Goal: Task Accomplishment & Management: Manage account settings

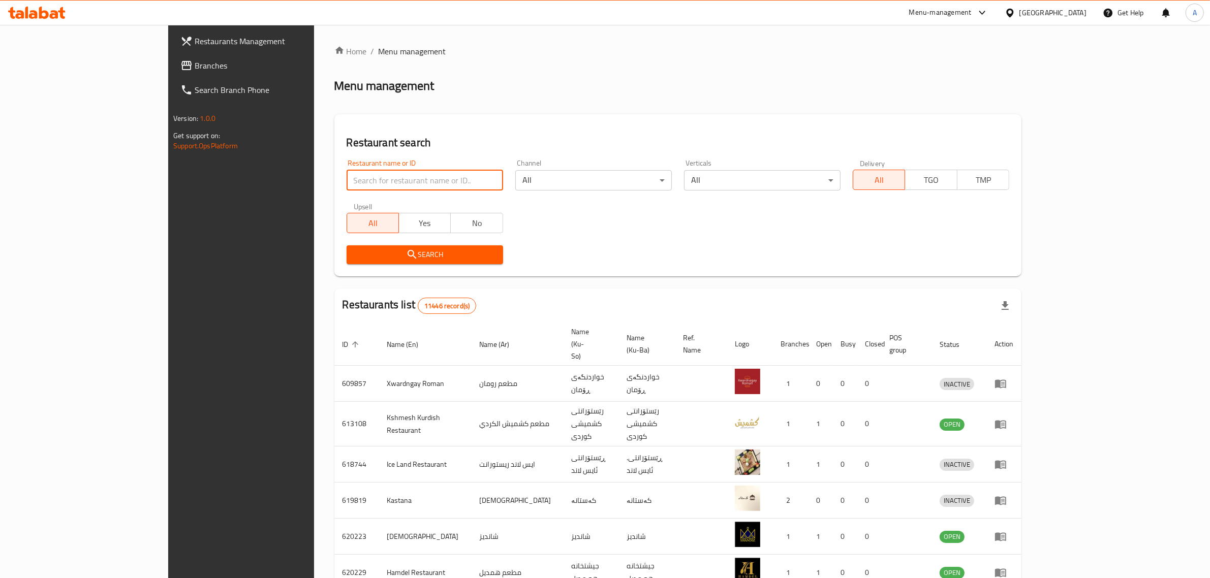
click at [409, 188] on input "search" at bounding box center [425, 180] width 157 height 20
click at [1073, 6] on div "Iraq" at bounding box center [1046, 13] width 98 height 24
click at [1074, 12] on div "Iraq" at bounding box center [1052, 12] width 67 height 11
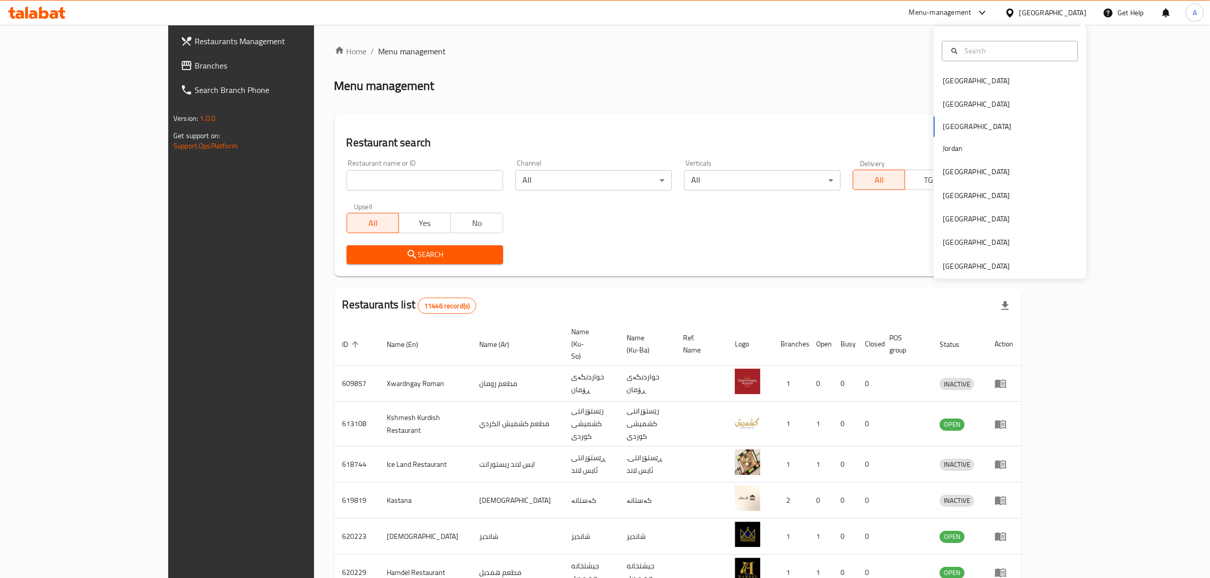
click at [974, 275] on div "Bahrain Egypt Iraq Jordan Kuwait Oman Qatar Saudi Arabia United Arab Emirates" at bounding box center [1010, 153] width 152 height 252
click at [976, 268] on div "United Arab Emirates" at bounding box center [976, 266] width 67 height 11
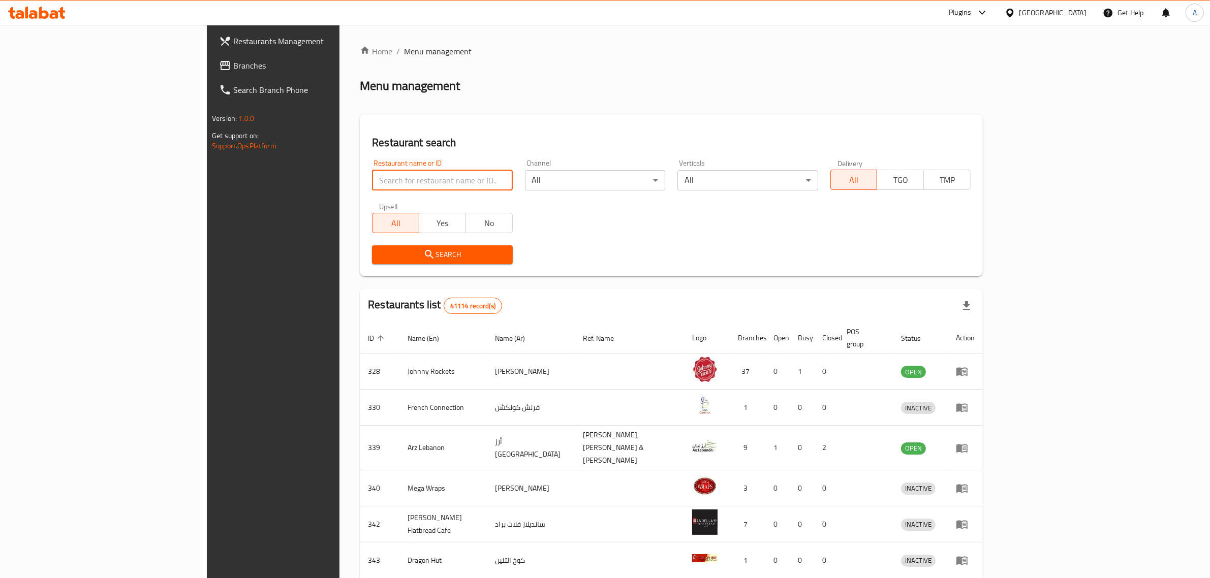
click at [397, 180] on input "search" at bounding box center [442, 180] width 140 height 20
paste input "Jelly Baskoot"
type input "Jelly Baskoot"
click button "Search" at bounding box center [442, 254] width 140 height 19
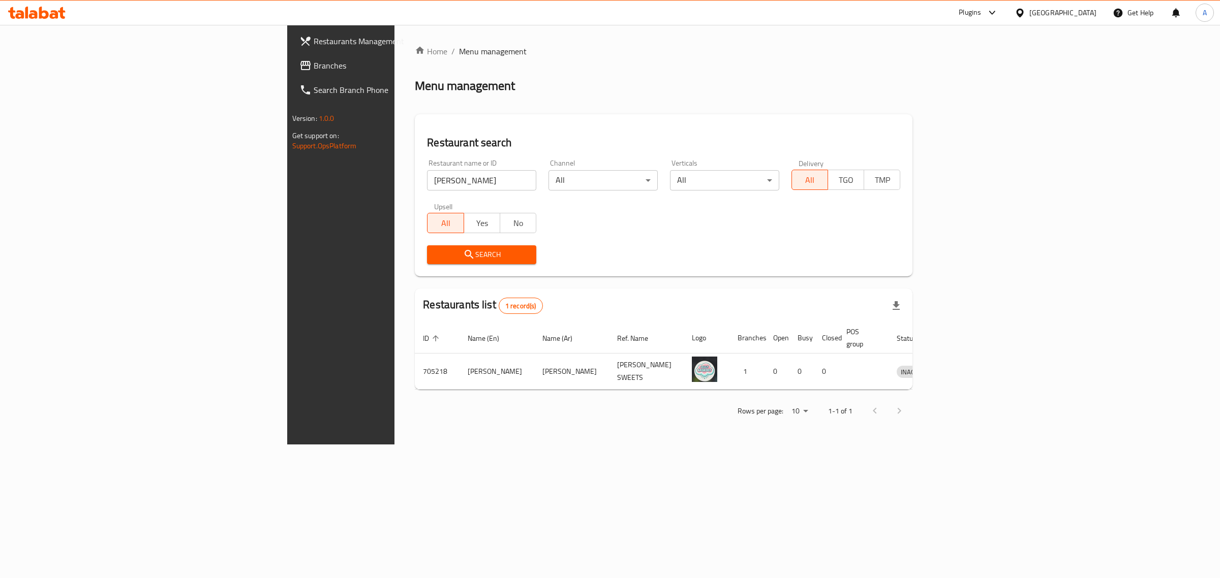
click at [427, 173] on input "Jelly Baskoot" at bounding box center [481, 180] width 109 height 20
click at [1036, 15] on div "United Arab Emirates" at bounding box center [1062, 12] width 67 height 11
click at [970, 100] on div "[GEOGRAPHIC_DATA]" at bounding box center [1019, 104] width 152 height 23
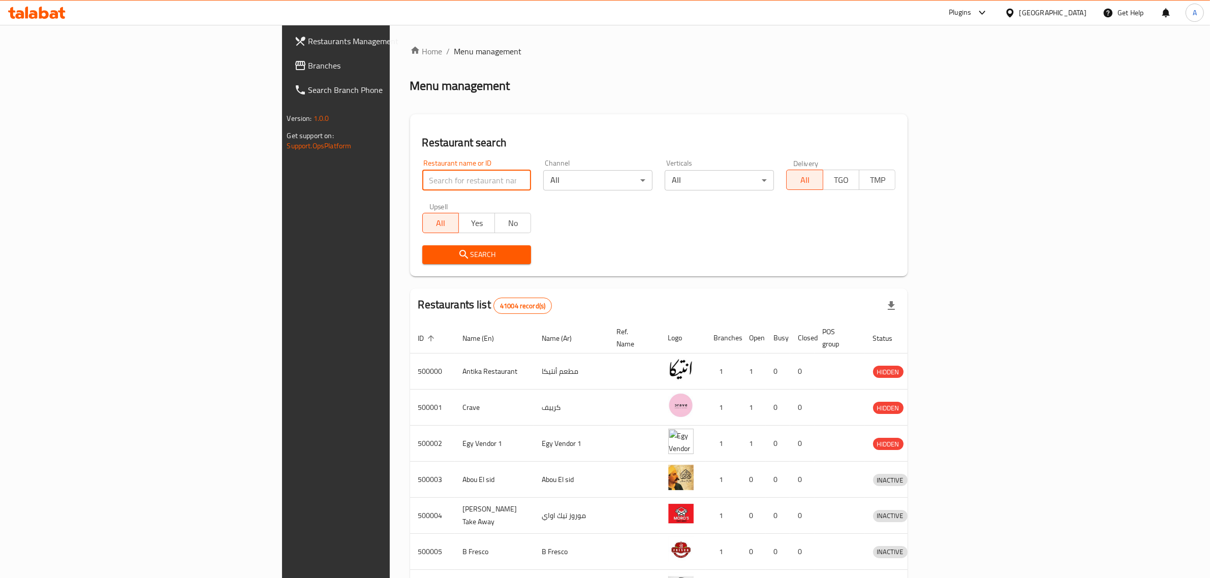
click at [422, 180] on input "search" at bounding box center [476, 180] width 109 height 20
paste input "502519"
type input "502519"
click button "Search" at bounding box center [476, 254] width 109 height 19
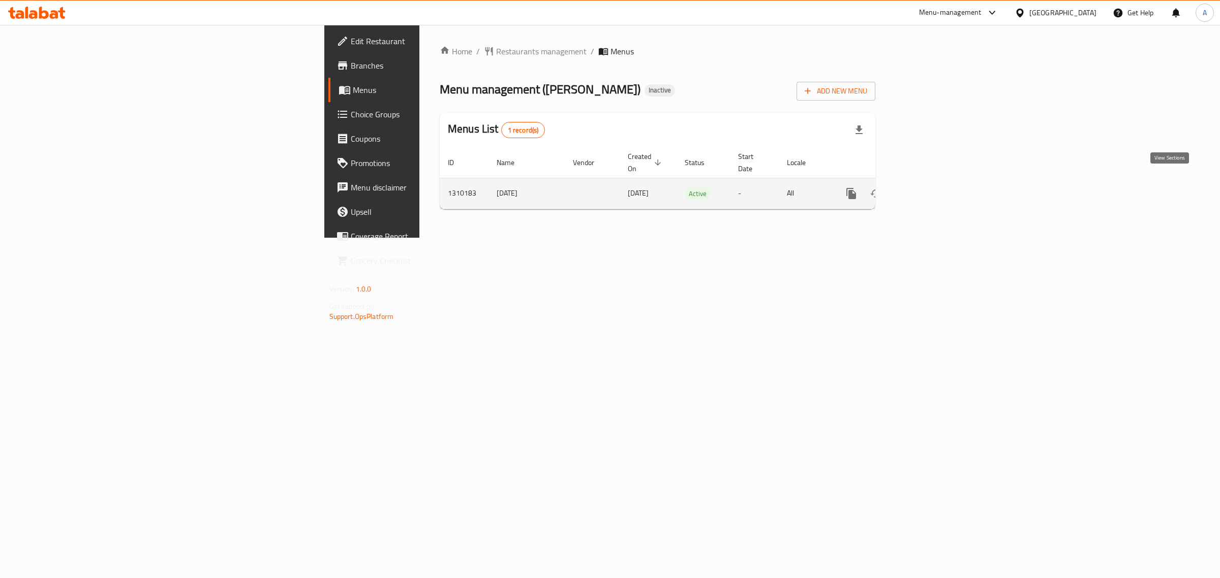
click at [937, 181] on link "enhanced table" at bounding box center [924, 193] width 24 height 24
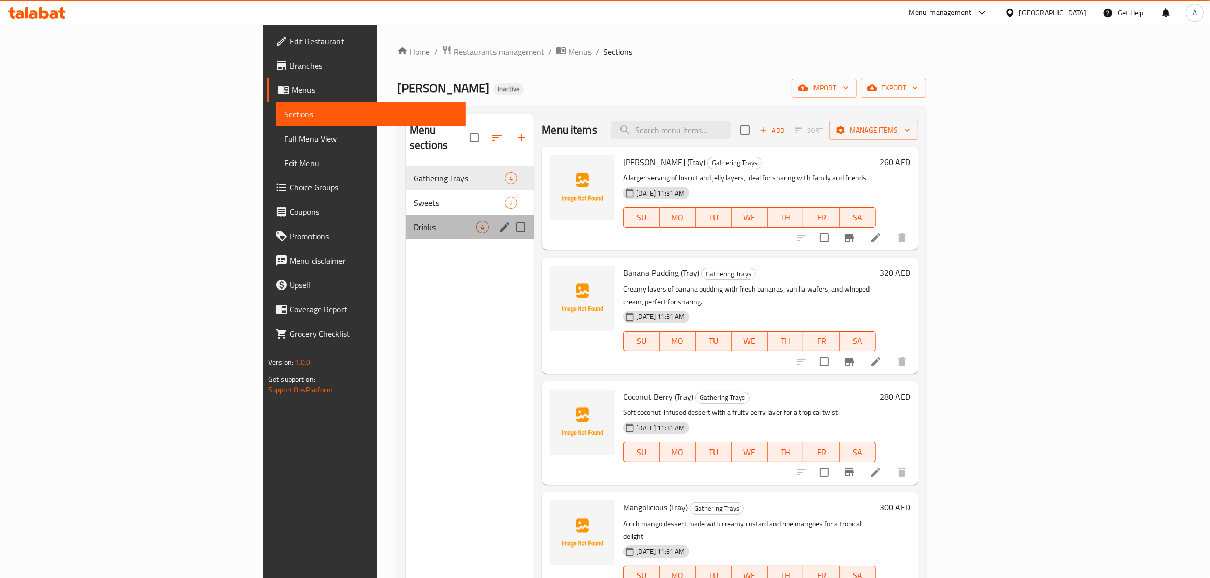
click at [406, 215] on div "Drinks 4" at bounding box center [470, 227] width 128 height 24
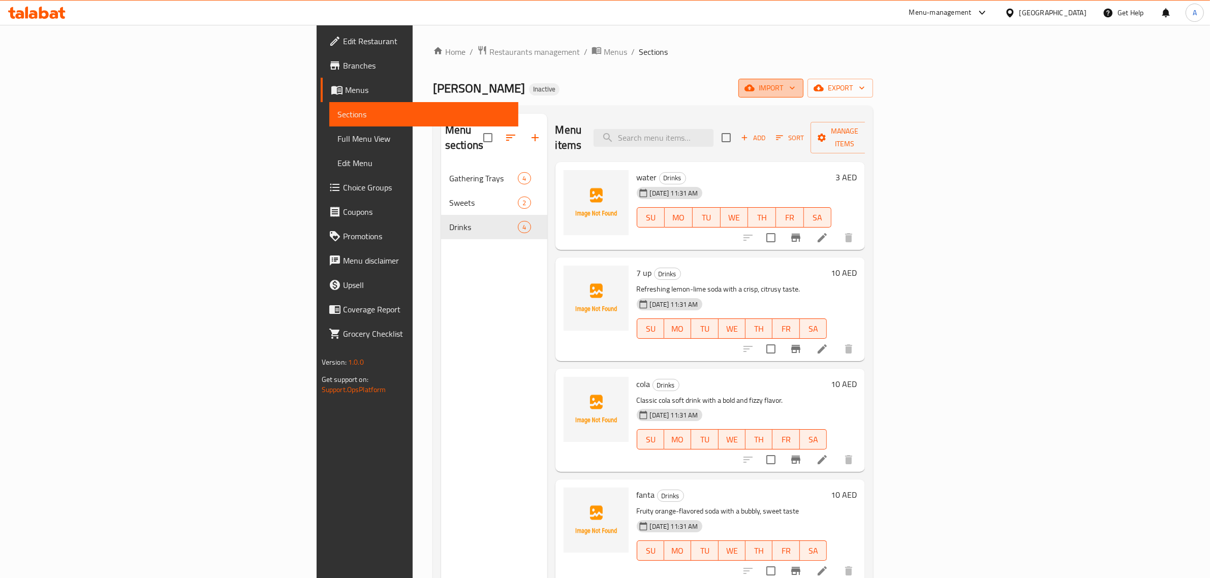
click at [803, 97] on button "import" at bounding box center [770, 88] width 65 height 19
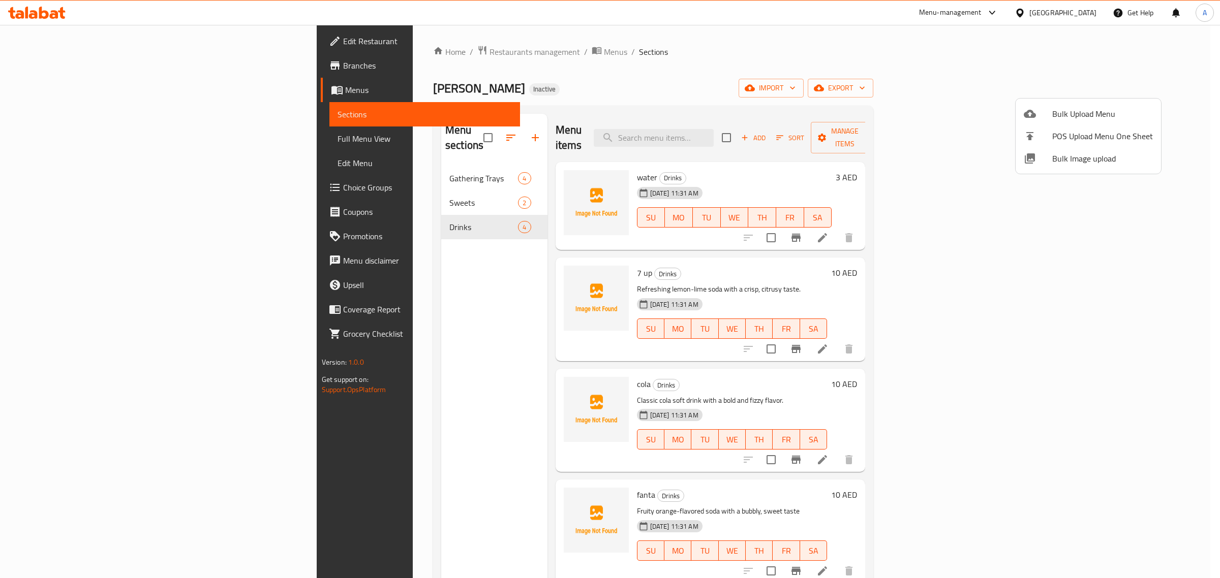
click at [1056, 164] on span "Bulk Image upload" at bounding box center [1102, 158] width 101 height 12
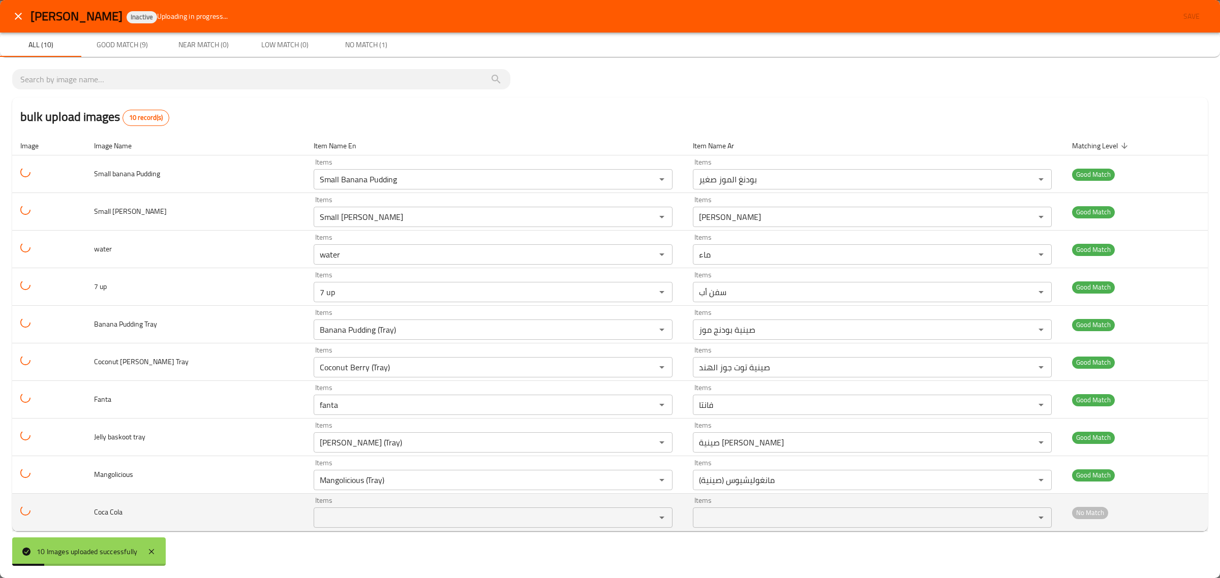
click at [346, 524] on Cola "Items" at bounding box center [478, 518] width 323 height 14
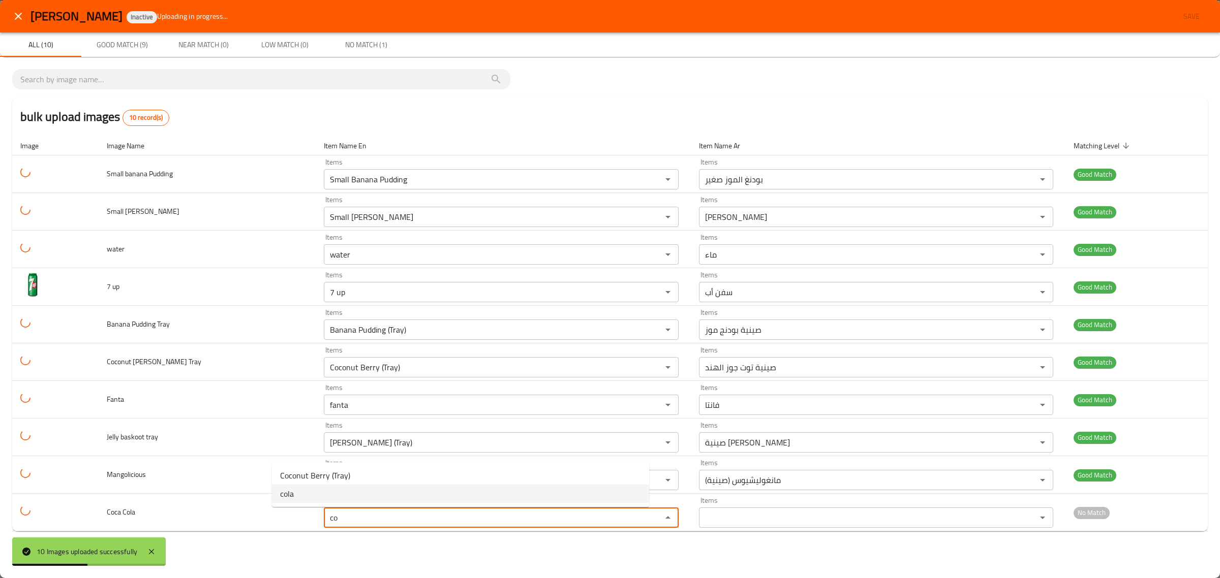
click at [339, 493] on Cola-option-1 "cola" at bounding box center [460, 494] width 377 height 18
type Cola "cola"
type Cola-ar "كولا"
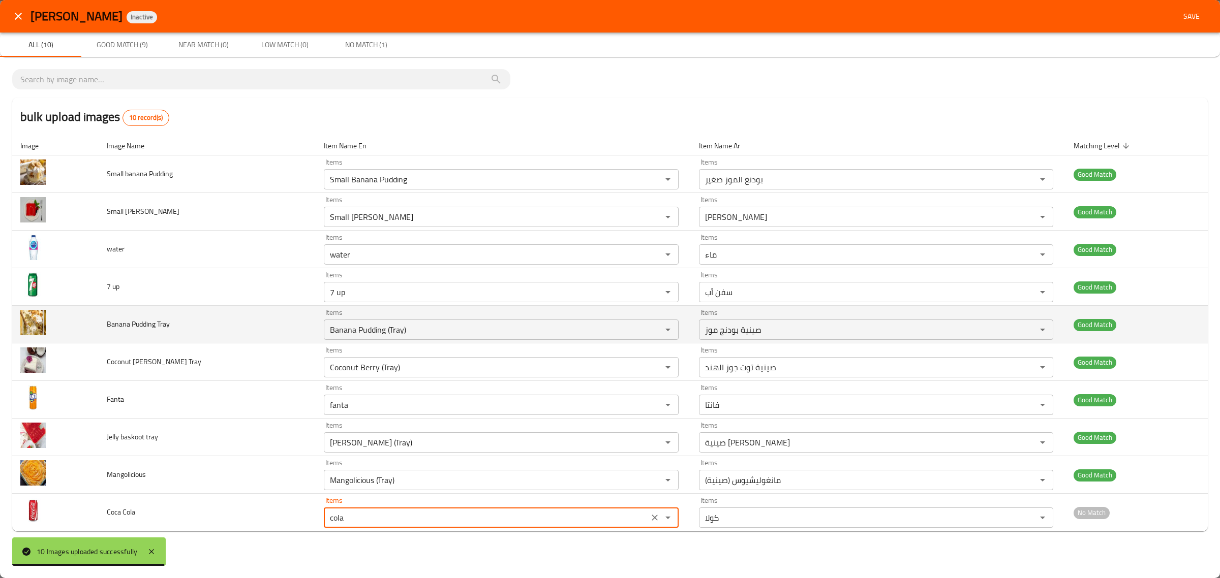
type Cola "cola"
click at [139, 333] on td "Banana Pudding Tray" at bounding box center [207, 325] width 217 height 38
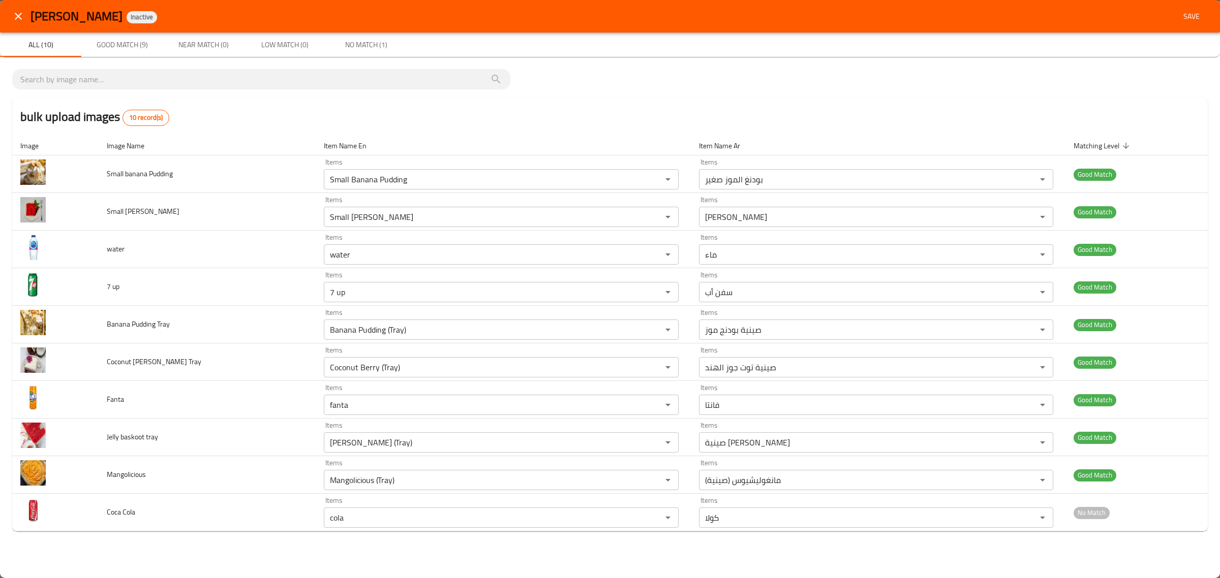
click at [1199, 15] on span "Save" at bounding box center [1191, 16] width 24 height 13
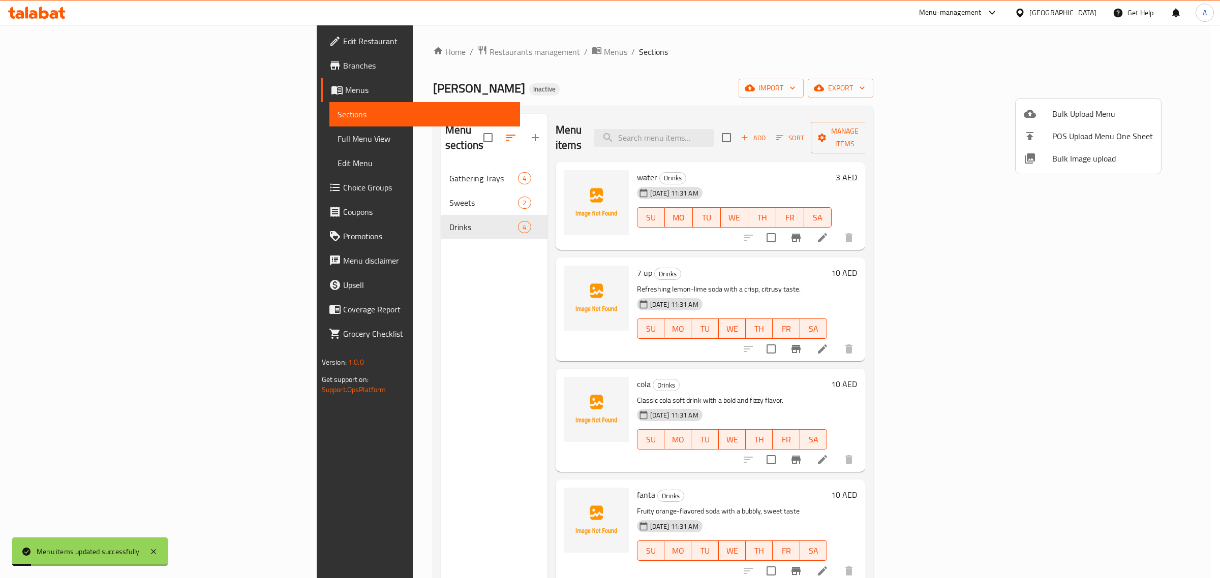
click at [686, 59] on div at bounding box center [610, 289] width 1220 height 578
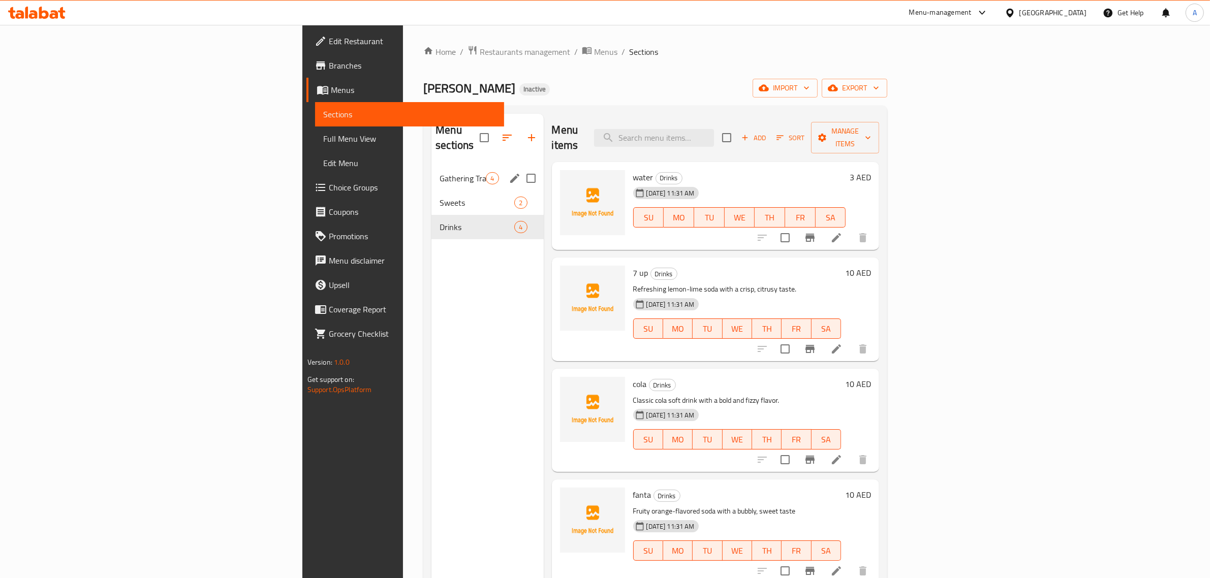
click at [431, 171] on div "Gathering Trays 4" at bounding box center [487, 178] width 112 height 24
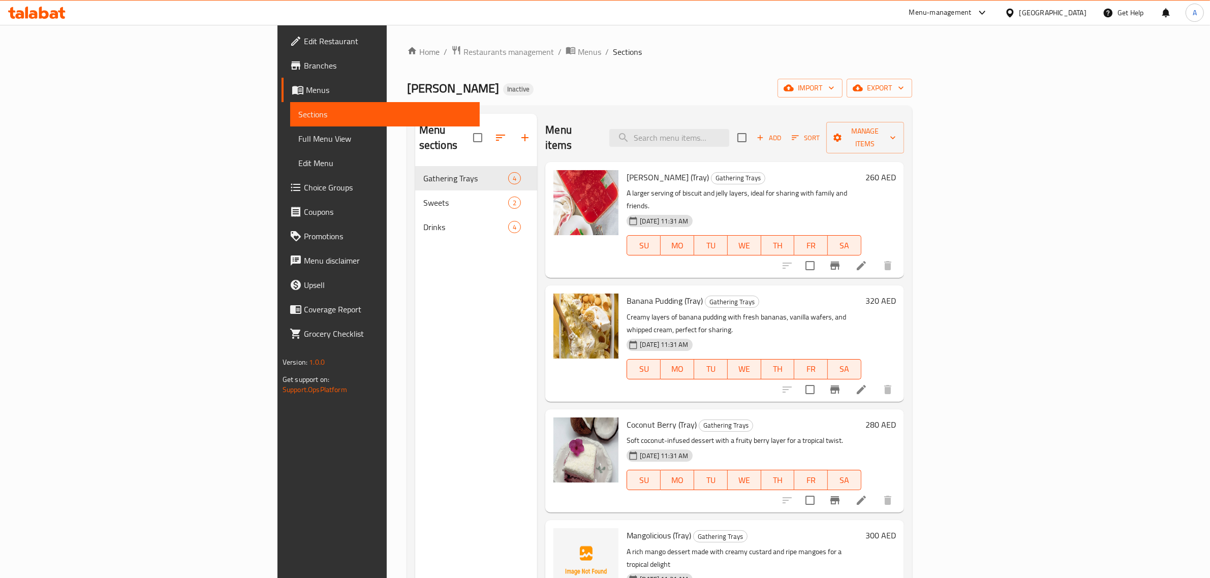
click at [415, 476] on div "Menu sections Gathering Trays 4 Sweets 2 Drinks 4" at bounding box center [476, 403] width 122 height 578
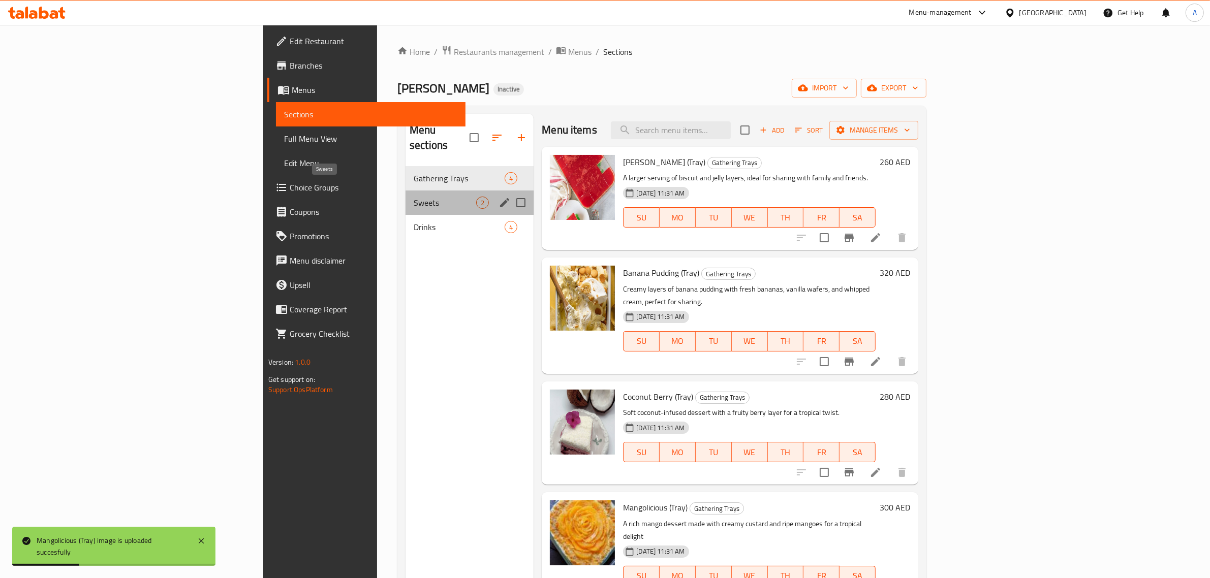
click at [414, 197] on span "Sweets" at bounding box center [445, 203] width 63 height 12
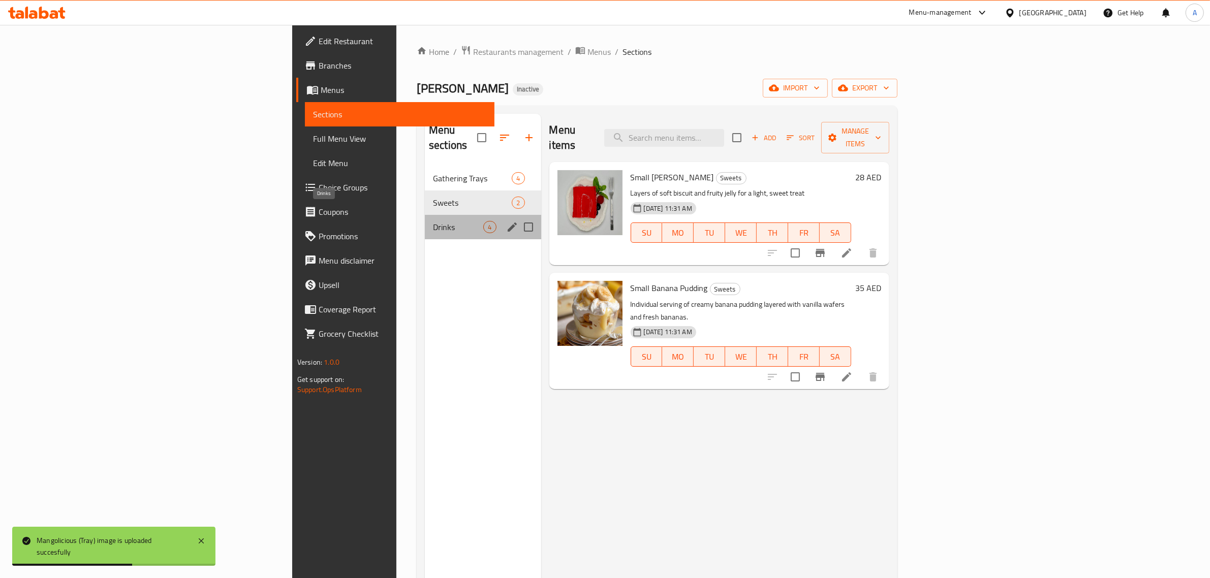
click at [433, 221] on span "Drinks" at bounding box center [458, 227] width 50 height 12
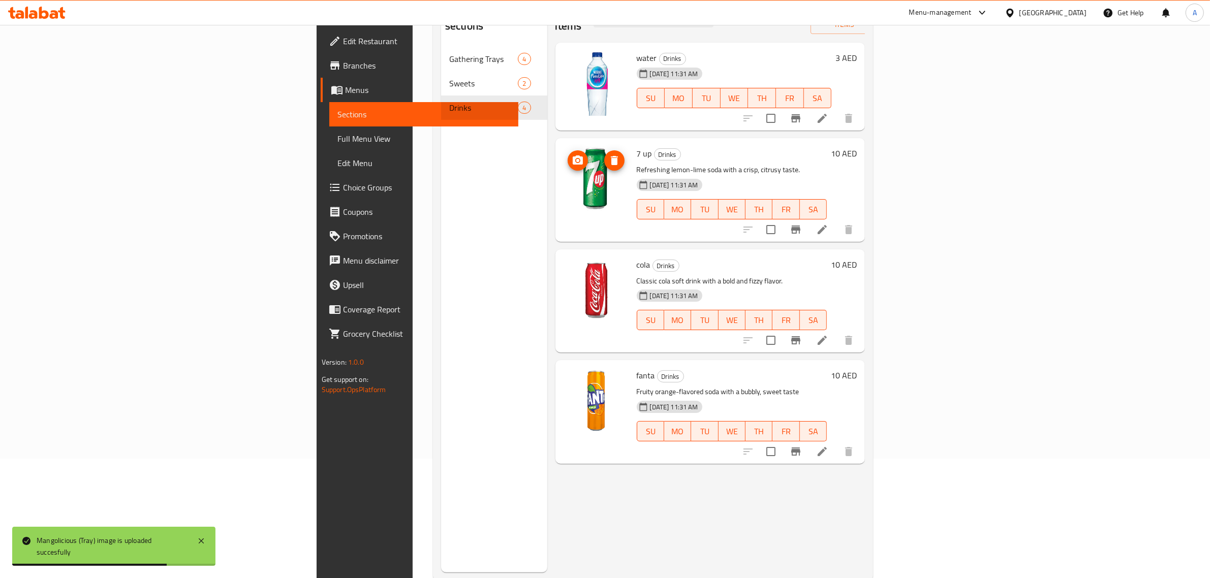
scroll to position [143, 0]
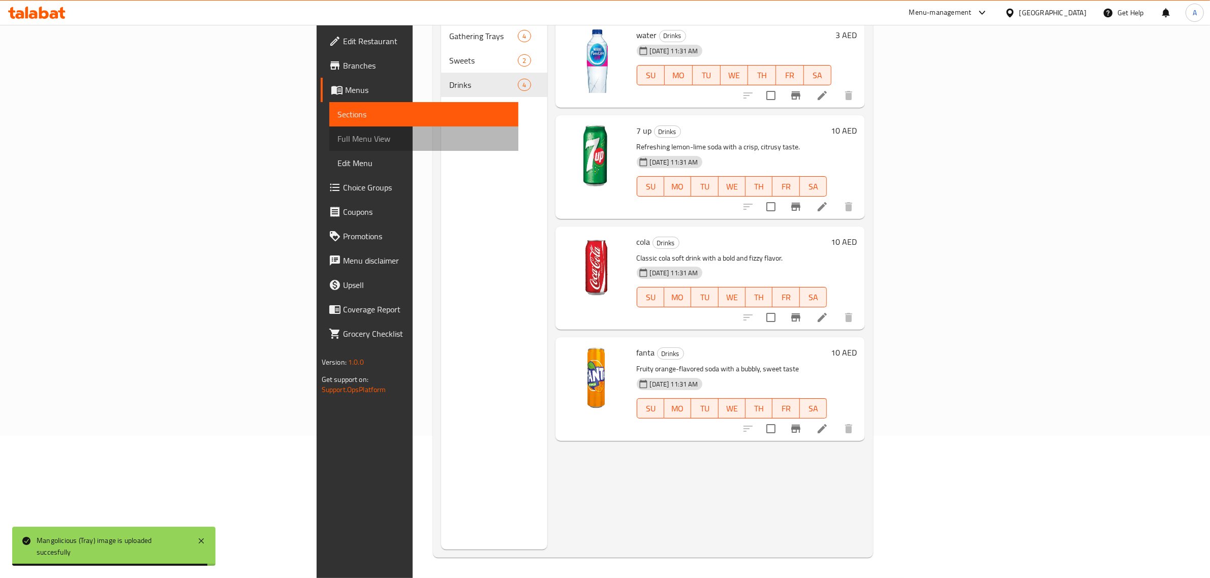
click at [329, 130] on link "Full Menu View" at bounding box center [424, 139] width 190 height 24
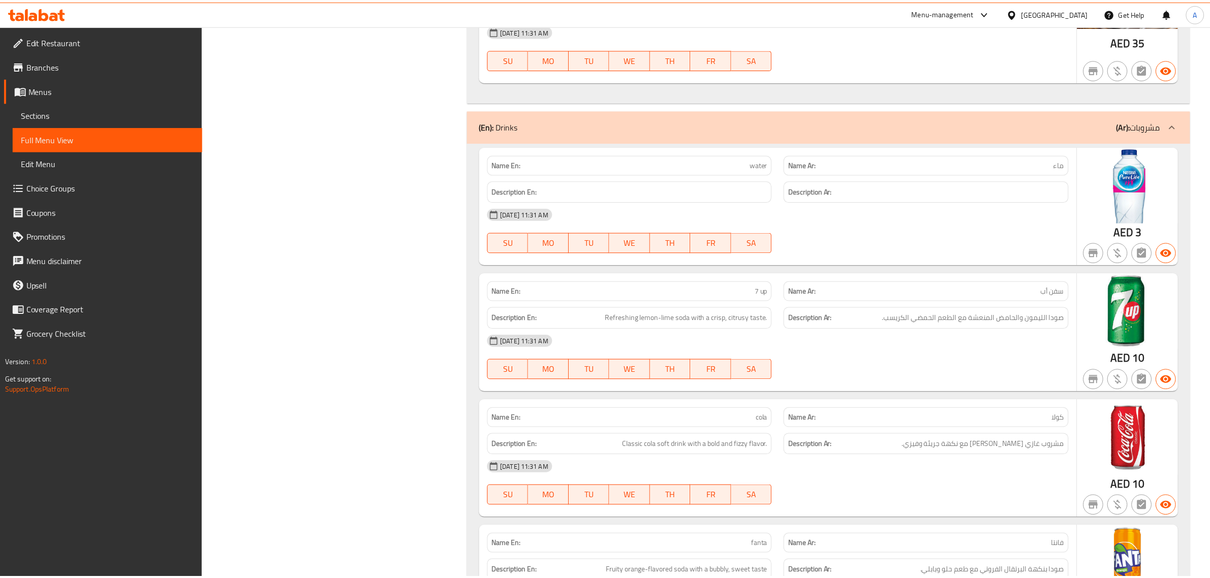
scroll to position [1063, 0]
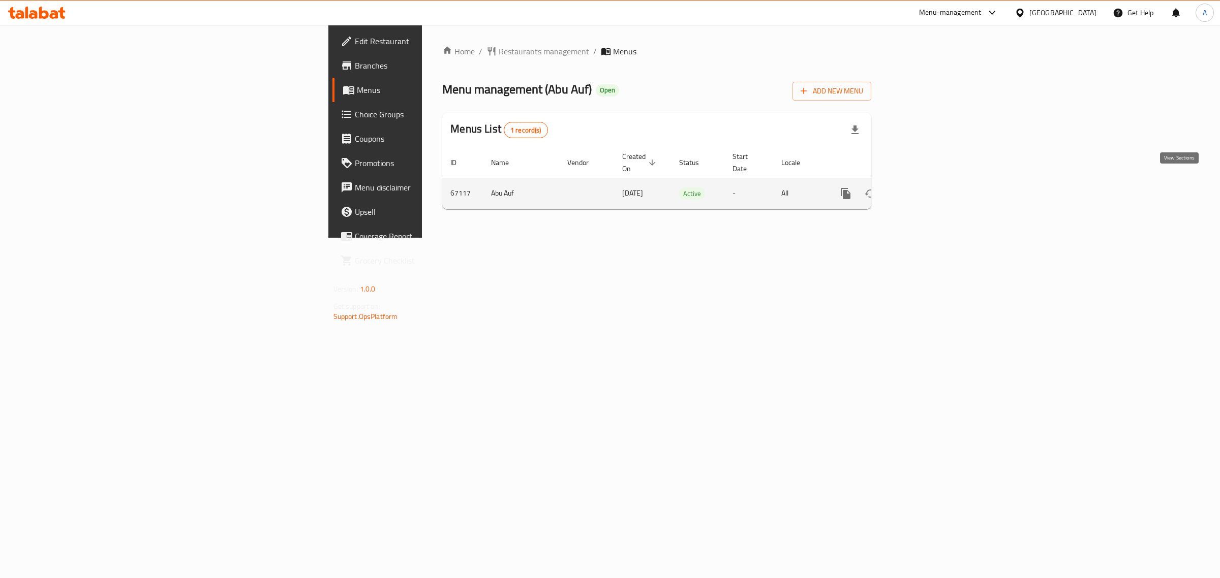
click at [931, 187] on link "enhanced table" at bounding box center [919, 193] width 24 height 24
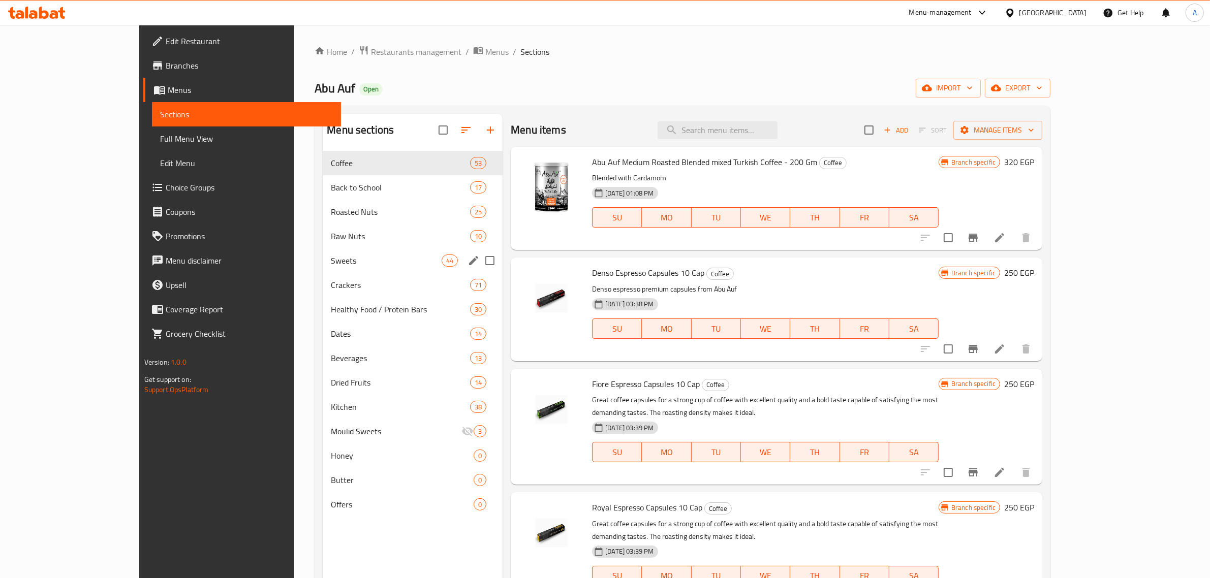
click at [384, 251] on div "Sweets 44" at bounding box center [413, 261] width 180 height 24
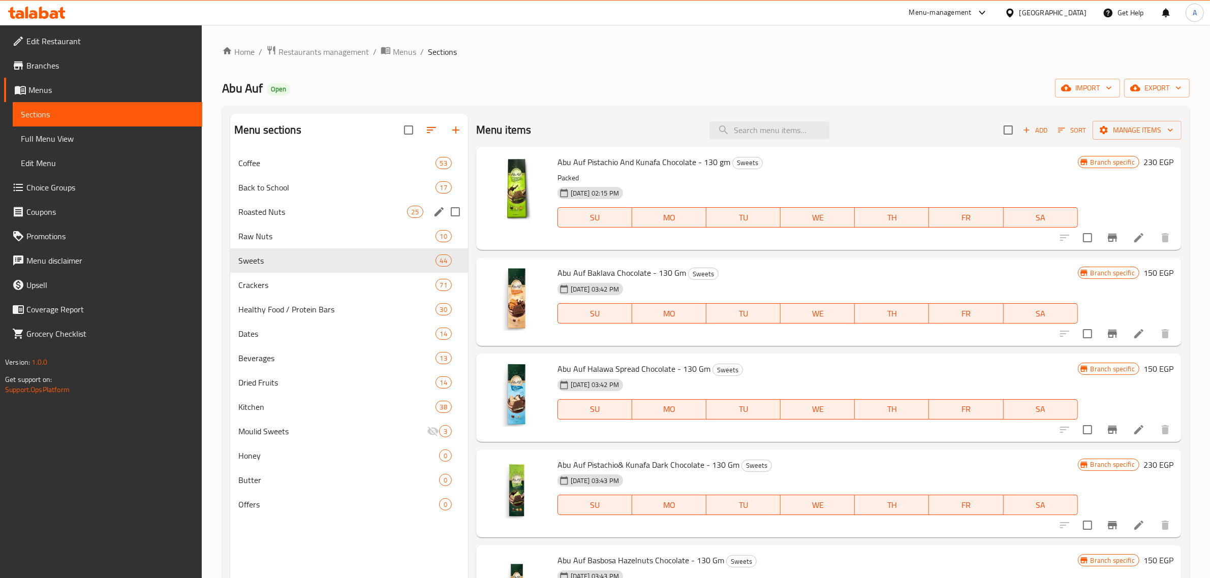
click at [370, 220] on div "Roasted Nuts 25" at bounding box center [349, 212] width 238 height 24
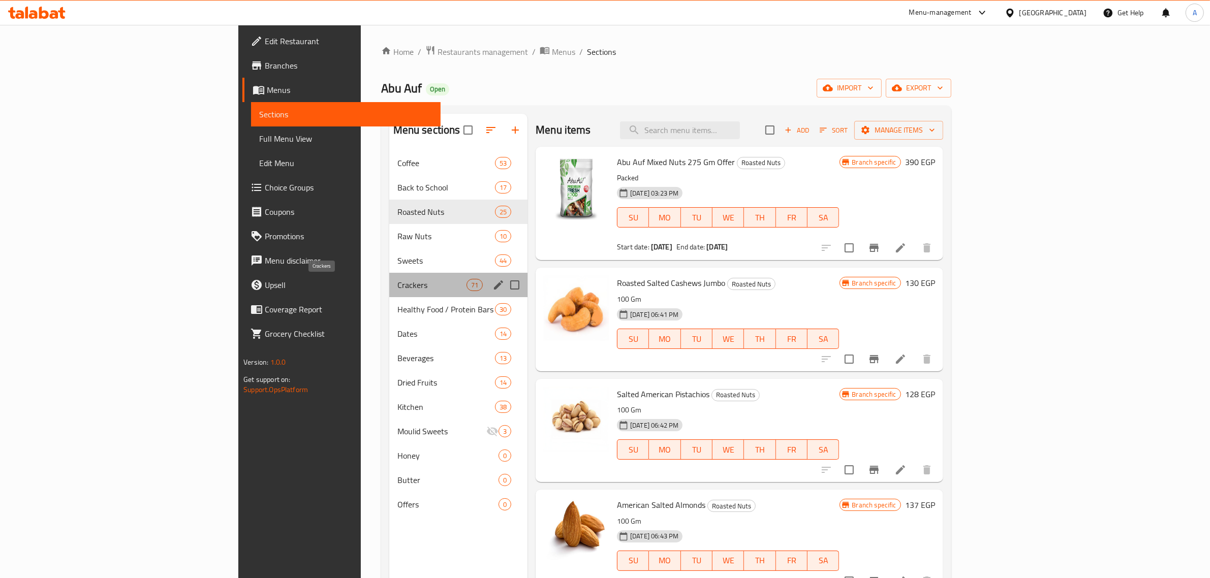
click at [397, 286] on span "Crackers" at bounding box center [431, 285] width 69 height 12
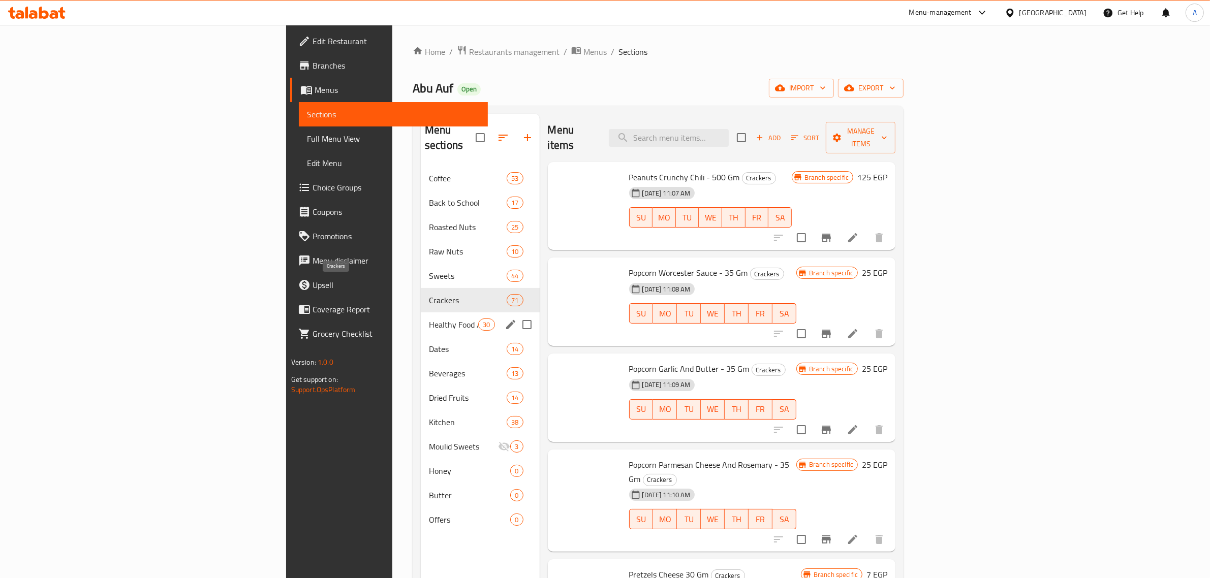
click at [429, 343] on span "Dates" at bounding box center [468, 349] width 78 height 12
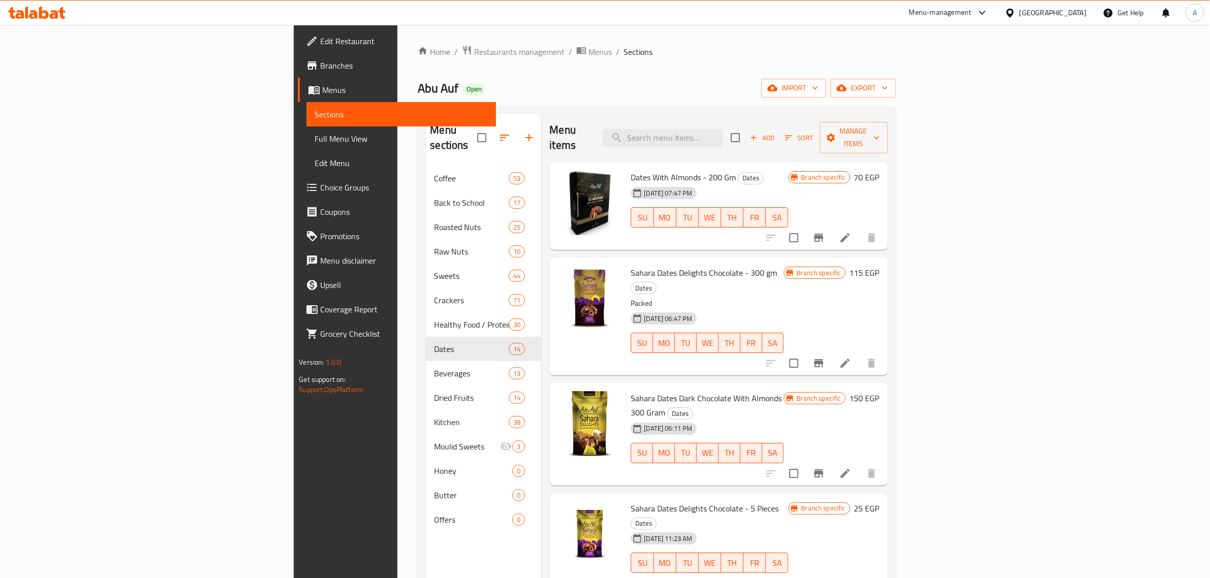
drag, startPoint x: 567, startPoint y: 33, endPoint x: 559, endPoint y: 26, distance: 10.8
click at [567, 33] on div "Home / Restaurants management / Menus / Sections Abu Auf Open import export Men…" at bounding box center [656, 373] width 518 height 696
click at [778, 88] on icon "button" at bounding box center [772, 88] width 10 height 7
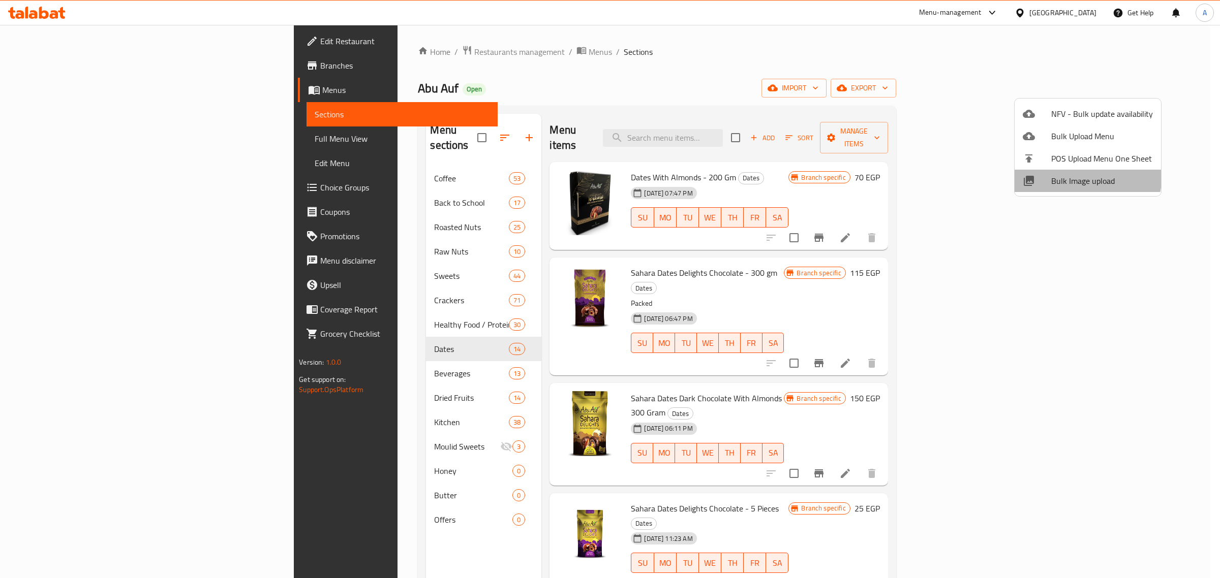
click at [1063, 175] on span "Bulk Image upload" at bounding box center [1102, 181] width 102 height 12
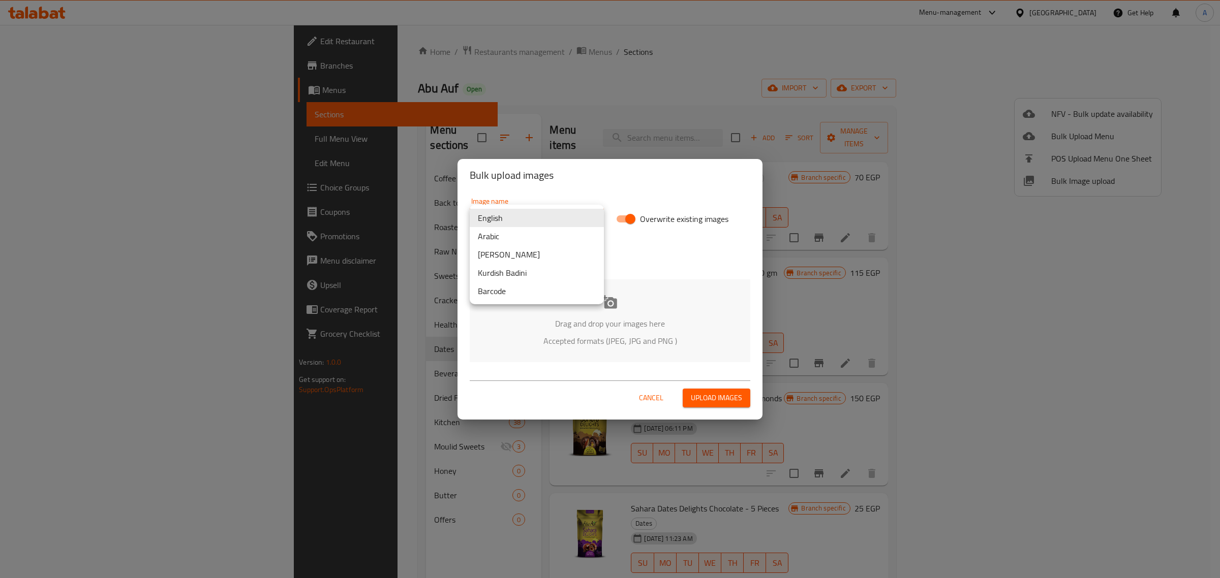
click at [550, 213] on body "​ Menu-management Egypt Get Help A Edit Restaurant Branches Menus Sections Full…" at bounding box center [610, 301] width 1220 height 553
click at [541, 241] on li "Arabic" at bounding box center [537, 236] width 134 height 18
click at [598, 320] on p "Drag and drop your images here" at bounding box center [610, 324] width 250 height 12
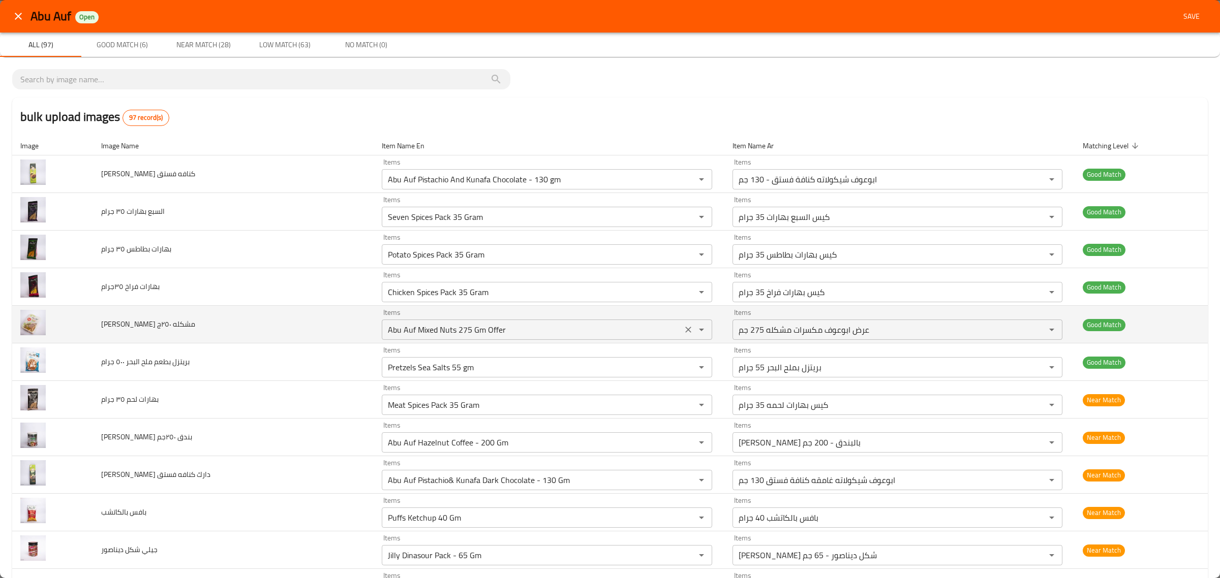
click at [547, 319] on div "Items Abu Auf Mixed Nuts 275 Gm Offer Items" at bounding box center [547, 324] width 330 height 31
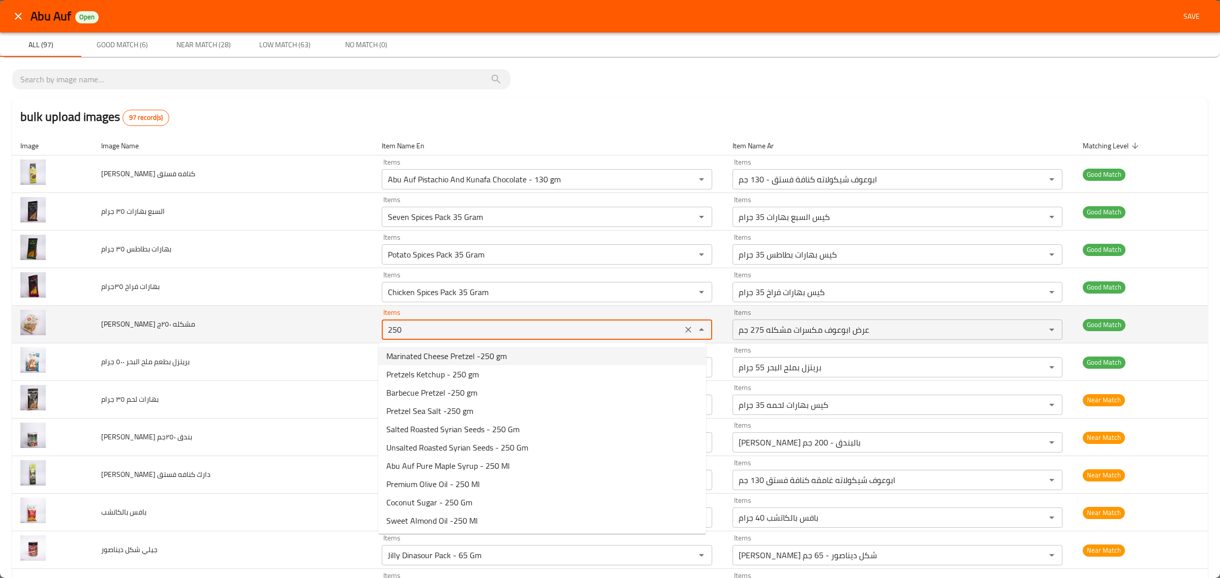
click at [421, 336] on ٢٥٠ج "250" at bounding box center [532, 330] width 294 height 14
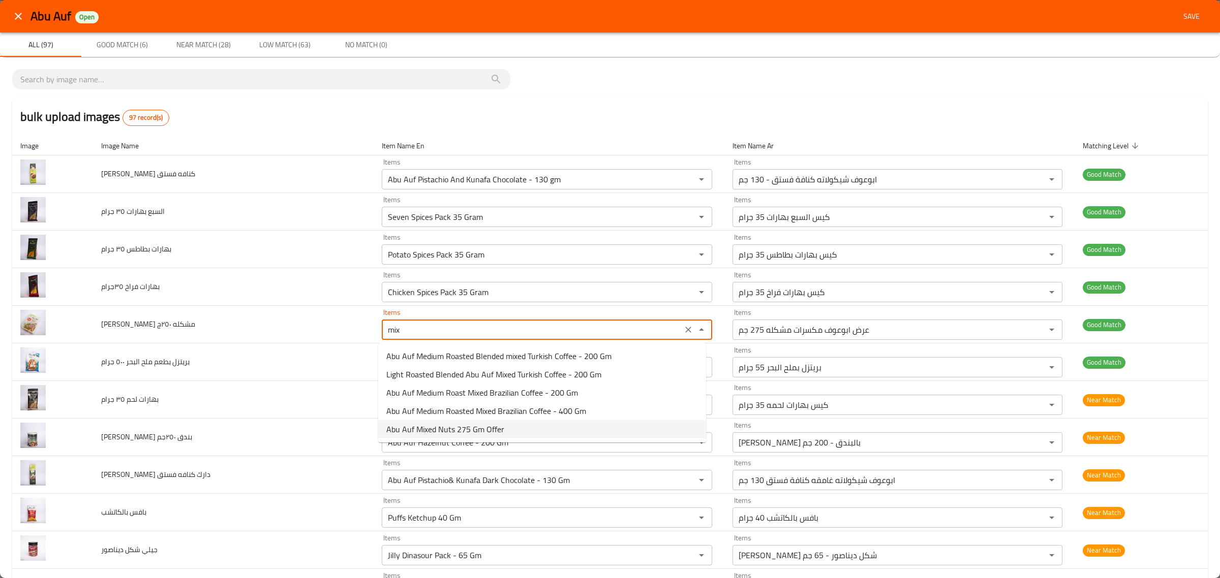
click at [514, 424] on ٢٥٠ج-option-4 "Abu Auf Mixed Nuts 275 Gm Offer" at bounding box center [542, 429] width 328 height 18
type ٢٥٠ج "Abu Auf Mixed Nuts 275 Gm Offer"
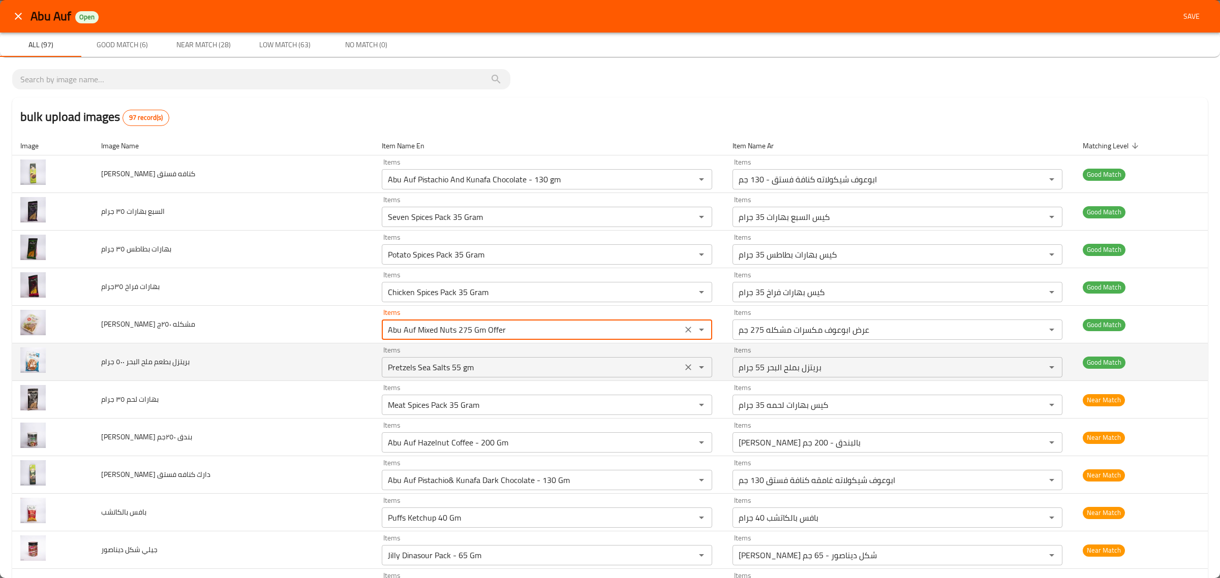
click at [545, 366] on جرام "Pretzels Sea Salts 55 gm" at bounding box center [532, 367] width 294 height 14
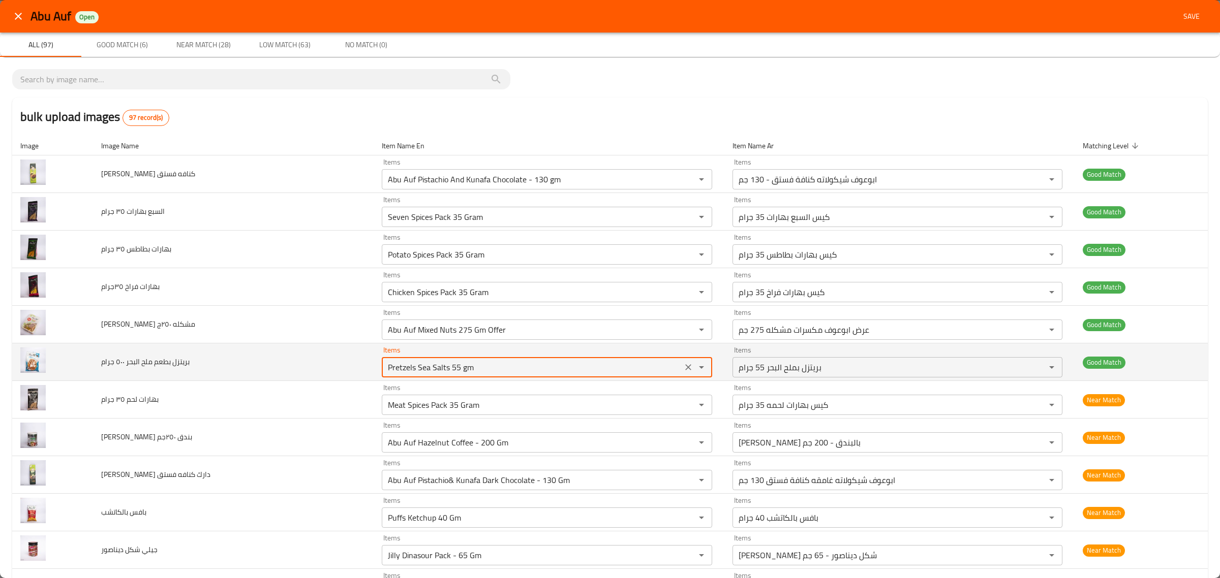
scroll to position [64, 0]
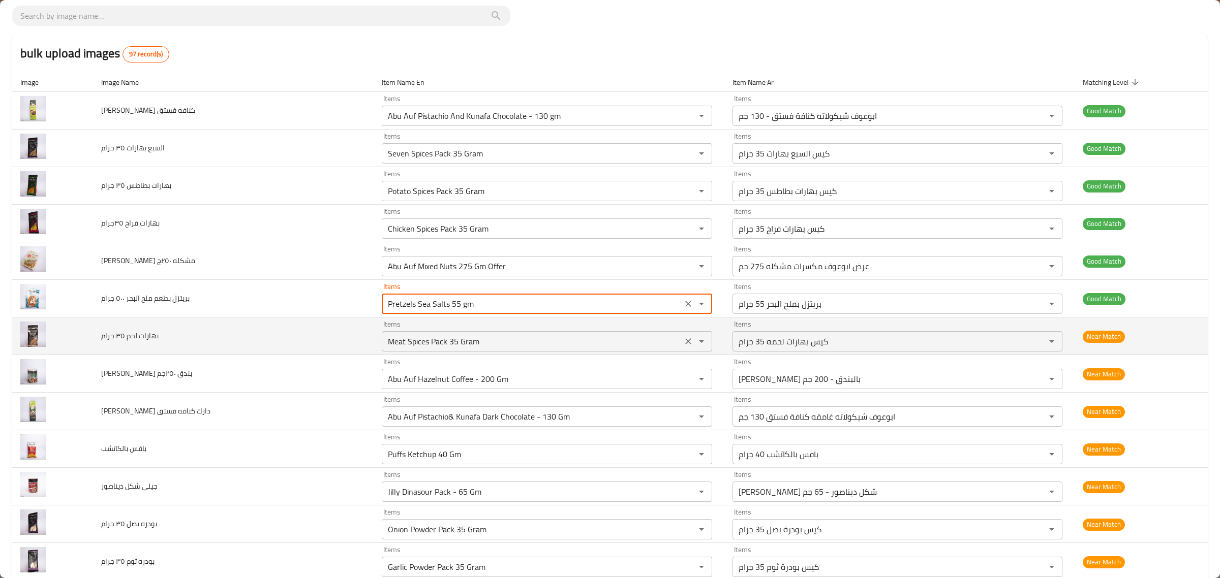
click at [545, 352] on div "Meat Spices Pack 35 Gram Items" at bounding box center [547, 341] width 330 height 20
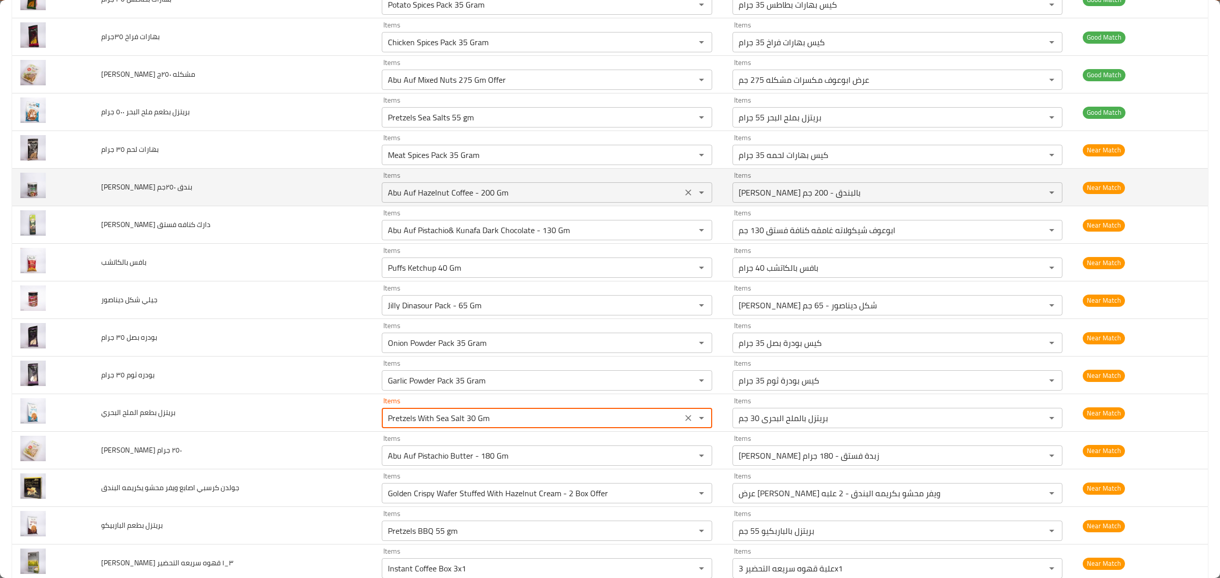
scroll to position [318, 0]
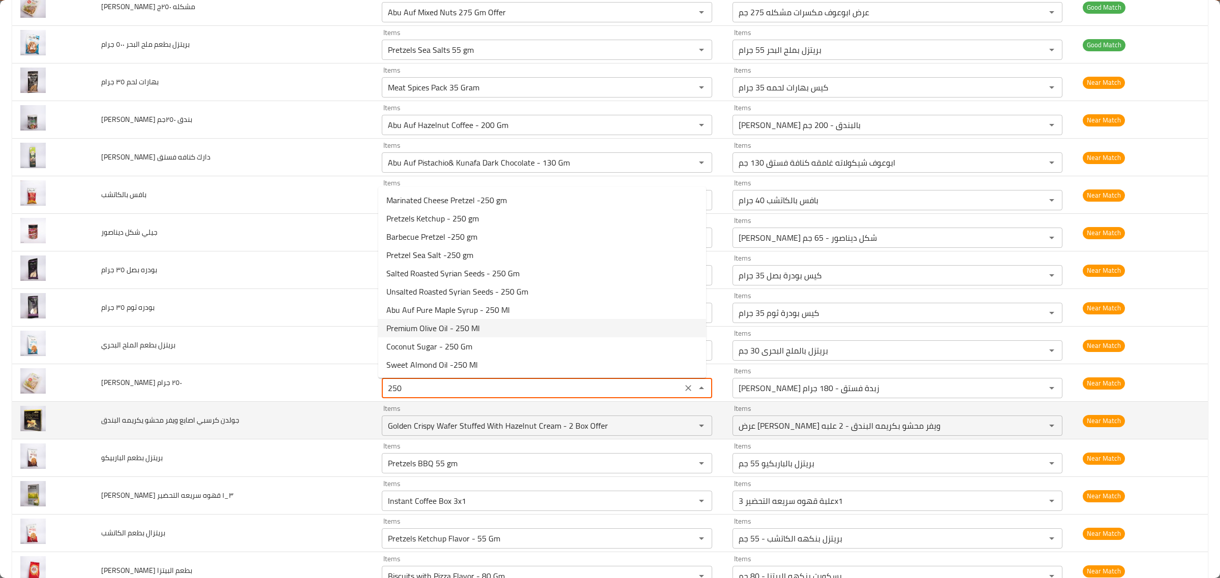
click at [263, 403] on td "جولدن كرسبي اصابع ويفر محشو يكريمه البندق" at bounding box center [233, 421] width 281 height 38
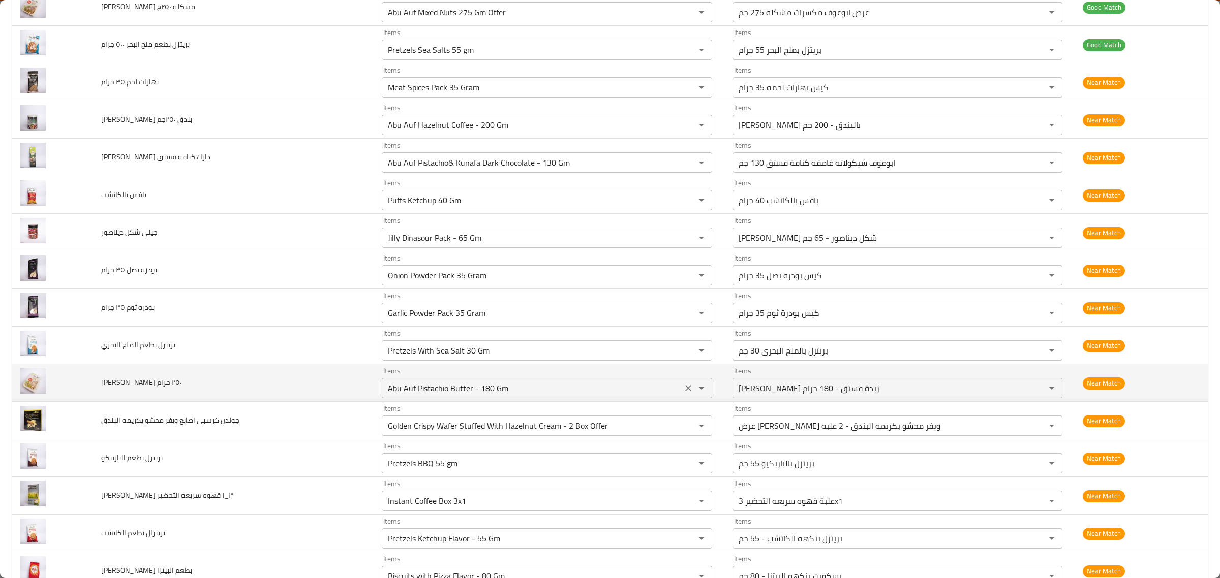
click at [455, 389] on جرام "Abu Auf Pistachio Butter - 180 Gm" at bounding box center [532, 388] width 294 height 14
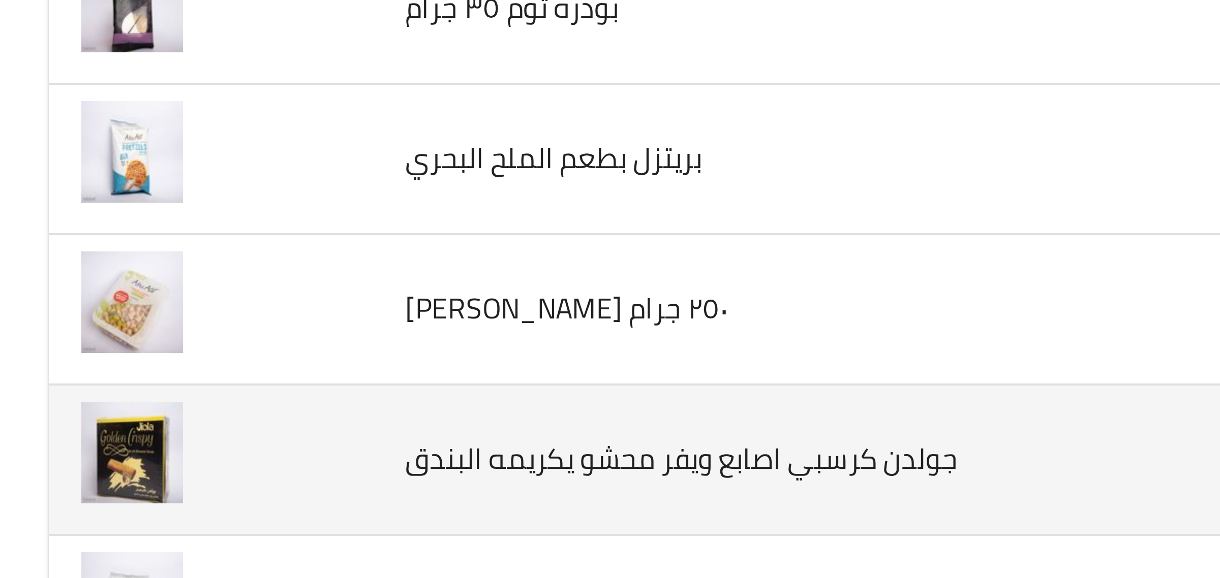
scroll to position [312, 0]
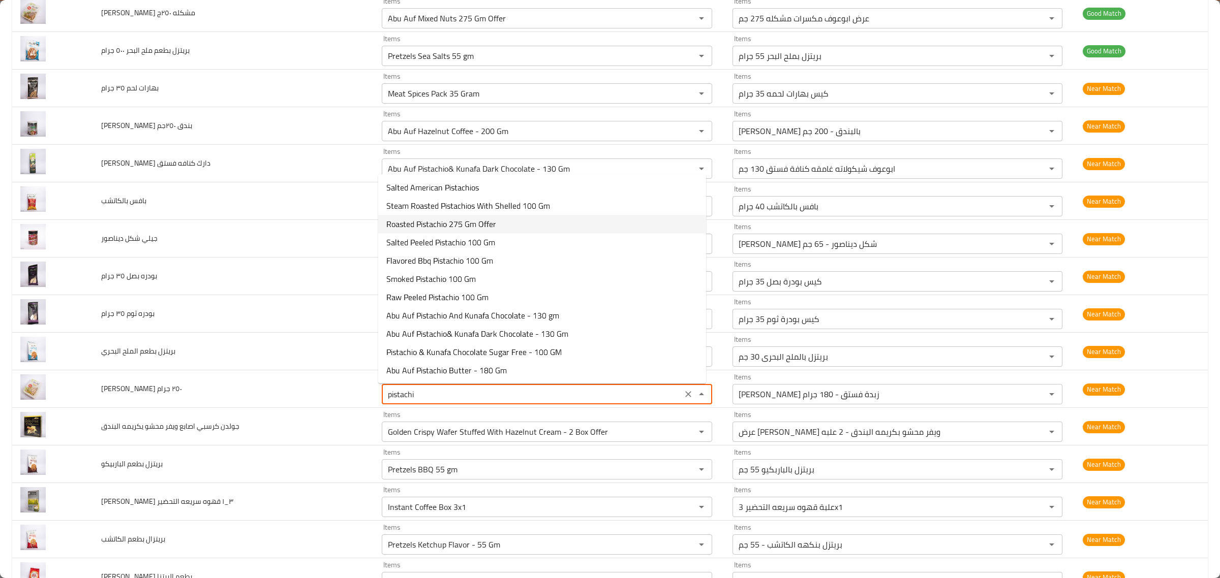
click at [498, 223] on جرام-option-2 "Roasted Pistachio 275 Gm Offer" at bounding box center [542, 224] width 328 height 18
type جرام "Roasted Pistachio 275 Gm Offer"
type جرام-ar "عرض فستق محمص 275 جم"
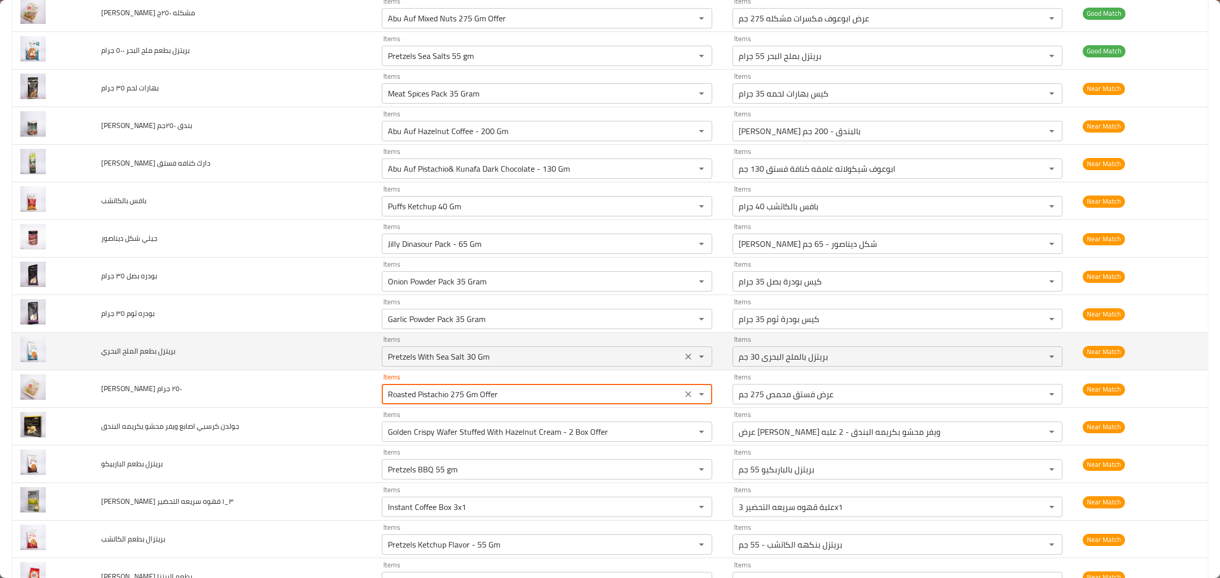
type جرام "Roasted Pistachio 275 Gm Offer"
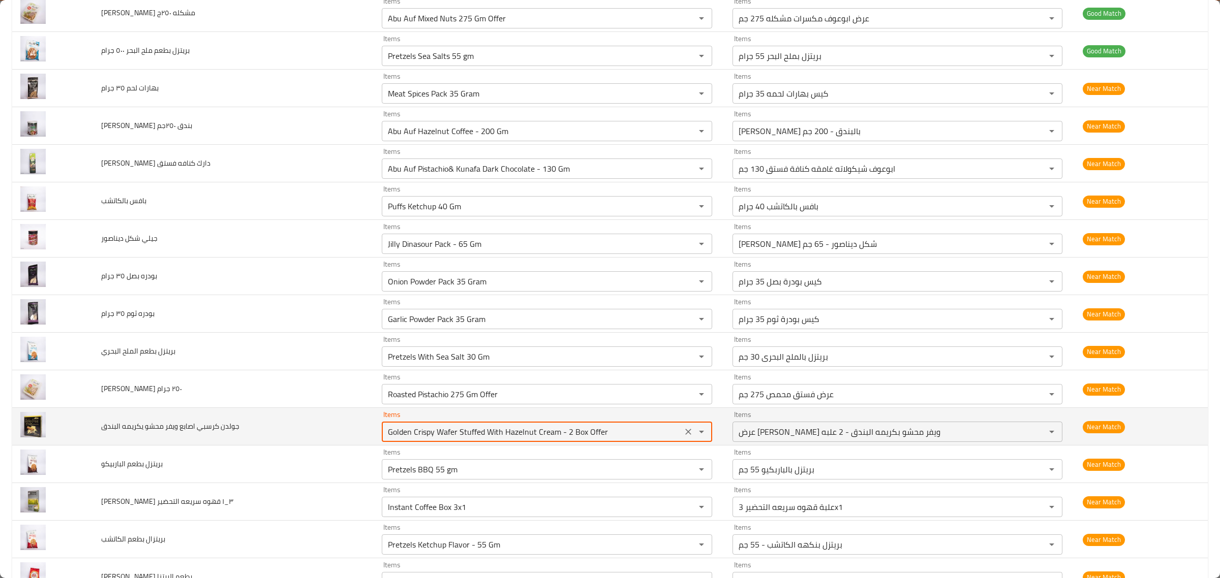
click at [623, 428] on البندق "Golden Crispy Wafer Stuffed With Hazelnut Cream - 2 Box Offer" at bounding box center [532, 432] width 294 height 14
click at [617, 438] on البندق "Golden Crispy Wafer Stuffed With Hazelnut Cream - 2 Box Offer" at bounding box center [532, 432] width 294 height 14
click at [626, 435] on البندق "Golden Crispy Wafer Stuffed With Hazelnut Cream - 2 Box Offer" at bounding box center [532, 432] width 294 height 14
drag, startPoint x: 629, startPoint y: 435, endPoint x: 559, endPoint y: 434, distance: 70.1
click at [559, 434] on البندق "Golden Crispy Wafer Stuffed With Hazelnut Cream - 2 Box Offer" at bounding box center [532, 432] width 294 height 14
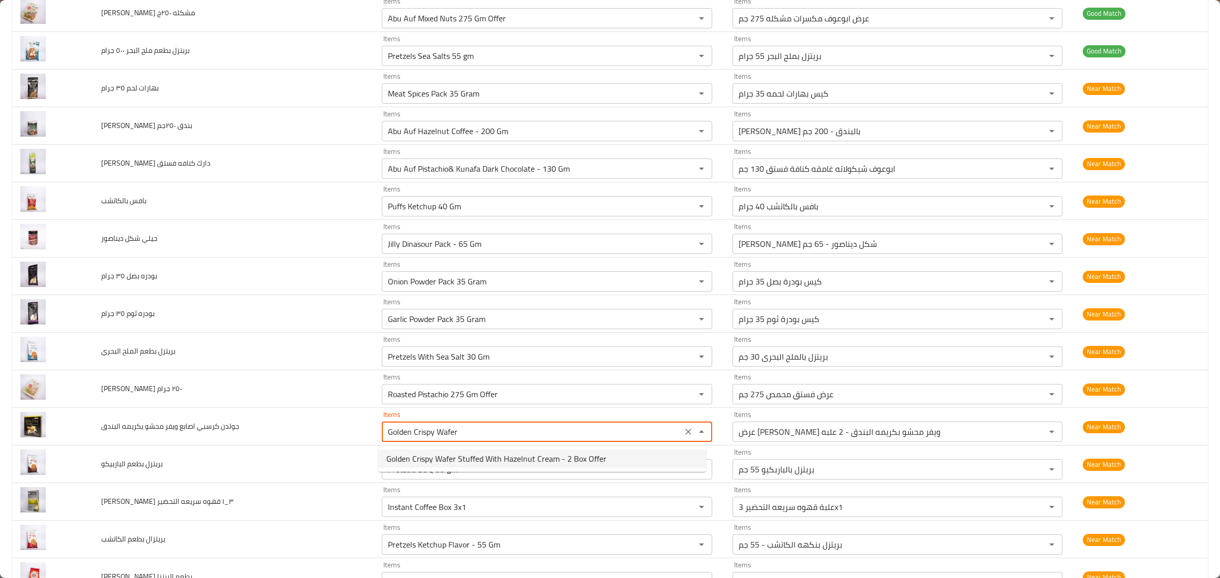
click at [547, 453] on span "Golden Crispy Wafer Stuffed With Hazelnut Cream - 2 Box Offer" at bounding box center [496, 459] width 220 height 12
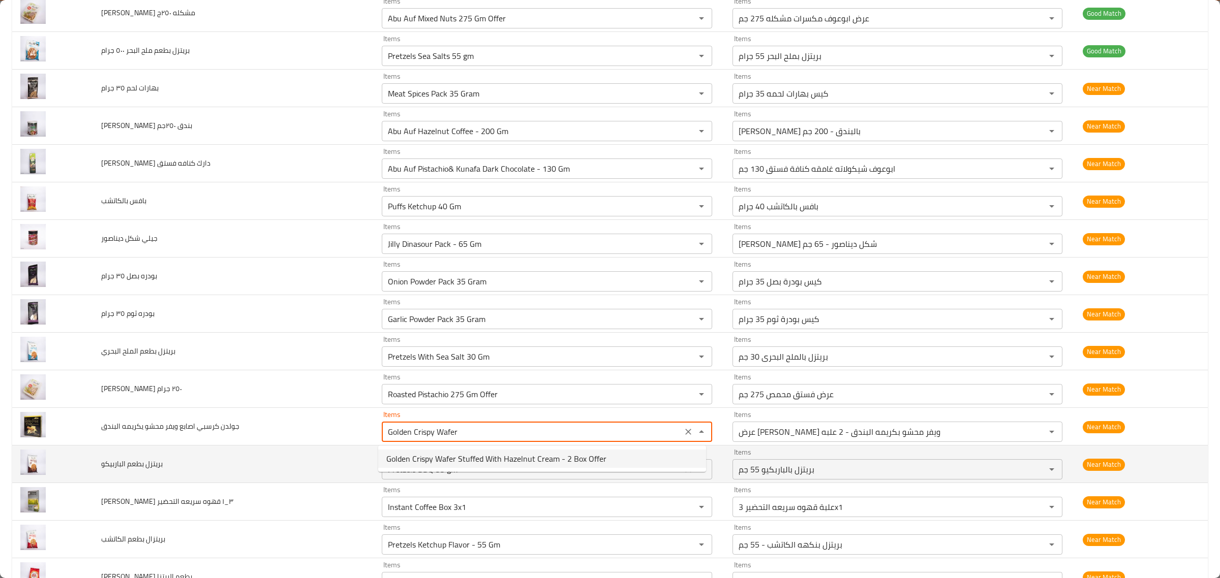
type البندق "Golden Crispy Wafer Stuffed With Hazelnut Cream - 2 Box Offer"
click at [550, 466] on الباربيكو "Pretzels BBQ 55 gm" at bounding box center [532, 469] width 294 height 14
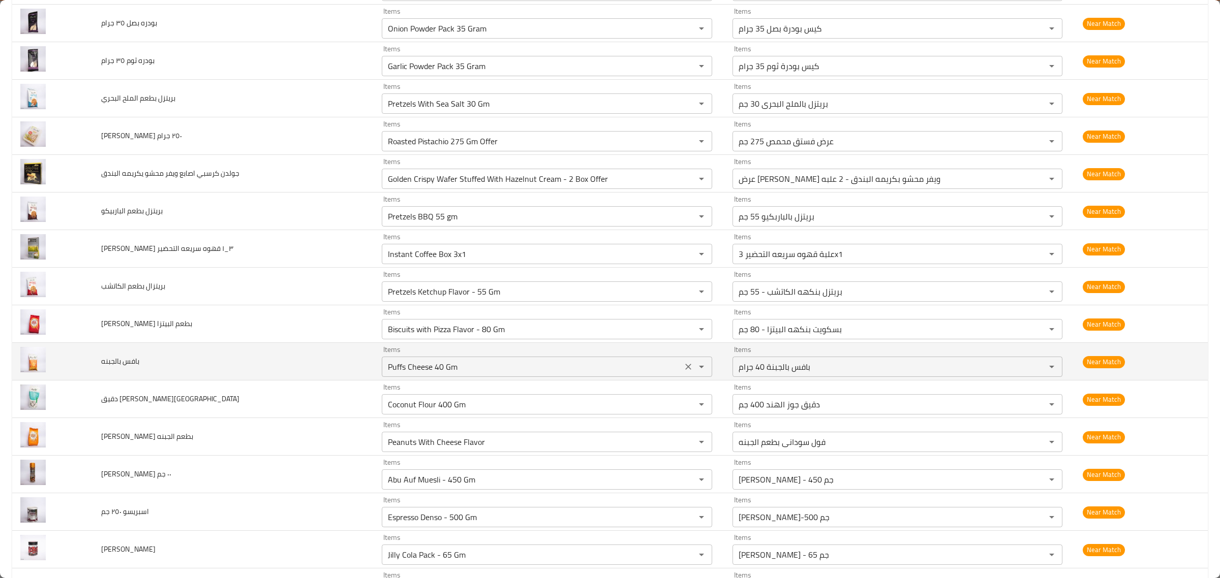
scroll to position [566, 0]
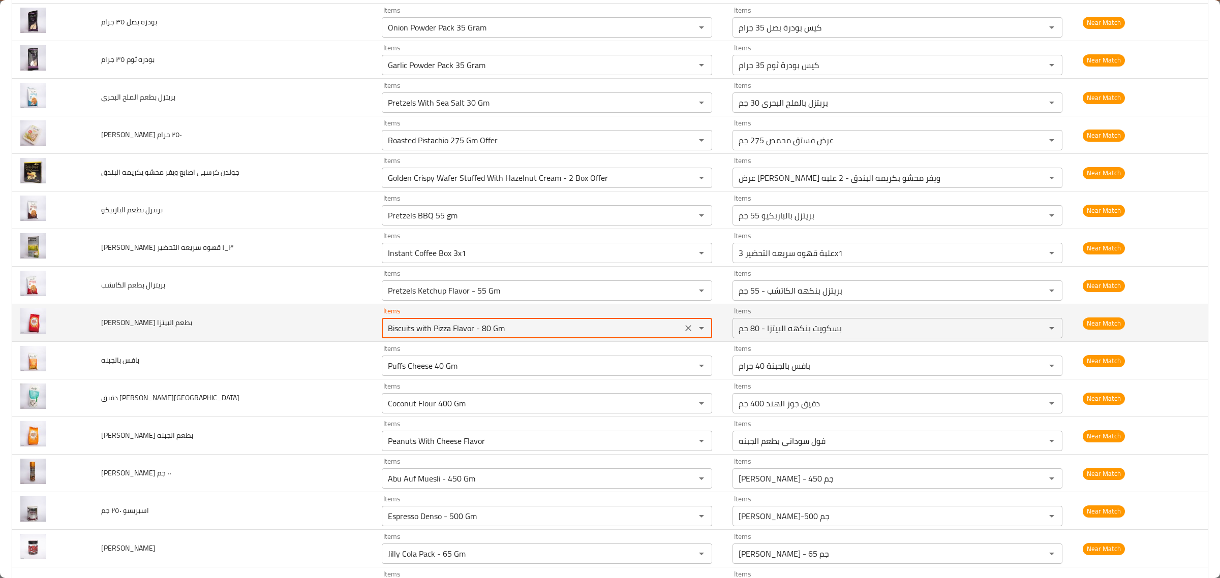
click at [575, 327] on البيتزا "Biscuits with Pizza Flavor - 80 Gm" at bounding box center [532, 328] width 294 height 14
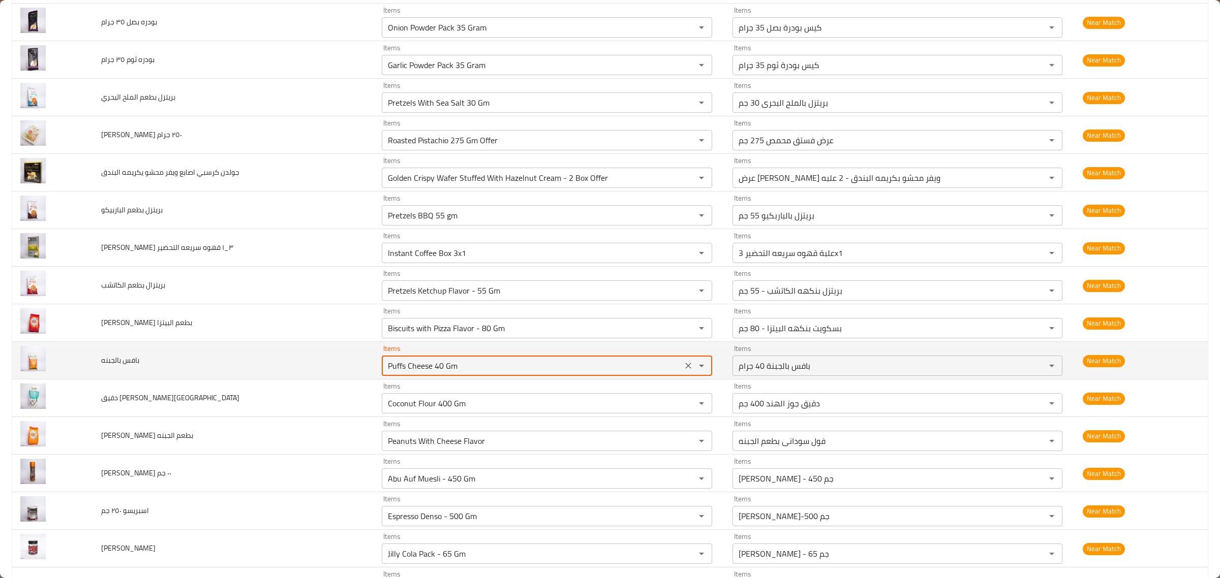
click at [560, 362] on بالجبنه "Puffs Cheese 40 Gm" at bounding box center [532, 366] width 294 height 14
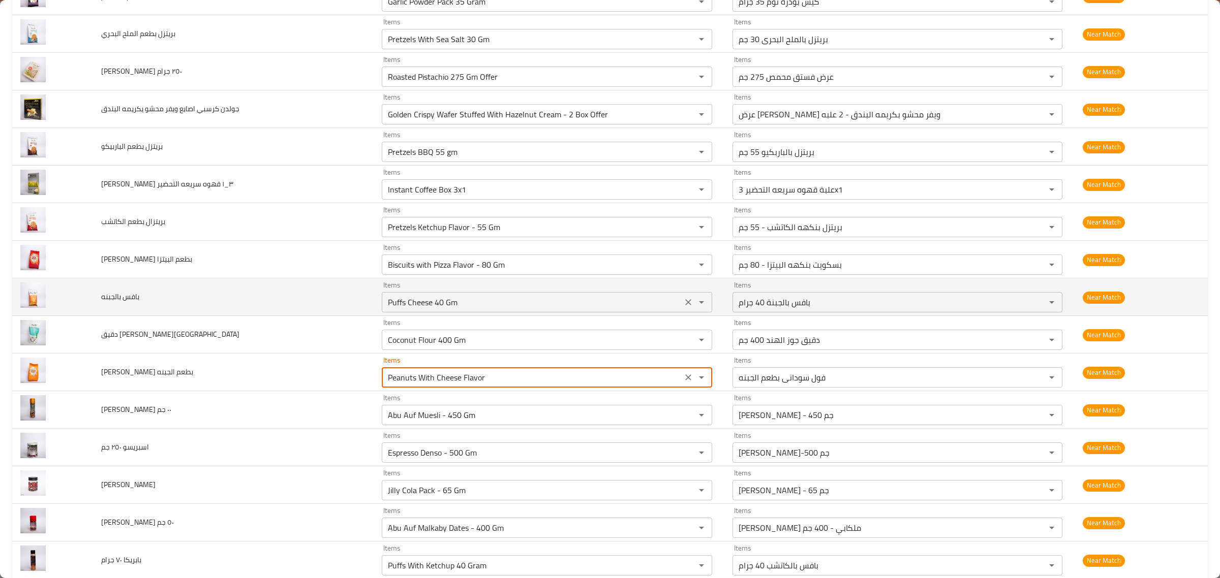
scroll to position [693, 0]
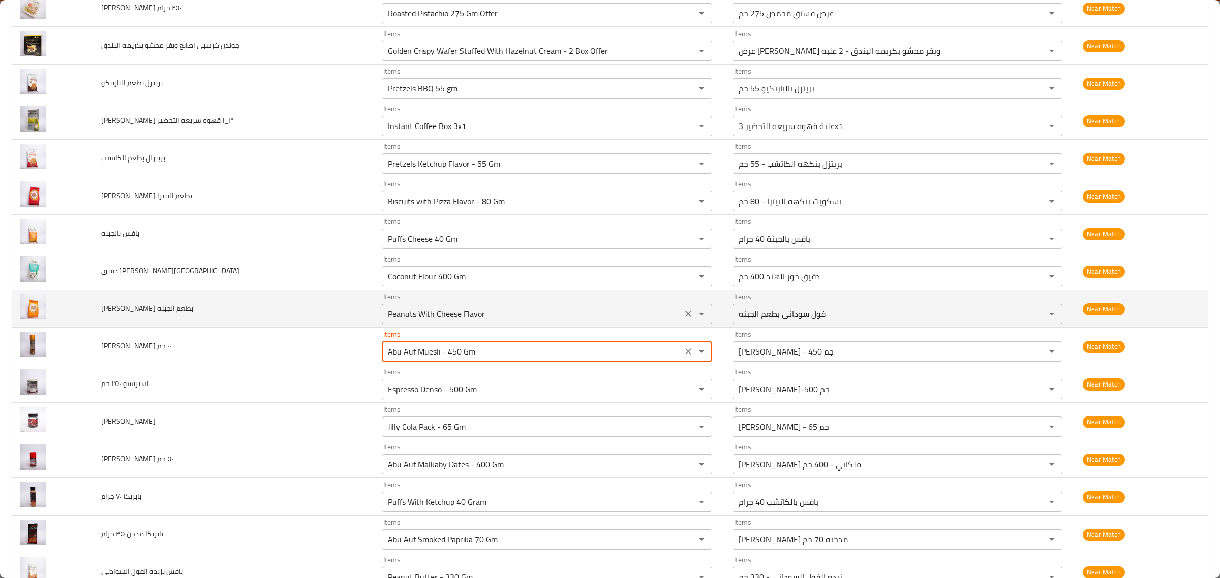
click at [567, 319] on الجبنه "Peanuts With Cheese Flavor" at bounding box center [532, 314] width 294 height 14
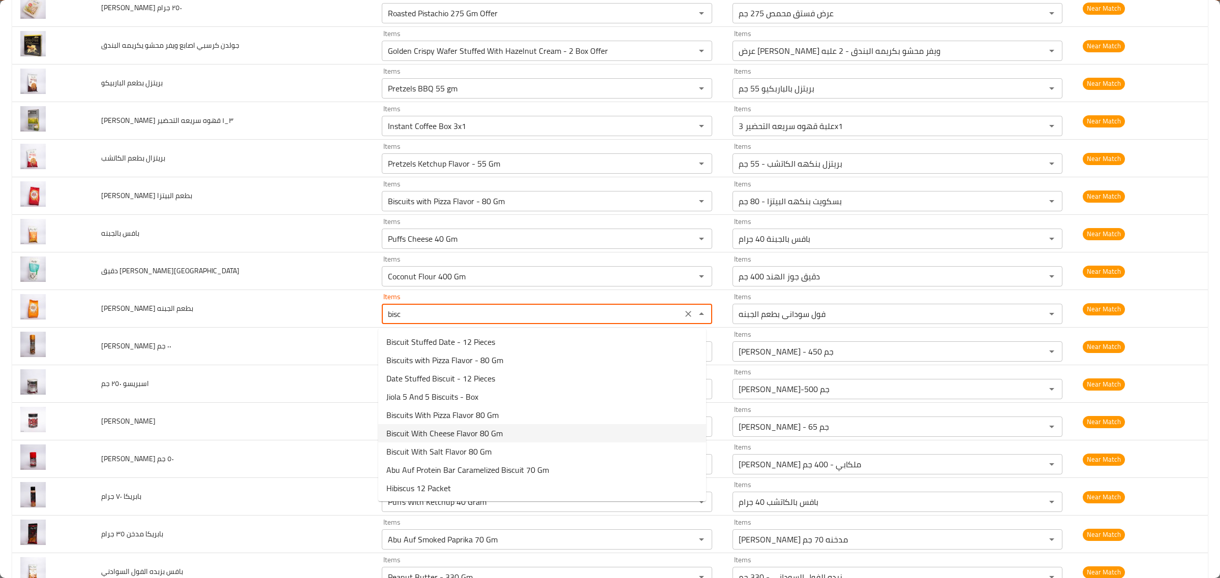
click at [497, 435] on span "Biscuit With Cheese Flavor 80 Gm" at bounding box center [444, 433] width 116 height 12
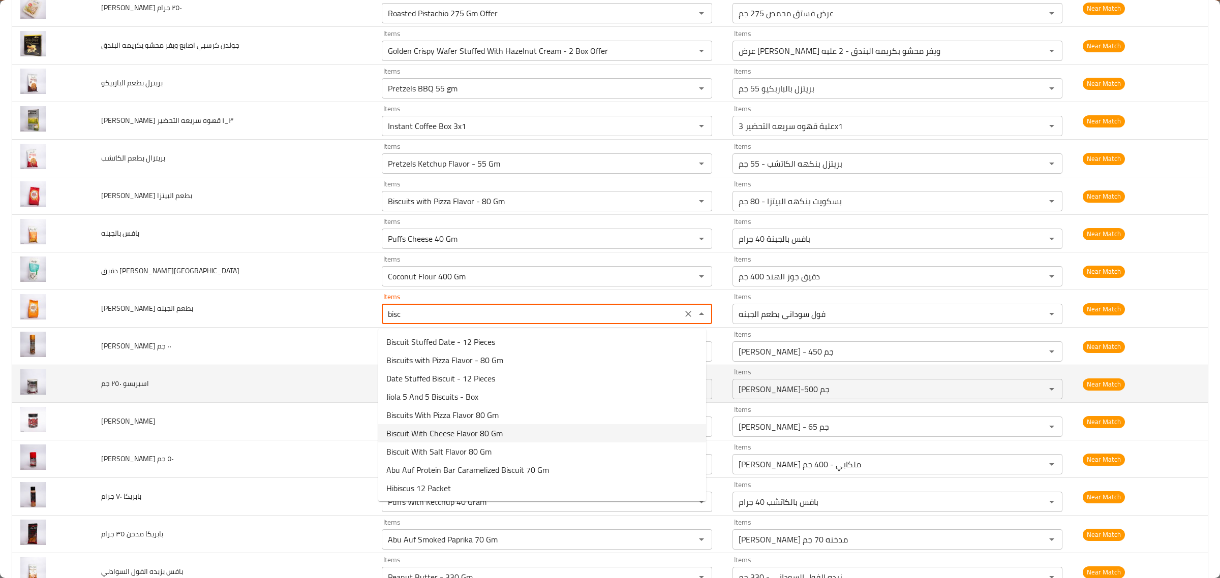
type الجبنه "Biscuit With Cheese Flavor 80 Gm"
type الجبنه-ar "بسكويت بالجبنة 80 جم"
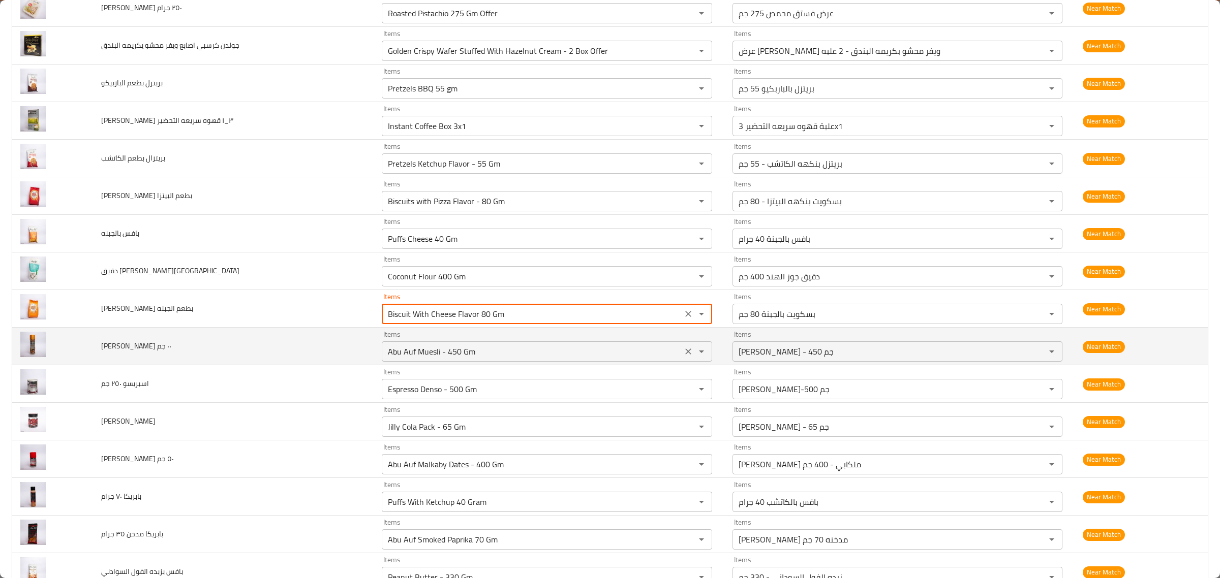
type الجبنه "Biscuit With Cheese Flavor 80 Gm"
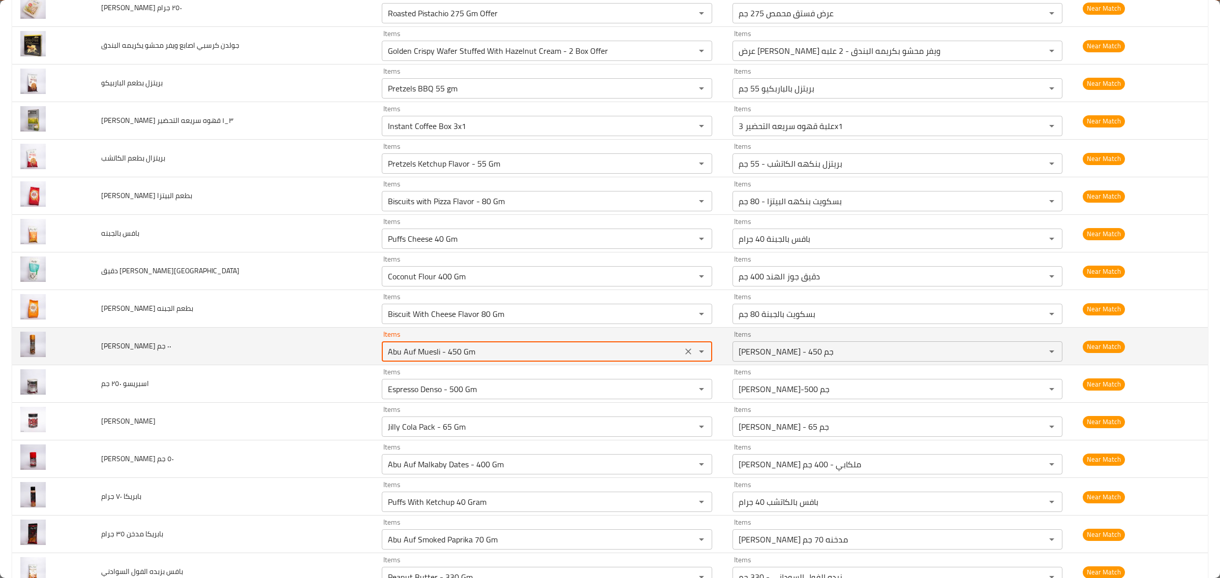
click at [524, 351] on جم "Abu Auf Muesli - 450 Gm" at bounding box center [532, 352] width 294 height 14
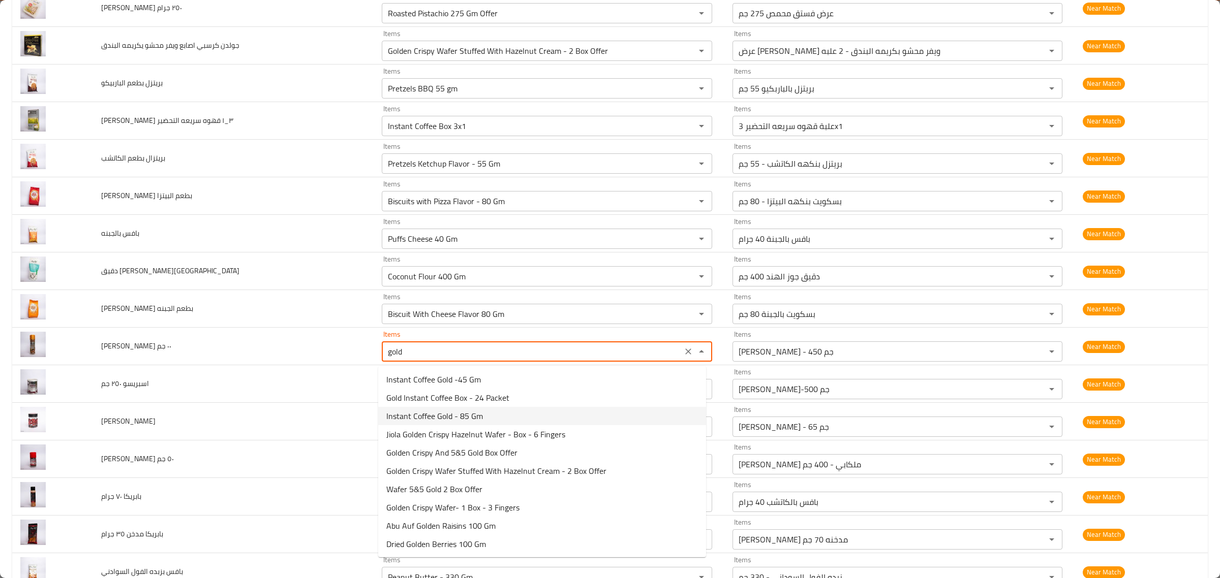
click at [516, 418] on جم-option-2 "Instant Coffee Gold - 85 Gm" at bounding box center [542, 416] width 328 height 18
type جم "Instant Coffee Gold - 85 Gm"
type جم-ar "قهوه سريعه التحضير جولد - 85 جم"
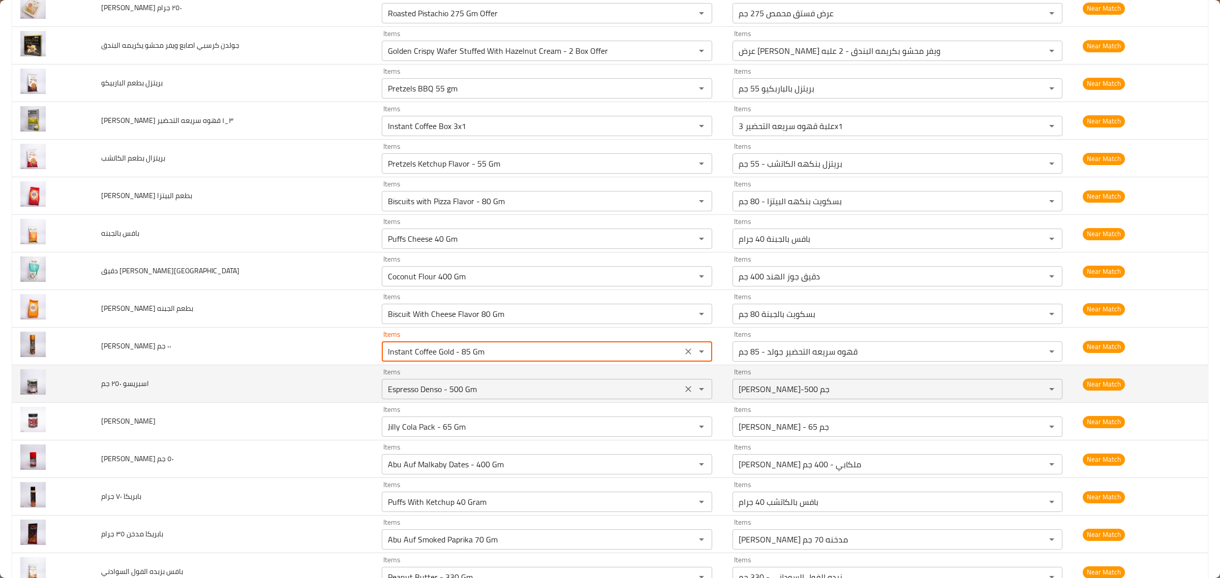
type جم "Instant Coffee Gold - 85 Gm"
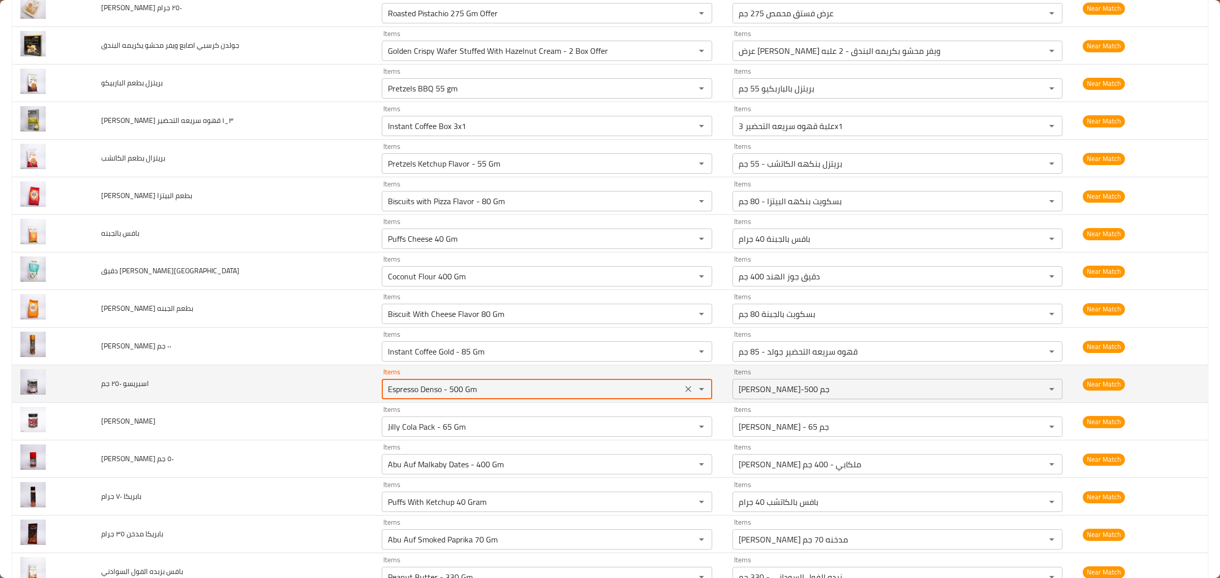
click at [524, 391] on جم "Espresso Denso - 500 Gm" at bounding box center [532, 389] width 294 height 14
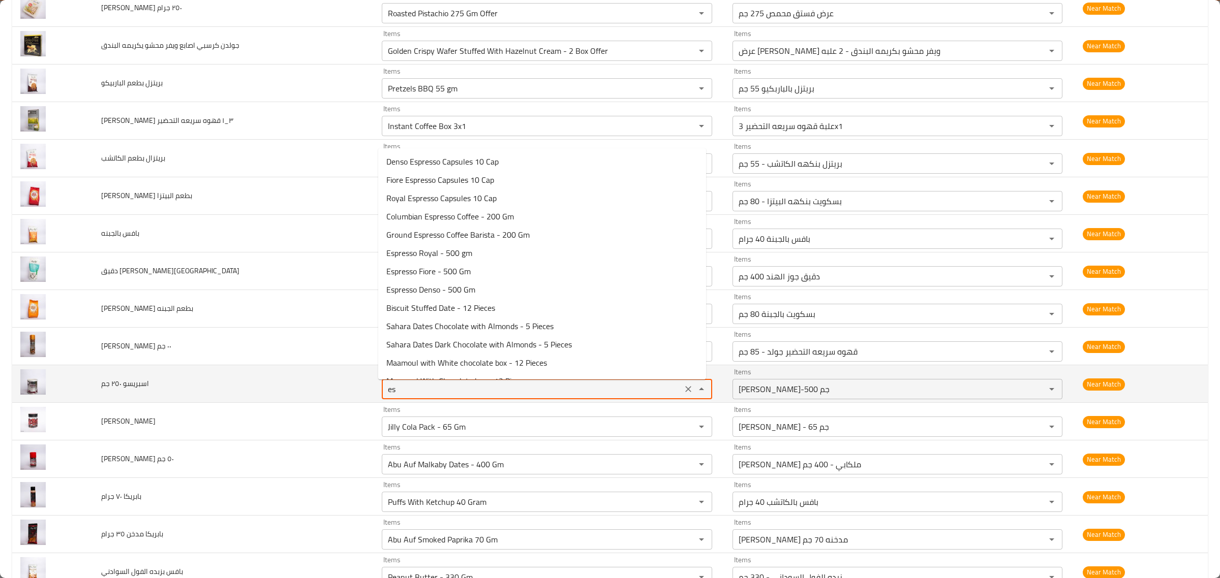
type جم "esp"
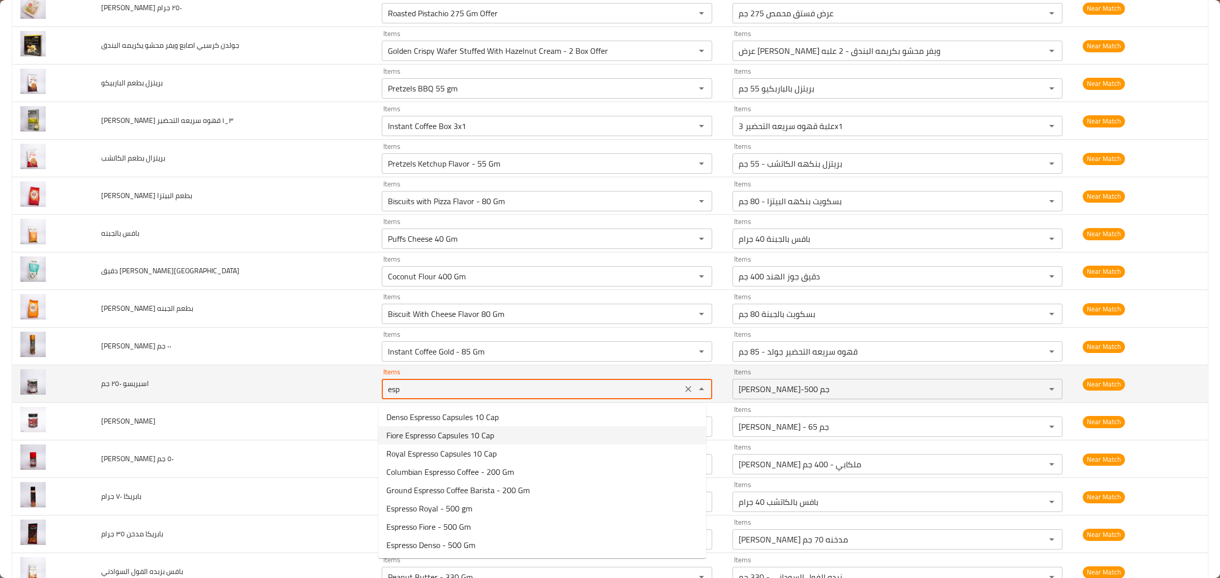
click at [685, 390] on icon "Clear" at bounding box center [688, 389] width 6 height 6
click at [492, 399] on div "Items" at bounding box center [547, 389] width 330 height 20
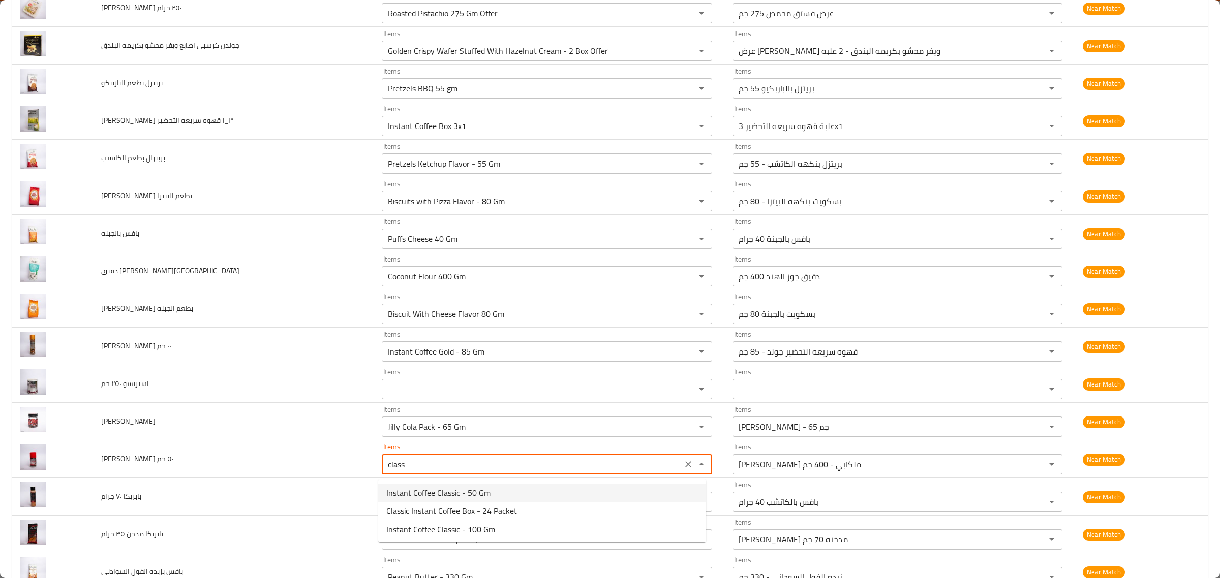
click at [479, 487] on span "Instant Coffee Classic - 50 Gm" at bounding box center [438, 493] width 104 height 12
type جم "Instant Coffee Classic - 50 Gm"
type جم-ar "قهوة سريعة التحضير كلاسيك - 50 جرام"
type جم "Instant Coffee Classic - 50 Gm"
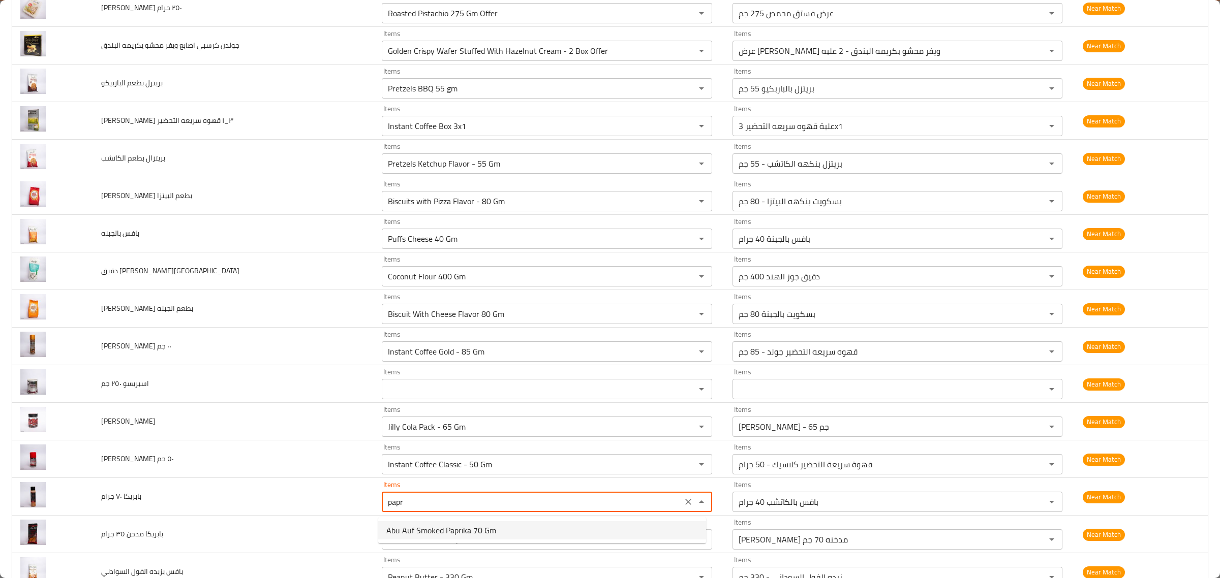
click at [400, 528] on span "Abu Auf Smoked Paprika 70 Gm" at bounding box center [441, 530] width 110 height 12
type جرام "Abu Auf Smoked Paprika 70 Gm"
type جرام-ar "أبو عوف بابريكا مدخنه 70 جم"
type جرام "Abu Auf Smoked Paprika 70 Gm"
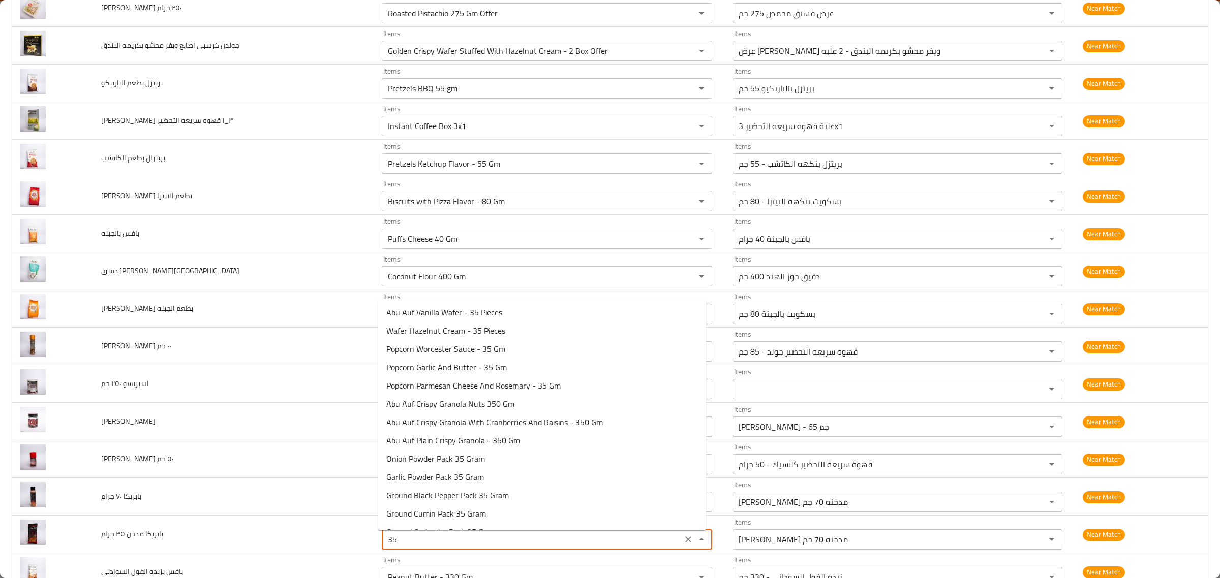
type جرام "3"
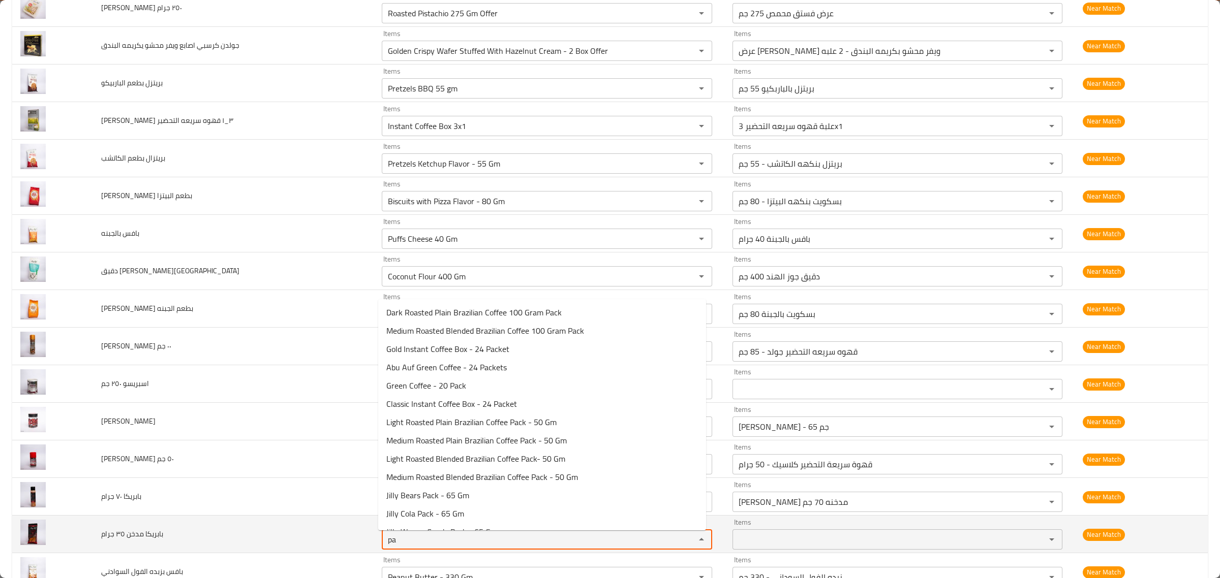
type جرام "p"
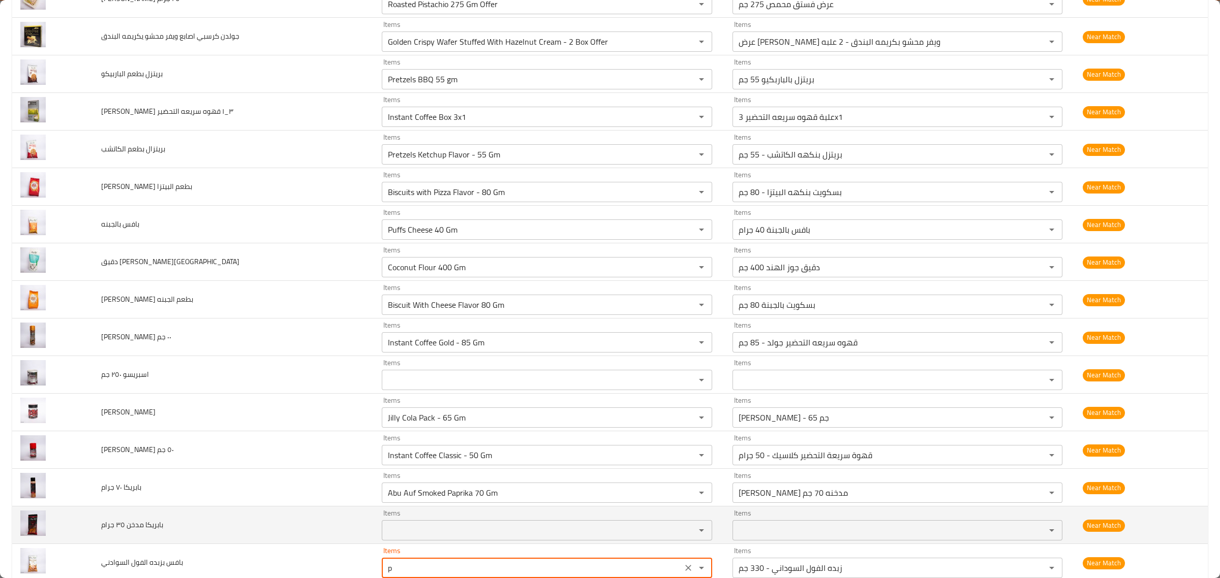
scroll to position [702, 0]
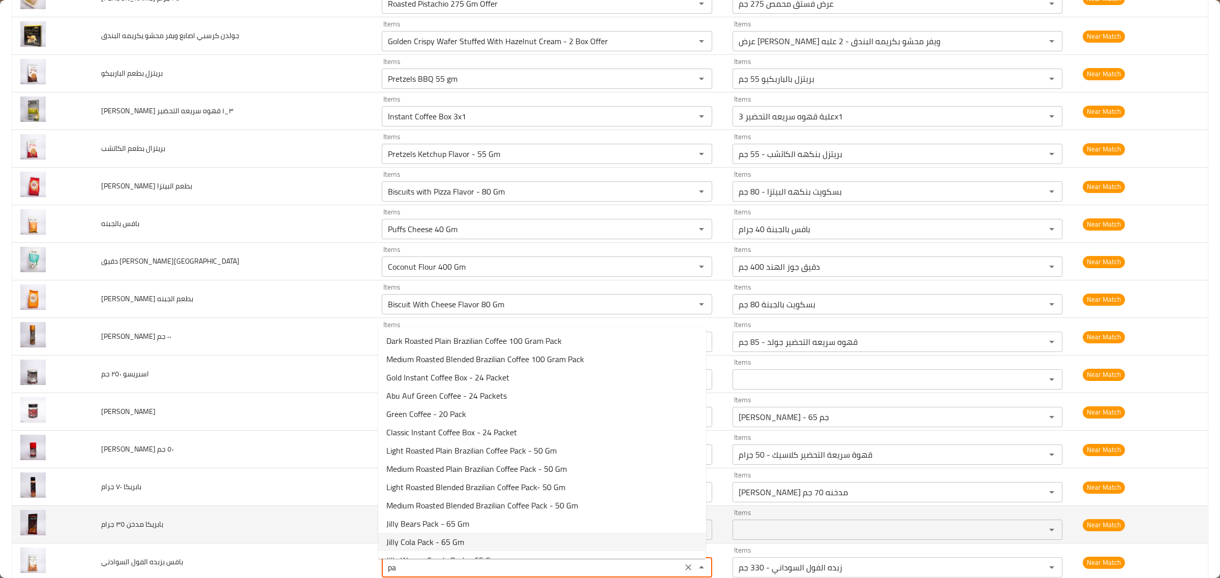
type السوادني "p"
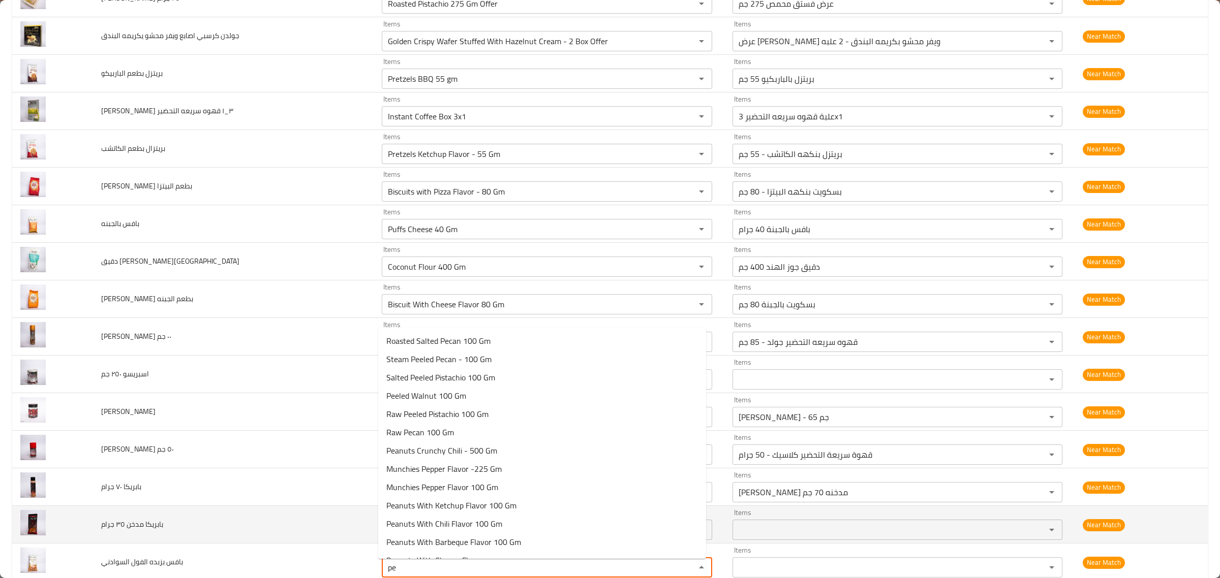
type السوادني "p"
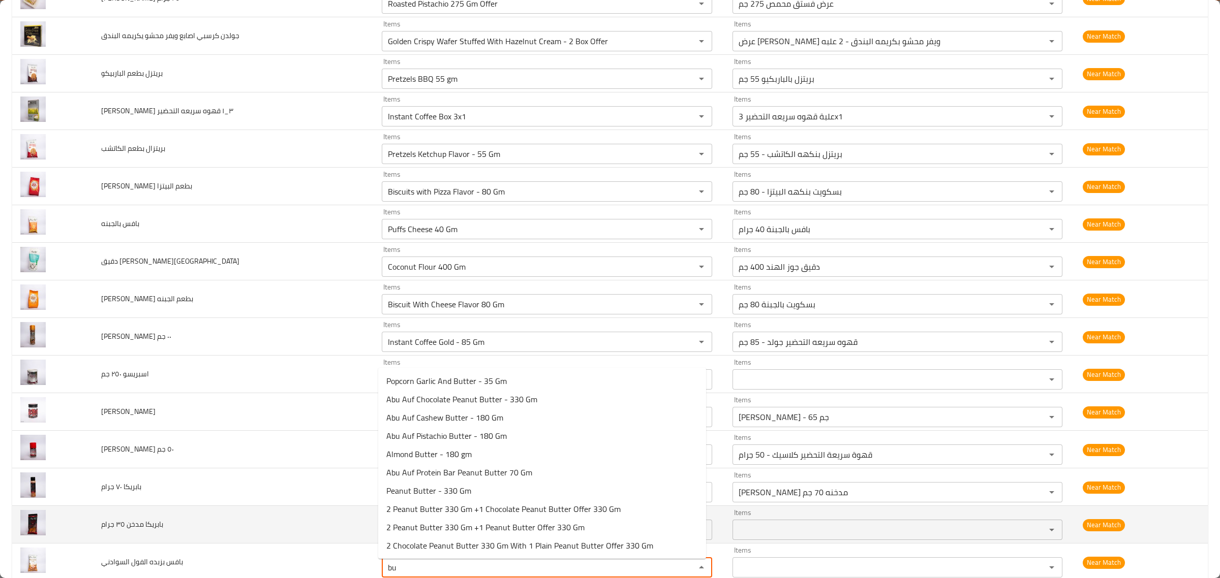
type السوادني "b"
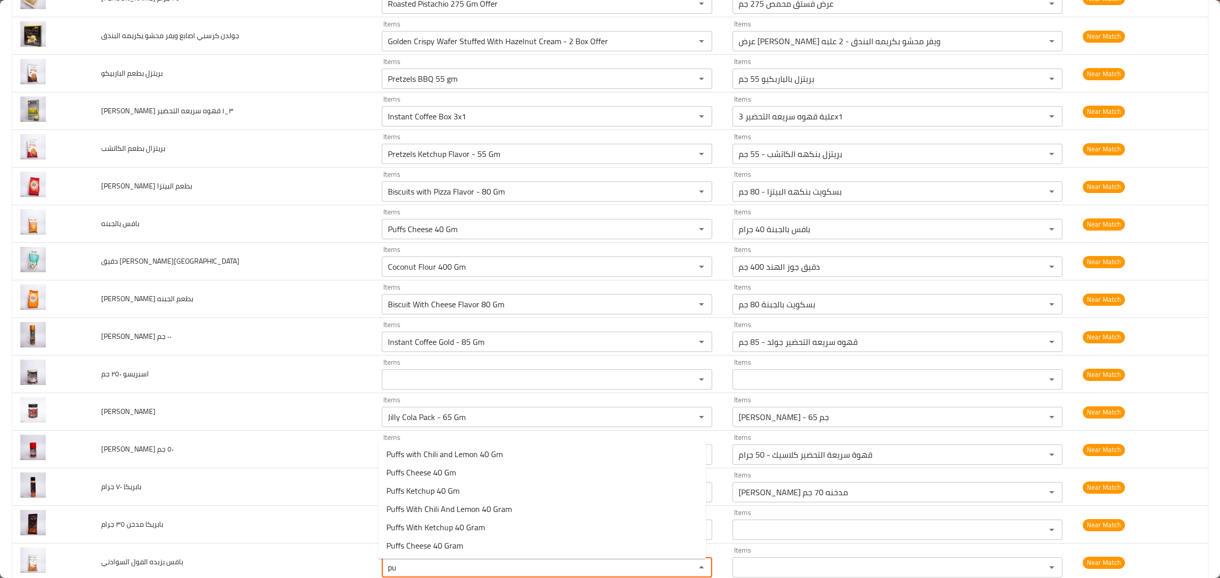
type السوادني "p"
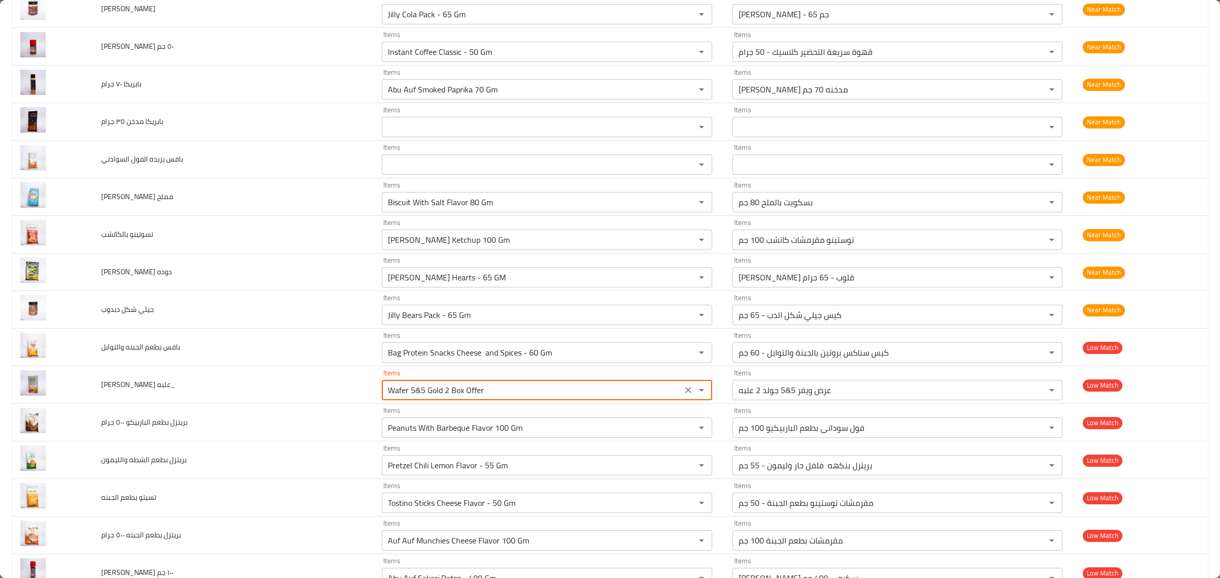
scroll to position [1109, 0]
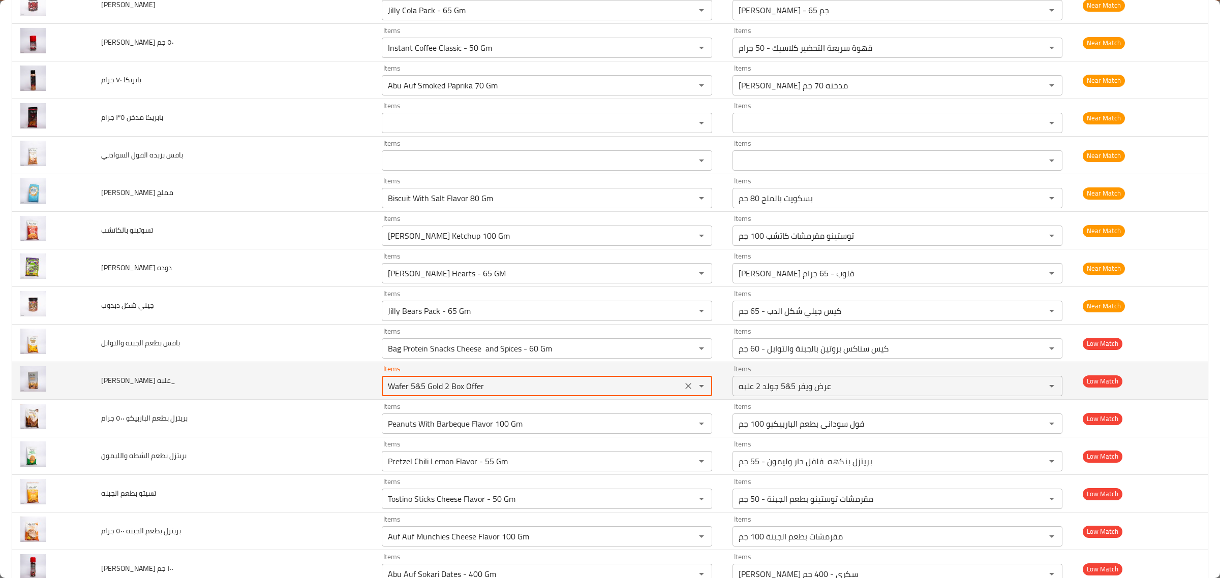
click at [550, 389] on علبه_ "Wafer 5&5 Gold 2 Box Offer" at bounding box center [532, 386] width 294 height 14
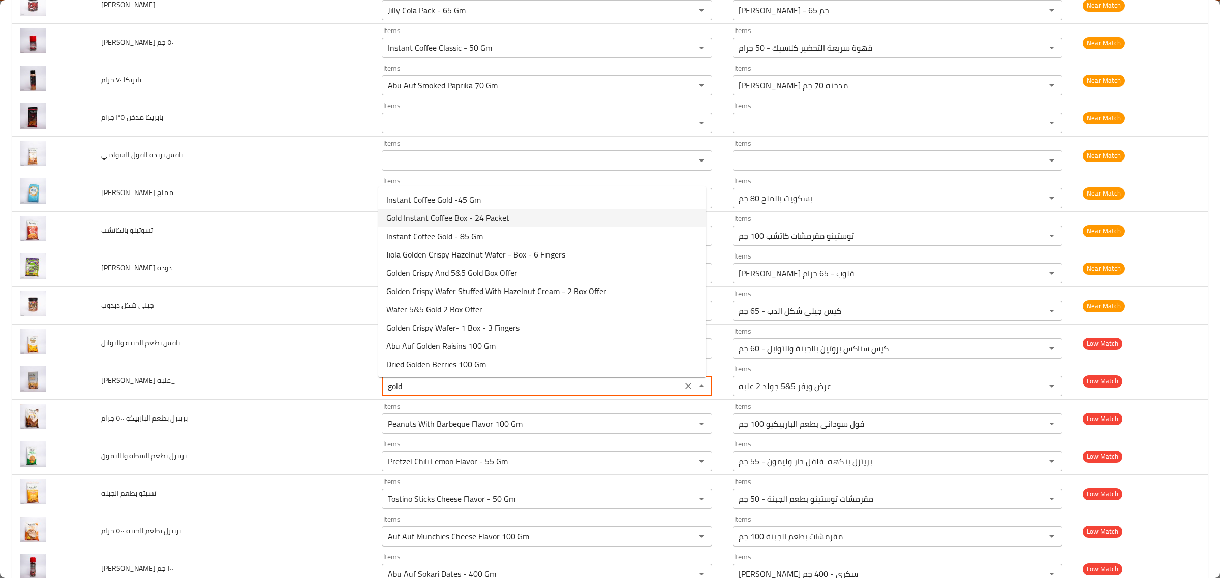
click at [449, 223] on span "Gold Instant Coffee Box - 24 Packet" at bounding box center [447, 218] width 123 height 12
type علبه_ "Gold Instant Coffee Box - 24 Packet"
type علبه_-ar "علبة قهوة سريعة التحضير جولد - 24 كيس"
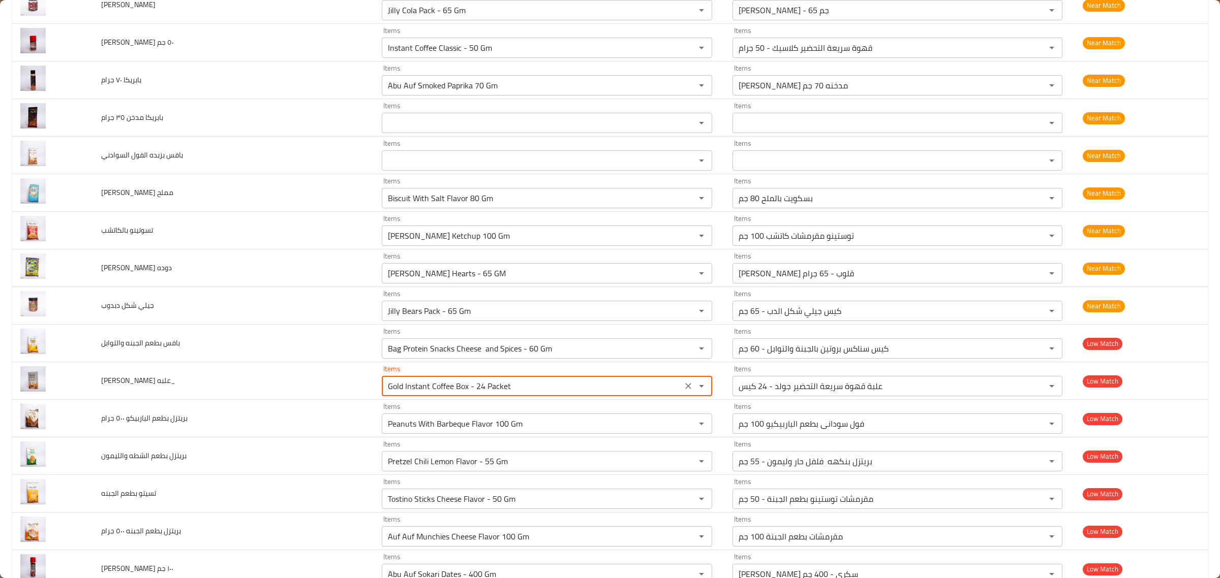
type علبه_ "Gold Instant Coffee Box - 24 Packet"
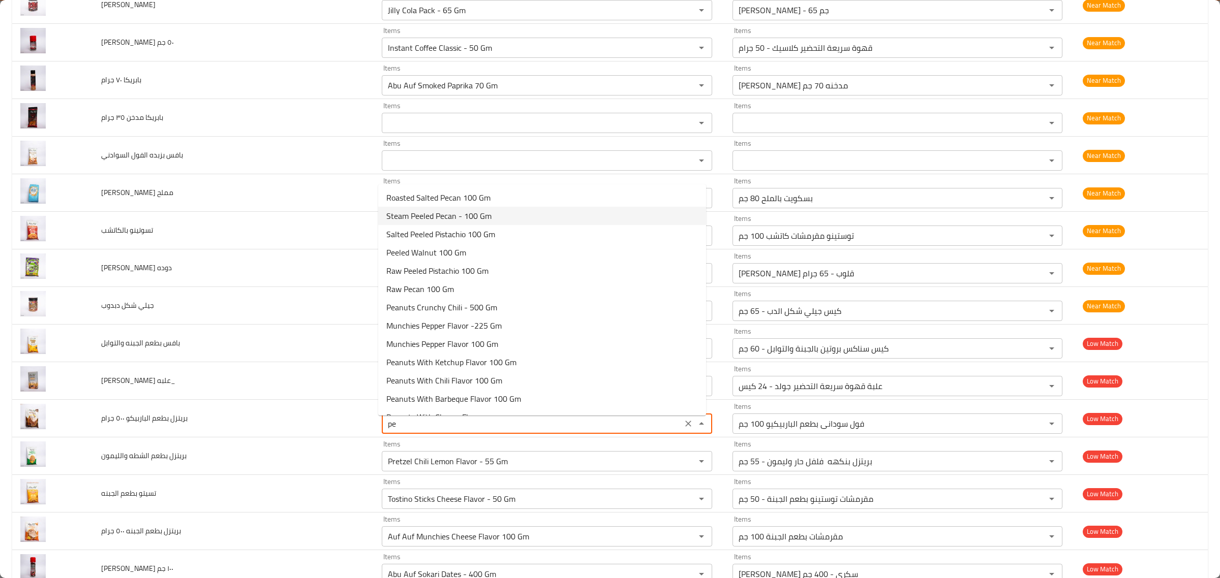
type جرام "p"
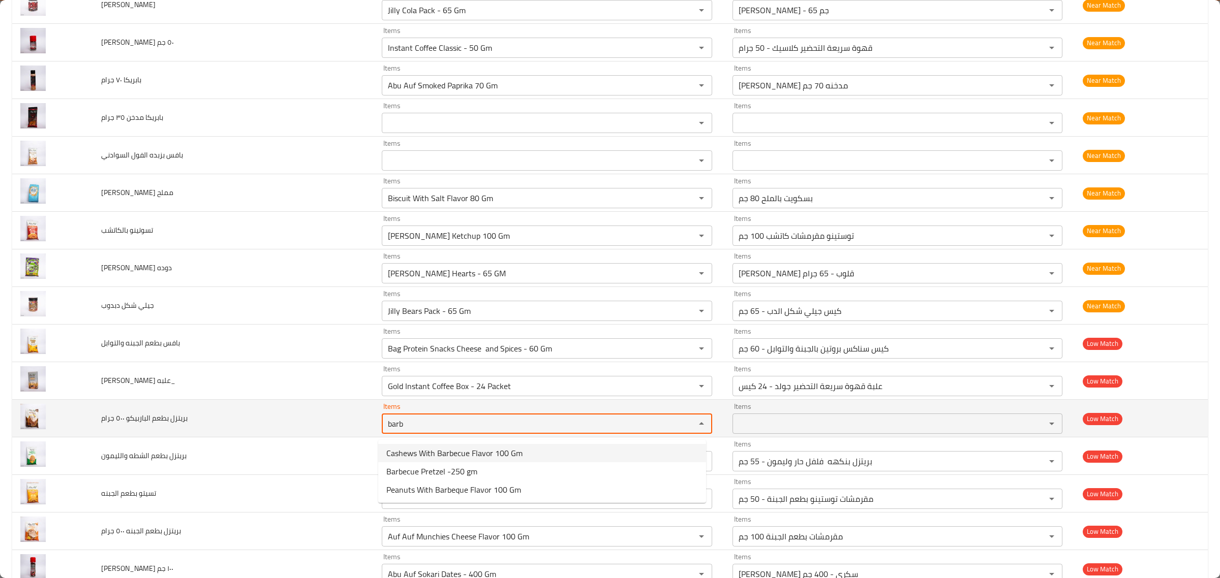
click at [455, 420] on div "barb Items" at bounding box center [547, 424] width 330 height 20
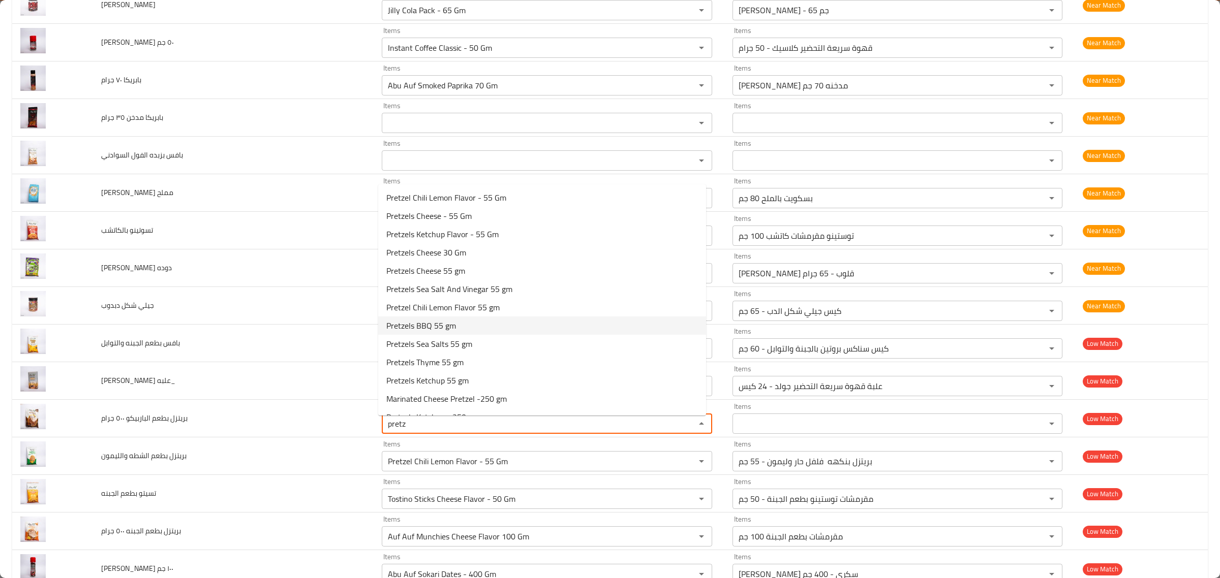
scroll to position [160, 0]
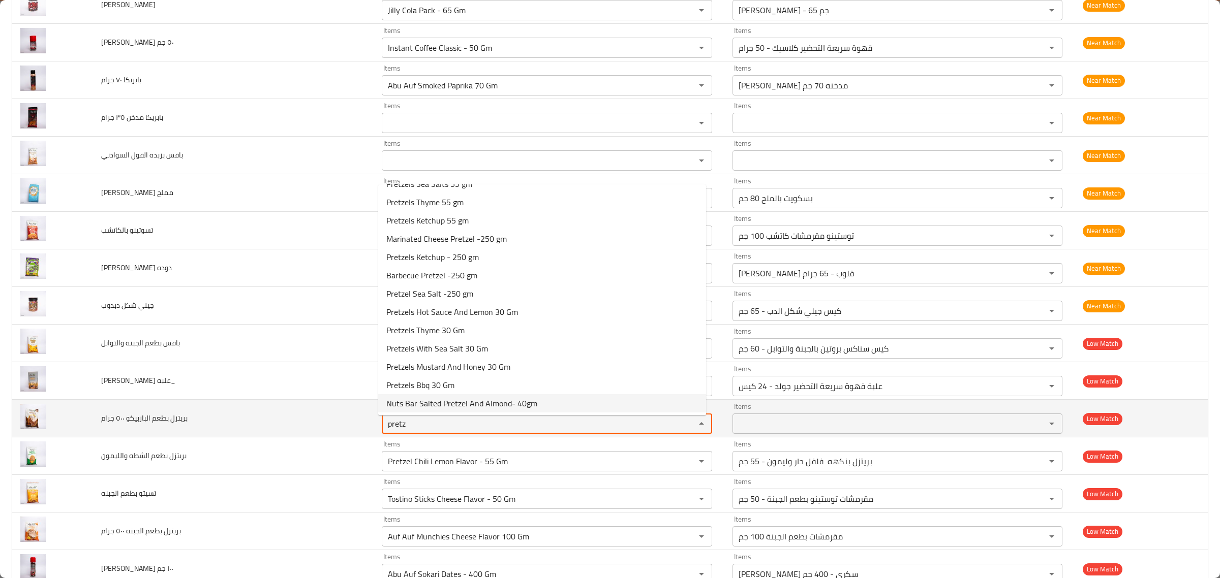
click at [424, 431] on جرام "pretz" at bounding box center [532, 424] width 294 height 14
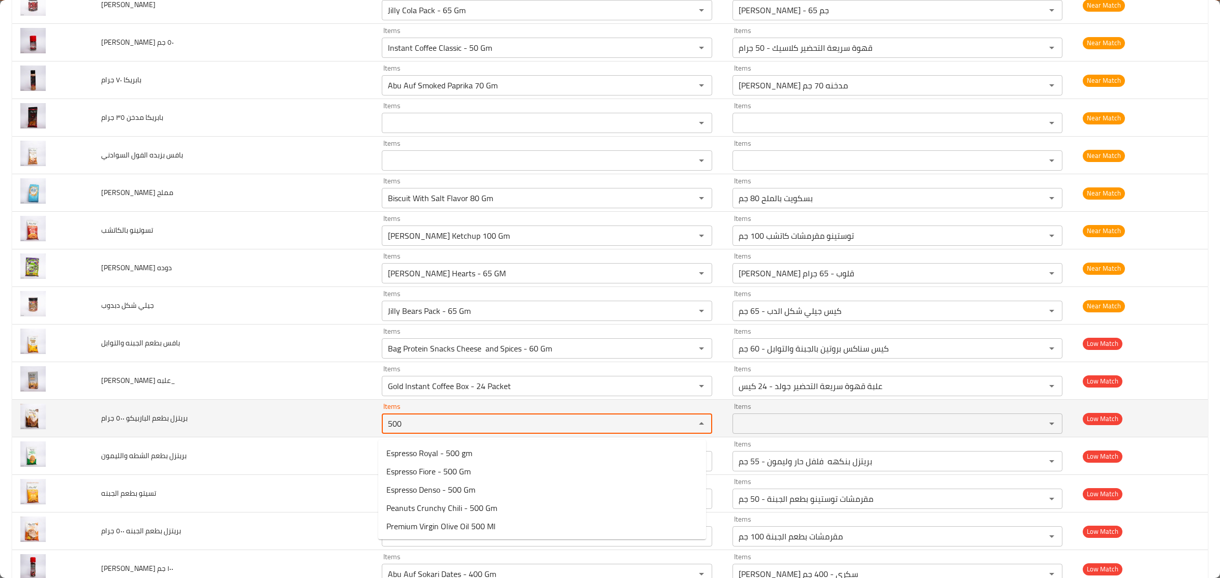
type جرام "500"
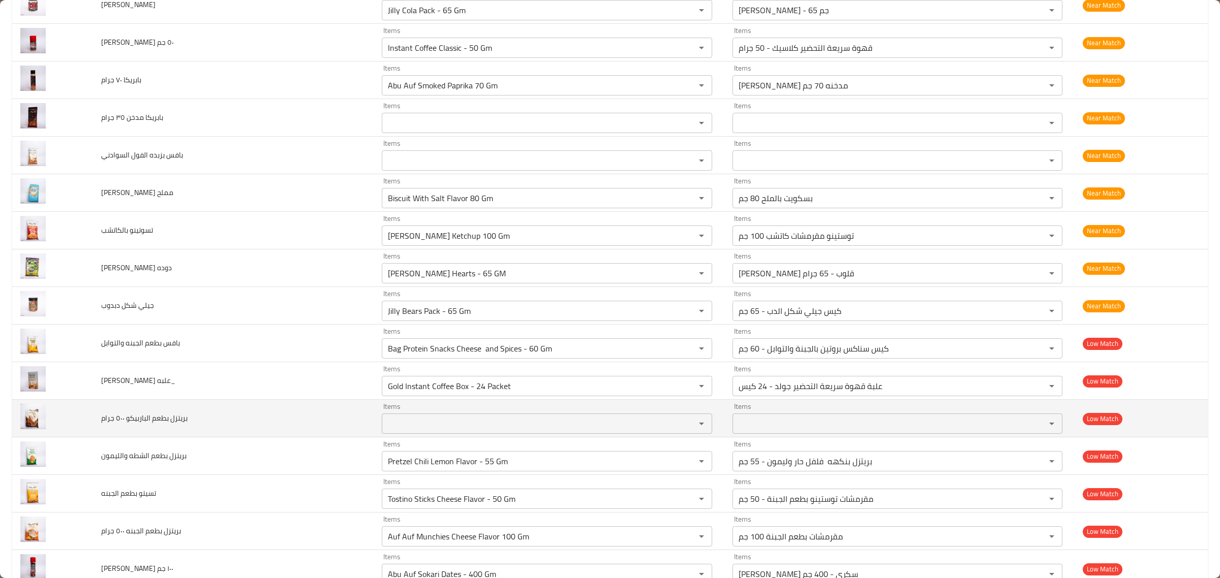
click at [280, 425] on td "بريتزل بطعم الباربيكو ٥٠٠ جرام" at bounding box center [233, 419] width 281 height 38
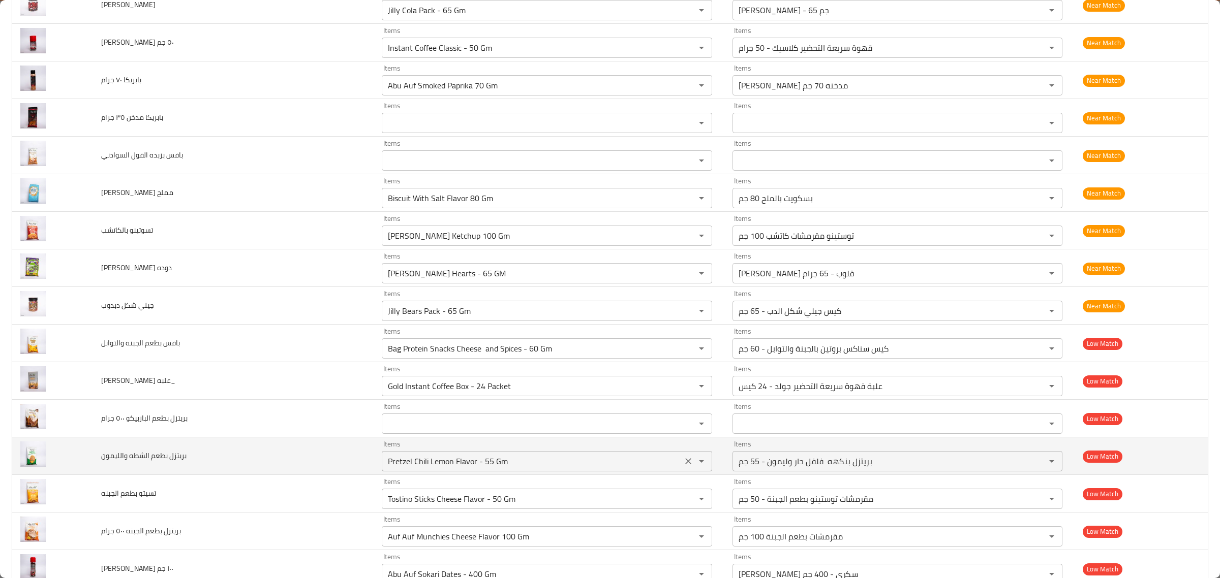
click at [438, 455] on div "Pretzel Chili Lemon Flavor - 55 Gm Items" at bounding box center [547, 461] width 330 height 20
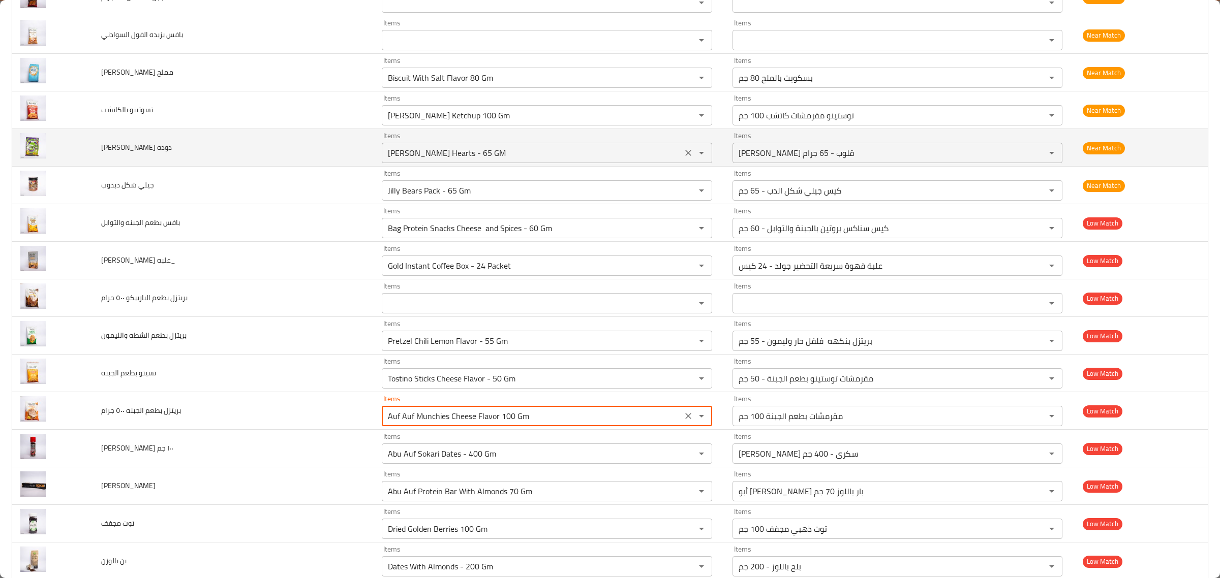
scroll to position [1236, 0]
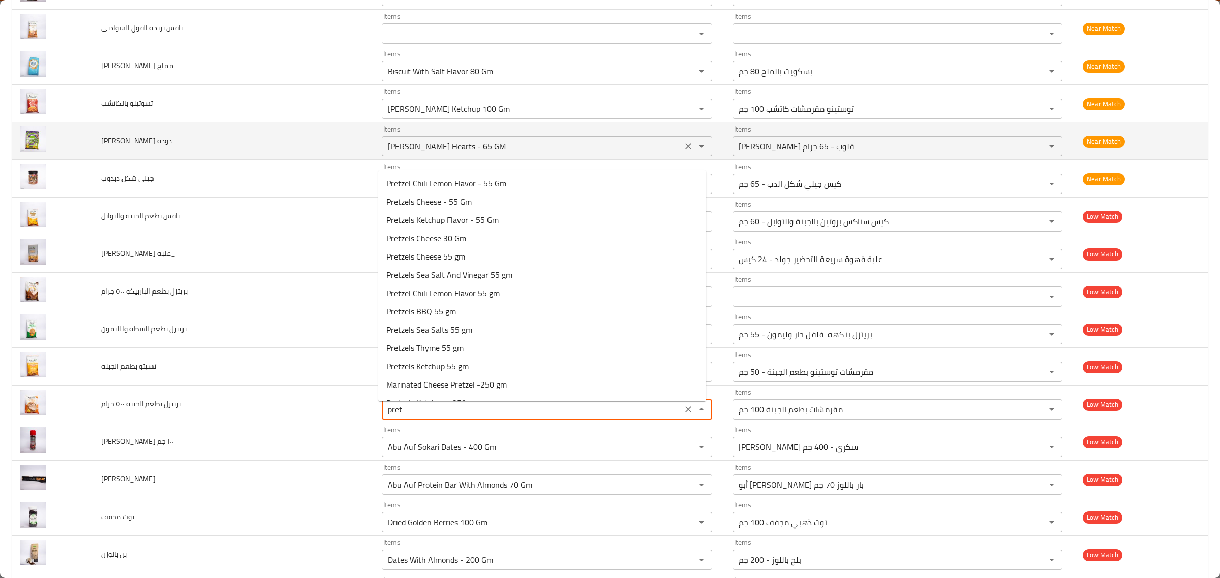
type جرام "pretz"
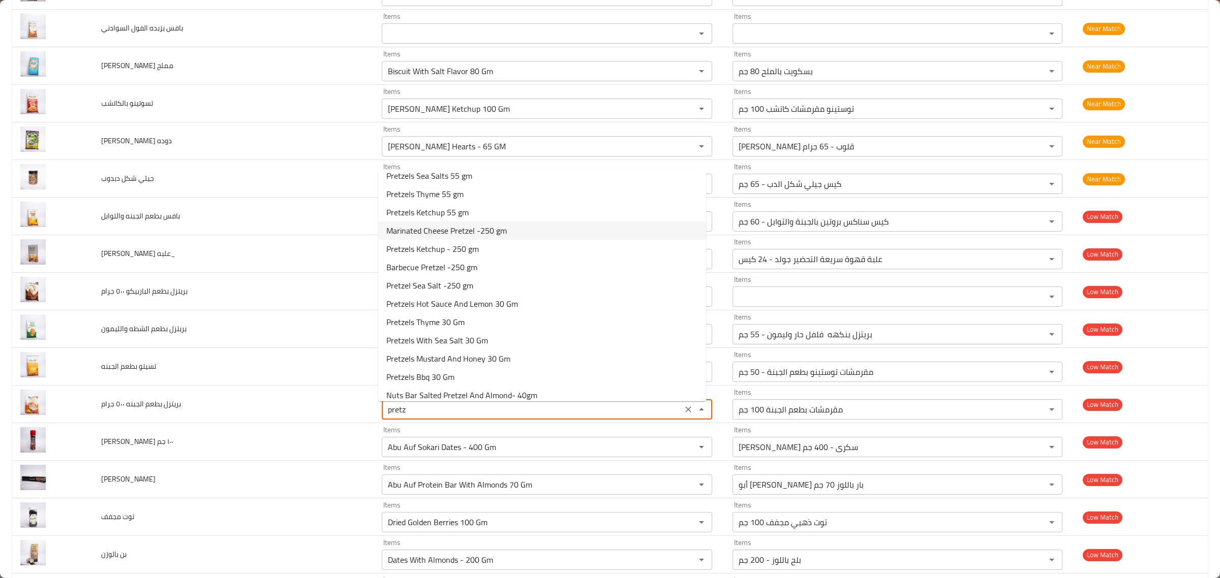
scroll to position [160, 0]
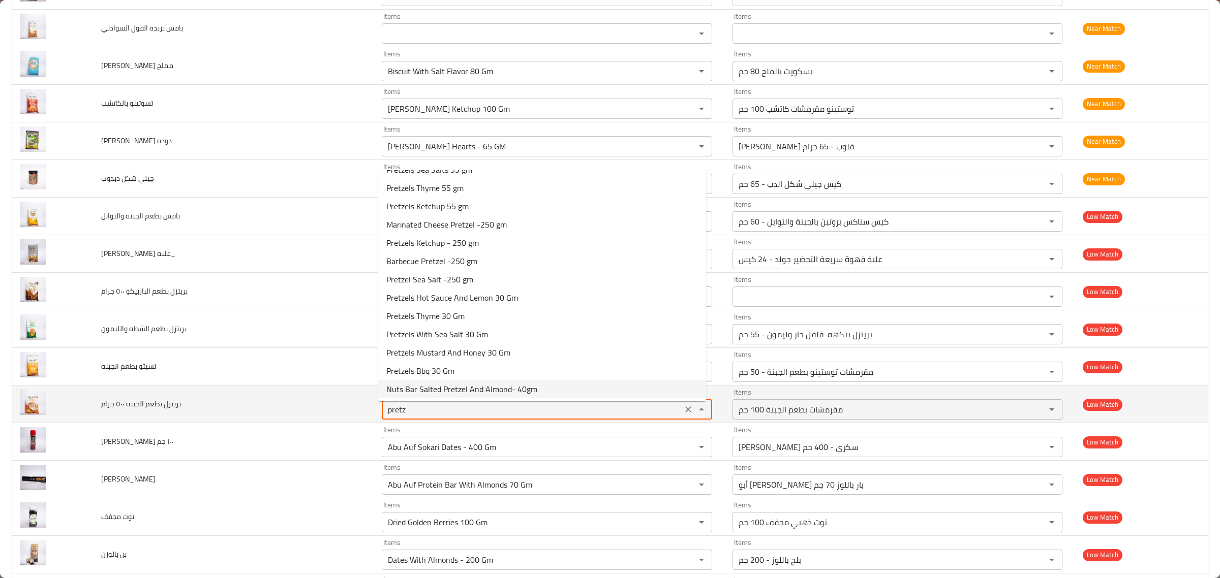
click at [450, 417] on جرام "pretz" at bounding box center [532, 410] width 294 height 14
click at [685, 413] on icon "Clear" at bounding box center [688, 410] width 6 height 6
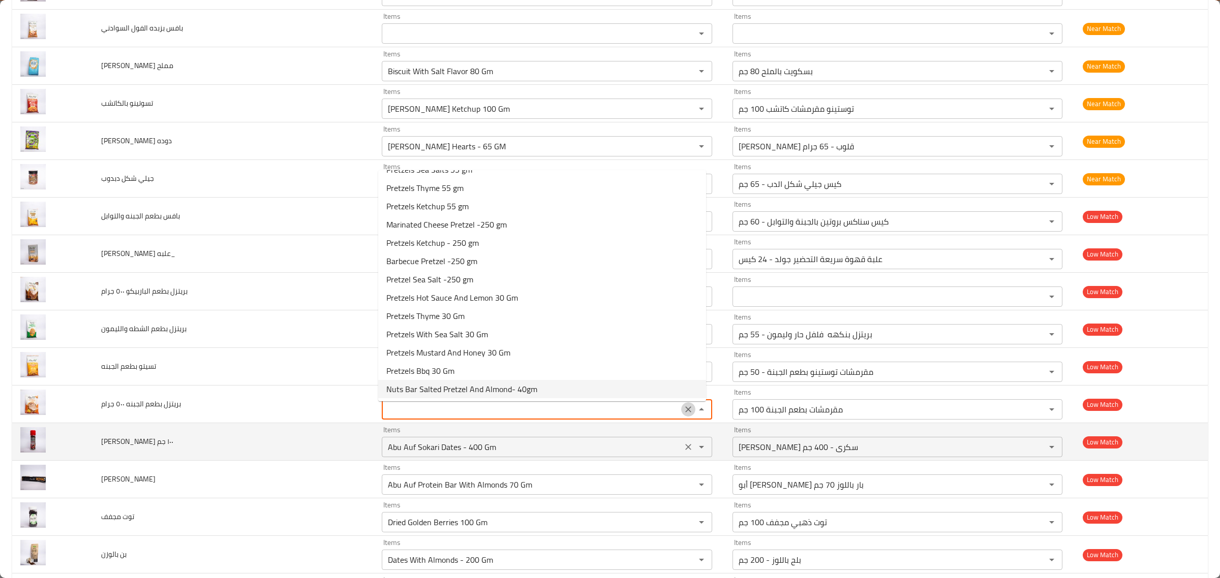
click at [634, 452] on جم "Abu Auf Sokari Dates - 400 Gm" at bounding box center [532, 447] width 294 height 14
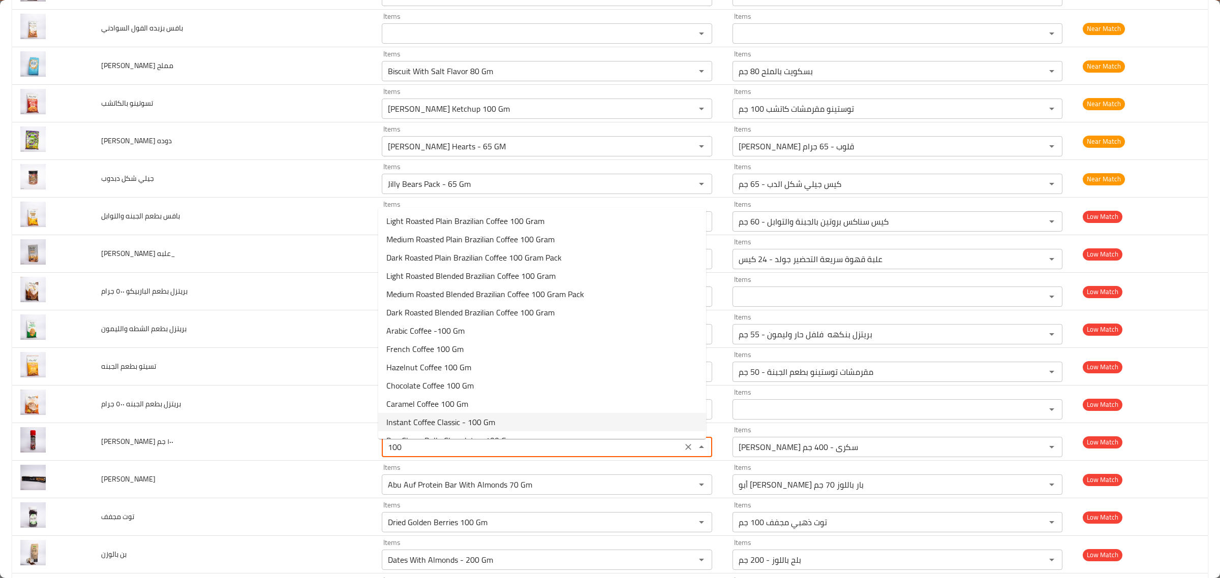
click at [501, 420] on جم-option-11 "Instant Coffee Classic - 100 Gm" at bounding box center [542, 422] width 328 height 18
type جم "Instant Coffee Classic - 100 Gm"
type جم-ar "قهوة سريعة التحضير كلاسيك - 100 جم"
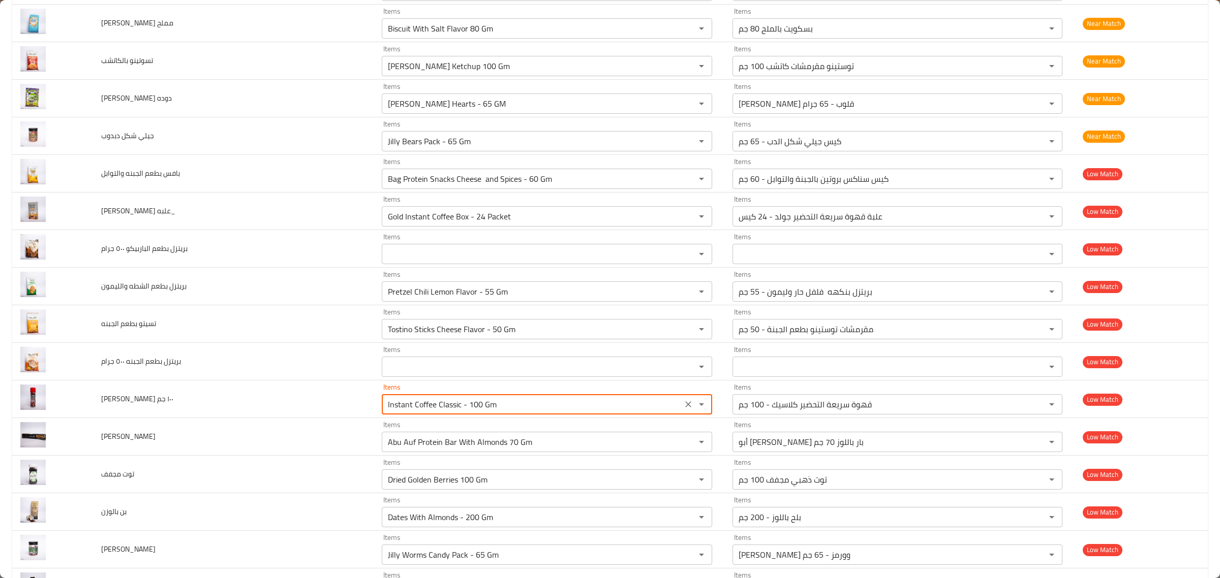
scroll to position [1300, 0]
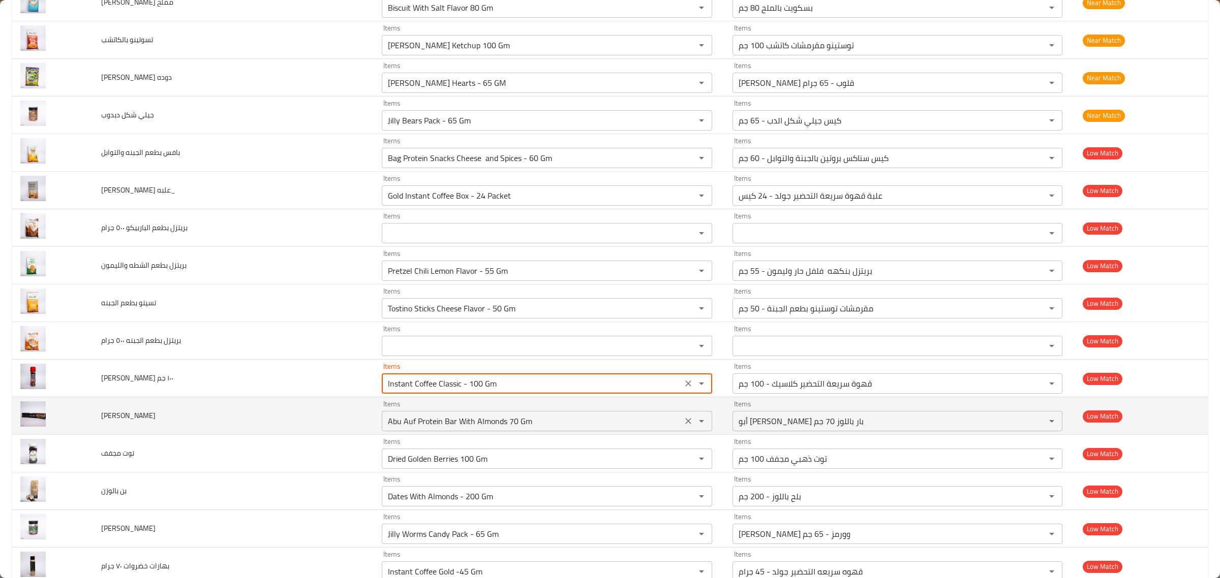
type جم "Instant Coffee Classic - 100 Gm"
click at [568, 424] on كابسول "Abu Auf Protein Bar With Almonds 70 Gm" at bounding box center [532, 421] width 294 height 14
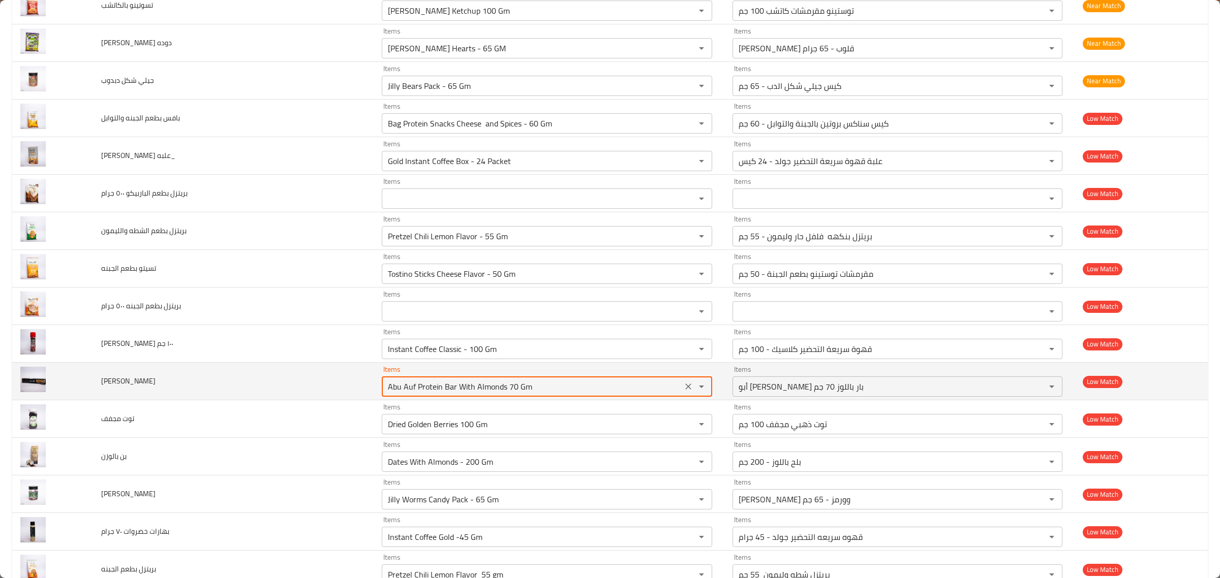
scroll to position [1364, 0]
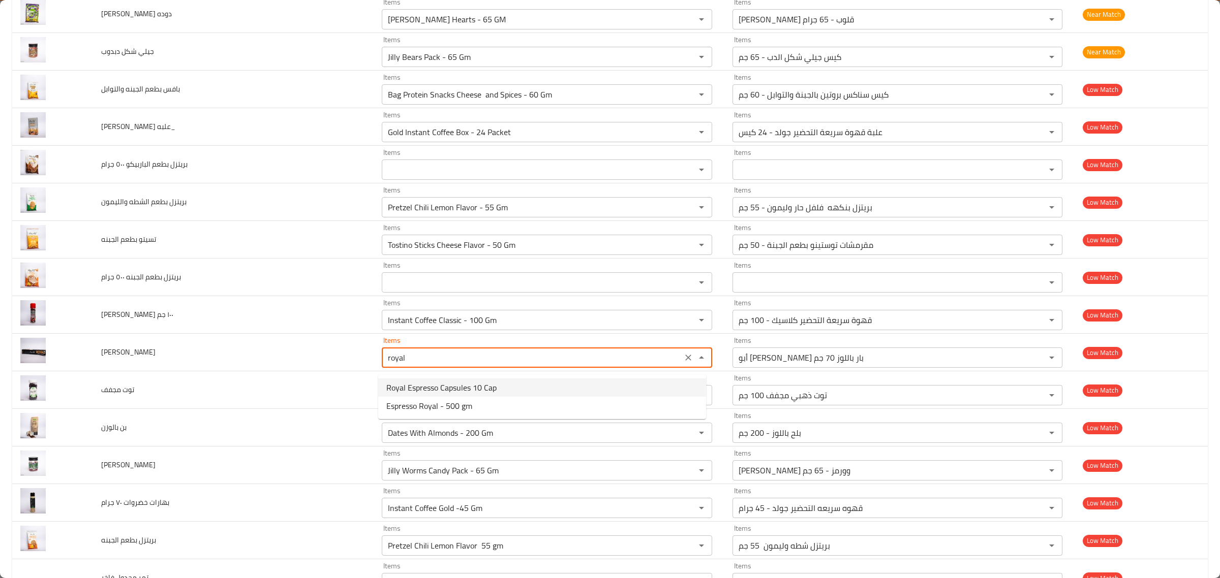
click at [471, 394] on span "Royal Espresso Capsules 10 Cap" at bounding box center [441, 388] width 110 height 12
type كابسول "Royal Espresso Capsules 10 Cap"
type كابسول-ar "كبسولات اسبريسو رويال 10 كبسولات"
type كابسول "Royal Espresso Capsules 10 Cap"
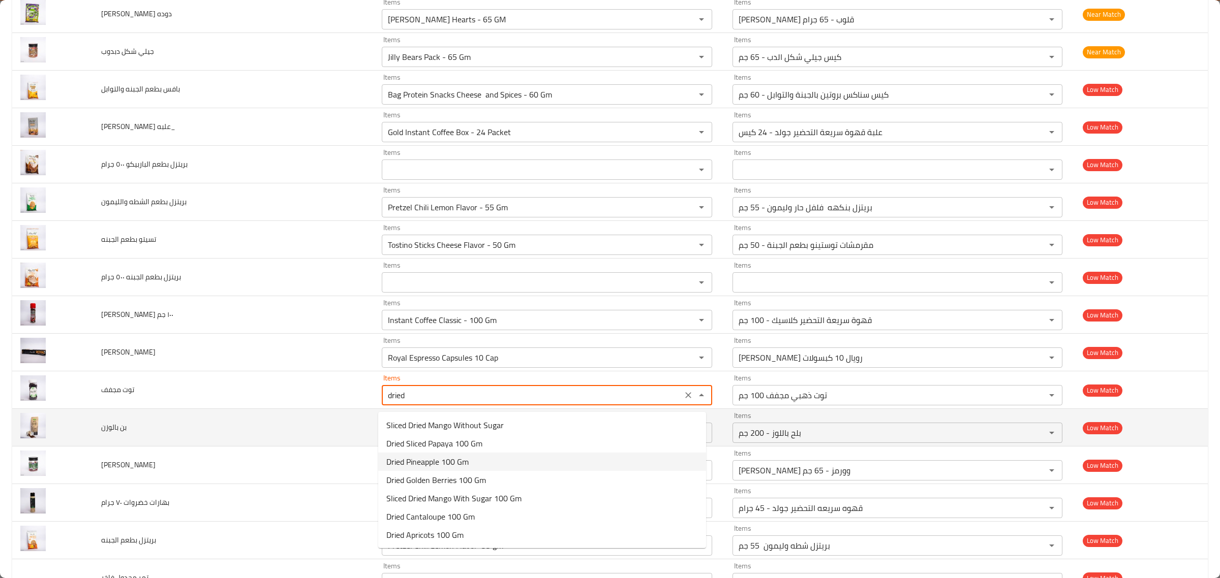
type مجفف "Dried Golden Berries 100 Gm"
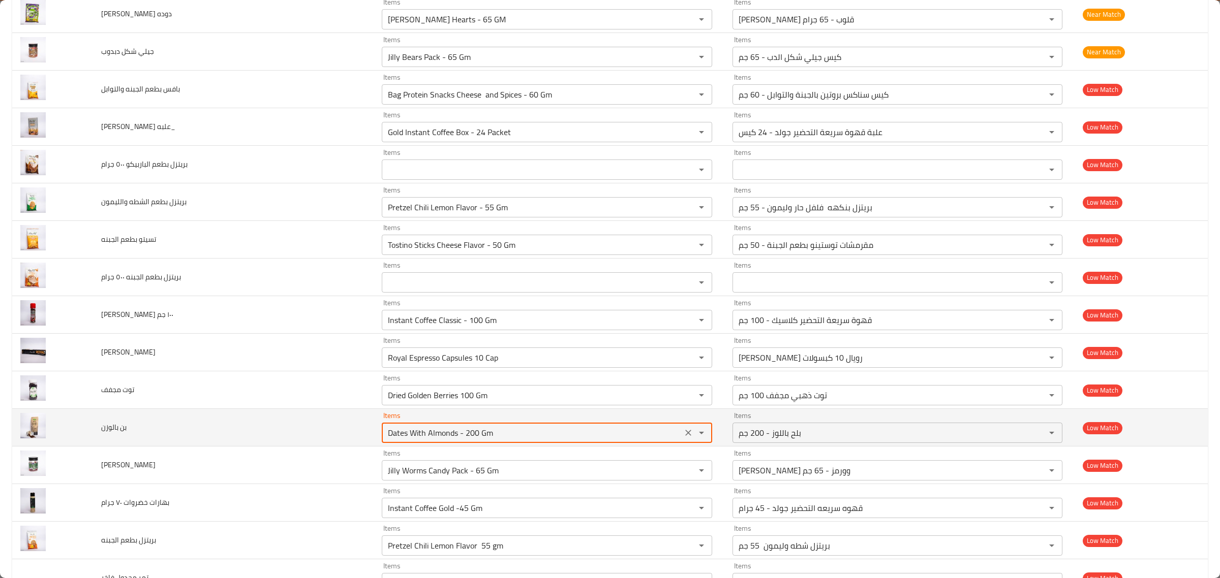
type بالوزن "c"
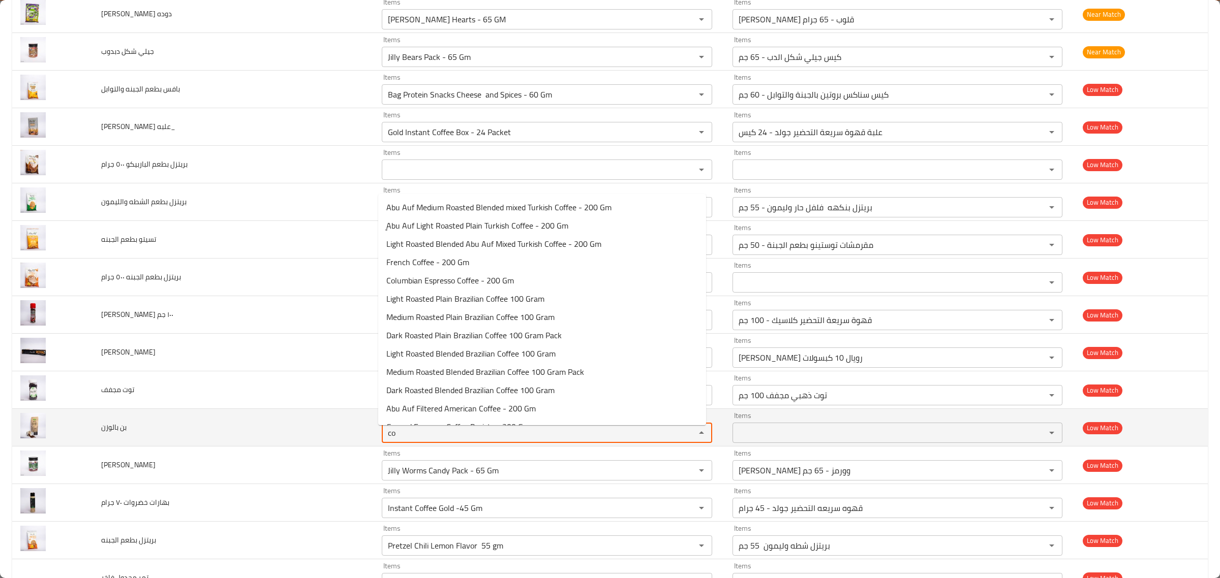
type بالوزن "c"
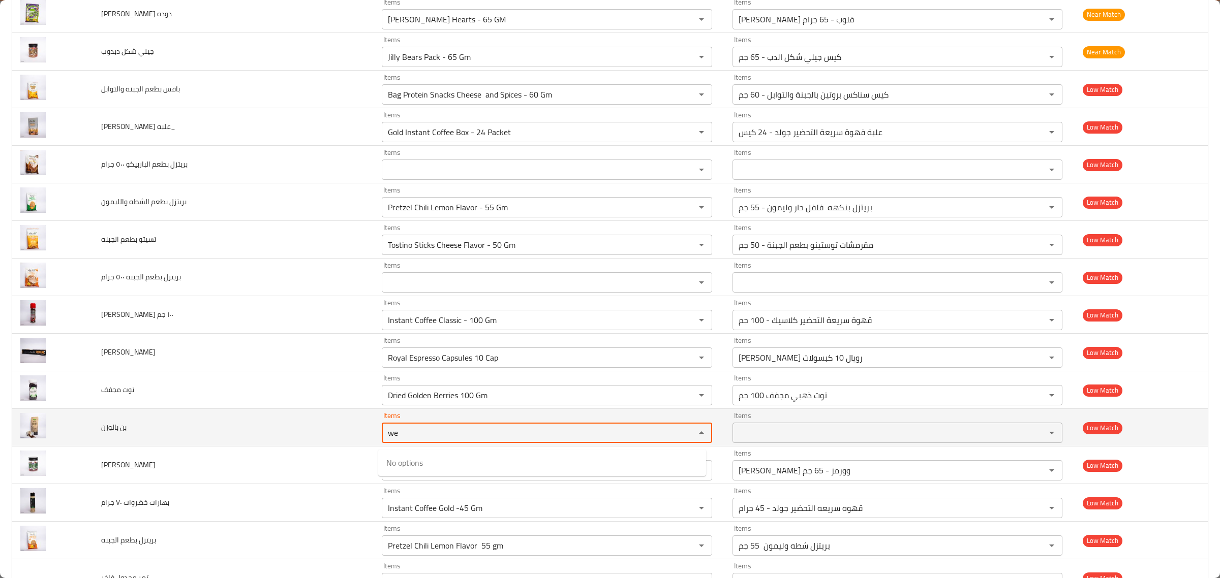
type بالوزن "w"
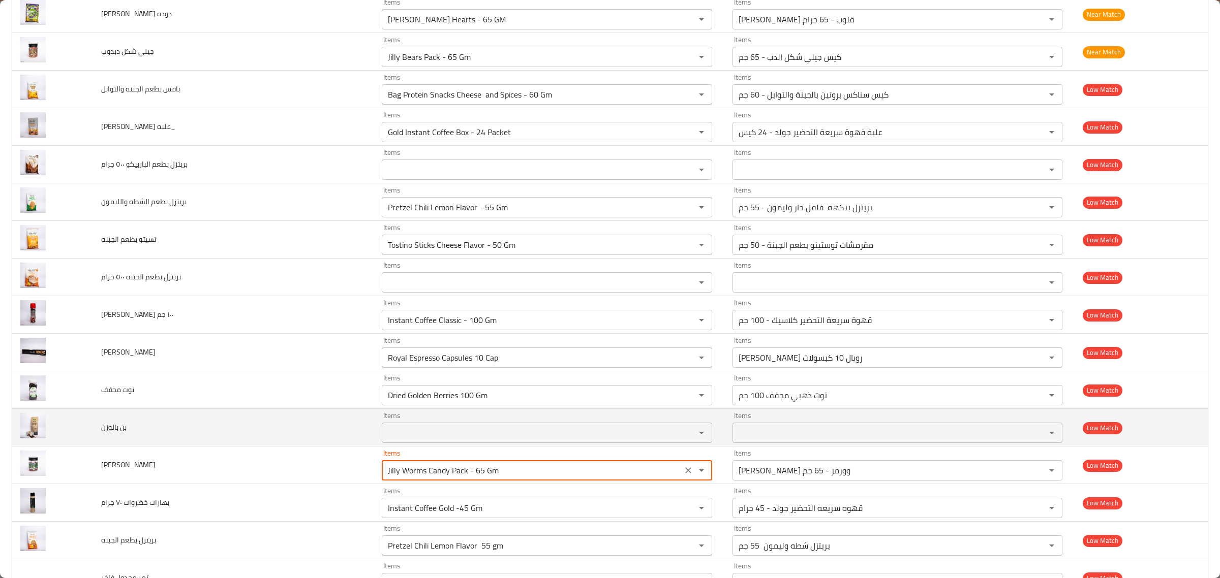
type كاندي "k"
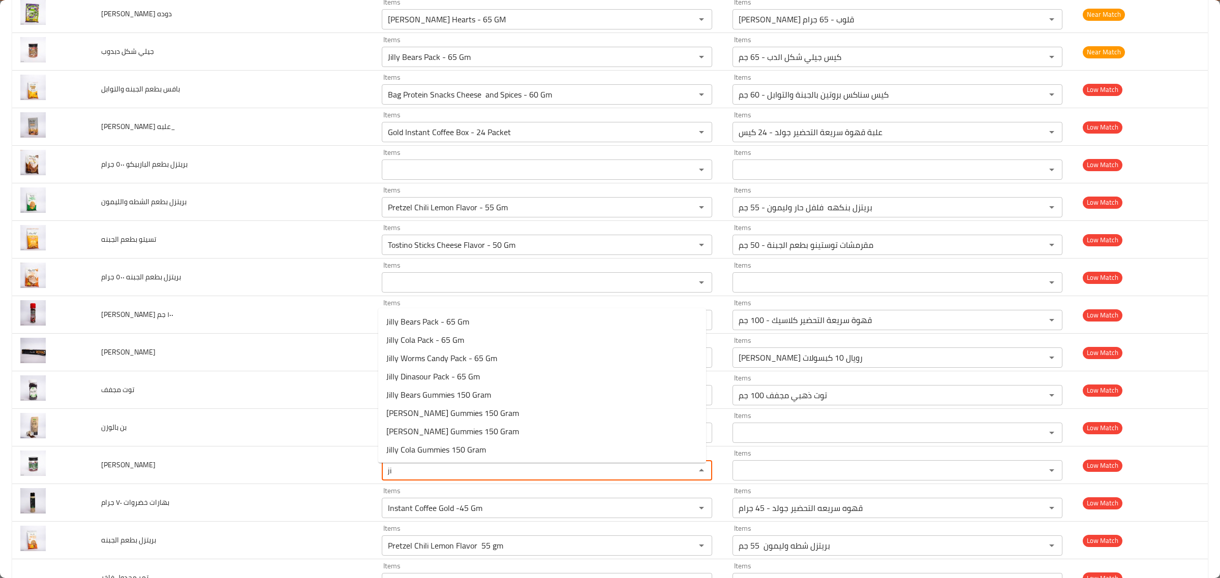
type كاندي "j"
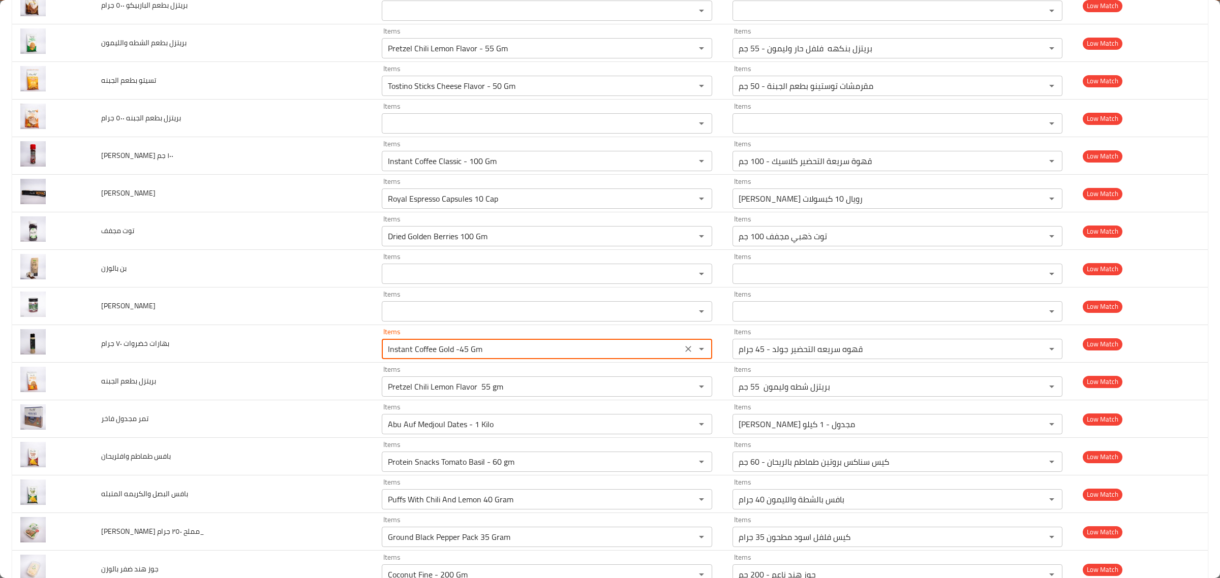
scroll to position [1524, 0]
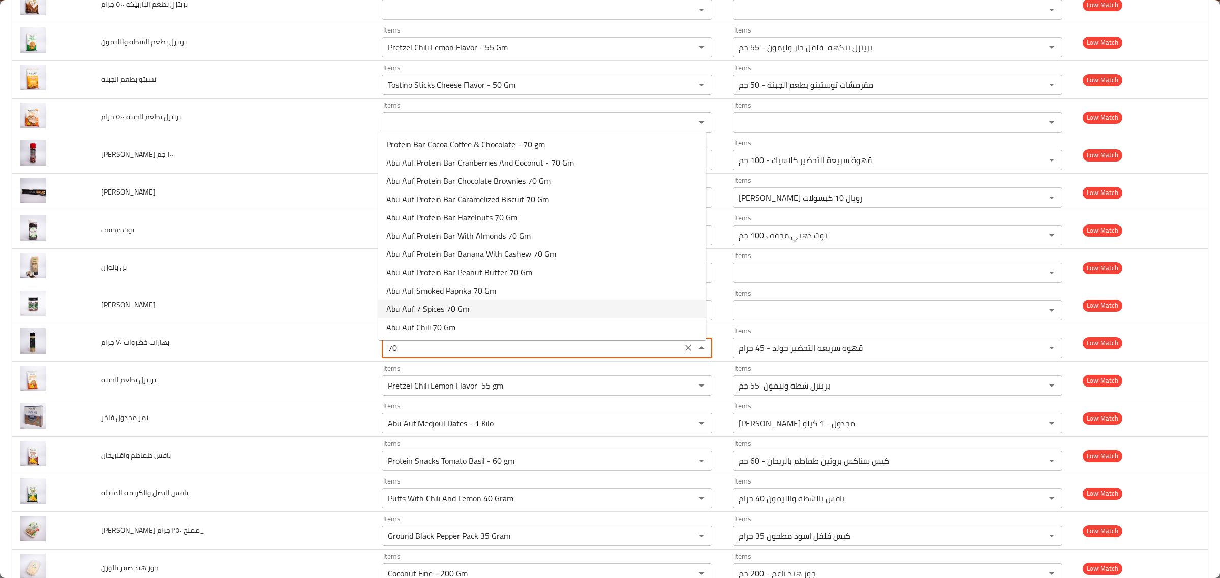
type جرام "7"
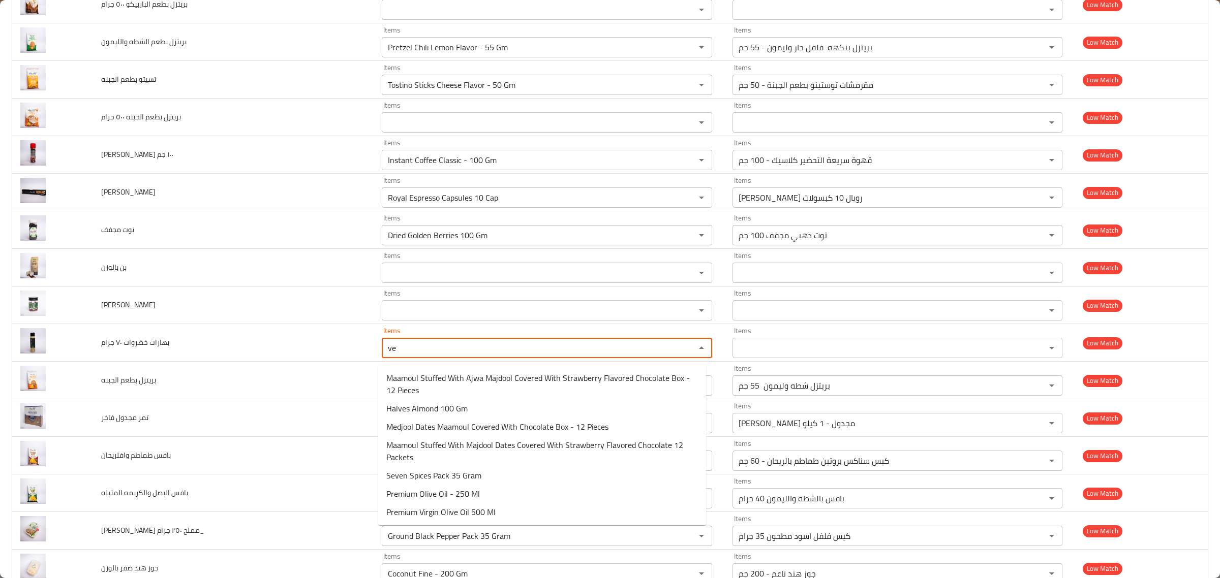
type جرام "v"
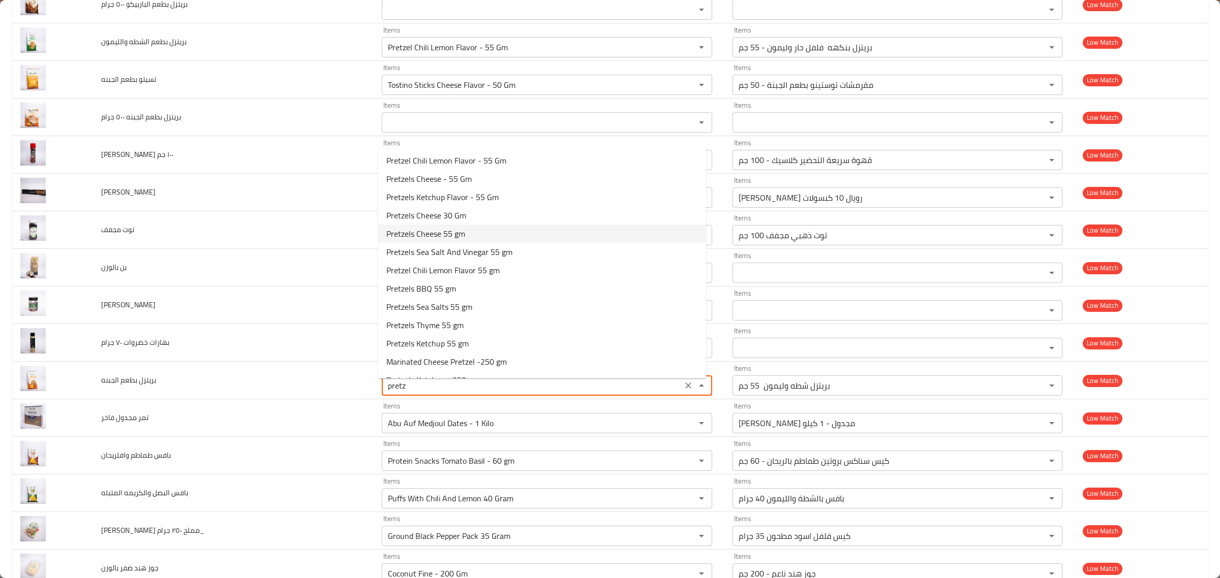
click at [504, 234] on الجبنه-option-4 "Pretzels Cheese 55 gm" at bounding box center [542, 234] width 328 height 18
type الجبنه "Pretzels Cheese 55 gm"
type الجبنه-ar "بريتزل جبنة 55 جم"
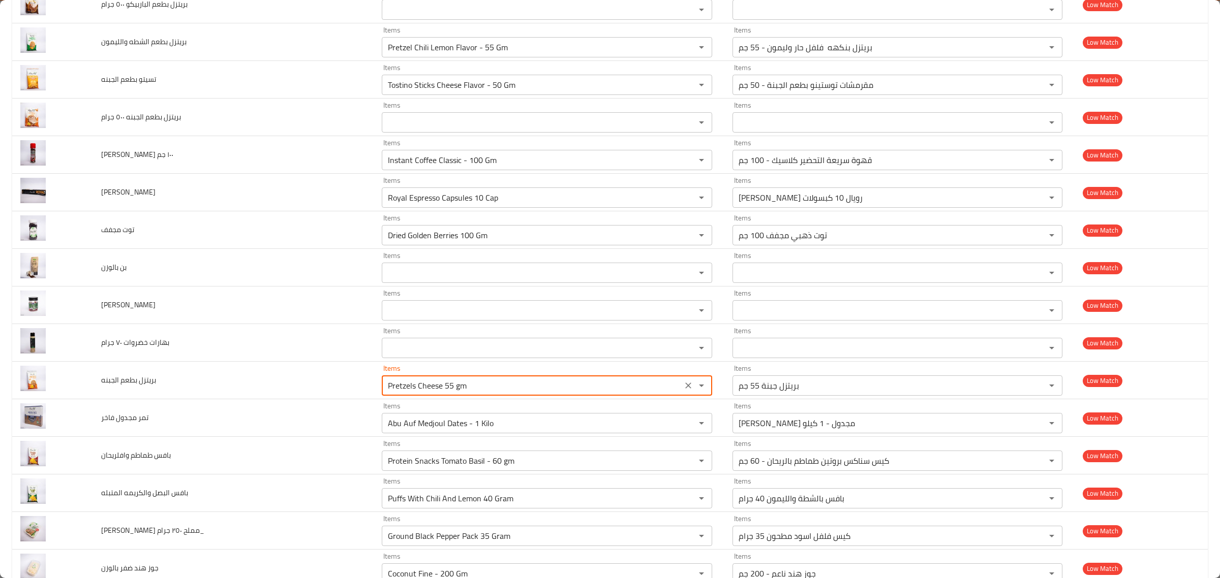
type الجبنه "Pretzels Cheese 55 gm"
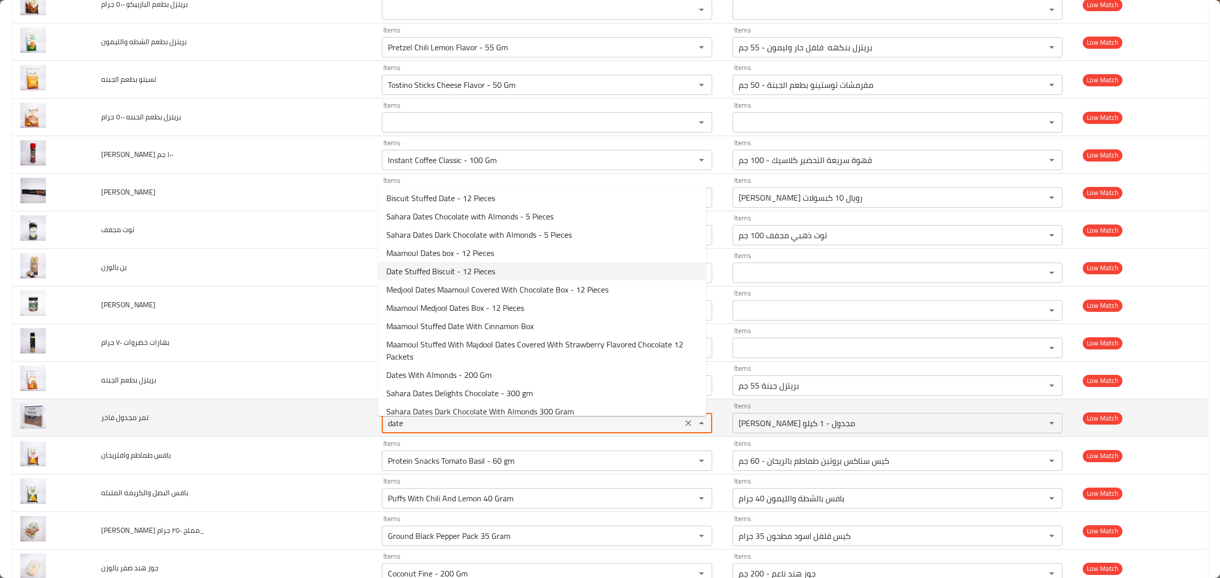
type فاخر "Abu Auf Medjoul Dates - 1 Kilo"
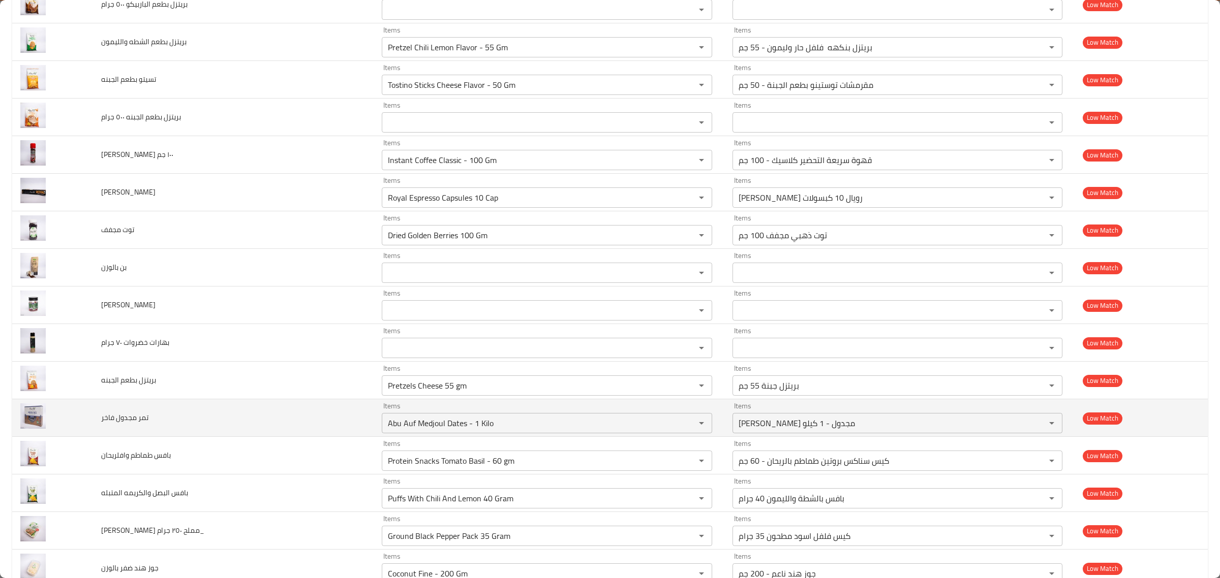
click at [245, 407] on td "تمر مجدول فاخر" at bounding box center [233, 418] width 281 height 38
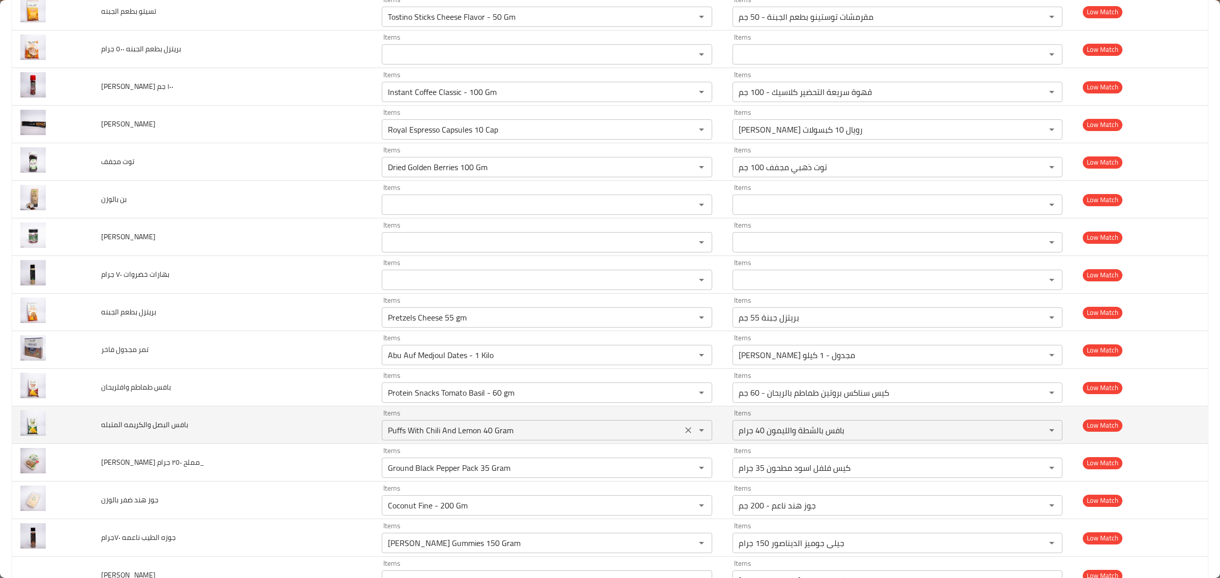
scroll to position [1595, 0]
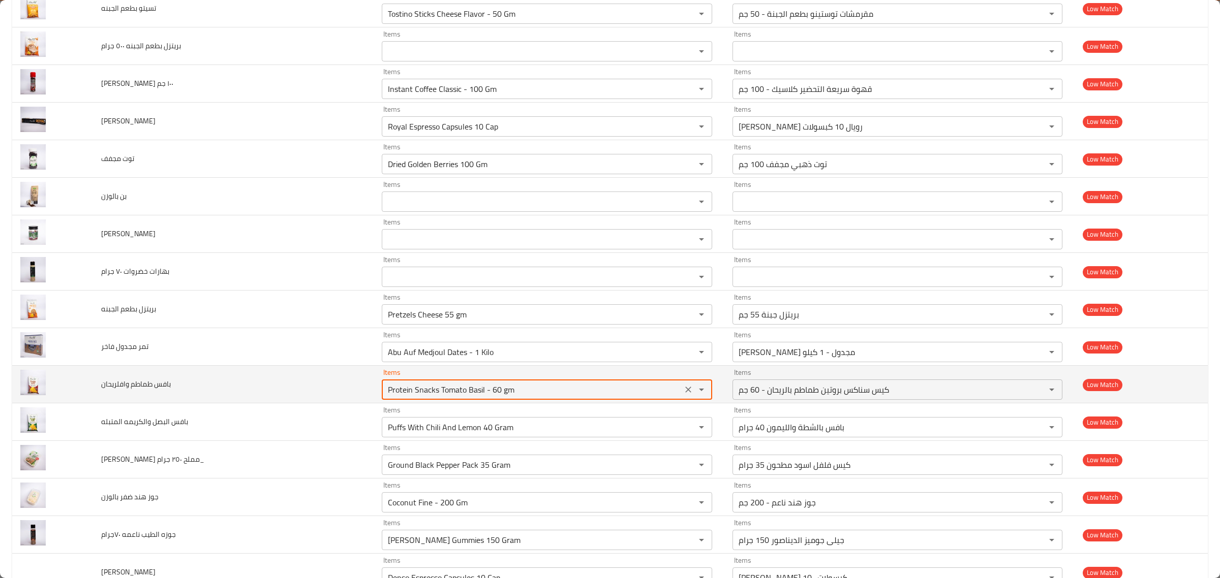
click at [531, 397] on وافلريحان "Protein Snacks Tomato Basil - 60 gm" at bounding box center [532, 390] width 294 height 14
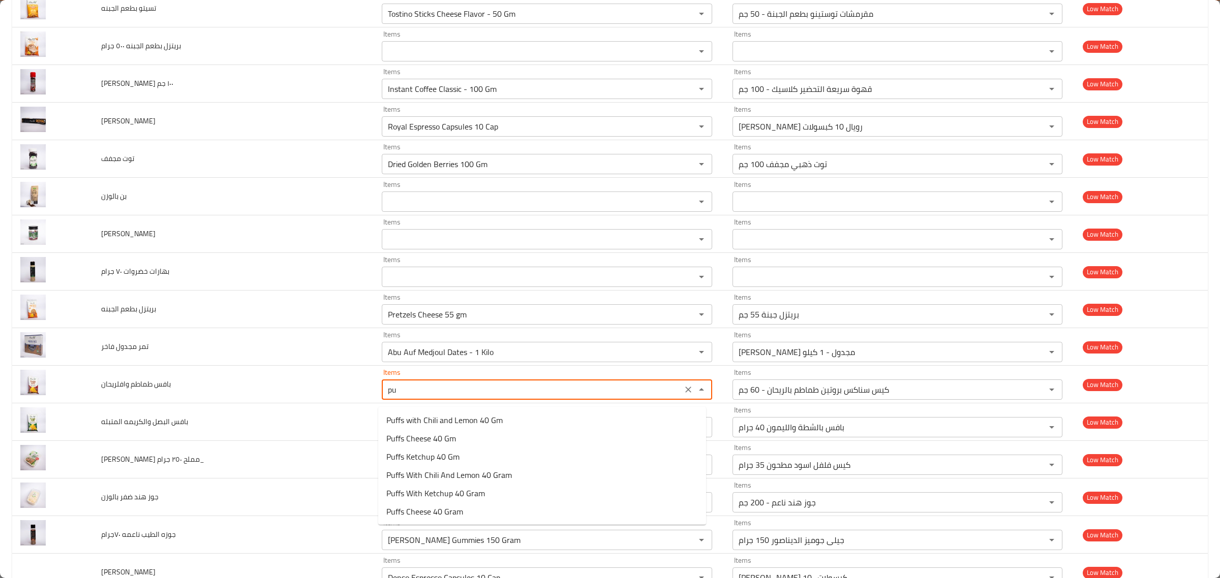
type وافلريحان "p"
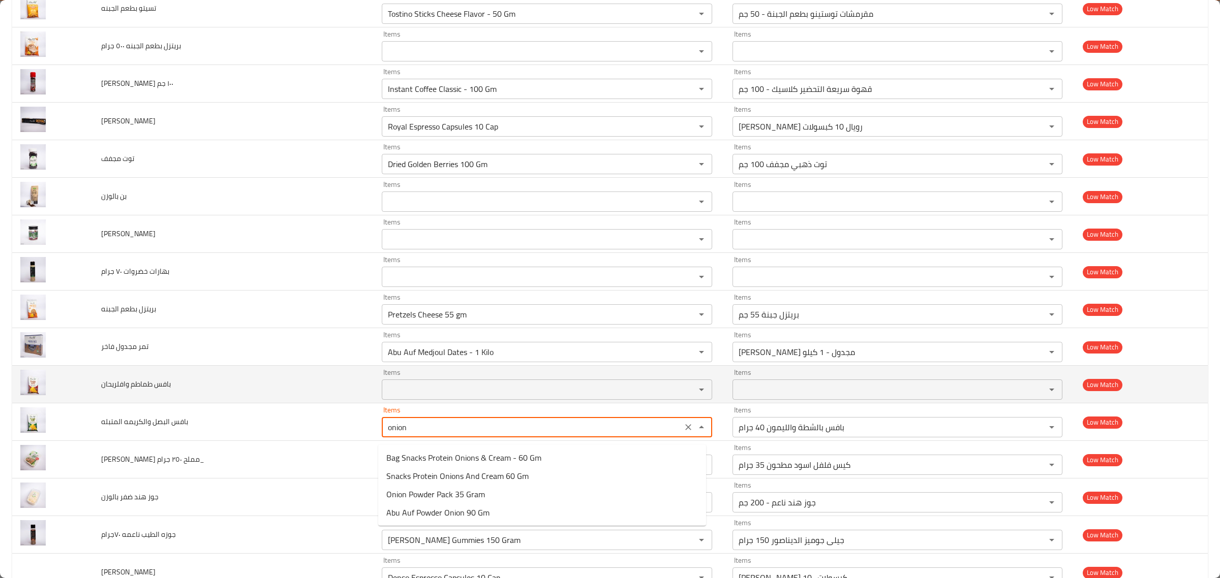
type المتبله "Puffs With Chili And Lemon 40 Gram"
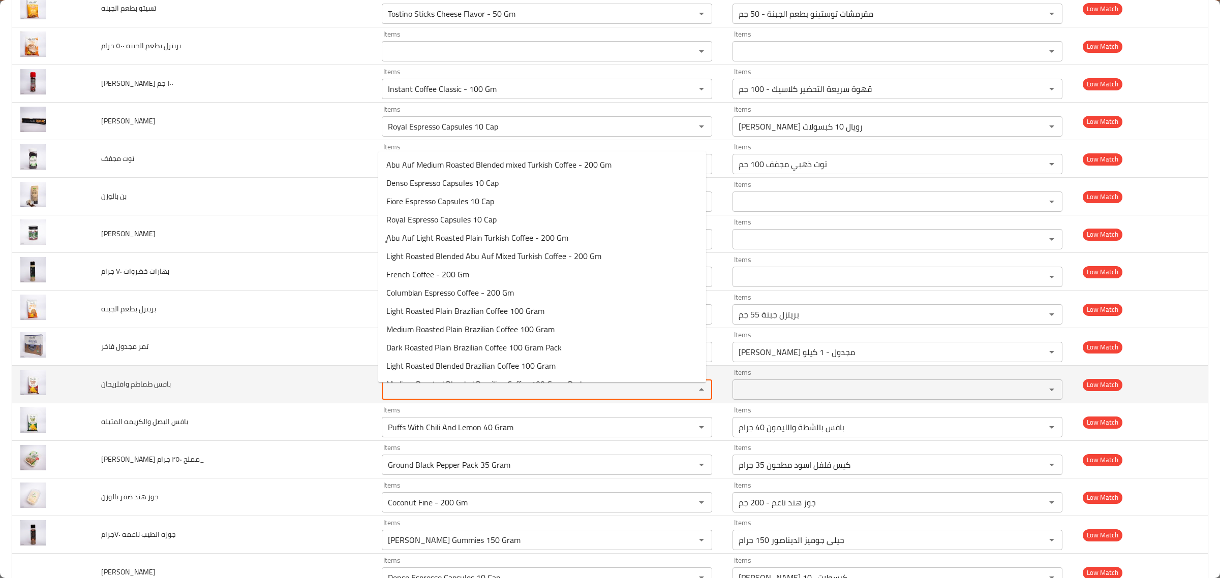
click at [483, 397] on وافلريحان "Items" at bounding box center [532, 390] width 294 height 14
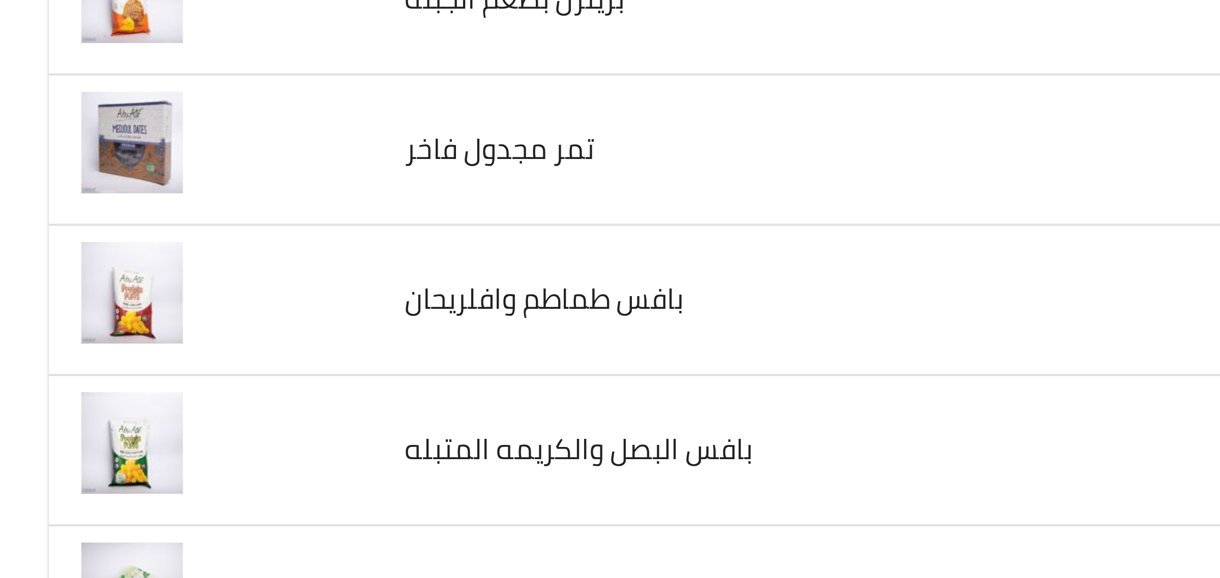
scroll to position [1594, 0]
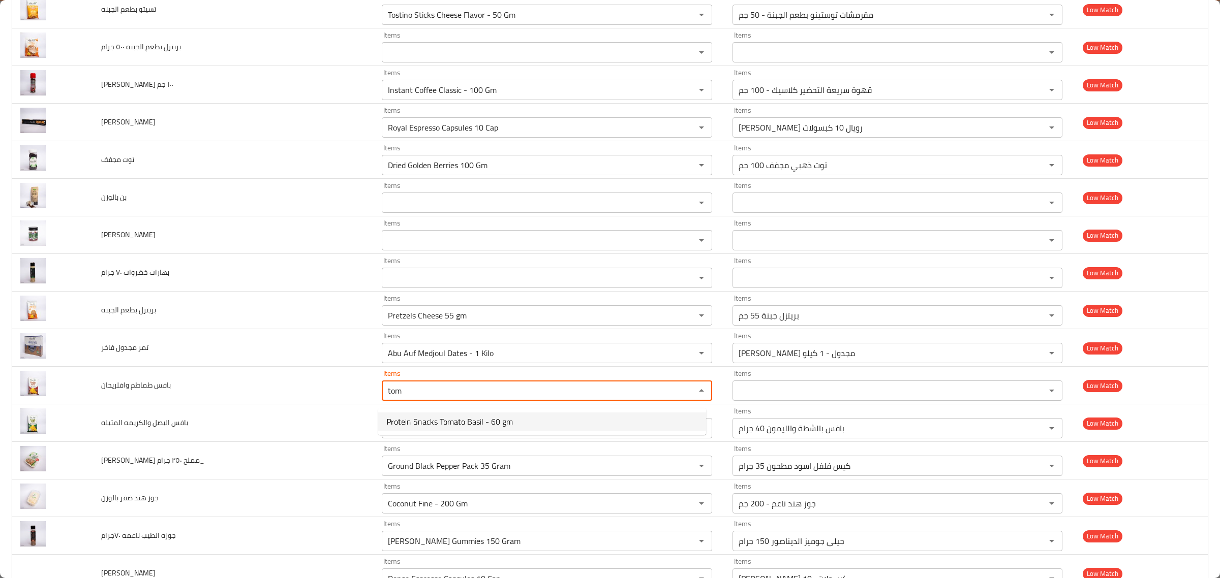
click at [408, 426] on span "Protein Snacks Tomato Basil - 60 gm" at bounding box center [449, 422] width 127 height 12
type وافلريحان "Protein Snacks Tomato Basil - 60 gm"
type وافلريحان-ar "كيس سناكس بروتين طماطم بالريحان - 60 جم"
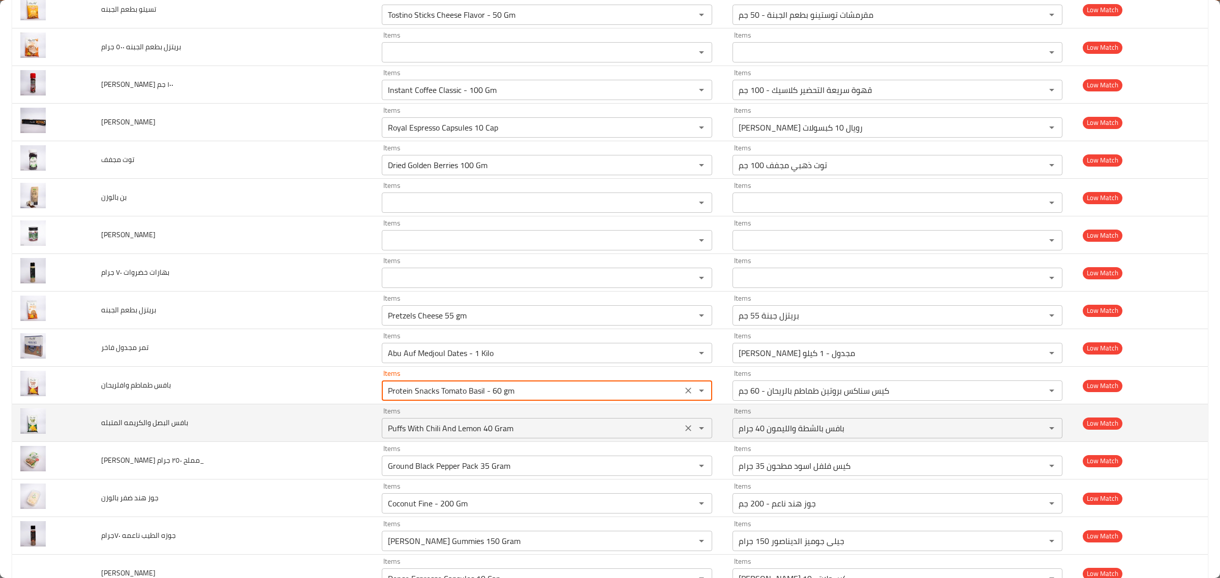
type وافلريحان "Protein Snacks Tomato Basil - 60 gm"
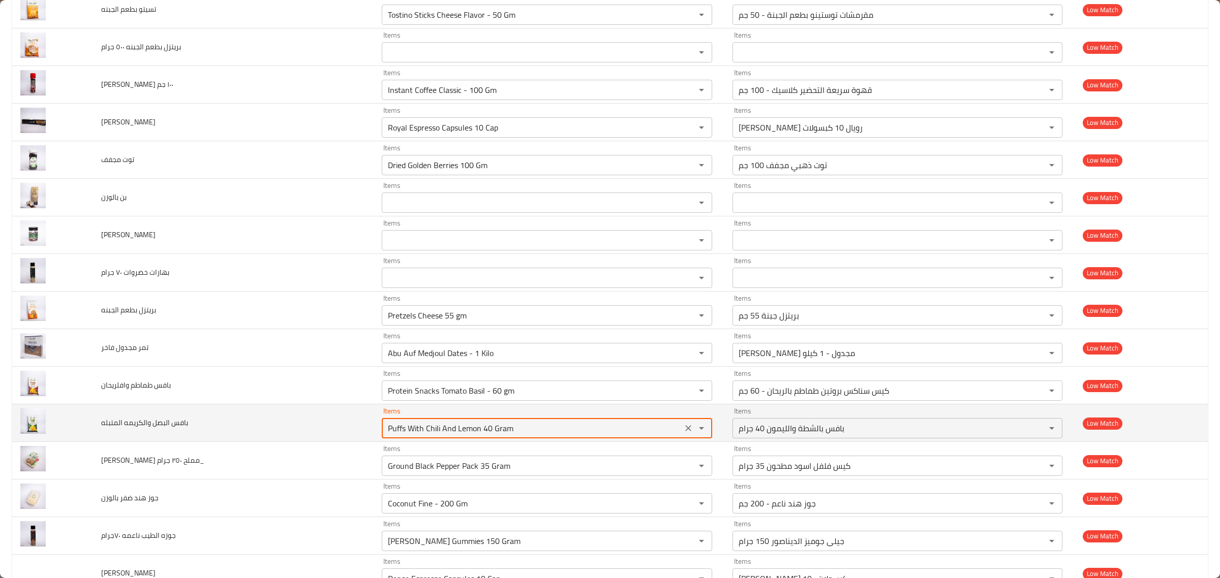
click at [427, 435] on المتبله "Puffs With Chili And Lemon 40 Gram" at bounding box center [532, 428] width 294 height 14
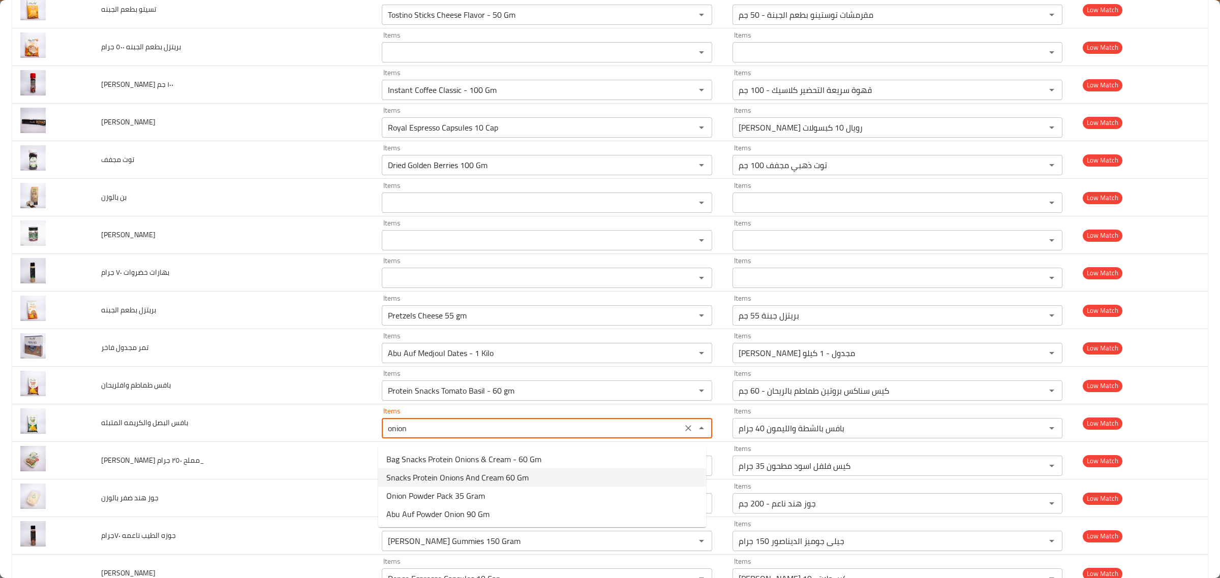
click at [436, 481] on span "Snacks Protein Onions And Cream 60 Gm" at bounding box center [457, 478] width 142 height 12
type المتبله "Snacks Protein Onions And Cream 60 Gm"
type المتبله-ar "كيس سناكس بروتين بالبصل والكريمة 60 جم"
type المتبله "Snacks Protein Onions And Cream 60 Gm"
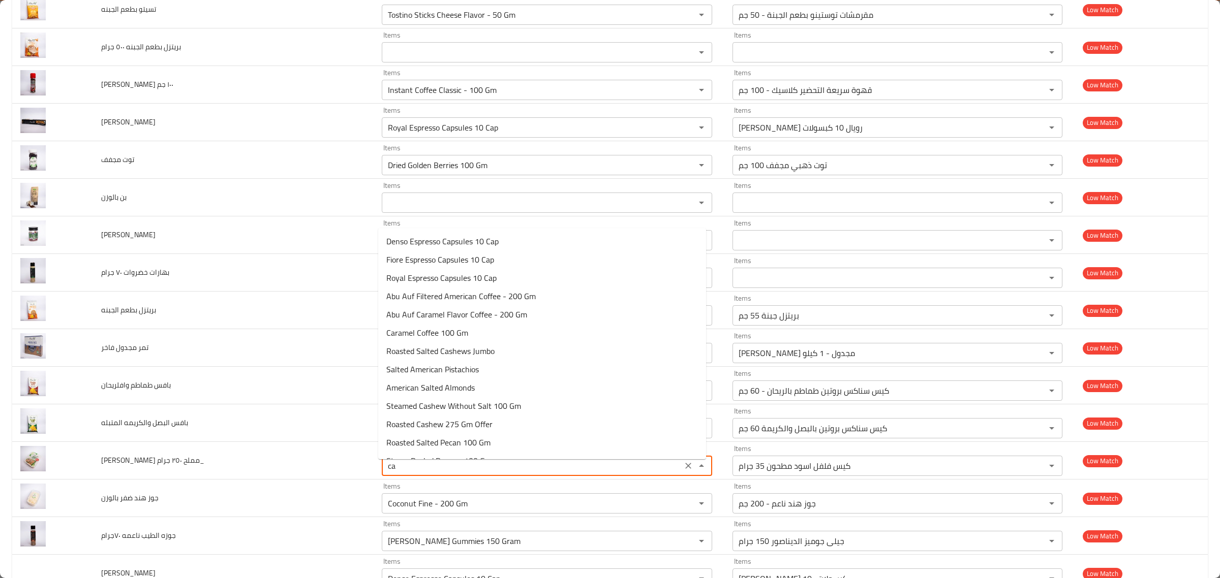
type جرام_ "c"
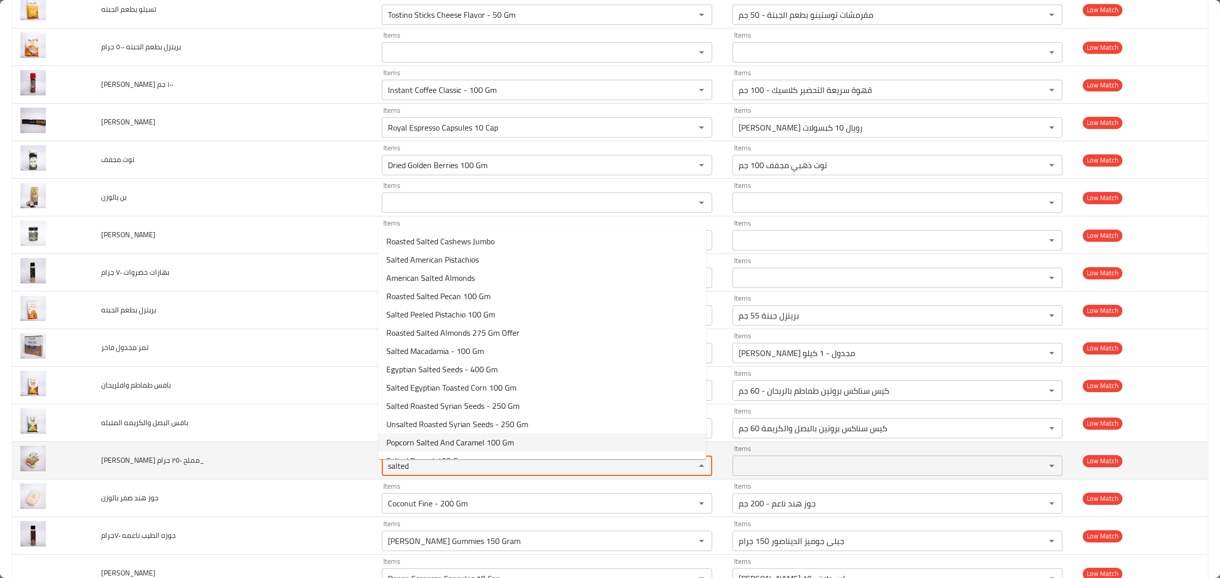
drag, startPoint x: 483, startPoint y: 478, endPoint x: 297, endPoint y: 478, distance: 185.5
click at [297, 478] on tr "ابو عوف كاجو مملح ٢٥٠ جرام_ Items salted Items Items Items Low Match" at bounding box center [609, 461] width 1195 height 38
type جرام_ "2"
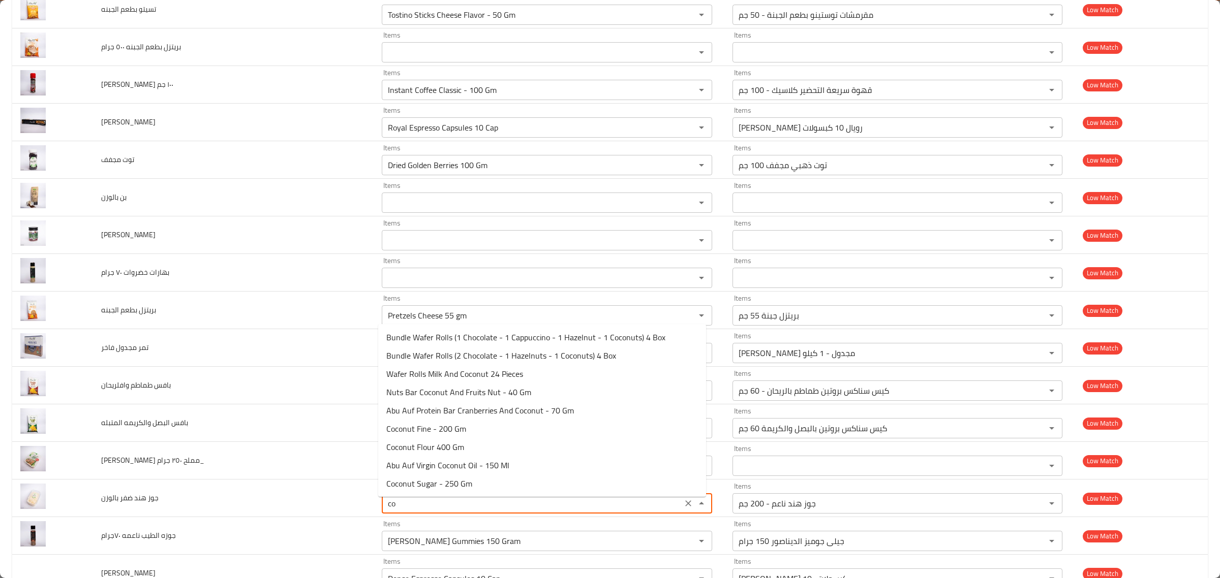
type بالوزن "c"
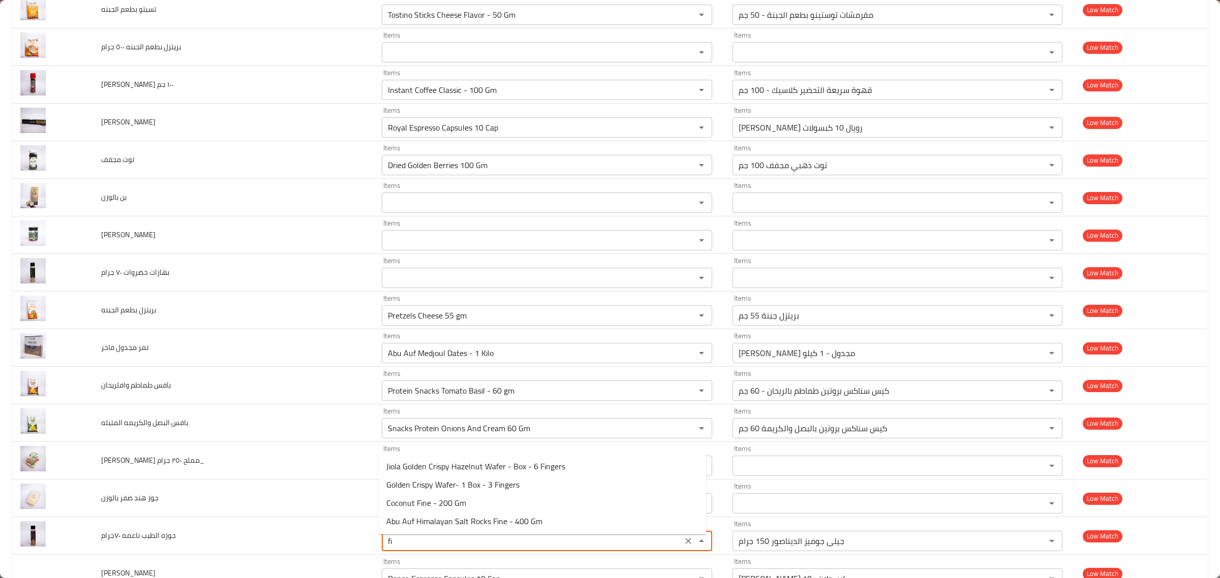
type ٧٠جرام "f"
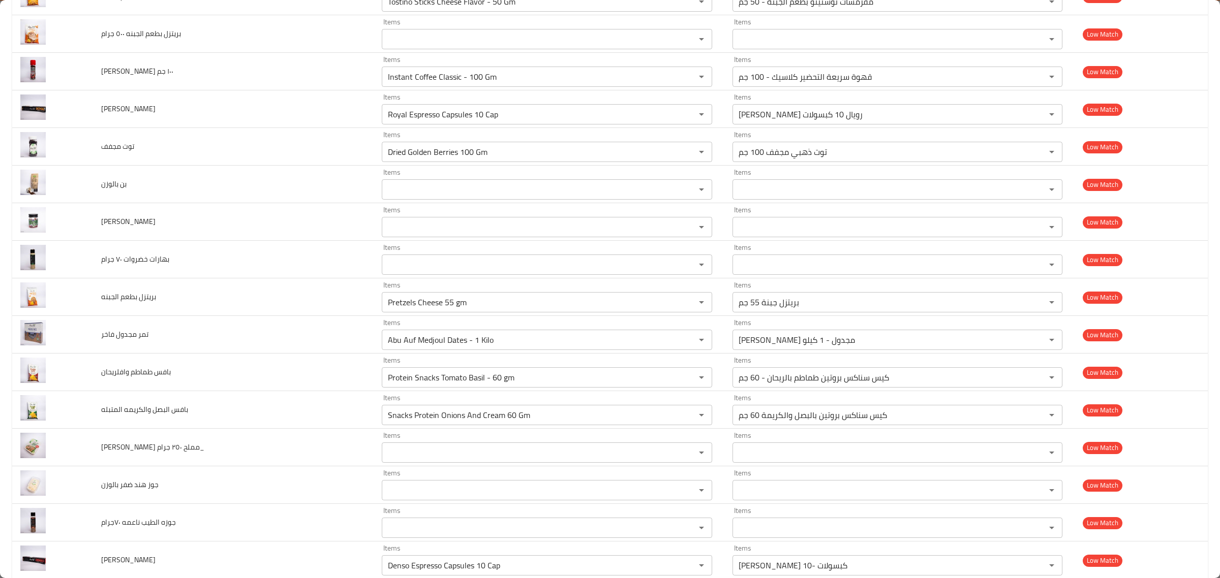
scroll to position [1927, 0]
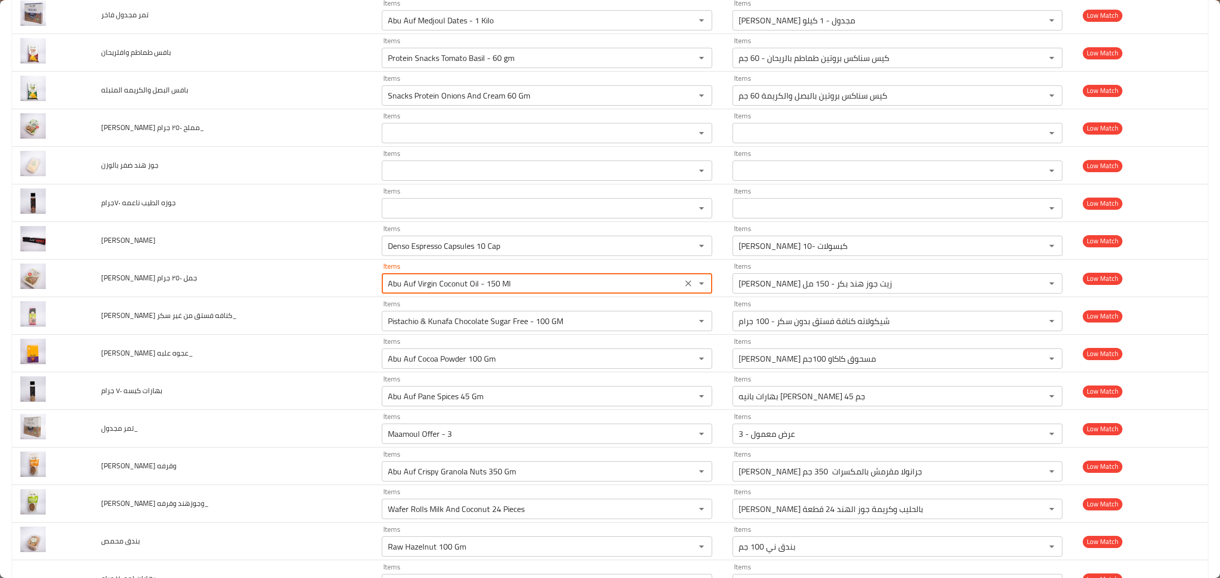
type جرام "5"
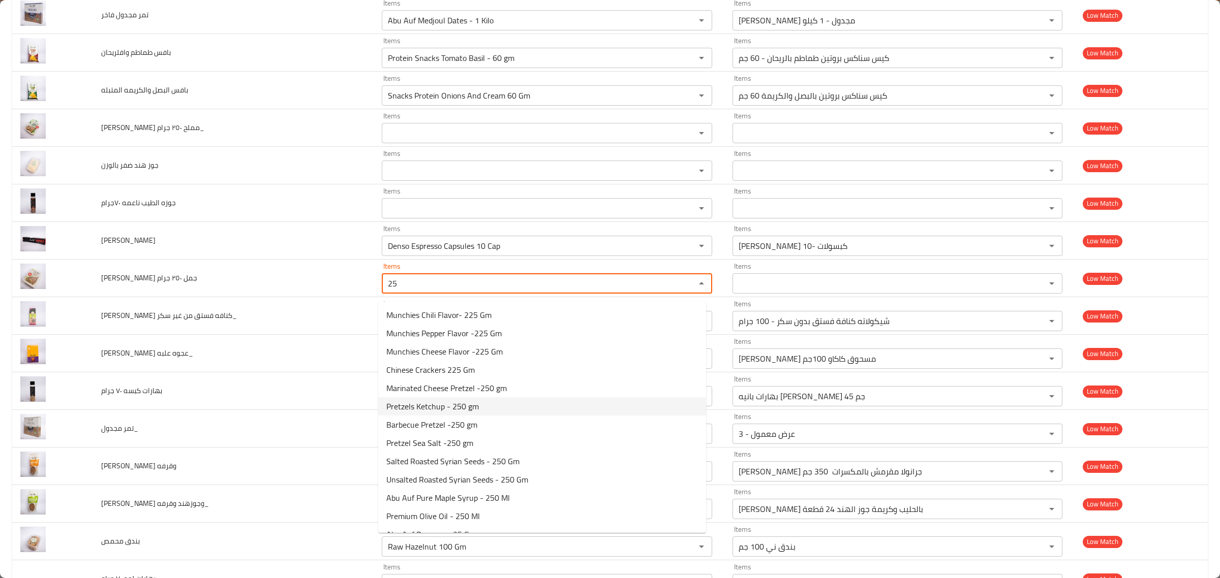
type جرام "250"
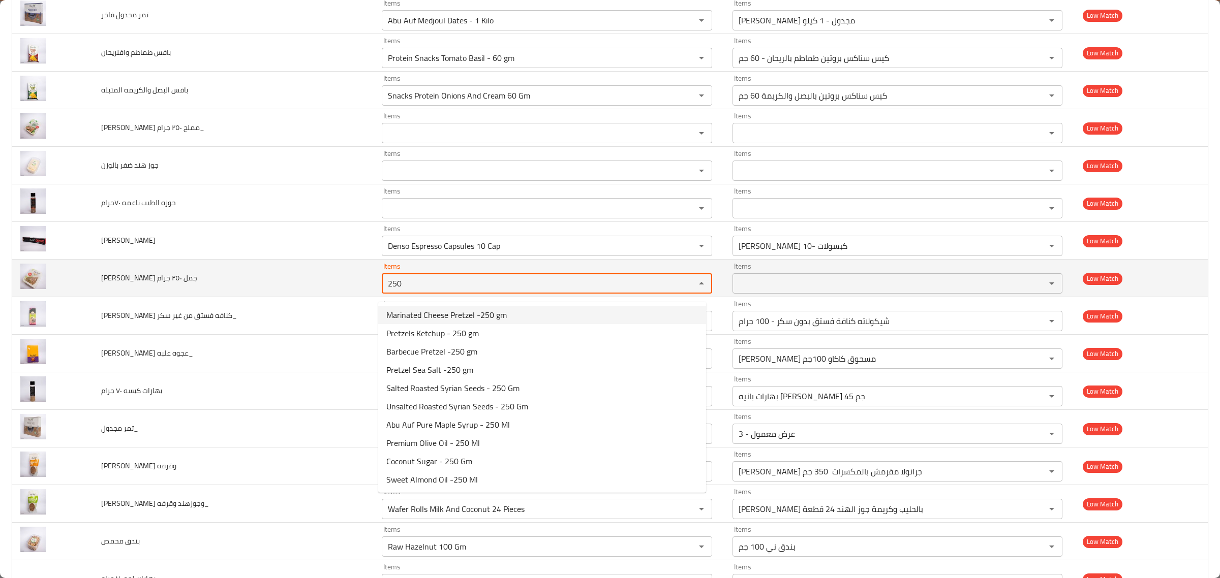
click at [477, 290] on جرام "250" at bounding box center [532, 283] width 294 height 14
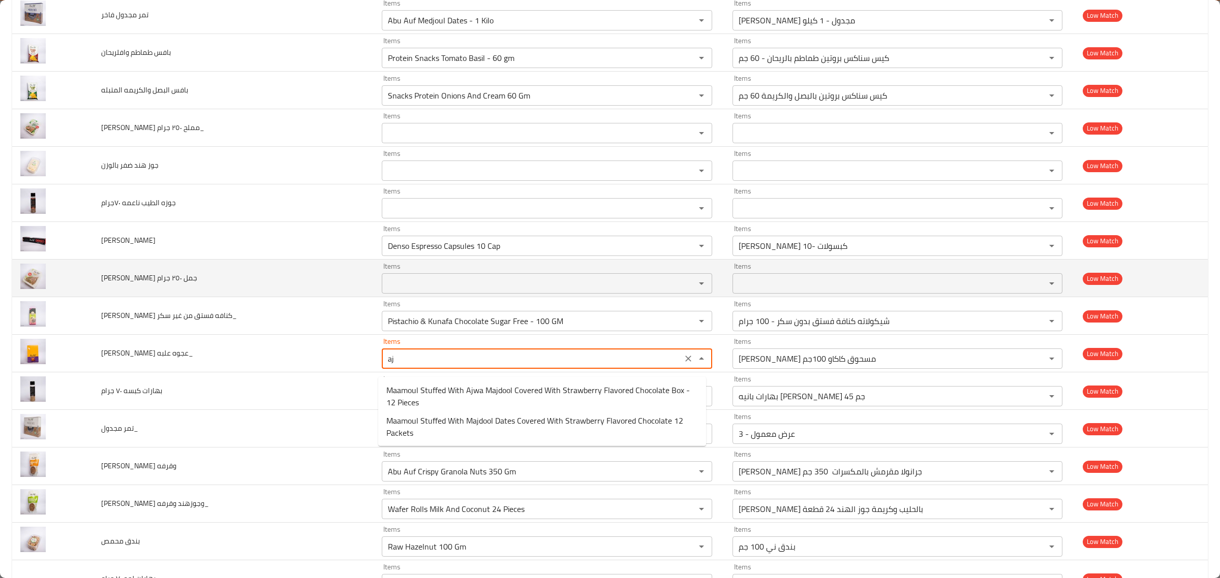
type علبه_ "a"
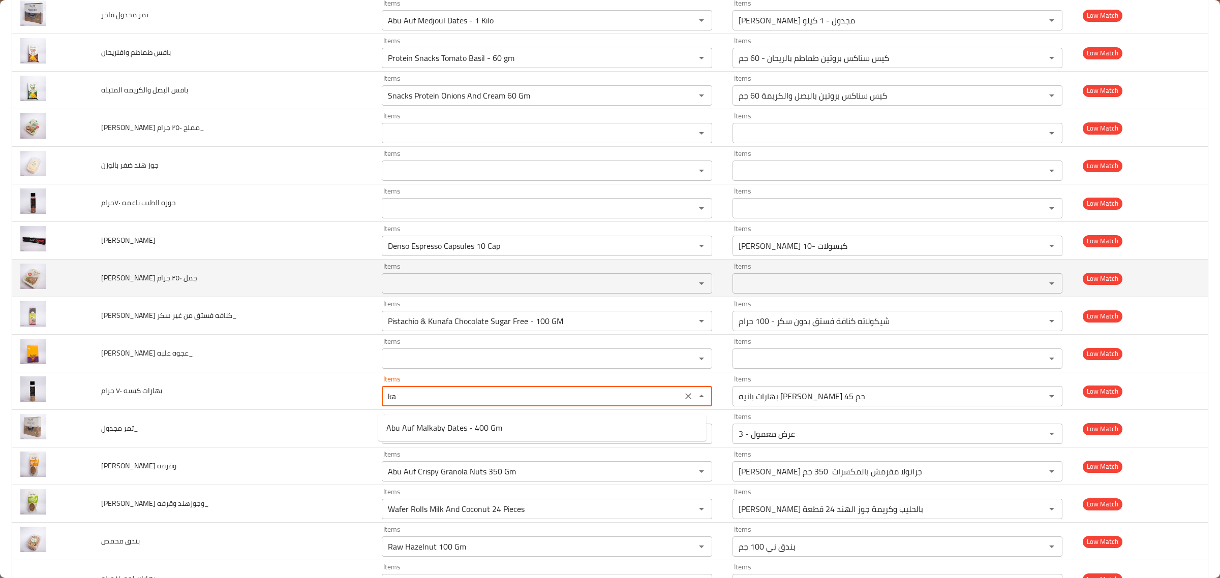
type جرام "k"
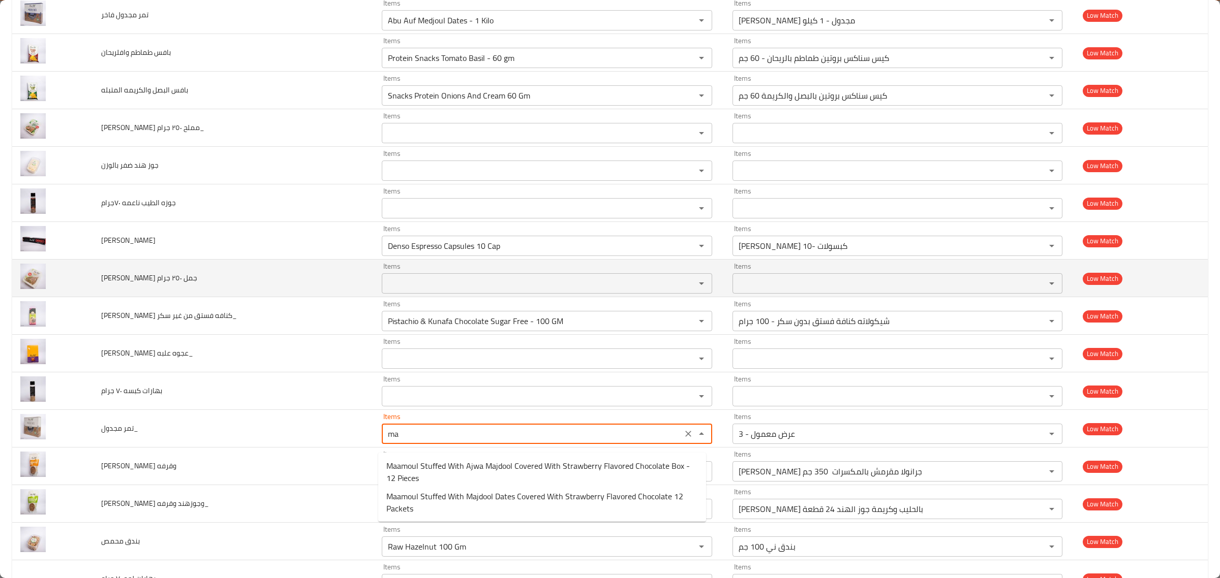
type مجدول_ "m"
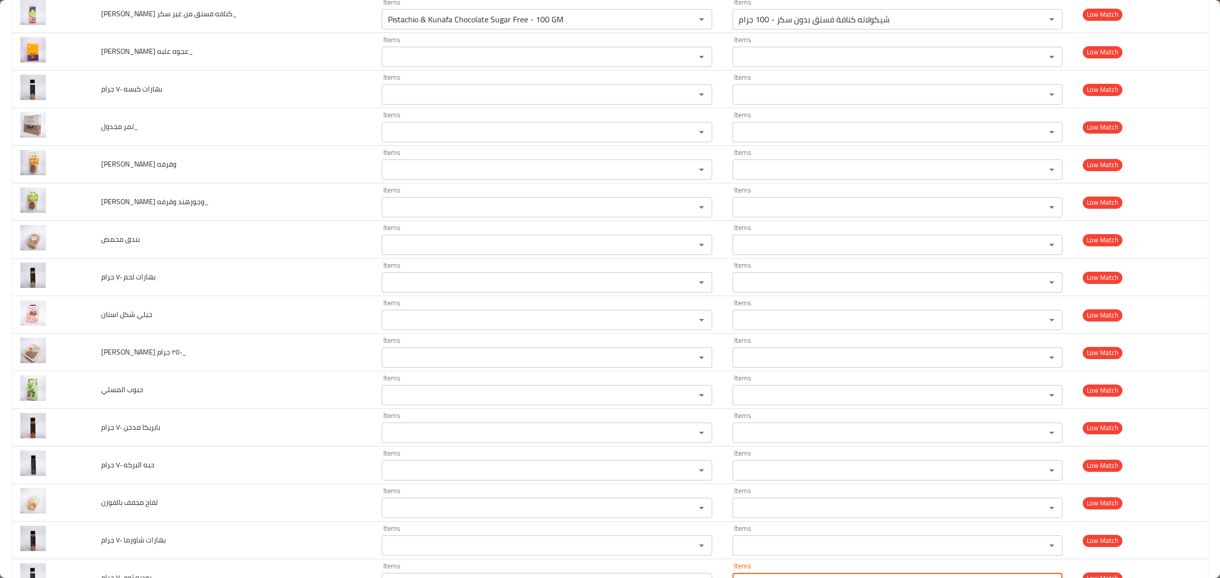
scroll to position [2530, 0]
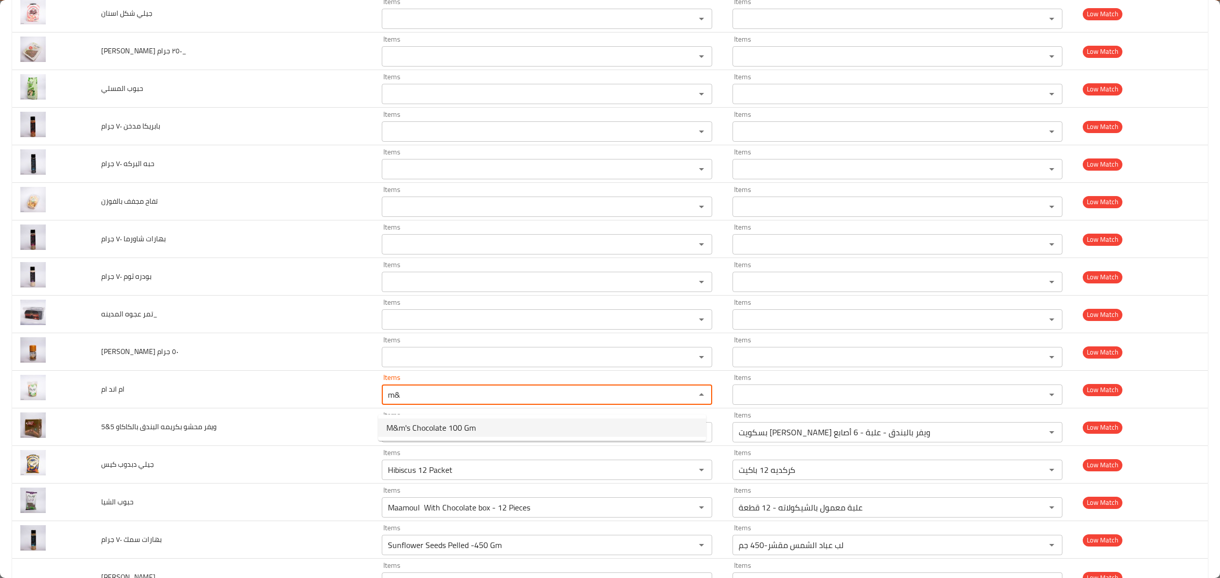
click at [476, 428] on ام-option-0 "M&m's Chocolate 100 Gm" at bounding box center [542, 428] width 328 height 18
type ام "M&m's Chocolate 100 Gm"
type ام-ar "شوكولاتة إم اند إم 100 جم"
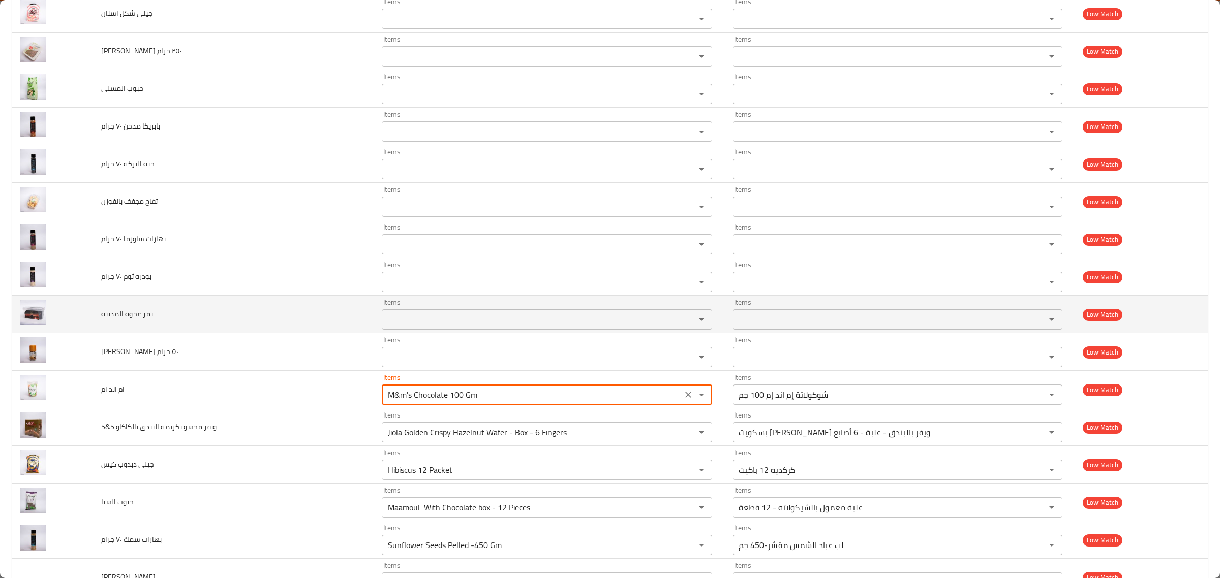
type ام "M&m's Chocolate 100 Gm"
click at [521, 327] on المدينه_ "Items" at bounding box center [532, 320] width 294 height 14
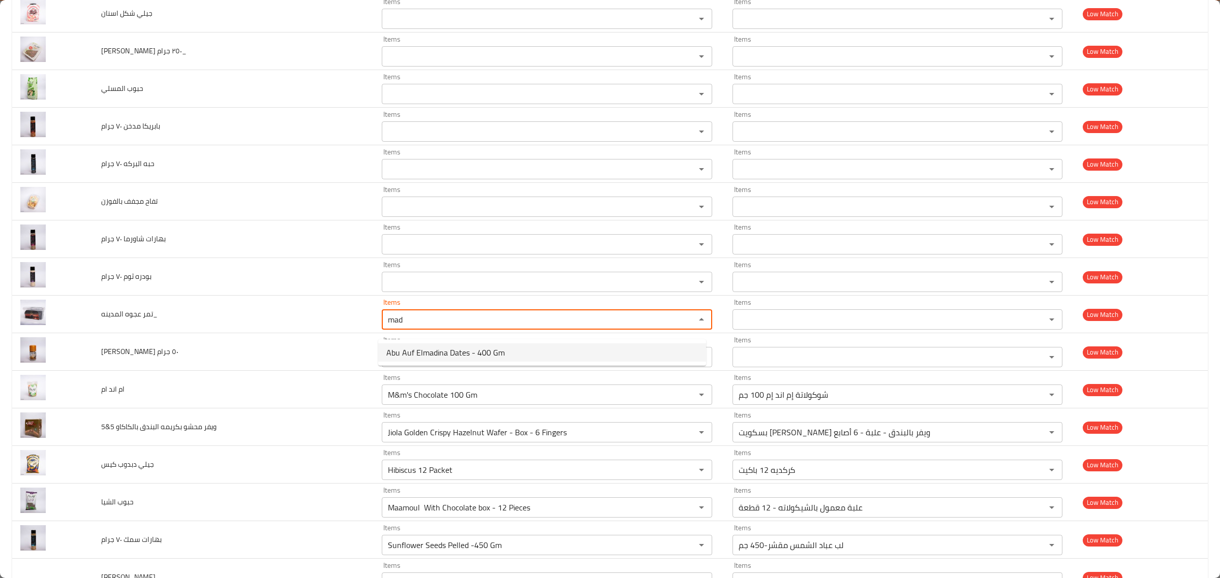
click at [508, 347] on المدينه_-option-0 "Abu Auf Elmadina Dates - 400 Gm" at bounding box center [542, 353] width 328 height 18
type المدينه_ "Abu Auf Elmadina Dates - 400 Gm"
type المدينه_-ar "أبو عوف عجوة المدينة - 400 جم"
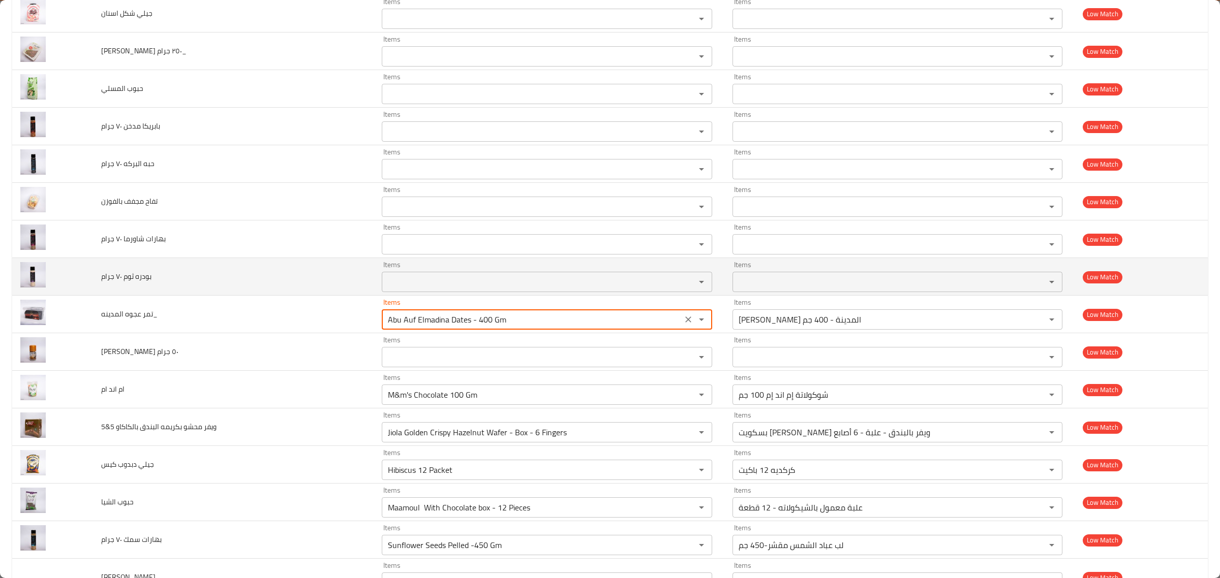
type المدينه_ "Abu Auf Elmadina Dates - 400 Gm"
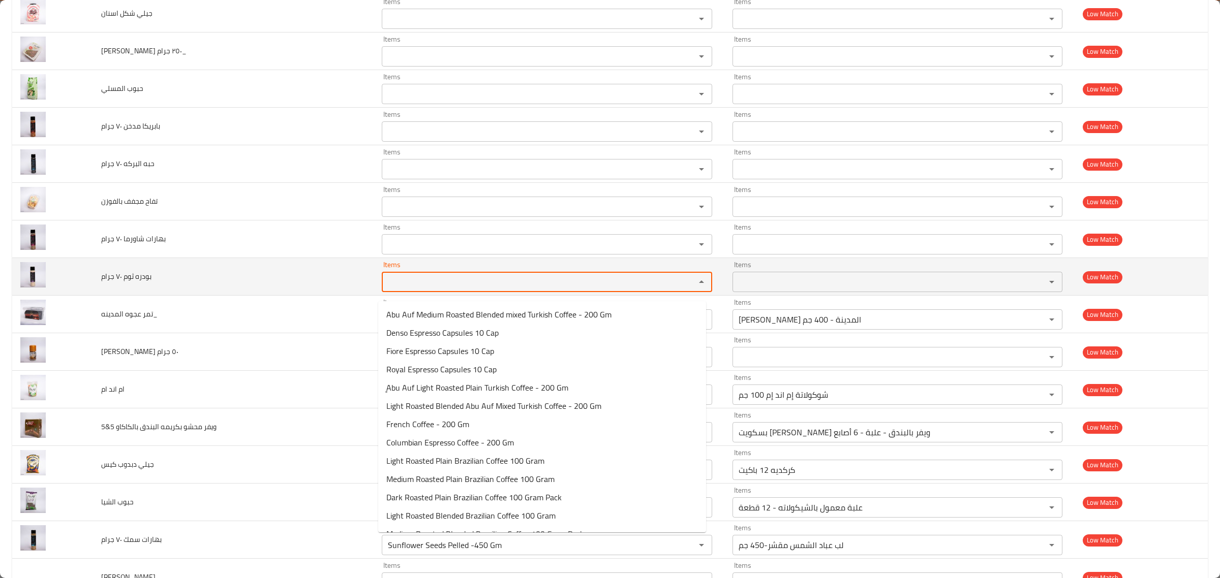
click at [519, 289] on جرام "Items" at bounding box center [532, 282] width 294 height 14
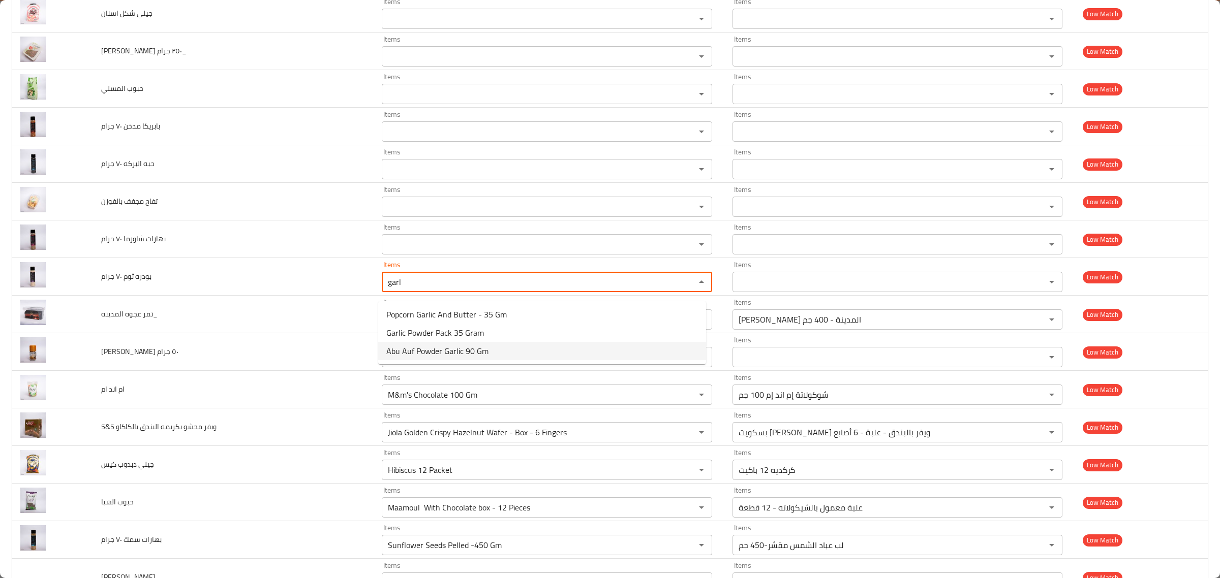
click at [507, 347] on جرام-option-2 "Abu Auf Powder Garlic 90 Gm" at bounding box center [542, 351] width 328 height 18
type جرام "Abu Auf Powder Garlic 90 Gm"
type جرام-ar "أبو عوف بودرة ثوم 90جم"
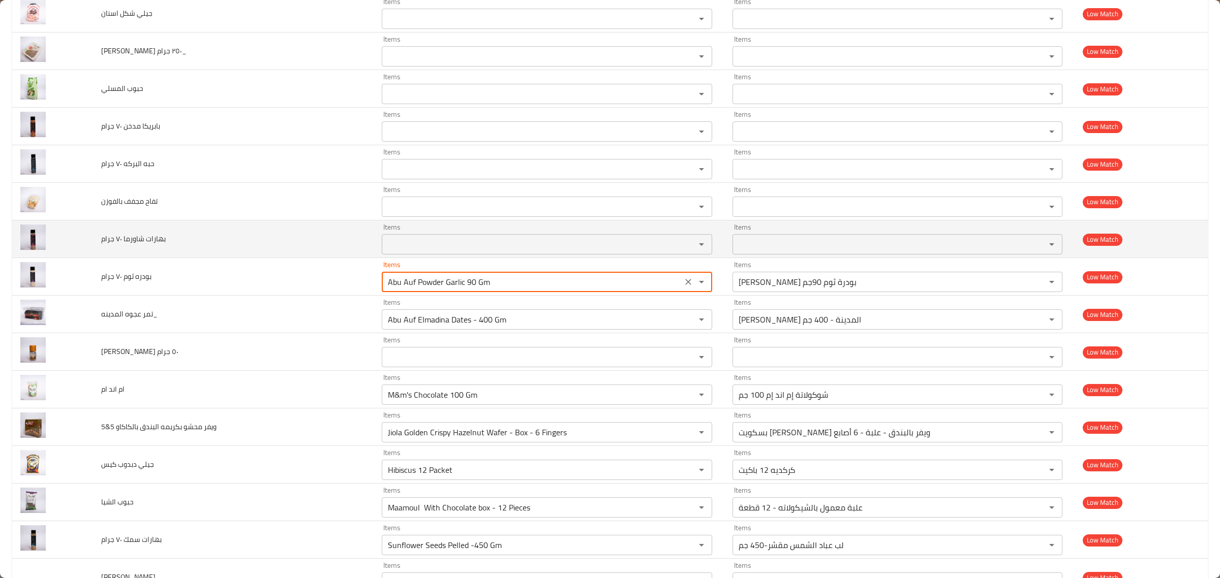
type جرام "Abu Auf Powder Garlic 90 Gm"
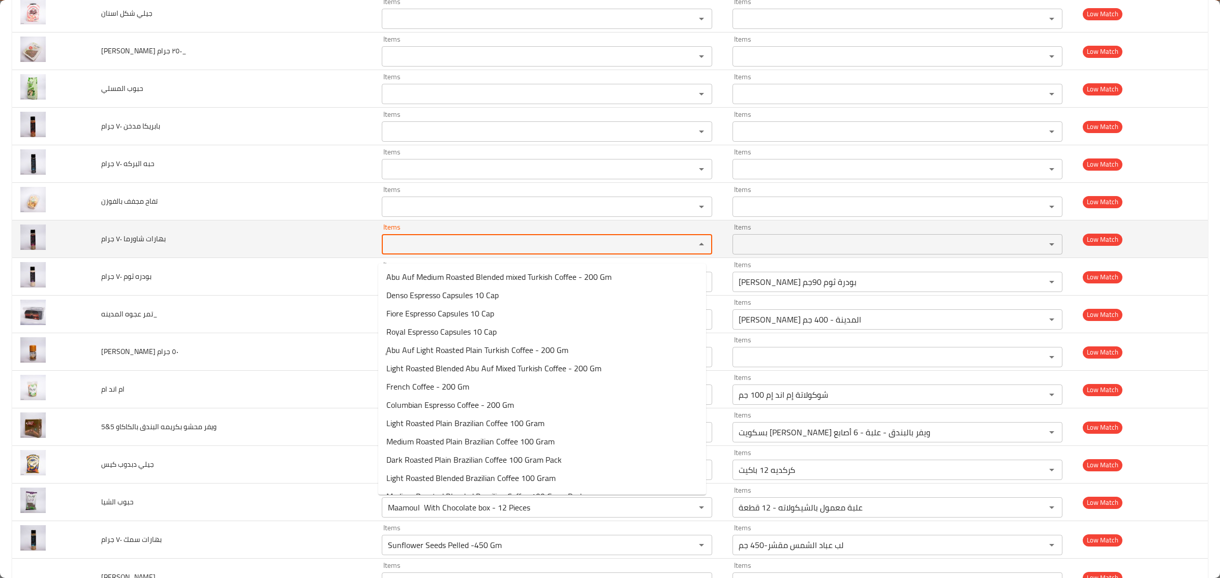
click at [527, 252] on جرام "Items" at bounding box center [532, 244] width 294 height 14
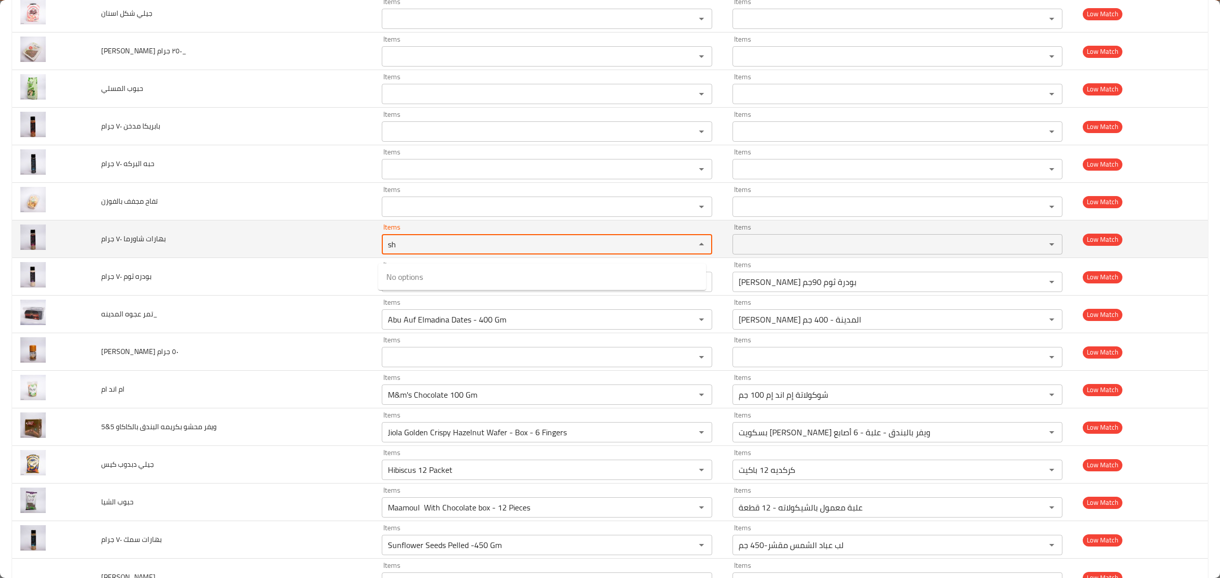
type جرام "s"
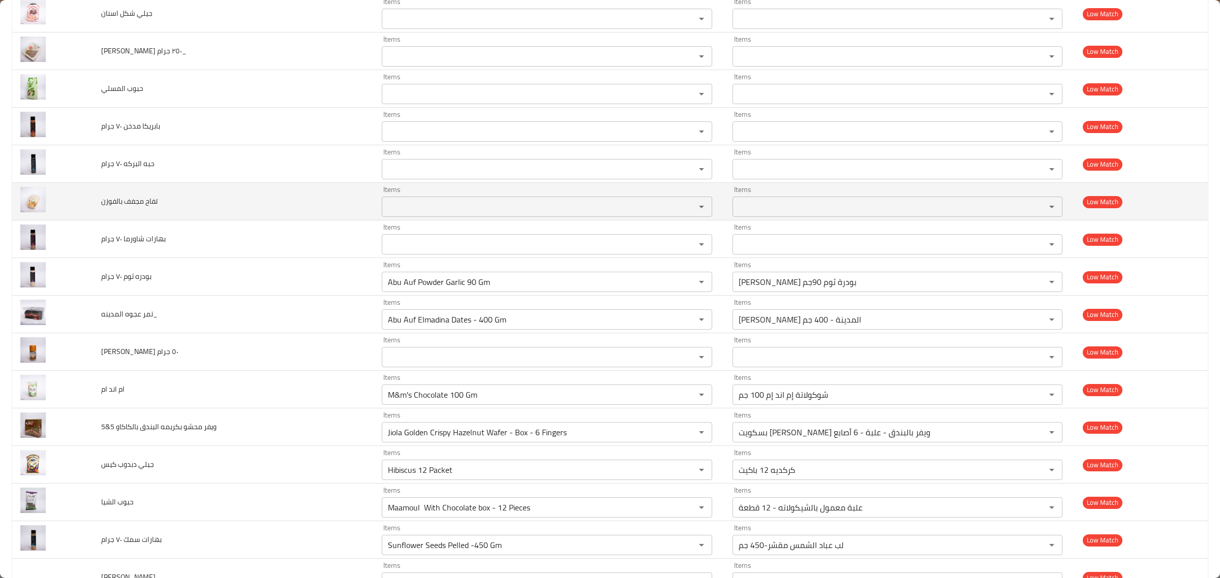
drag, startPoint x: 535, startPoint y: 225, endPoint x: 547, endPoint y: 209, distance: 20.3
click at [547, 209] on td "Items Items" at bounding box center [549, 202] width 351 height 38
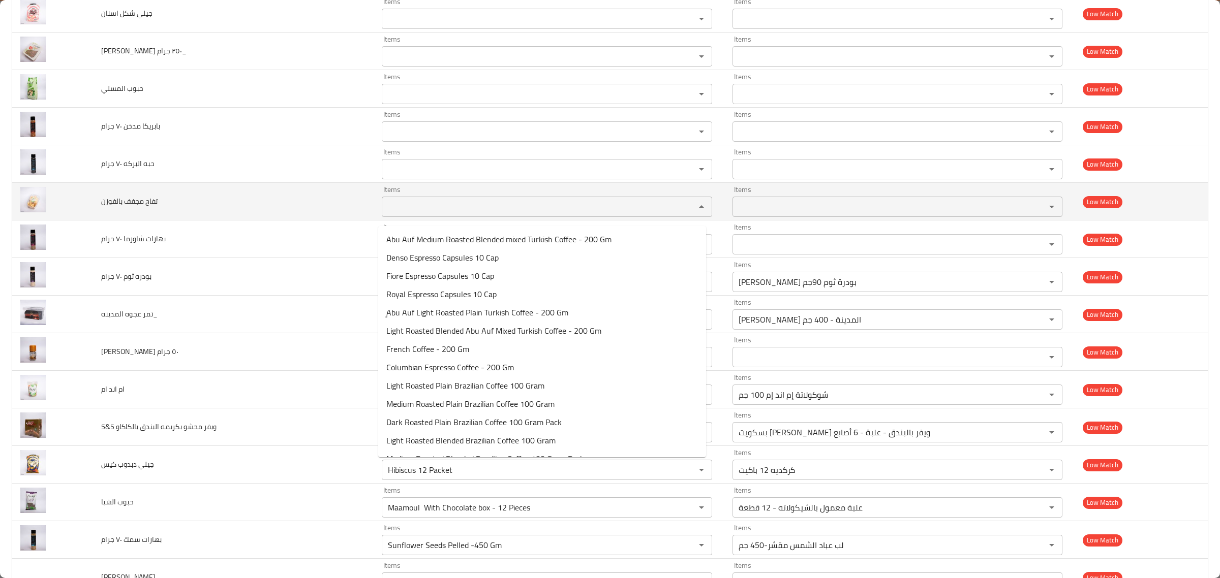
click at [547, 209] on بالفوزن "Items" at bounding box center [532, 207] width 294 height 14
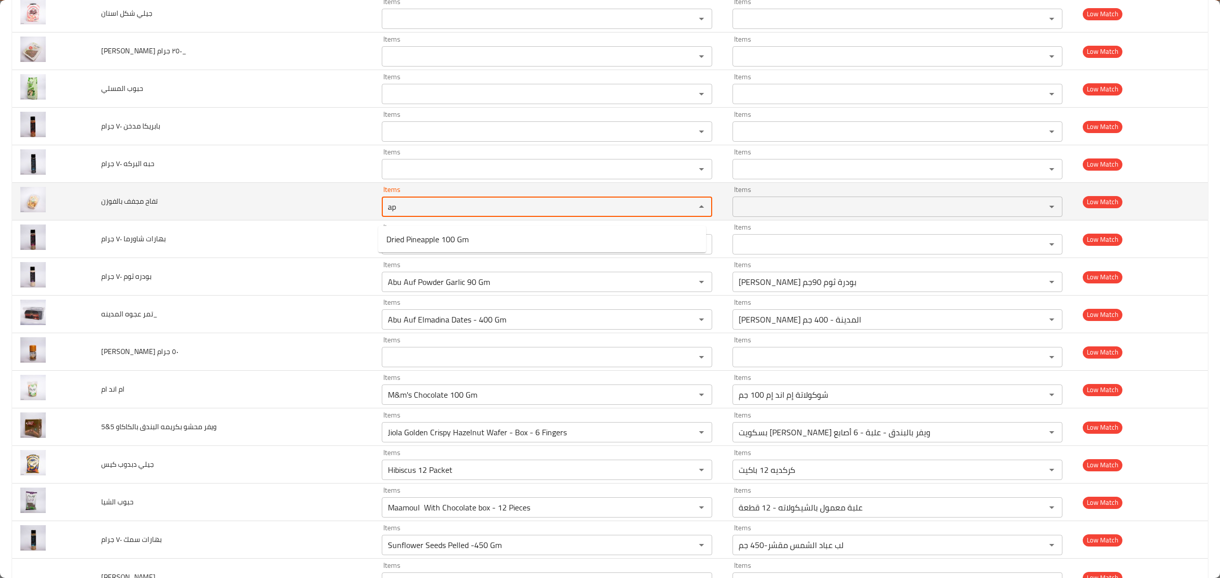
type بالفوزن "a"
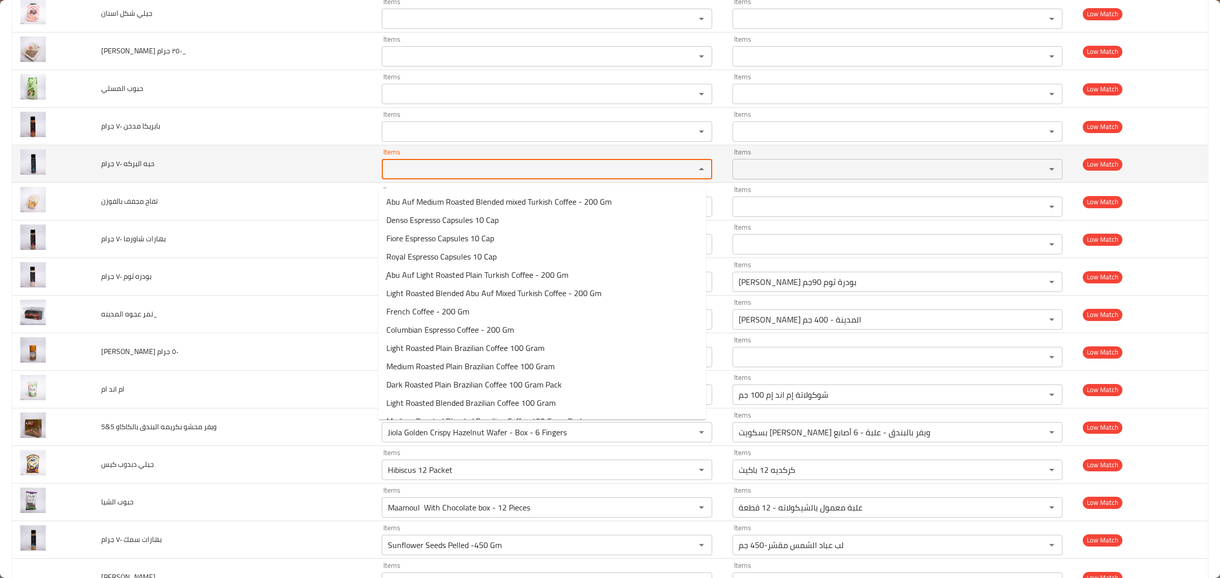
click at [566, 176] on جرام "Items" at bounding box center [532, 169] width 294 height 14
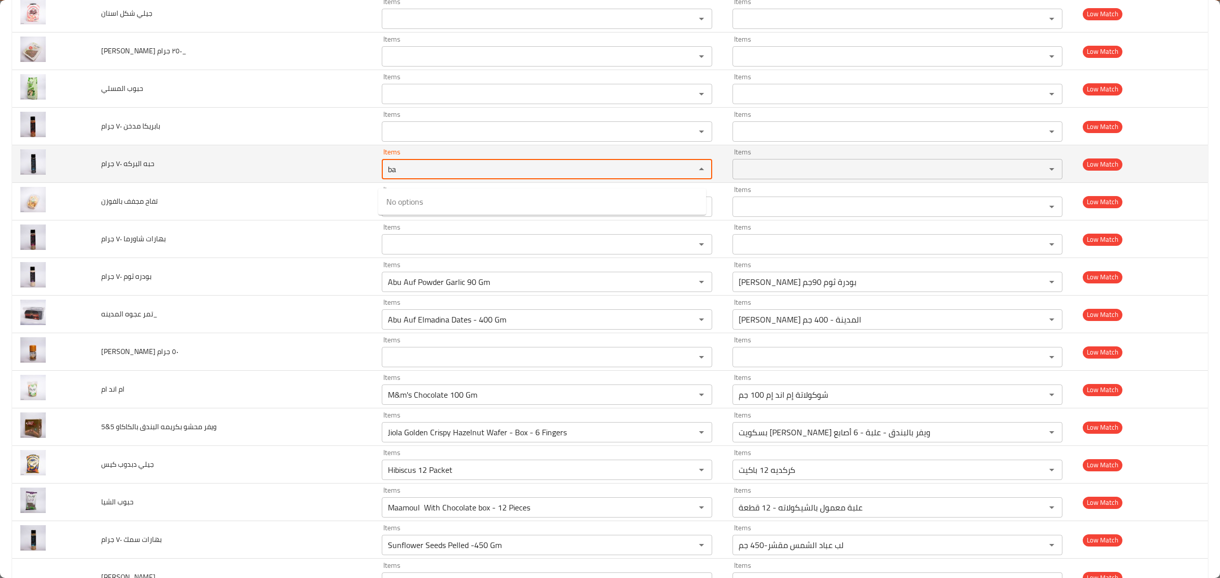
type جرام "b"
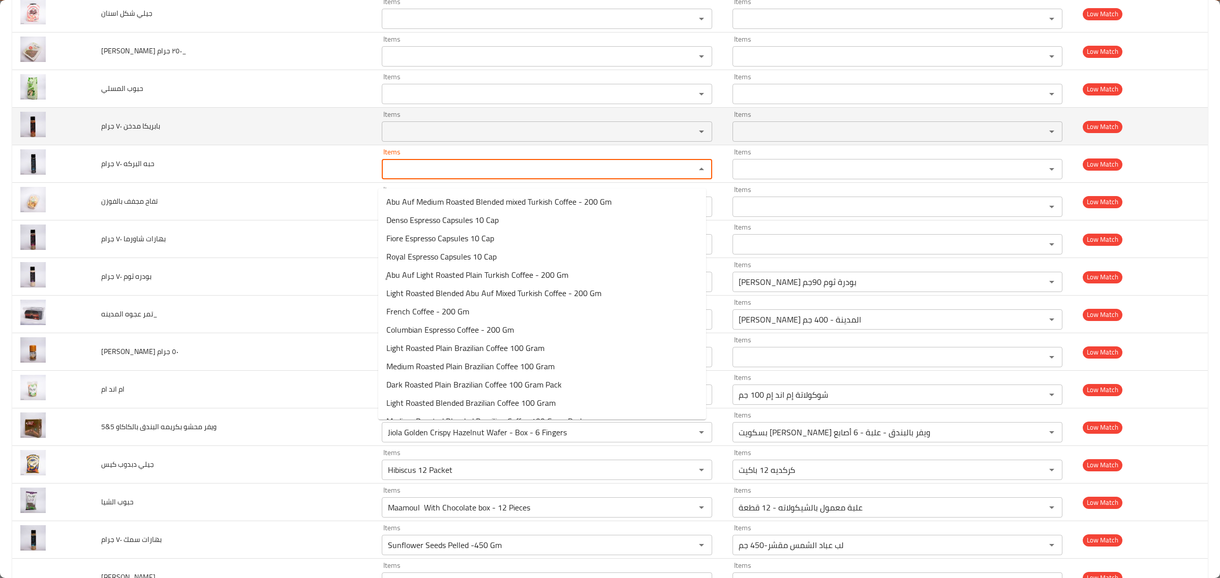
click at [579, 139] on جرام "Items" at bounding box center [532, 132] width 294 height 14
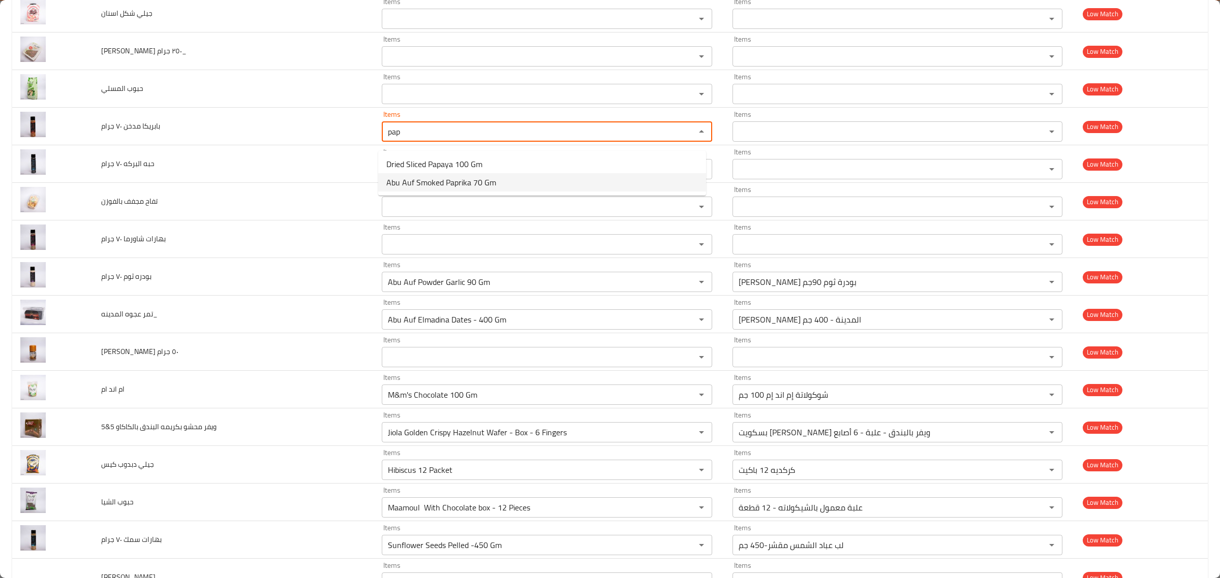
click at [573, 180] on جرام-option-1 "Abu Auf Smoked Paprika 70 Gm" at bounding box center [542, 182] width 328 height 18
type جرام "Abu Auf Smoked Paprika 70 Gm"
type جرام-ar "أبو عوف بابريكا مدخنه 70 جم"
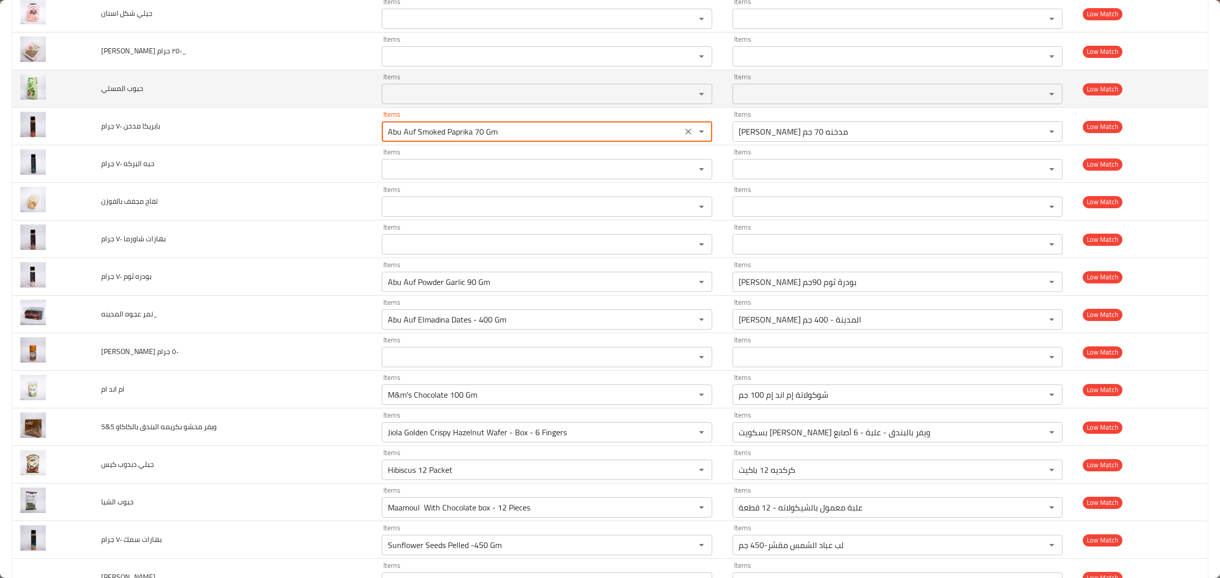
type جرام "Abu Auf Smoked Paprika 70 Gm"
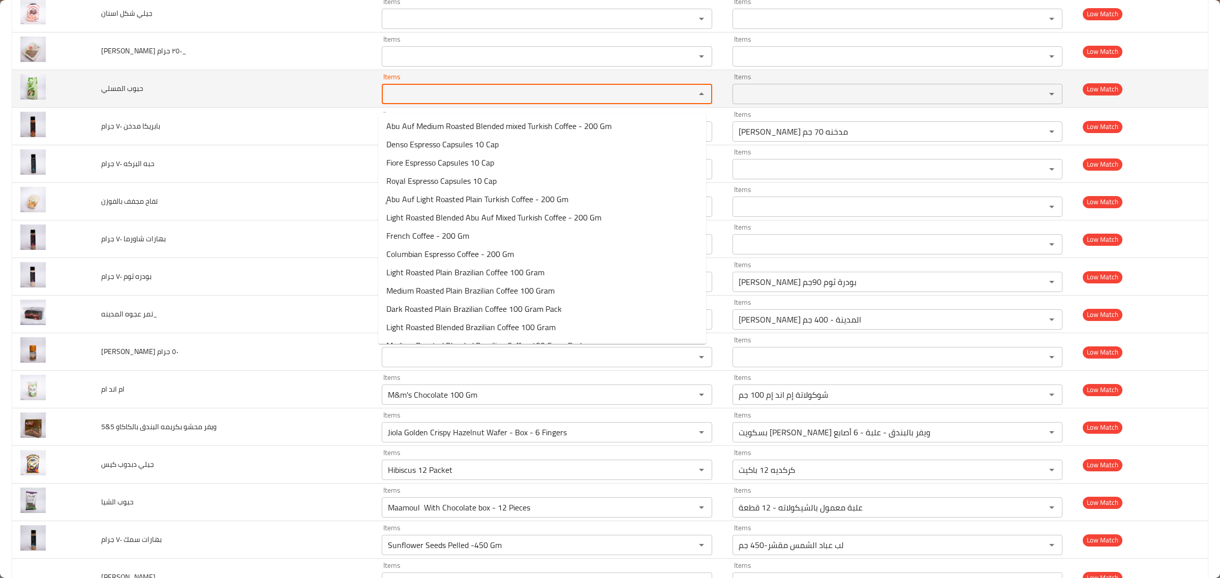
click at [582, 99] on المسلي "Items" at bounding box center [532, 94] width 294 height 14
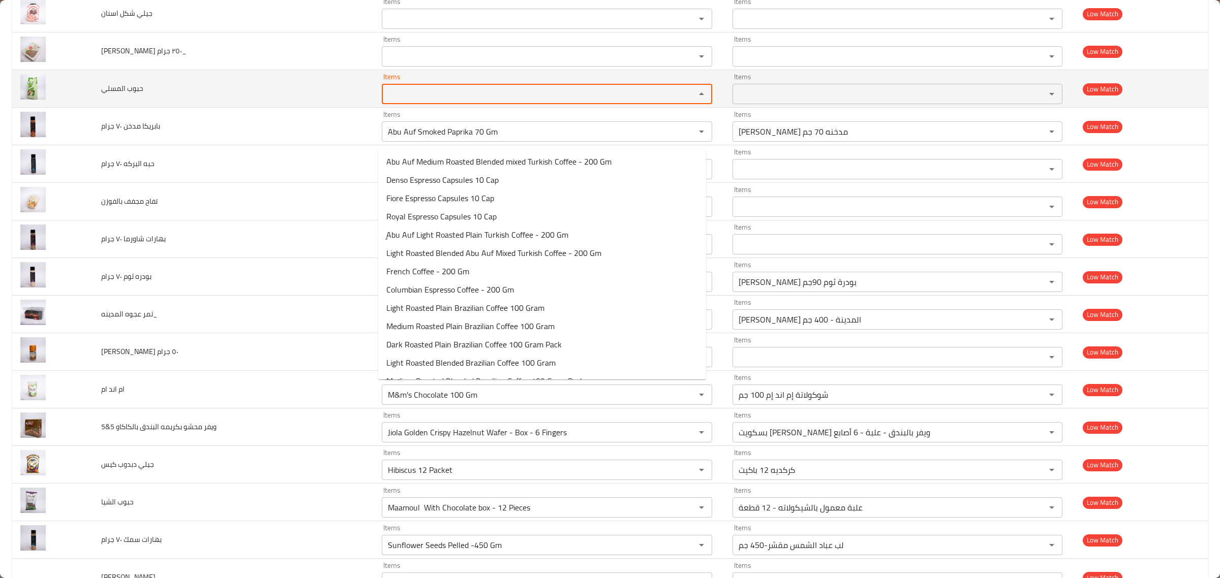
scroll to position [2464, 0]
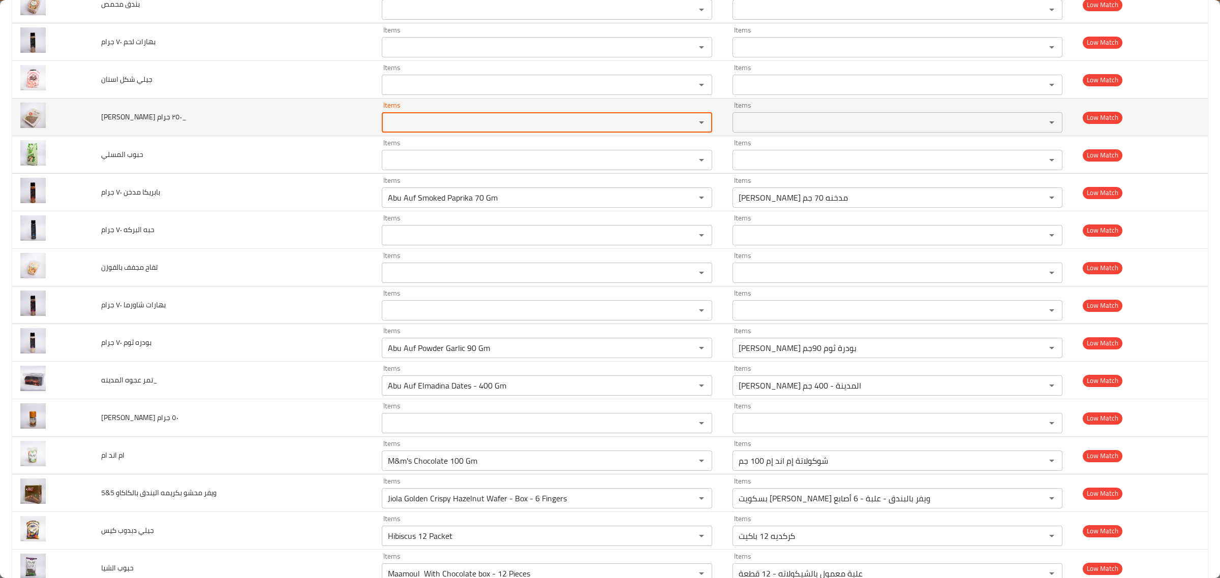
drag, startPoint x: 573, startPoint y: 125, endPoint x: 544, endPoint y: 135, distance: 30.9
click at [544, 130] on جرام_ "Items" at bounding box center [532, 122] width 294 height 14
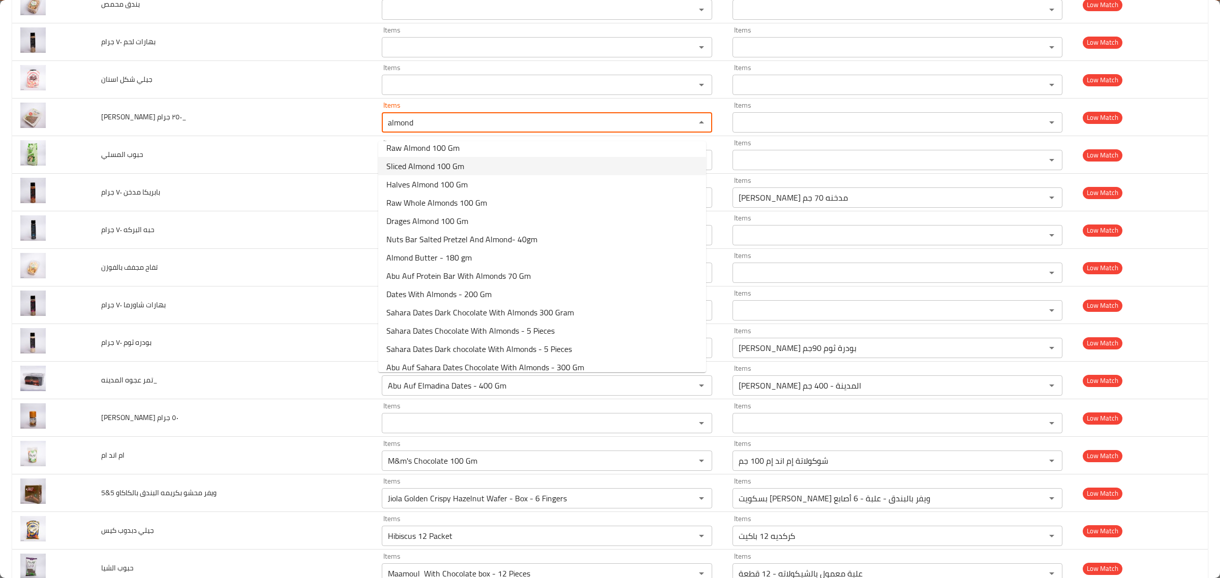
scroll to position [178, 0]
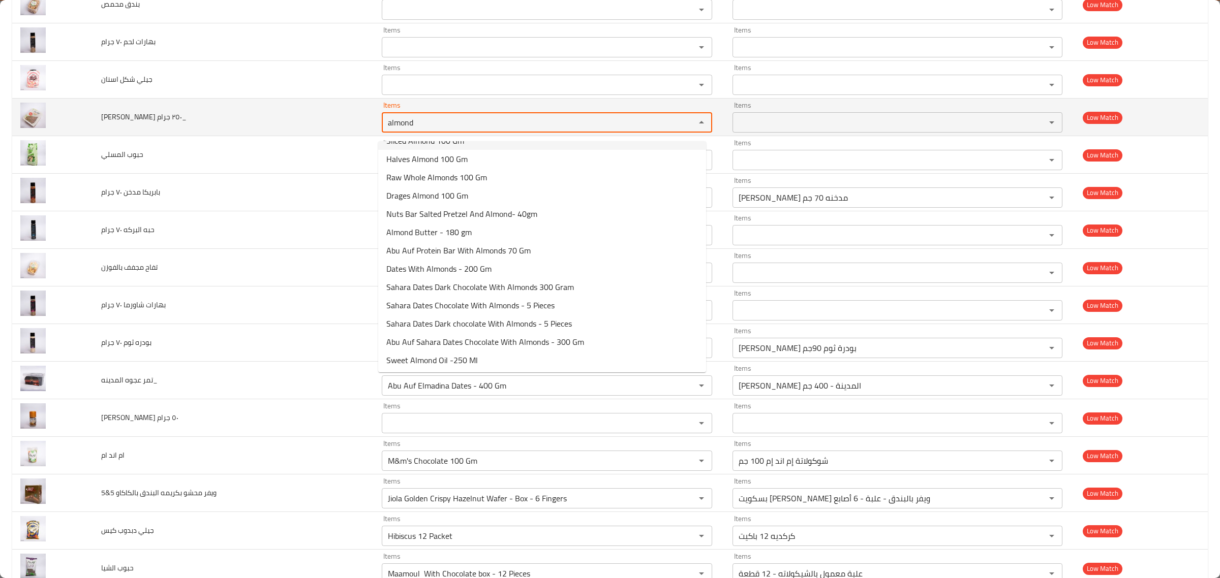
click at [580, 130] on جرام_ "almond" at bounding box center [532, 122] width 294 height 14
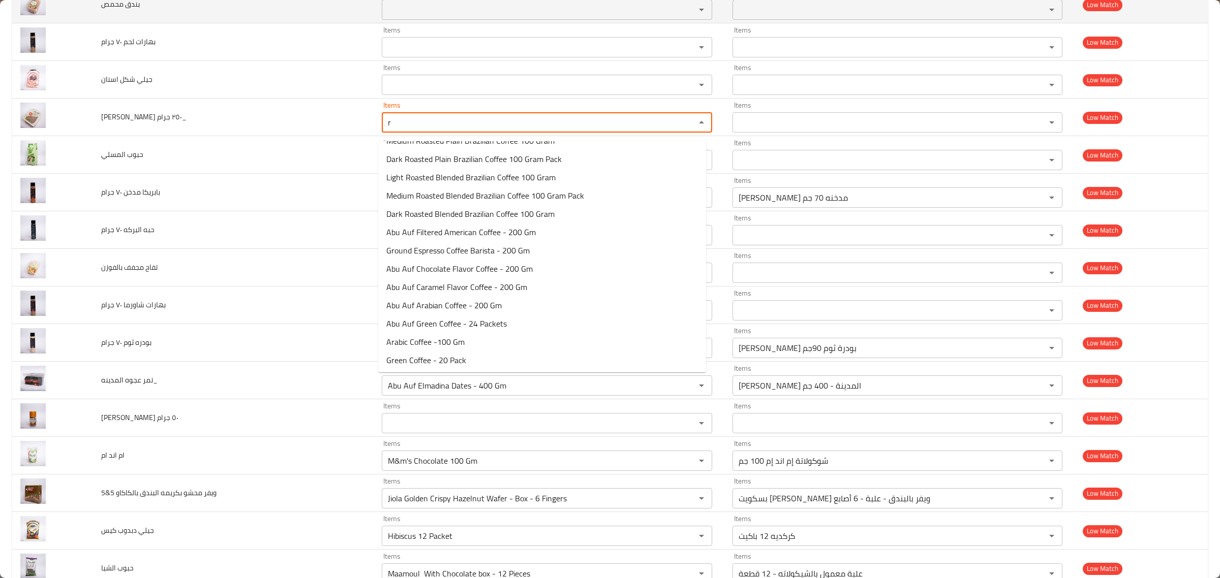
scroll to position [0, 0]
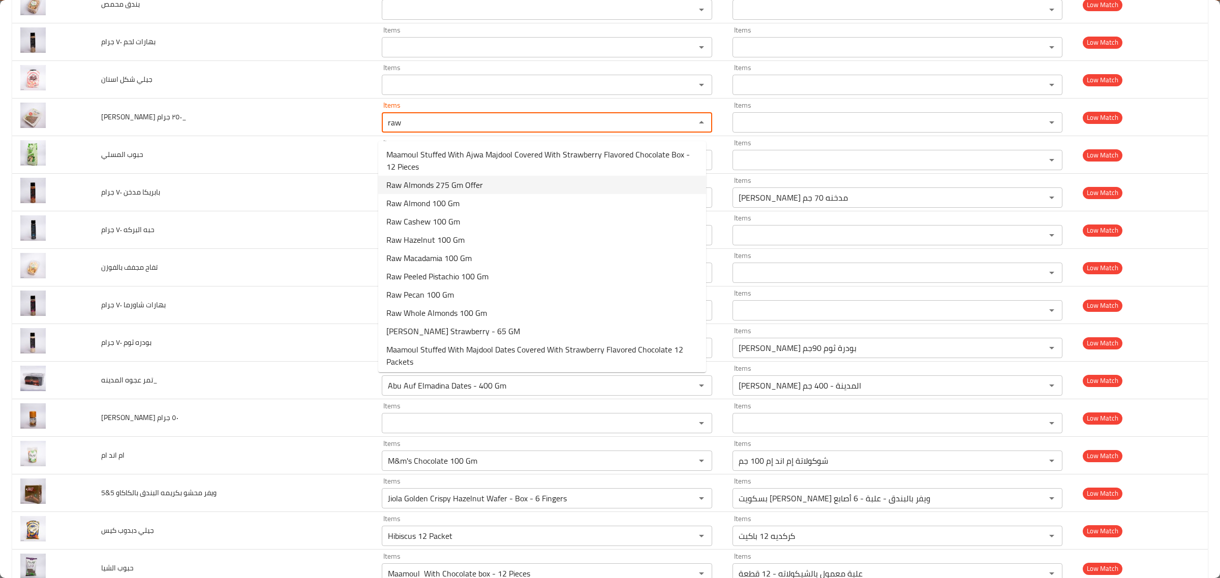
click at [498, 190] on جرام_-option-1 "Raw Almonds 275 Gm Offer" at bounding box center [542, 185] width 328 height 18
type جرام_ "Raw Almonds 275 Gm Offer"
type جرام_-ar "عرض لوز نيء 275 جم"
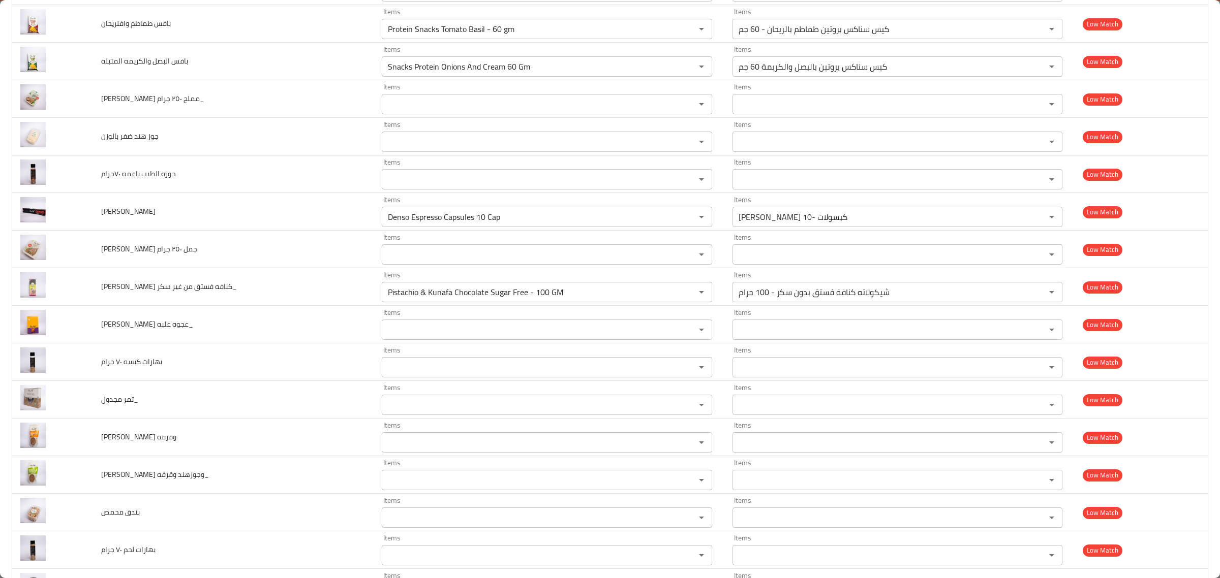
scroll to position [2146, 0]
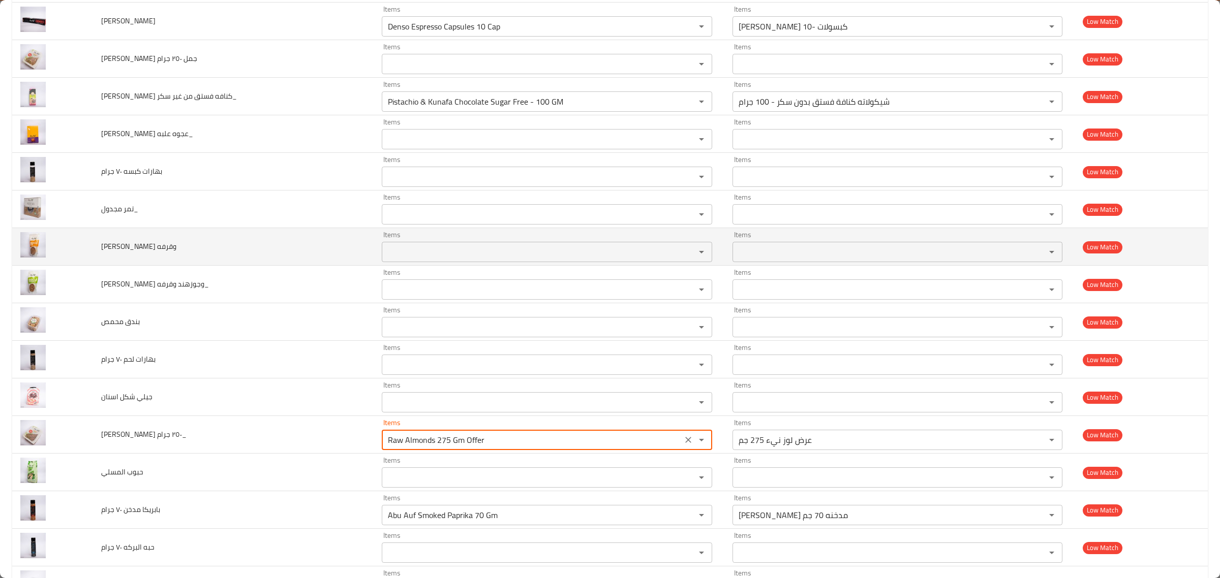
type جرام_ "Raw Almonds 275 Gm Offer"
click at [535, 253] on وقرفه "Items" at bounding box center [532, 252] width 294 height 14
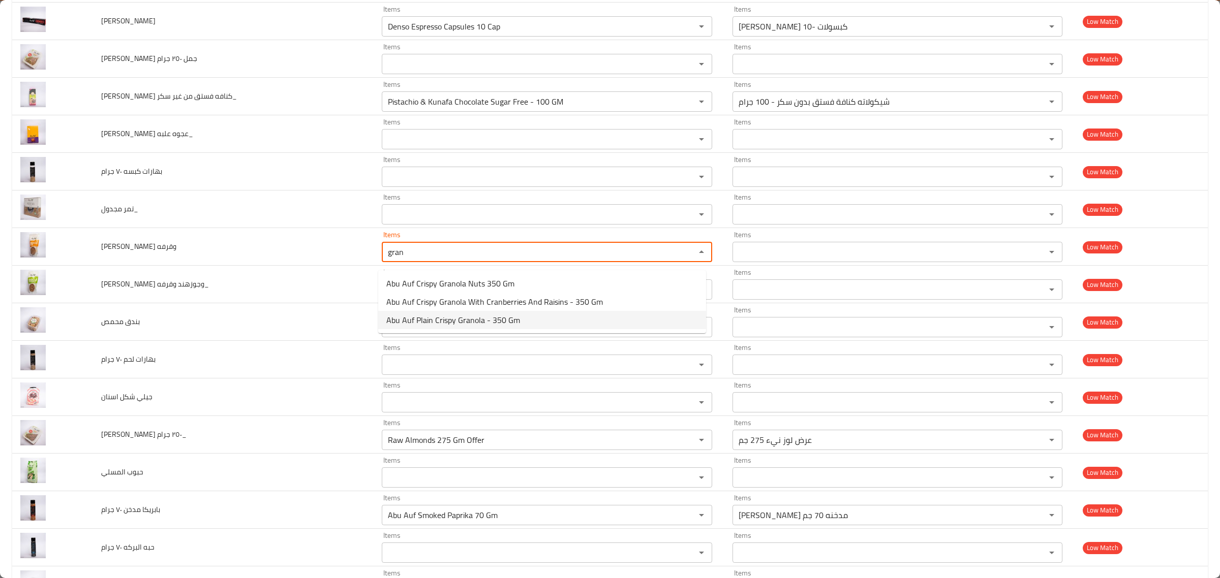
type وقرفه "gran"
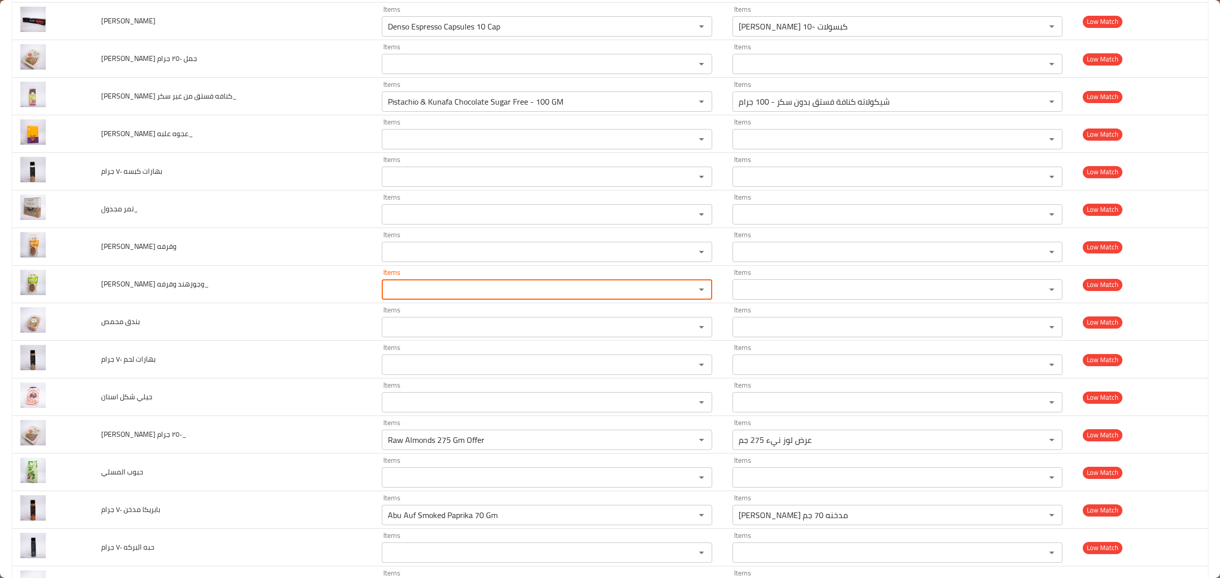
type وقرفه_ "f"
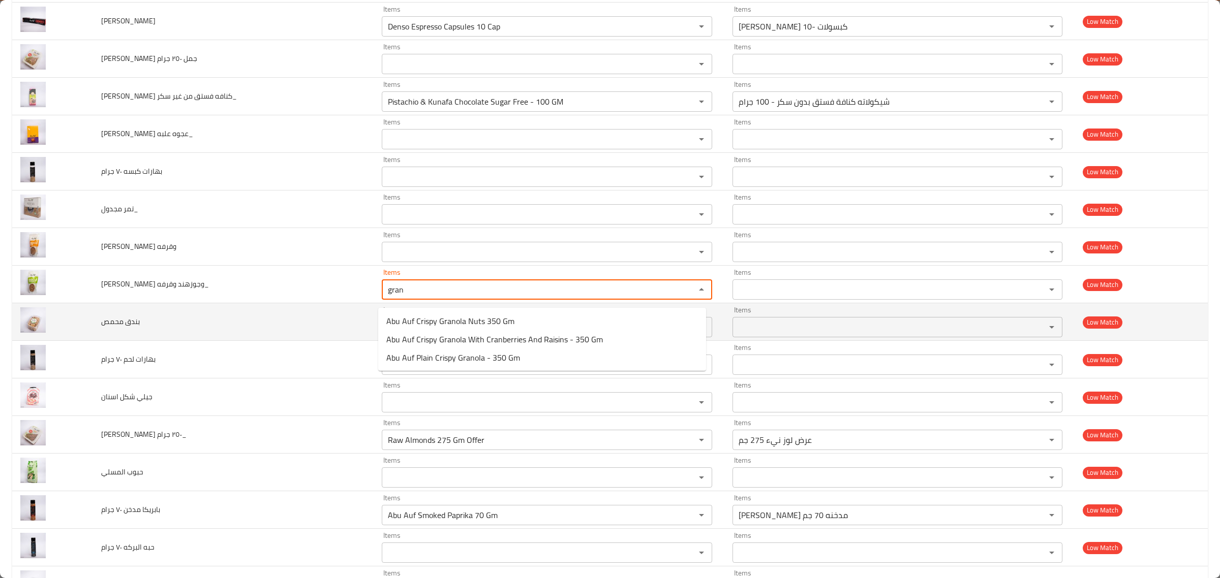
type وقرفه_ "gran"
click at [205, 339] on td "بندق محمص" at bounding box center [233, 322] width 281 height 38
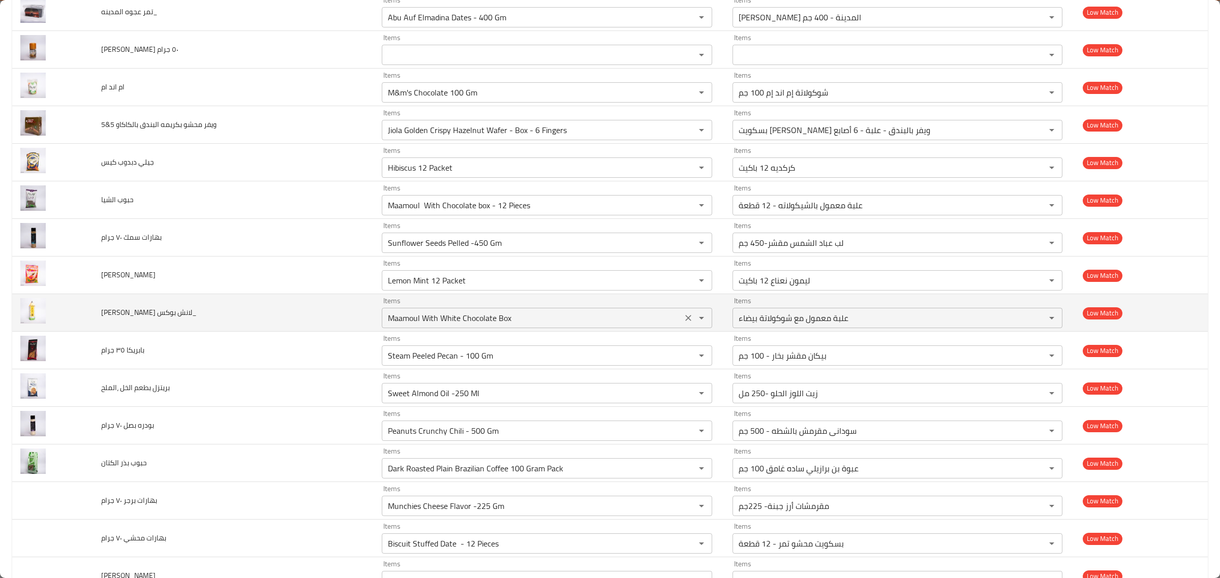
scroll to position [2845, 0]
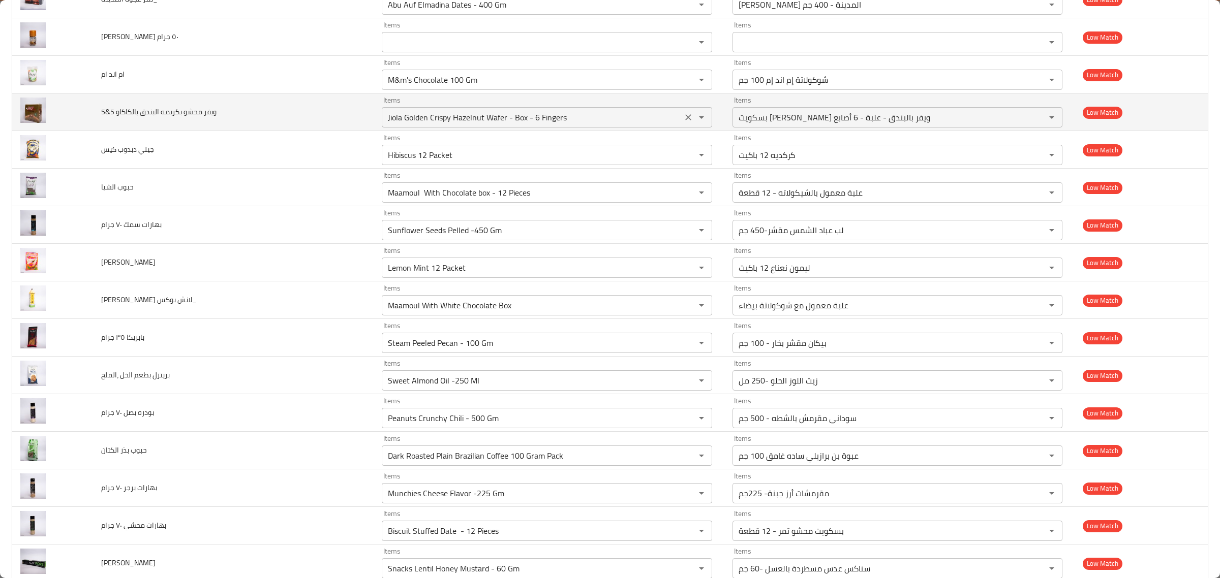
click at [621, 119] on بالكاكاو "Jiola Golden Crispy Hazelnut Wafer - Box - 6 Fingers" at bounding box center [532, 117] width 294 height 14
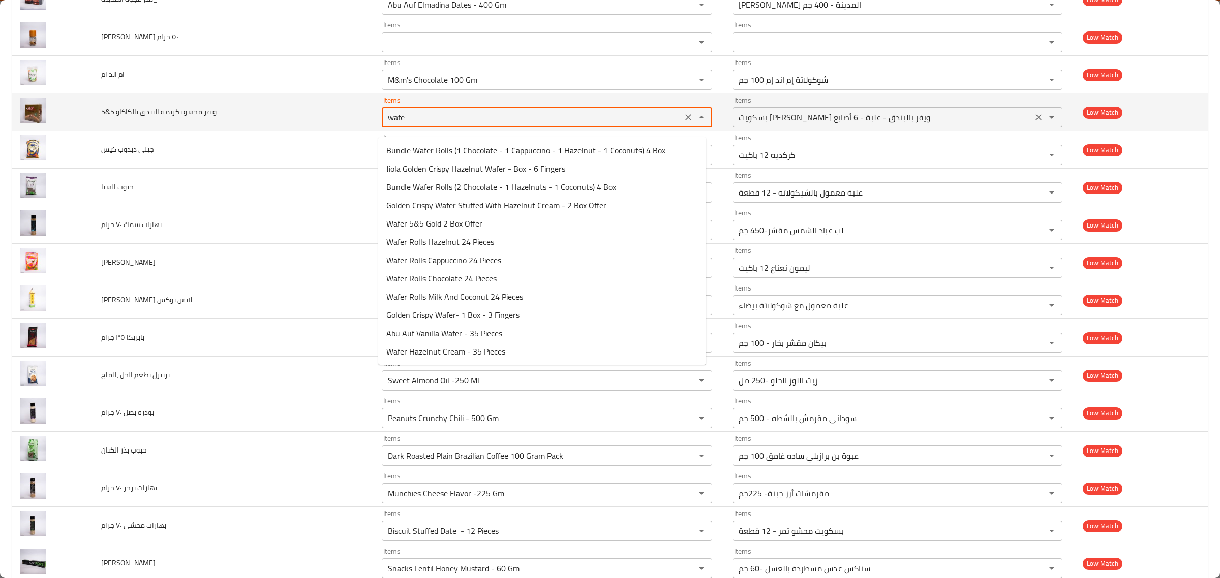
type بالكاكاو "wafer"
click at [681, 125] on button "Clear" at bounding box center [688, 117] width 14 height 14
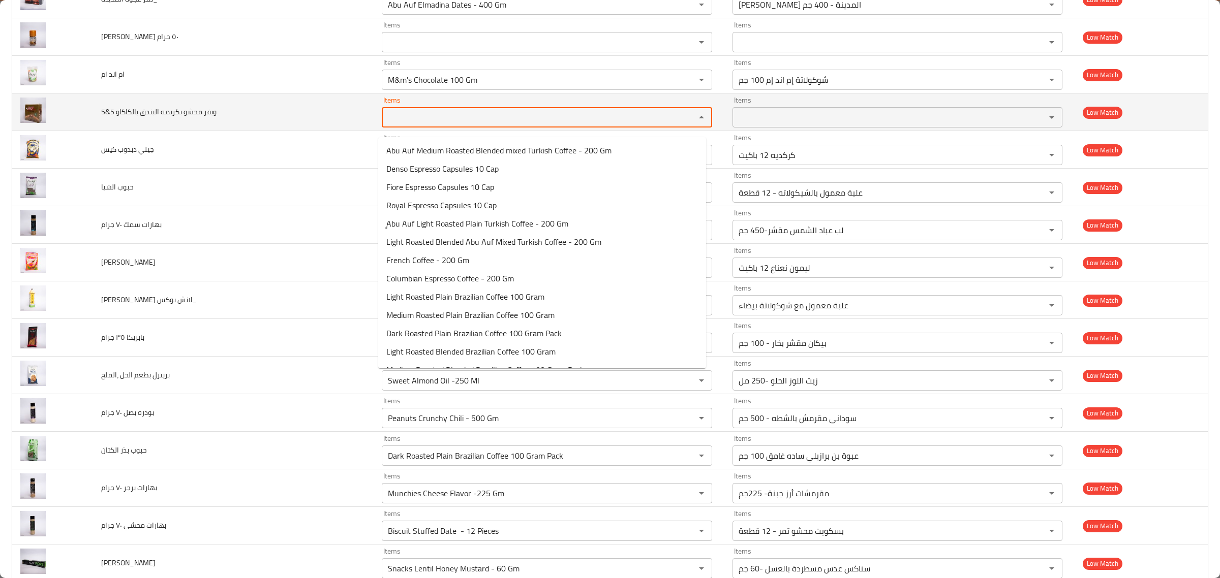
click at [249, 130] on td "5&5 ويفر محشو بكريمه البندق بالكاكاو" at bounding box center [233, 113] width 281 height 38
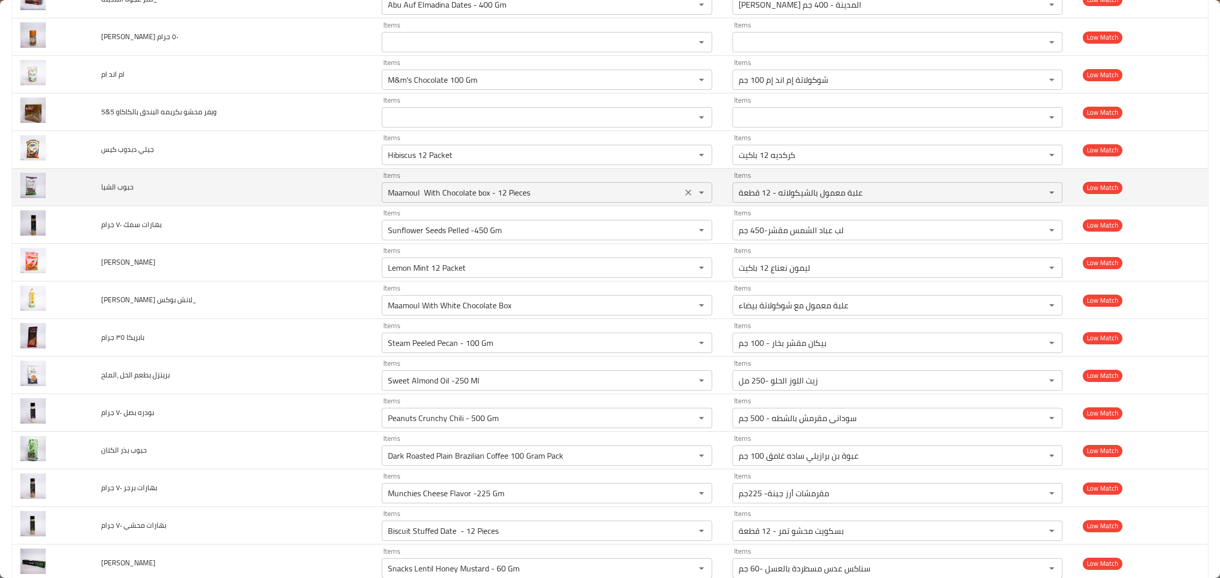
drag, startPoint x: 588, startPoint y: 183, endPoint x: 596, endPoint y: 169, distance: 16.4
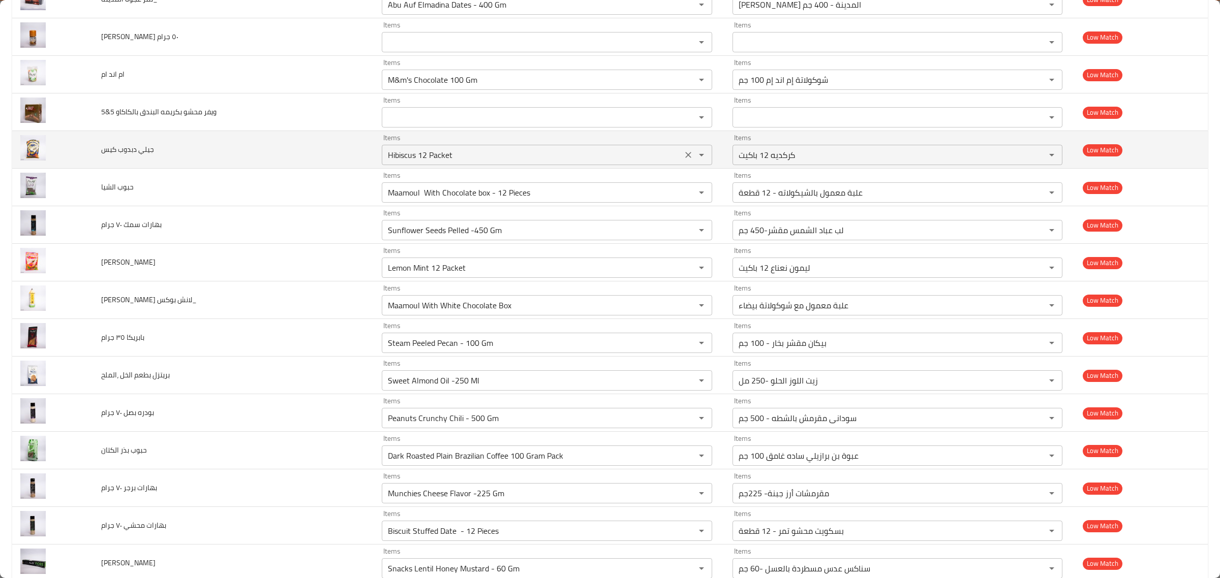
click at [589, 183] on div "Items Maamoul With Chocolate box - 12 Pieces Items" at bounding box center [547, 187] width 330 height 31
click at [600, 159] on كيس "Hibiscus 12 Packet" at bounding box center [532, 155] width 294 height 14
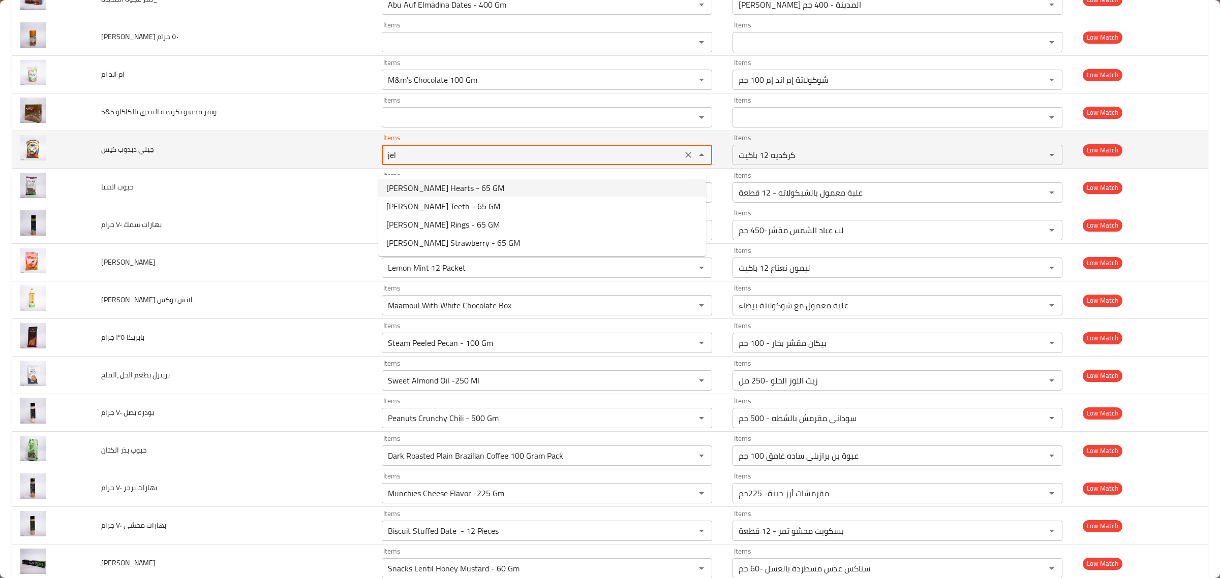
type كيس "Hibiscus 12 Packet"
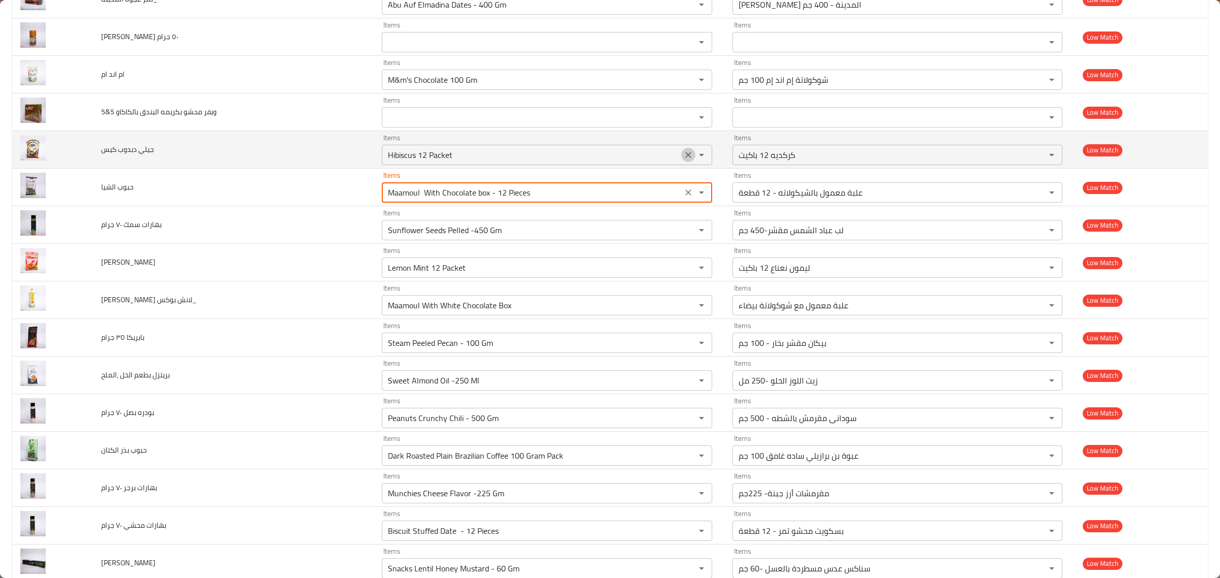
click at [683, 159] on icon "Clear" at bounding box center [688, 155] width 10 height 10
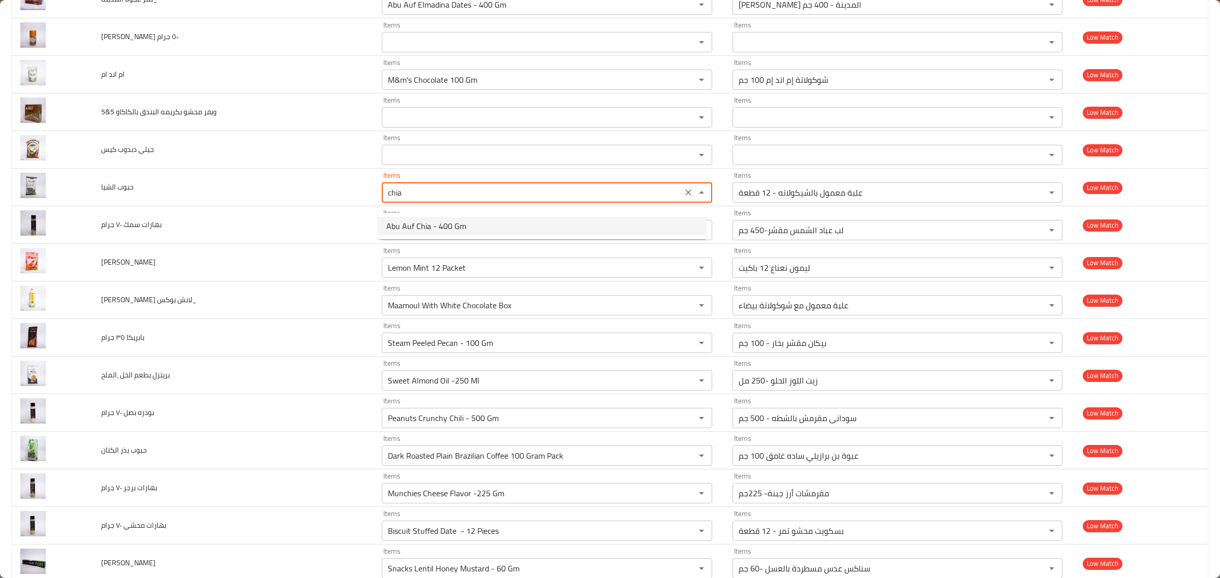
click at [481, 226] on الشيا-option-0 "Abu Auf Chia - 400 Gm" at bounding box center [542, 226] width 328 height 18
type الشيا "Abu Auf Chia - 400 Gm"
type الشيا-ar "أبو عوف شيا - 400 جم"
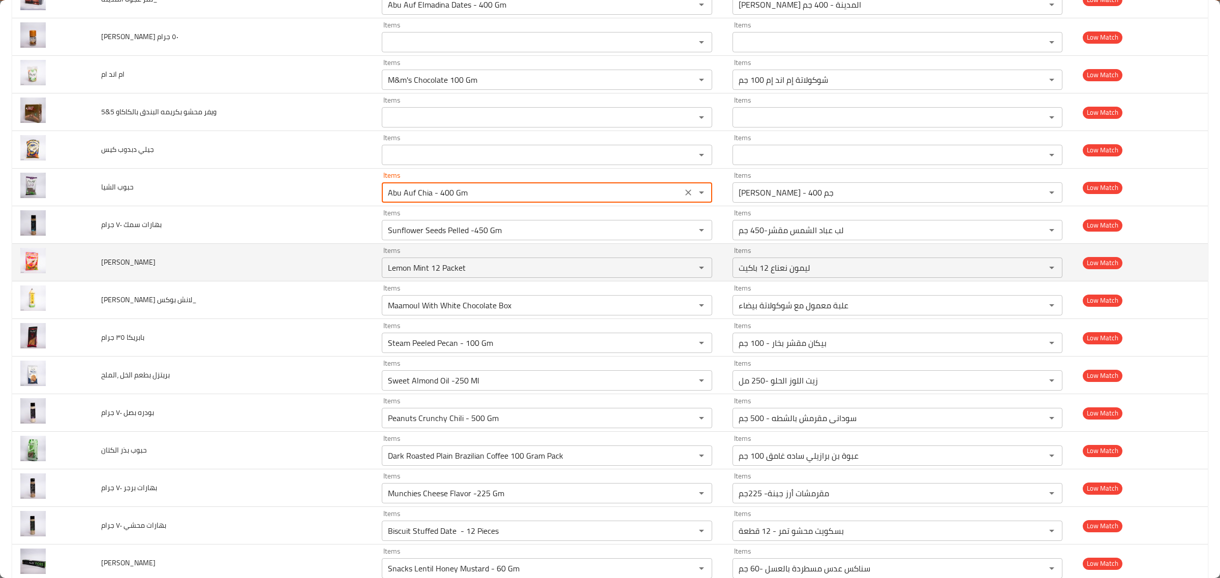
type الشيا "Abu Auf Chia - 400 Gm"
click at [578, 252] on td "Items Lemon Mint 12 Packet Items" at bounding box center [549, 263] width 351 height 38
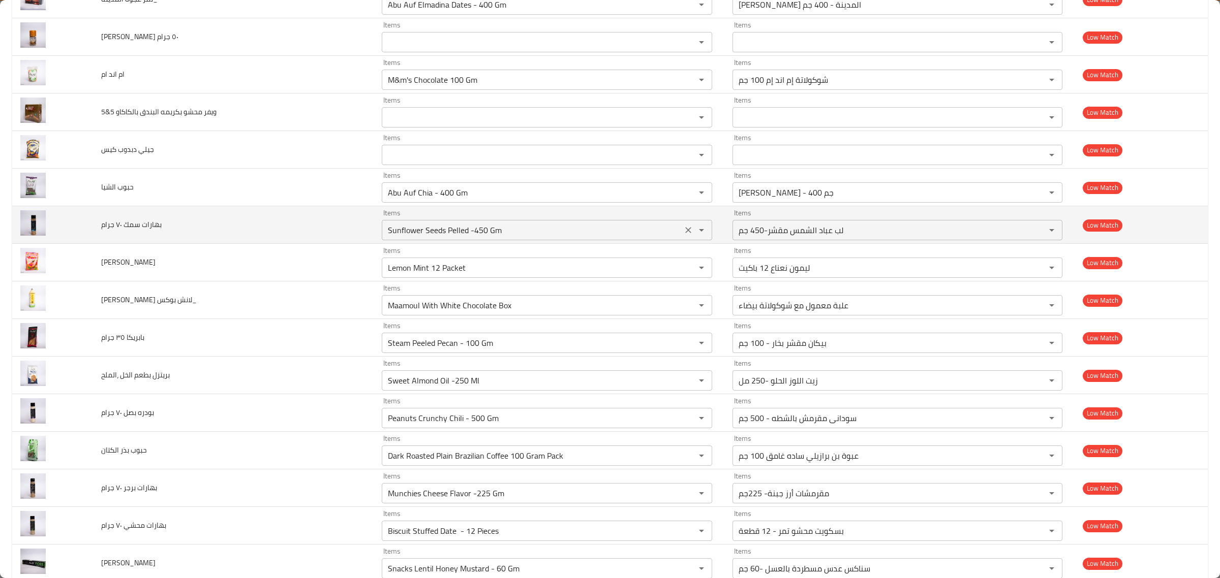
click at [595, 237] on جرام "Sunflower Seeds Pelled -450 Gm" at bounding box center [532, 230] width 294 height 14
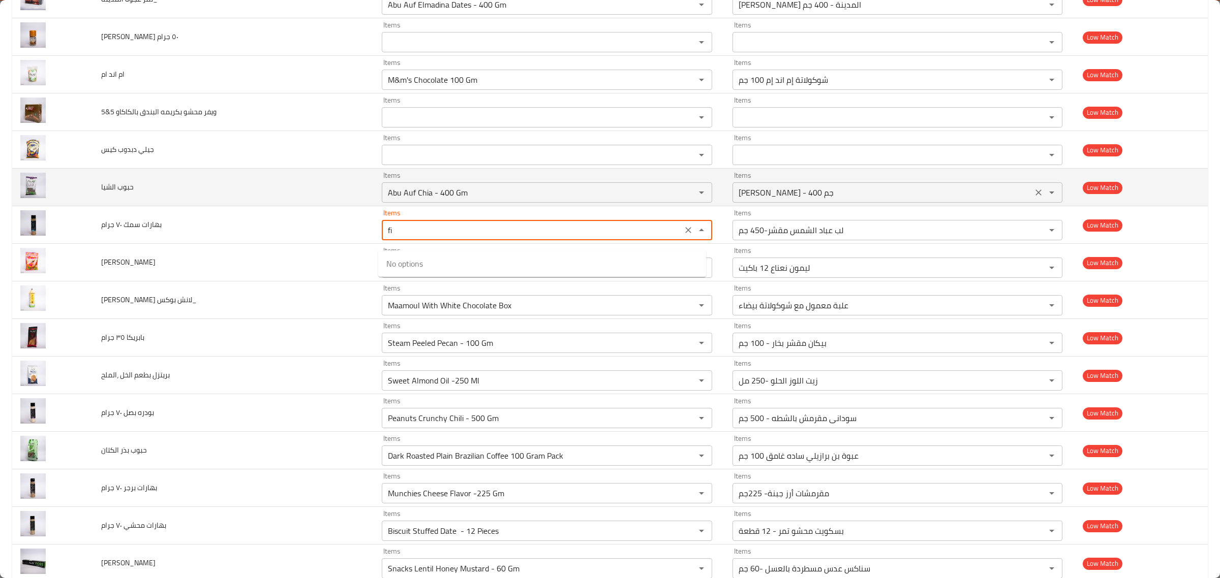
type جرام "f"
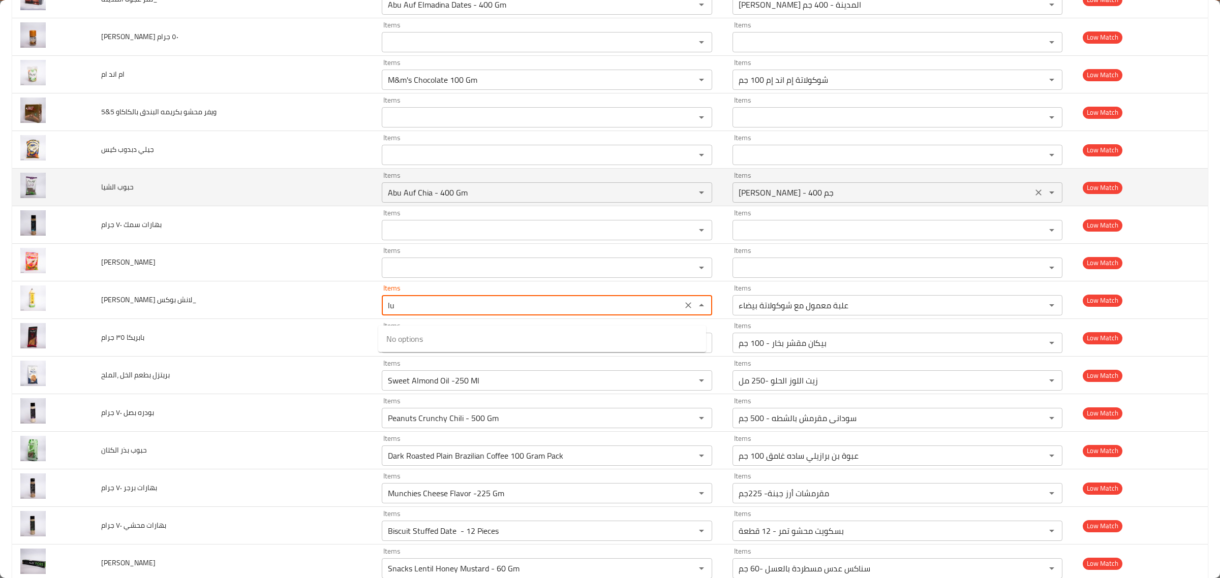
type بوكس_ "l"
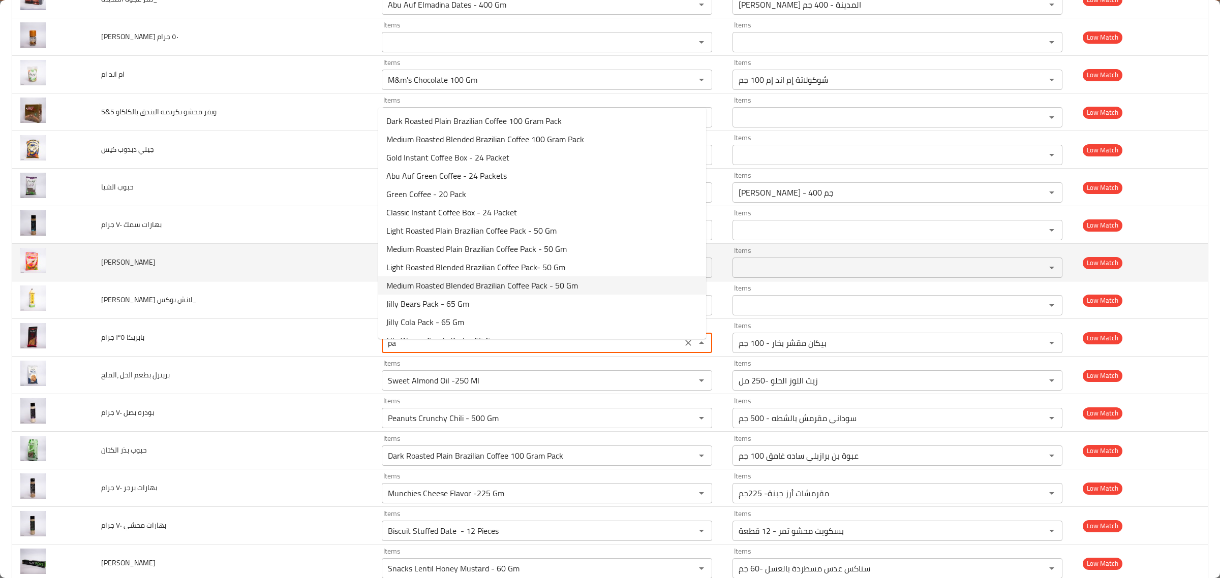
type جرام "p"
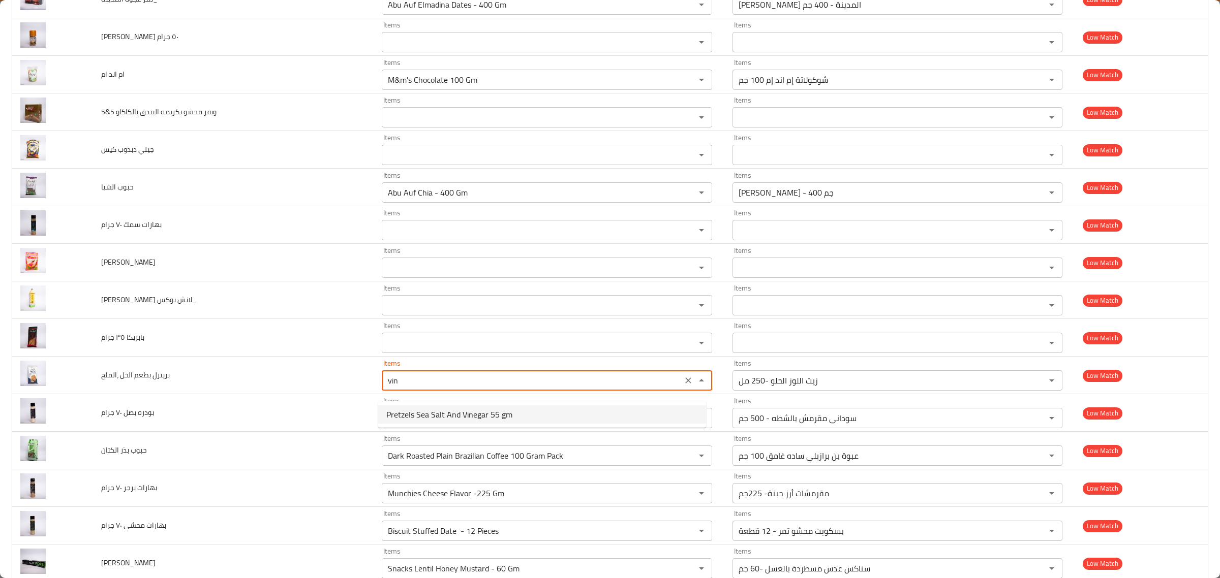
click at [521, 408] on ،الملح-option-0 "Pretzels Sea Salt And Vinegar 55 gm" at bounding box center [542, 415] width 328 height 18
type ،الملح "Pretzels Sea Salt And Vinegar 55 gm"
type ،الملح-ar "بريتزل بالخل والملح البحرى 55 جم"
type ،الملح "Pretzels Sea Salt And Vinegar 55 gm"
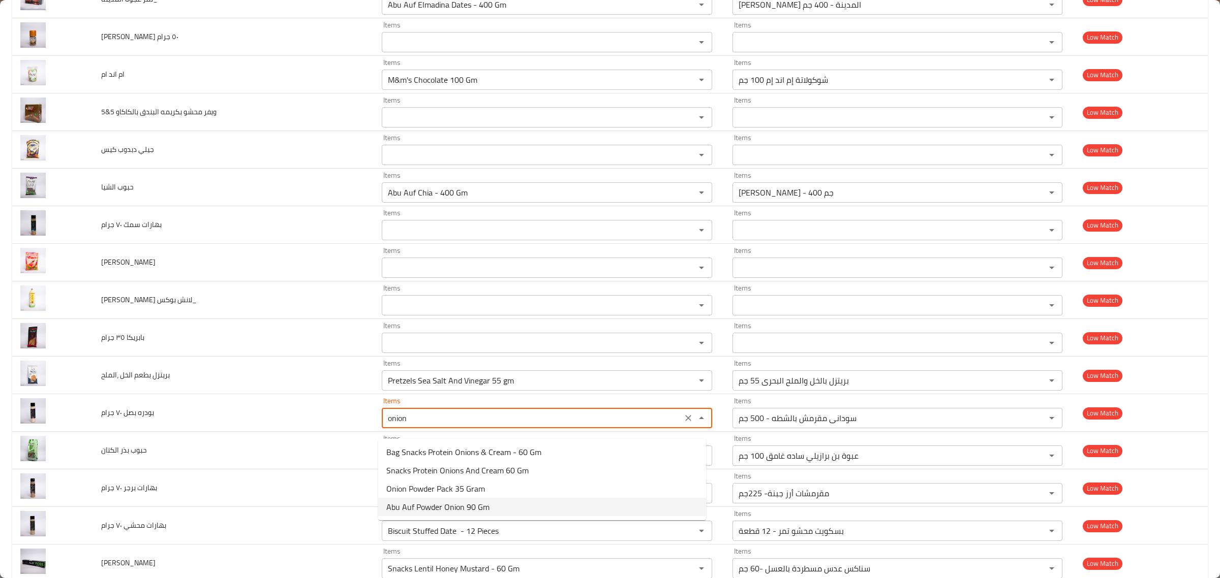
click at [497, 506] on جرام-option-3 "Abu Auf Powder Onion 90 Gm" at bounding box center [542, 507] width 328 height 18
type جرام "Abu Auf Powder Onion 90 Gm"
type جرام-ar "أبو عوف بودرة بصل 90جم"
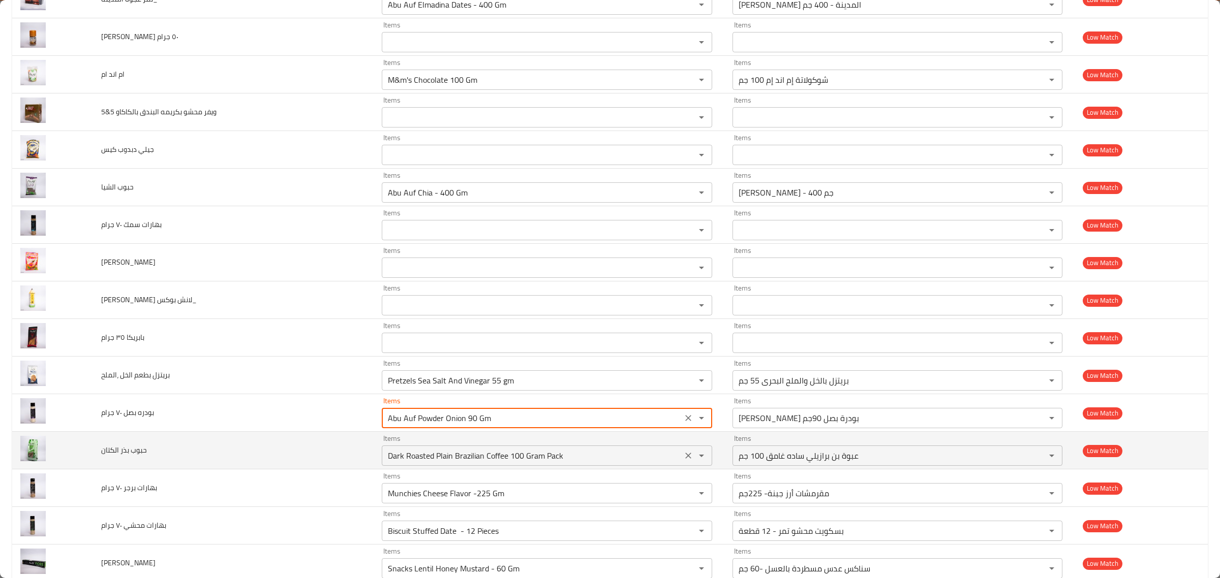
click at [554, 452] on div "Items Dark Roasted Plain Brazilian Coffee 100 Gram Pack Items" at bounding box center [547, 450] width 330 height 31
type جرام "Abu Auf Powder Onion 90 Gm"
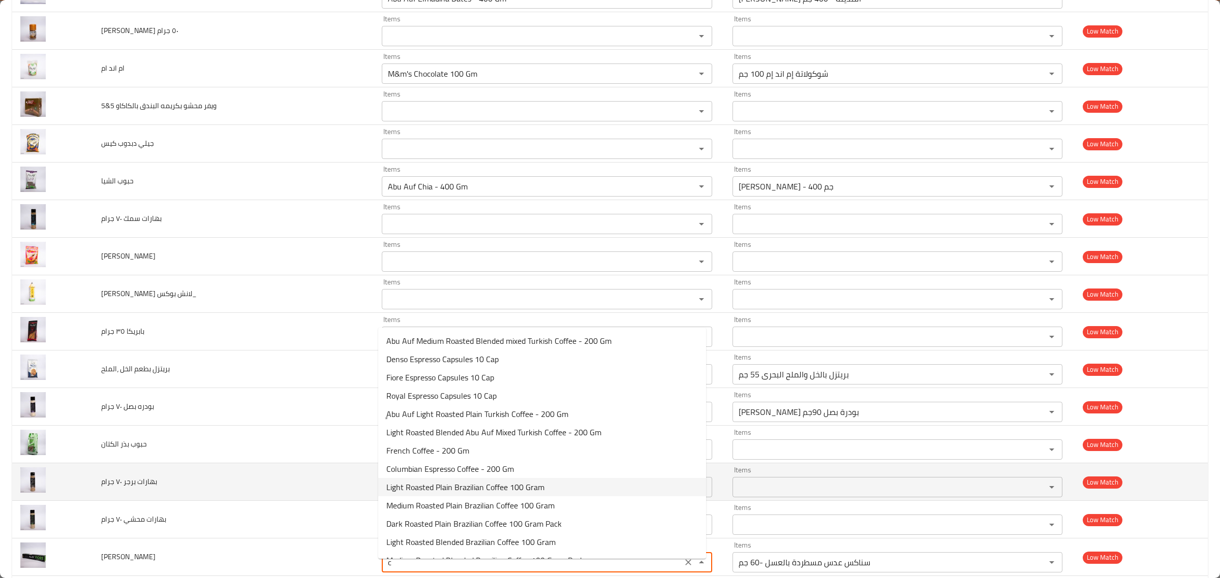
scroll to position [2852, 0]
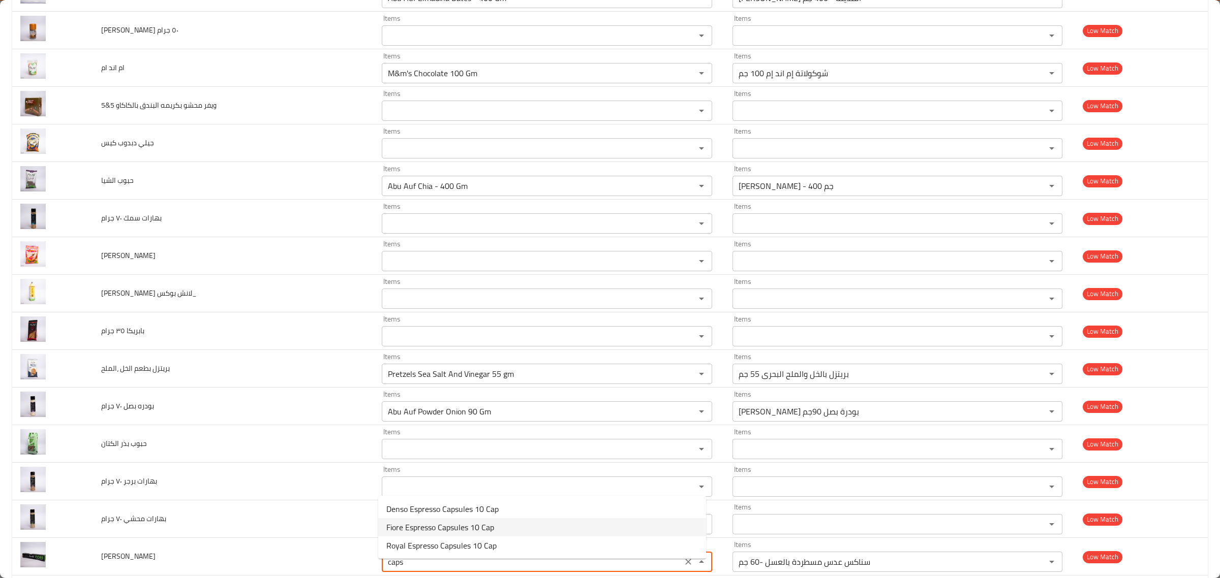
click at [544, 523] on كابسلو_-option-1 "Fiore Espresso Capsules 10 Cap" at bounding box center [542, 527] width 328 height 18
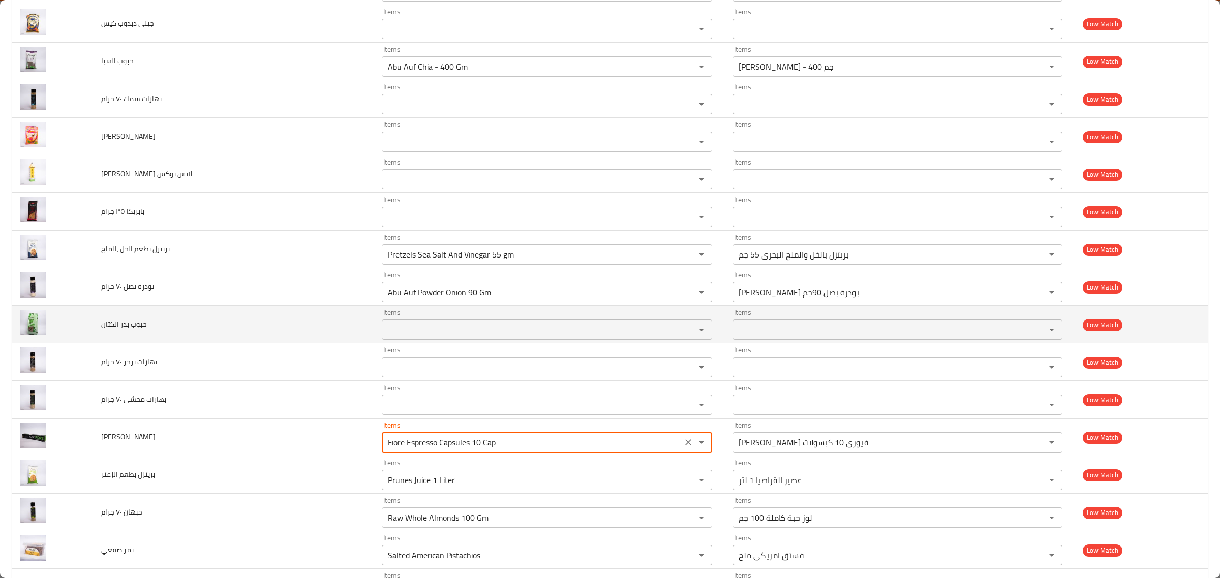
scroll to position [2974, 0]
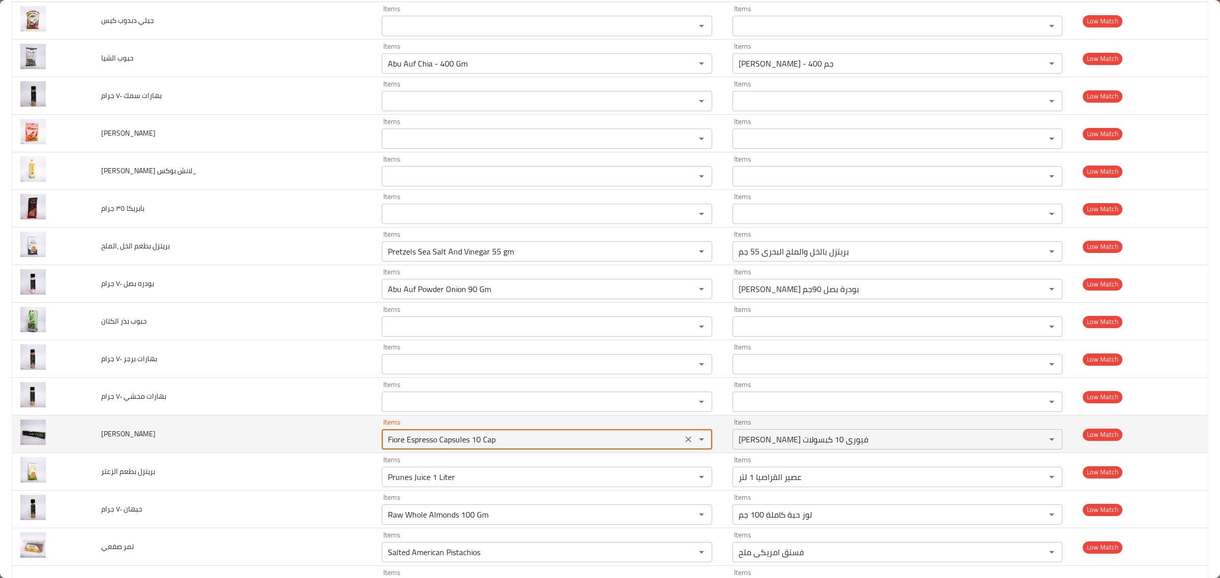
click at [531, 450] on div "Fiore Espresso Capsules 10 Cap Items" at bounding box center [547, 439] width 330 height 20
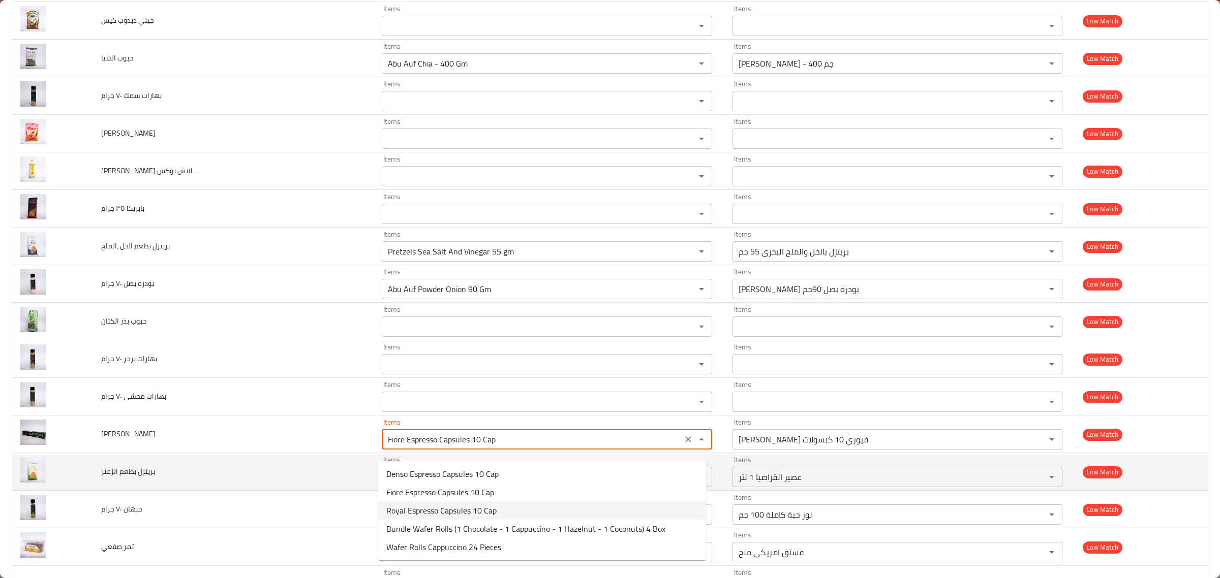
click at [275, 475] on td "بريتزل بطعم الزعتر" at bounding box center [233, 472] width 281 height 38
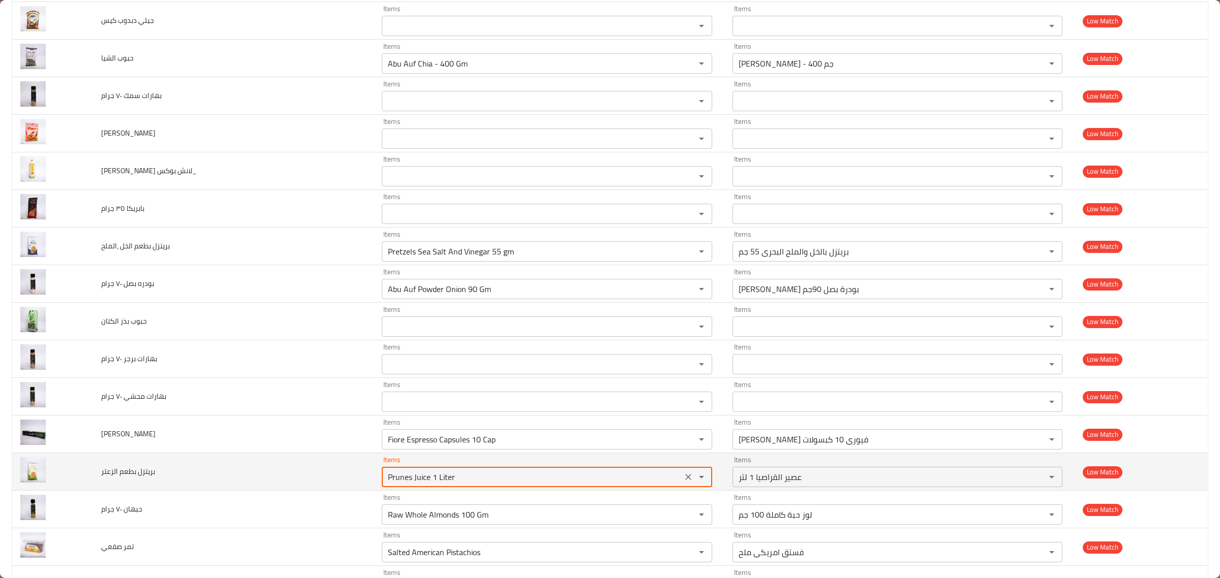
click at [471, 479] on الزعتر "Prunes Juice 1 Liter" at bounding box center [532, 477] width 294 height 14
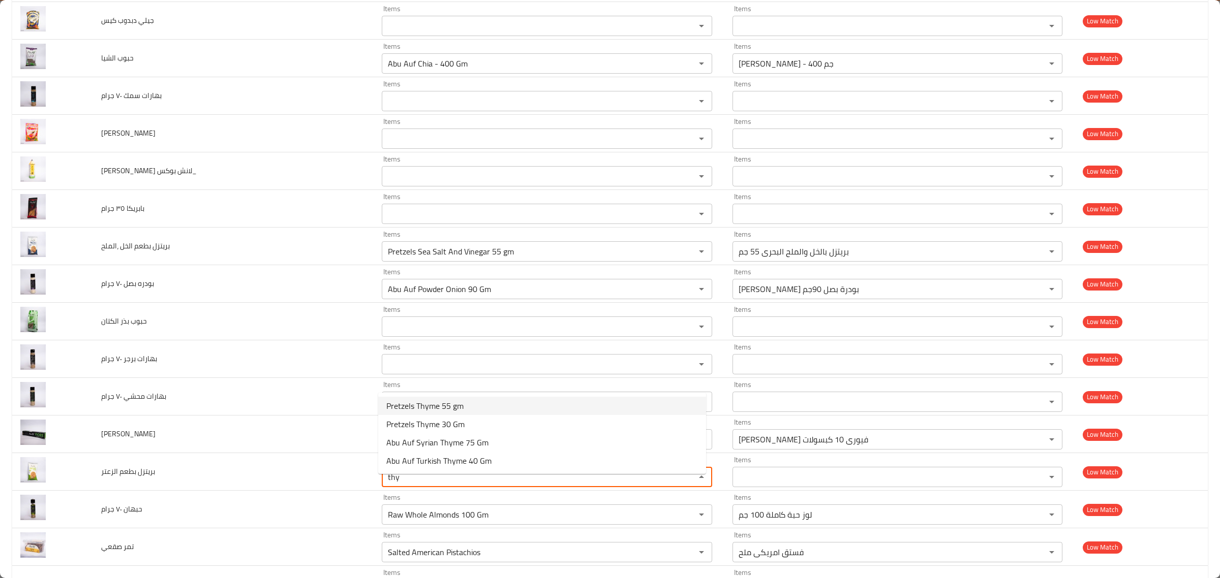
click at [508, 401] on الزعتر-option-0 "Pretzels Thyme 55 gm" at bounding box center [542, 406] width 328 height 18
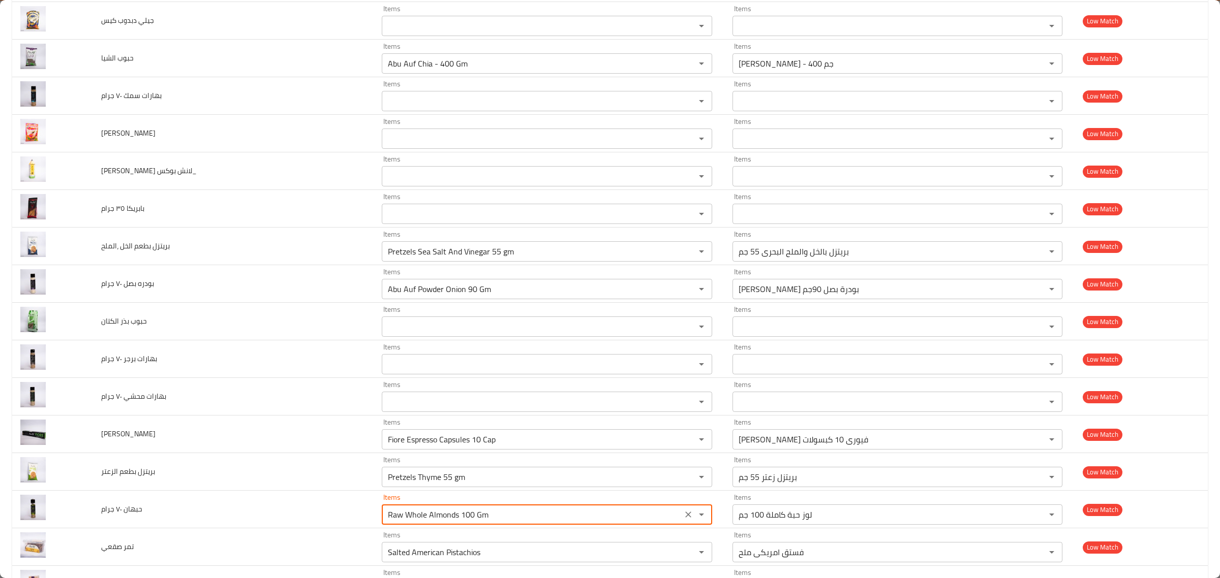
scroll to position [3146, 0]
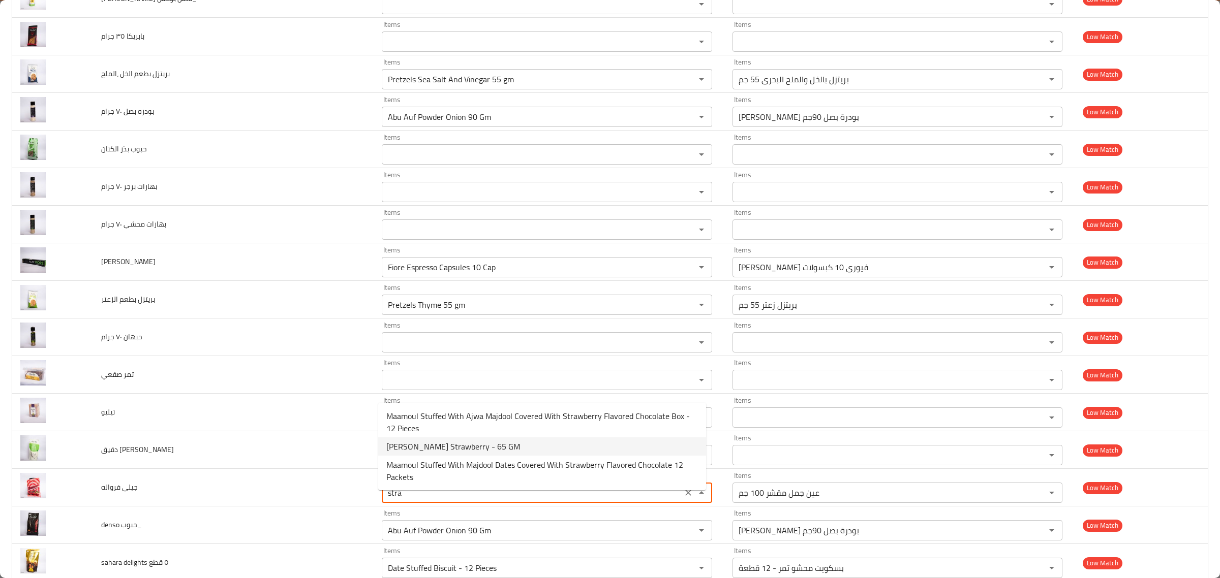
click at [507, 446] on فرواله-option-1 "Jelly Benson Strawberry - 65 GM" at bounding box center [542, 447] width 328 height 18
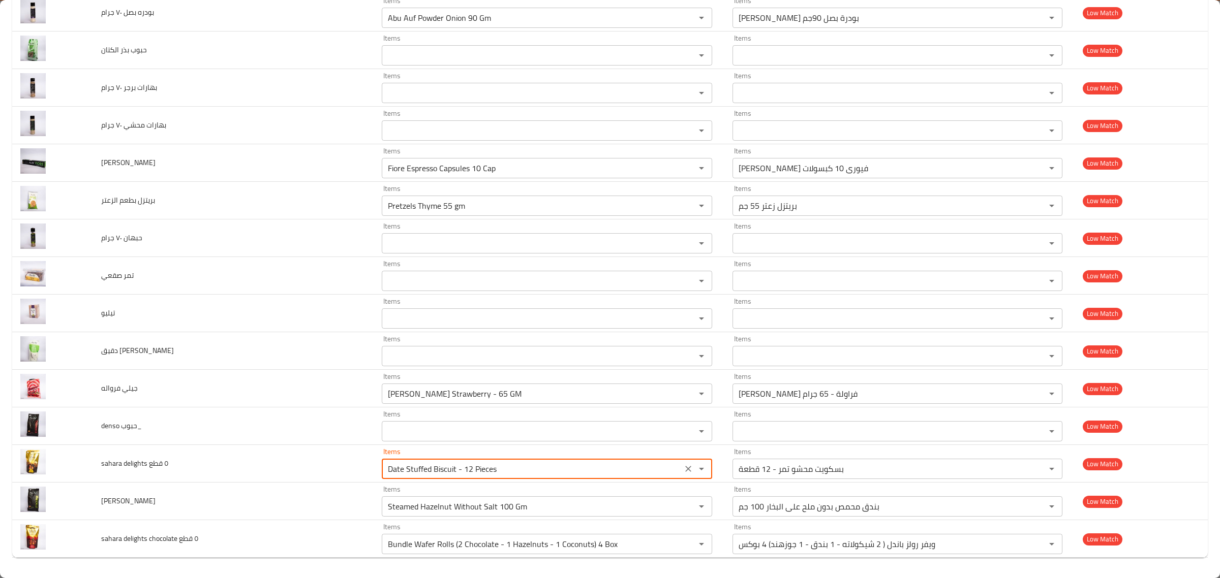
scroll to position [3252, 0]
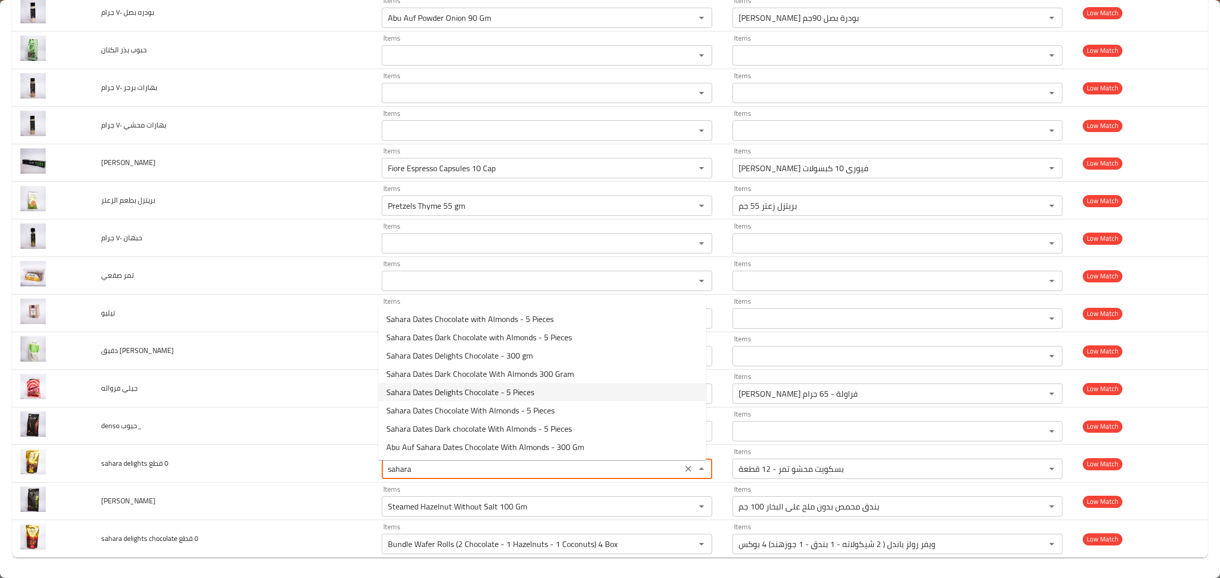
click at [555, 389] on قطع-option-4 "Sahara Dates Delights Chocolate - 5 Pieces" at bounding box center [542, 392] width 328 height 18
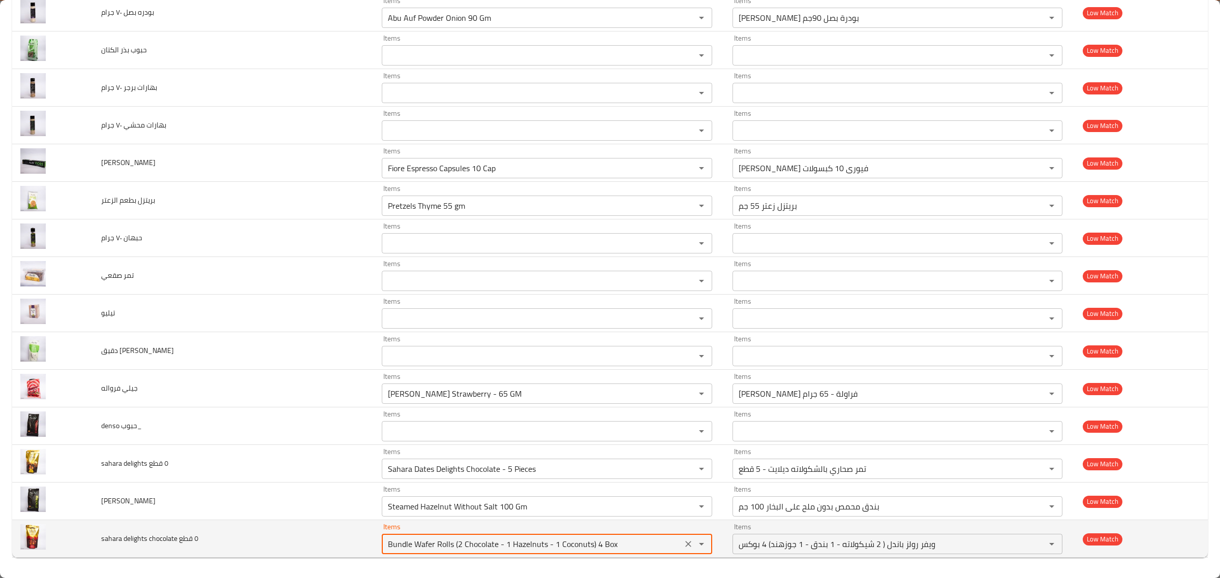
click at [604, 546] on قطع "Bundle Wafer Rolls (2 Chocolate - 1 Hazelnuts - 1 Coconuts) 4 Box" at bounding box center [532, 544] width 294 height 14
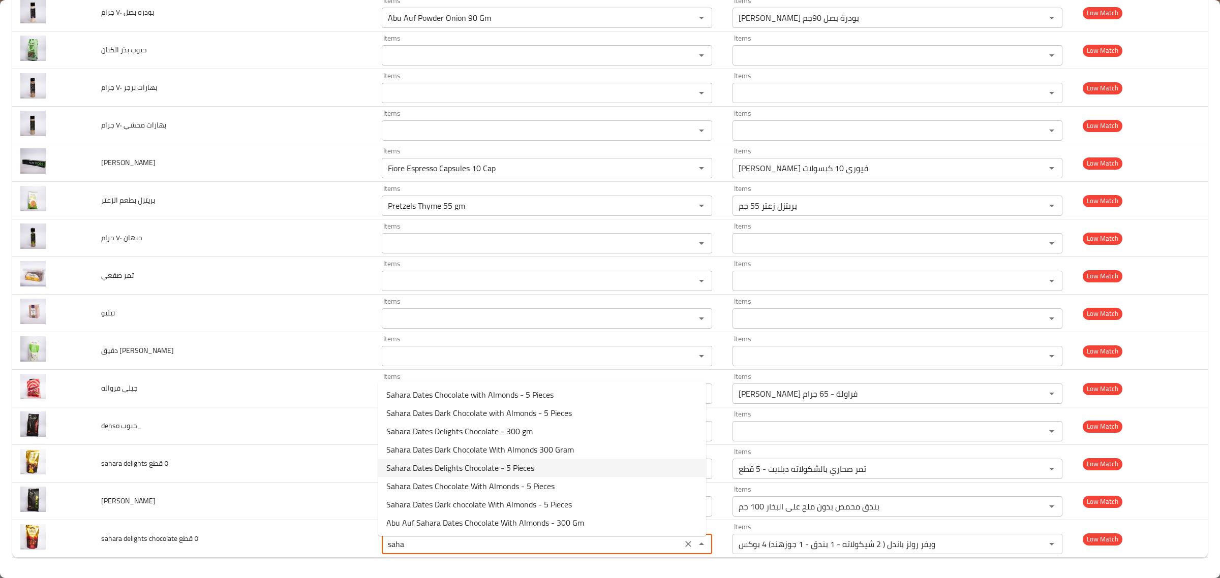
click at [530, 469] on span "Sahara Dates Delights Chocolate - 5 Pieces" at bounding box center [460, 468] width 148 height 12
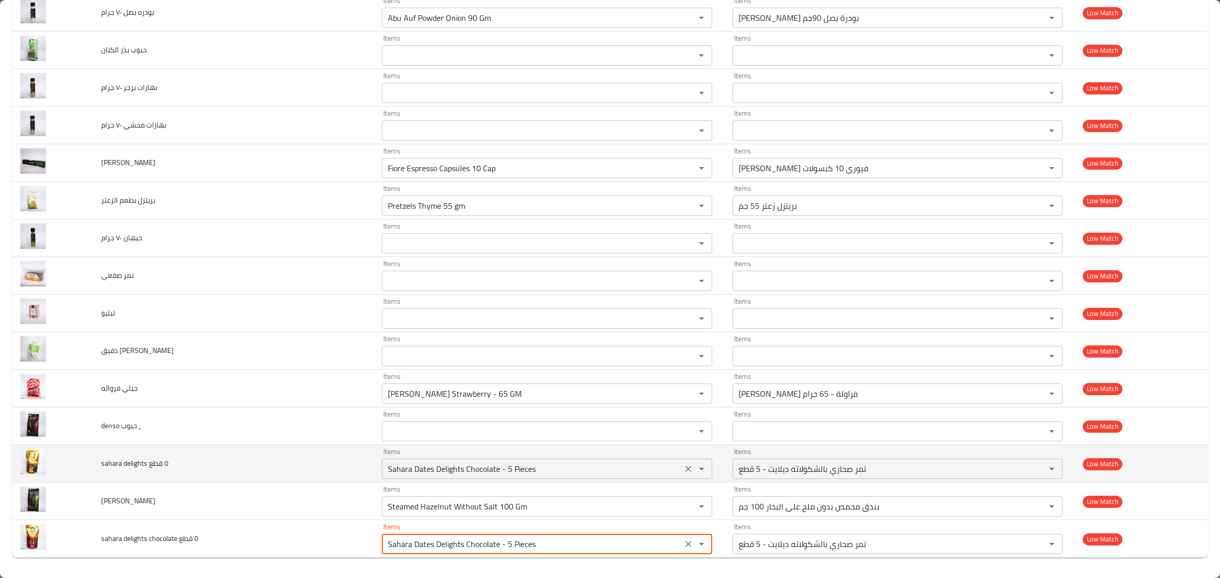
click at [570, 470] on قطع "Sahara Dates Delights Chocolate - 5 Pieces" at bounding box center [532, 469] width 294 height 14
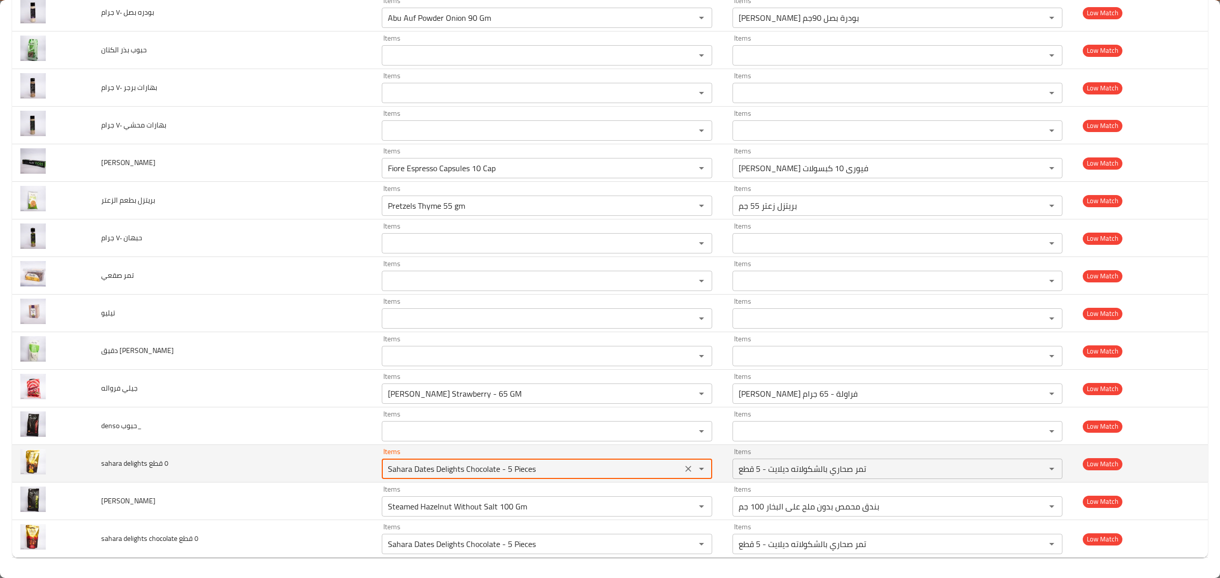
click at [570, 470] on قطع "Sahara Dates Delights Chocolate - 5 Pieces" at bounding box center [532, 469] width 294 height 14
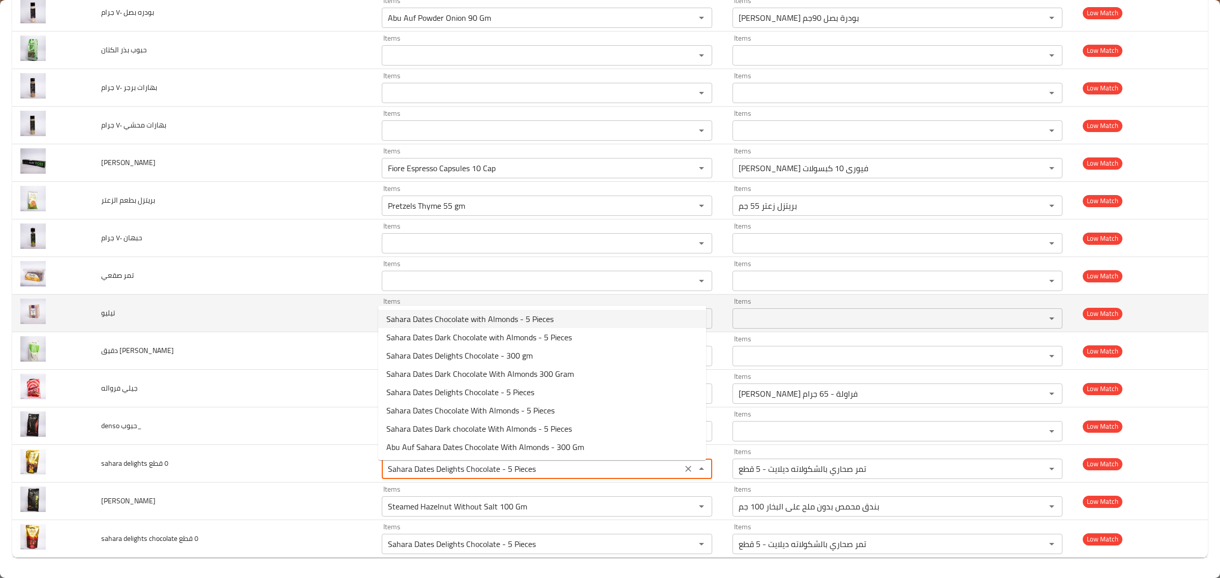
click at [168, 305] on td "تيليو" at bounding box center [233, 314] width 281 height 38
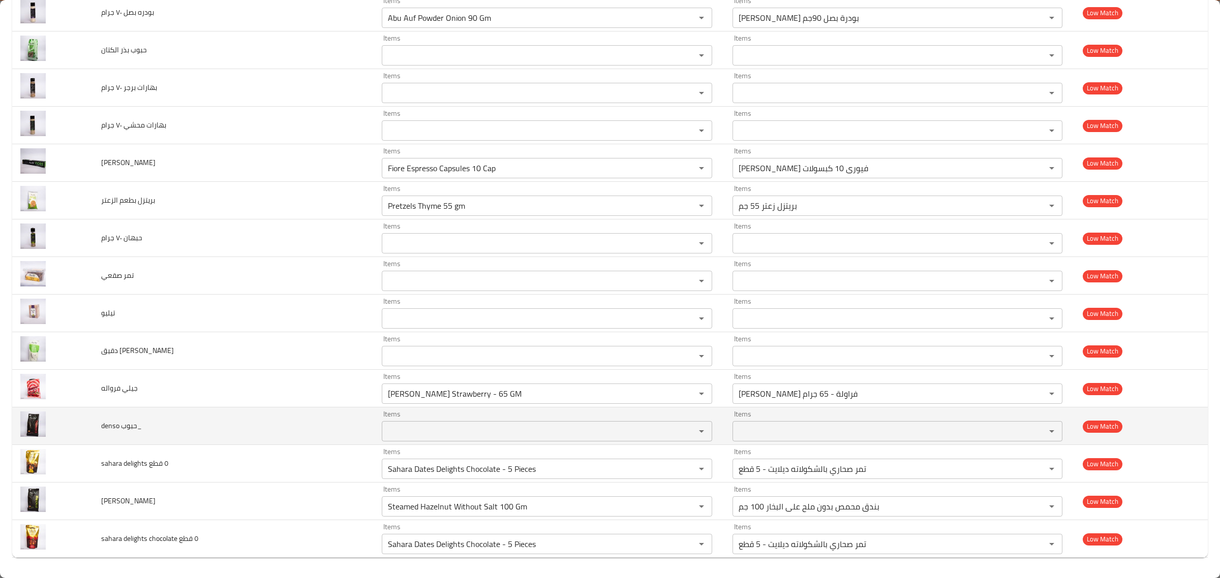
click at [107, 437] on td "denso حبوب_" at bounding box center [233, 427] width 281 height 38
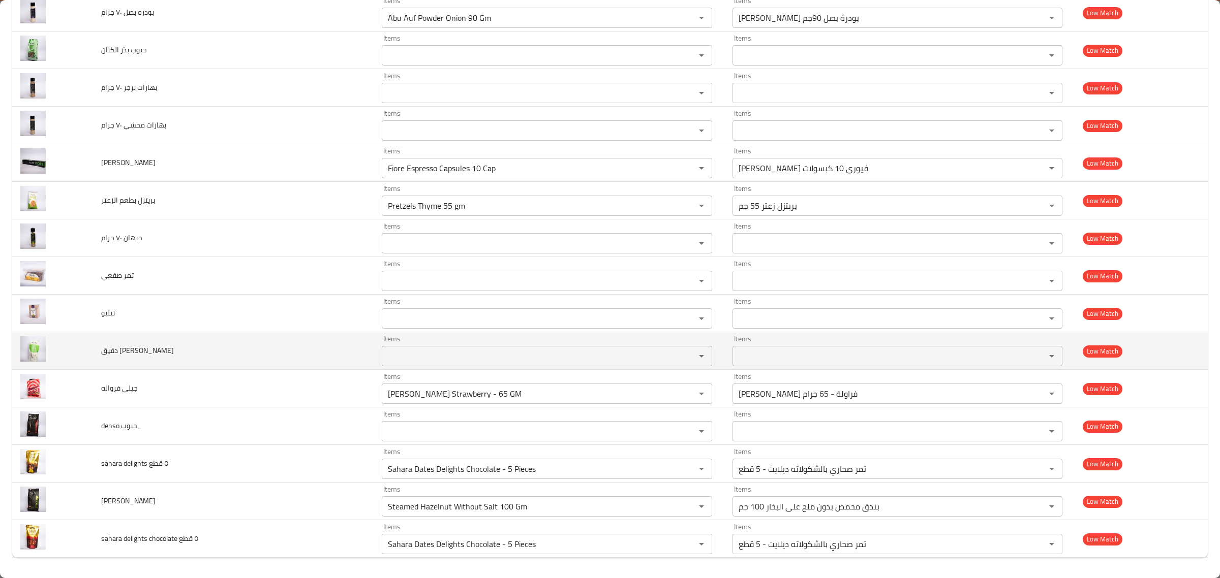
click at [197, 351] on td "دقيق شوفان" at bounding box center [233, 351] width 281 height 38
click at [79, 362] on td "enhanced table" at bounding box center [52, 351] width 81 height 38
click at [102, 357] on span "دقيق شوفان" at bounding box center [137, 350] width 73 height 13
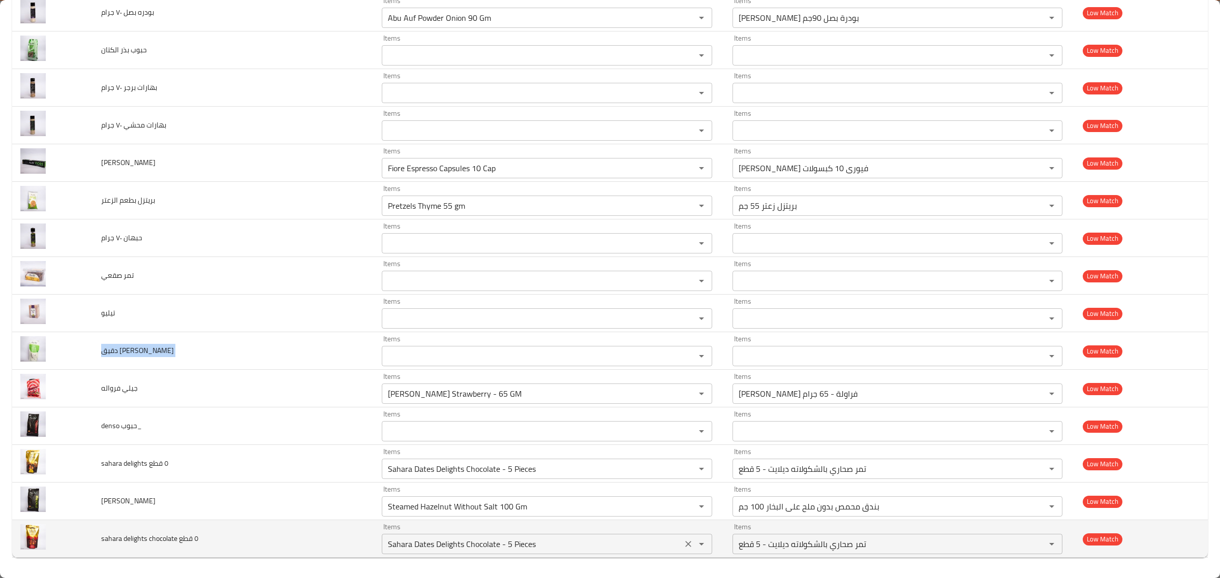
copy span "دقيق شوفان"
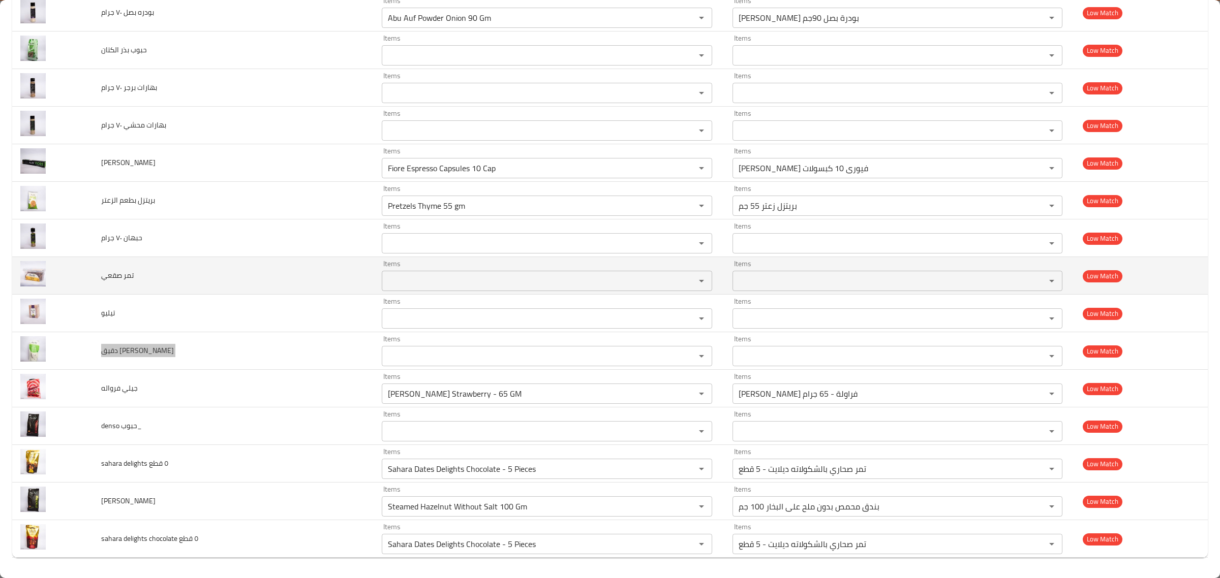
scroll to position [3188, 0]
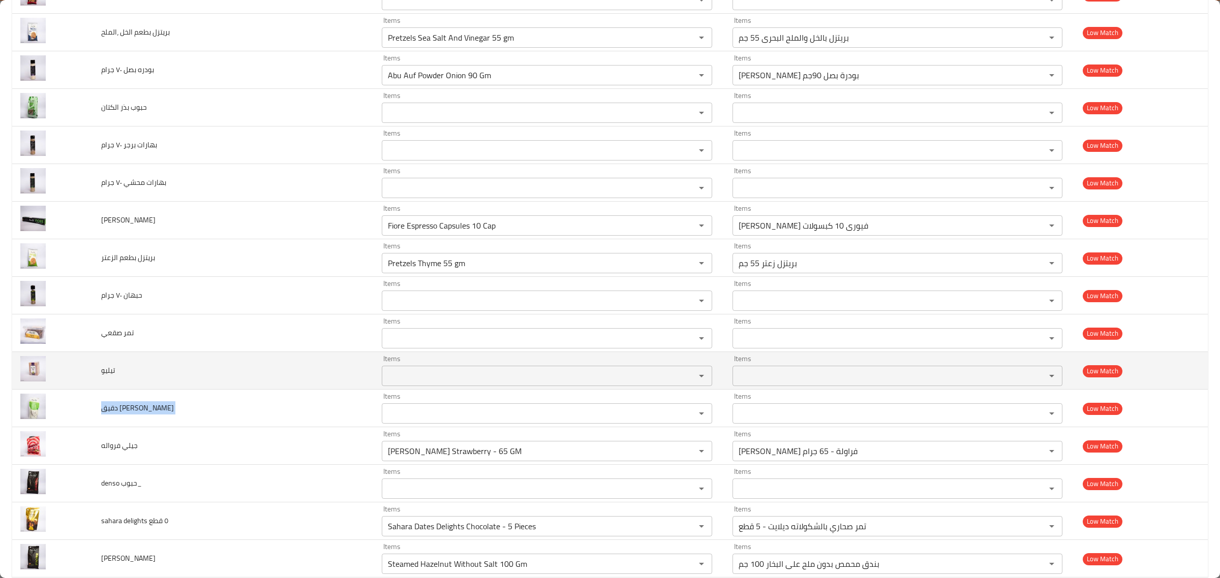
click at [111, 376] on span "تيليو" at bounding box center [108, 370] width 14 height 13
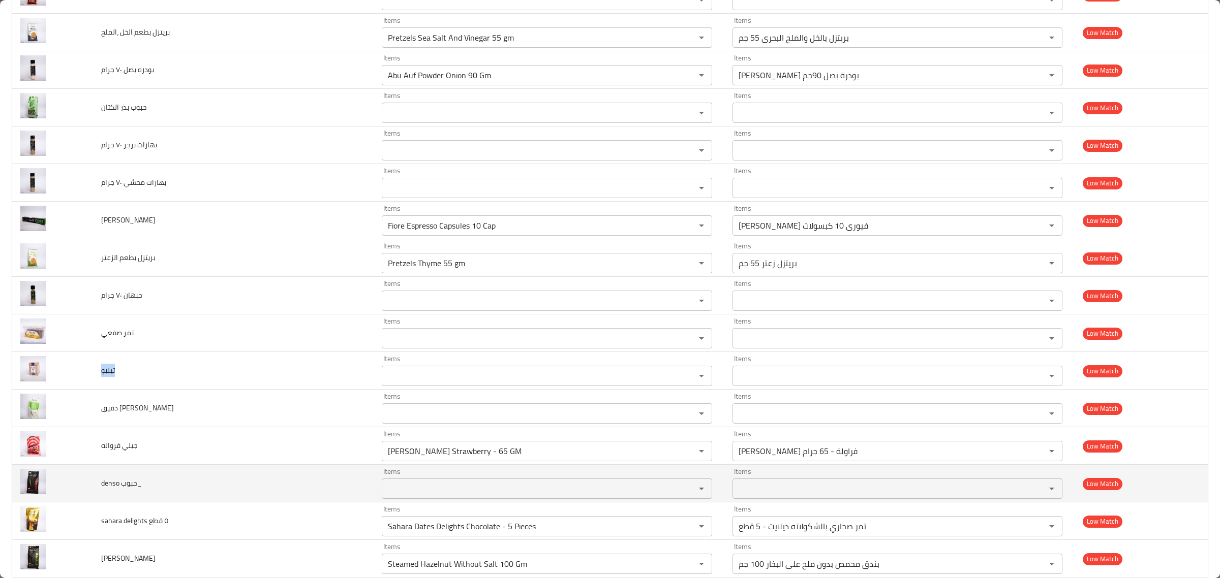
copy span "تيليو"
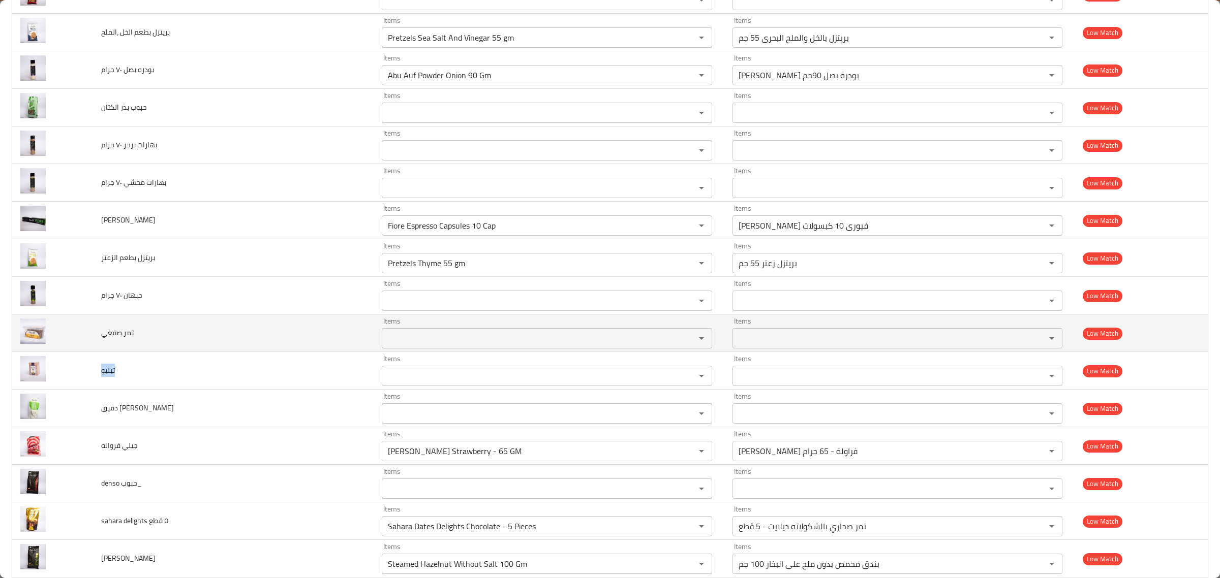
drag, startPoint x: 104, startPoint y: 356, endPoint x: 113, endPoint y: 348, distance: 11.9
click at [104, 352] on td "تمر صقعي" at bounding box center [233, 334] width 281 height 38
click at [115, 339] on span "تمر صقعي" at bounding box center [117, 332] width 33 height 13
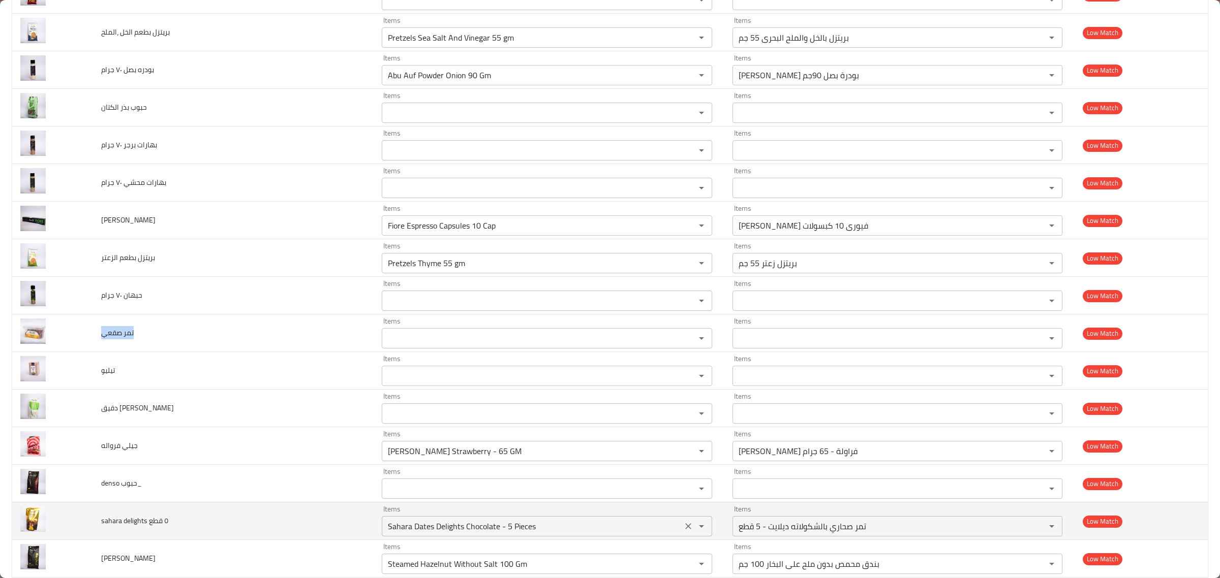
copy span "تمر صقعي"
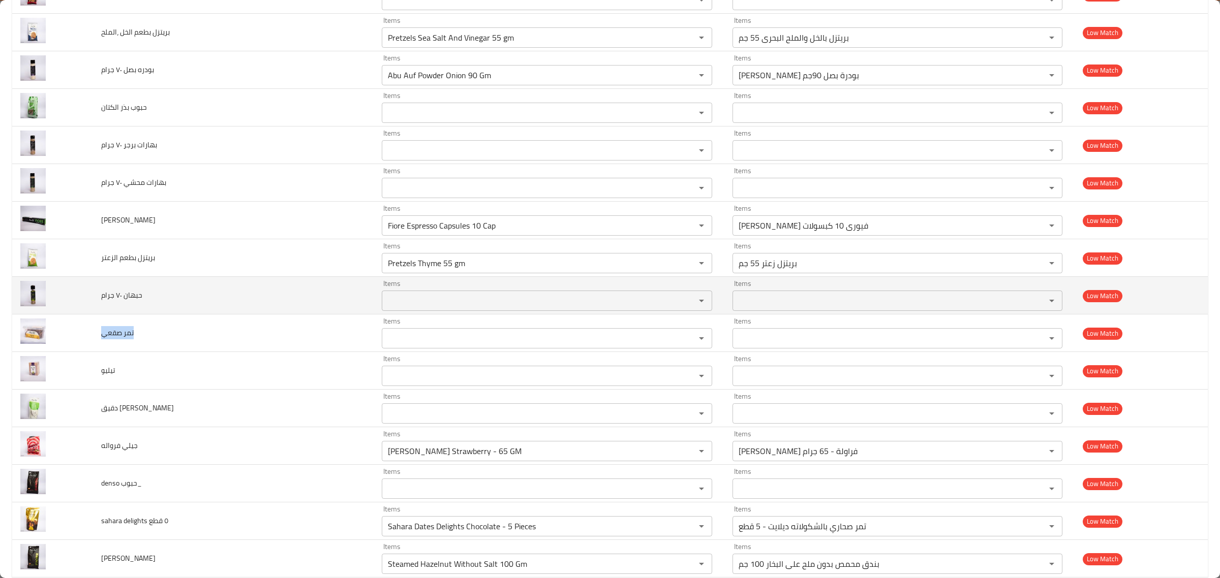
click at [138, 302] on span "حبهان ٧٠ جرام" at bounding box center [121, 295] width 41 height 13
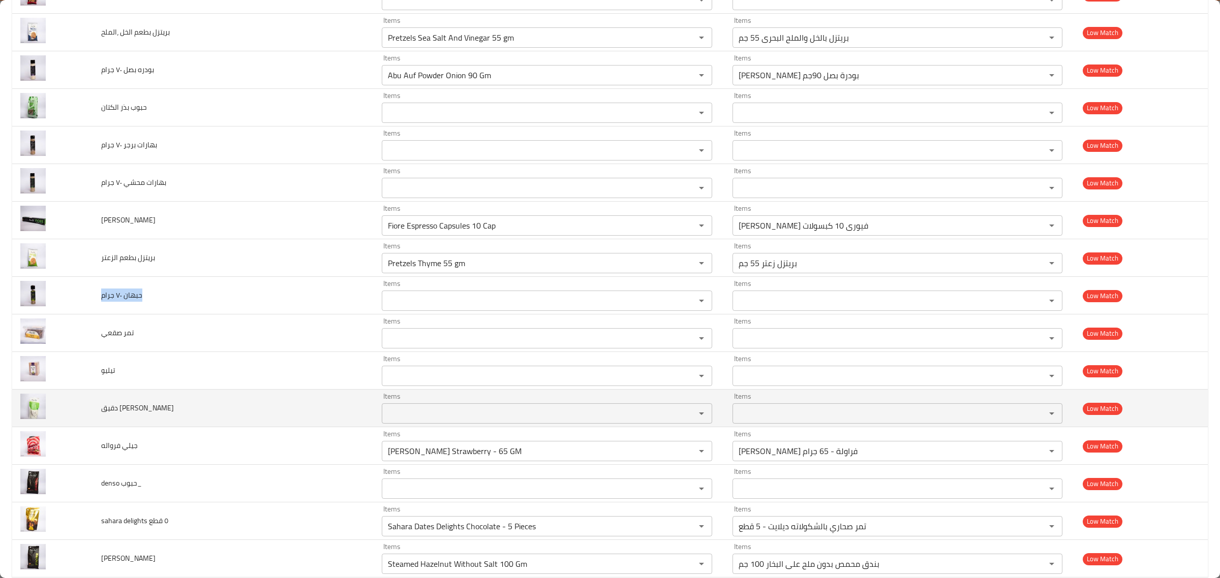
copy span "حبهان ٧٠ جرام"
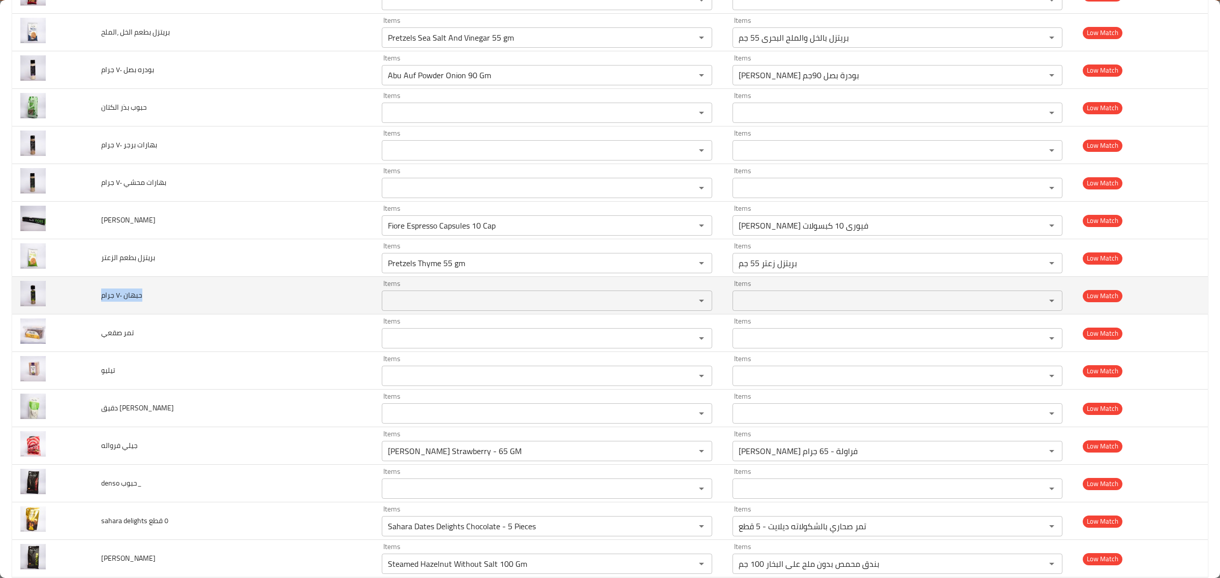
click at [444, 300] on div "Items" at bounding box center [547, 301] width 330 height 20
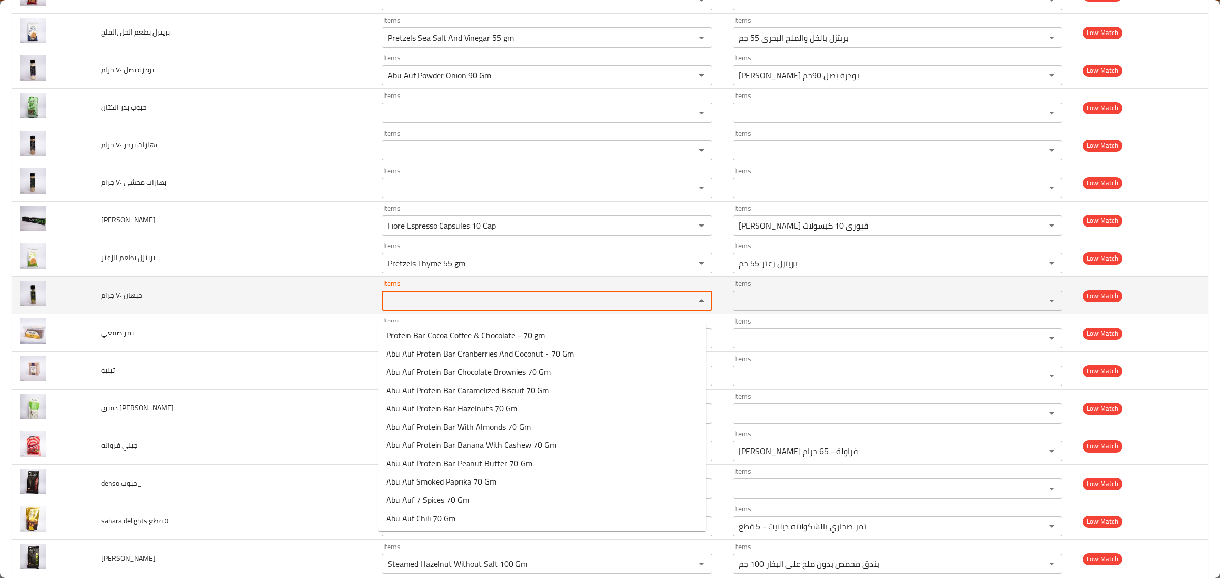
click at [138, 311] on td "حبهان ٧٠ جرام" at bounding box center [233, 296] width 281 height 38
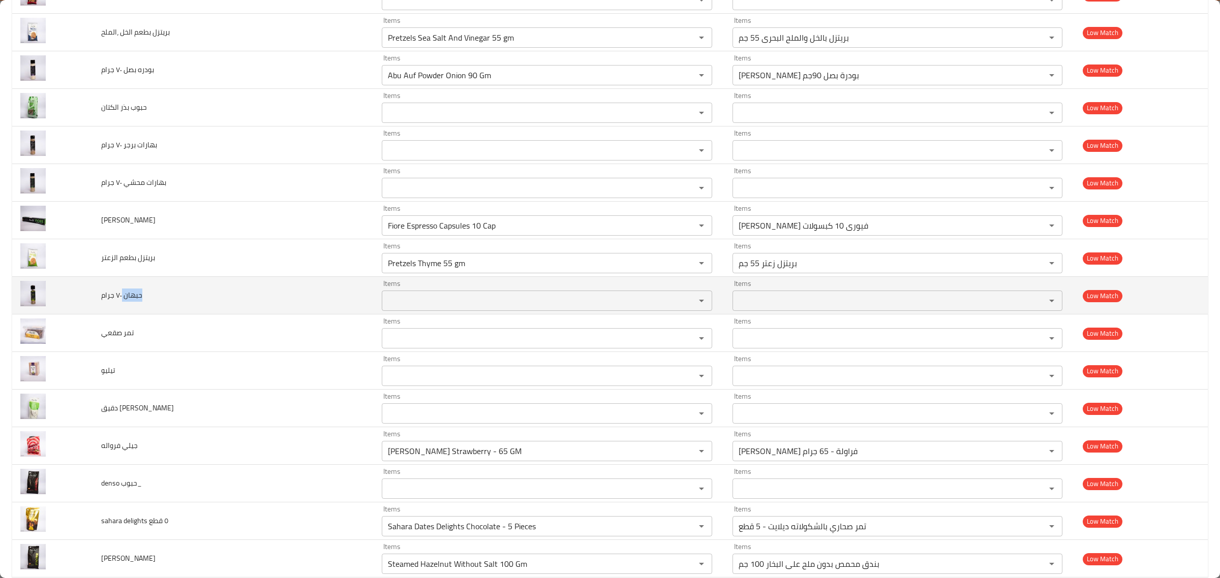
click at [138, 311] on td "حبهان ٧٠ جرام" at bounding box center [233, 296] width 281 height 38
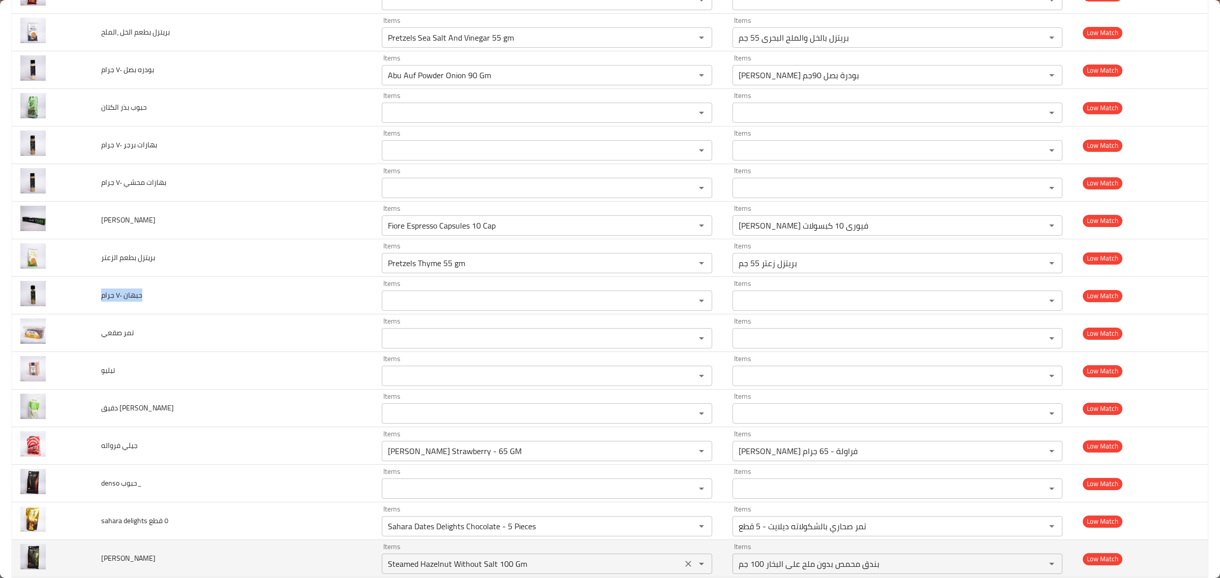
copy span "حبهان ٧٠ جرام"
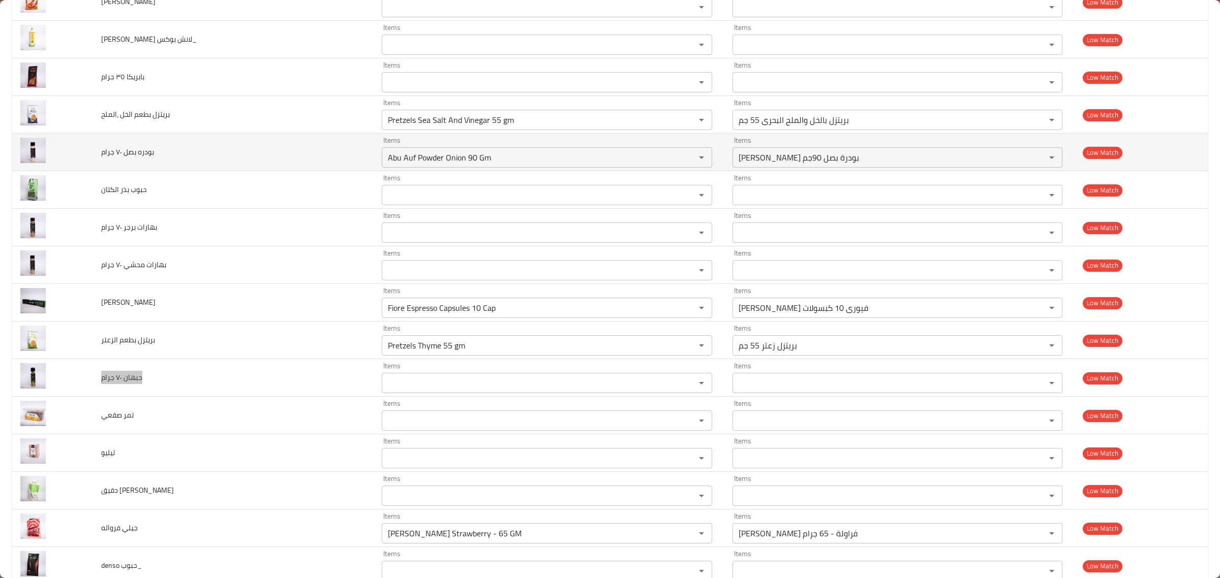
scroll to position [2997, 0]
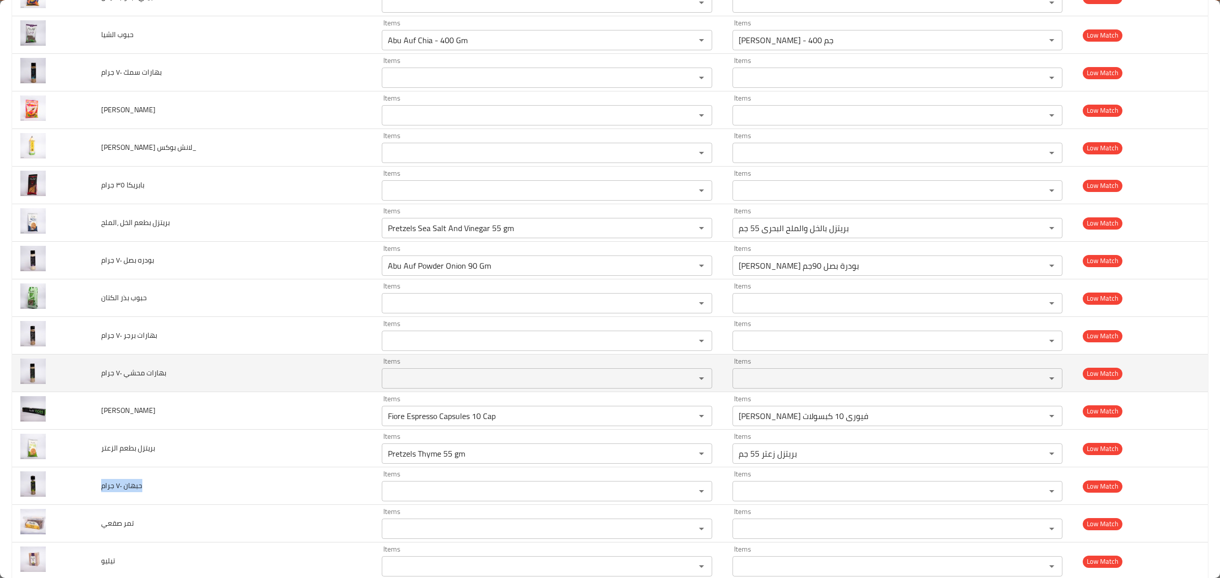
click at [109, 392] on td "بهارات محشي ٧٠ جرام" at bounding box center [233, 374] width 281 height 38
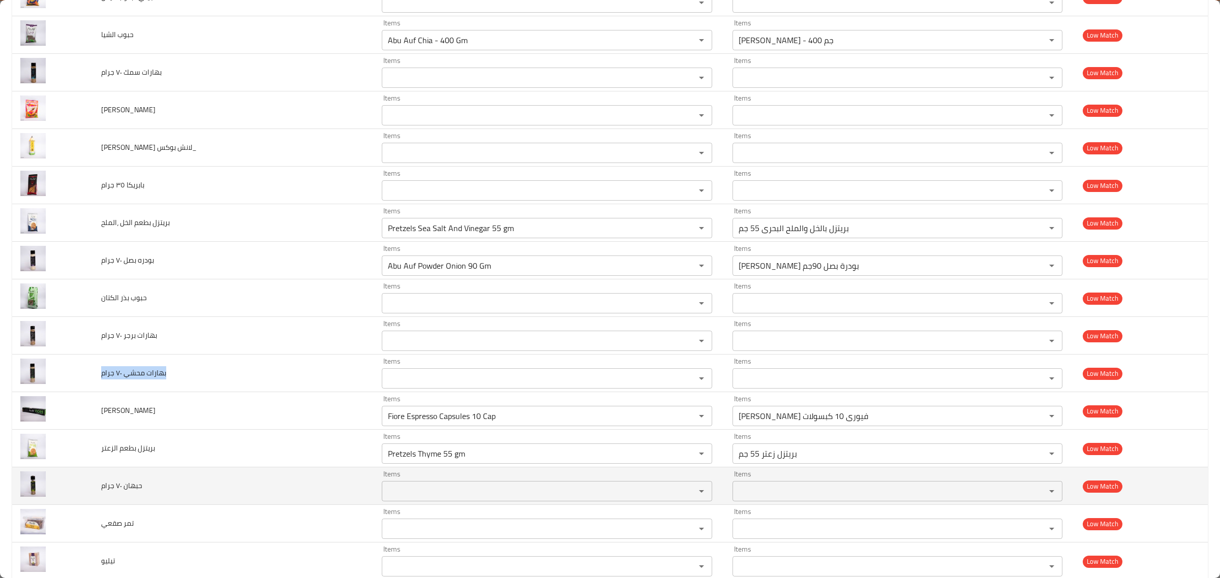
copy span "بهارات محشي ٧٠ جرام"
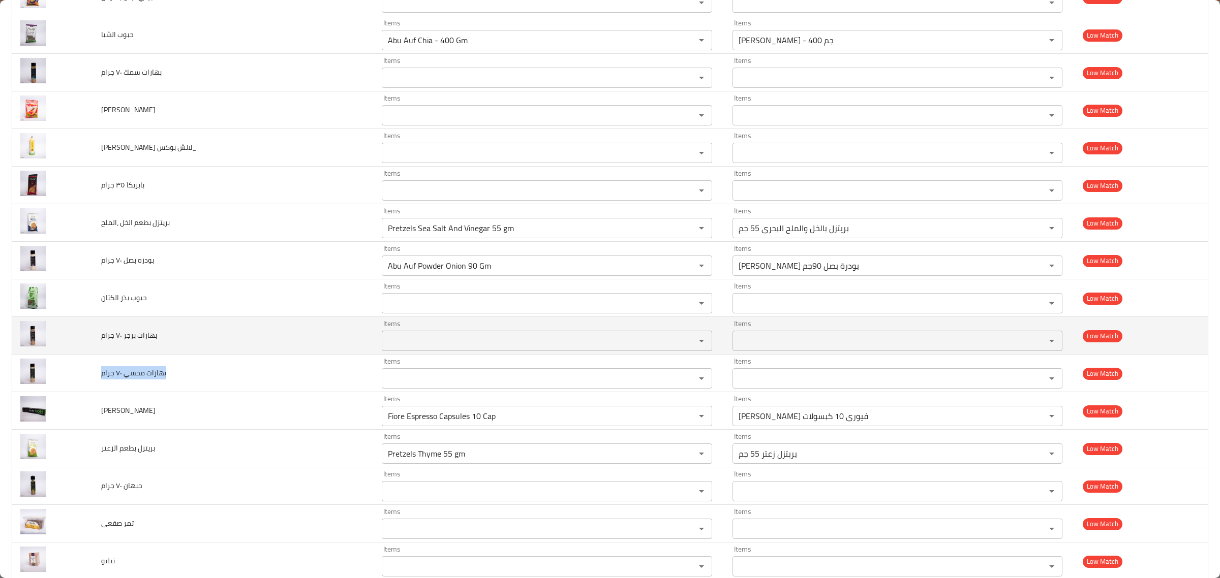
click at [134, 342] on span "بهارات برجر ٧٠ جرام" at bounding box center [129, 335] width 56 height 13
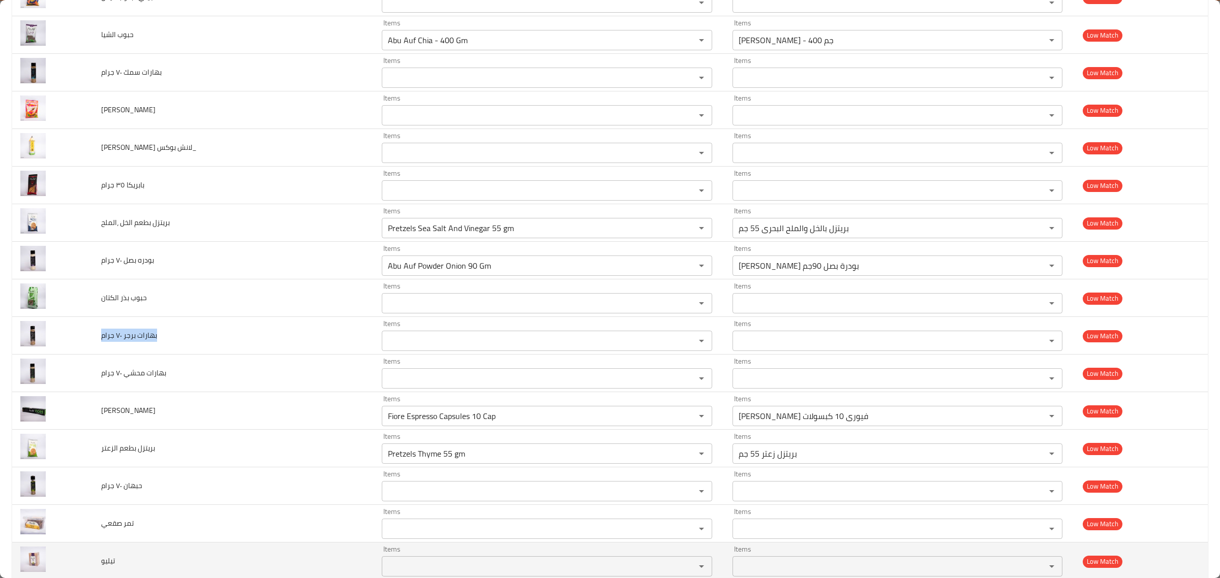
copy span "بهارات برجر ٧٠ جرام"
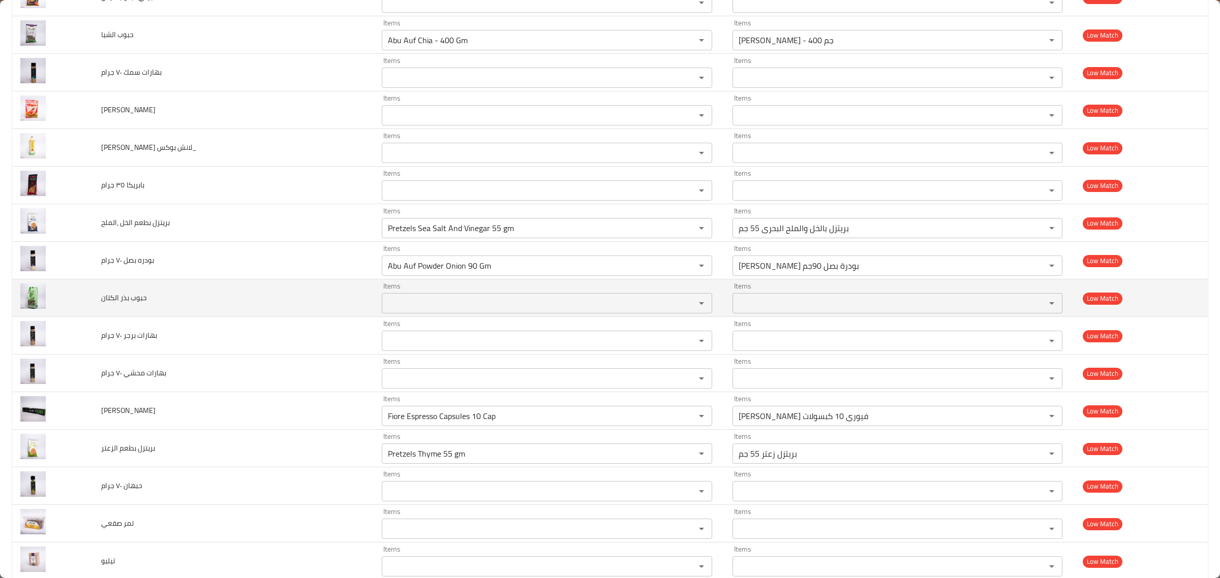
click at [122, 302] on span "حبوب بذر الكتان" at bounding box center [124, 297] width 46 height 13
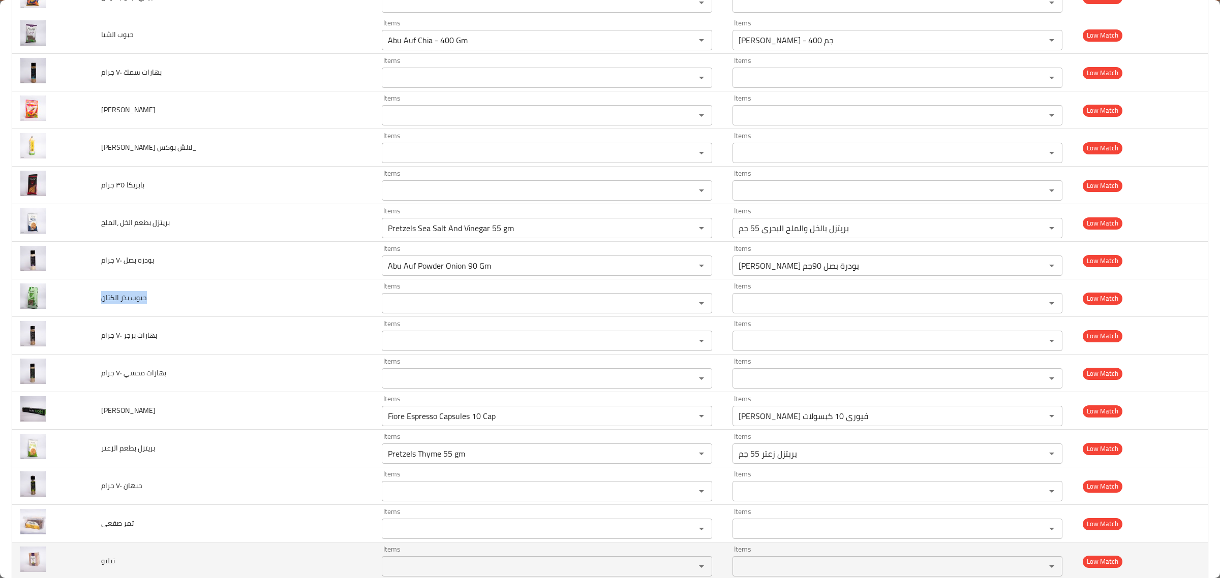
copy span "حبوب بذر الكتان"
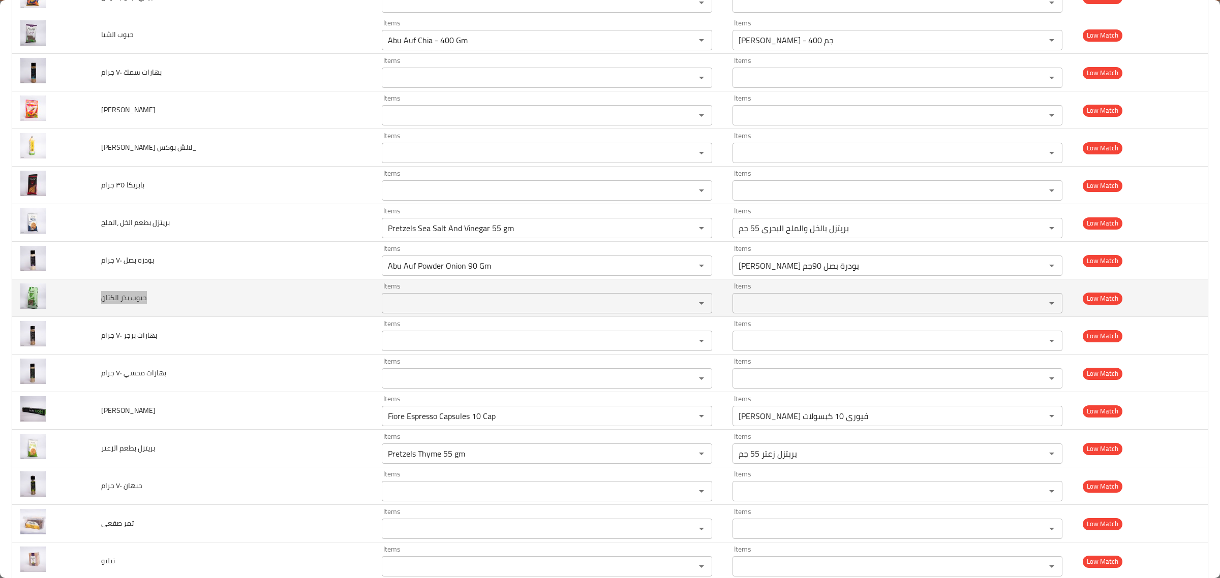
scroll to position [2870, 0]
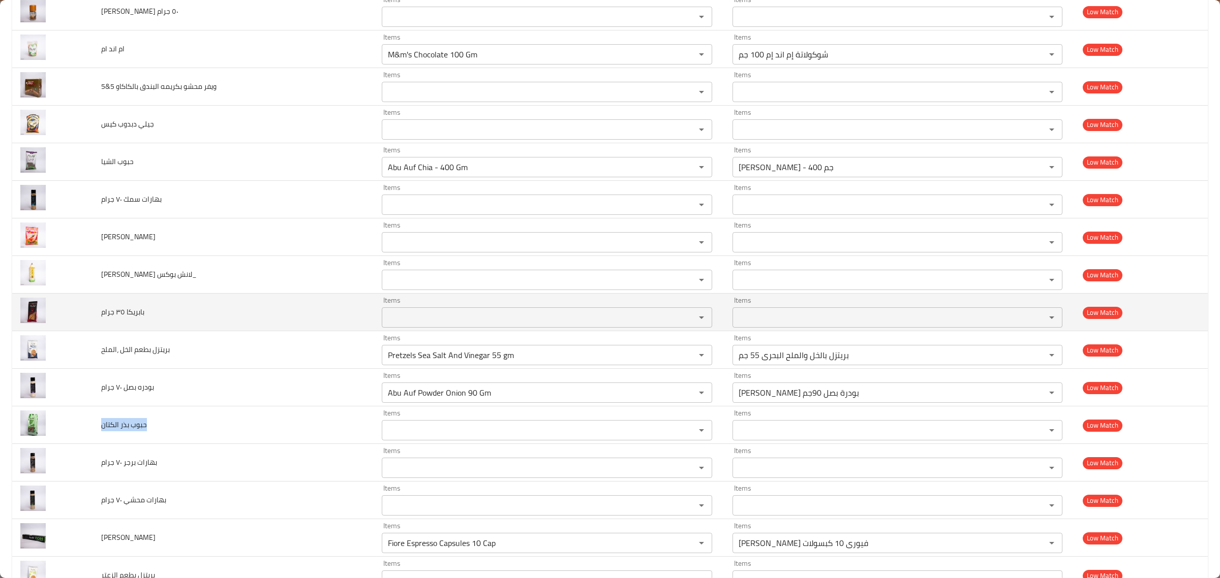
click at [130, 319] on span "بابريكا ٣٥ جرام" at bounding box center [122, 311] width 43 height 13
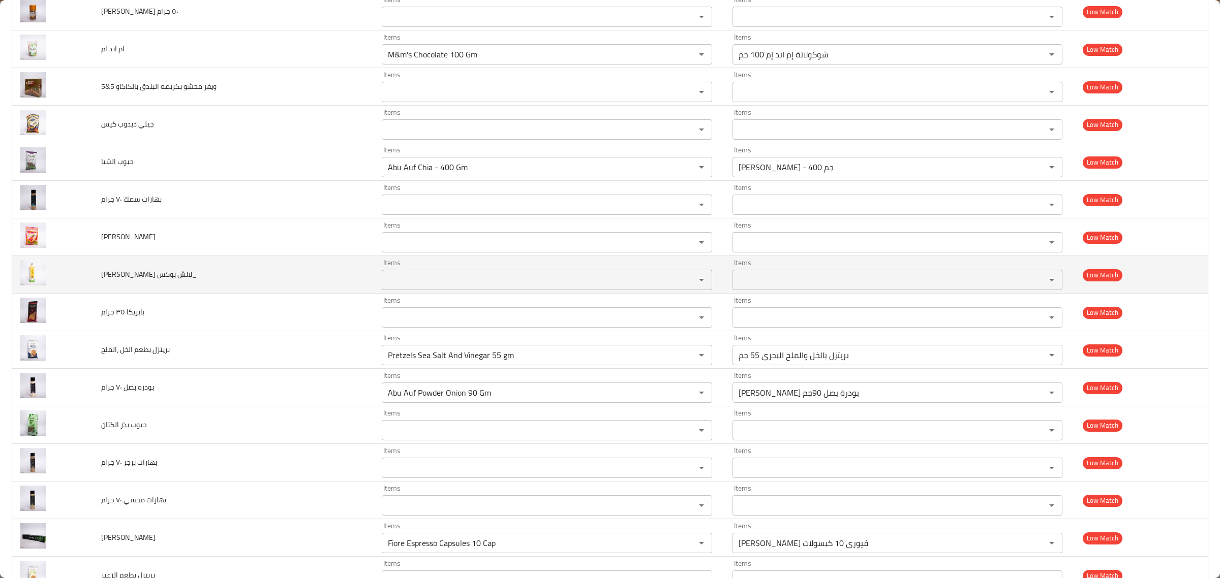
click at [154, 281] on span "ابو عوف لانش بوكس_" at bounding box center [149, 274] width 96 height 13
click at [154, 290] on td "ابو عوف لانش بوكس_" at bounding box center [233, 275] width 281 height 38
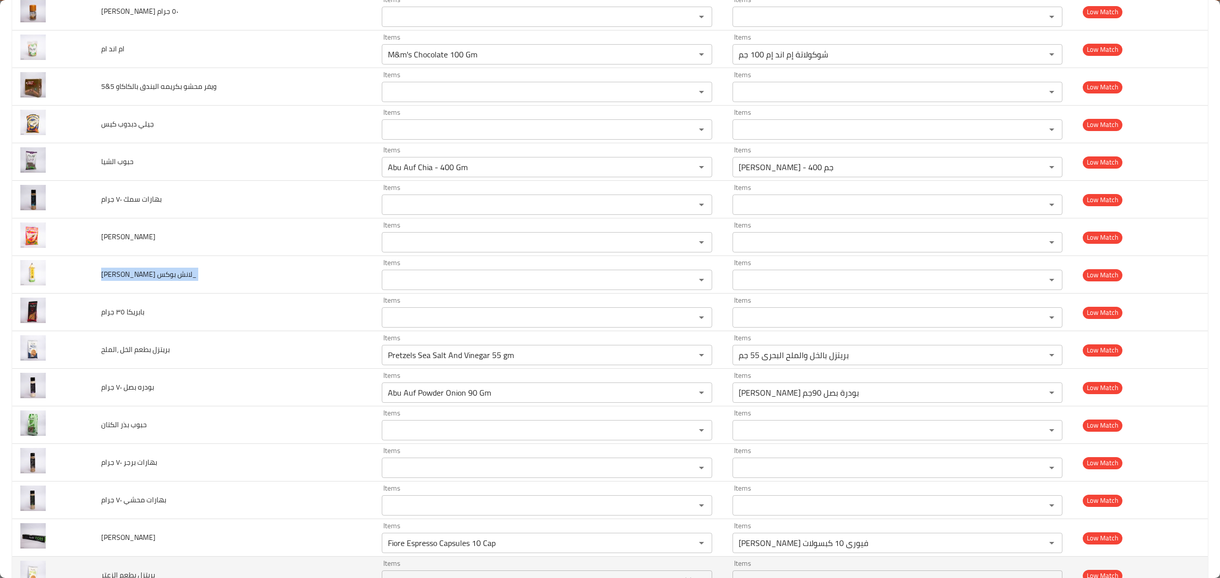
copy span "ابو عوف لانش بوكس_"
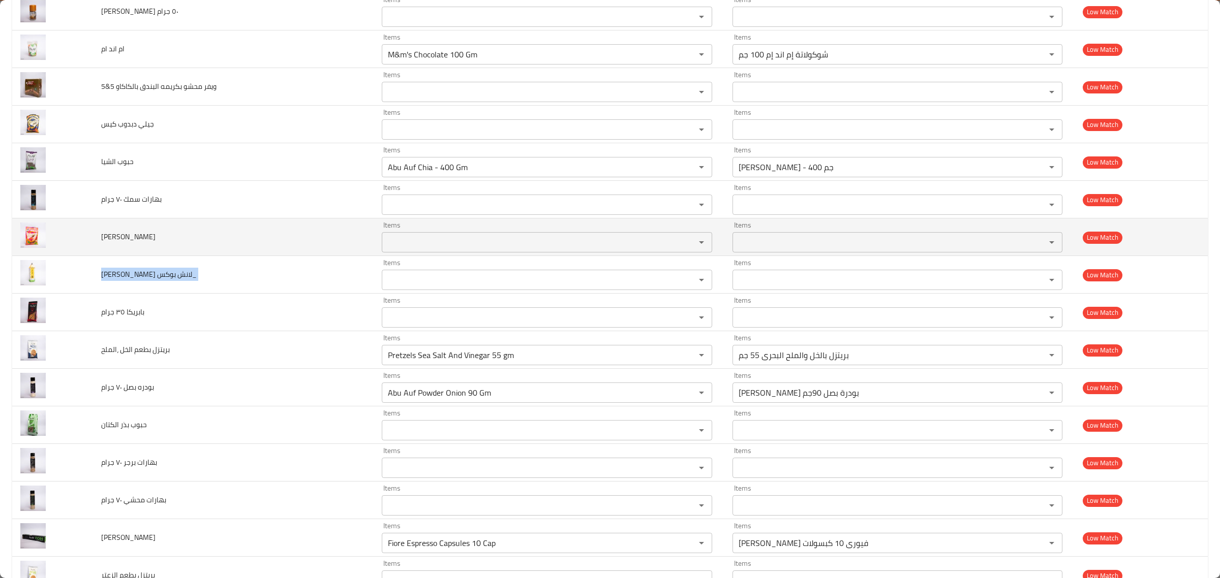
click at [142, 243] on span "جيلي ديناصور كيس" at bounding box center [128, 236] width 54 height 13
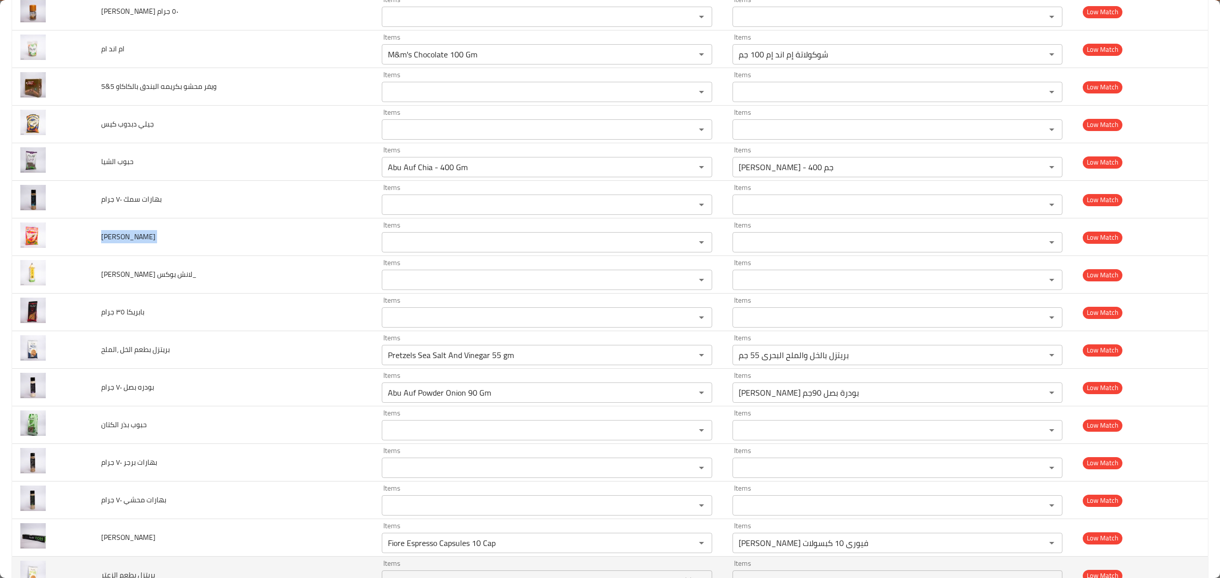
copy span "جيلي ديناصور كيس"
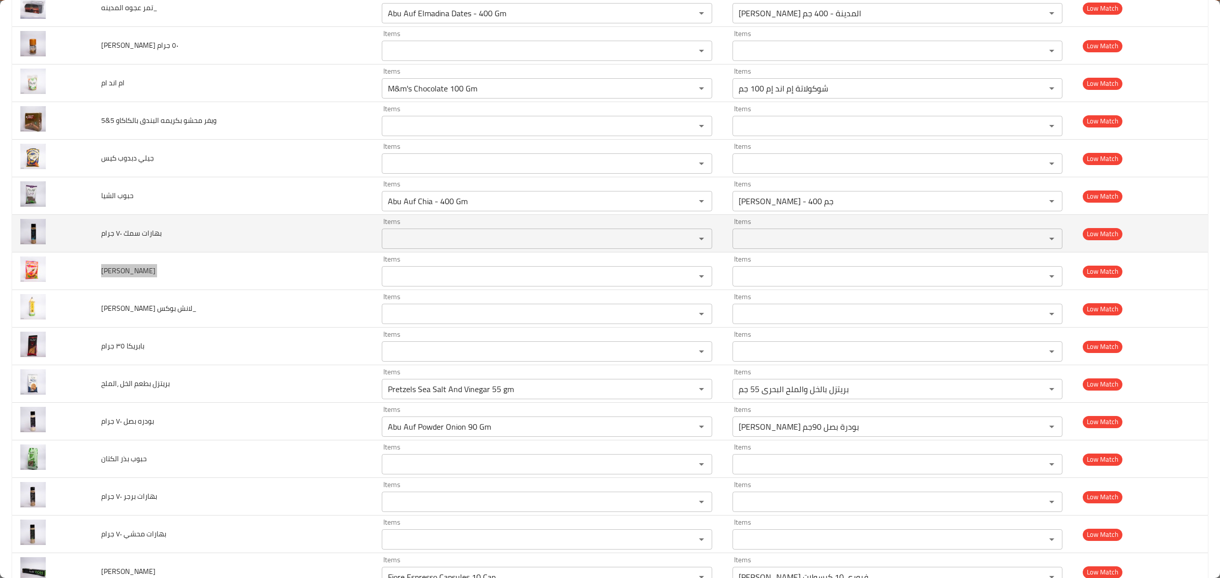
scroll to position [2807, 0]
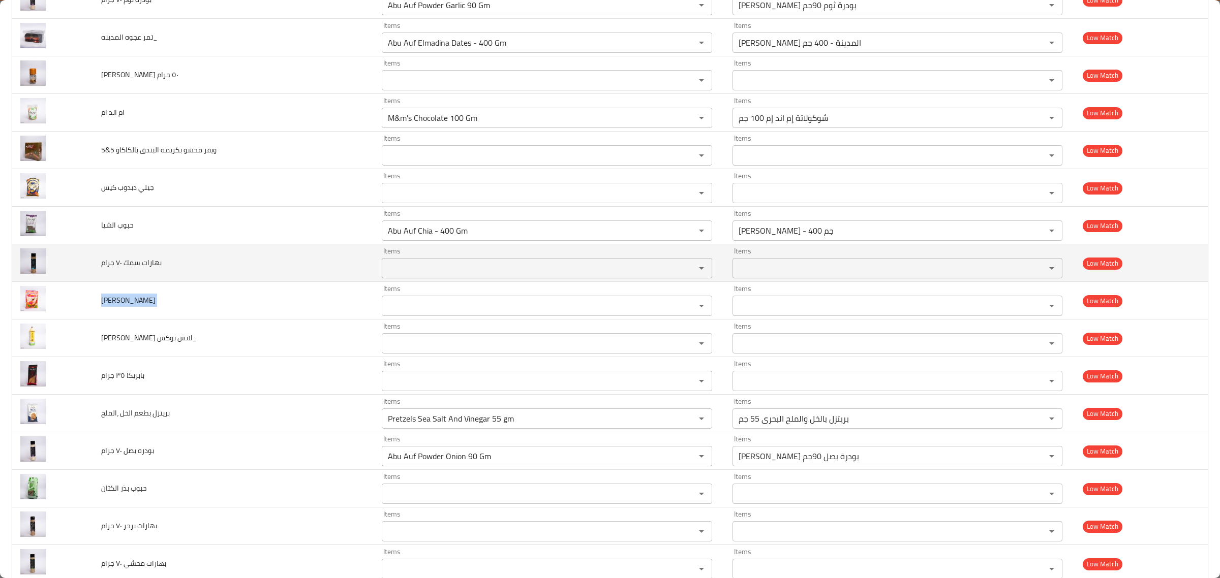
drag, startPoint x: 152, startPoint y: 287, endPoint x: 153, endPoint y: 280, distance: 7.6
click at [152, 282] on td "بهارات سمك ٧٠ جرام" at bounding box center [233, 263] width 281 height 38
click at [153, 269] on span "بهارات سمك ٧٠ جرام" at bounding box center [131, 262] width 60 height 13
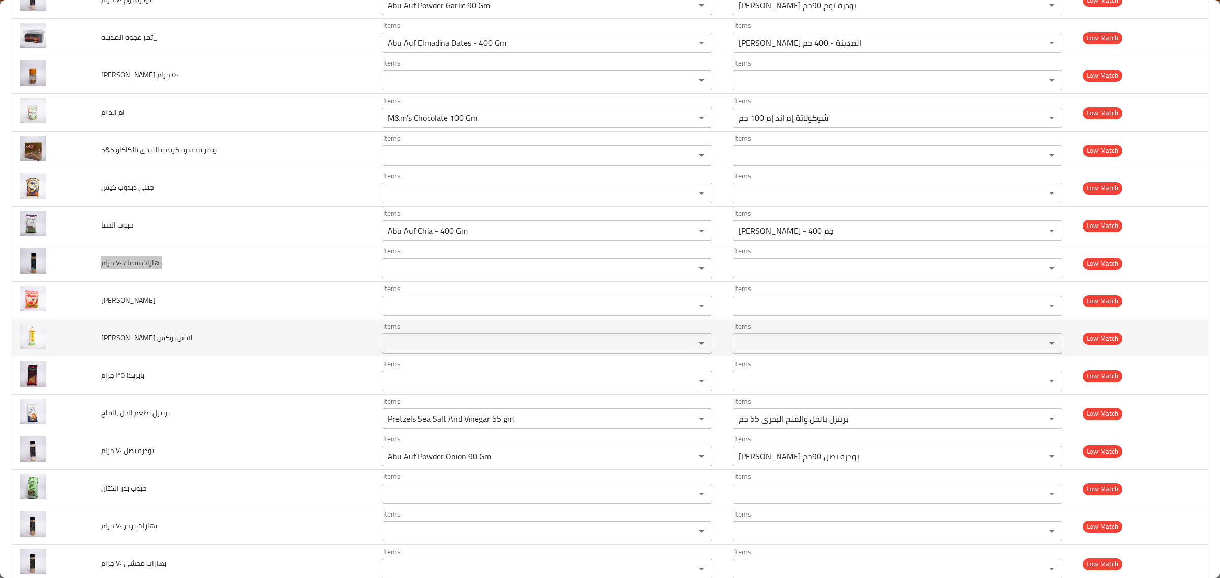
scroll to position [2743, 0]
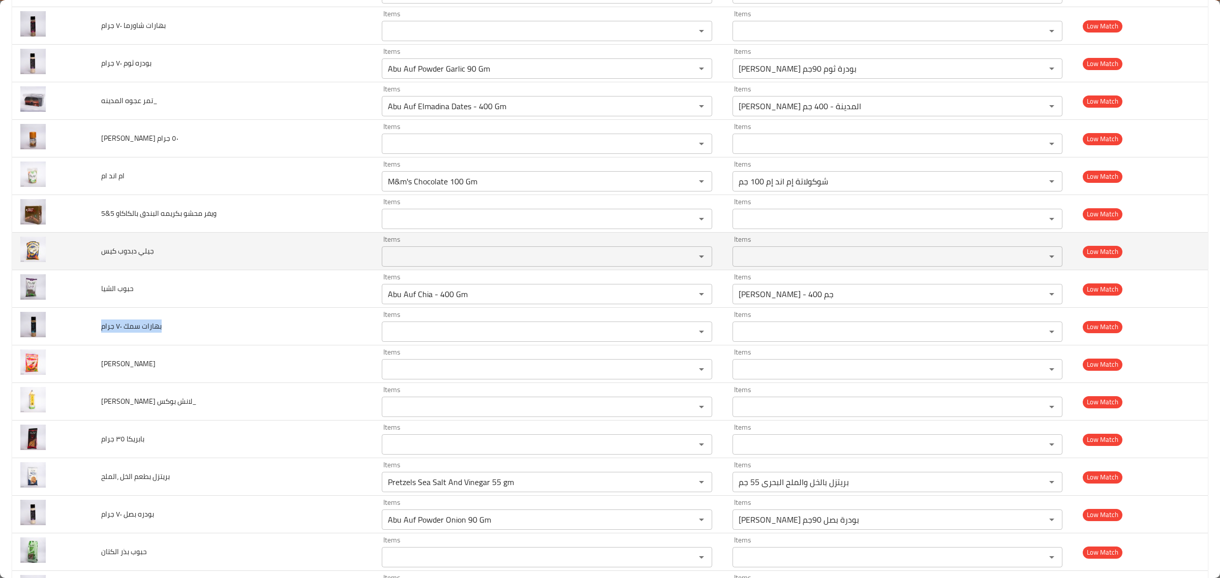
click at [138, 258] on span "جيلي دبدوب كيس" at bounding box center [127, 250] width 53 height 13
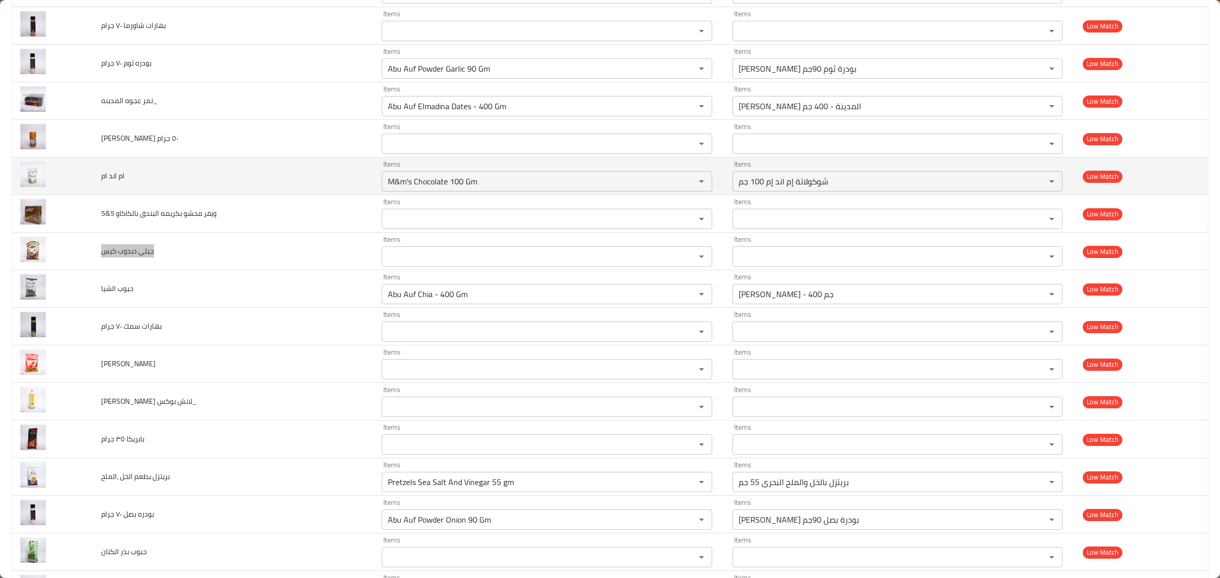
scroll to position [2680, 0]
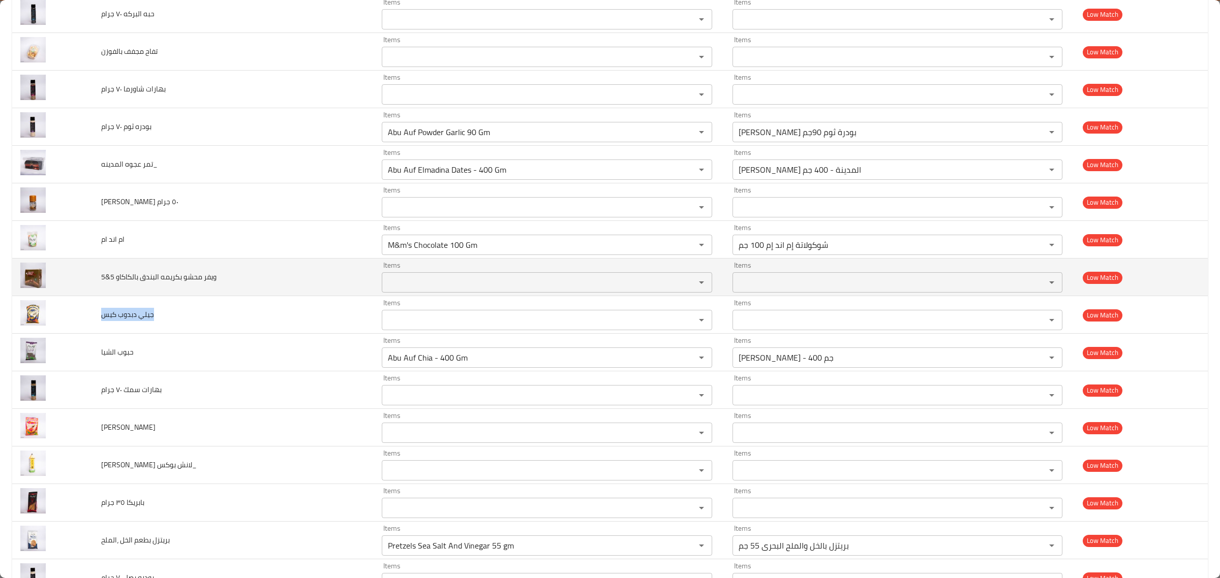
click at [143, 272] on td "5&5 ويفر محشو بكريمه البندق بالكاكاو" at bounding box center [233, 278] width 281 height 38
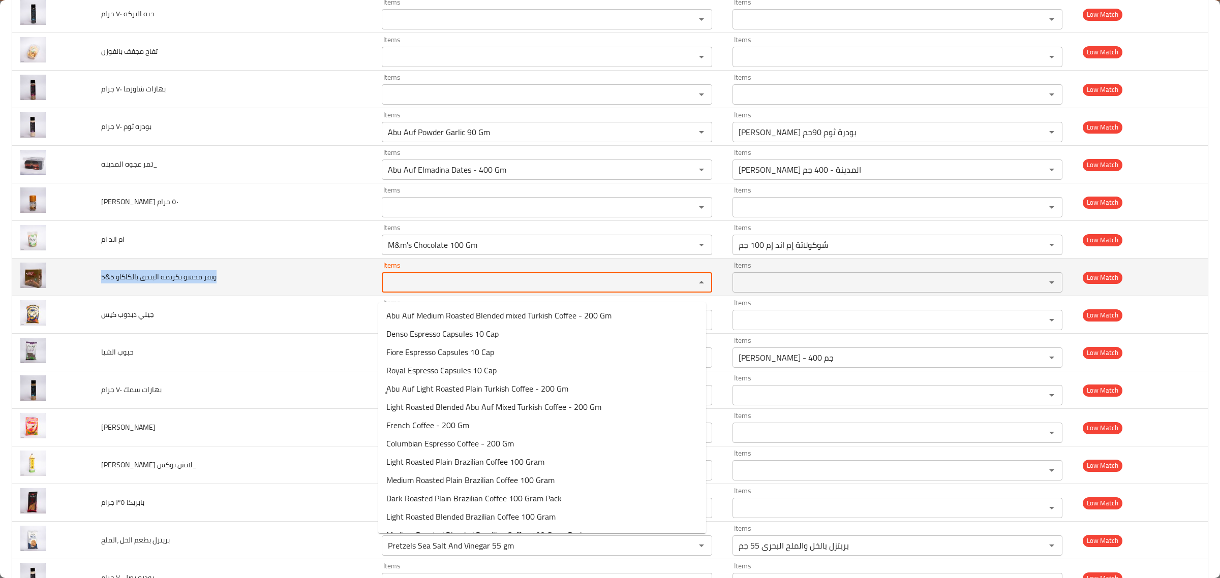
click at [455, 285] on بالكاكاو "Items" at bounding box center [532, 282] width 294 height 14
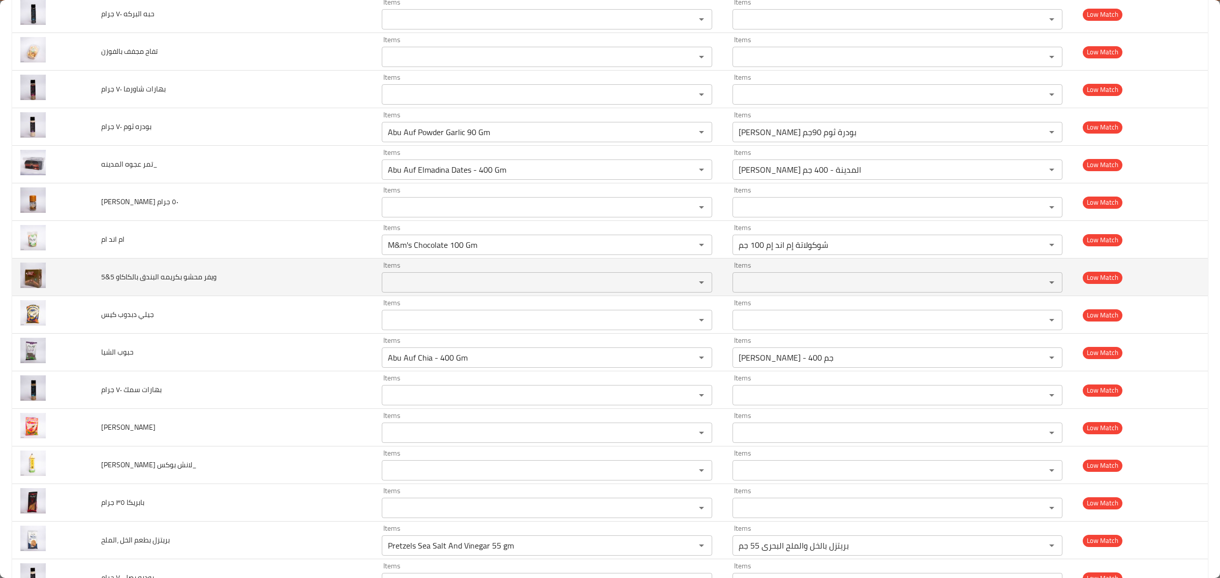
click at [181, 284] on span "5&5 ويفر محشو بكريمه البندق بالكاكاو" at bounding box center [158, 276] width 115 height 13
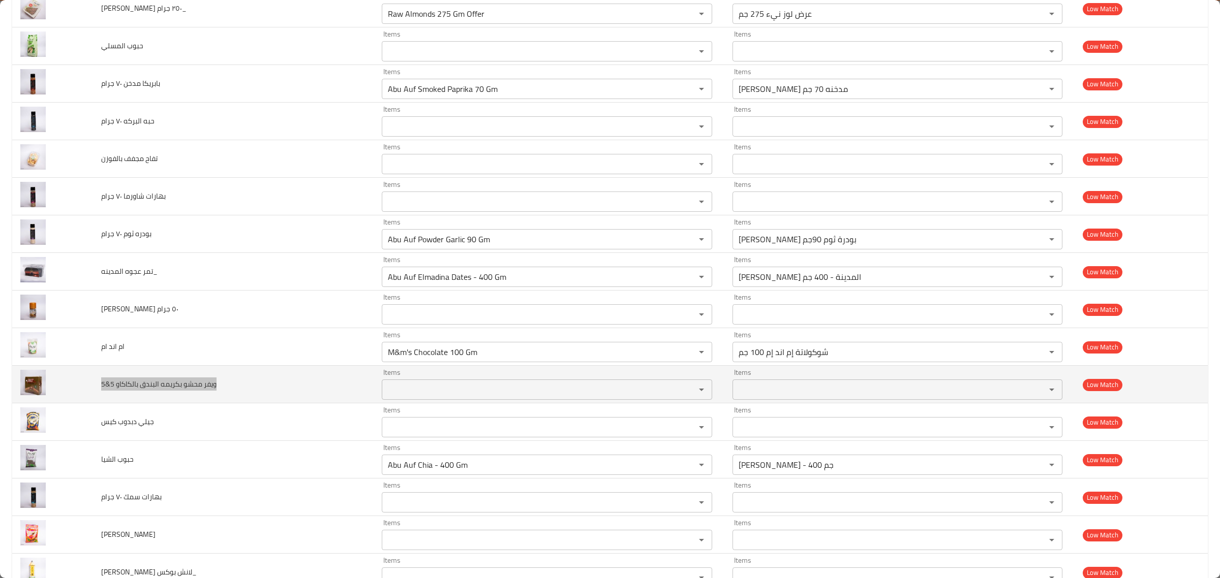
scroll to position [2553, 0]
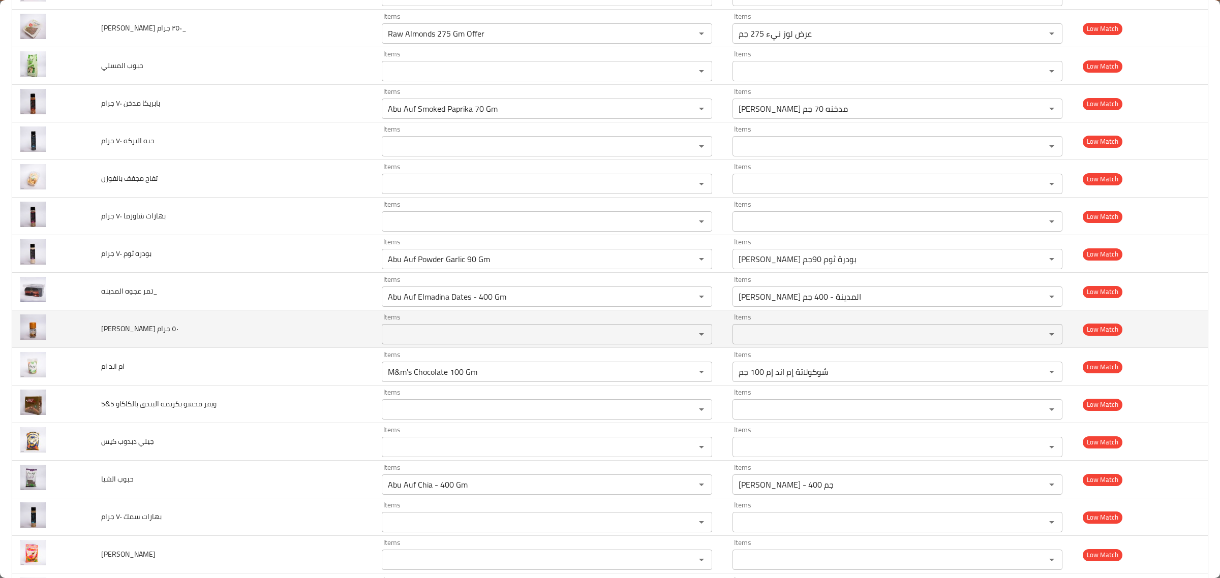
click at [132, 333] on span "ابو عوف جولد ٥٠ جرام" at bounding box center [139, 328] width 77 height 13
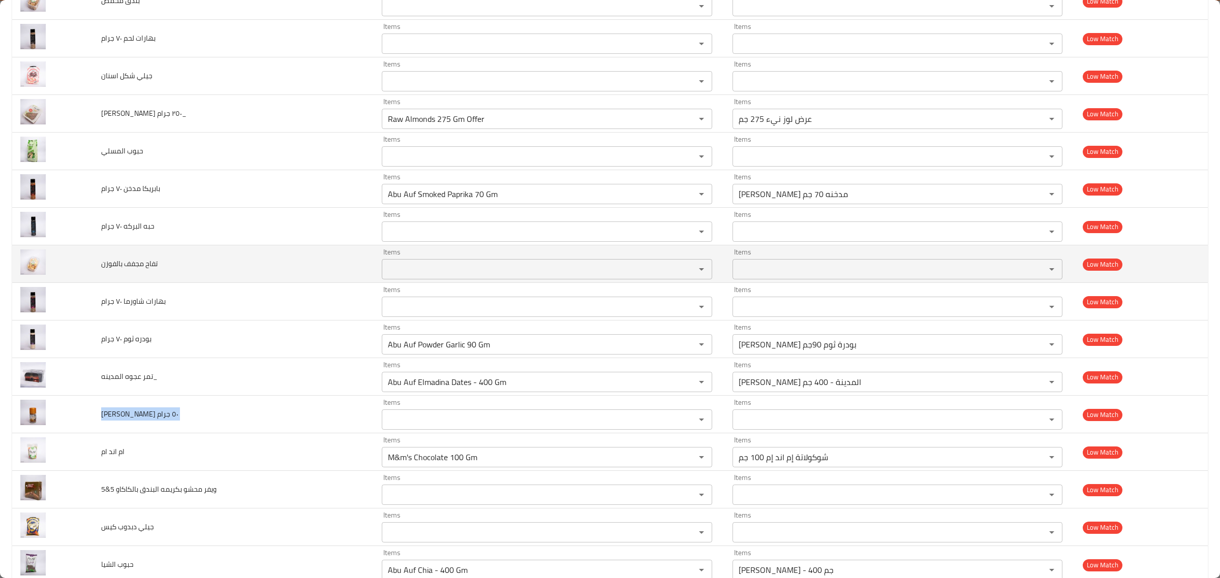
scroll to position [2426, 0]
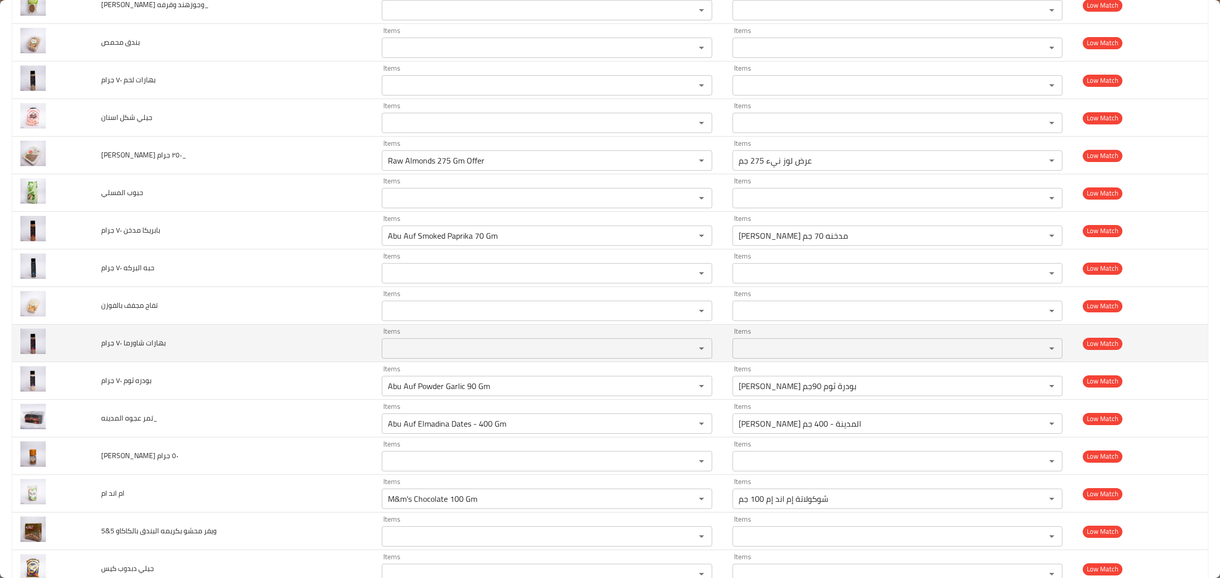
click at [134, 350] on span "بهارات شاورما ٧٠ جرام" at bounding box center [133, 342] width 65 height 13
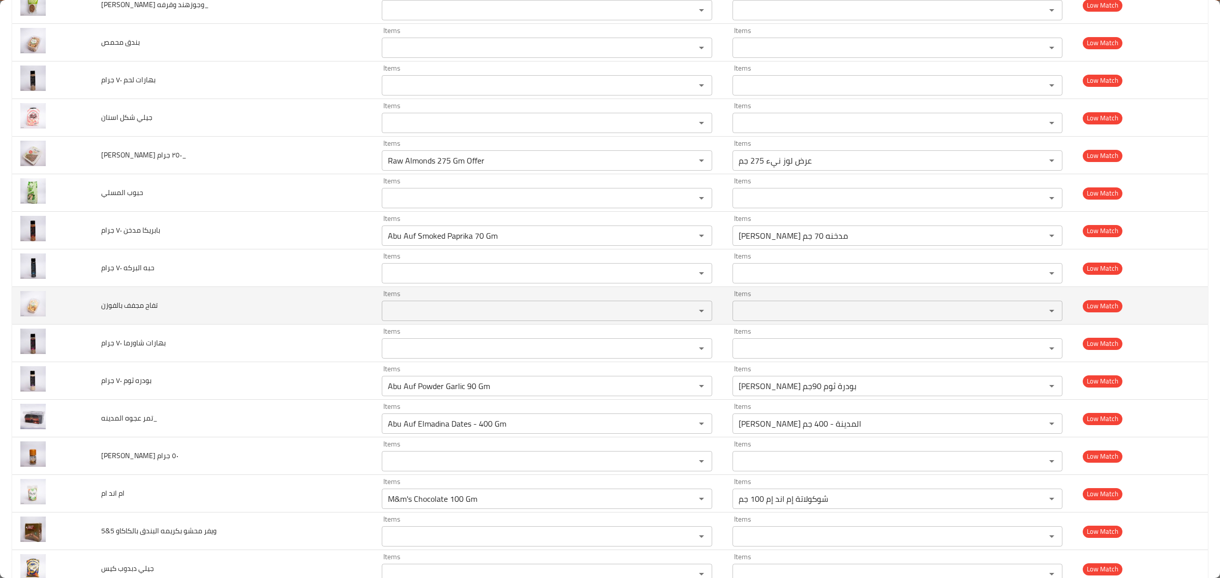
click at [98, 306] on td "تفاح مجفف بالفوزن" at bounding box center [233, 306] width 281 height 38
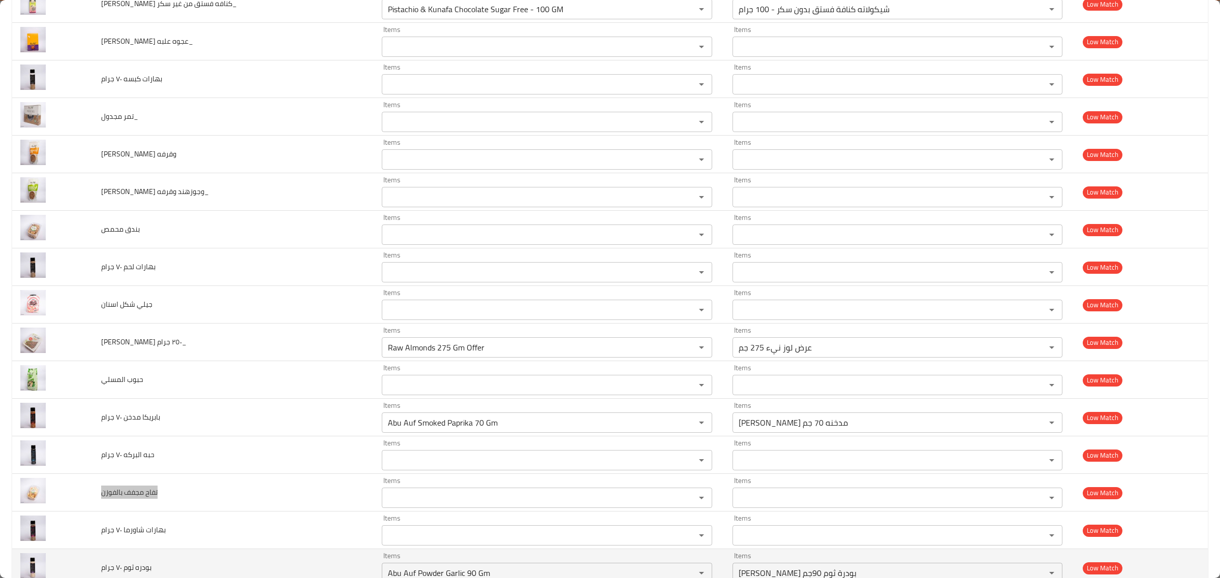
scroll to position [2235, 0]
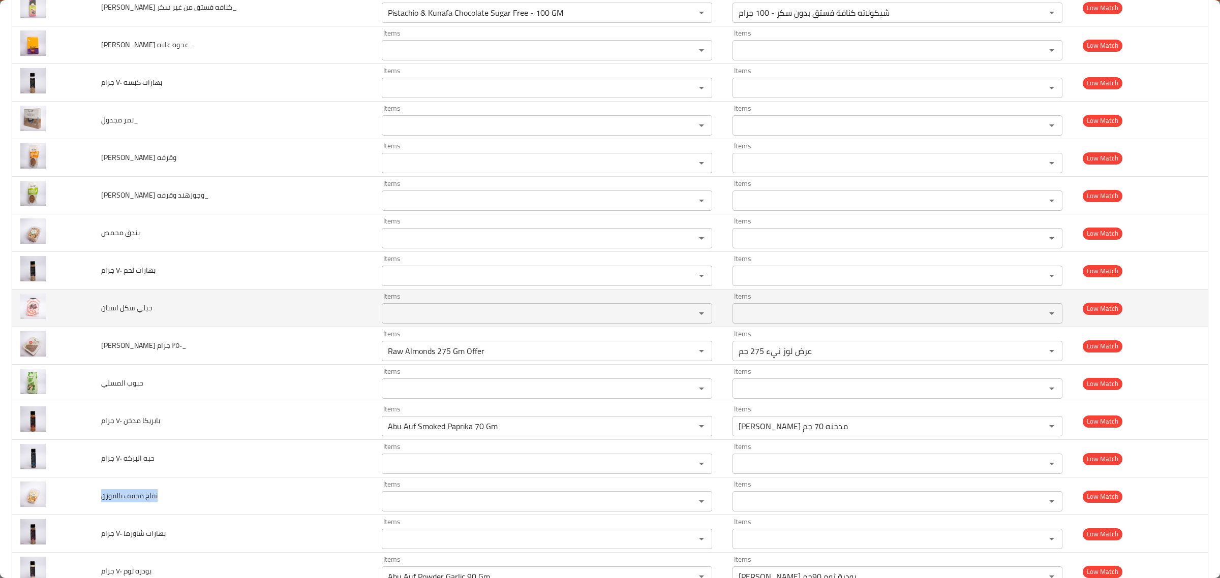
click at [126, 308] on span "جيلي شكل اسنان" at bounding box center [126, 307] width 51 height 13
click at [469, 311] on div "Items" at bounding box center [547, 313] width 330 height 20
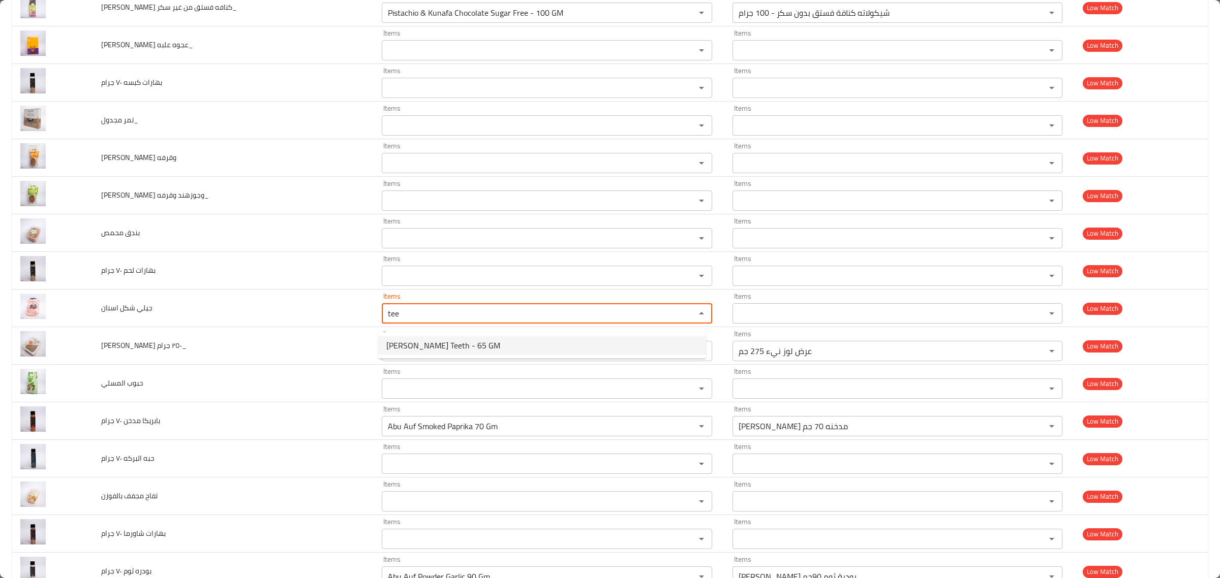
click at [465, 344] on span "Jelly Benson Teeth - 65 GM" at bounding box center [443, 345] width 114 height 12
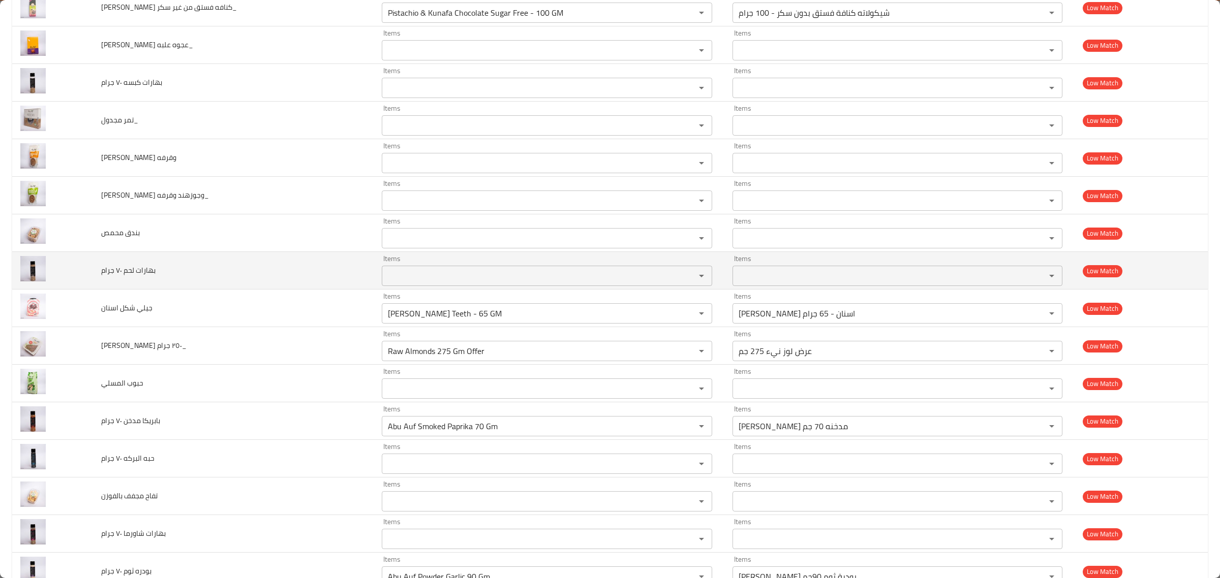
click at [145, 274] on span "بهارات لحم ٧٠ جرام" at bounding box center [128, 270] width 54 height 13
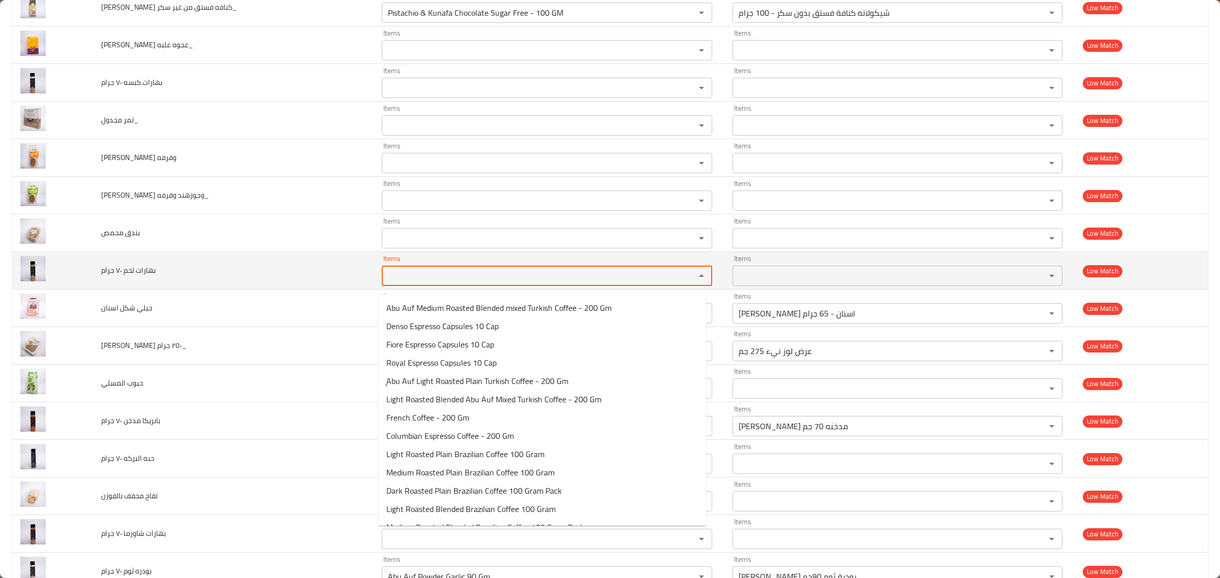
click at [438, 283] on جرام "Items" at bounding box center [532, 276] width 294 height 14
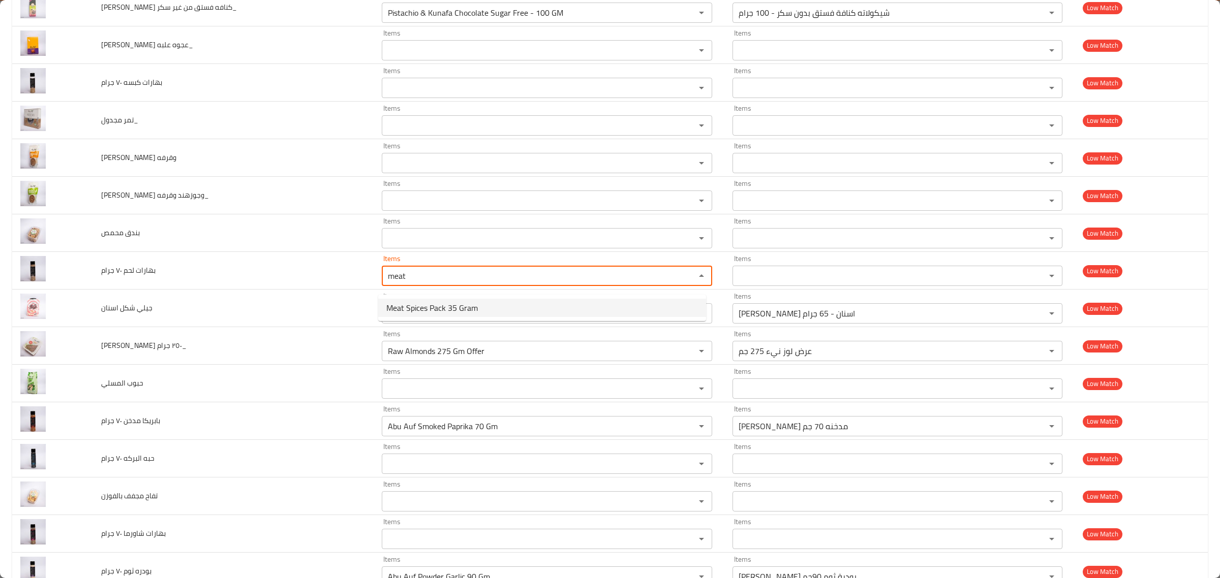
click at [469, 313] on span "Meat Spices Pack 35 Gram" at bounding box center [431, 308] width 91 height 12
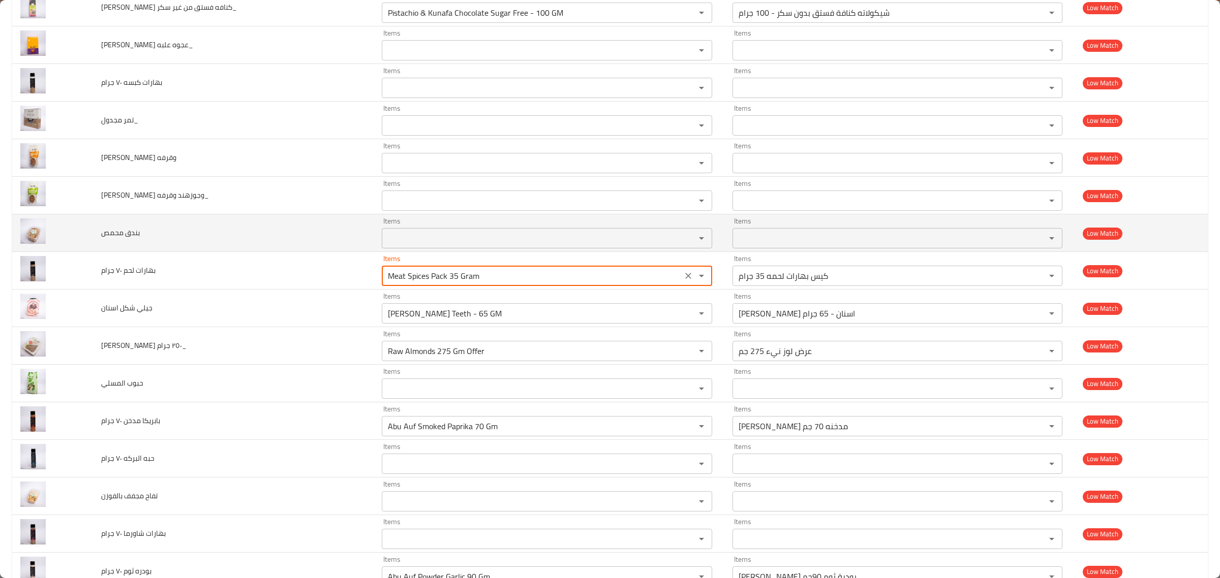
click at [123, 239] on span "بندق محمص" at bounding box center [120, 232] width 39 height 13
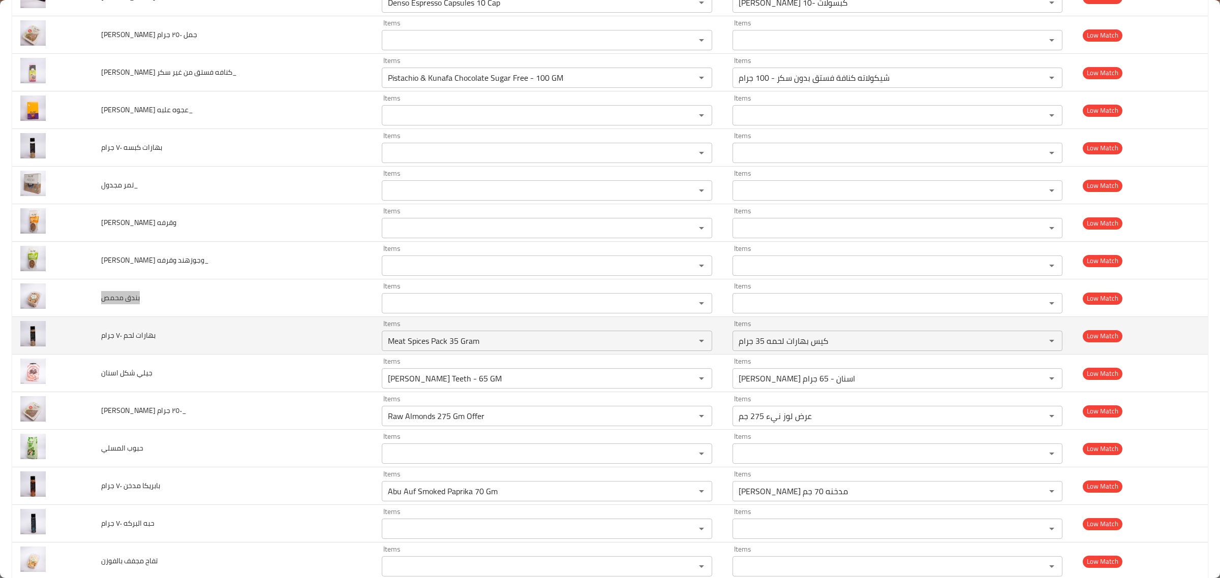
scroll to position [2108, 0]
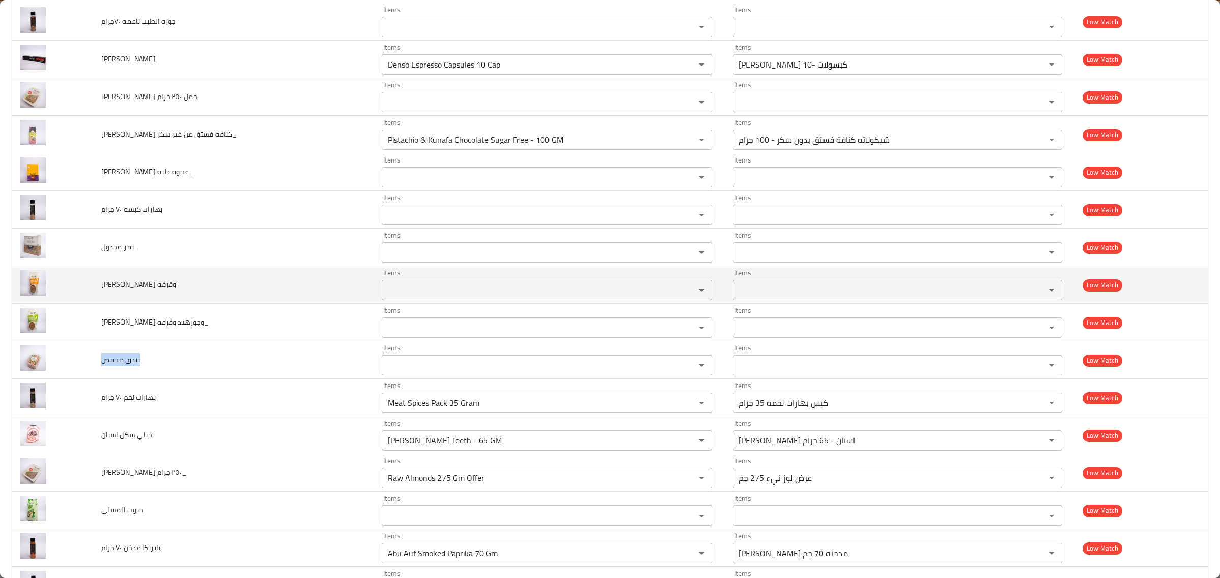
click at [148, 291] on span "جرناولا مكسرات وقرفه" at bounding box center [138, 284] width 75 height 13
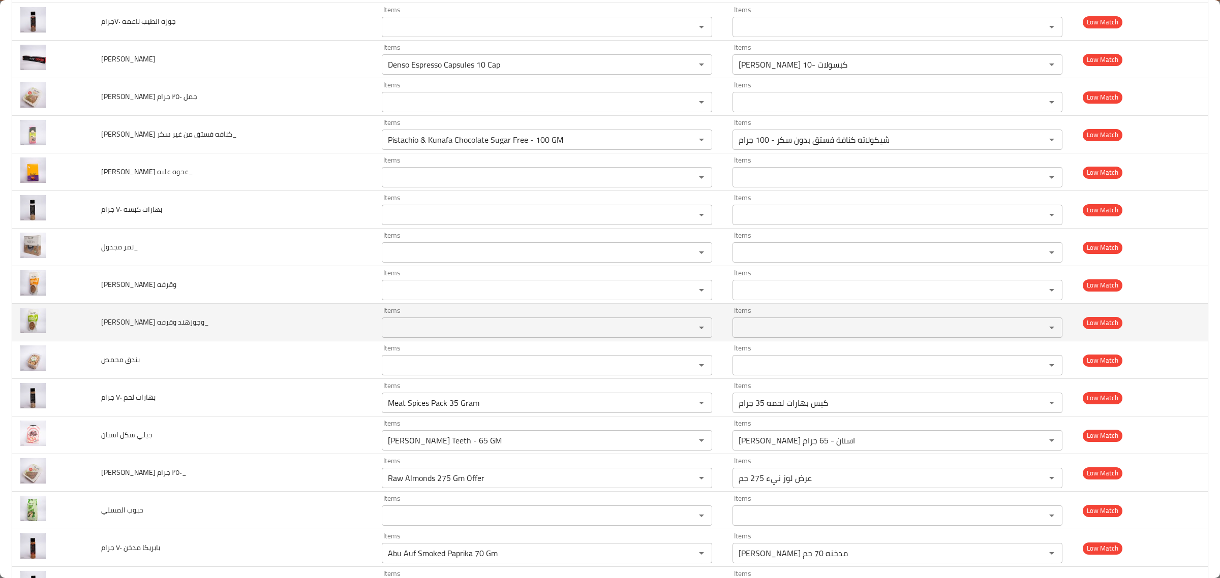
click at [143, 321] on td "جرناولا بلح وجوزهند وقرفه_" at bounding box center [233, 323] width 281 height 38
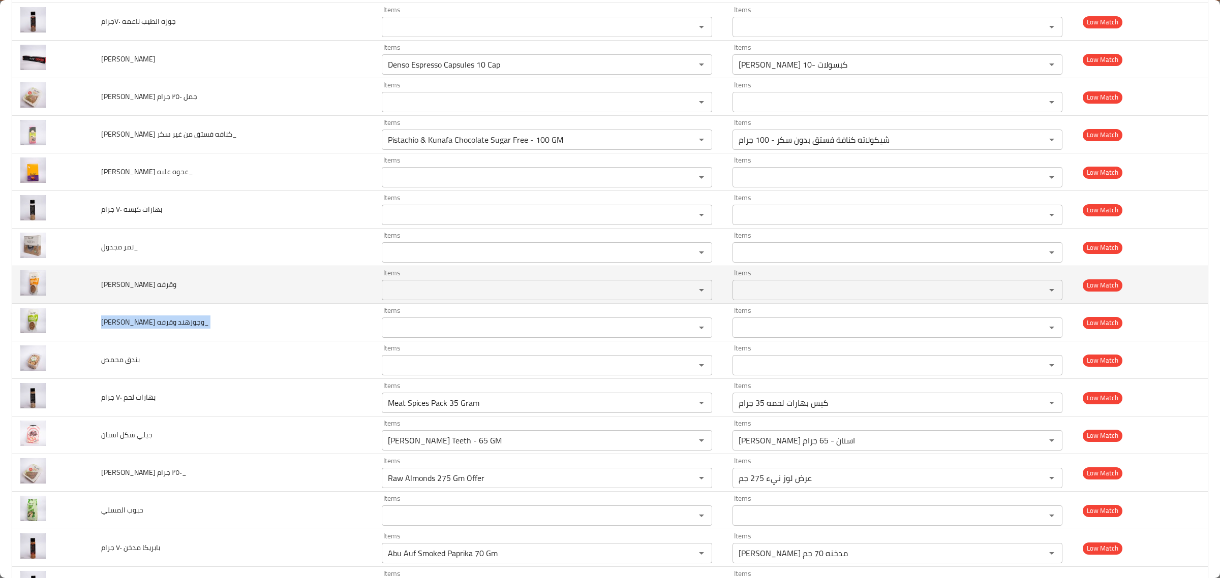
click at [117, 288] on span "جرناولا مكسرات وقرفه" at bounding box center [138, 284] width 75 height 13
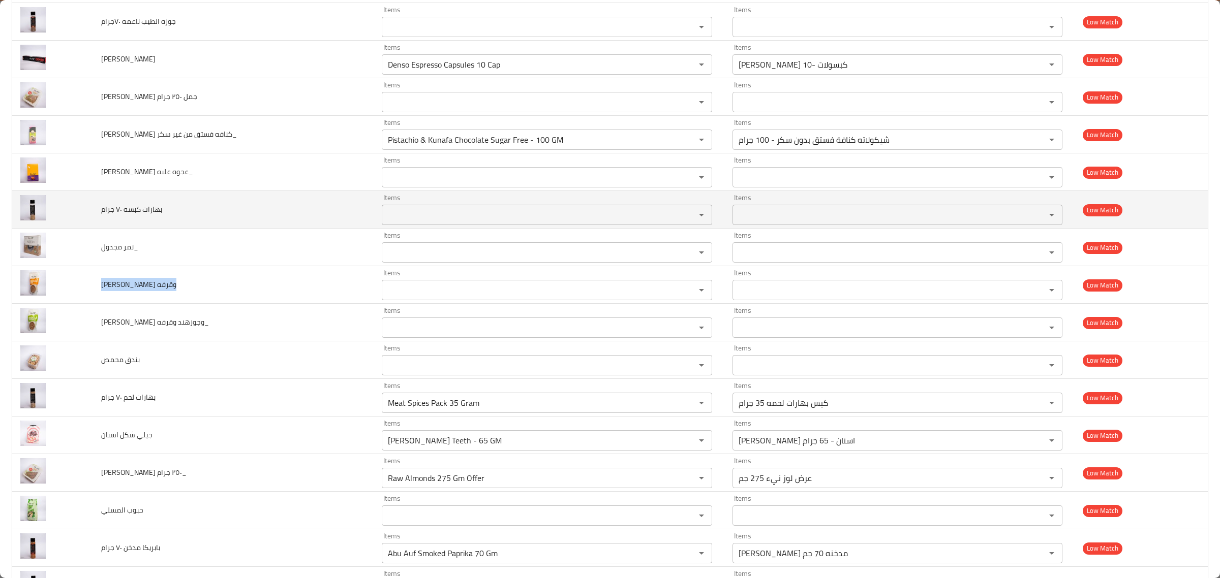
click at [126, 216] on span "بهارات كبسه ٧٠ جرام" at bounding box center [131, 209] width 61 height 13
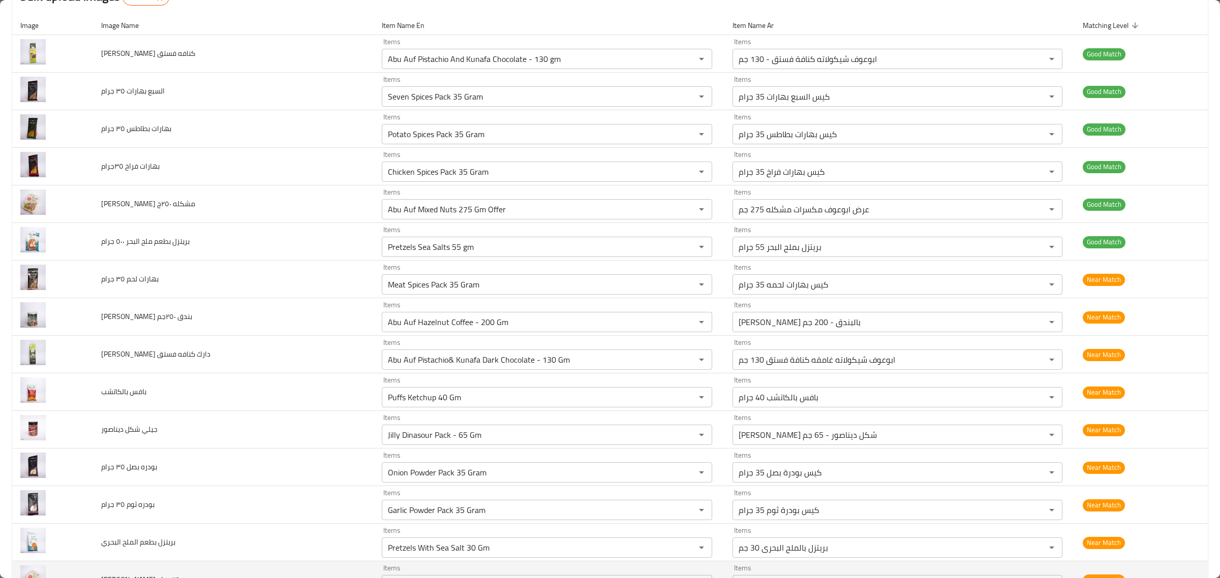
scroll to position [0, 0]
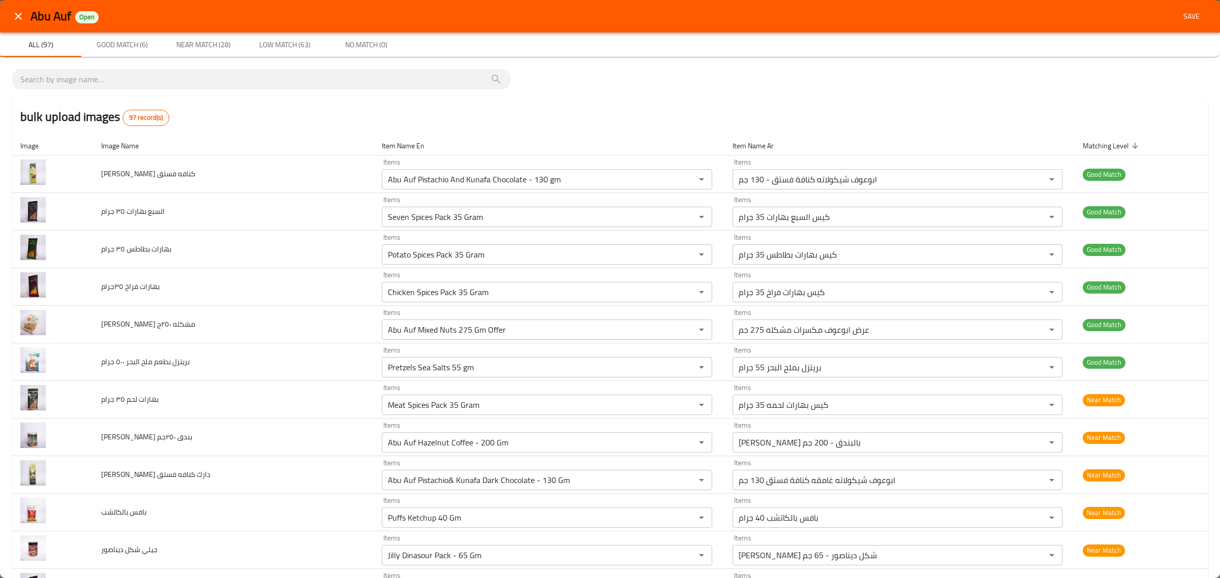
click at [1184, 18] on span "Save" at bounding box center [1191, 16] width 24 height 13
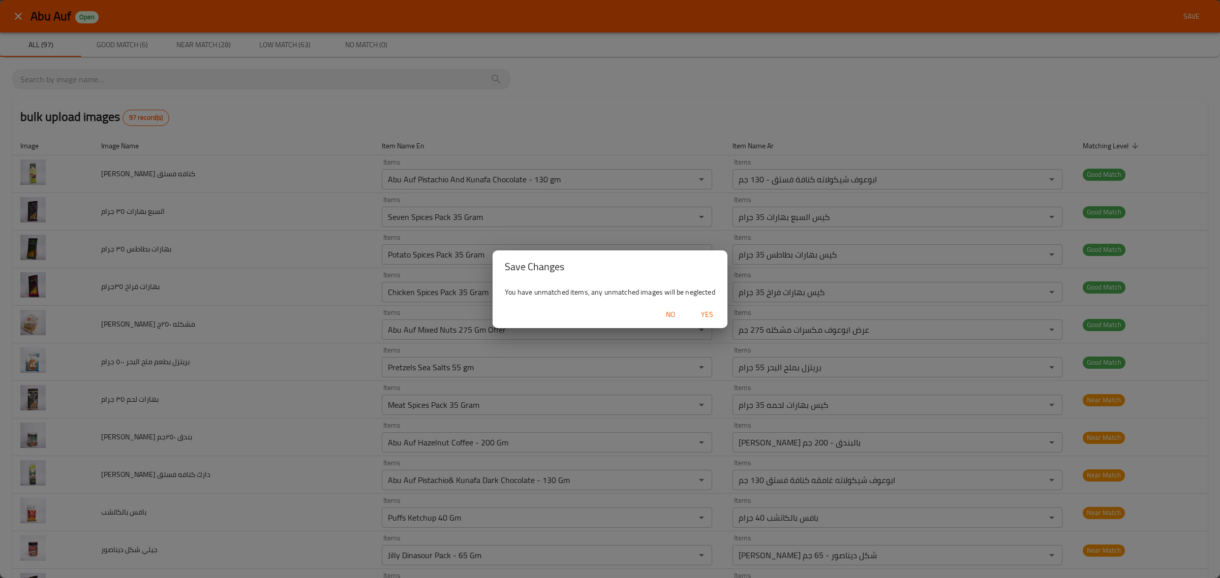
click at [702, 315] on span "Yes" at bounding box center [707, 314] width 24 height 13
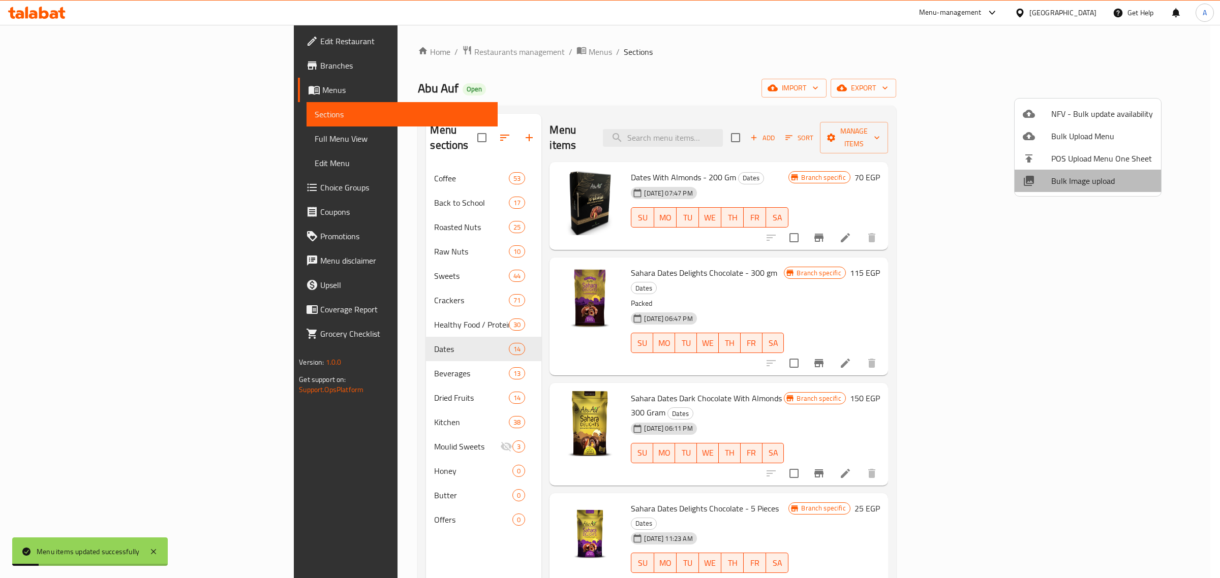
click at [1101, 178] on span "Bulk Image upload" at bounding box center [1102, 181] width 102 height 12
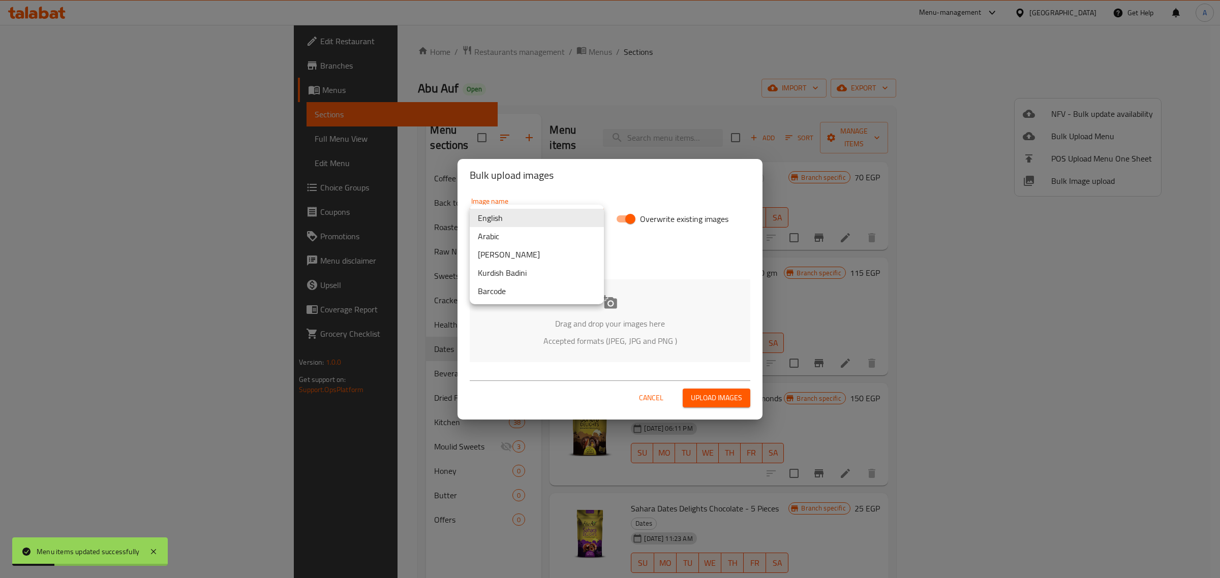
click at [542, 217] on body "Menu items updated successfully ​ Menu-management Egypt Get Help A Edit Restaur…" at bounding box center [610, 301] width 1220 height 553
click at [524, 230] on li "Arabic" at bounding box center [537, 236] width 134 height 18
click at [623, 327] on p "Drag and drop your images here" at bounding box center [610, 324] width 250 height 12
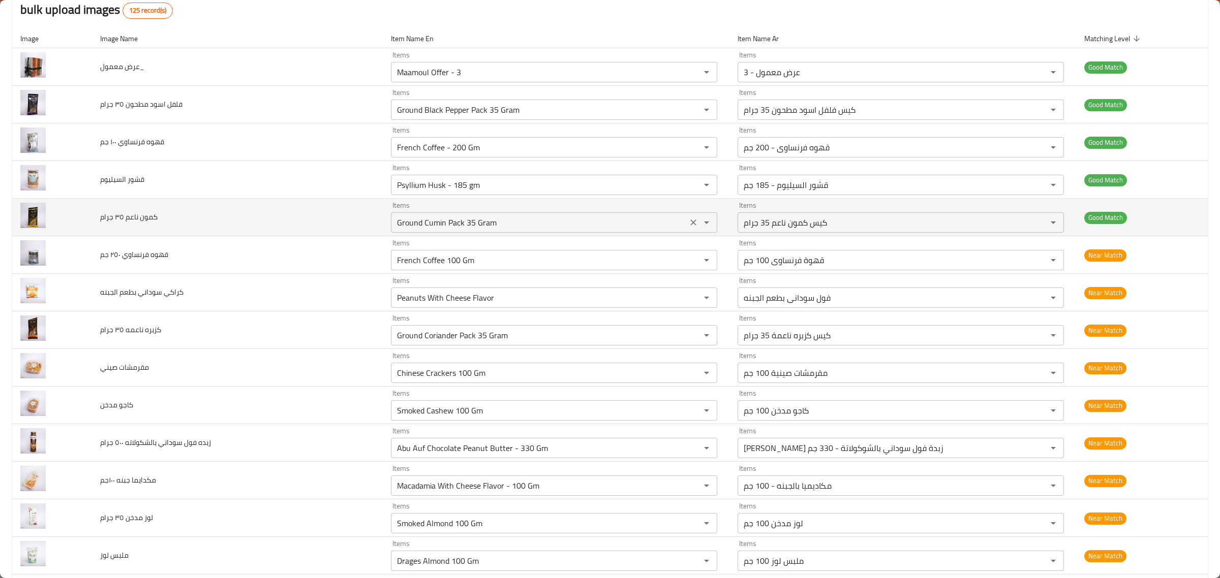
scroll to position [127, 0]
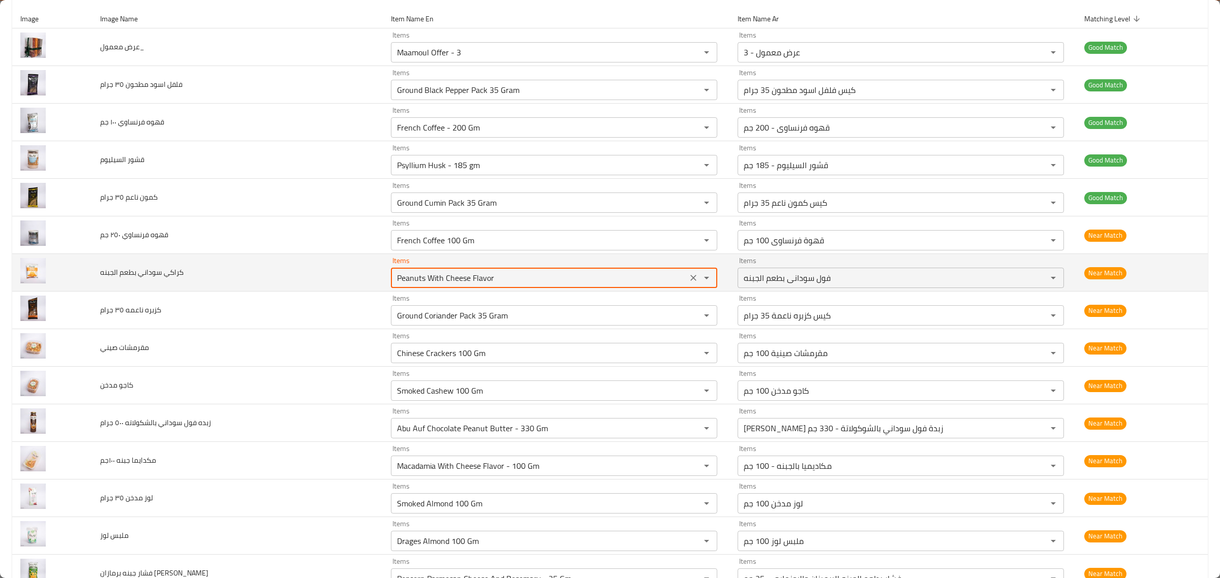
click at [535, 280] on الجبنه "Peanuts With Cheese Flavor" at bounding box center [539, 278] width 290 height 14
click at [535, 280] on الجبنه "penu" at bounding box center [539, 278] width 290 height 14
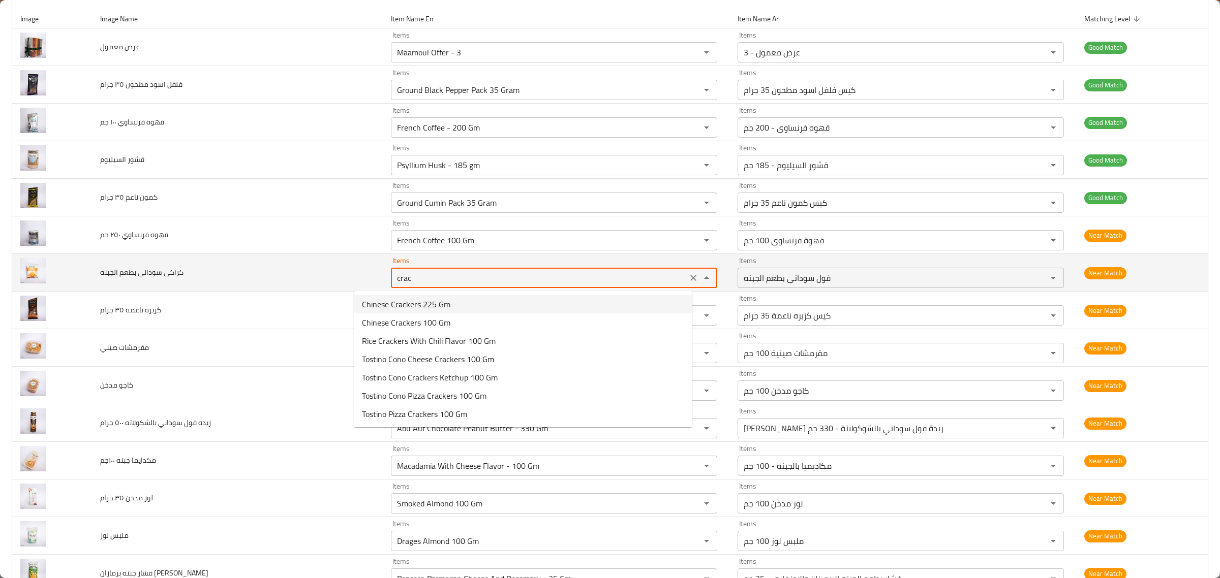
click at [688, 275] on icon "Clear" at bounding box center [693, 278] width 10 height 10
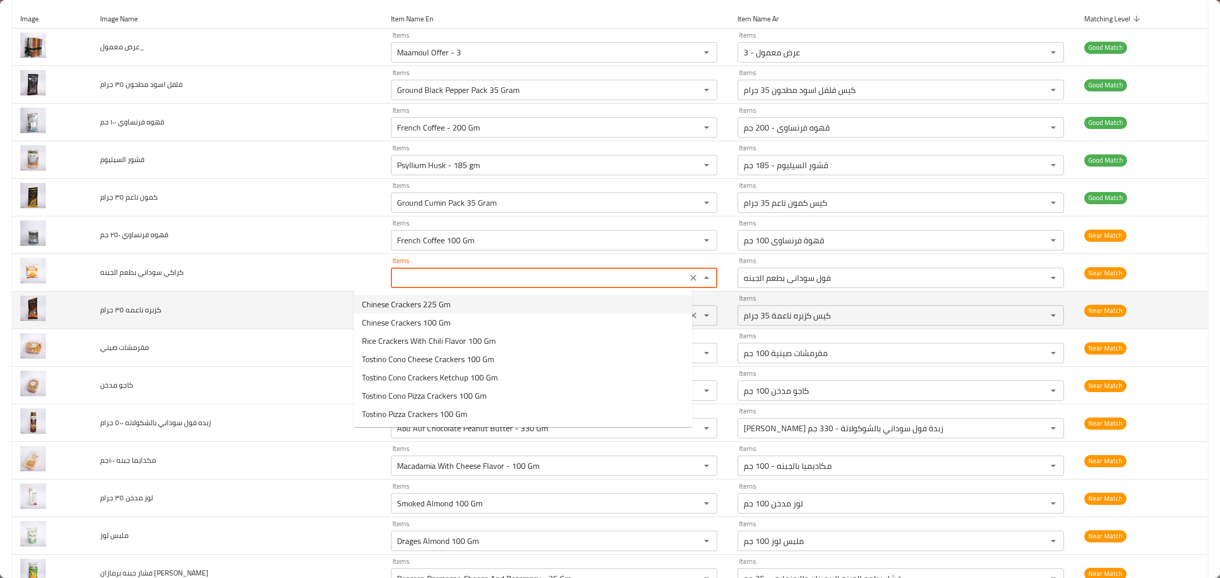
click at [232, 300] on td "كزبره ناعمه ٣٥ جرام" at bounding box center [237, 311] width 291 height 38
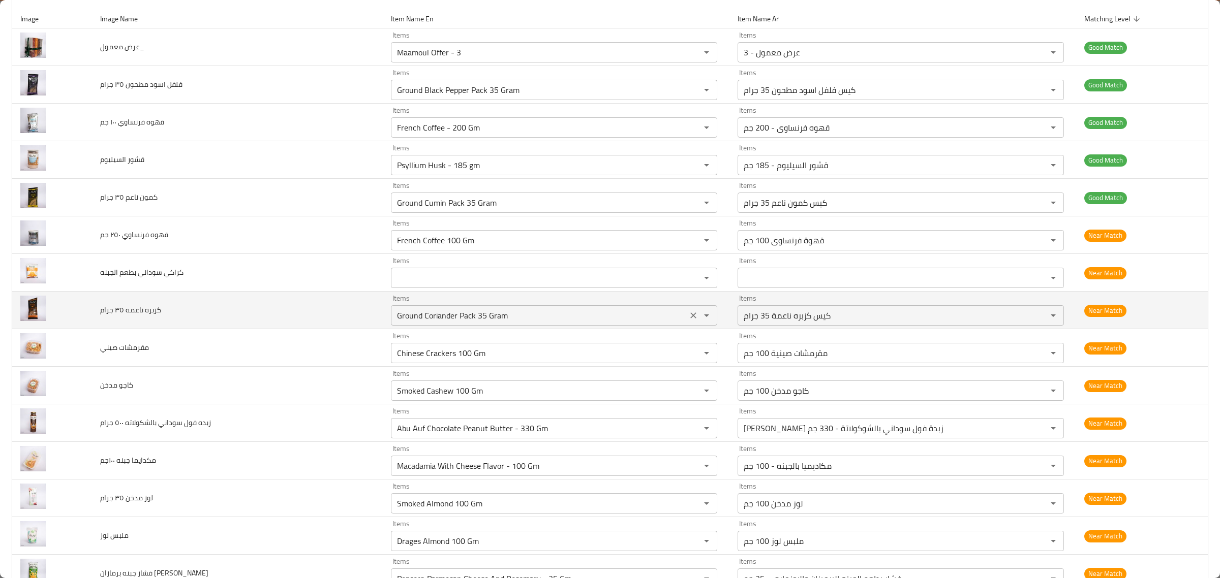
click at [486, 305] on div "Items Ground Coriander Pack 35 Gram Items" at bounding box center [554, 310] width 326 height 31
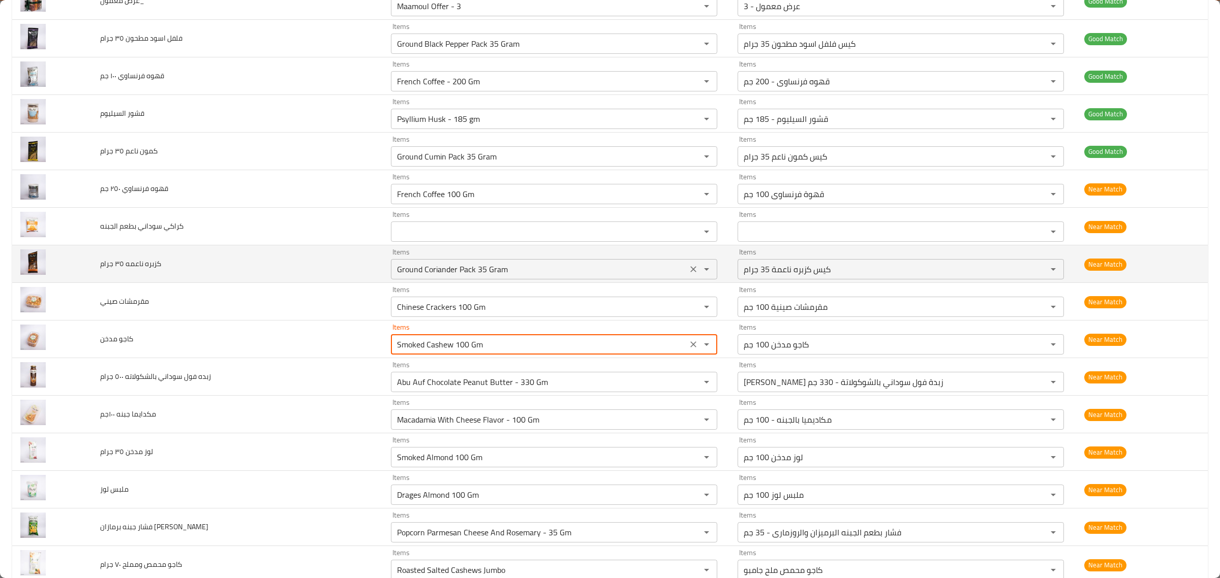
scroll to position [191, 0]
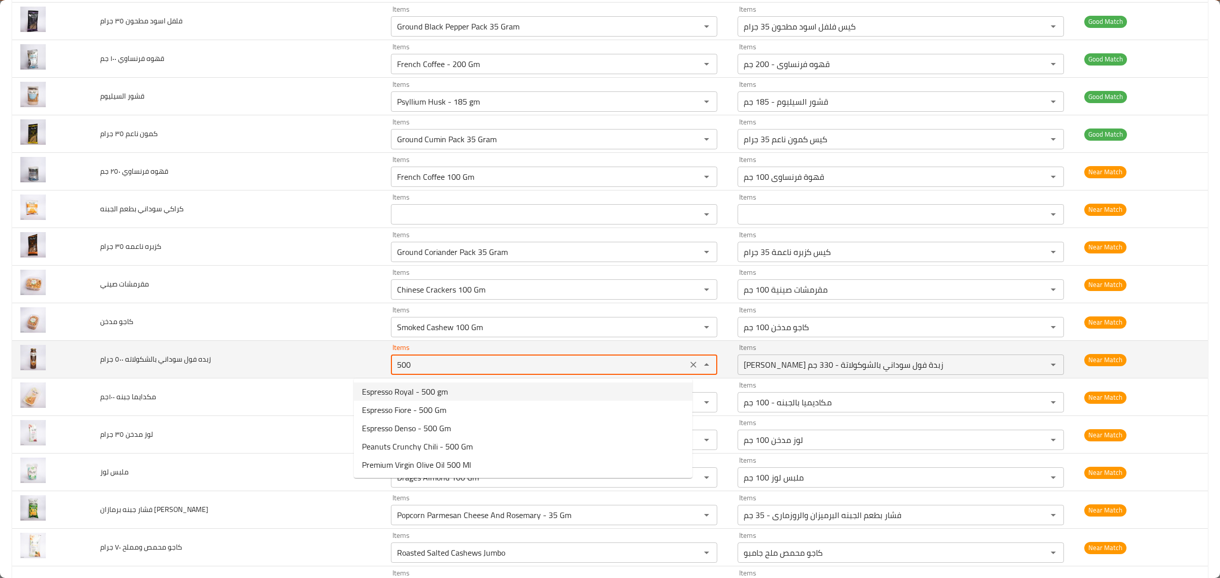
click at [530, 356] on div "500 Items" at bounding box center [554, 365] width 326 height 20
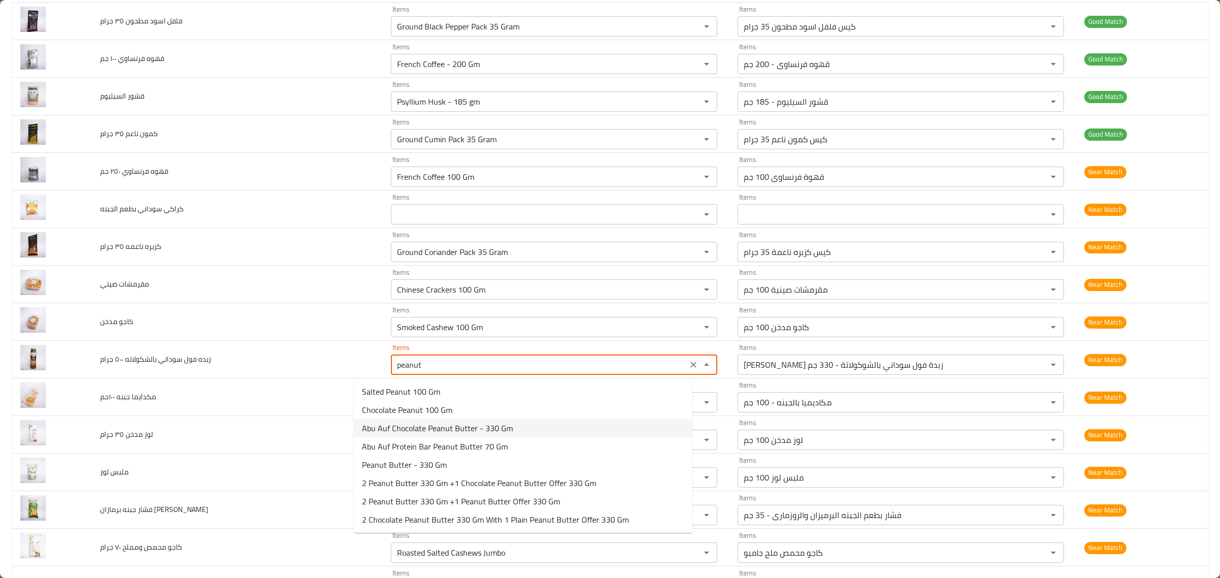
click at [476, 435] on span "Abu Auf Chocolate Peanut Butter - 330 Gm" at bounding box center [437, 428] width 151 height 12
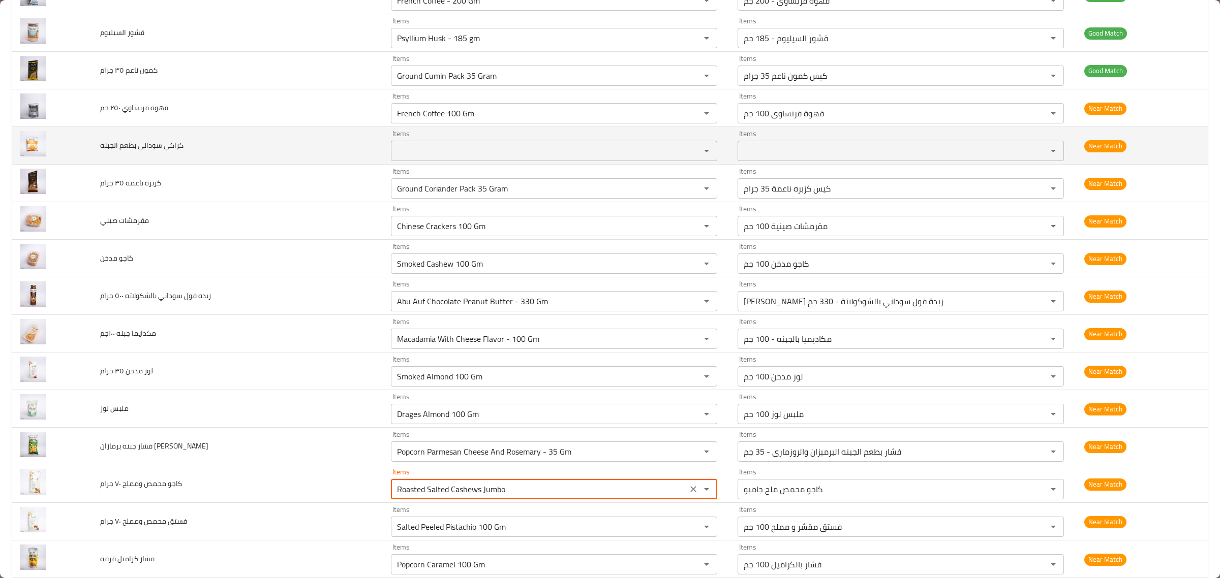
scroll to position [381, 0]
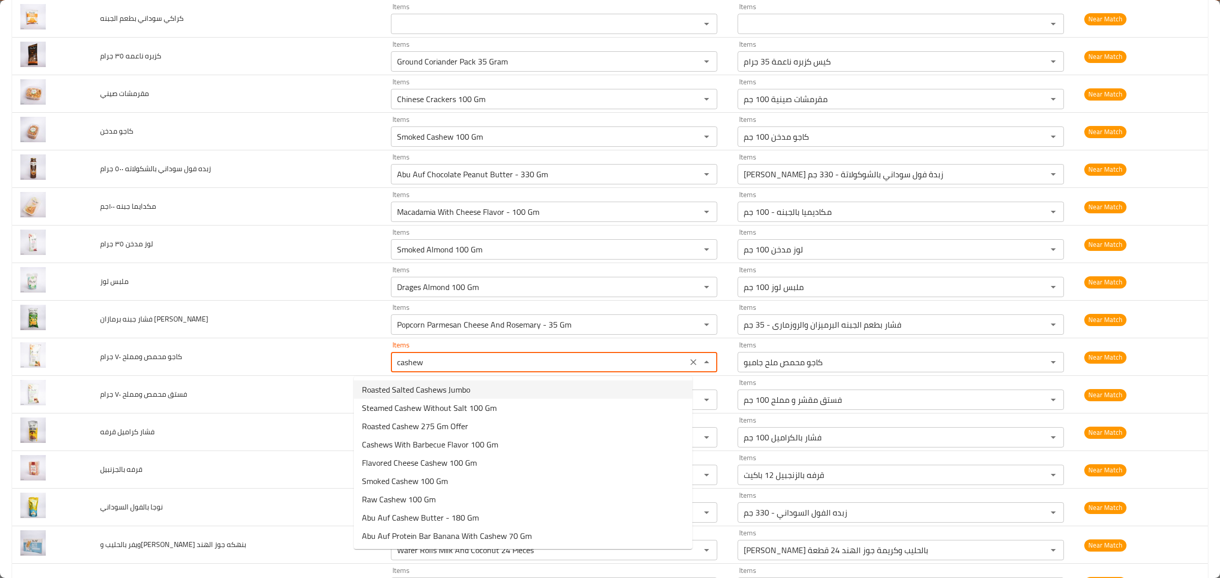
click at [514, 391] on جرام-option-0 "Roasted Salted Cashews Jumbo" at bounding box center [523, 390] width 338 height 18
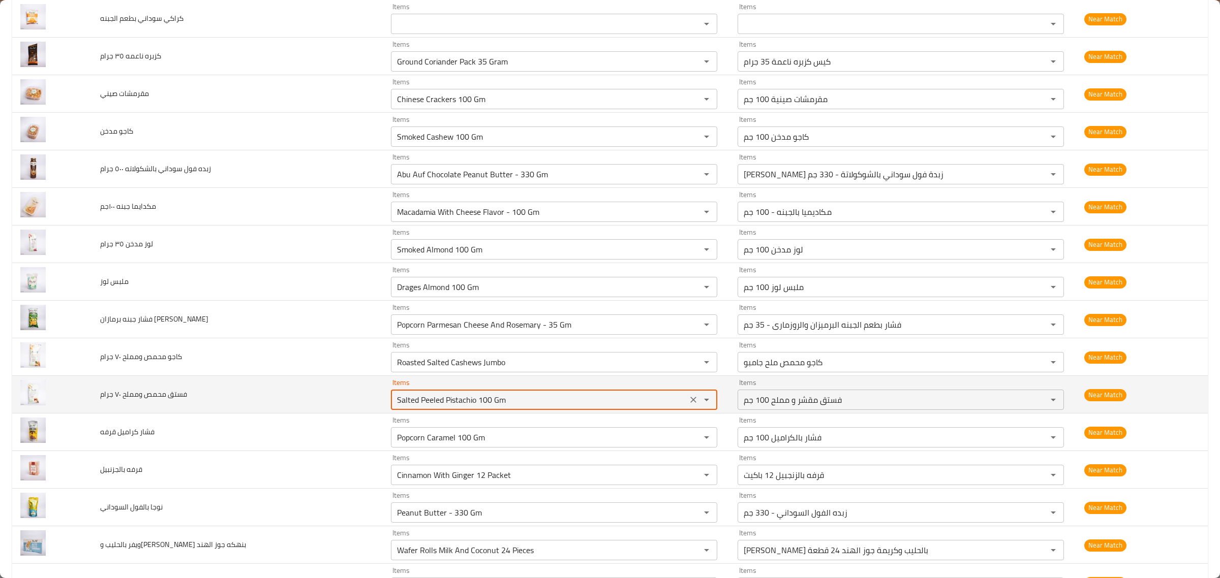
click at [514, 404] on جرام "Salted Peeled Pistachio 100 Gm" at bounding box center [539, 400] width 290 height 14
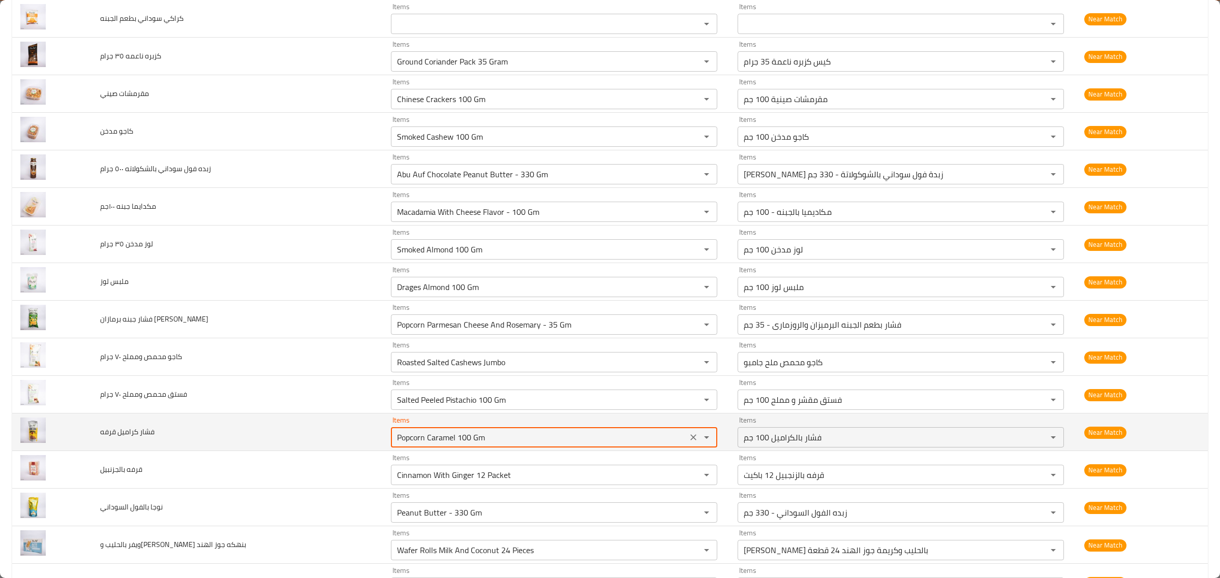
click at [503, 438] on قرفه "Popcorn Caramel 100 Gm" at bounding box center [539, 437] width 290 height 14
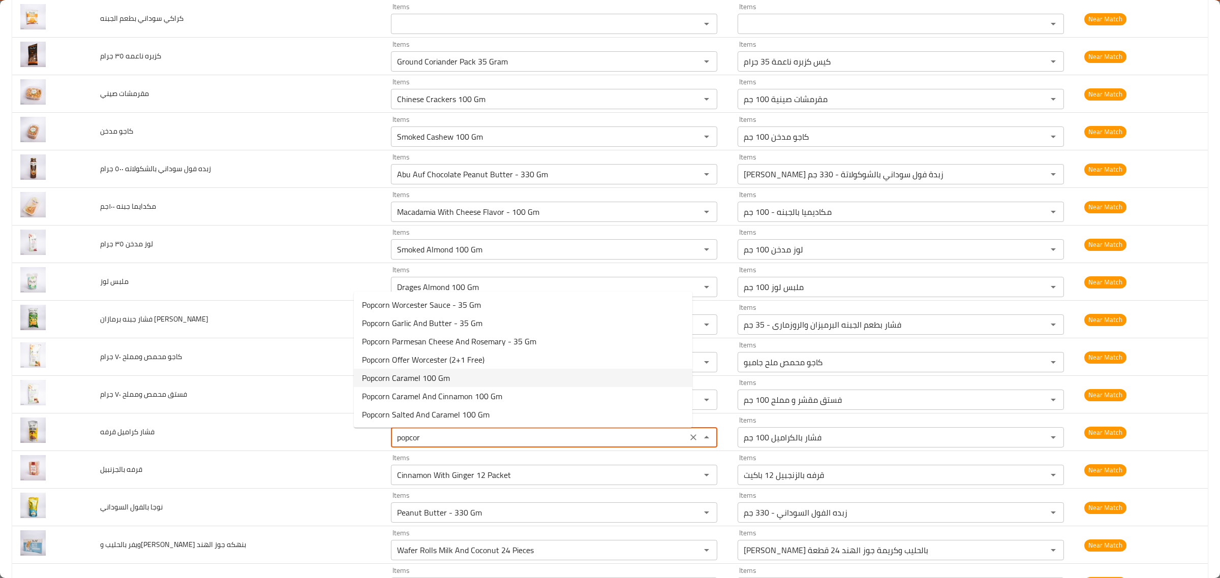
click at [453, 380] on قرفه-option-4 "Popcorn Caramel 100 Gm" at bounding box center [523, 378] width 338 height 18
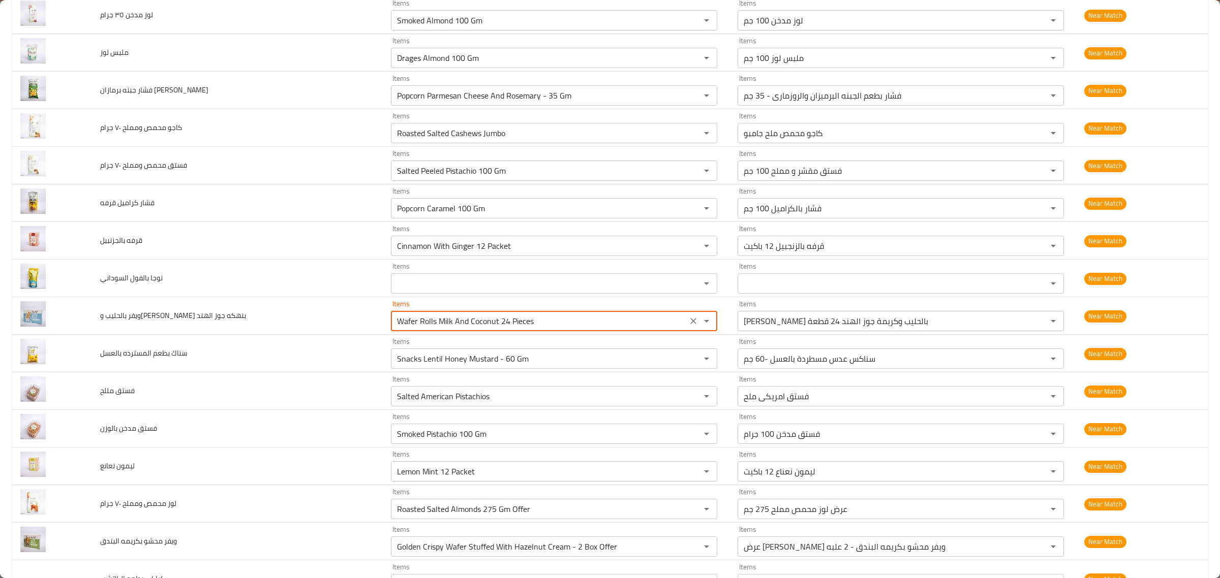
scroll to position [611, 0]
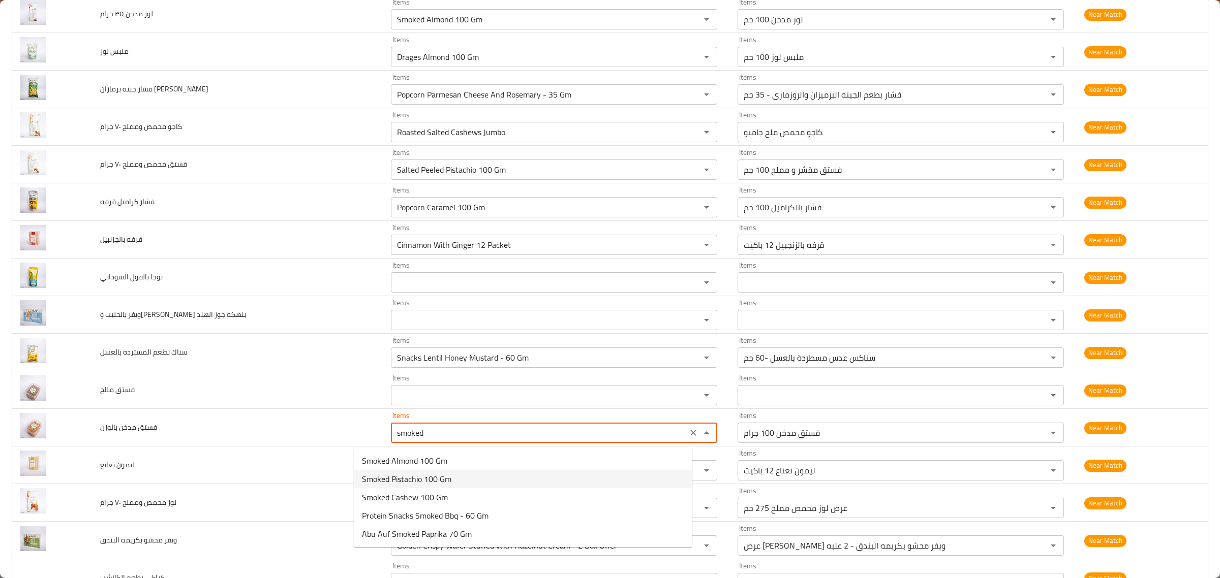
click at [455, 476] on بالوزن-option-1 "Smoked Pistachio 100 Gm" at bounding box center [523, 479] width 338 height 18
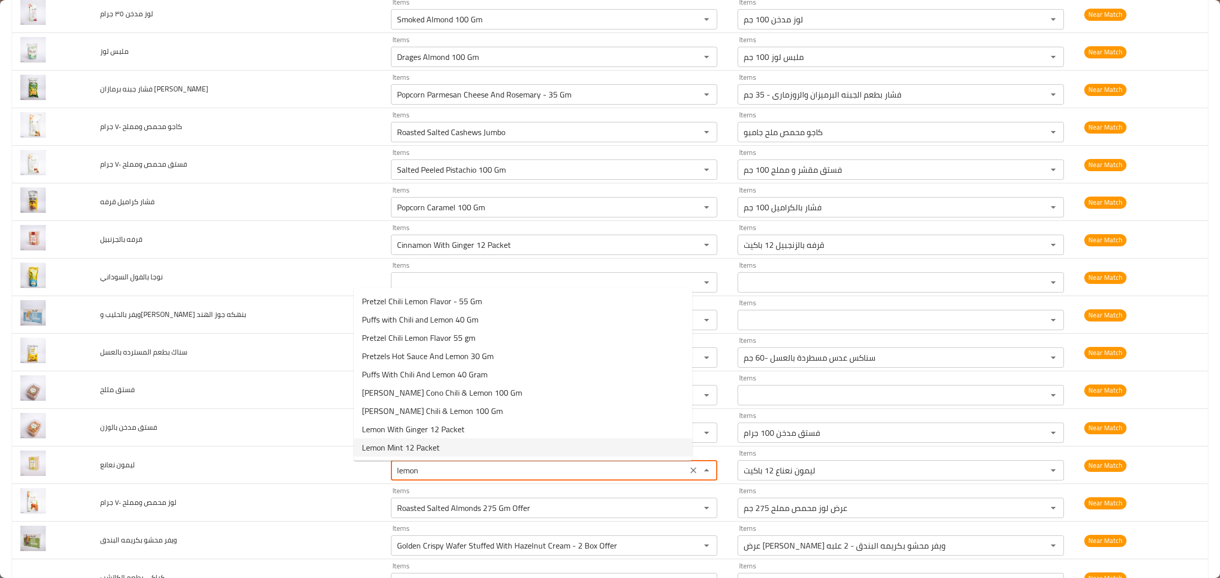
click at [430, 446] on span "Lemon Mint 12 Packet" at bounding box center [401, 448] width 78 height 12
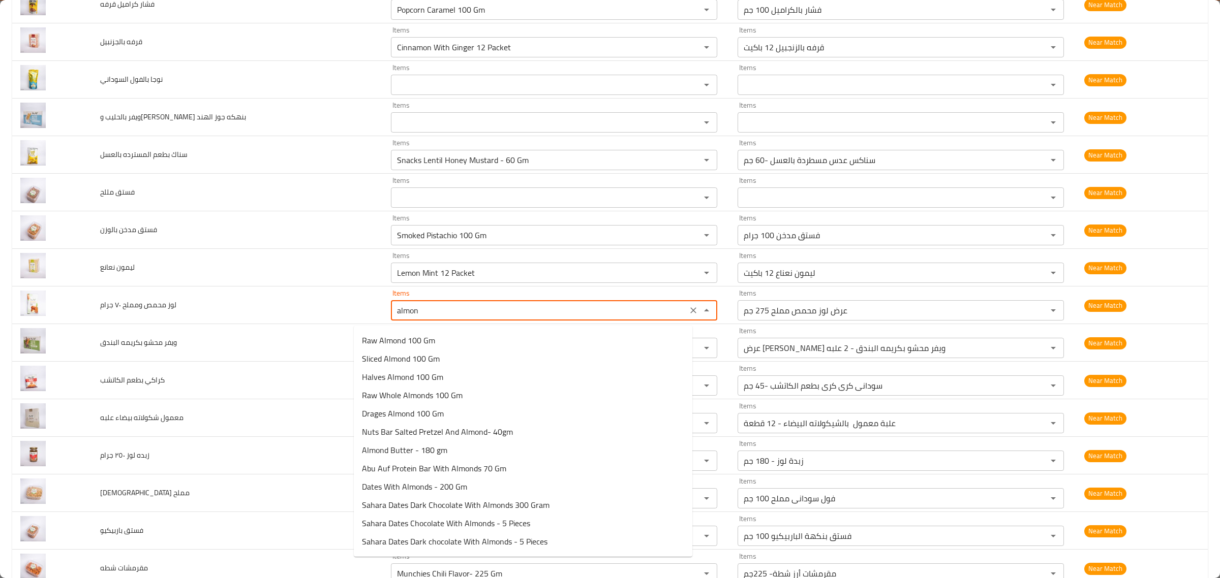
scroll to position [0, 0]
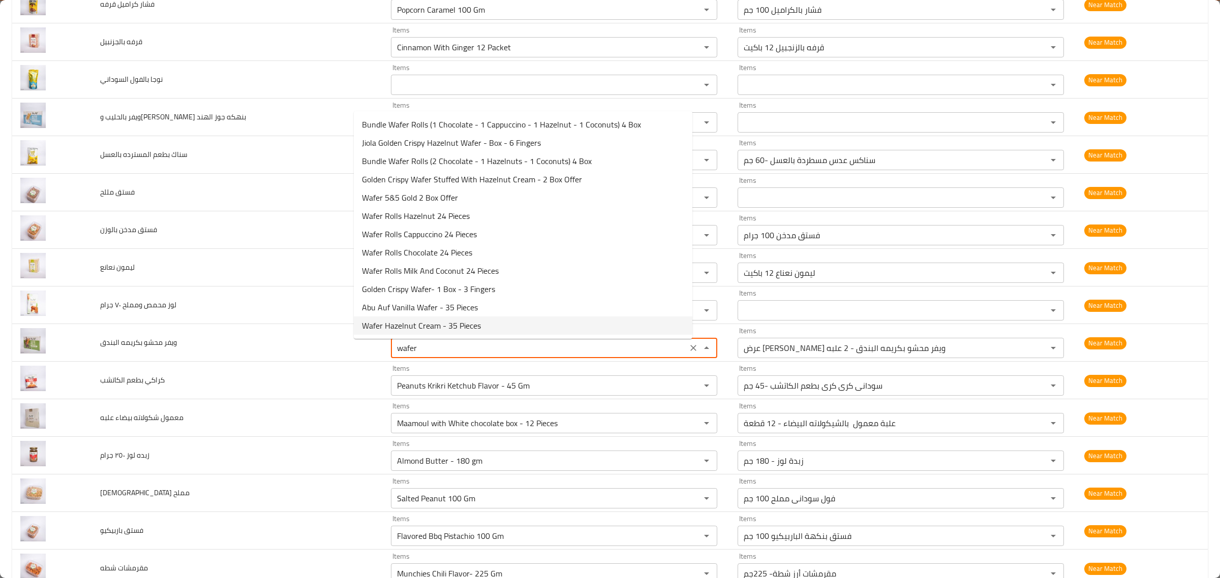
click at [461, 320] on span "Wafer Hazelnut Cream - 35 Pieces" at bounding box center [421, 326] width 119 height 12
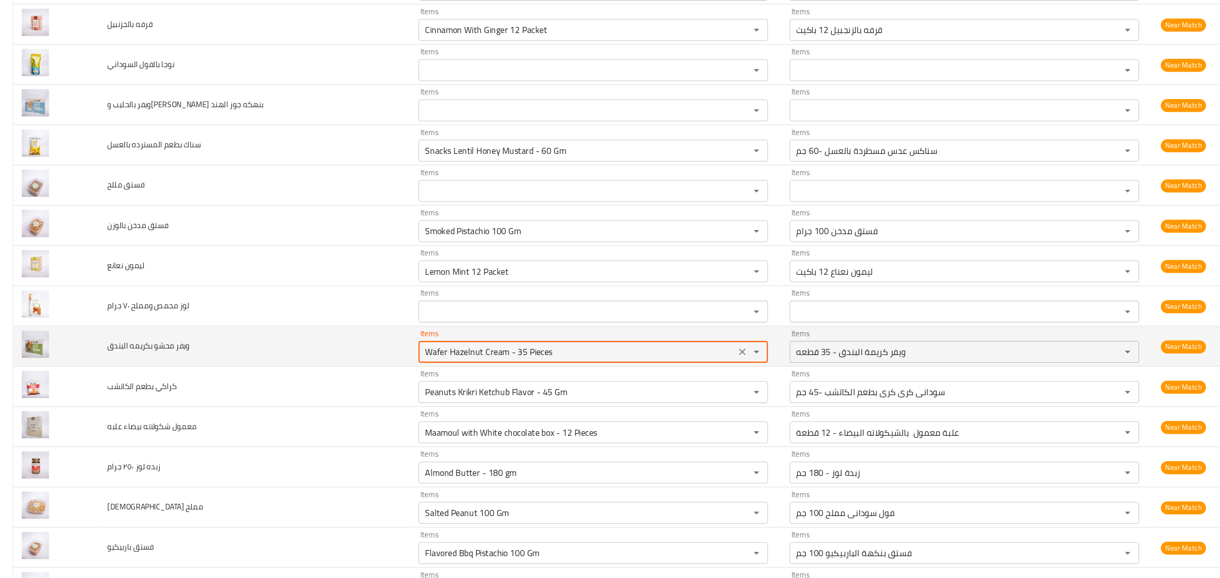
click at [546, 353] on البندق "Wafer Hazelnut Cream - 35 Pieces" at bounding box center [539, 348] width 290 height 14
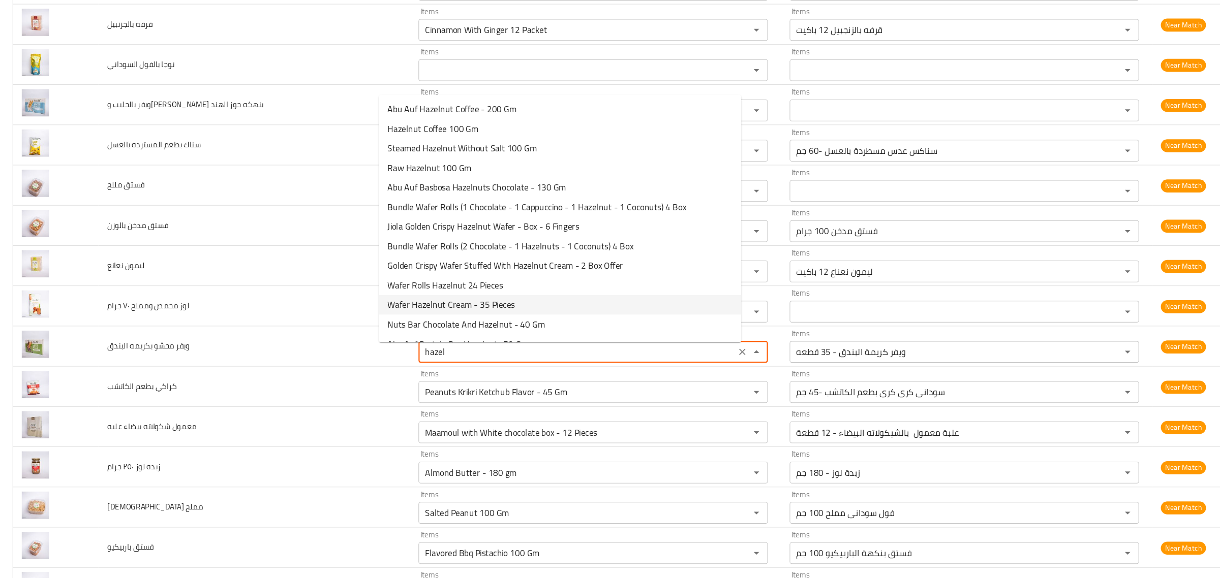
click at [490, 299] on البندق-option-10 "Wafer Hazelnut Cream - 35 Pieces" at bounding box center [523, 304] width 338 height 18
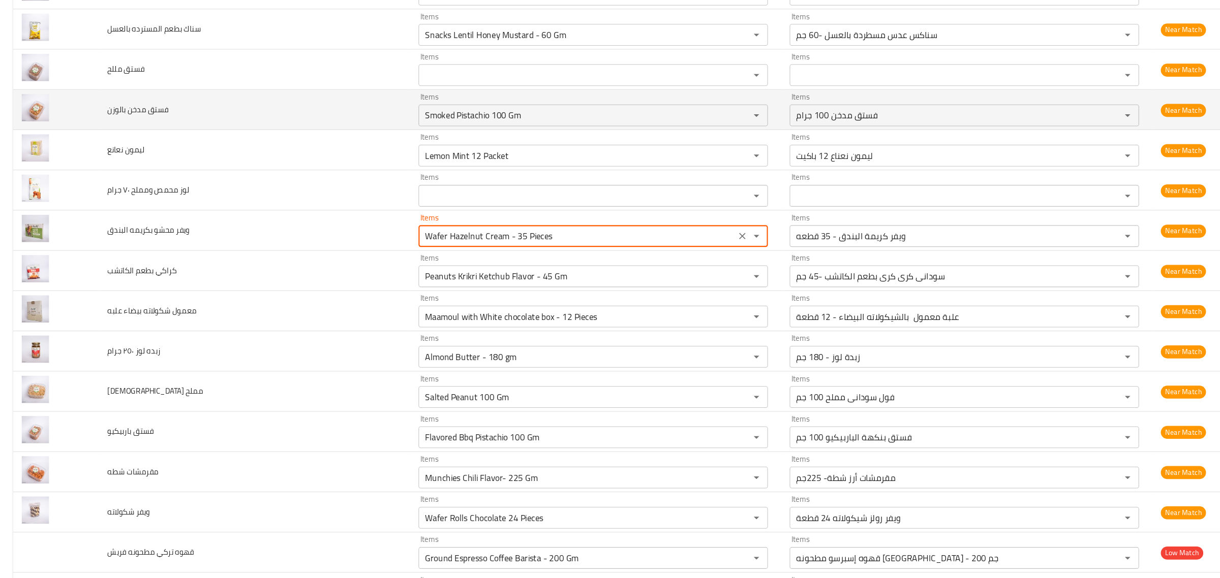
scroll to position [928, 0]
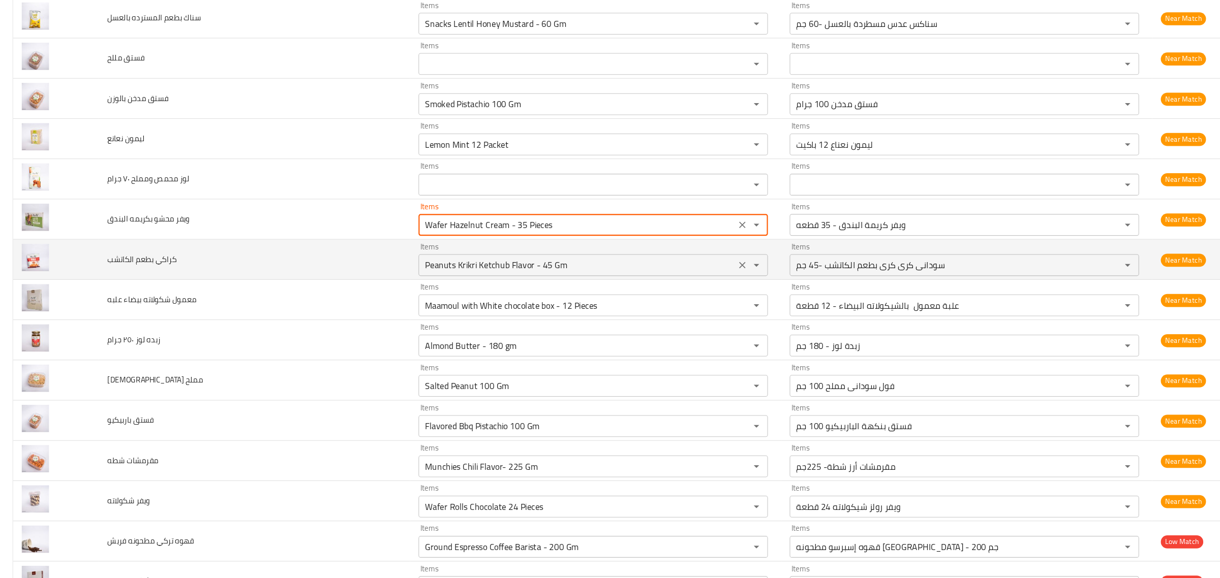
click at [551, 271] on الكاتشب "Peanuts Krikri Ketchub Flavor - 45 Gm" at bounding box center [539, 267] width 290 height 14
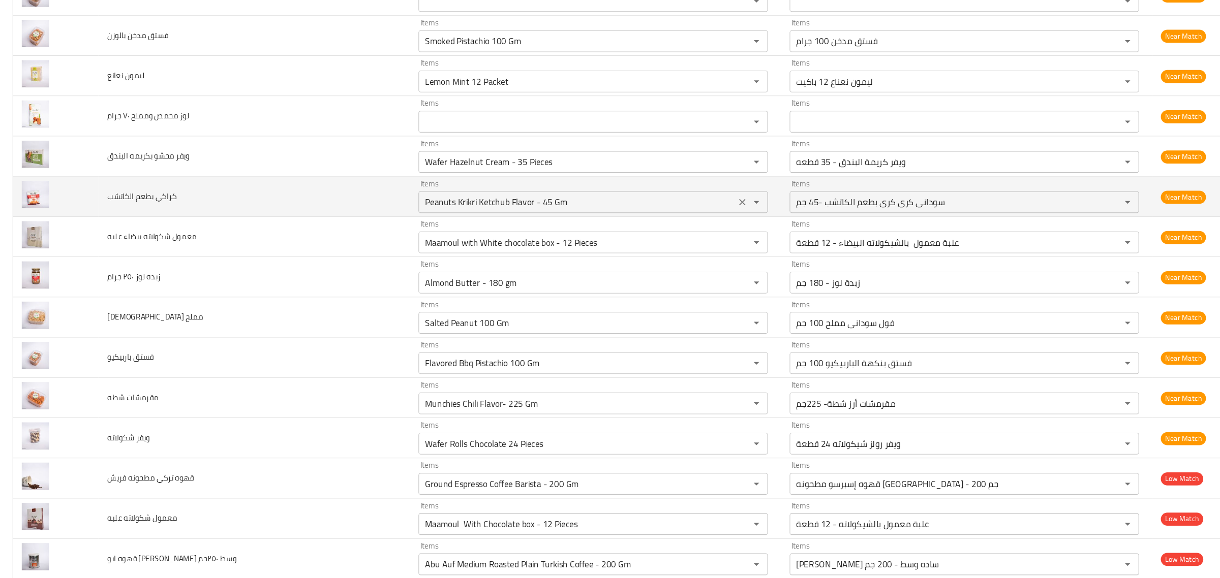
scroll to position [1286, 0]
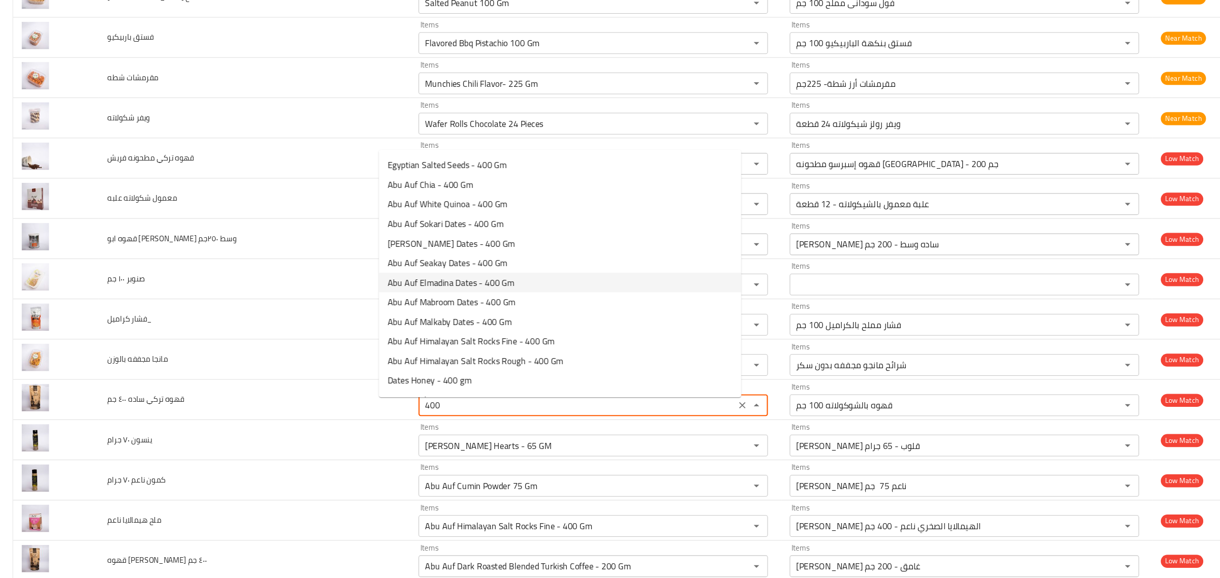
scroll to position [51, 0]
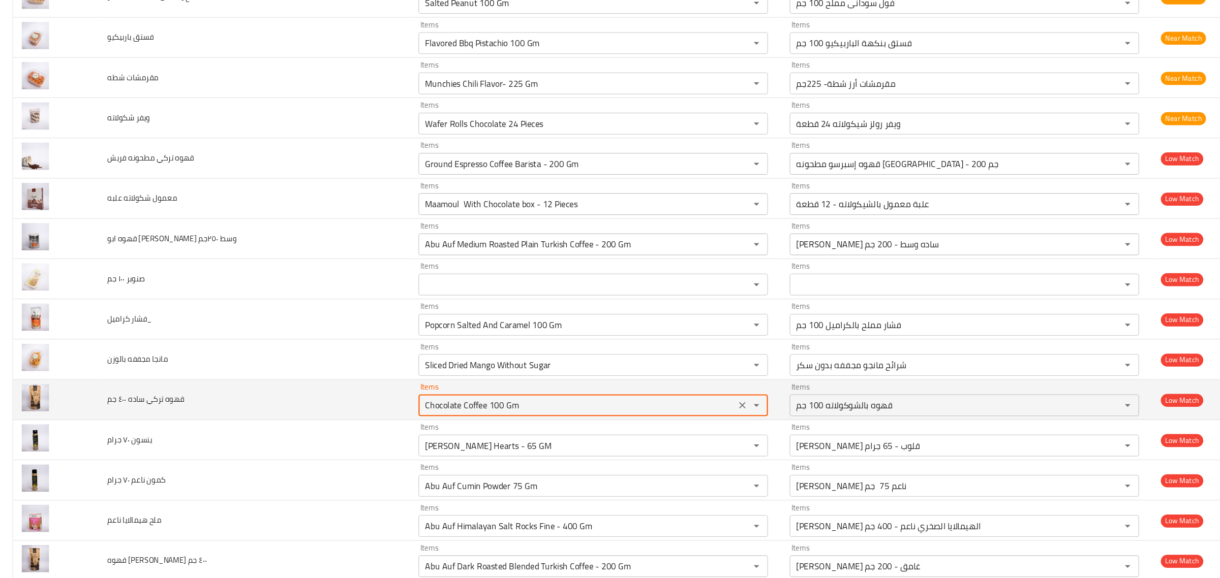
click at [649, 405] on جم "Chocolate Coffee 100 Gm" at bounding box center [539, 398] width 290 height 14
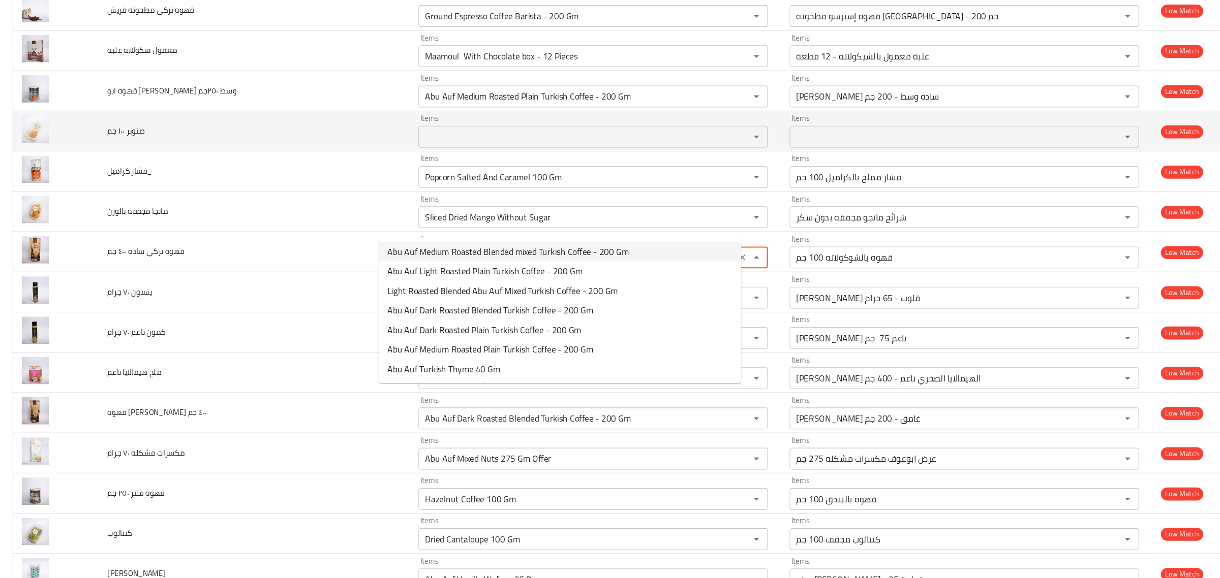
scroll to position [1464, 0]
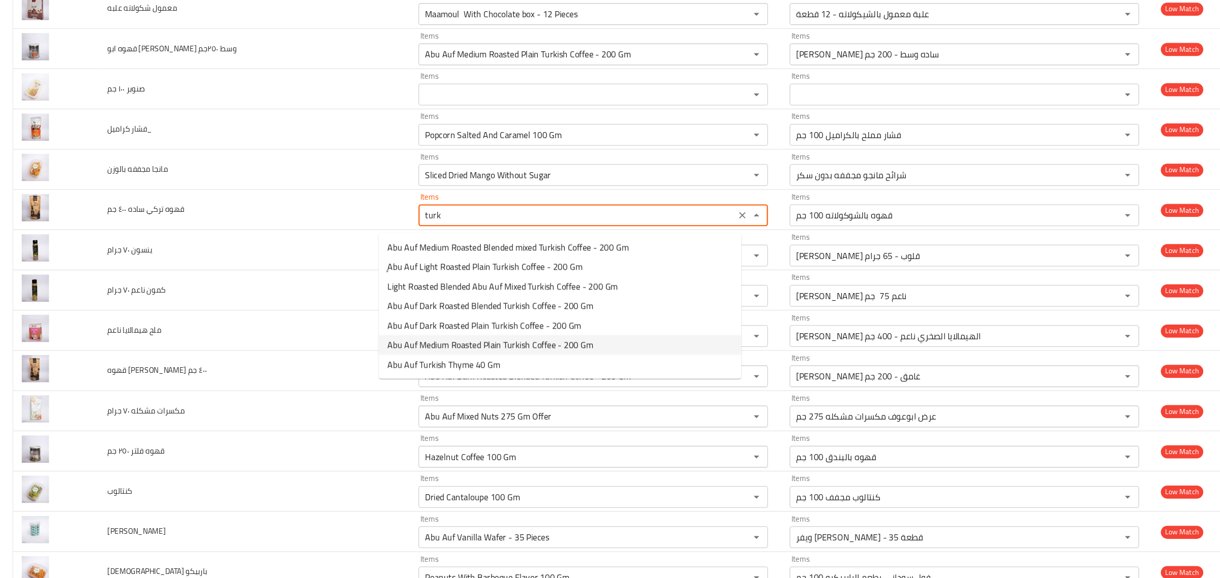
click at [534, 347] on span "Abu Auf Medium Roasted Plain Turkish Coffee - 200 Gm" at bounding box center [458, 341] width 192 height 12
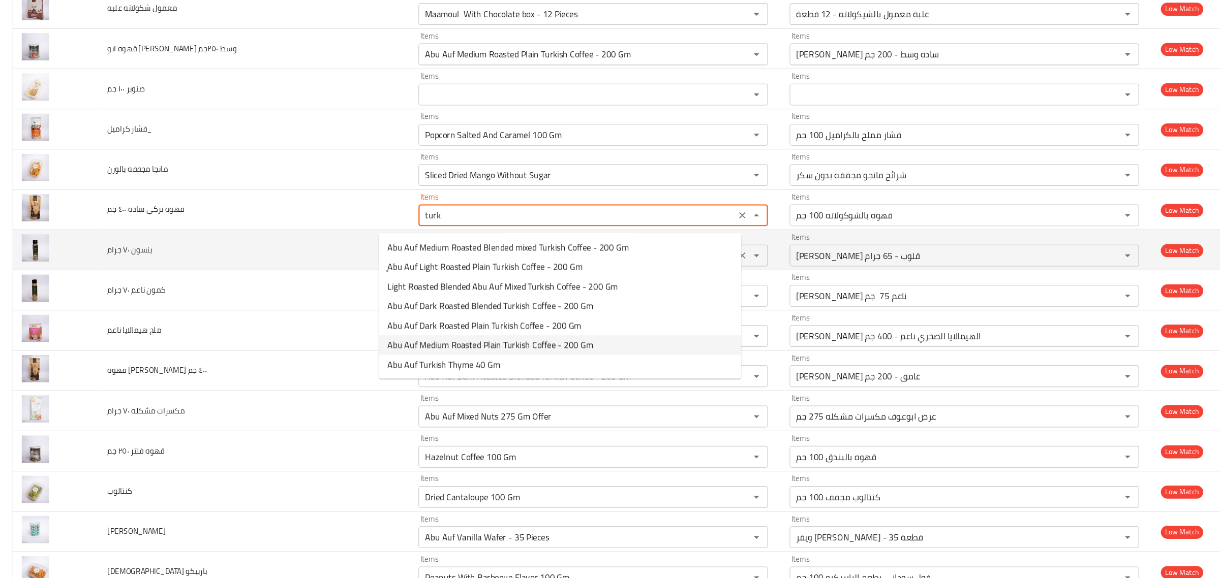
type جم "Abu Auf Medium Roasted Plain Turkish Coffee - 200 Gm"
type جم-ar "أبو عوف بن تركي ساده وسط - 200 جم"
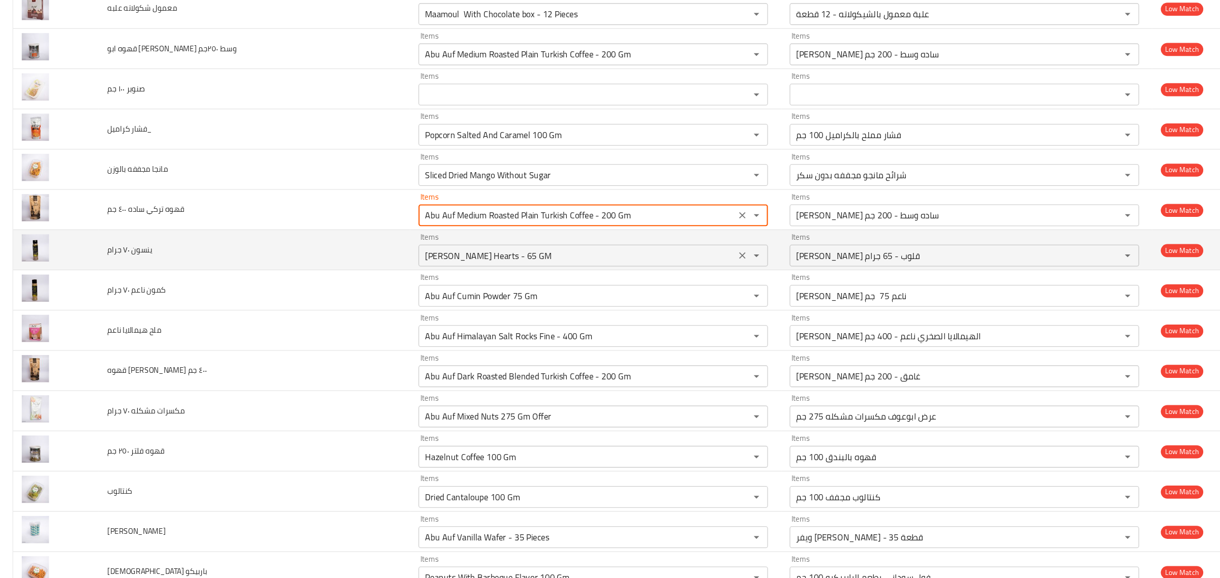
type جم "Abu Auf Medium Roasted Plain Turkish Coffee - 200 Gm"
click at [579, 263] on جرام "Jelly Benson Hearts - 65 GM" at bounding box center [539, 258] width 290 height 14
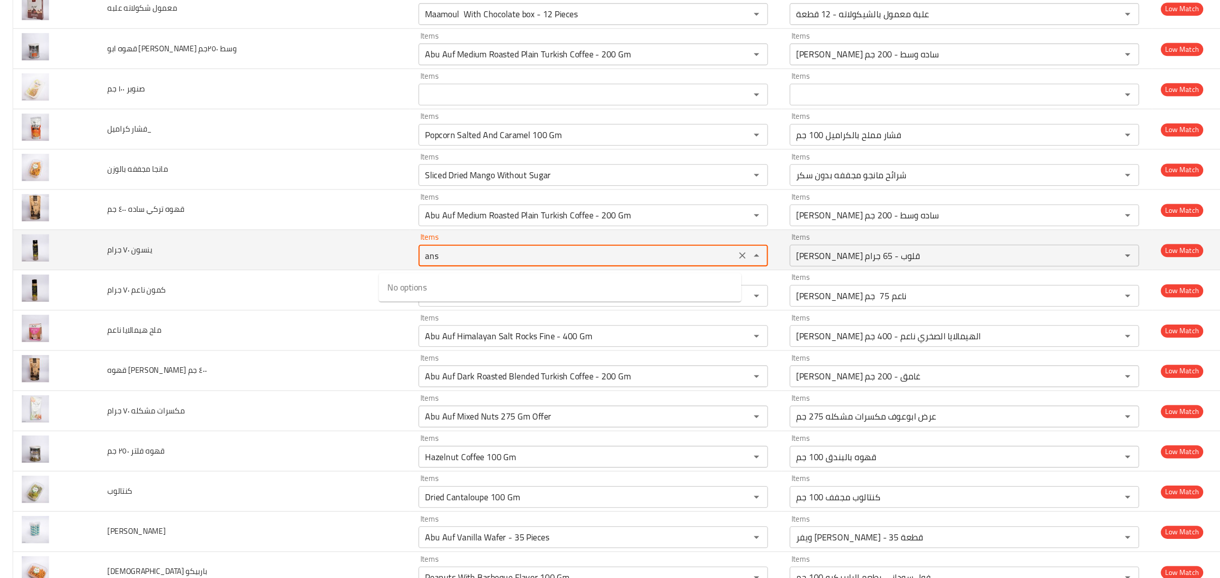
drag, startPoint x: 506, startPoint y: 258, endPoint x: 228, endPoint y: 249, distance: 277.7
click at [228, 249] on tr "ينسون ٧٠ جرام Items ans Items Items جيلى بينسون قلوب - 65 جرام Items Low Match" at bounding box center [609, 253] width 1195 height 38
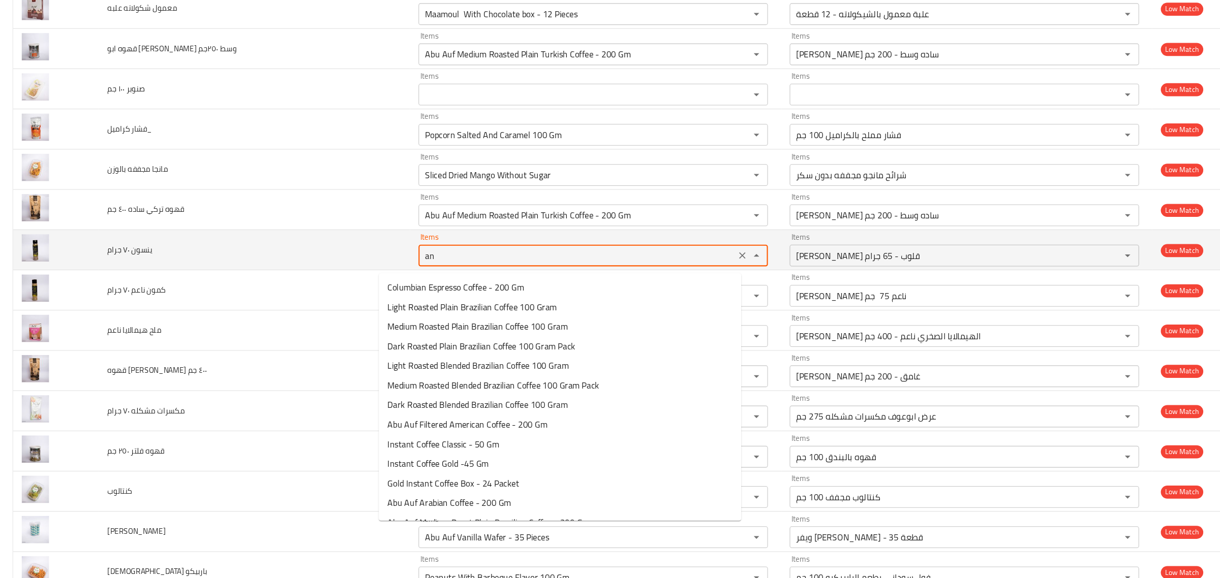
type جرام "ani"
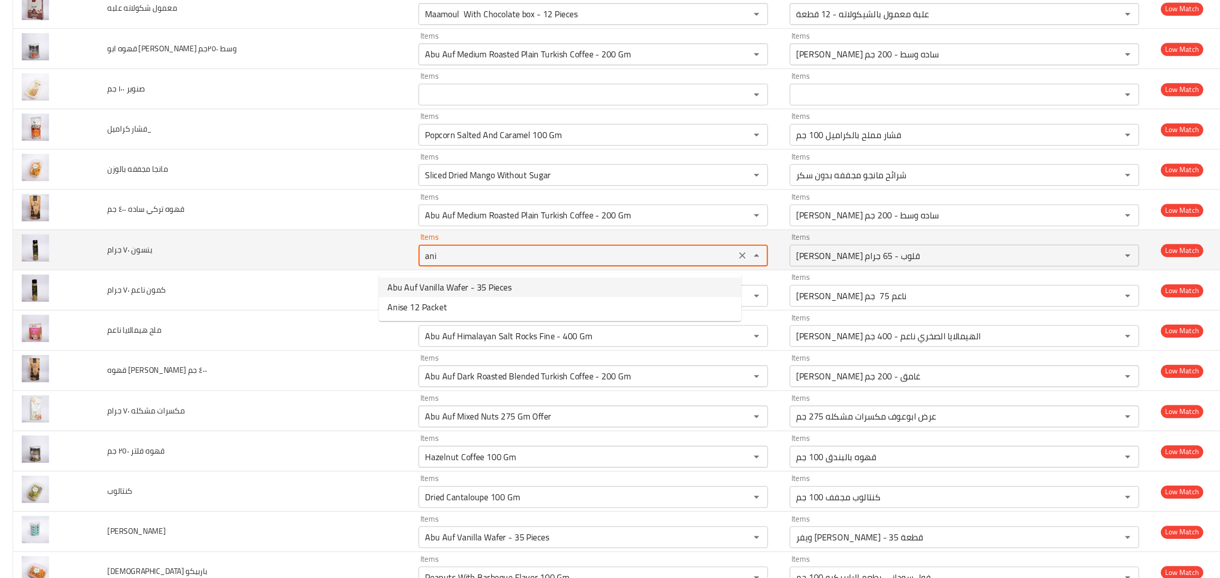
click at [686, 261] on button "Clear" at bounding box center [693, 258] width 14 height 14
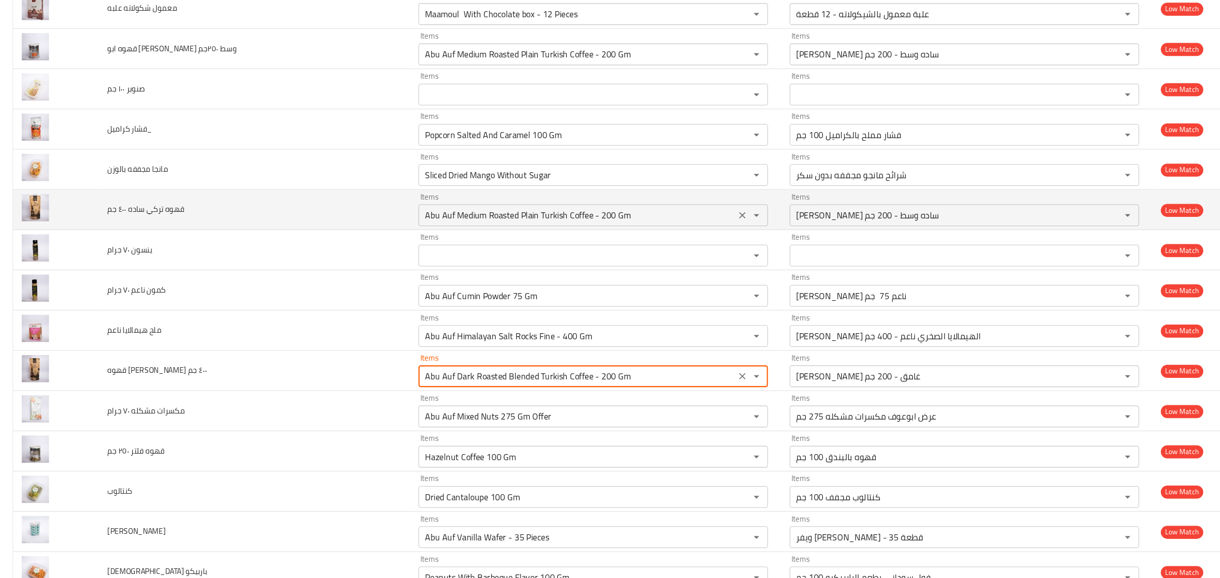
scroll to position [1523, 0]
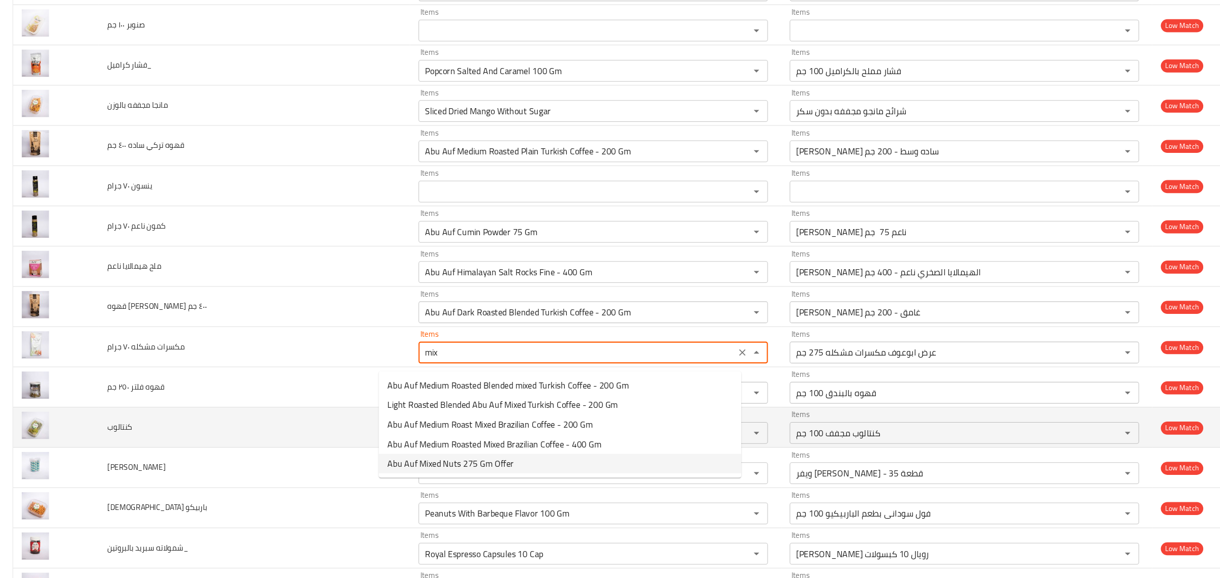
type جرام "Abu Auf Mixed Nuts 275 Gm Offer"
drag, startPoint x: 252, startPoint y: 431, endPoint x: 322, endPoint y: 411, distance: 73.0
click at [253, 431] on td "كنتالوب" at bounding box center [237, 419] width 291 height 38
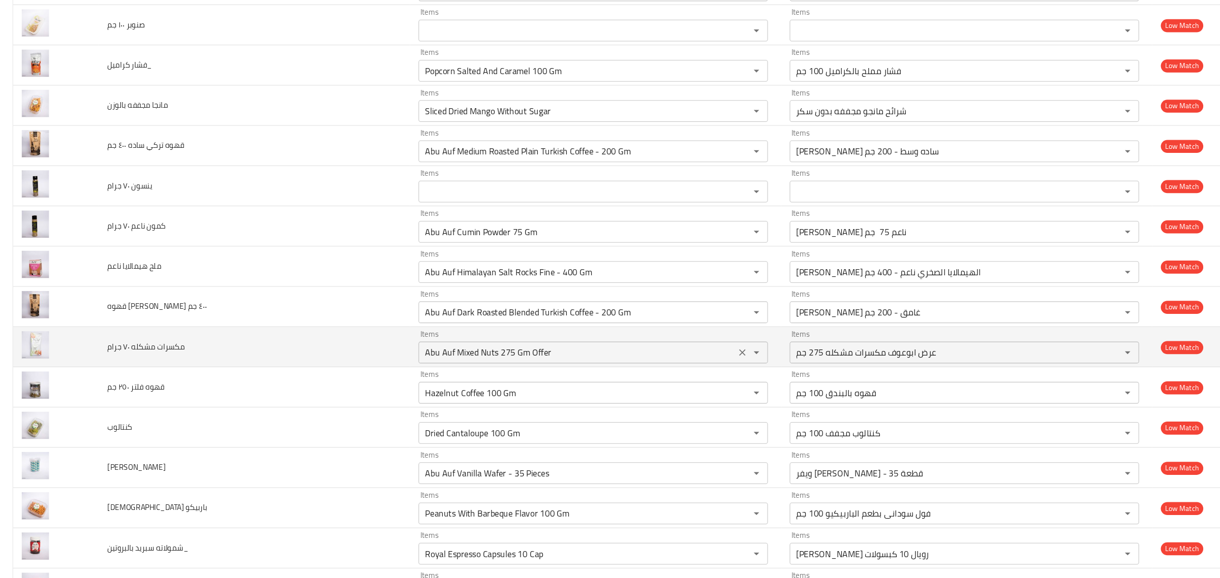
click at [688, 352] on icon "Clear" at bounding box center [693, 349] width 10 height 10
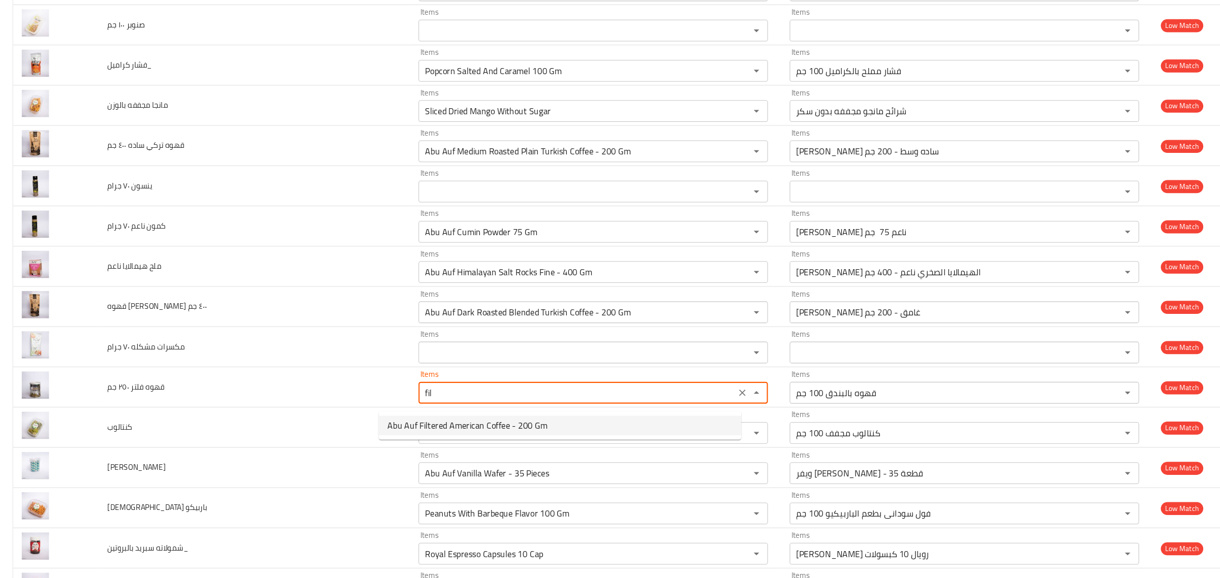
click at [590, 418] on جم-option-0 "Abu Auf Filtered American Coffee - 200 Gm" at bounding box center [523, 417] width 338 height 18
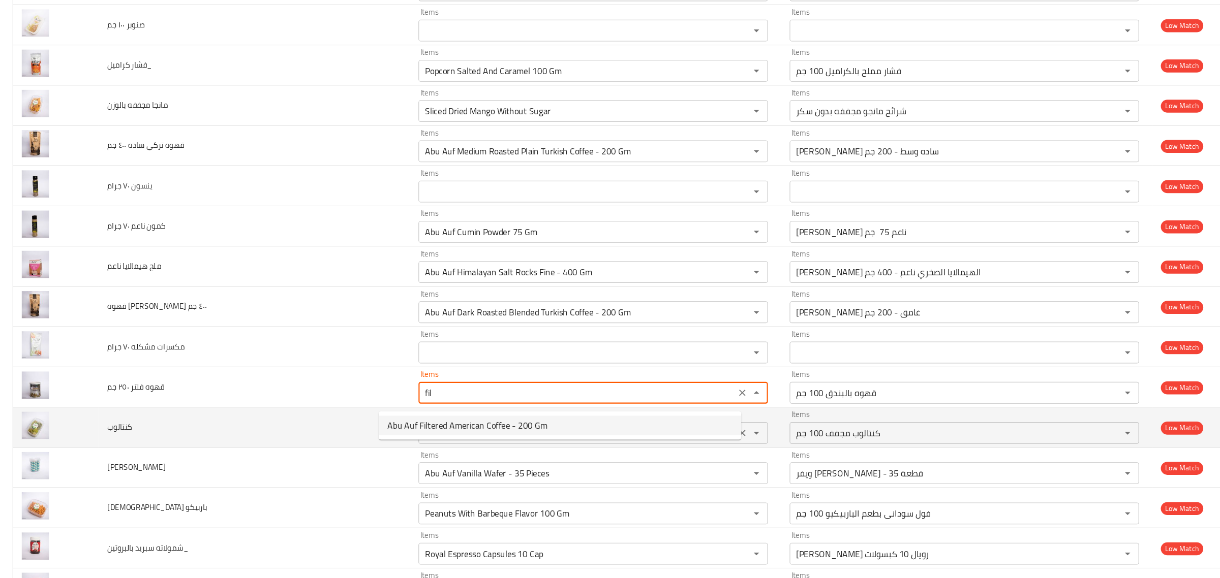
type جم "Abu Auf Filtered American Coffee - 200 Gm"
type جم-ar "أبو عوف قهوة فلتر أمريكي - 200 جم"
type جم "Abu Auf Filtered American Coffee - 200 Gm"
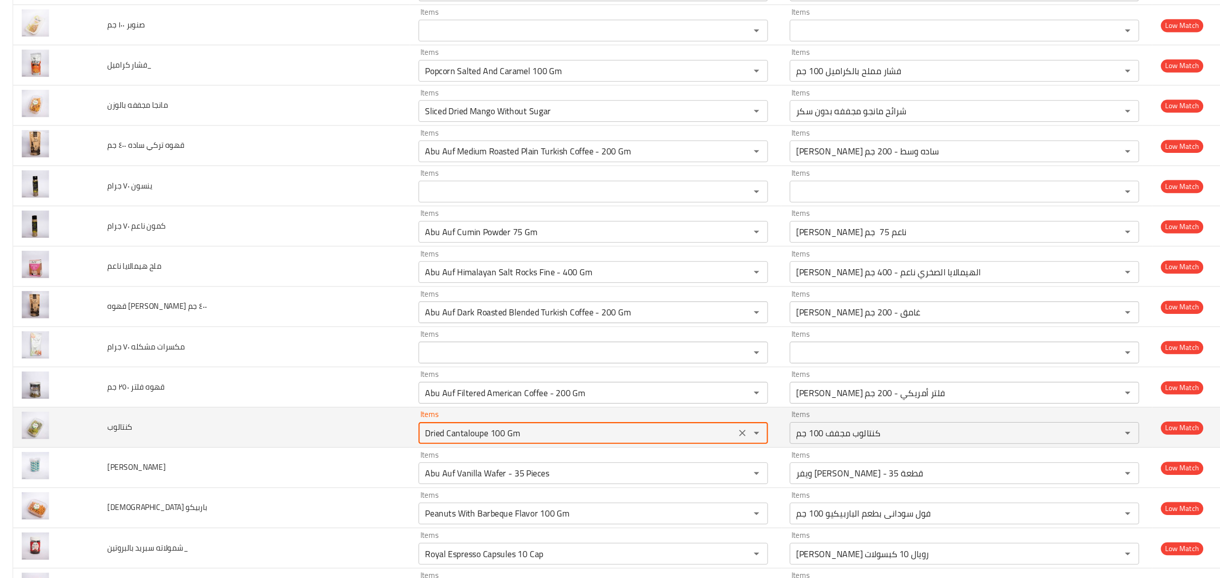
click at [585, 424] on input "Dried Cantaloupe 100 Gm" at bounding box center [539, 424] width 290 height 14
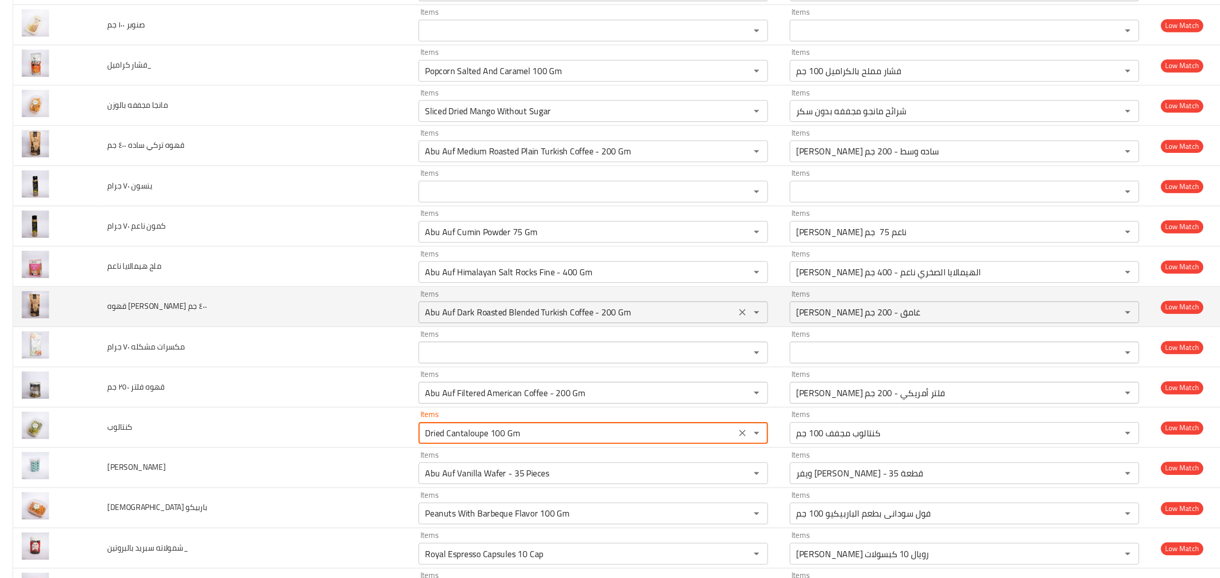
scroll to position [1642, 0]
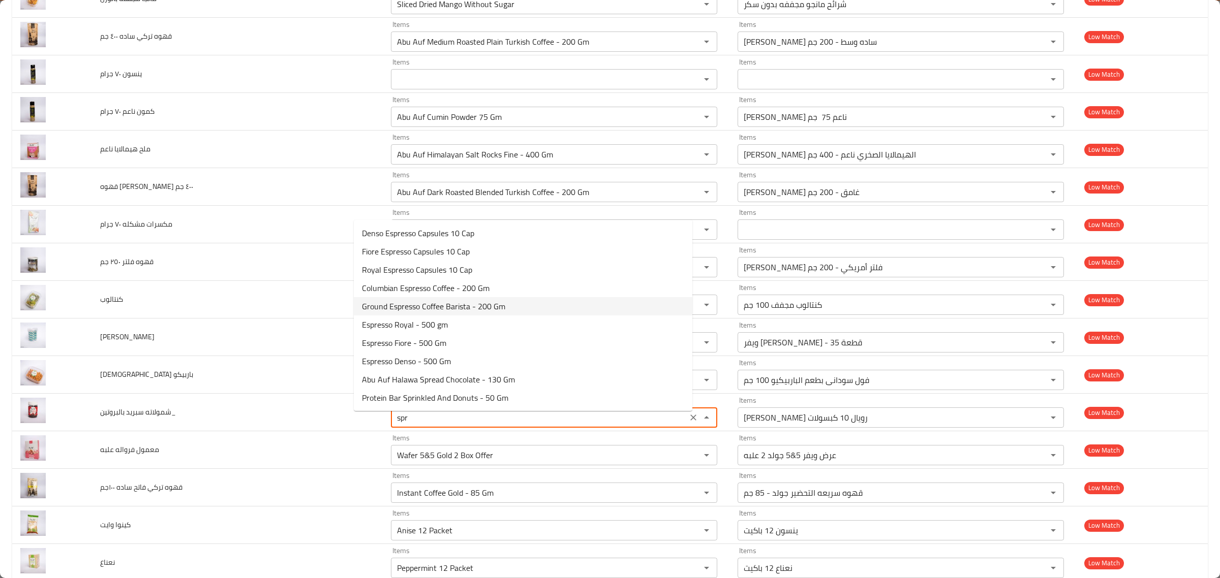
type بالبروتين_ "spre"
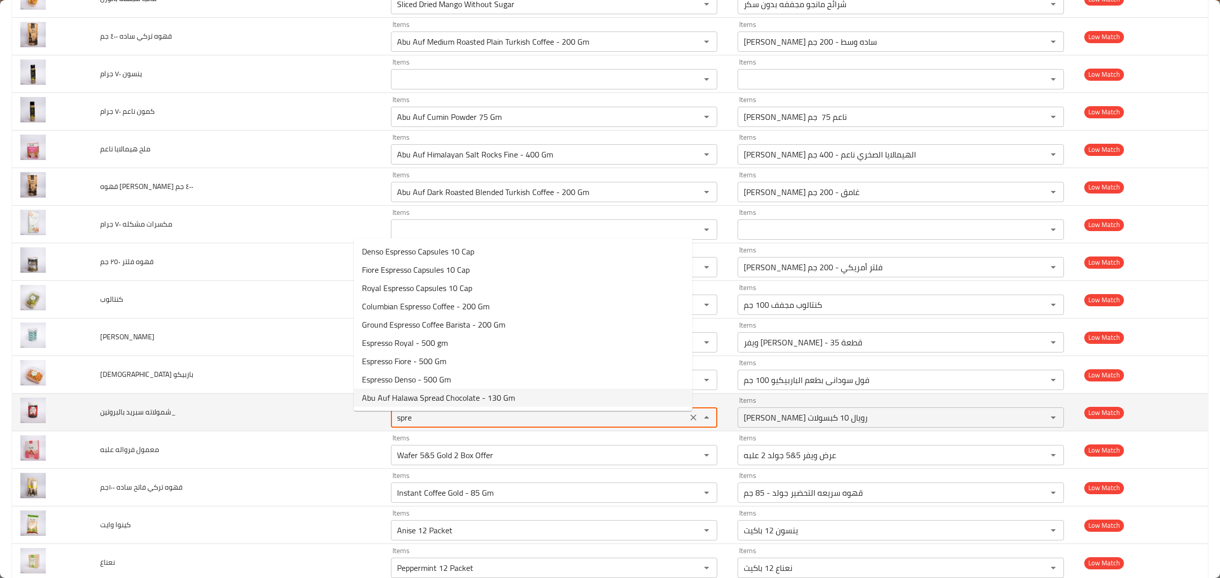
click at [660, 418] on div "spre Items" at bounding box center [554, 418] width 326 height 20
click at [686, 419] on button "Clear" at bounding box center [693, 418] width 14 height 14
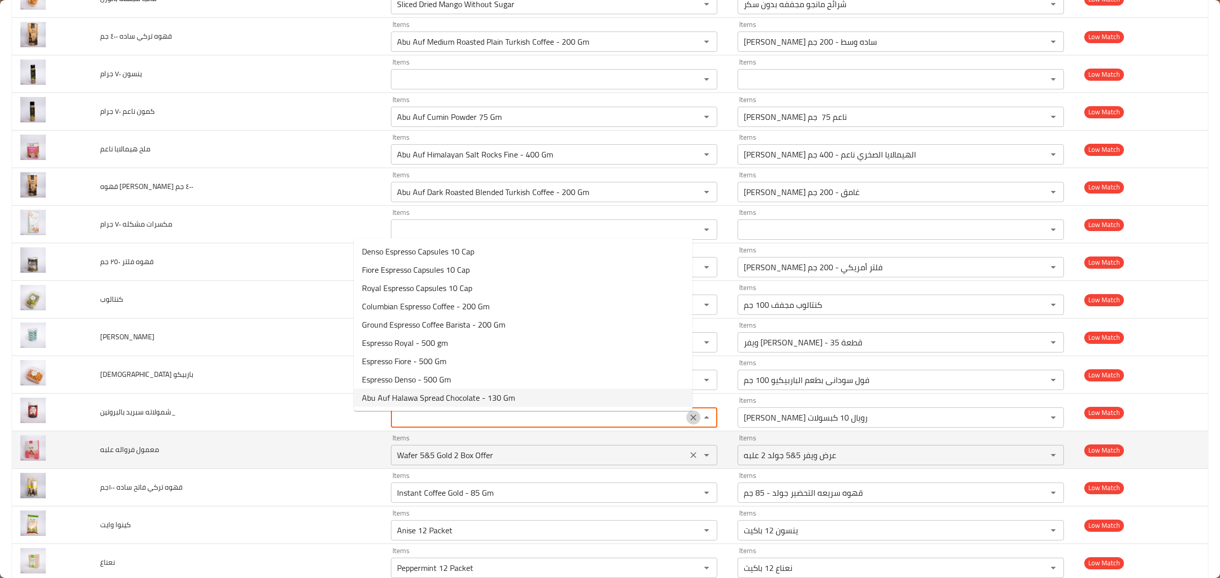
click at [610, 462] on علبه "Wafer 5&5 Gold 2 Box Offer" at bounding box center [539, 455] width 290 height 14
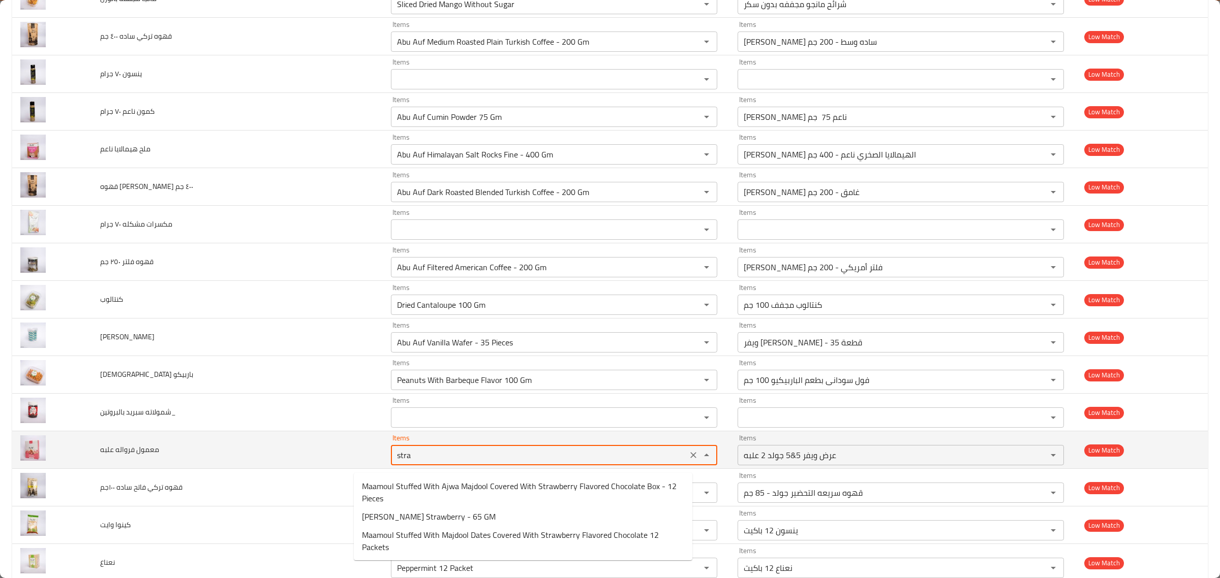
type علبه "straw"
click at [688, 457] on icon "Clear" at bounding box center [693, 455] width 10 height 10
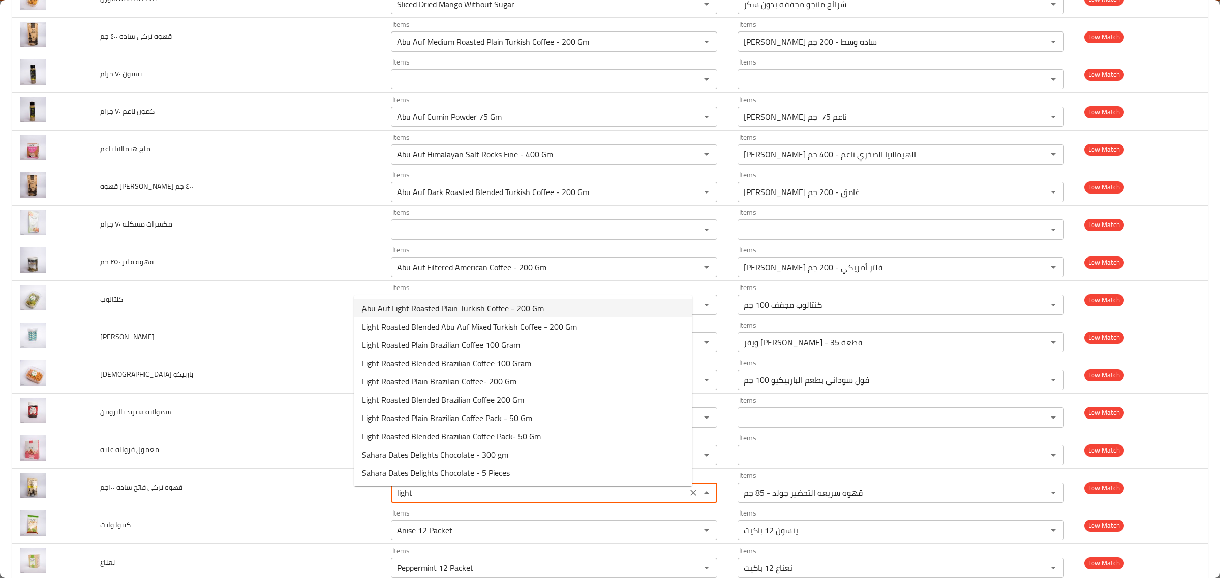
click at [563, 313] on ١٠٠جم-option-0 "ِِAbu Auf Light Roasted Plain Turkish Coffee - 200 Gm" at bounding box center [523, 308] width 338 height 18
type ١٠٠جم "ِِAbu Auf Light Roasted Plain Turkish Coffee - 200 Gm"
type ١٠٠جم-ar "بن أبو عوف تركي ساده فاتح - 200 جم"
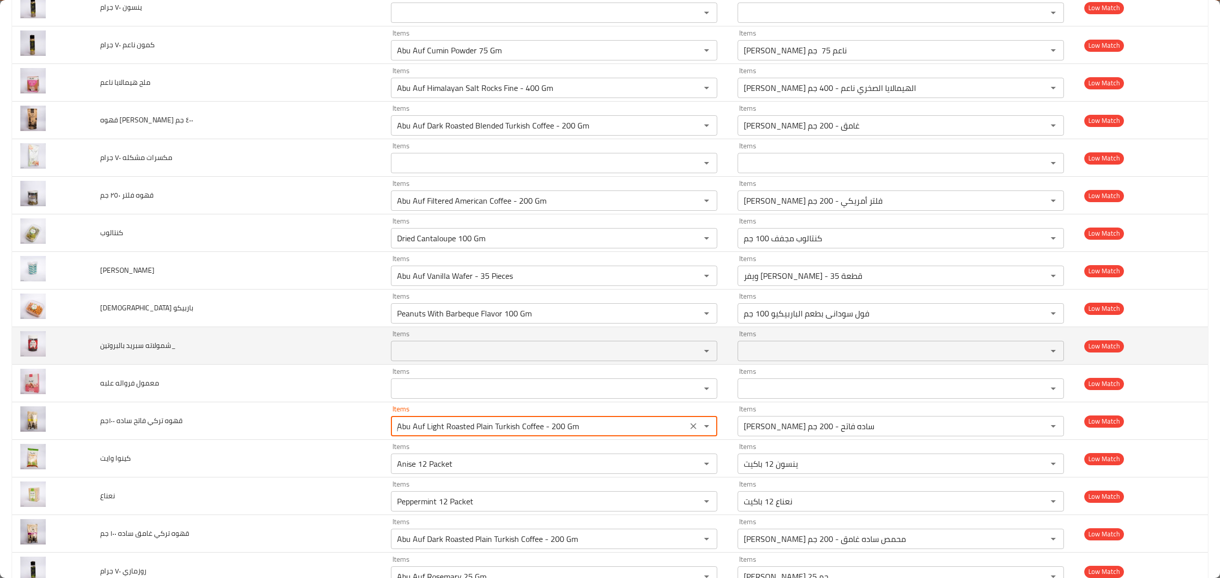
scroll to position [1769, 0]
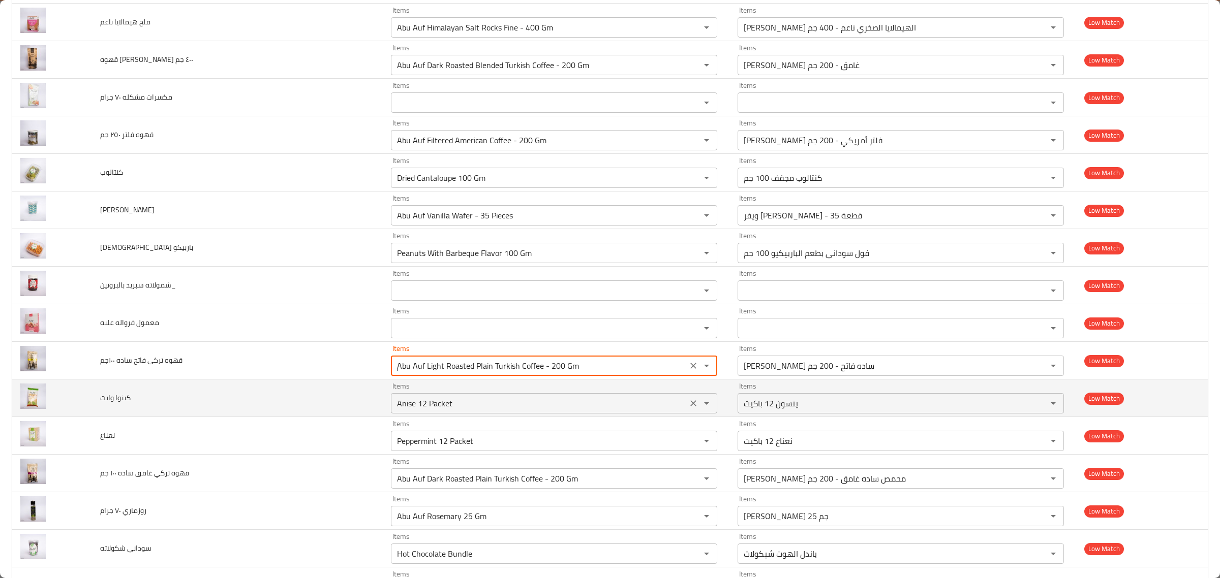
click at [589, 401] on div "Anise 12 Packet Items" at bounding box center [554, 403] width 326 height 20
type ١٠٠جم "ِِAbu Auf Light Roasted Plain Turkish Coffee - 200 Gm"
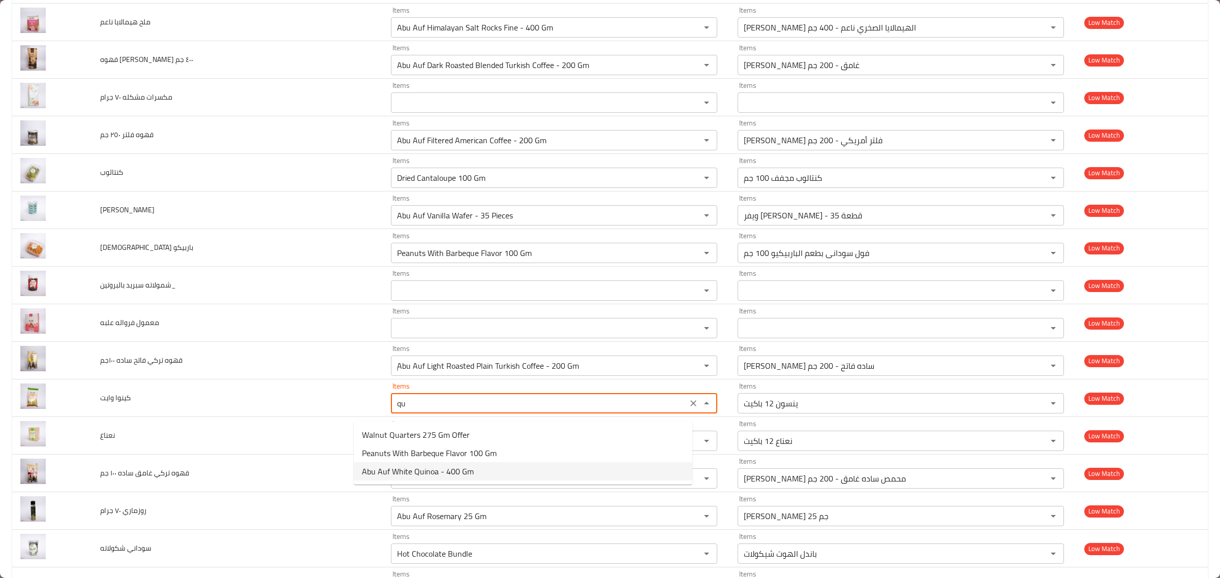
click at [559, 466] on وايت-option-2 "Abu Auf White Quinoa - 400 Gm" at bounding box center [523, 471] width 338 height 18
type وايت "Abu Auf White Quinoa - 400 Gm"
type وايت-ar "أبو عوف حبوب الكينوا البيضاء - 400 جم"
type وايت "Abu Auf White Quinoa - 400 Gm"
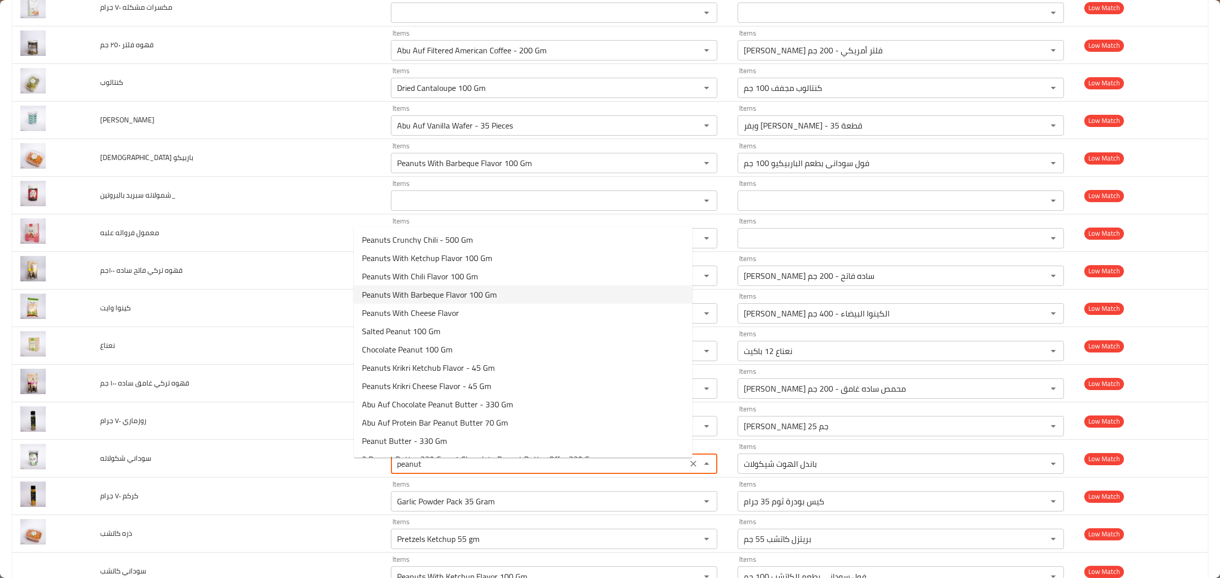
scroll to position [51, 0]
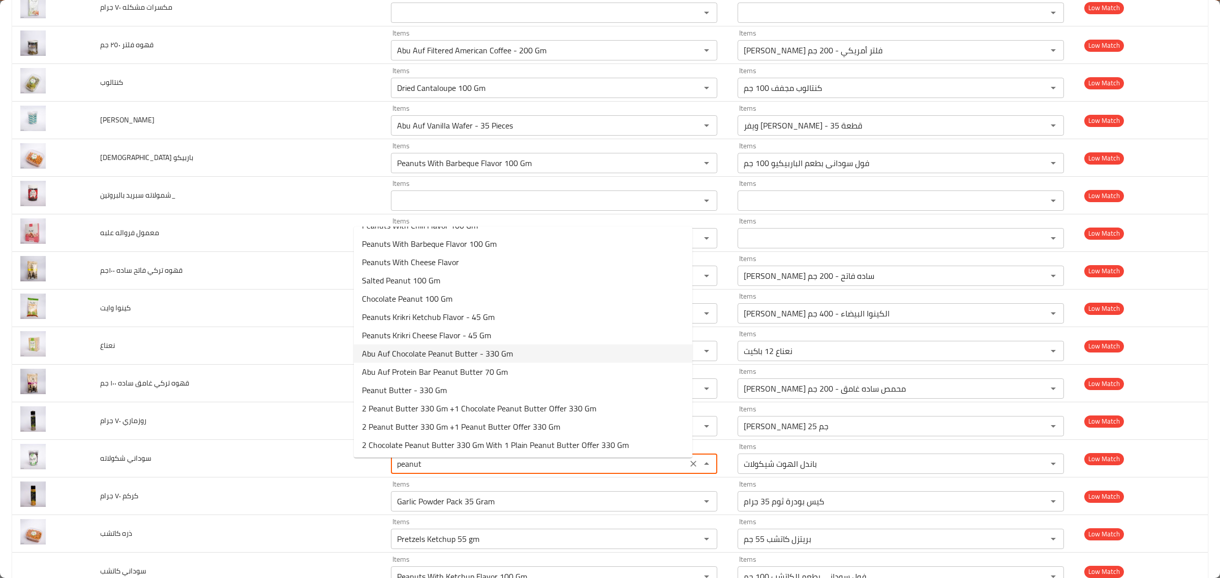
click at [496, 354] on span "Abu Auf Chocolate Peanut Butter - 330 Gm" at bounding box center [437, 354] width 151 height 12
type شكولاته "Abu Auf Chocolate Peanut Butter - 330 Gm"
type شكولاته-ar "أبو عوف زبدة فول سوداني بالشوكولاتة - 330 جم"
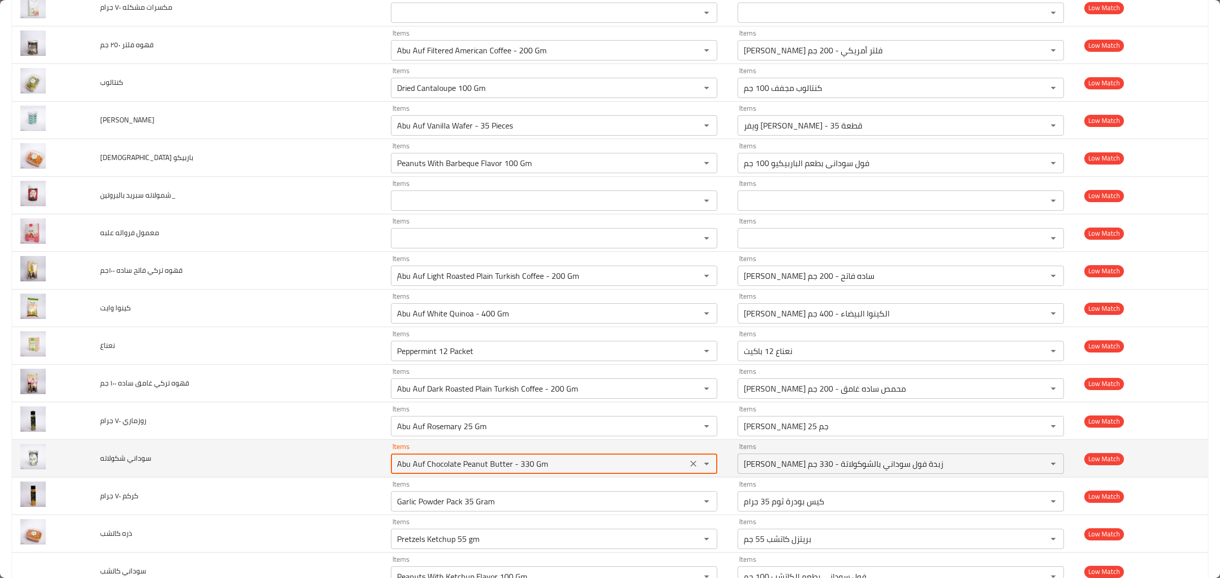
click at [526, 471] on شكولاته "Abu Auf Chocolate Peanut Butter - 330 Gm" at bounding box center [539, 464] width 290 height 14
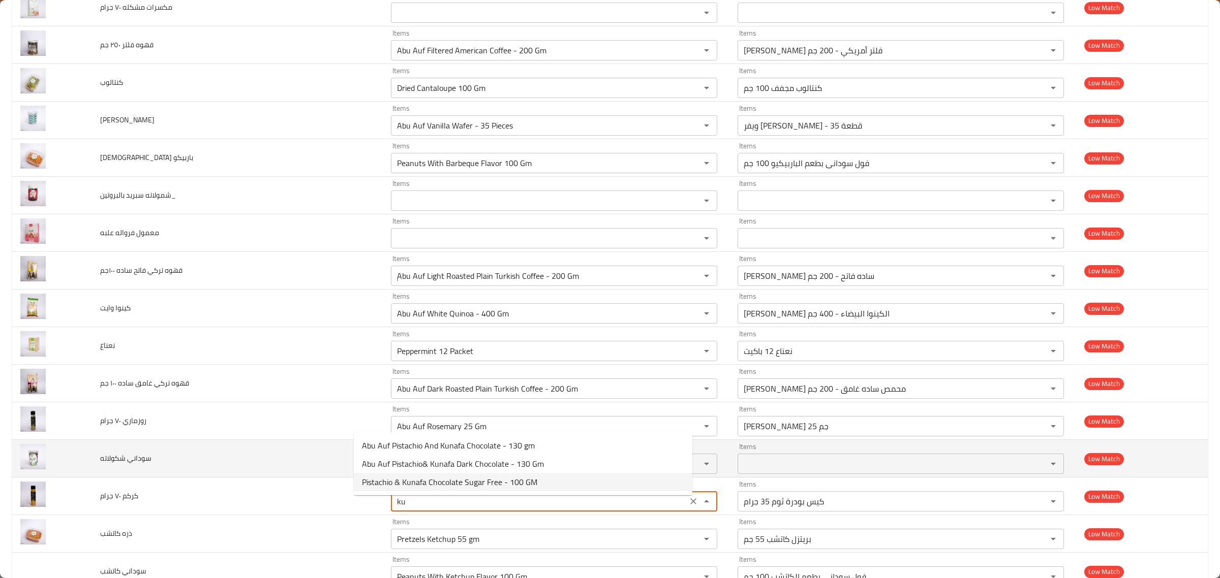
type جرام "k"
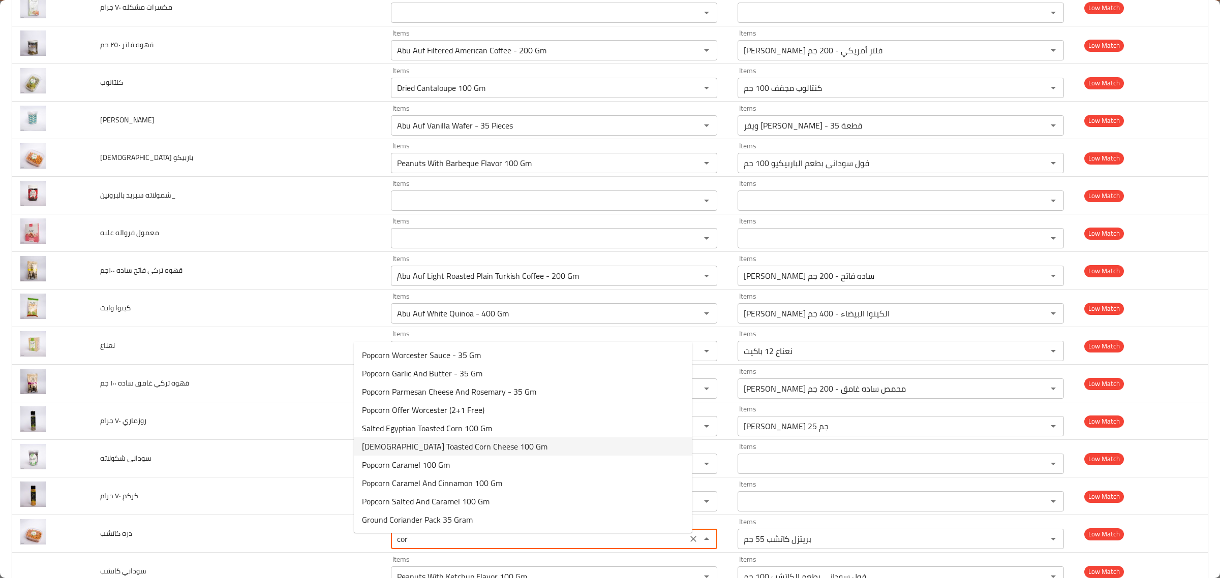
click at [499, 448] on كاتشب-popup "Popcorn Worcester Sauce - 35 Gm Popcorn Garlic And Butter - 35 Gm Popcorn Parme…" at bounding box center [523, 437] width 338 height 191
type كاتشب "c"
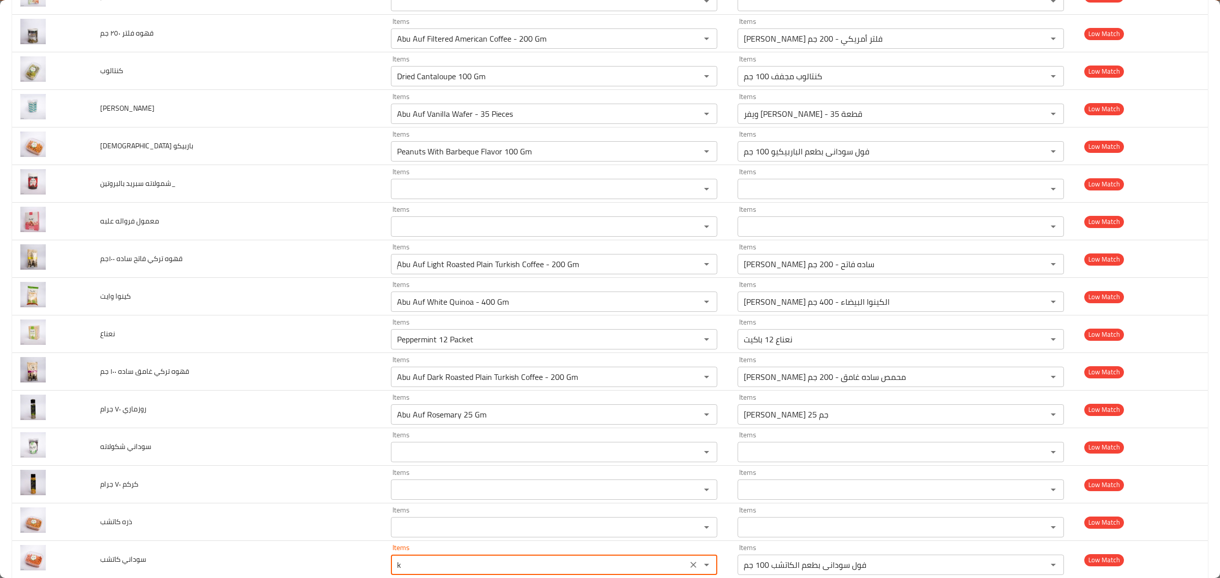
scroll to position [1871, 0]
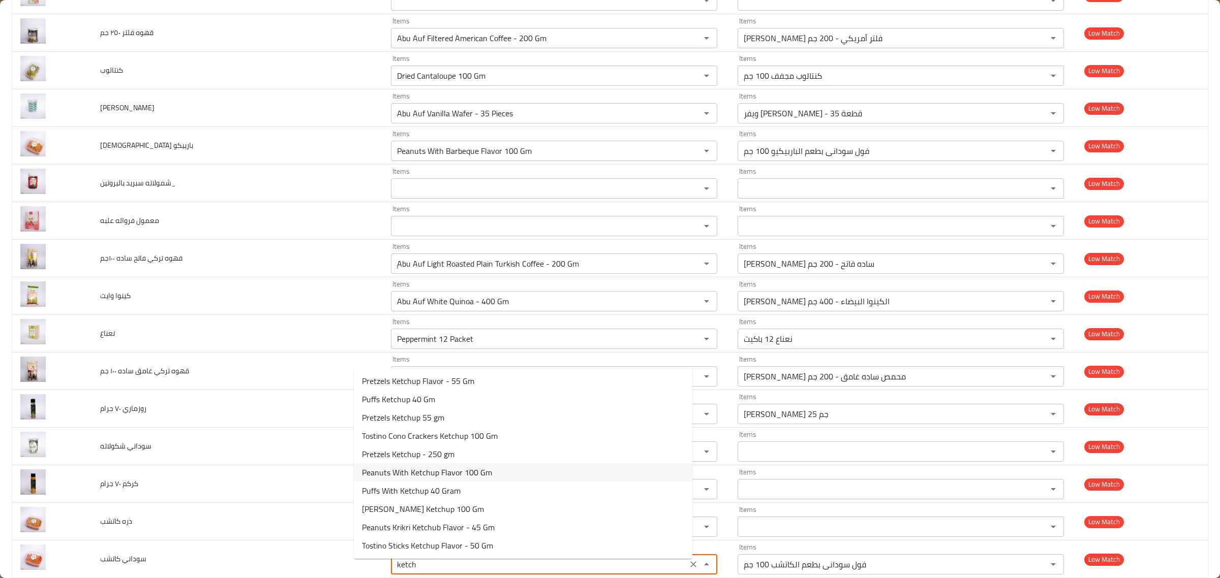
click at [483, 471] on span "Peanuts With Ketchup Flavor 100 Gm" at bounding box center [427, 473] width 130 height 12
type كاتشب "Peanuts With Ketchup Flavor 100 Gm"
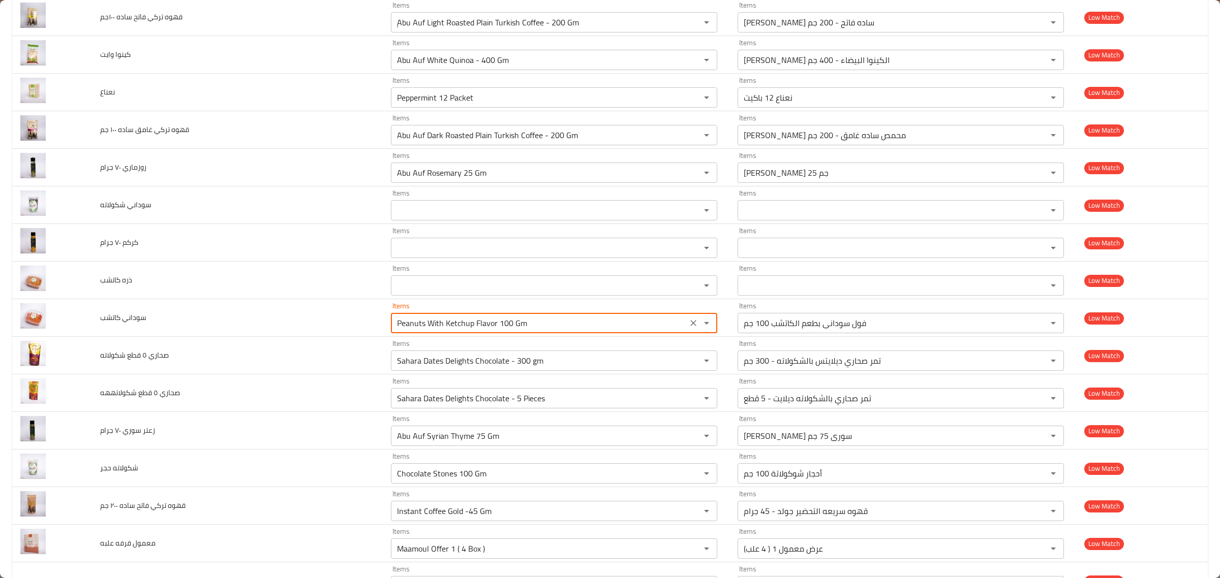
scroll to position [2112, 0]
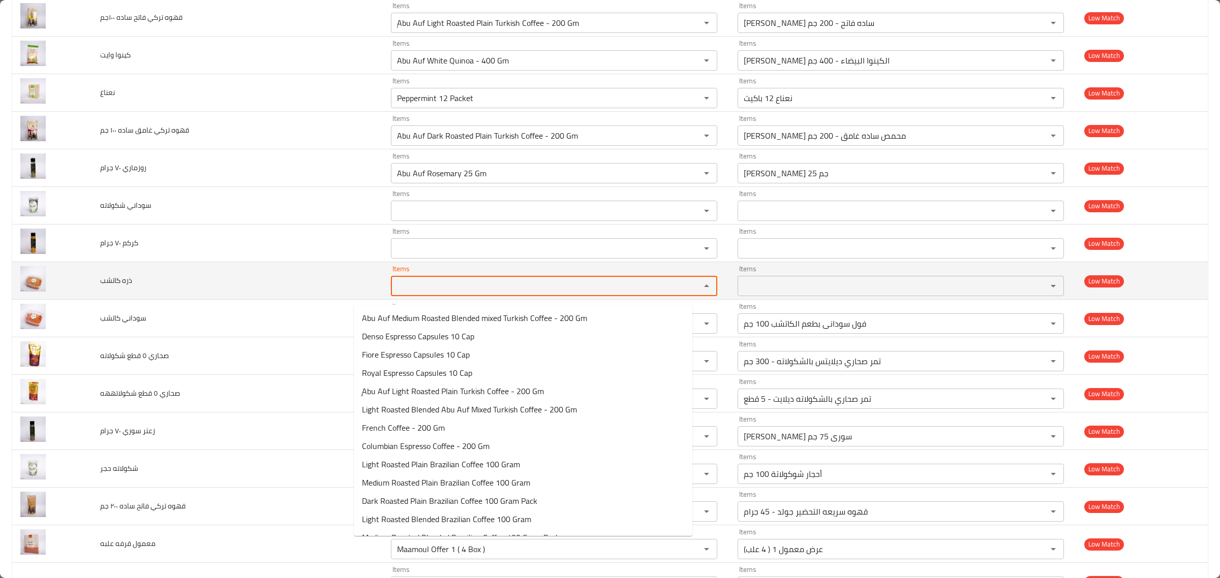
click at [476, 290] on كاتشب "Items" at bounding box center [539, 286] width 290 height 14
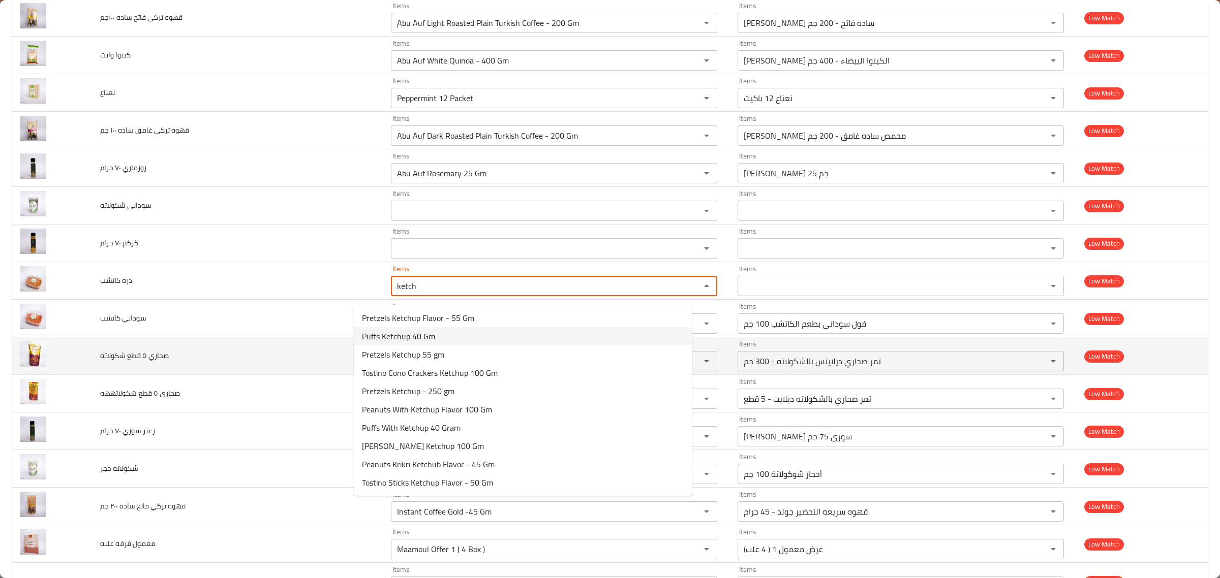
type كاتشب "ketch"
click at [259, 346] on td "صحاري ٥ قطع شكولاته" at bounding box center [237, 356] width 291 height 38
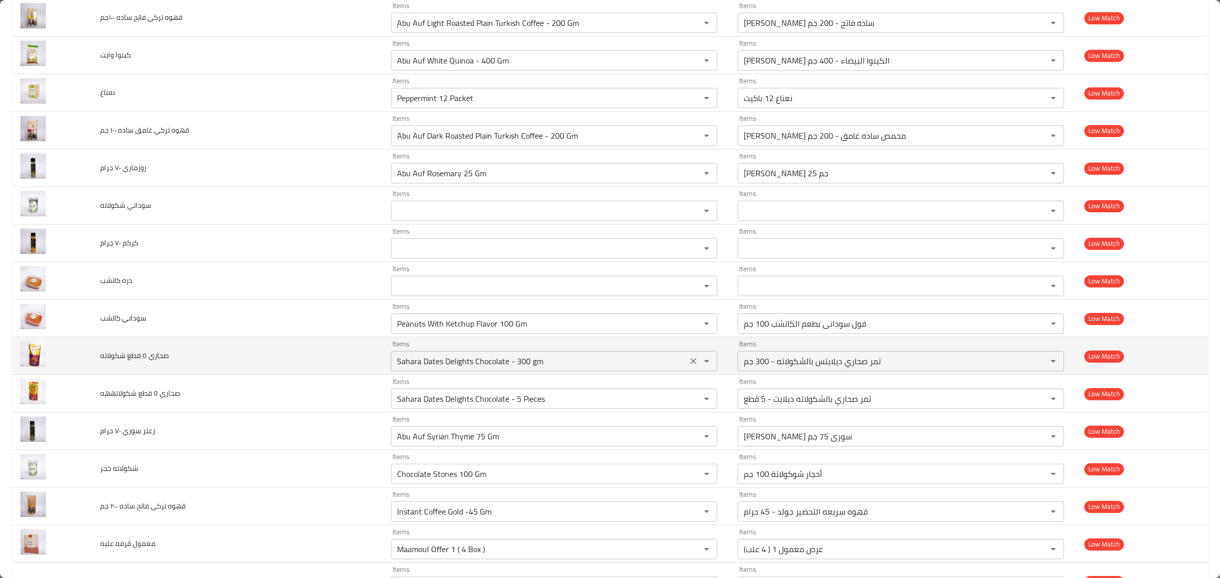
click at [507, 368] on شكولاته "Sahara Dates Delights Chocolate - 300 gm" at bounding box center [539, 361] width 290 height 14
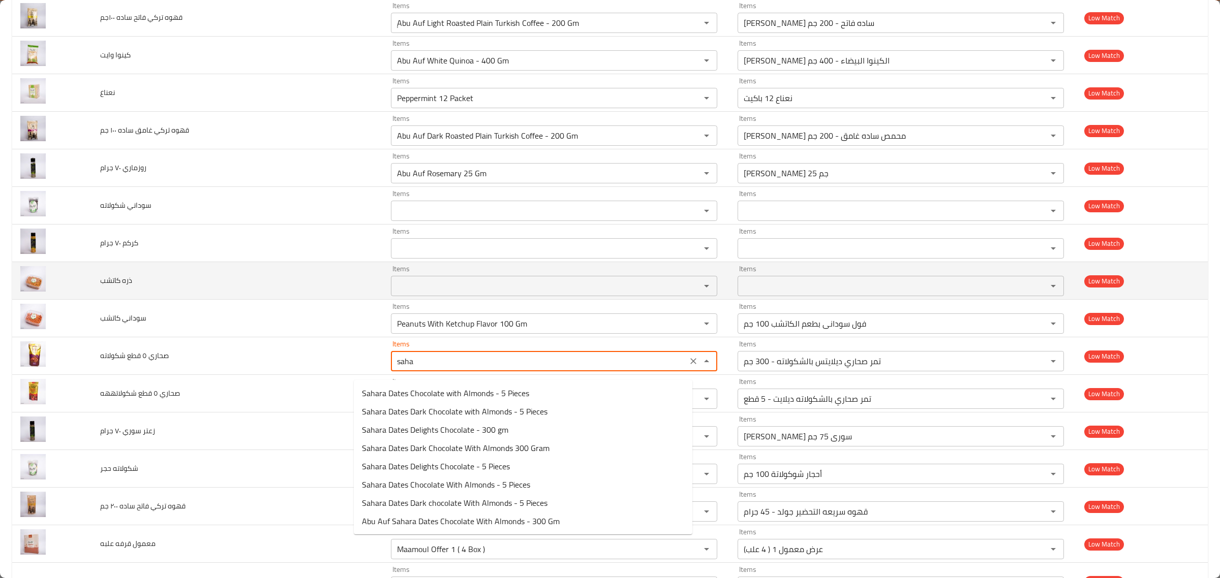
type شكولاته "sahar"
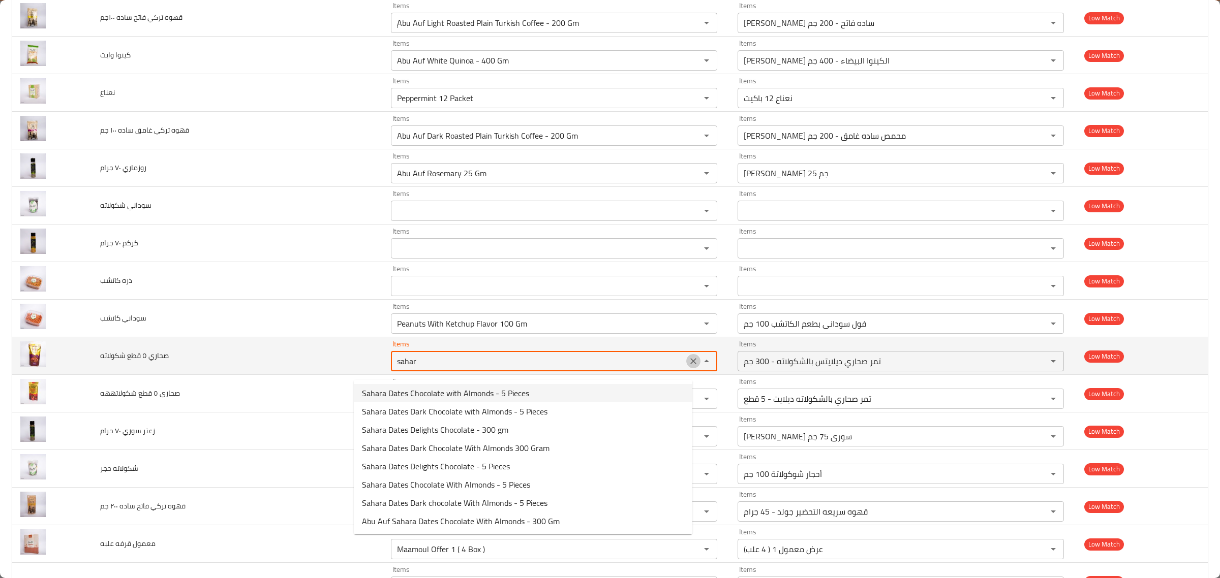
click at [688, 366] on icon "Clear" at bounding box center [693, 361] width 10 height 10
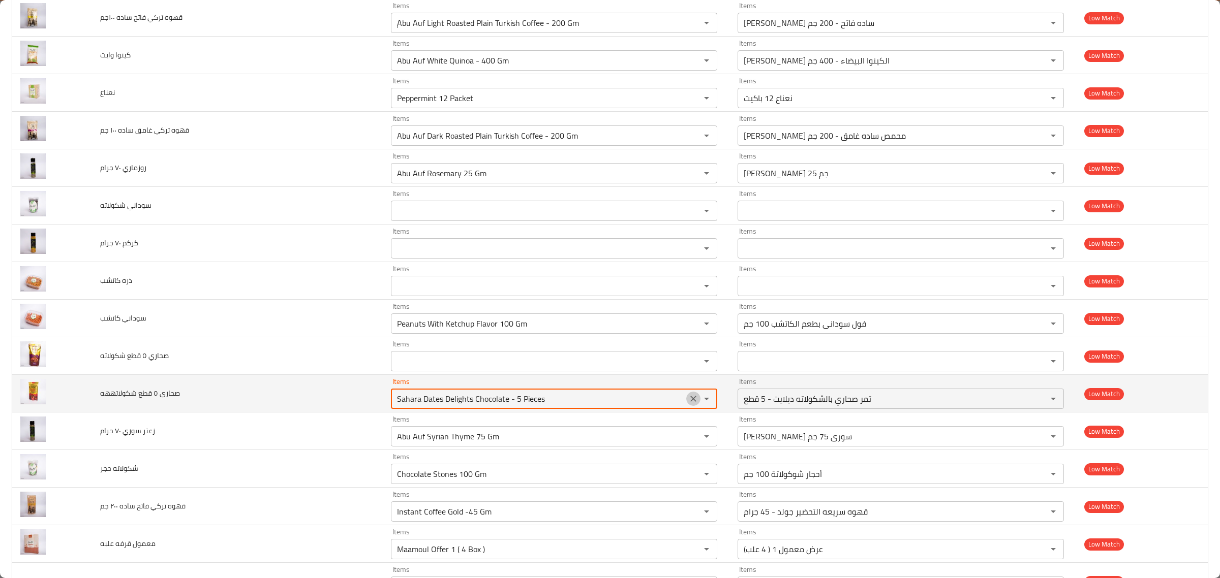
click at [688, 402] on icon "Clear" at bounding box center [693, 399] width 10 height 10
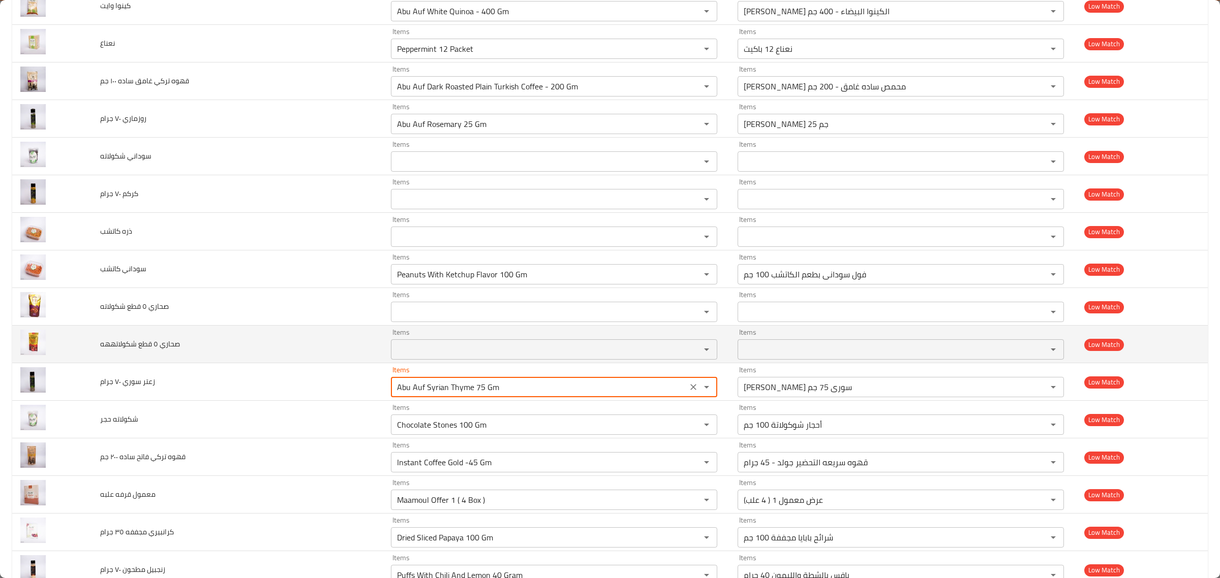
scroll to position [2176, 0]
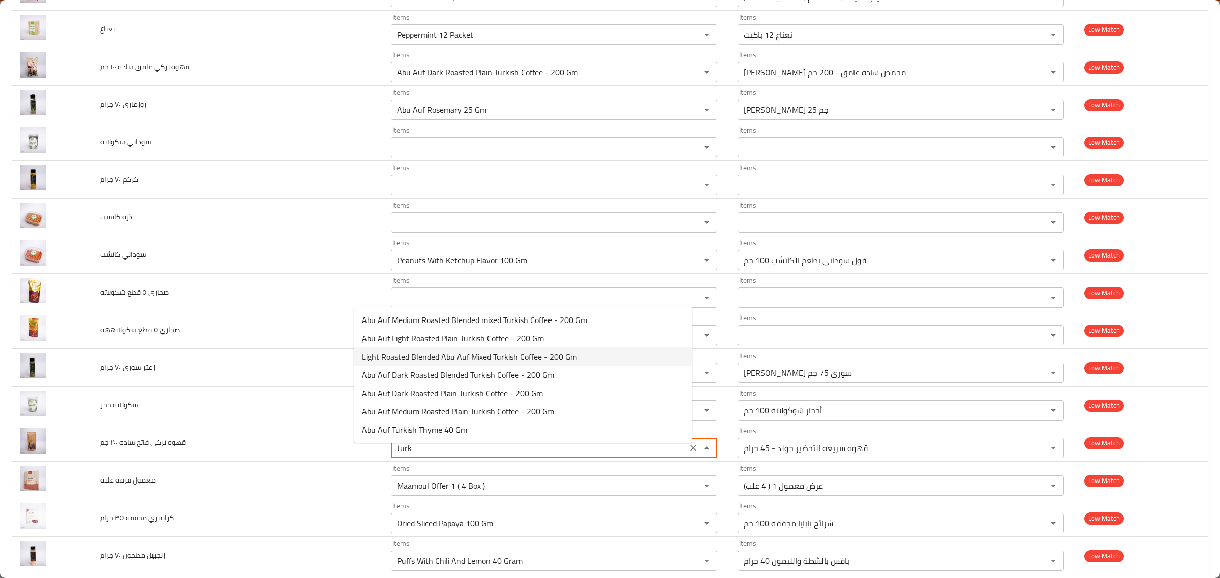
click at [511, 354] on span "Light Roasted Blended Abu Auf Mixed Turkish Coffee - 200 Gm" at bounding box center [469, 357] width 215 height 12
type جم "Light Roasted Blended Abu Auf Mixed Turkish Coffee - 200 Gm"
type جم-ar "بن أبو عوف تركي محمص مخلوط محوج فاتح - 200 جم"
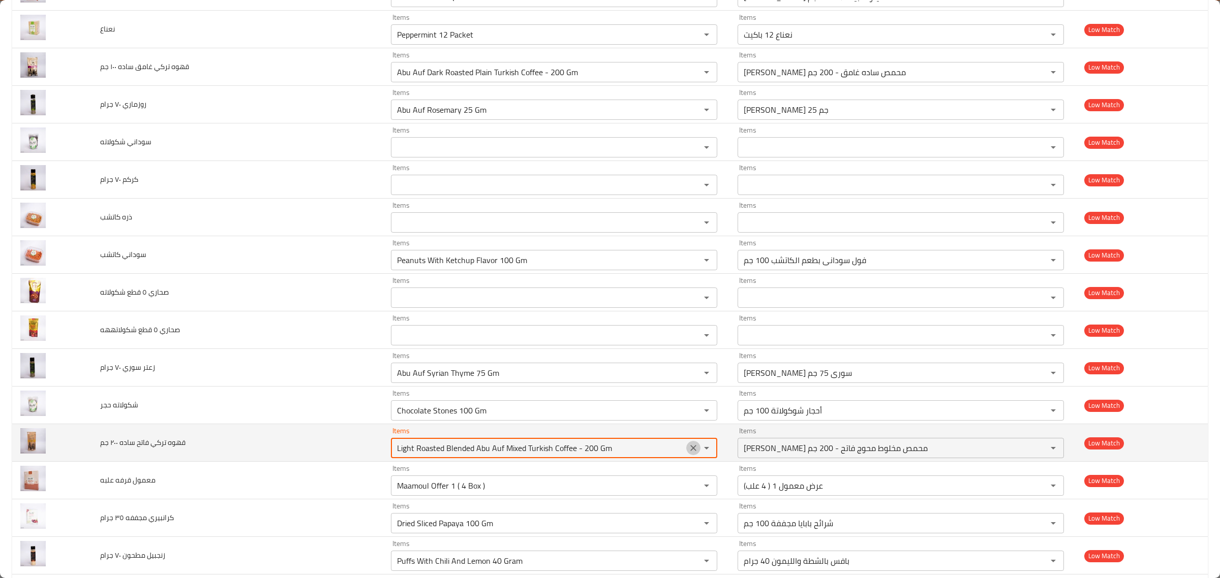
click at [688, 453] on icon "Clear" at bounding box center [693, 448] width 10 height 10
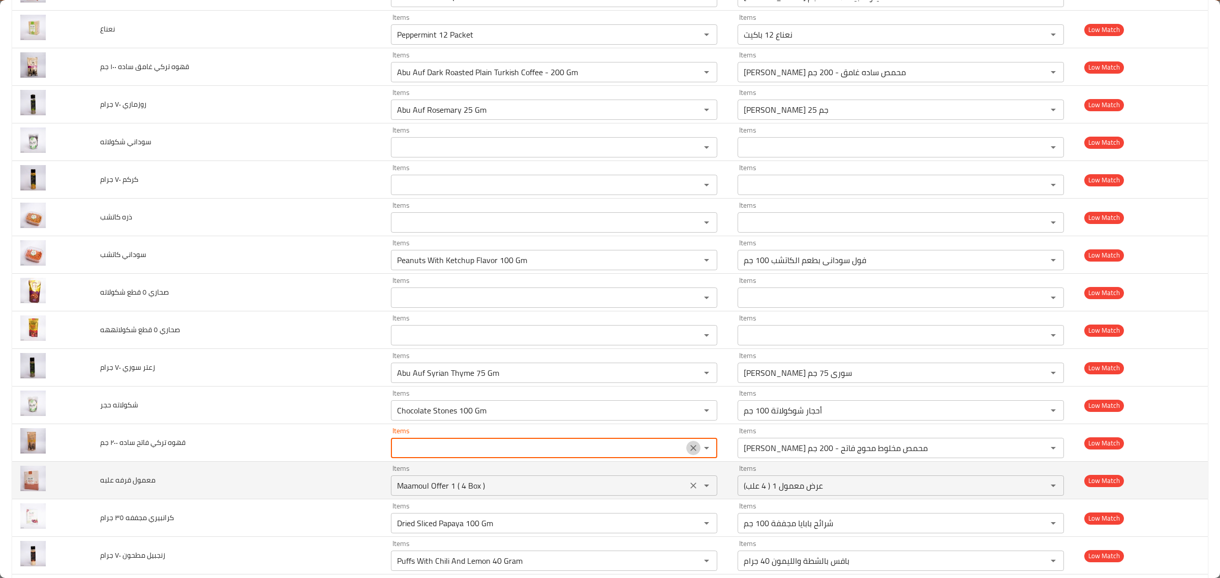
click at [631, 488] on علبه "Maamoul Offer 1 ( 4 Box )" at bounding box center [539, 486] width 290 height 14
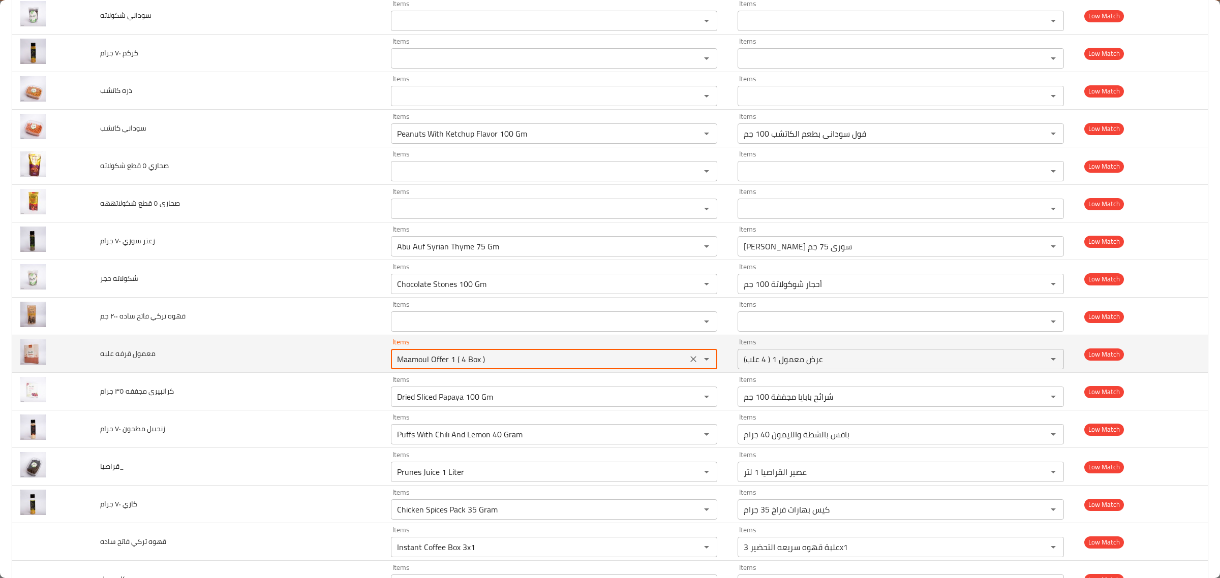
scroll to position [2303, 0]
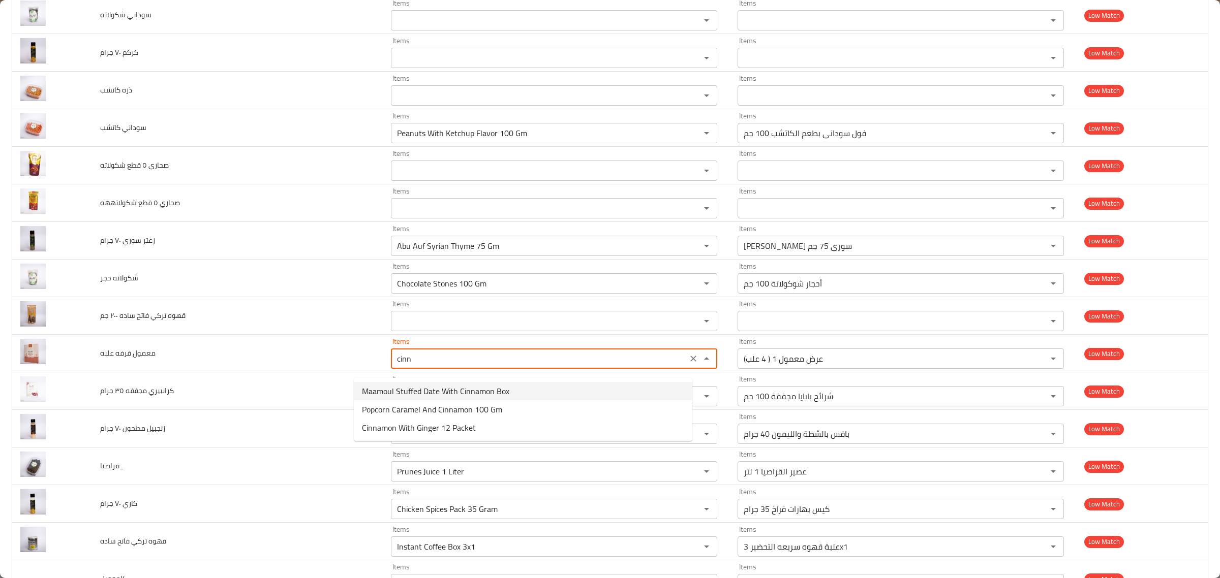
click at [531, 392] on علبه-option-0 "Maamoul Stuffed Date With Cinnamon Box" at bounding box center [523, 391] width 338 height 18
type علبه "Maamoul Stuffed Date With Cinnamon Box"
type علبه-ar "علبة معمول بالتمر وعجينة القرفة"
type علبه "Maamoul Stuffed Date With Cinnamon Box"
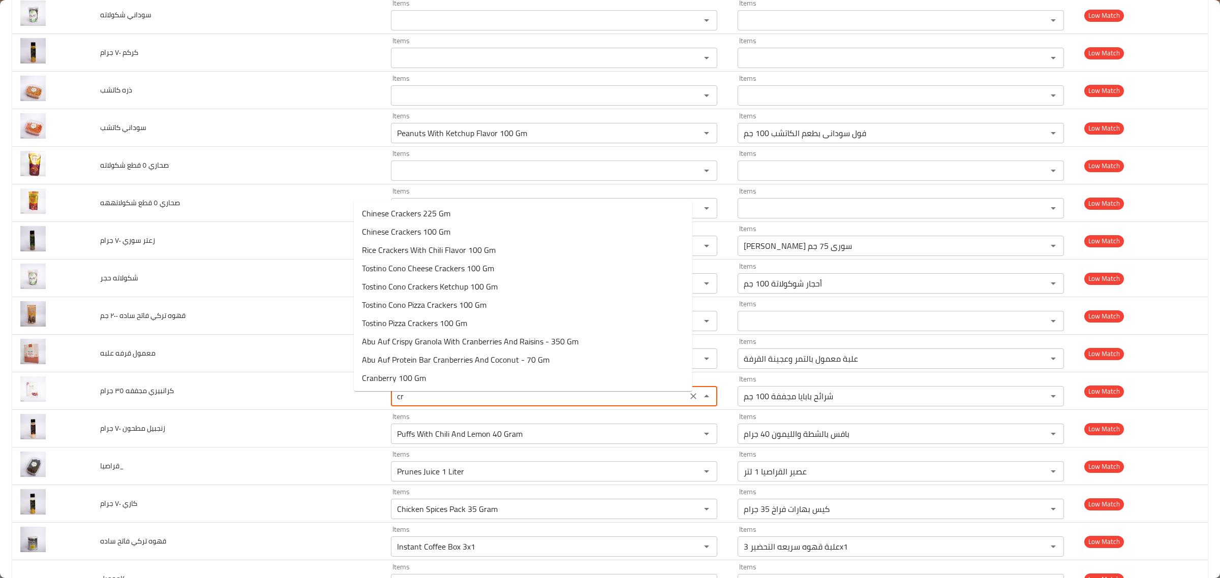
type جرام "c"
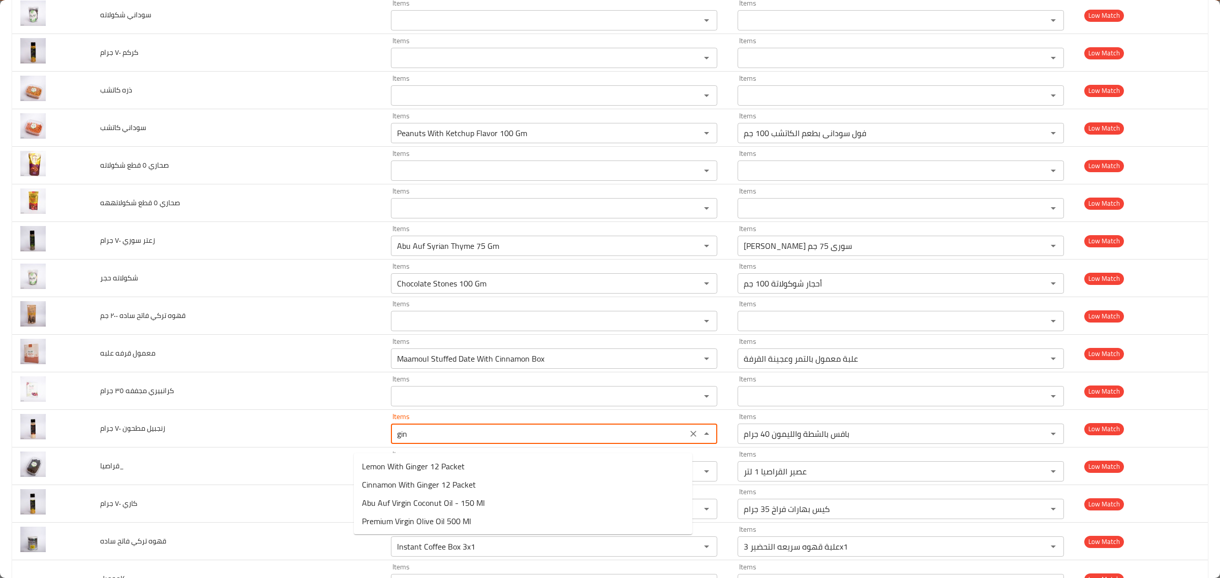
type جرام "ging"
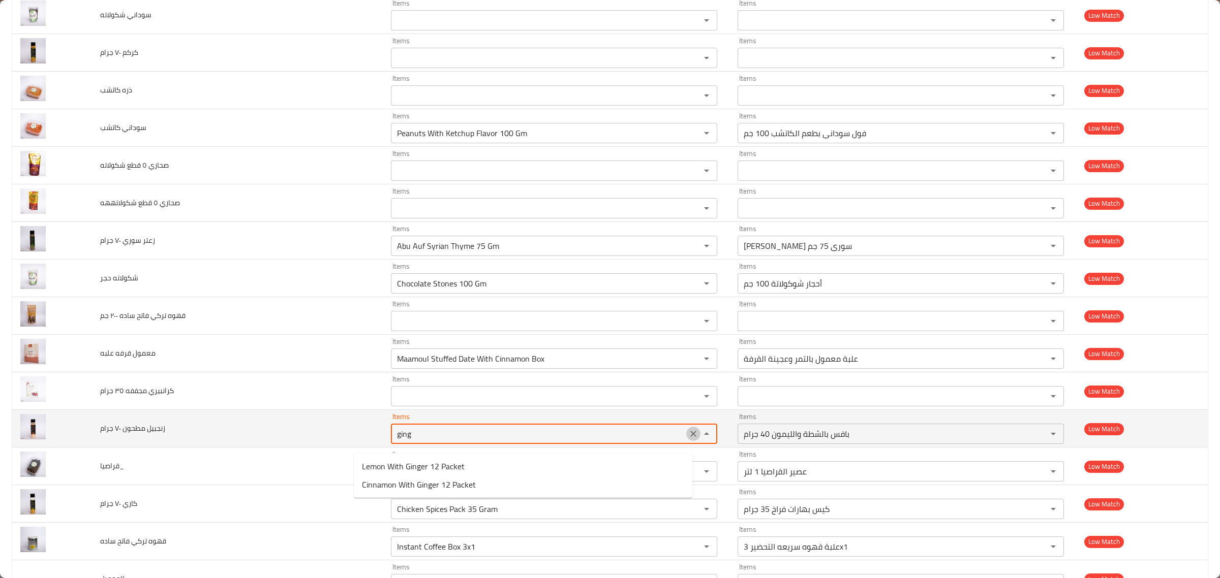
click at [688, 439] on icon "Clear" at bounding box center [693, 434] width 10 height 10
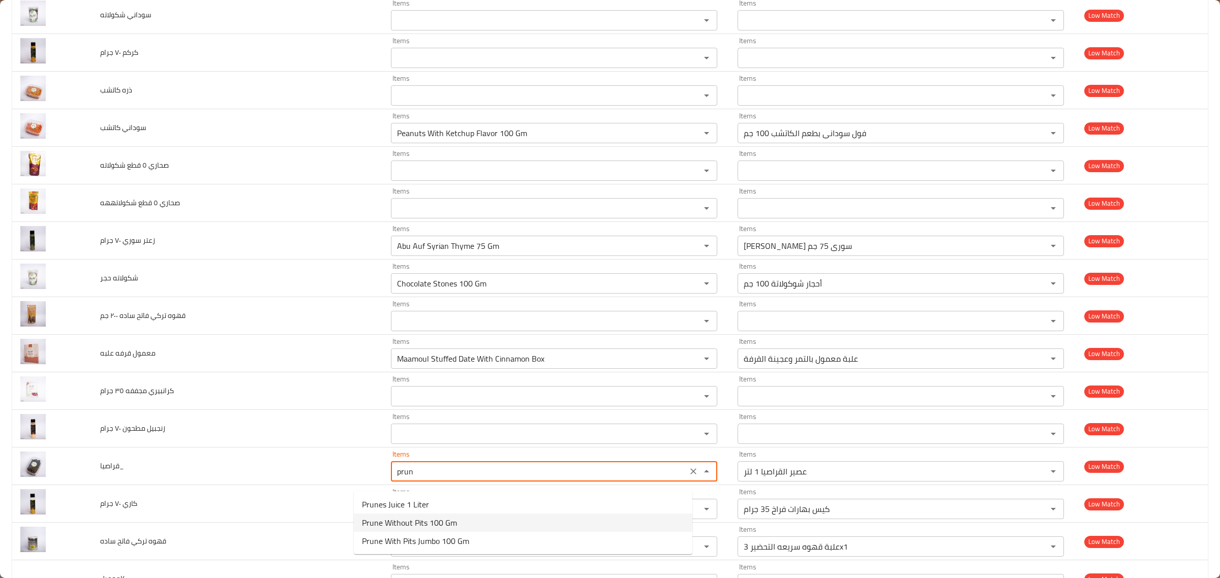
click at [521, 520] on li "Prune Without Pits 100 Gm" at bounding box center [523, 523] width 338 height 18
type input "Prune Without Pits 100 Gm"
type input "قراصيا بدون نواه 100 جم"
type input "Prune Without Pits 100 Gm"
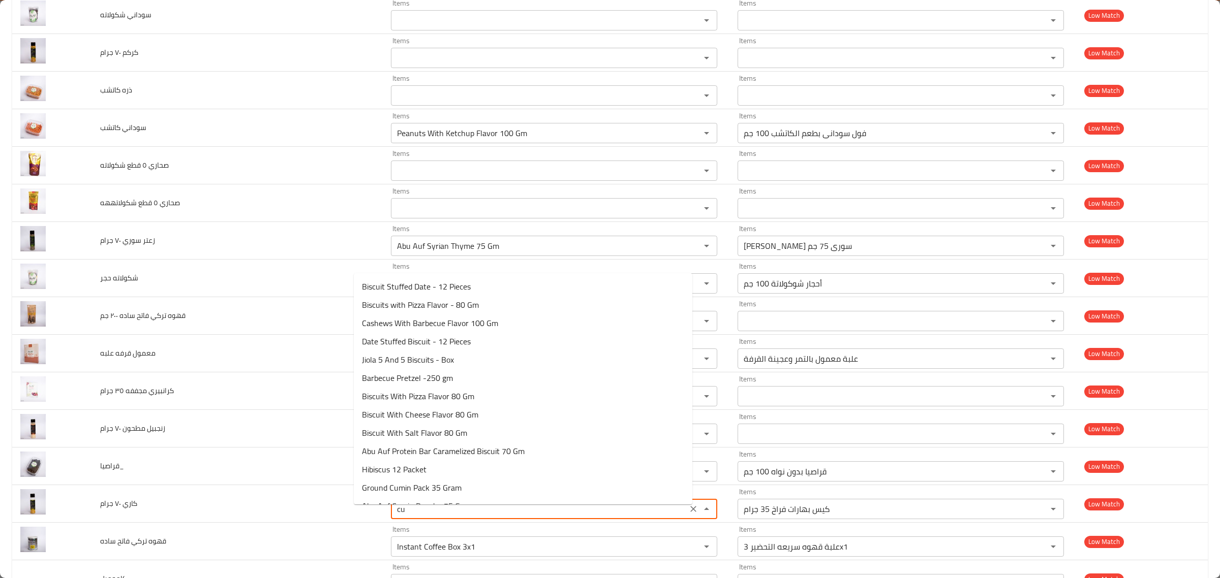
type جرام "c"
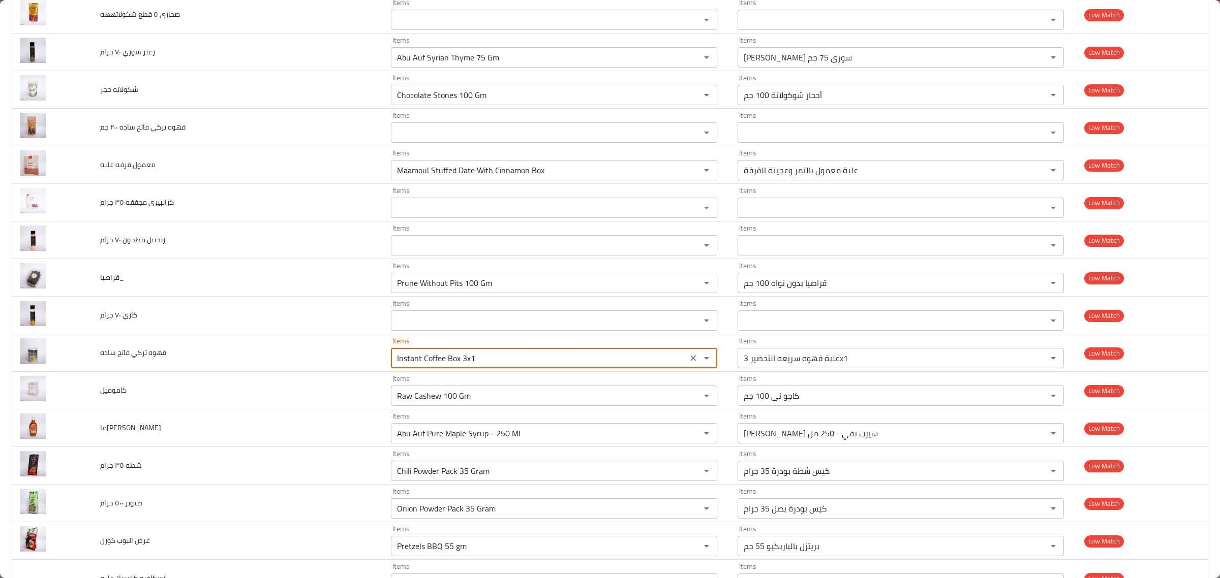
scroll to position [2496, 0]
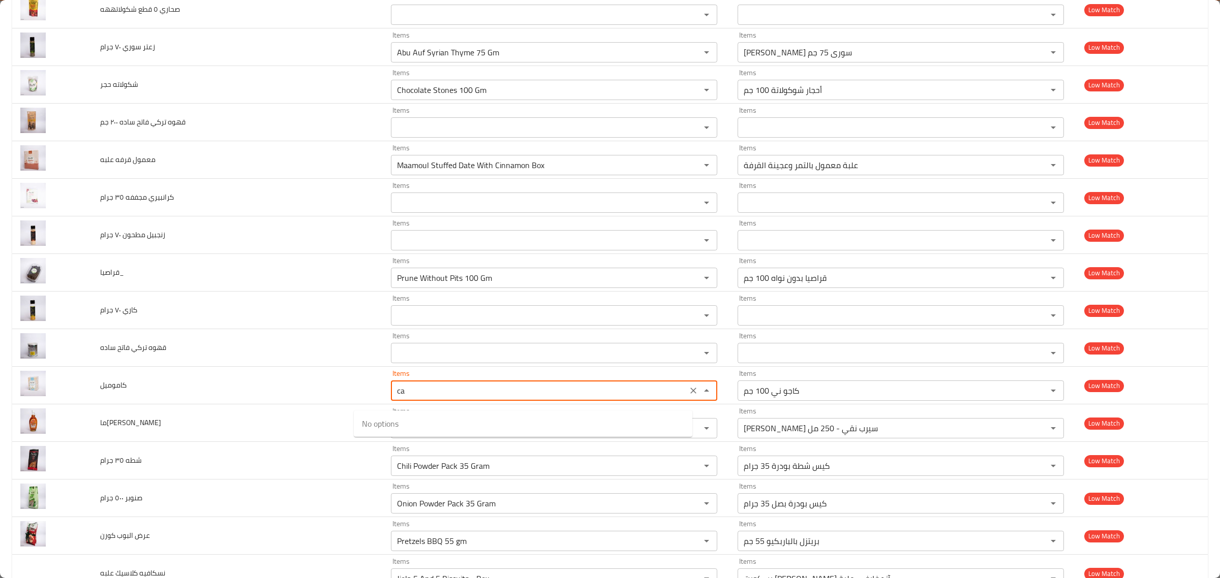
type input "c"
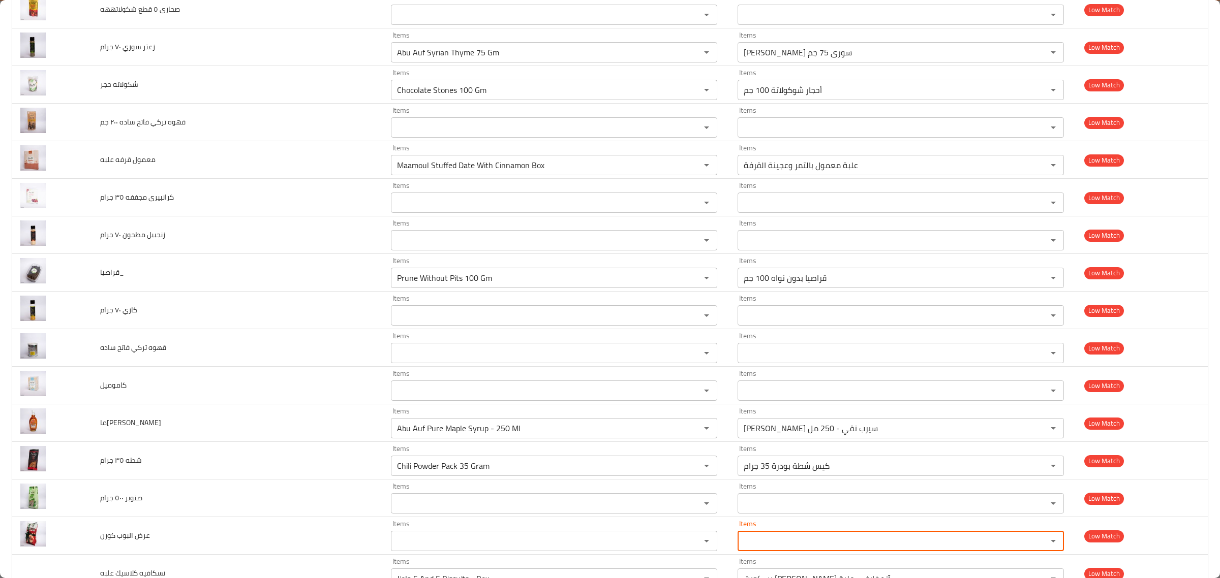
scroll to position [2794, 0]
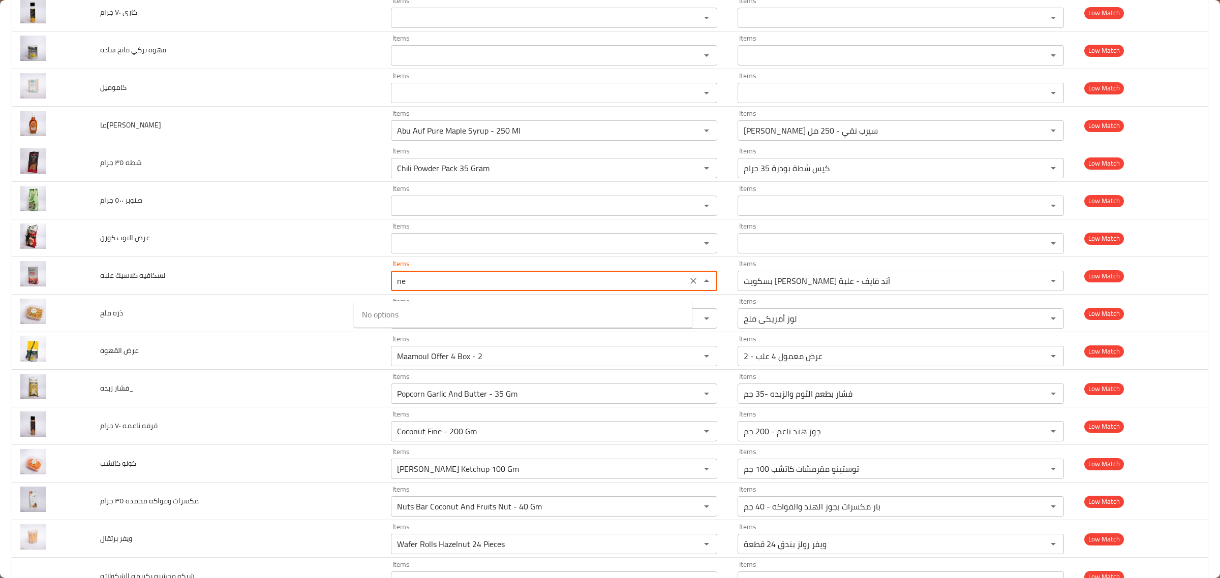
type علبه "n"
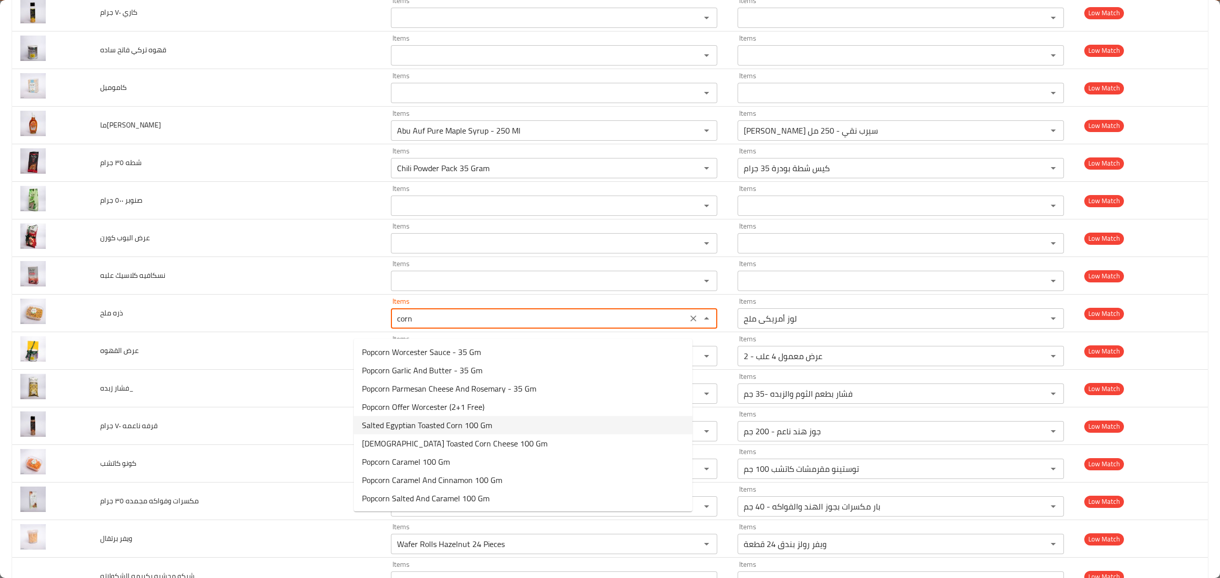
click at [507, 422] on ملح-option-4 "Salted Egyptian Toasted Corn 100 Gm" at bounding box center [523, 425] width 338 height 18
type ملح "Salted Egyptian Toasted Corn 100 Gm"
type ملح-ar "ذره محمص مصري بالملح 100 جم"
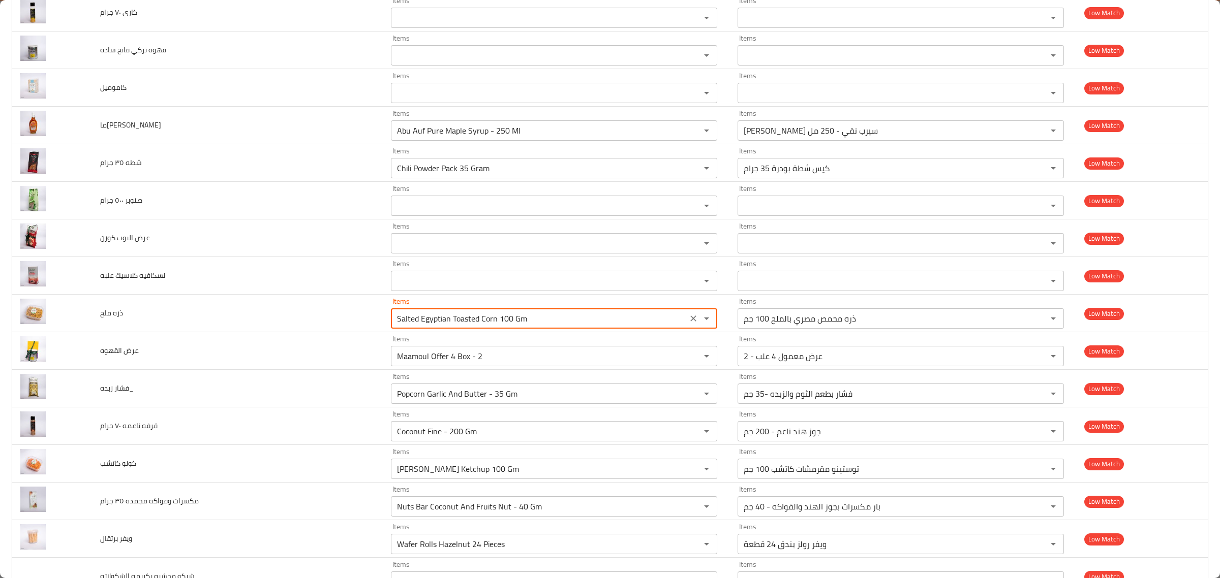
type ملح "Salted Egyptian Toasted Corn 100 Gm"
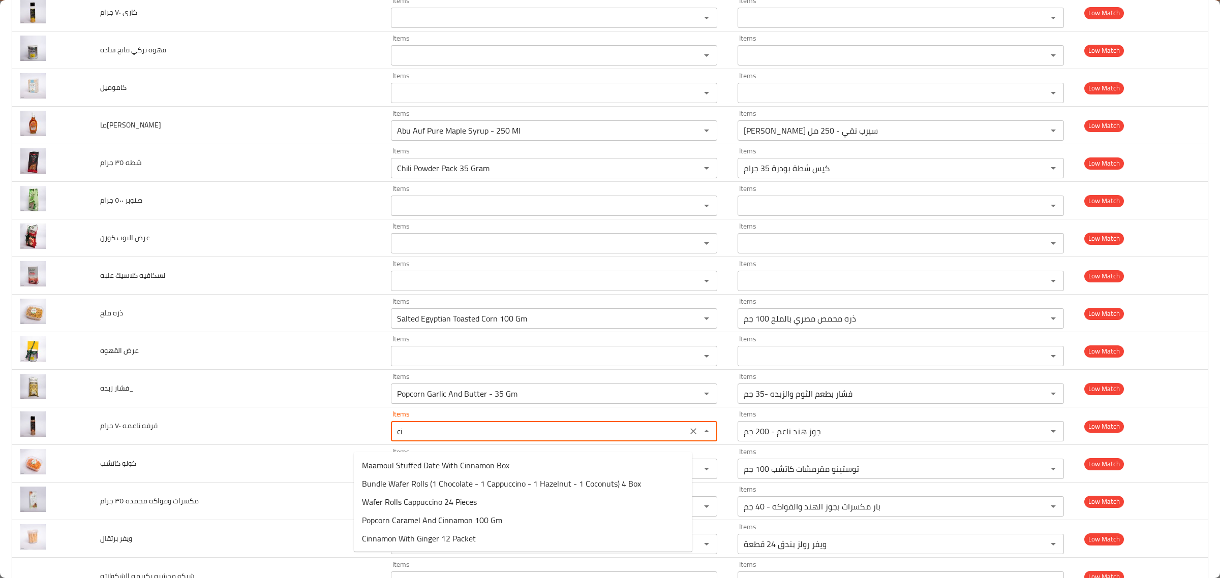
type جرام "c"
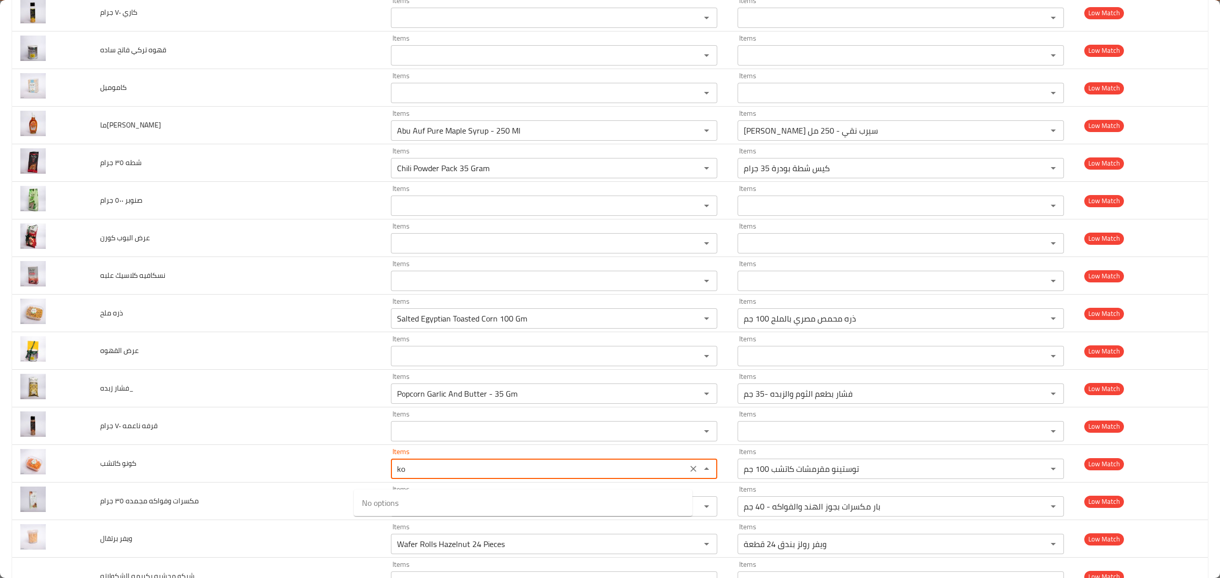
type كاتشب "k"
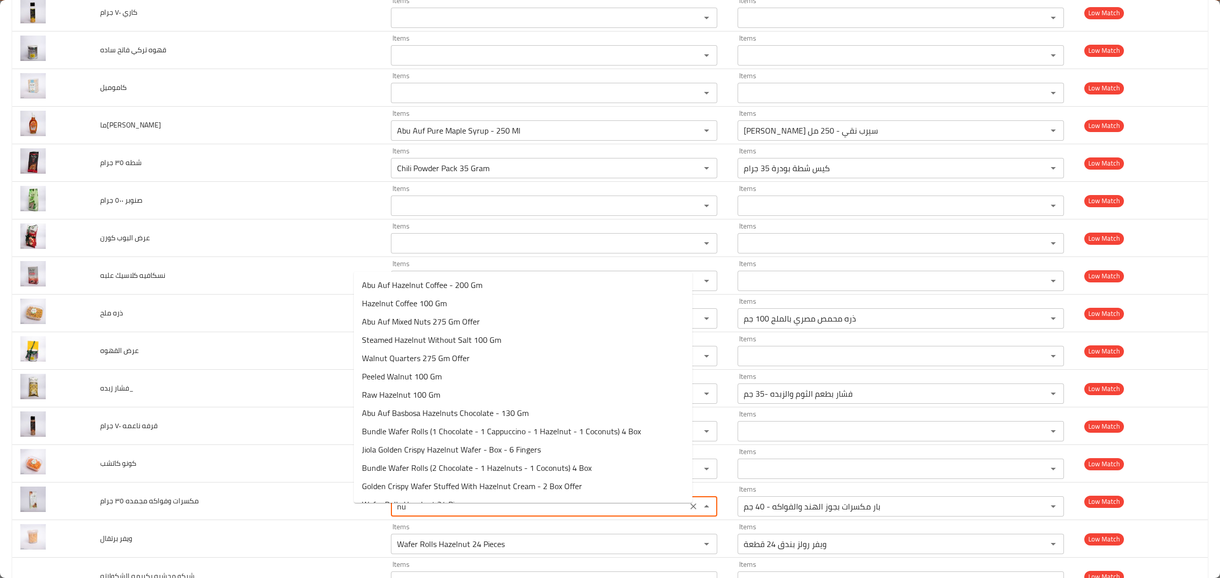
type جرام "n"
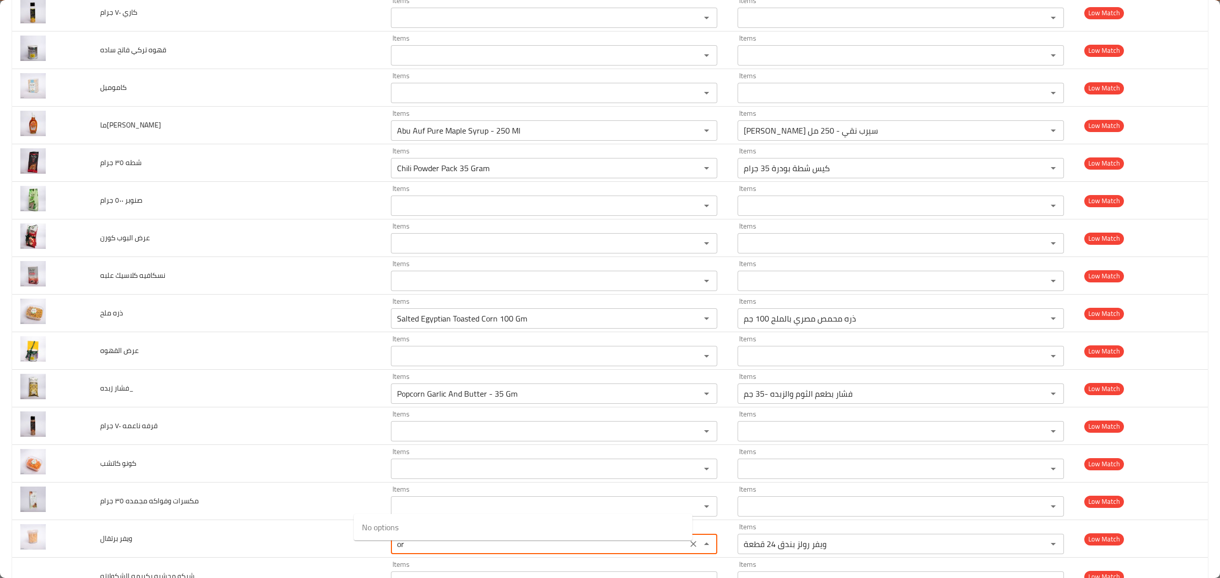
type برتقال "o"
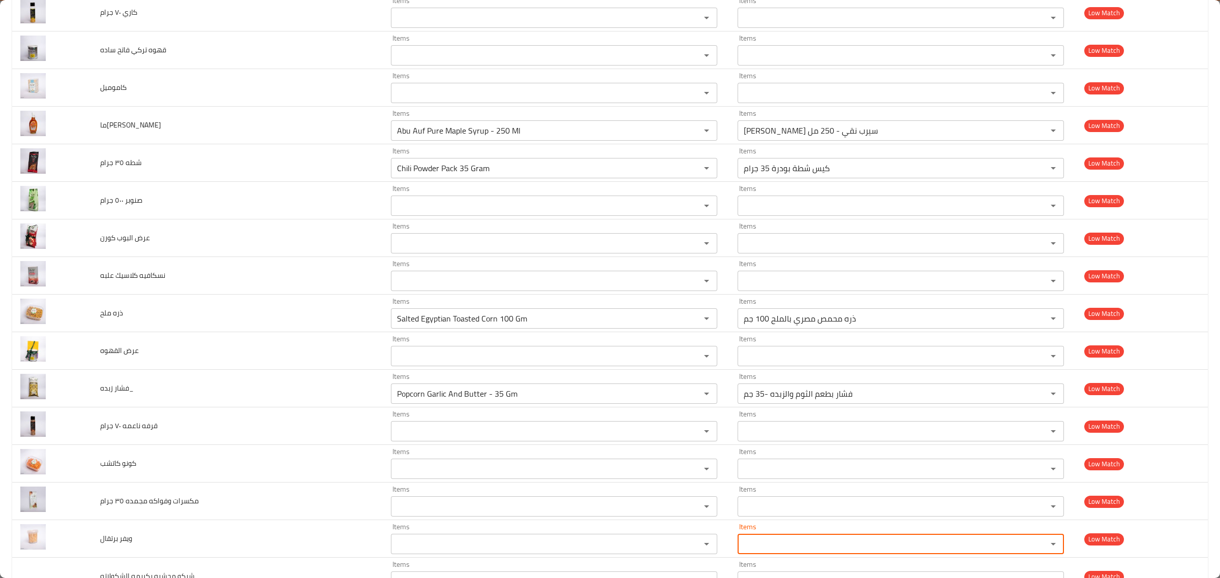
scroll to position [3096, 0]
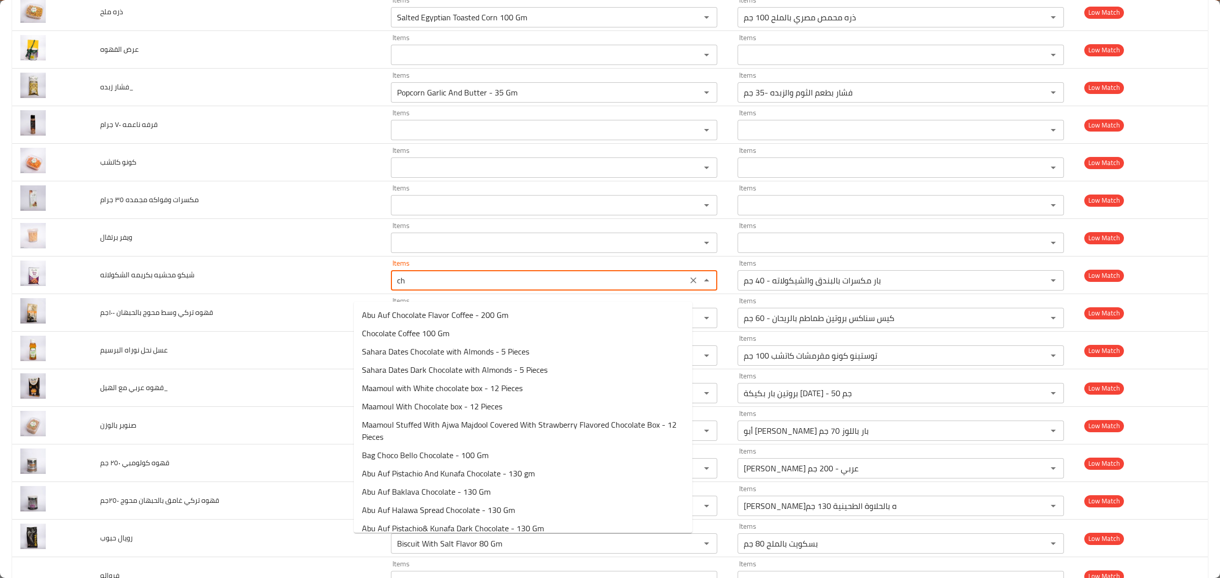
type الشكولاته "c"
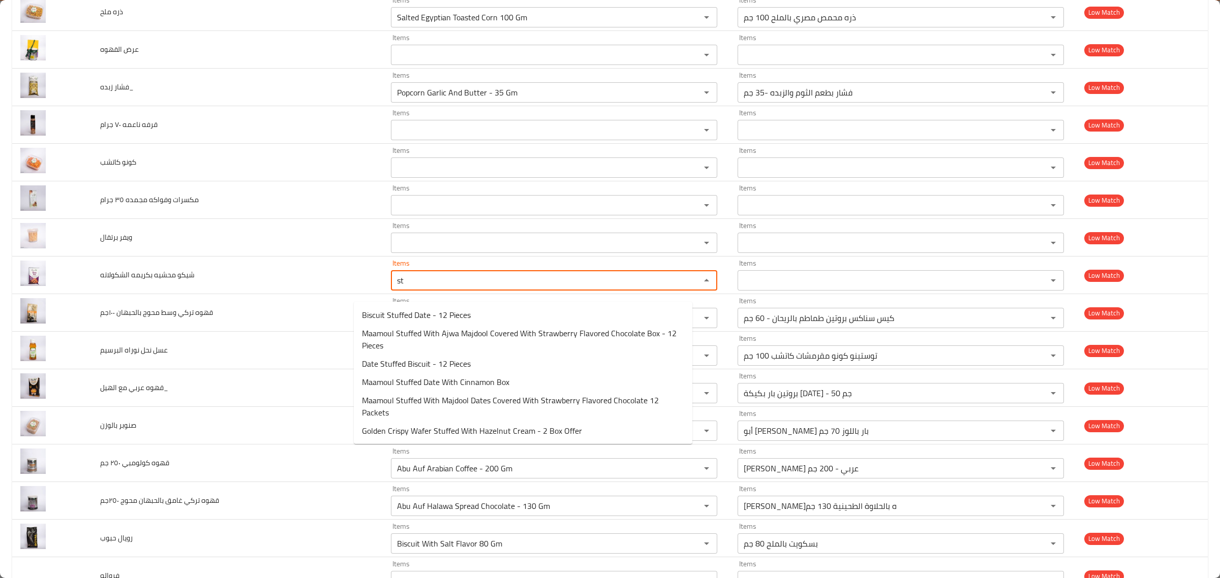
type الشكولاته "s"
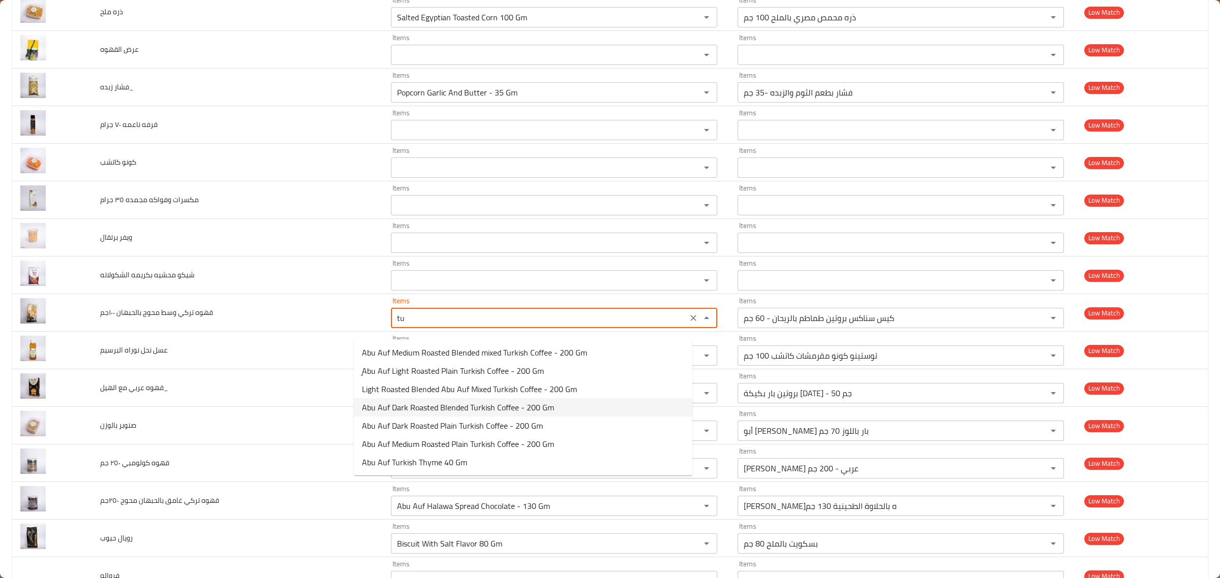
type ١٠٠جم "t"
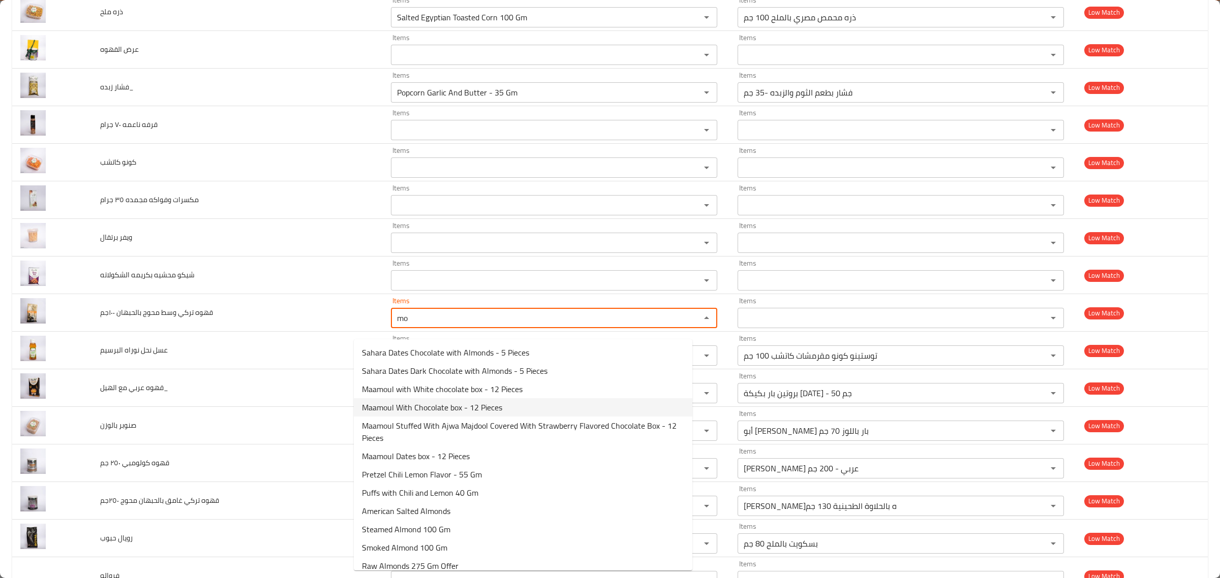
type ١٠٠جم "m"
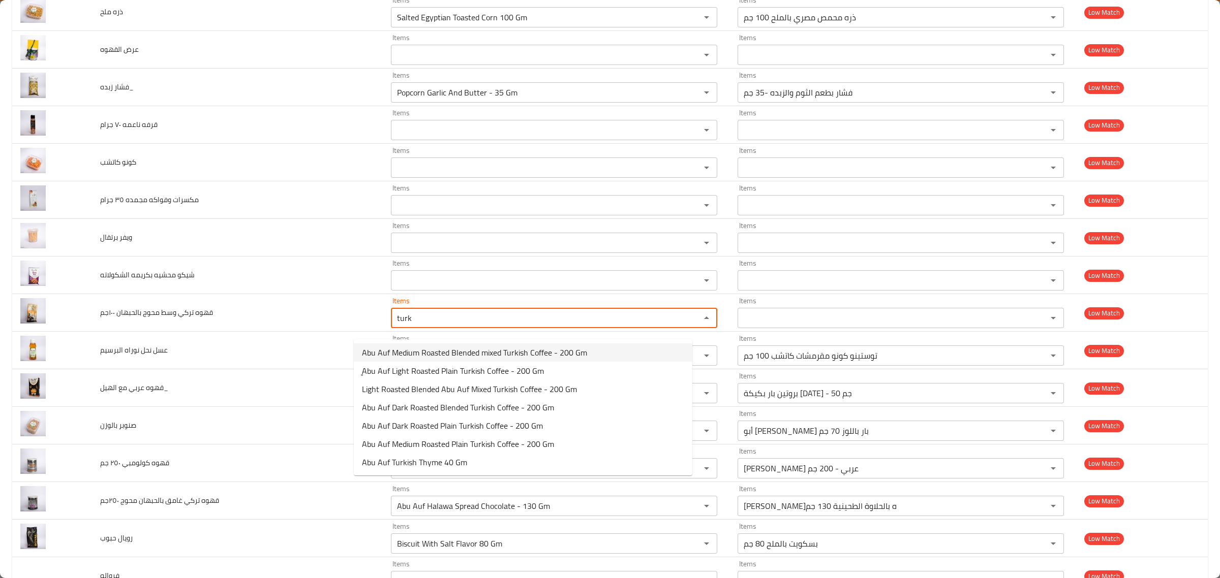
click at [577, 355] on span "Abu Auf Medium Roasted Blended mixed Turkish Coffee - 200 Gm" at bounding box center [474, 353] width 225 height 12
type ١٠٠جم "Abu Auf Medium Roasted Blended mixed Turkish Coffee - 200 Gm"
type ١٠٠جم-ar "أبو عوف بن تركي محوج محمص وسط - 200 جم"
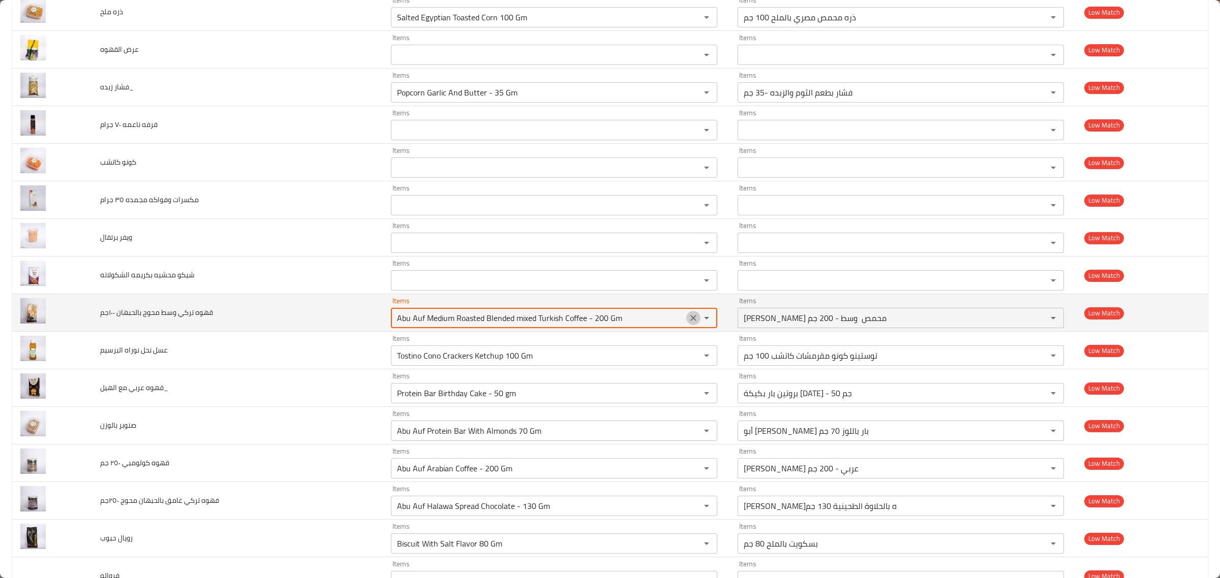
click at [688, 323] on icon "Clear" at bounding box center [693, 318] width 10 height 10
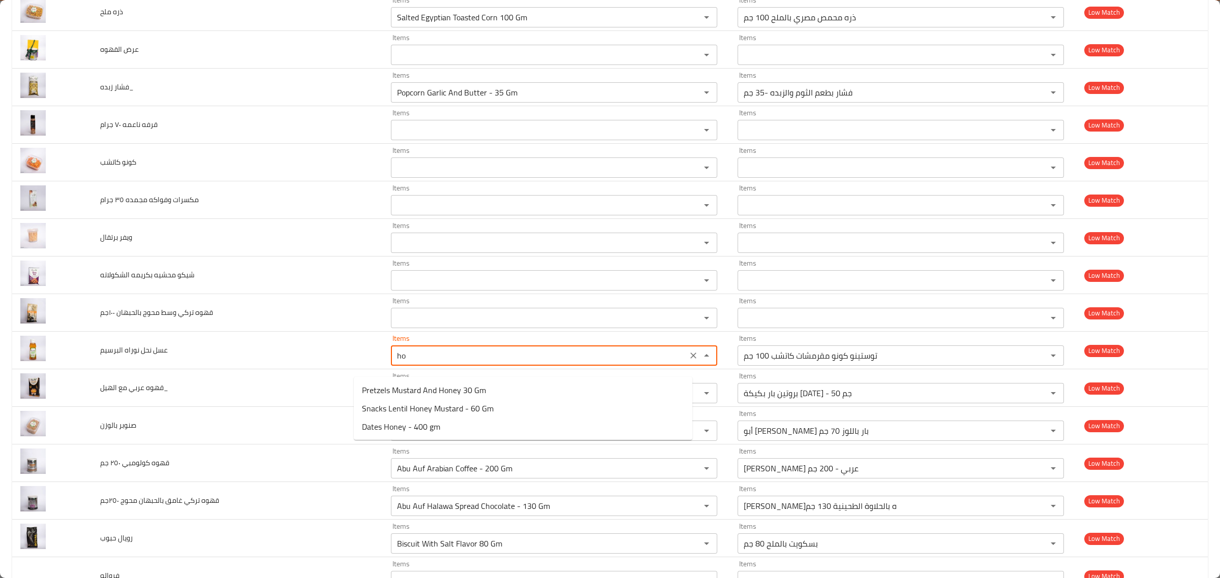
type البرسيم "h"
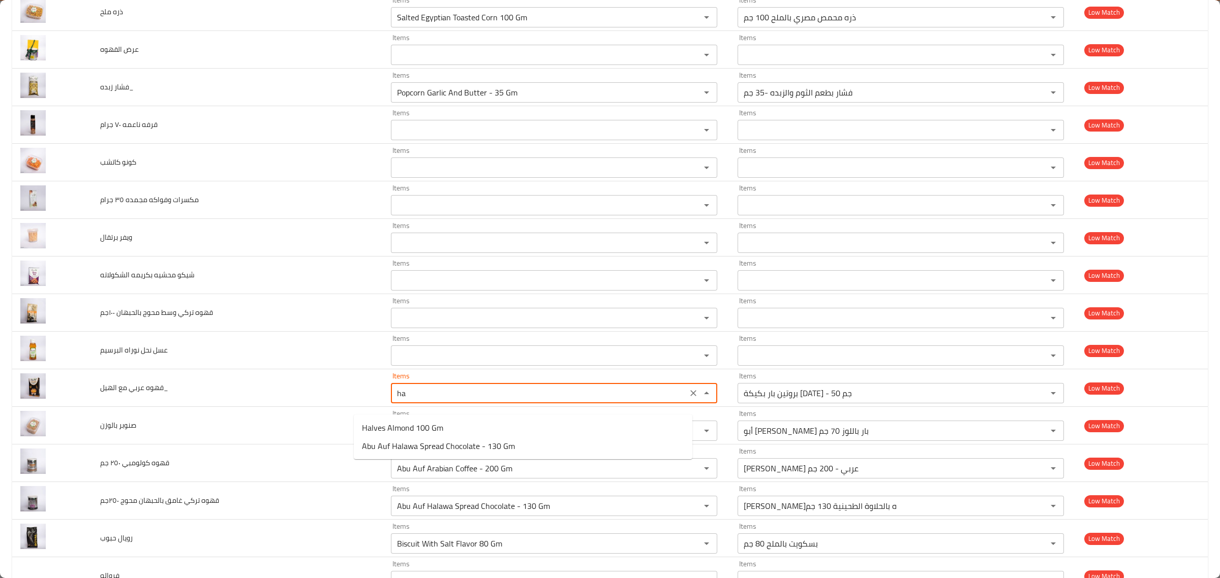
type الهيل_ "h"
click at [419, 435] on الهيل_-option-0 "Abu Auf Arabian Coffee - 200 Gm" at bounding box center [523, 428] width 338 height 18
type الهيل_ "Abu Auf Arabian Coffee - 200 Gm"
type الهيل_-ar "أبو عوف قهوة عربي - 200 جم"
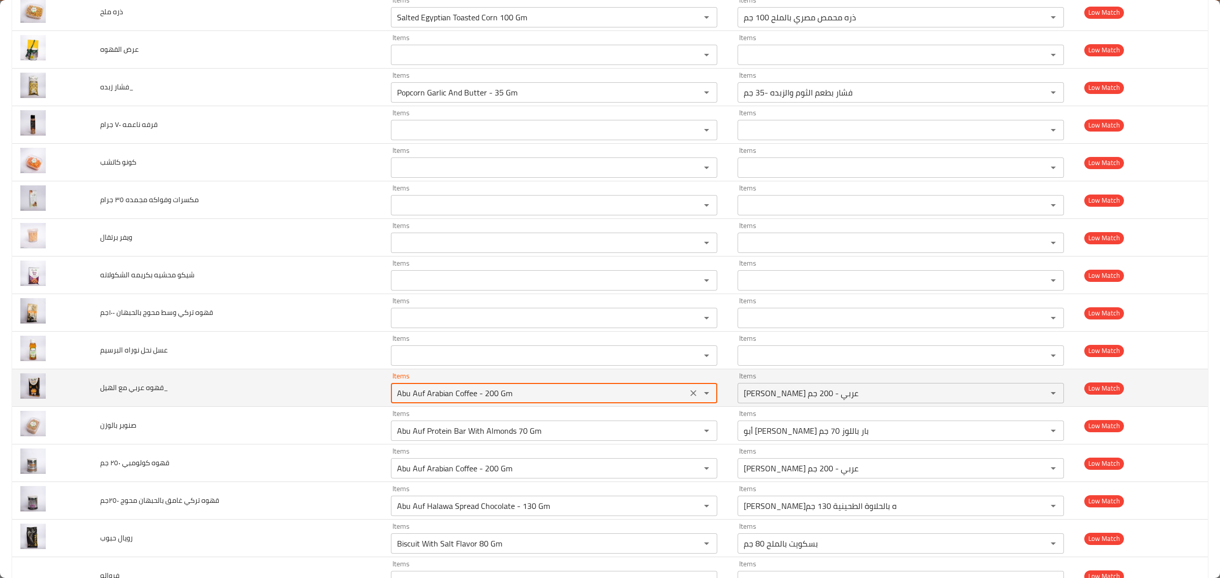
type الهيل_ "Abu Auf Arabian Coffee - 200 Gm"
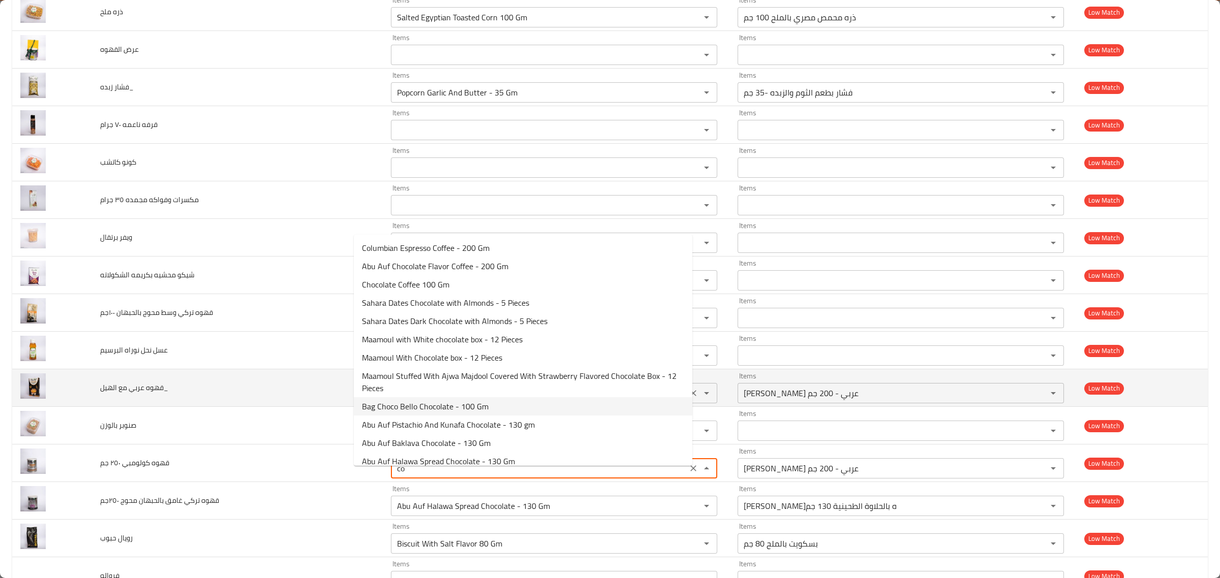
type جم "c"
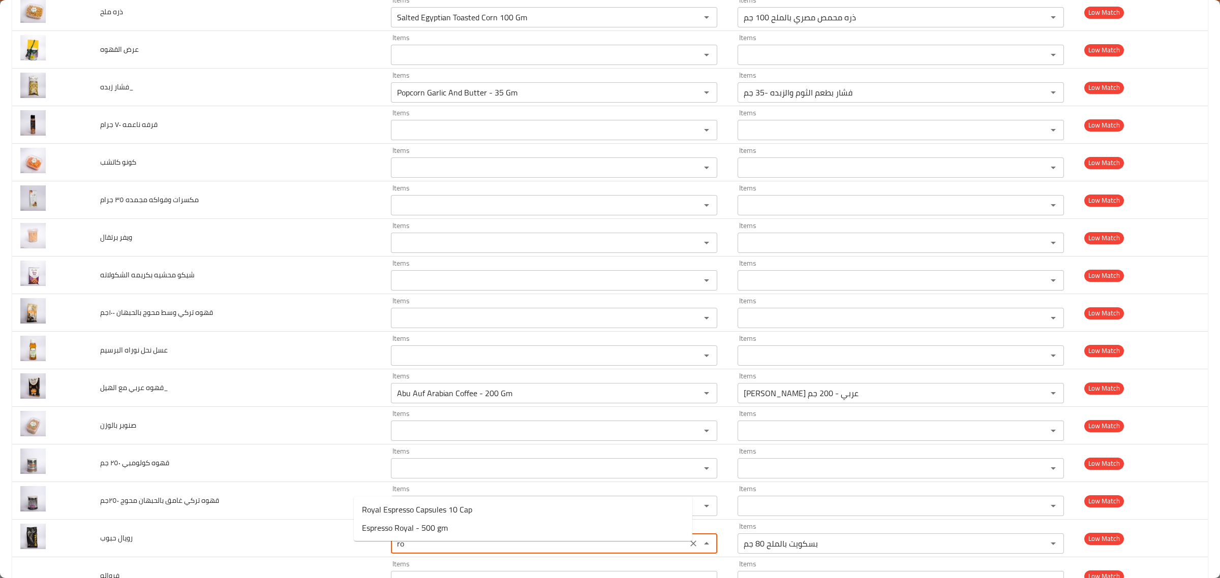
type حبوب "r"
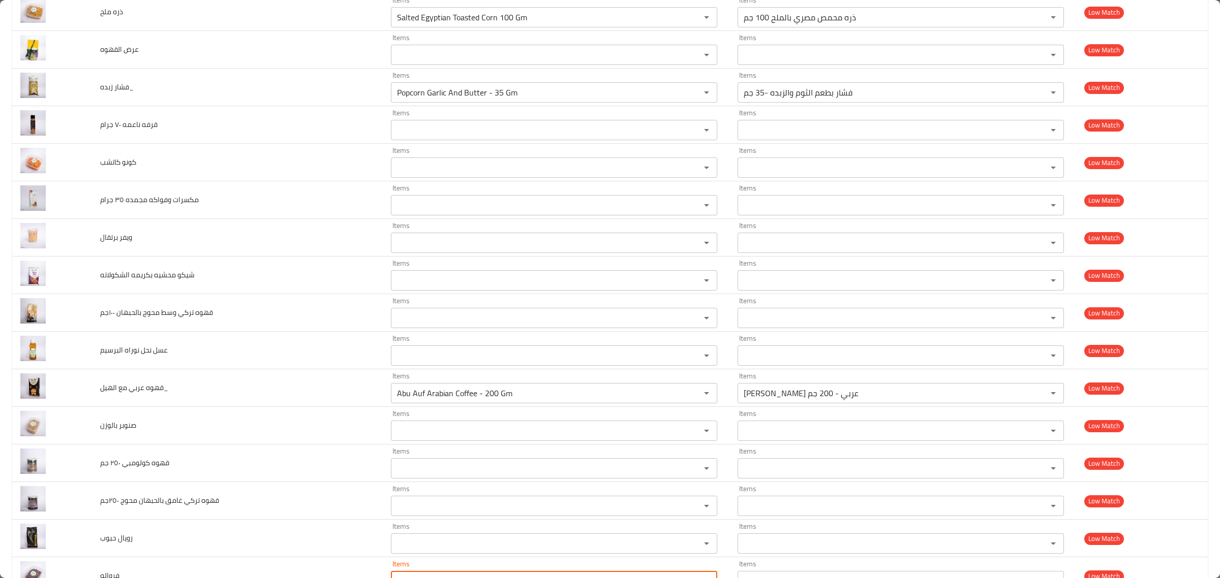
scroll to position [3397, 0]
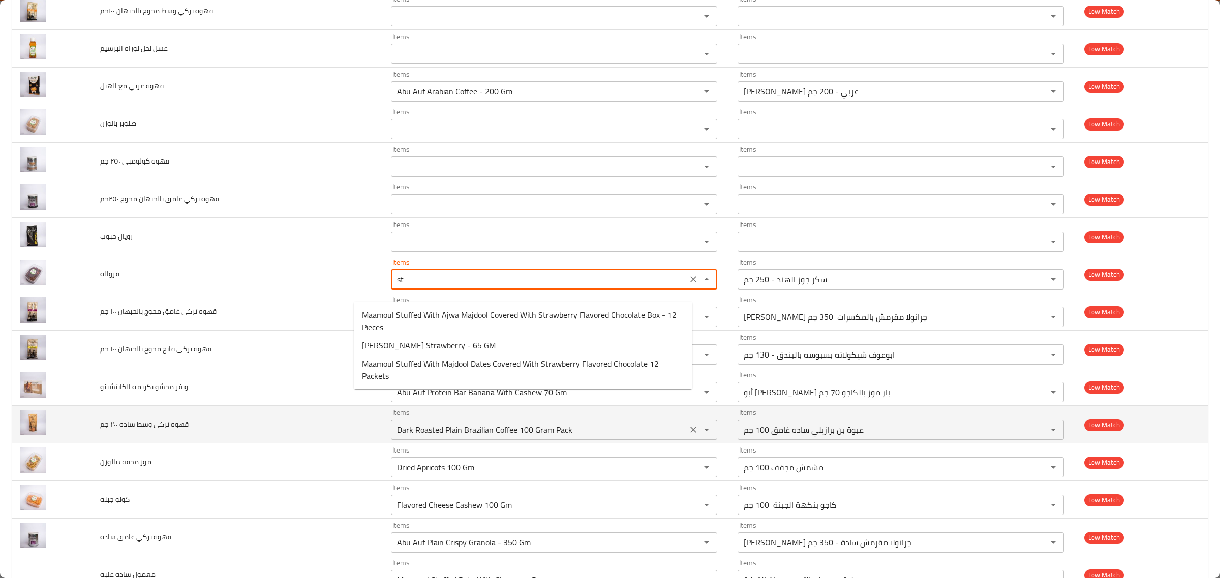
type input "s"
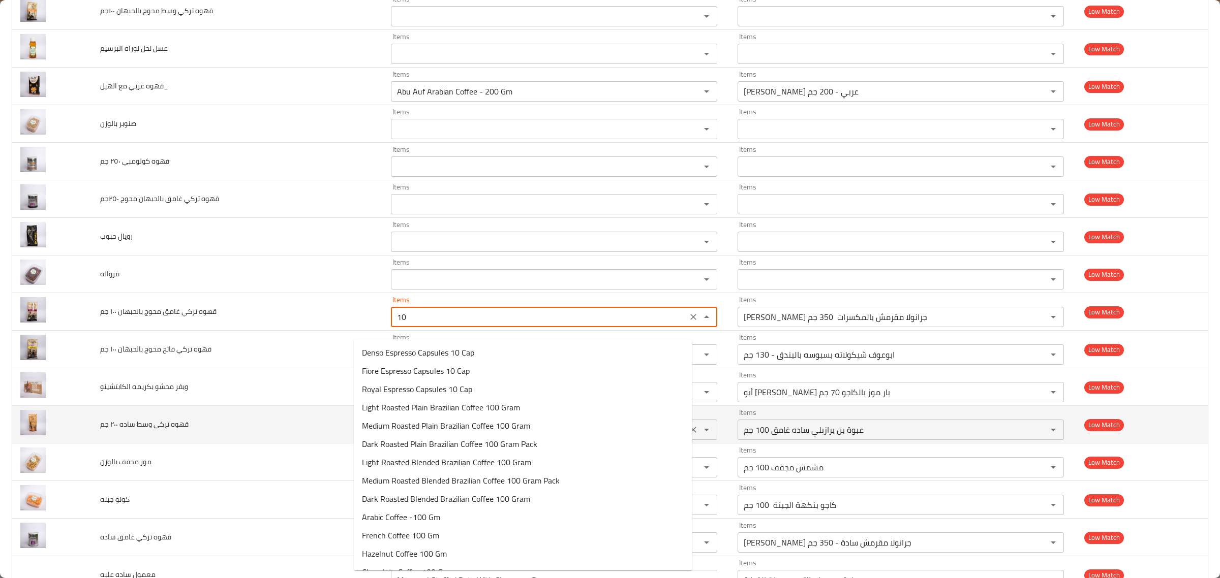
type جم "1"
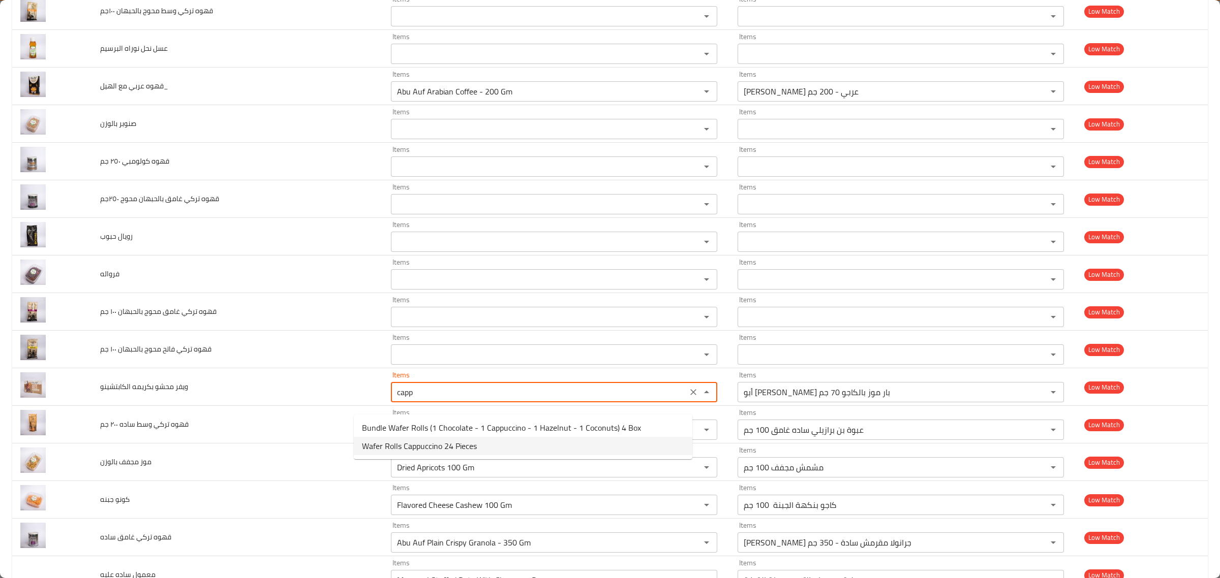
click at [471, 446] on span "Wafer Rolls Cappuccino 24 Pieces" at bounding box center [419, 446] width 115 height 12
type الكابتشينو "Wafer Rolls Cappuccino 24 Pieces"
type الكابتشينو-ar "ويفر رولز كابيتشينو 24 قطعة"
type الكابتشينو "Wafer Rolls Cappuccino 24 Pieces"
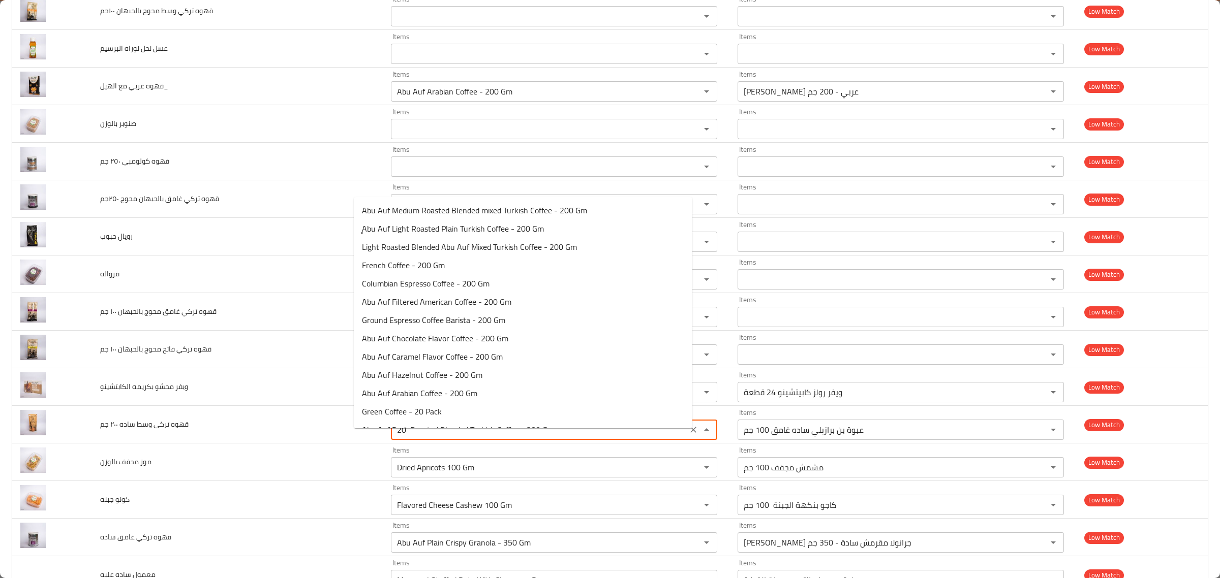
type جم "2"
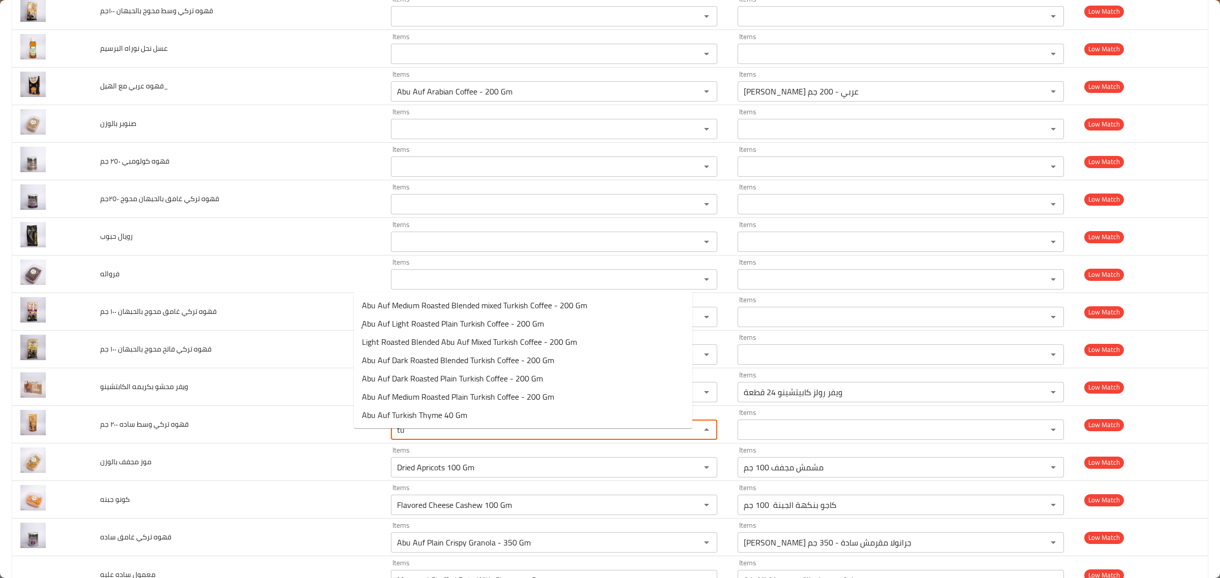
type جم "t"
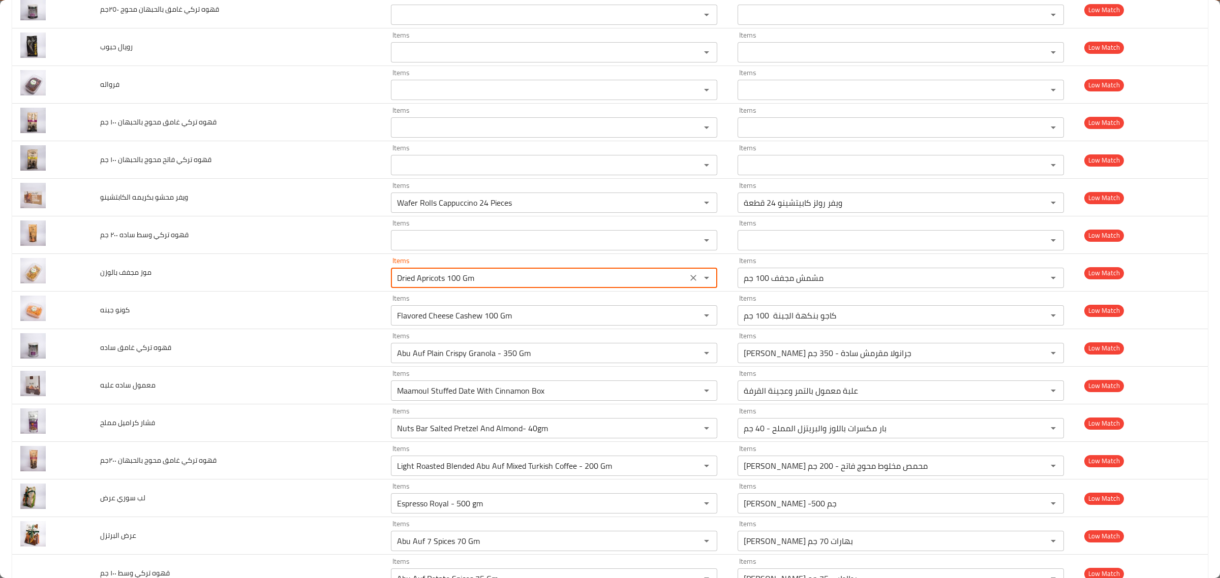
scroll to position [3589, 0]
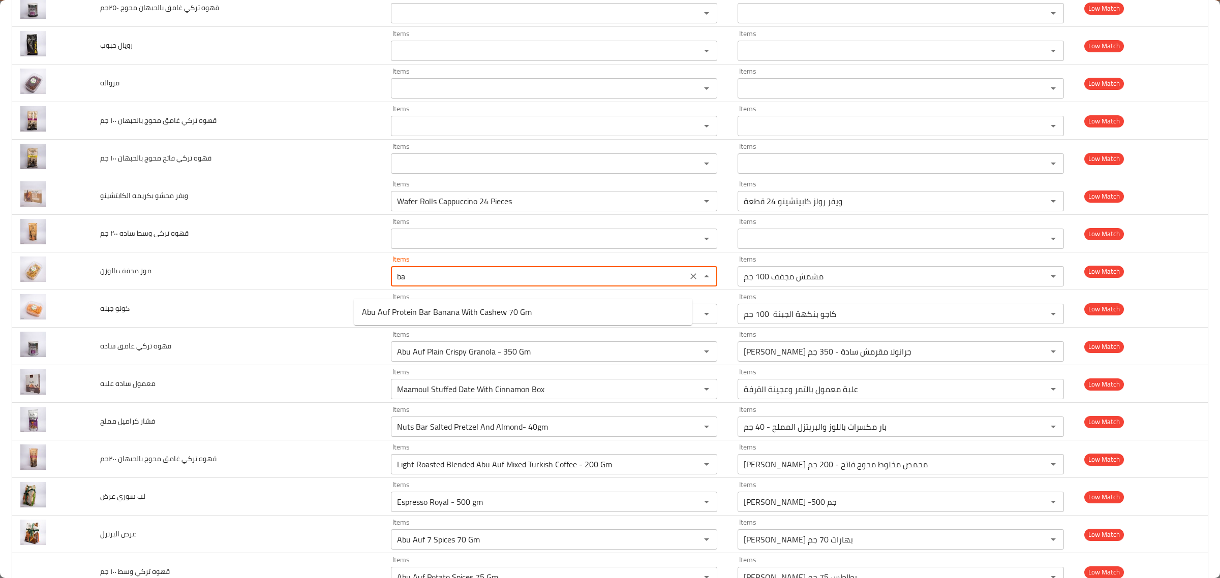
type بالوزن "b"
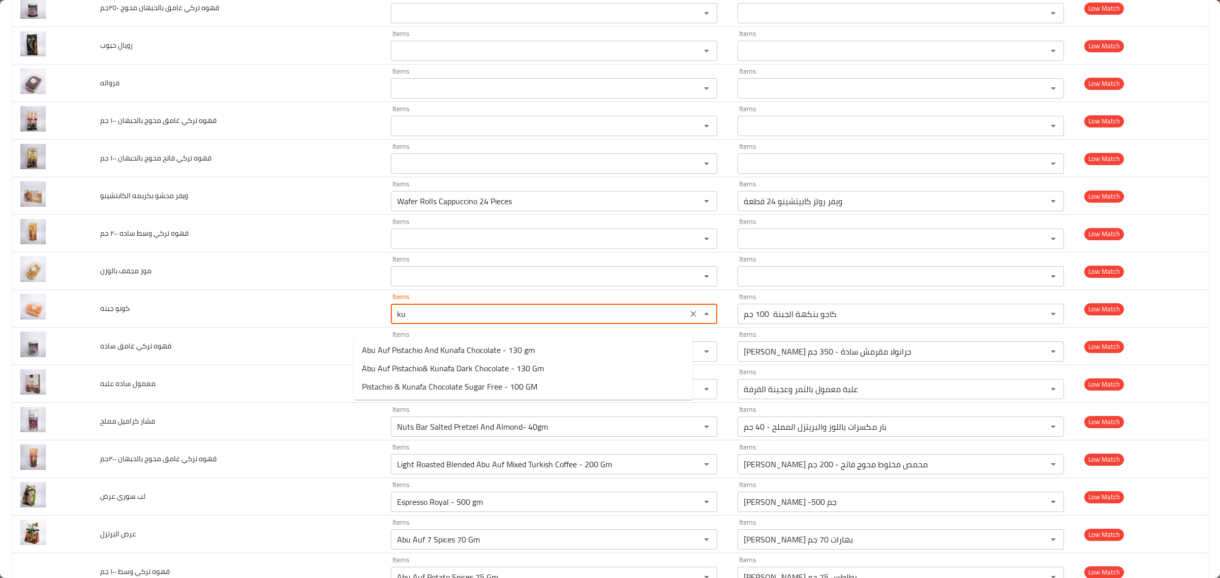
type جبنه "k"
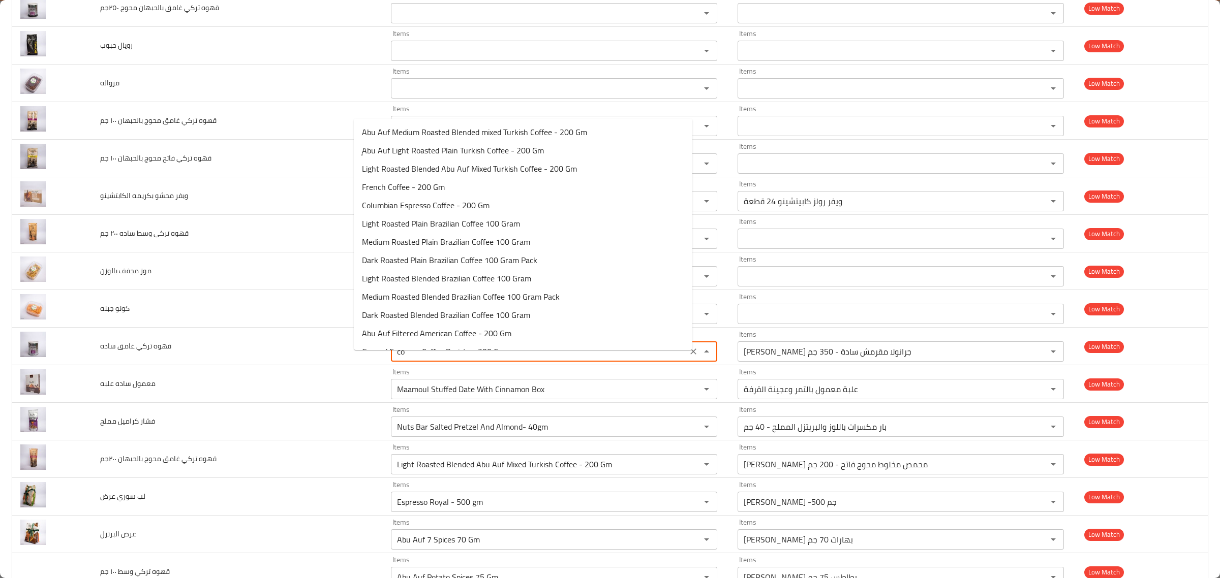
type ساده "c"
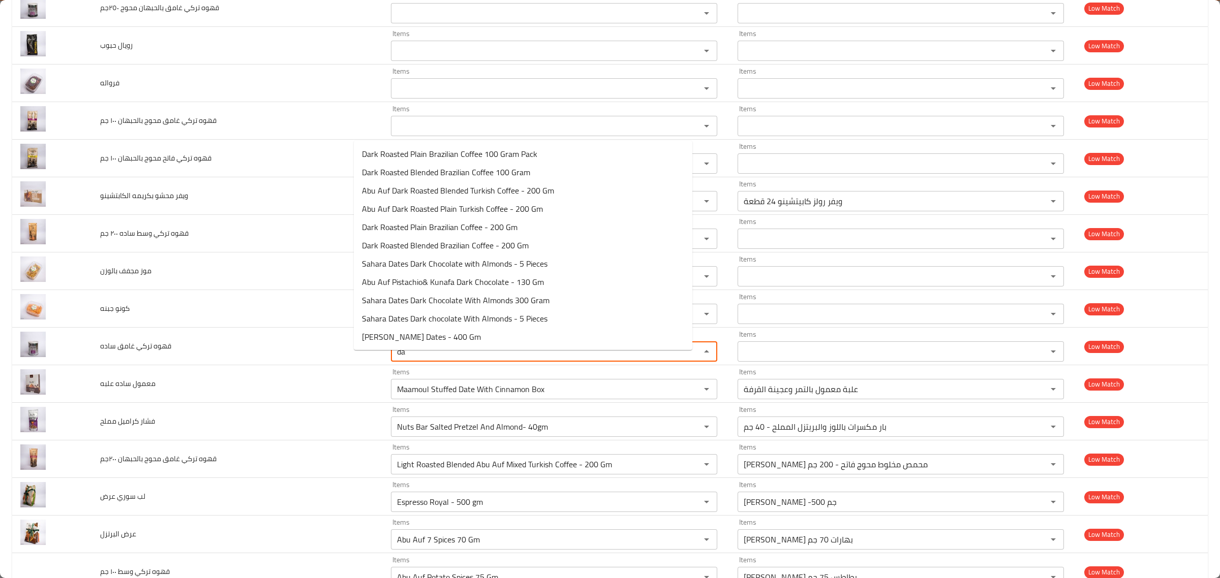
type ساده "d"
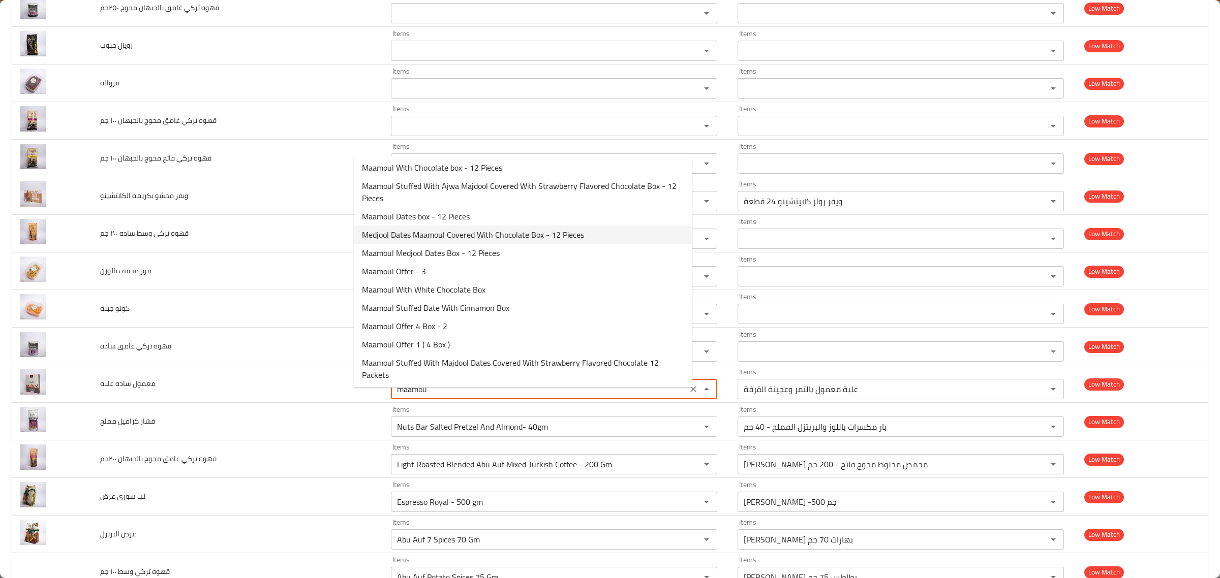
scroll to position [0, 0]
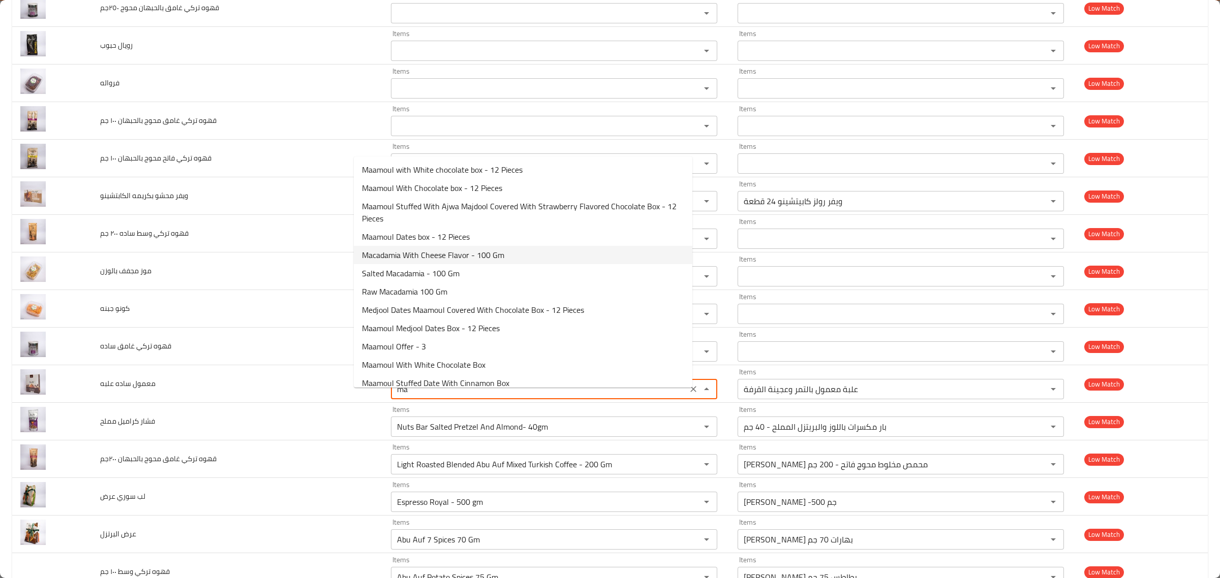
type علبه "m"
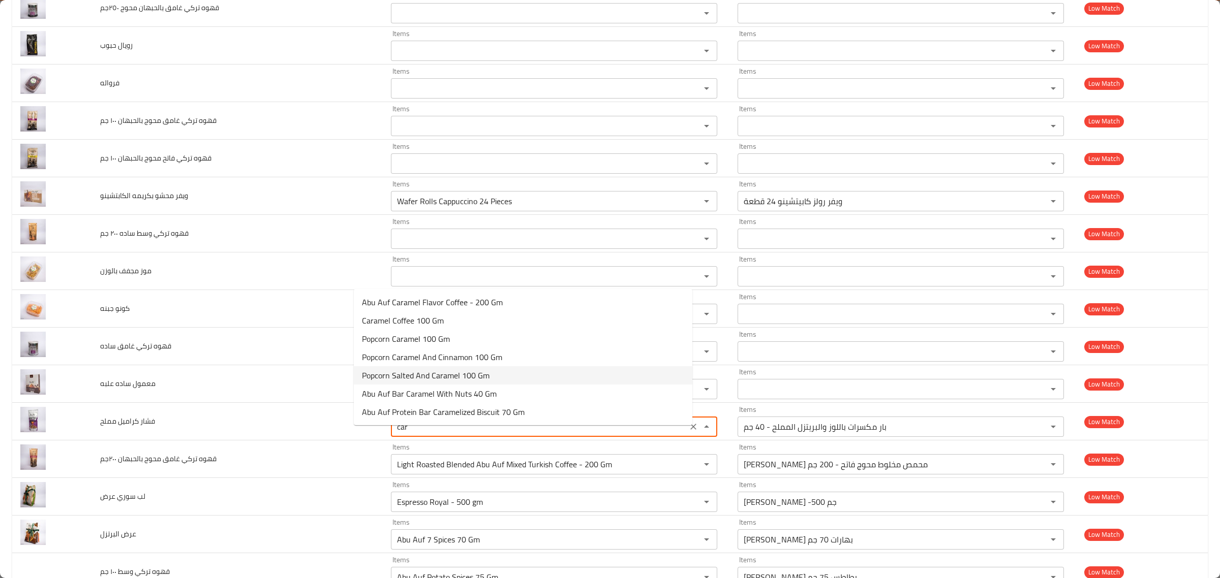
click at [501, 374] on مملح-option-4 "Popcorn Salted And Caramel 100 Gm" at bounding box center [523, 375] width 338 height 18
type مملح "Popcorn Salted And Caramel 100 Gm"
type مملح-ar "فشار مملح بالكراميل 100 جم"
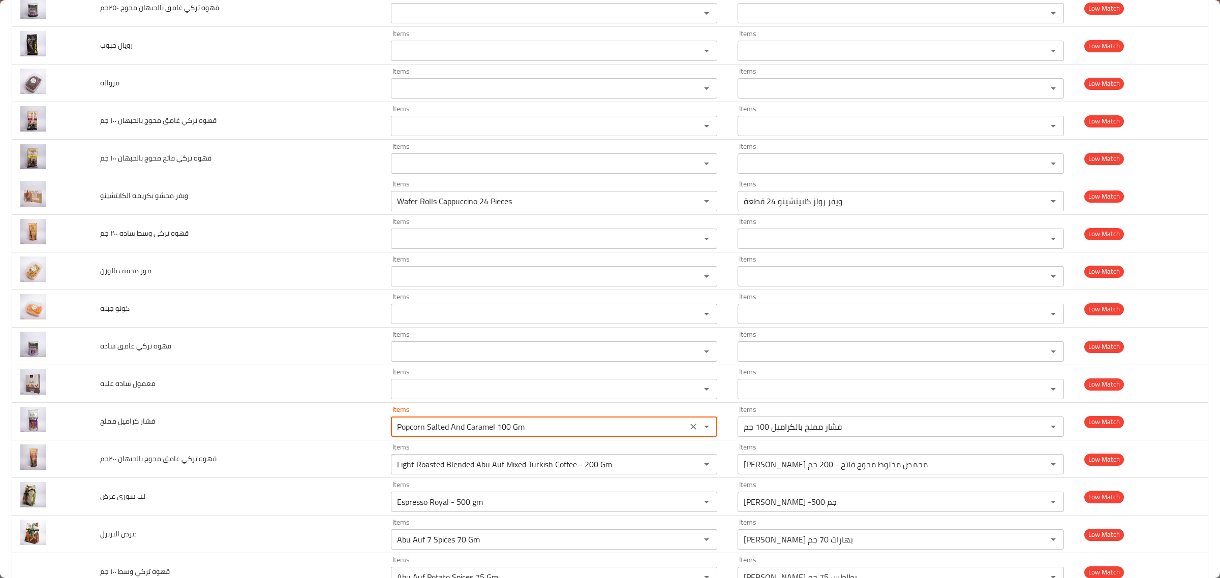
type مملح "Popcorn Salted And Caramel 100 Gm"
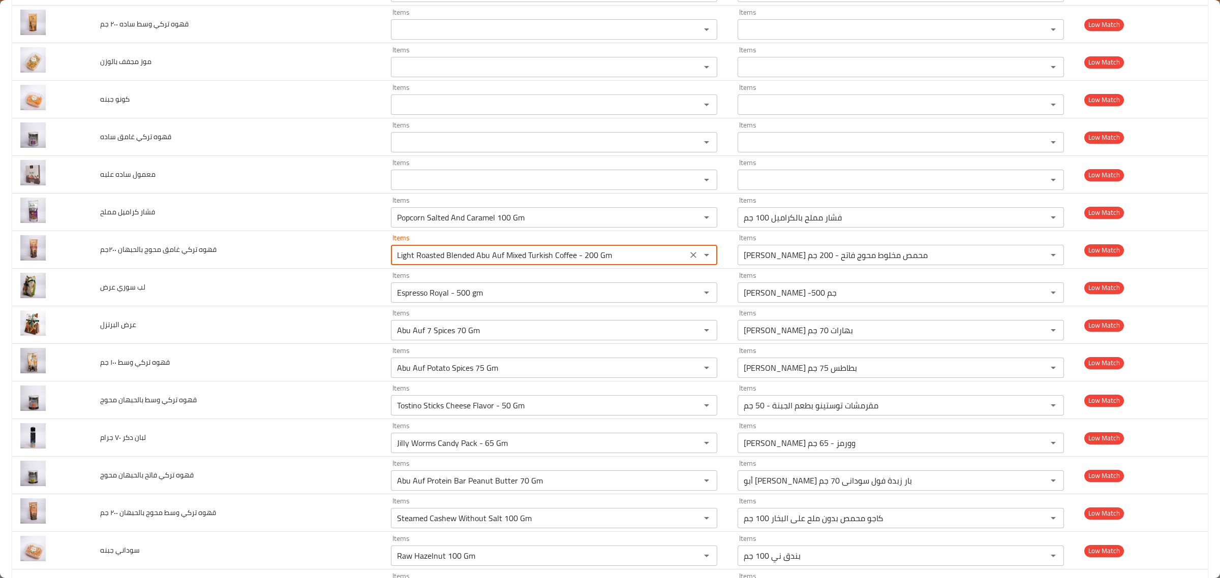
scroll to position [3799, 0]
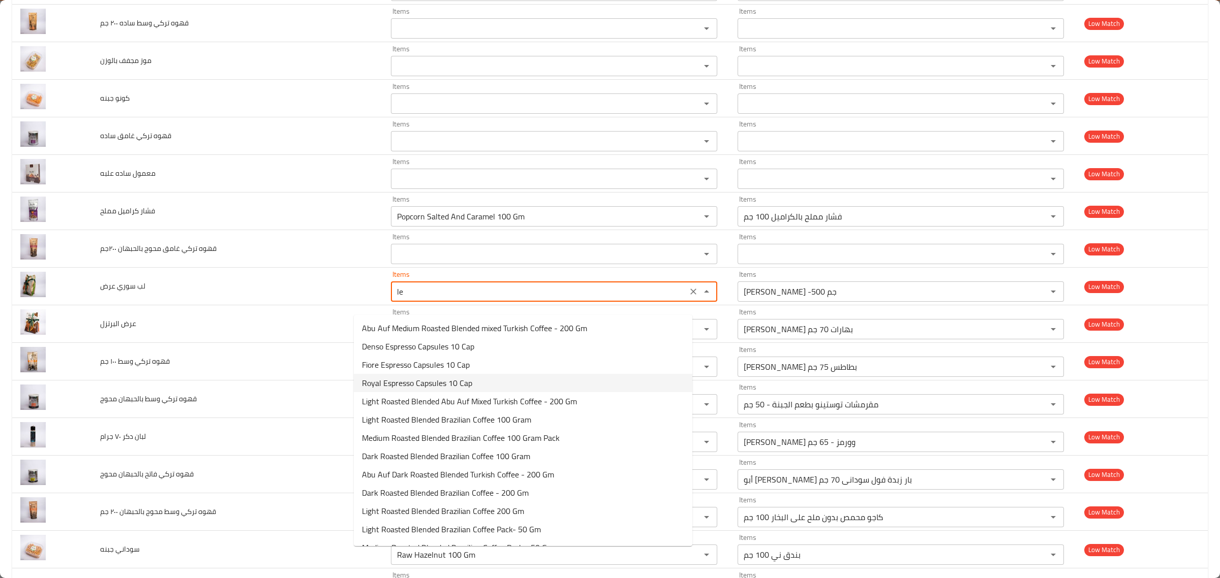
type عرض "l"
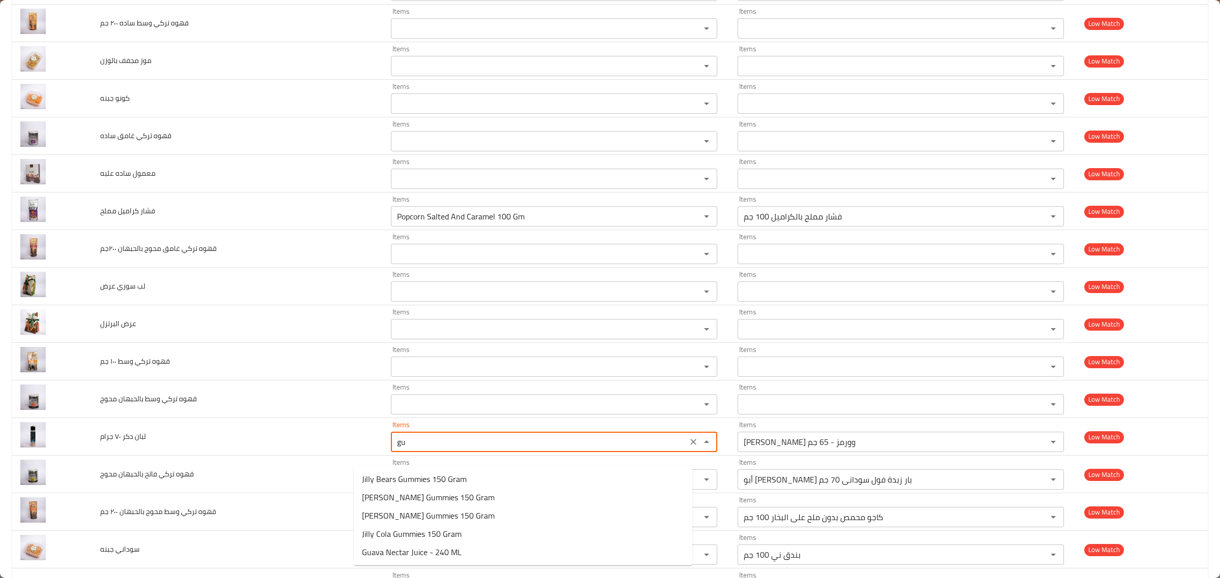
type جرام "g"
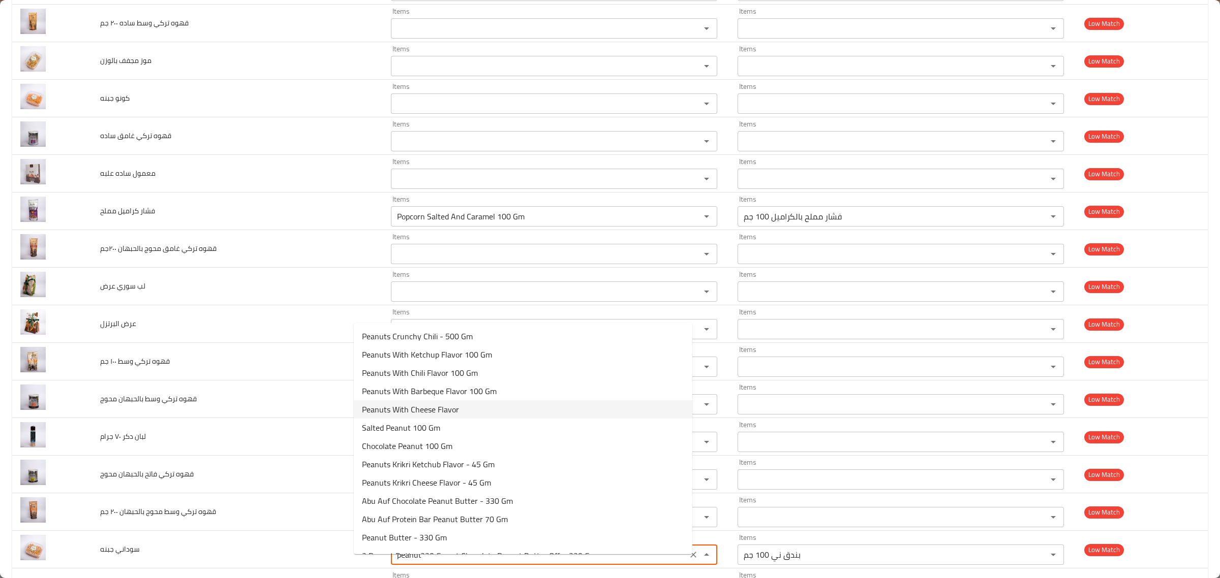
click at [462, 408] on جبنه-option-4 "Peanuts With Cheese Flavor" at bounding box center [523, 409] width 338 height 18
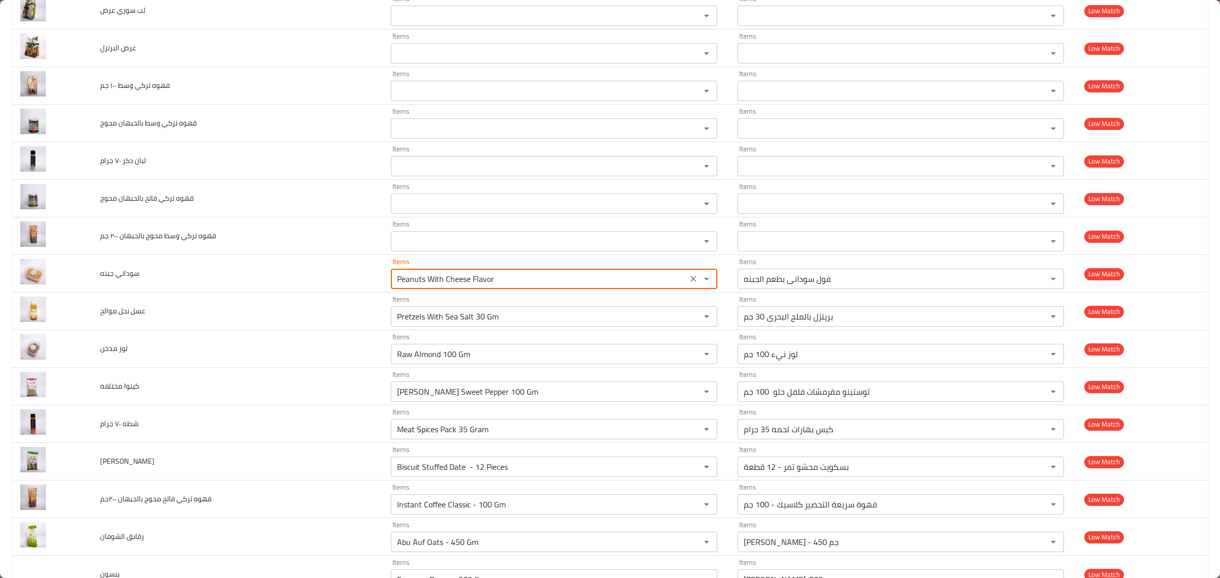
scroll to position [4076, 0]
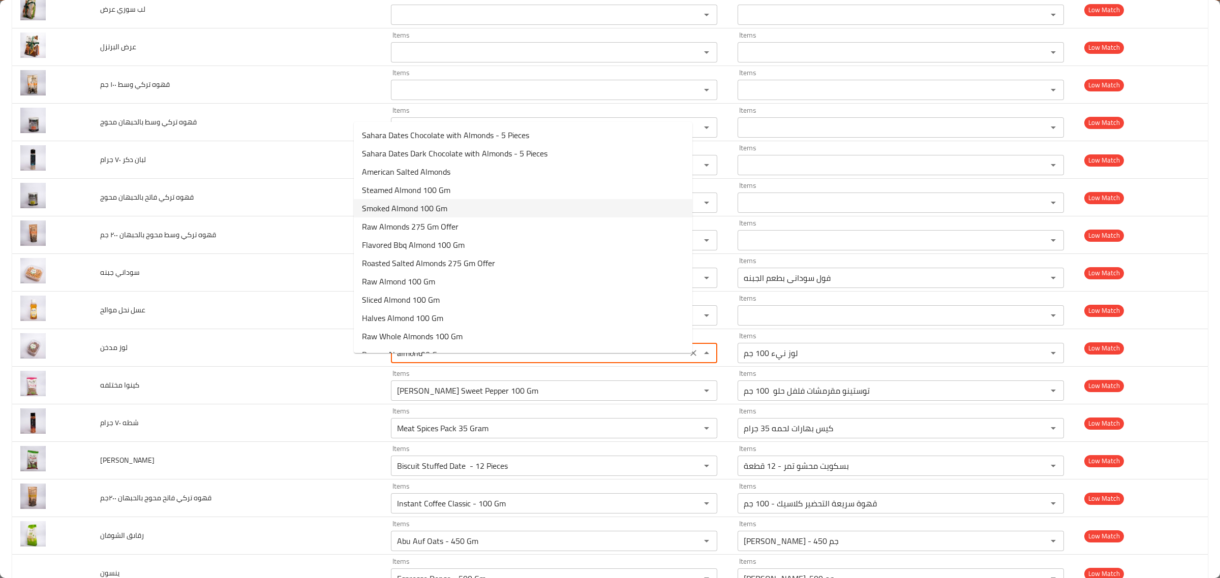
click at [459, 215] on مدخن-option-4 "Smoked Almond 100 Gm" at bounding box center [523, 208] width 338 height 18
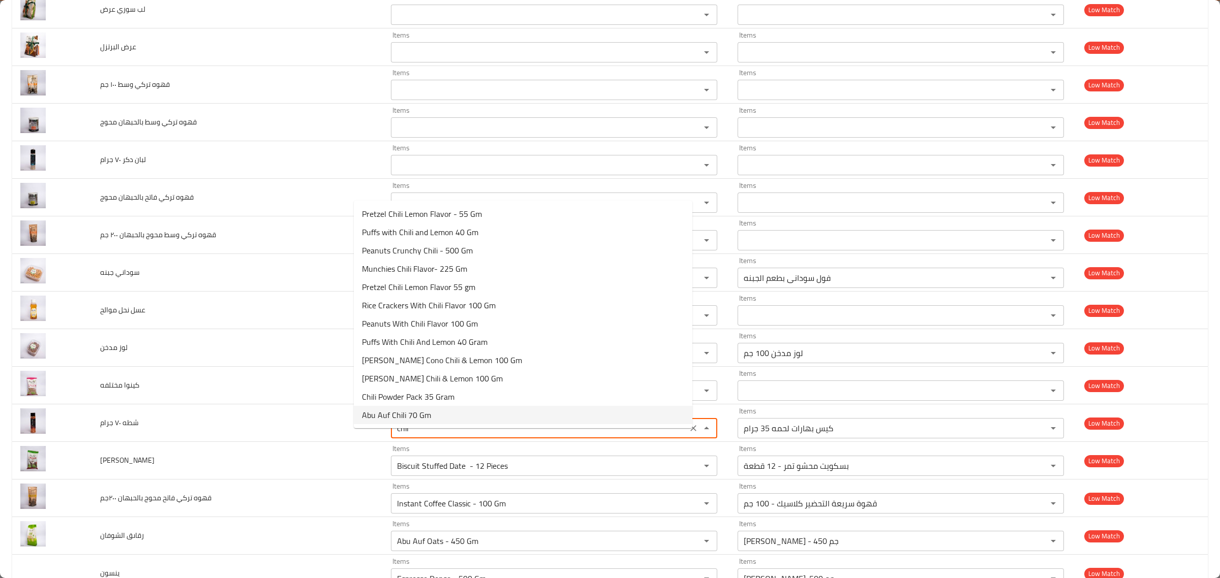
click at [409, 411] on span "Abu Auf Chili 70 Gm" at bounding box center [396, 415] width 69 height 12
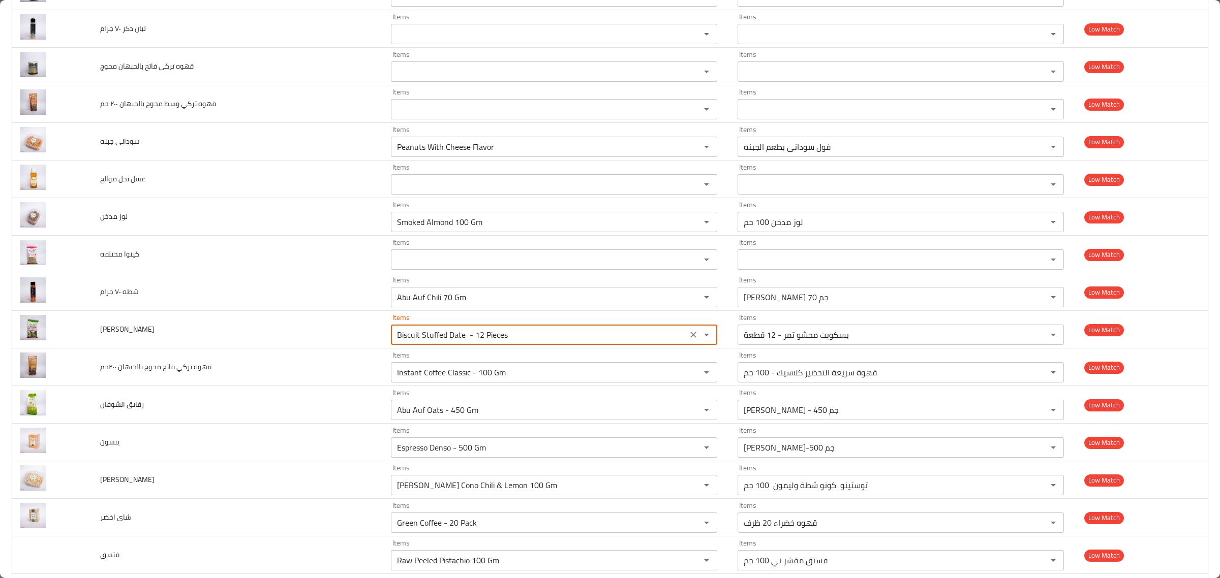
scroll to position [4247, 0]
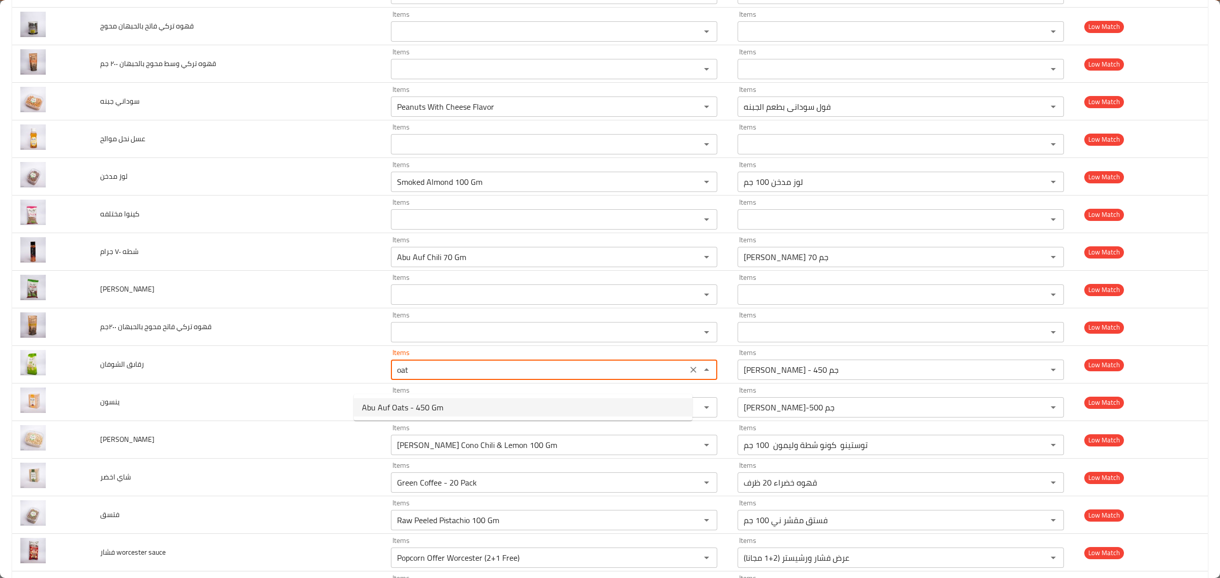
click at [409, 411] on span "Abu Auf Oats - 450 Gm" at bounding box center [402, 407] width 81 height 12
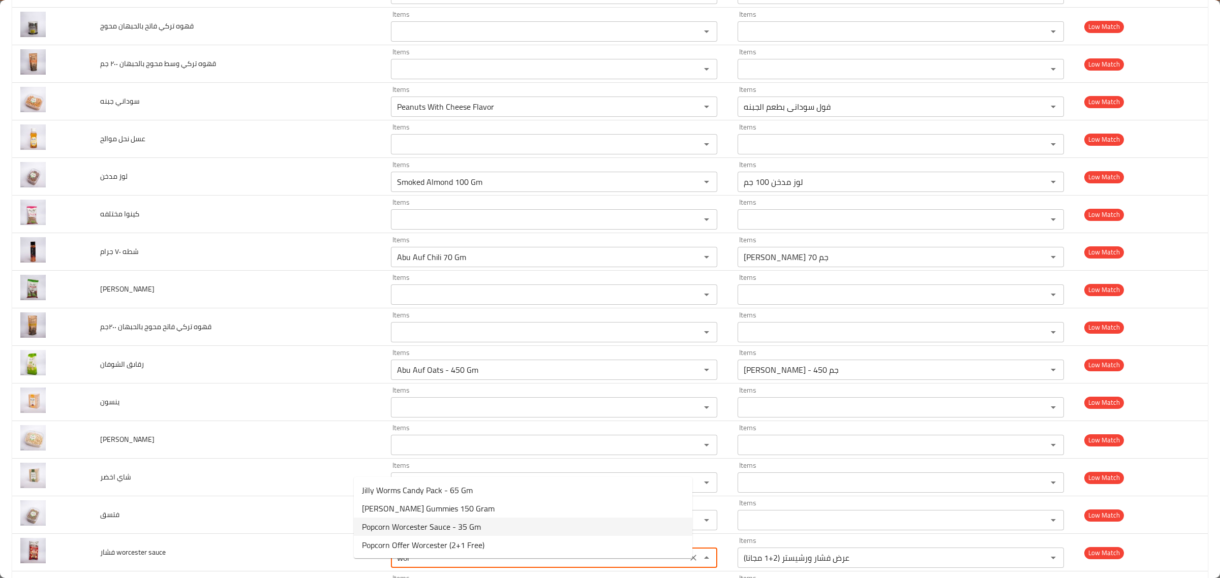
click at [416, 535] on sauce-option-2 "Popcorn Worcester Sauce - 35 Gm" at bounding box center [523, 527] width 338 height 18
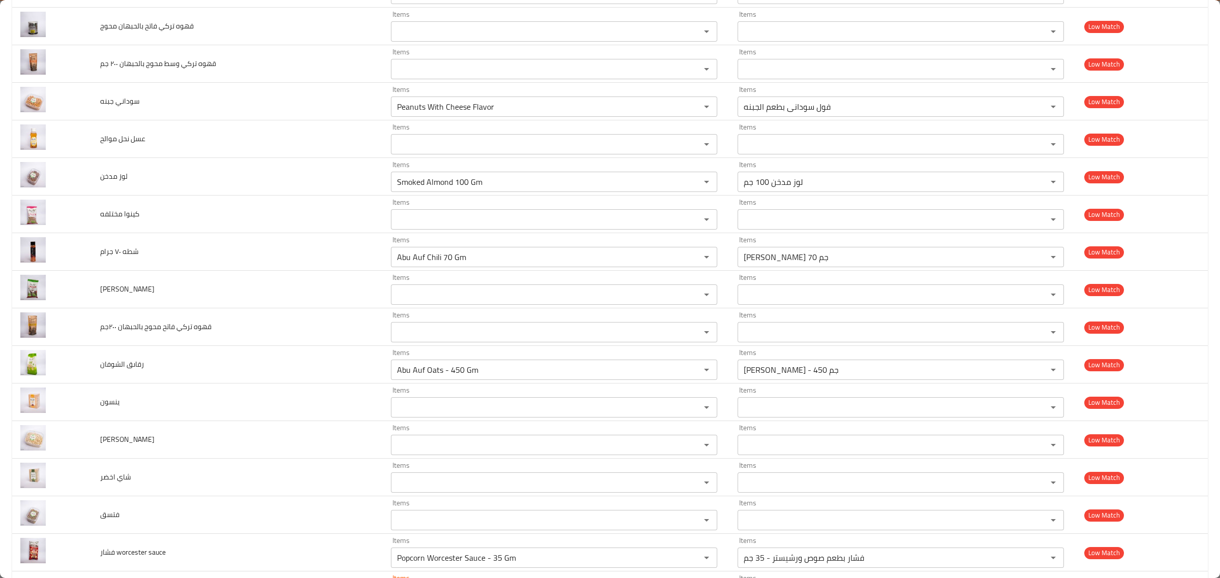
scroll to position [4311, 0]
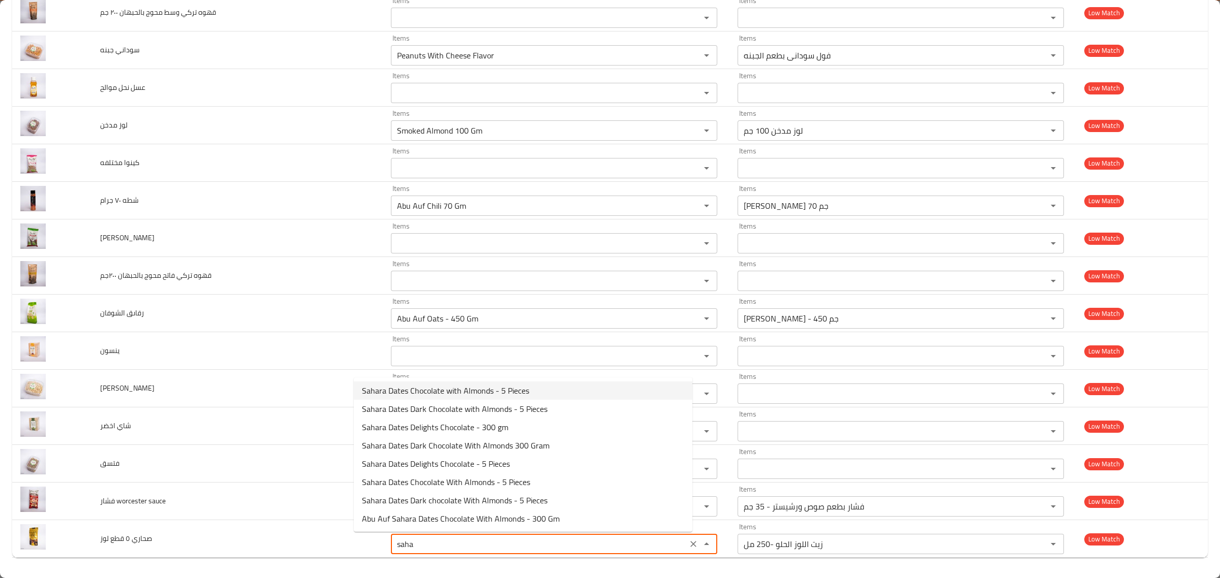
click at [508, 388] on span "Sahara Dates Chocolate with Almonds - 5 Pieces" at bounding box center [445, 391] width 167 height 12
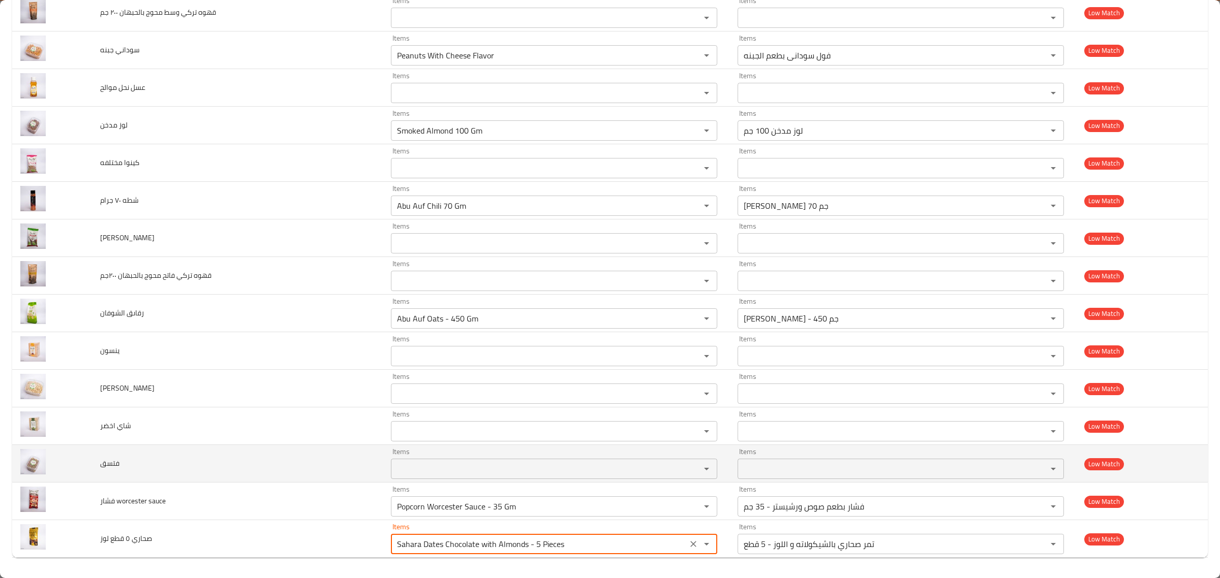
click at [102, 463] on td "فتسق" at bounding box center [237, 464] width 291 height 38
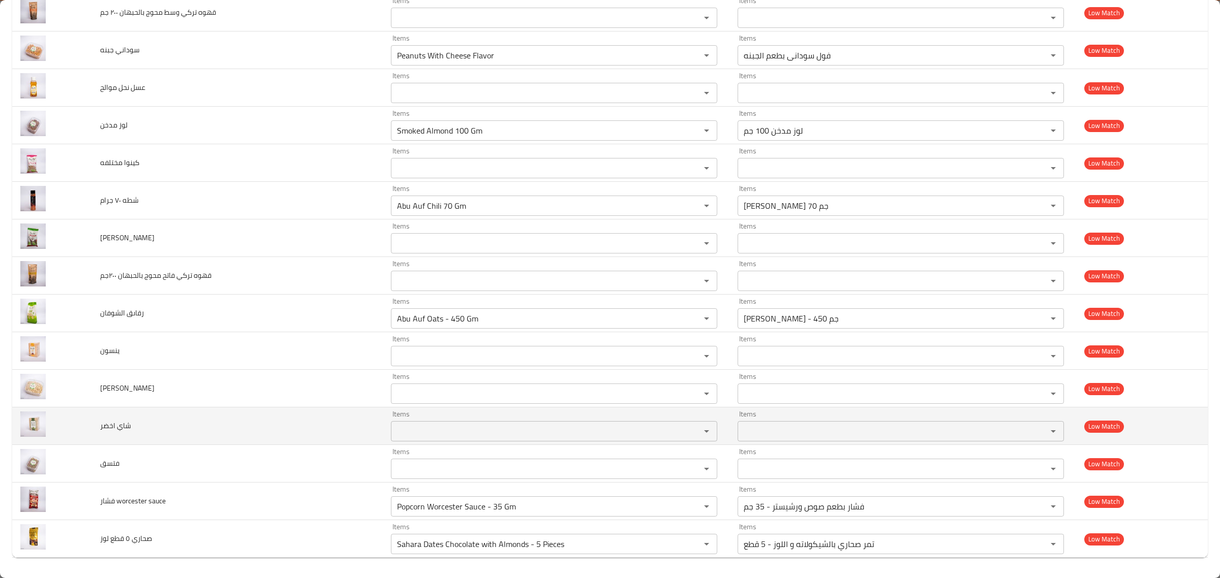
click at [131, 423] on span "شاي اخضر" at bounding box center [115, 425] width 31 height 13
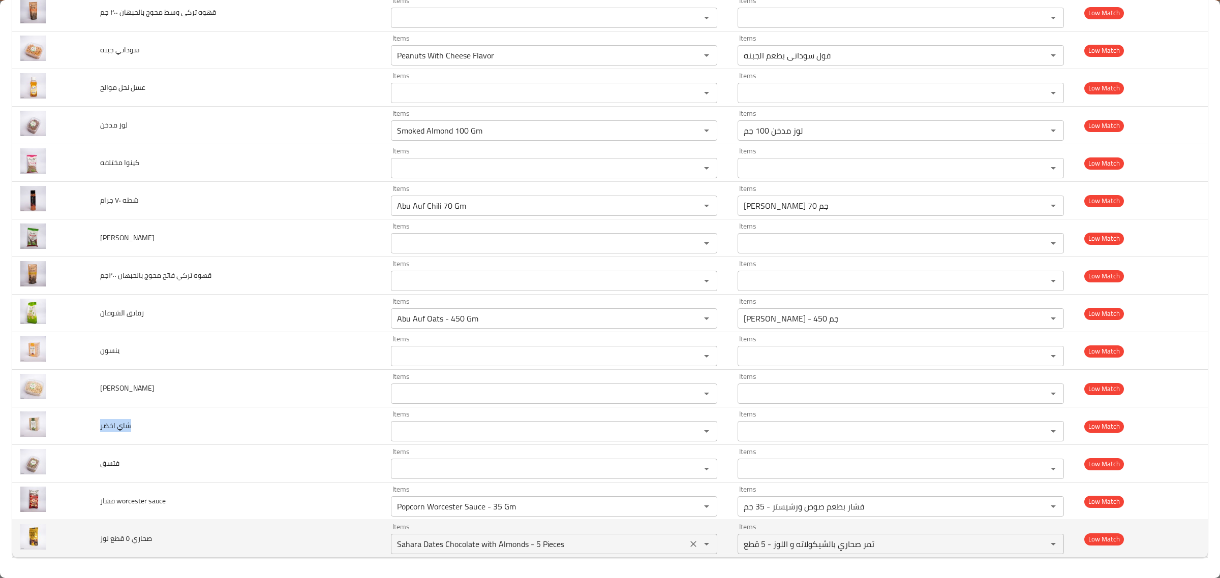
copy span "شاي اخضر"
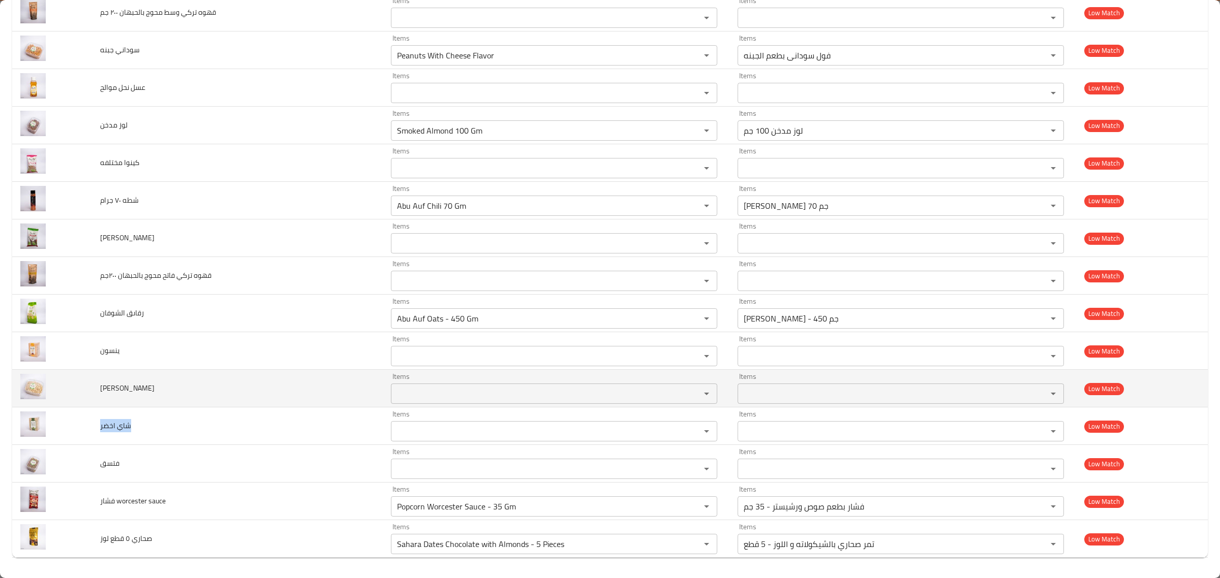
click at [131, 392] on span "سوداني حلوني" at bounding box center [127, 388] width 54 height 13
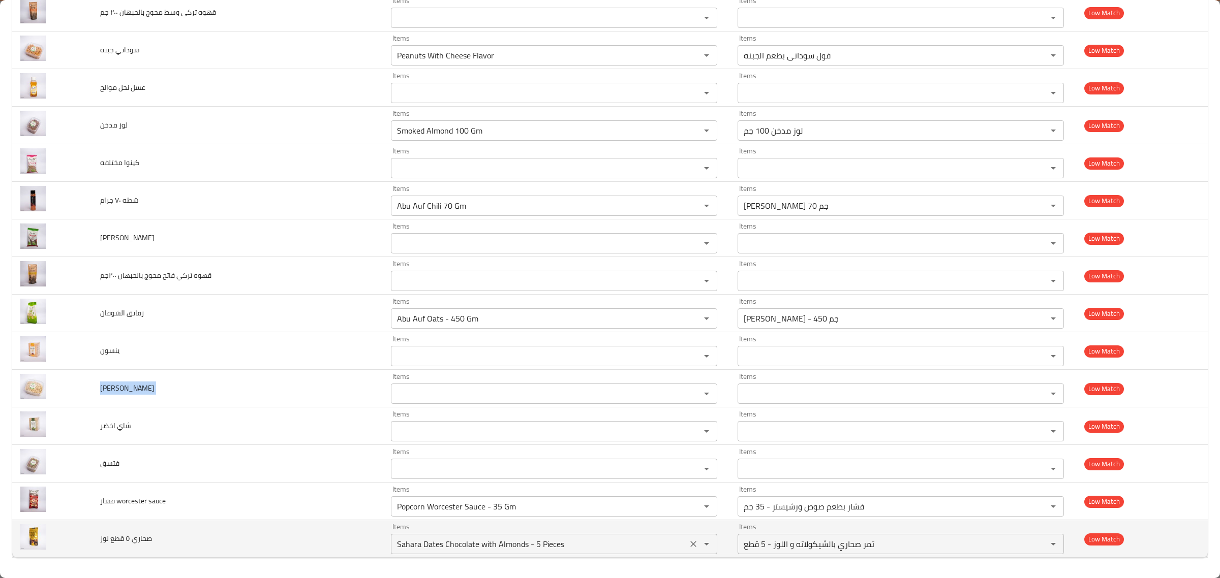
copy span "سوداني حلوني"
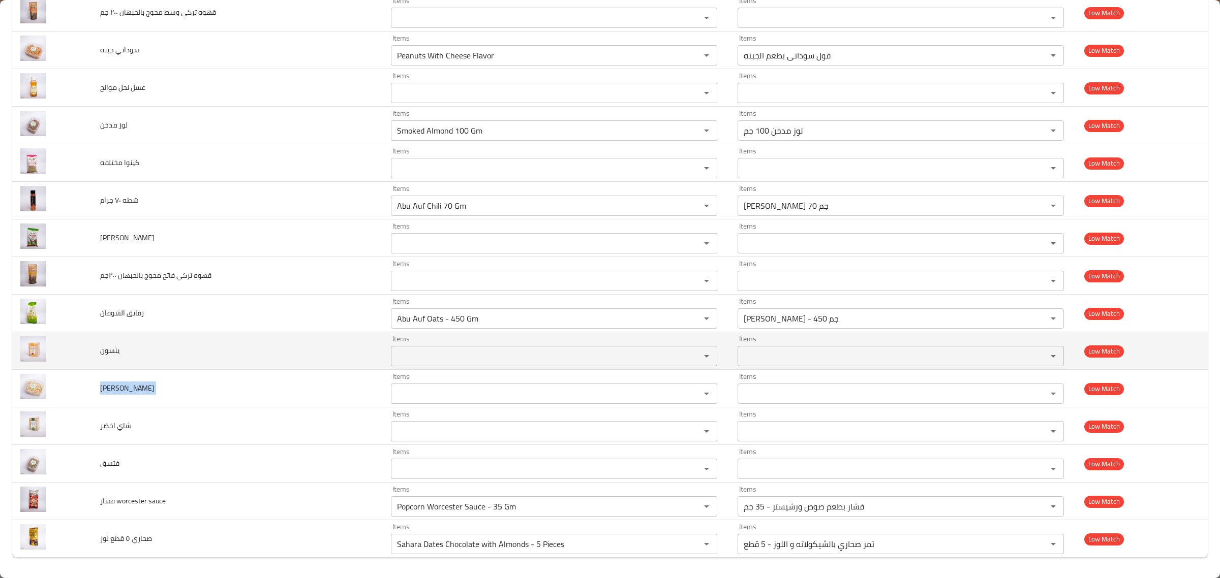
click at [107, 349] on span "ينسون" at bounding box center [109, 350] width 19 height 13
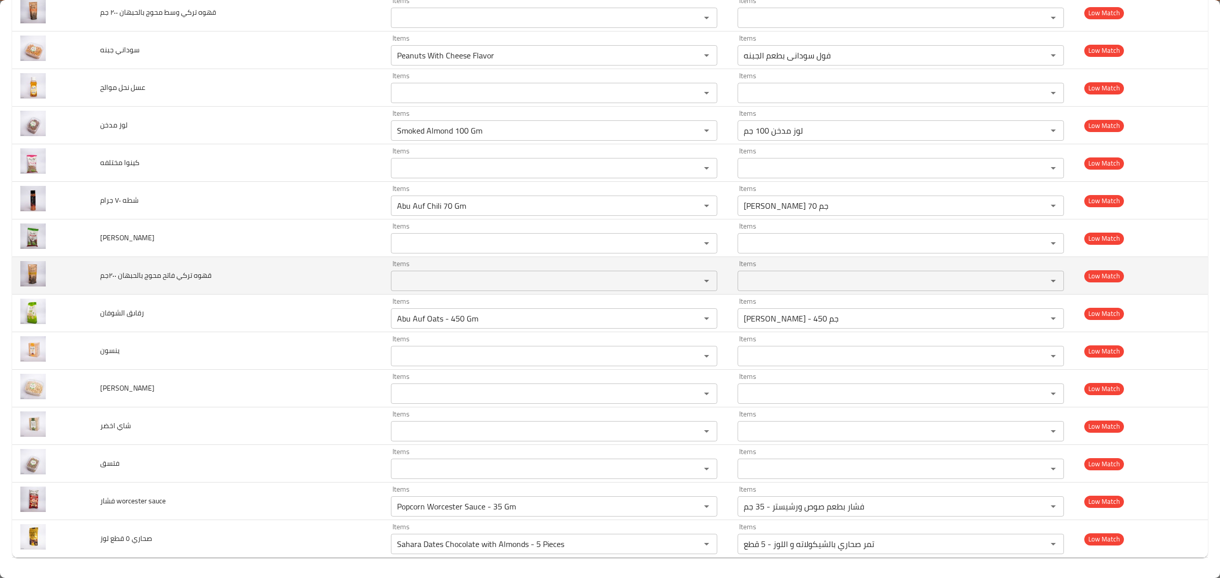
click at [166, 275] on span "قهوه تركي فاتح محوج بالحبهان ٢٠٠جم" at bounding box center [155, 275] width 111 height 13
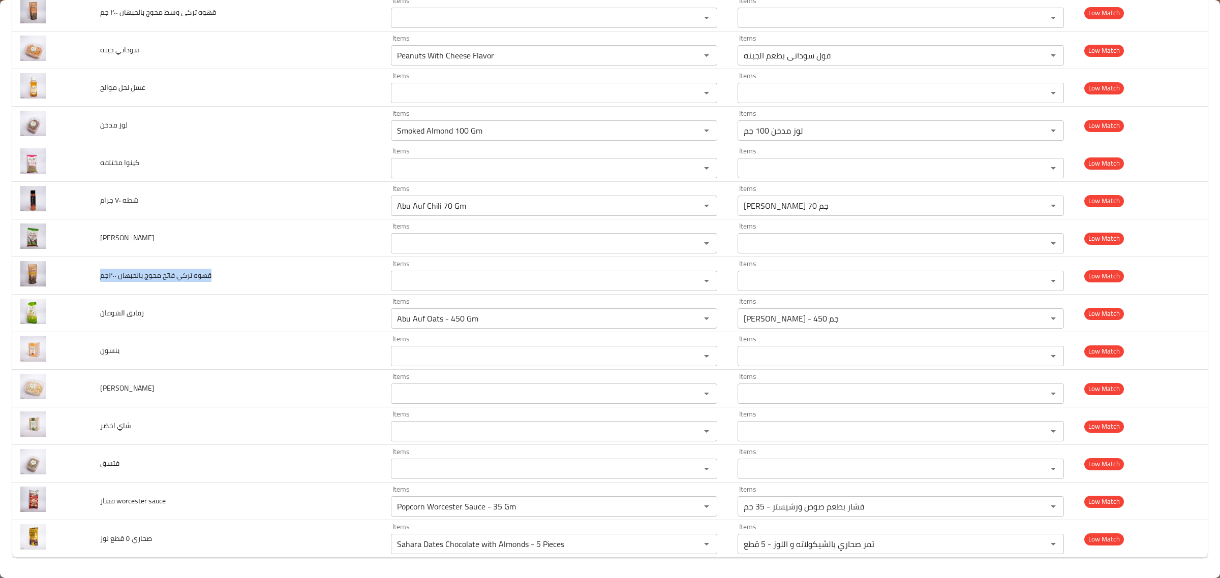
copy span "قهوه تركي فاتح محوج بالحبهان ٢٠٠جم"
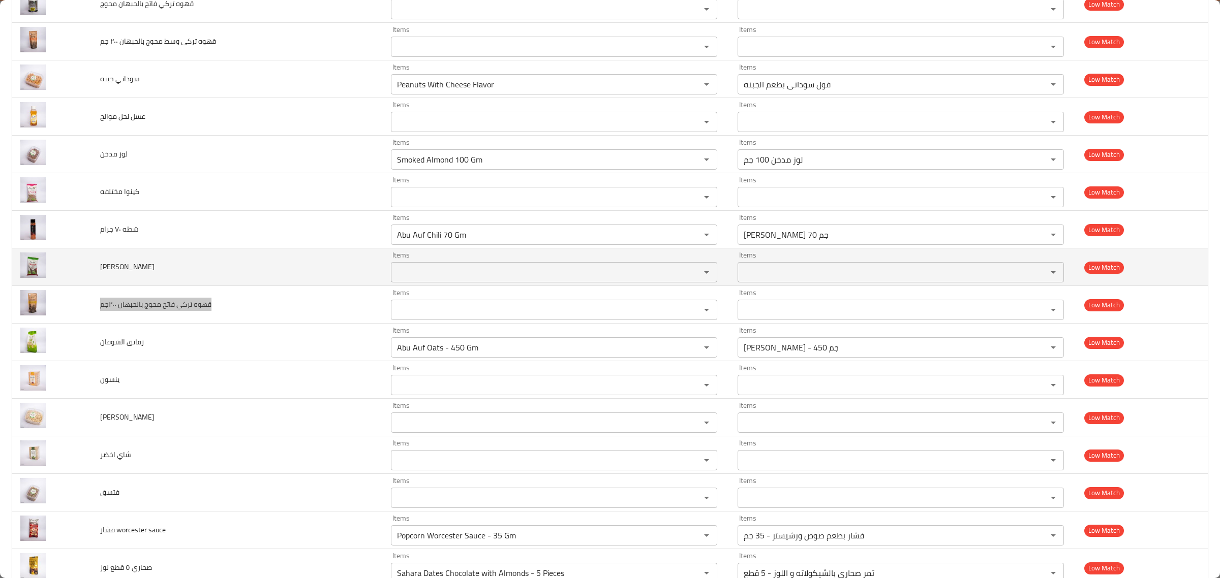
scroll to position [4248, 0]
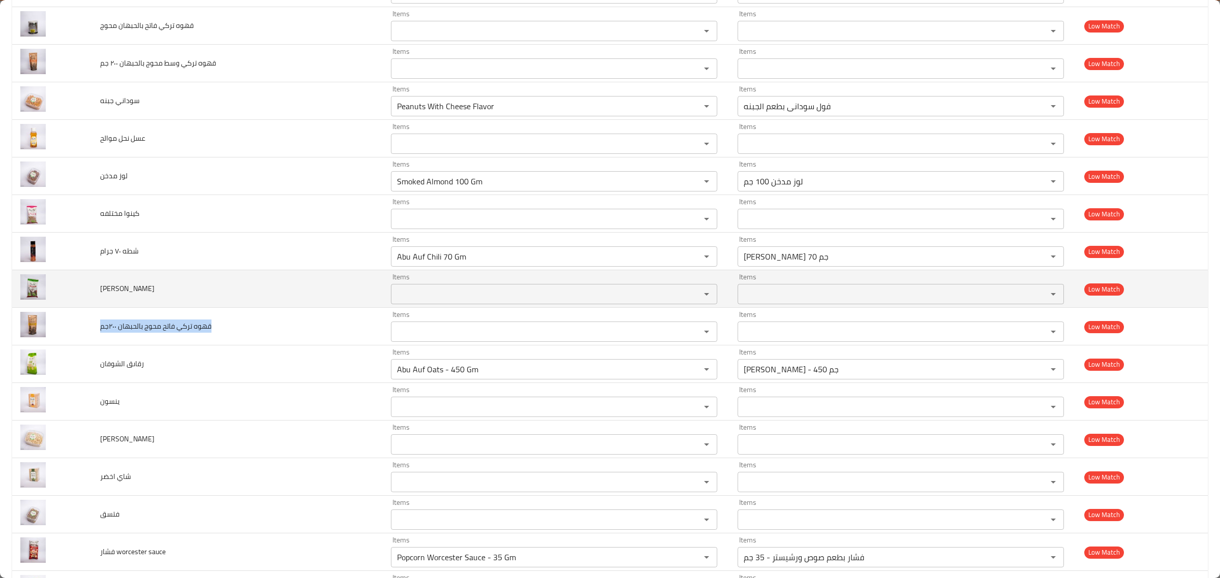
drag, startPoint x: 114, startPoint y: 314, endPoint x: 118, endPoint y: 302, distance: 11.9
click at [116, 308] on td "كينو حمراء" at bounding box center [237, 289] width 291 height 38
click at [118, 295] on span "كينو حمراء" at bounding box center [127, 288] width 54 height 13
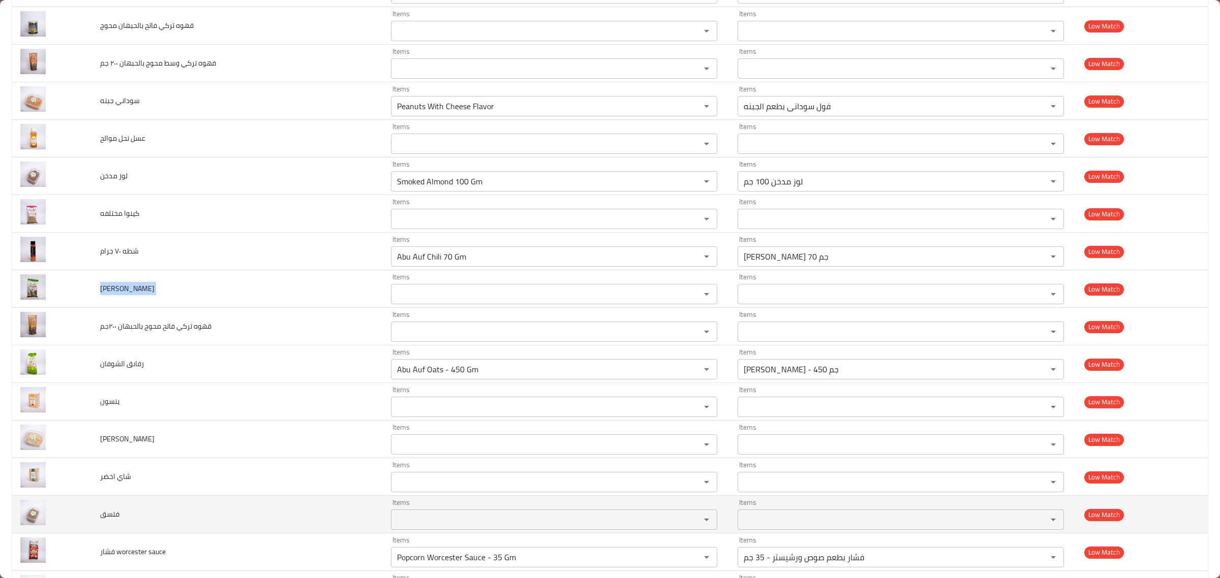
copy span "كينو حمراء"
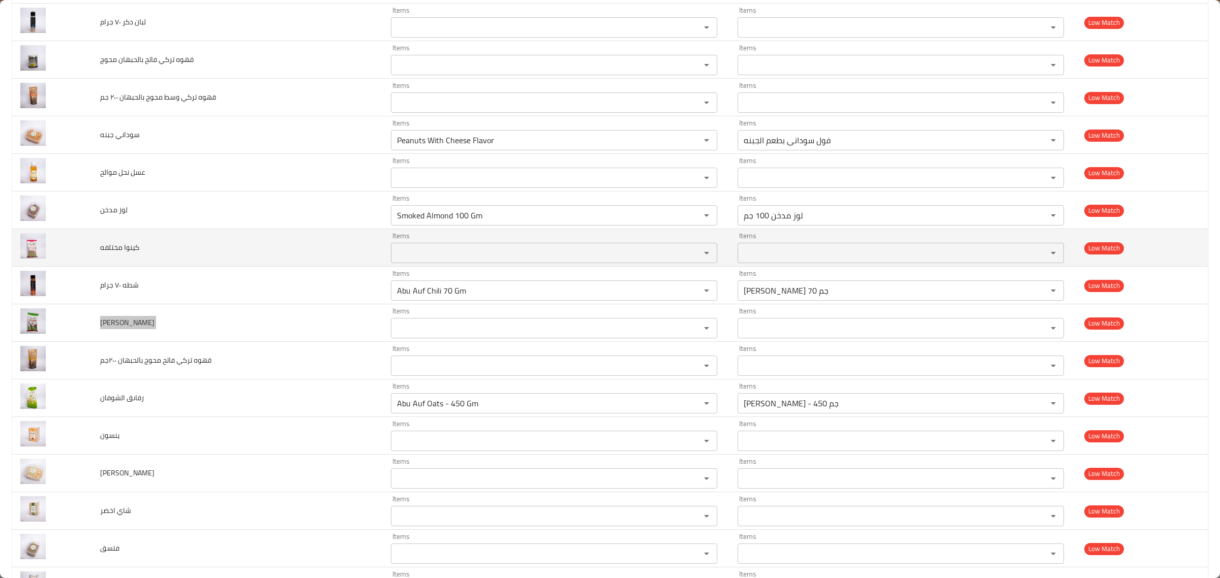
scroll to position [4184, 0]
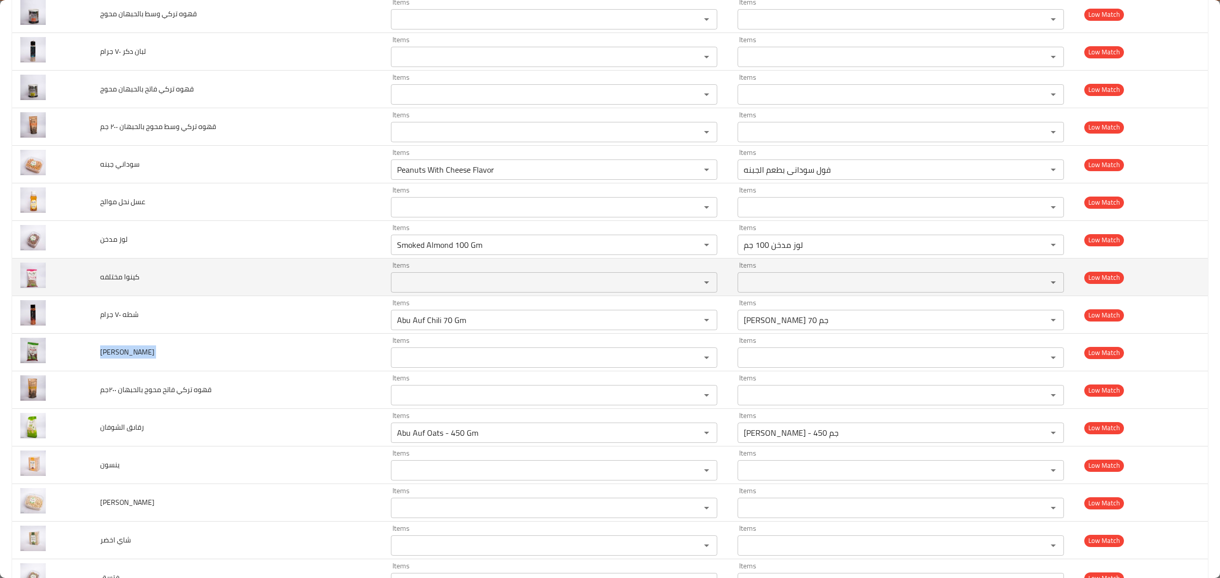
click at [125, 284] on span "كينوا مختلفه" at bounding box center [119, 276] width 39 height 13
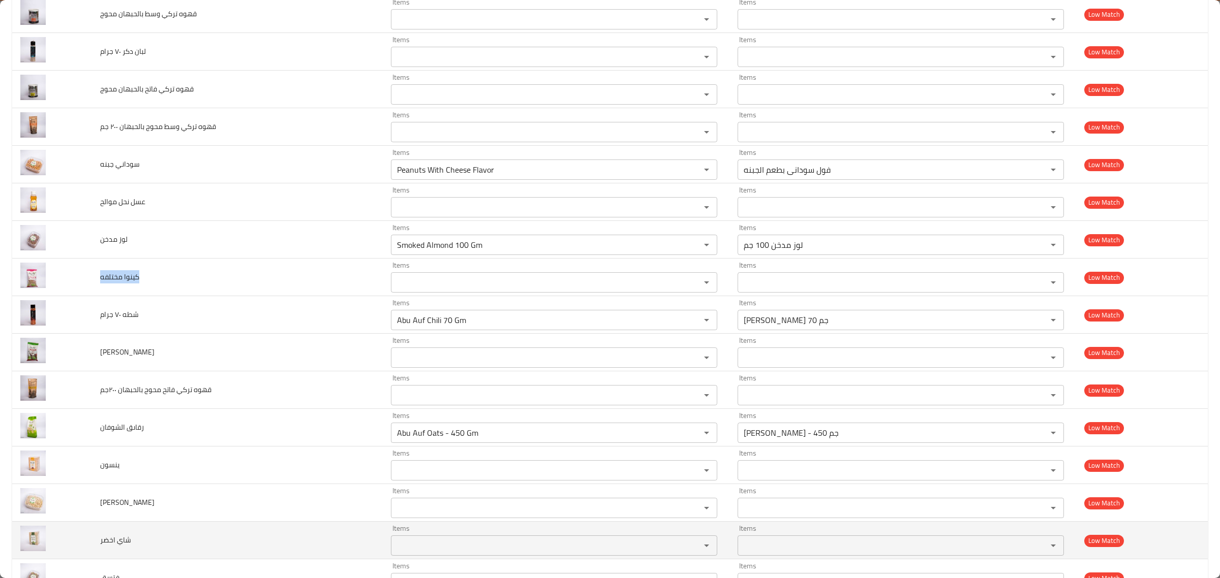
copy span "كينوا مختلفه"
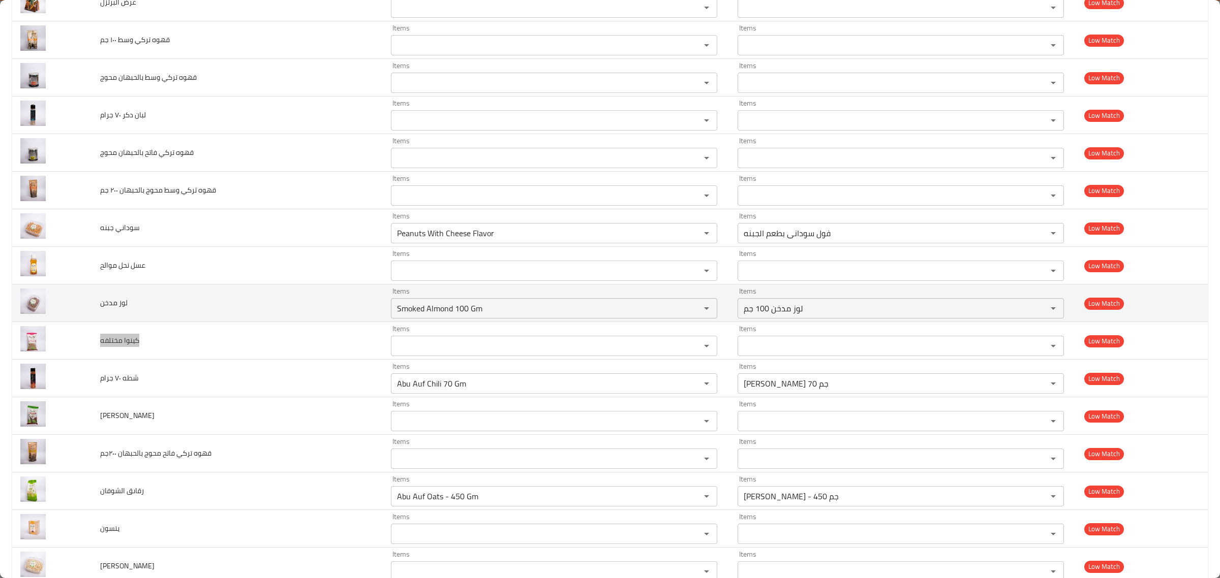
scroll to position [4057, 0]
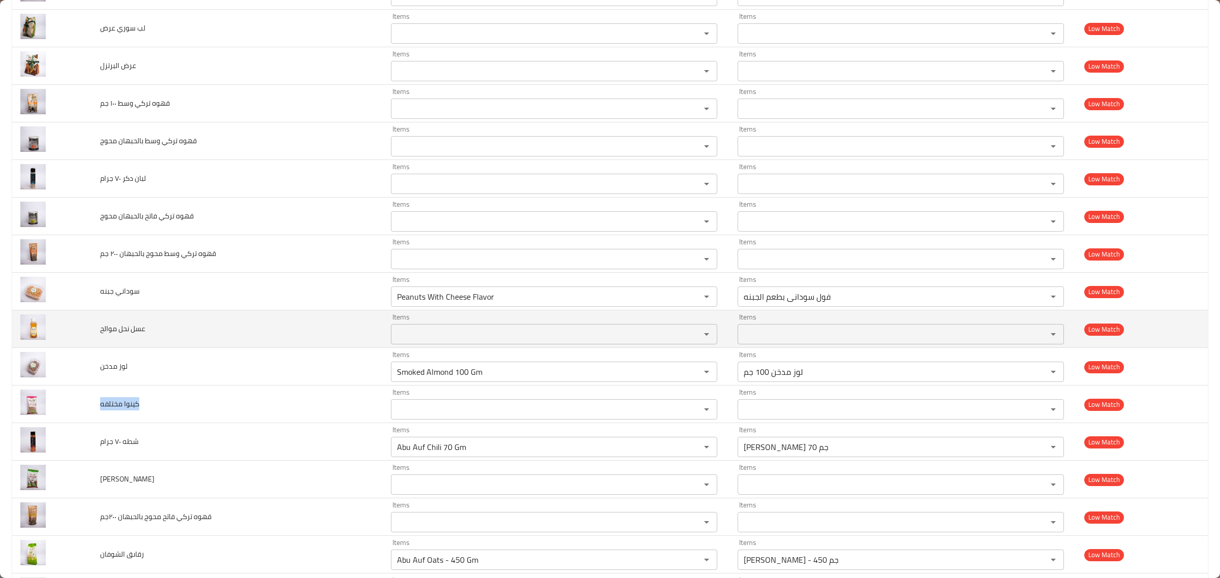
click at [127, 335] on span "عسل نحل موالح" at bounding box center [122, 328] width 45 height 13
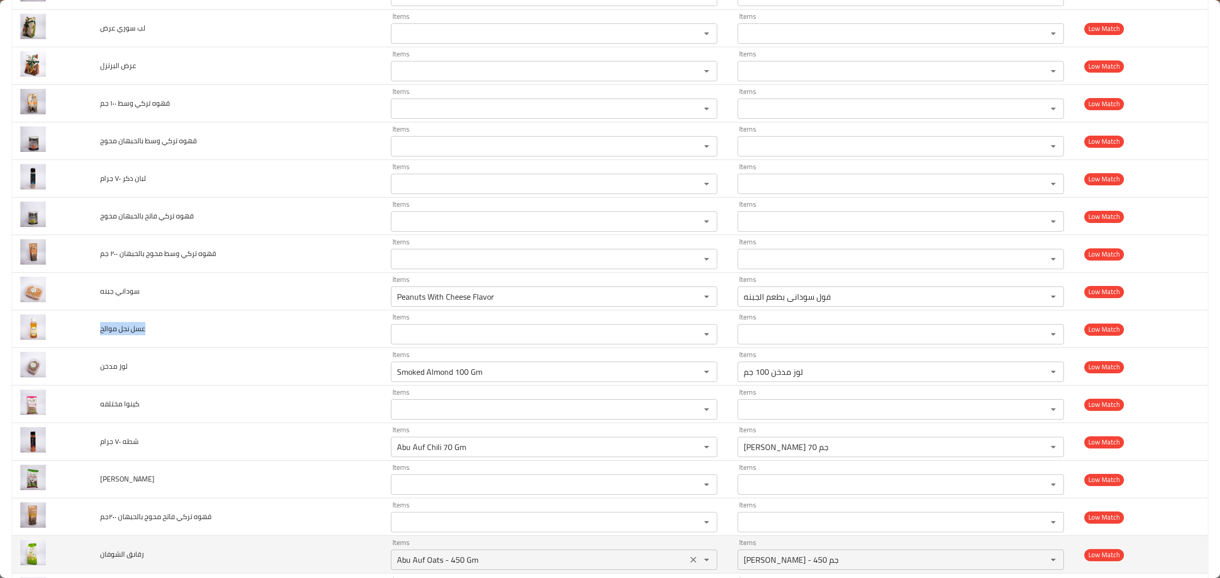
copy span "عسل نحل موالح"
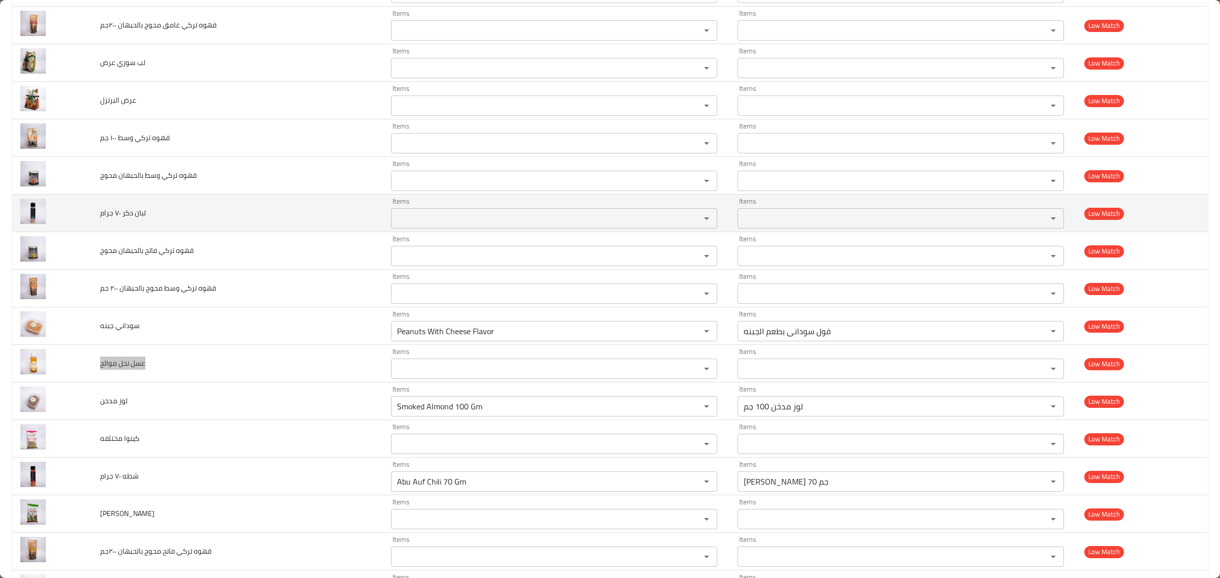
scroll to position [3994, 0]
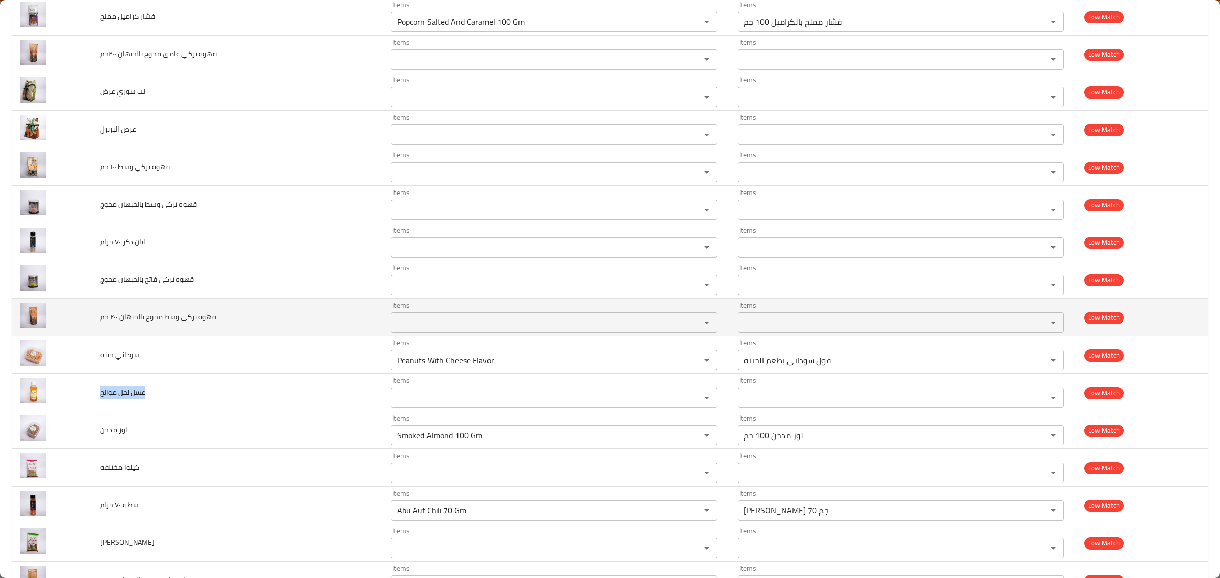
click at [164, 319] on td "قهوه تركي وسط محوج بالحبهان ٢٠٠ جم" at bounding box center [237, 318] width 291 height 38
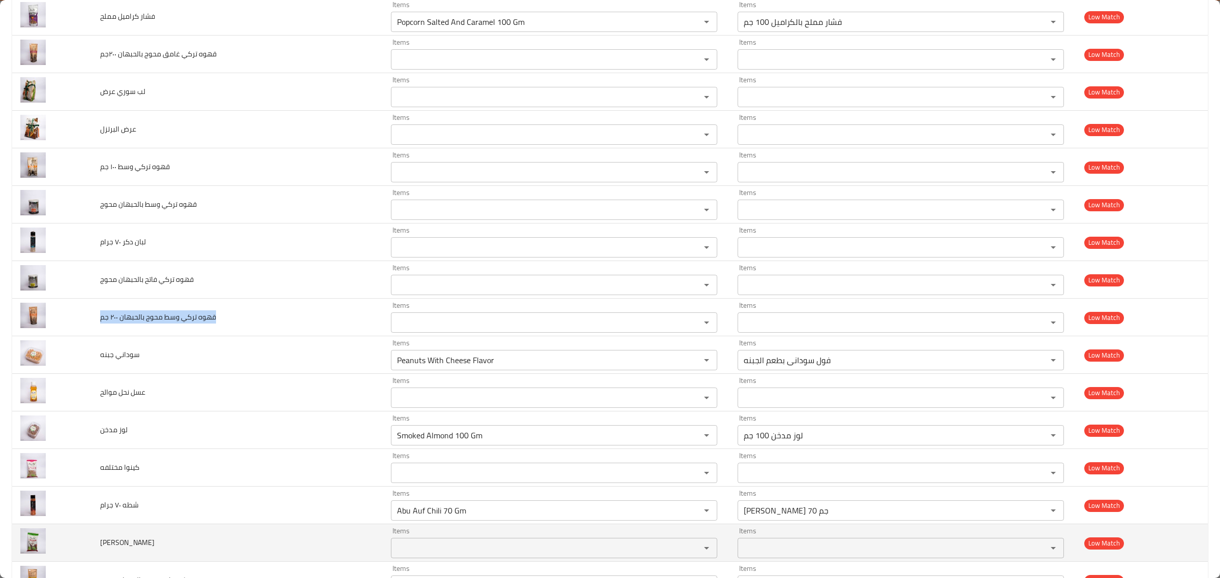
copy span "قهوه تركي وسط محوج بالحبهان ٢٠٠ جم"
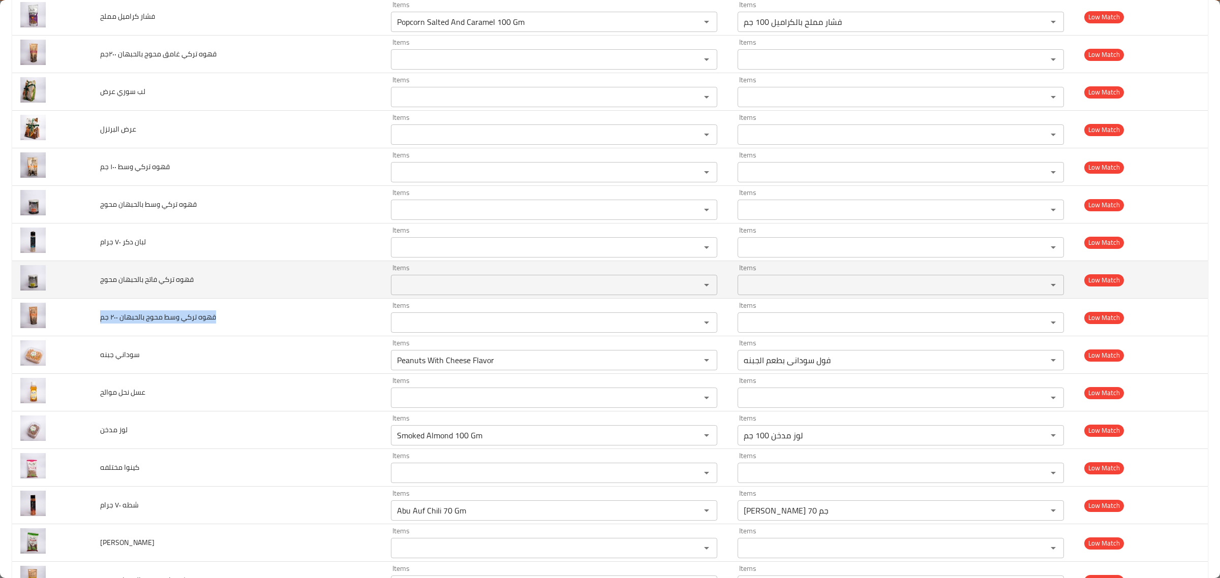
click at [164, 286] on span "قهوه تركي فاتح بالحبهان محوج" at bounding box center [147, 279] width 94 height 13
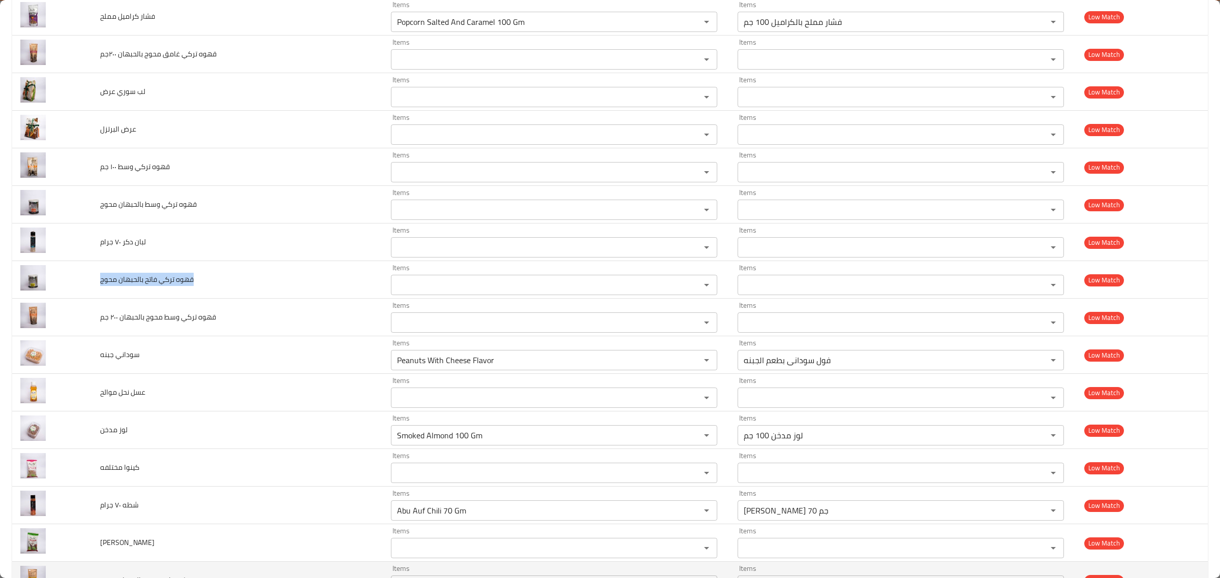
copy span "قهوه تركي فاتح بالحبهان محوج"
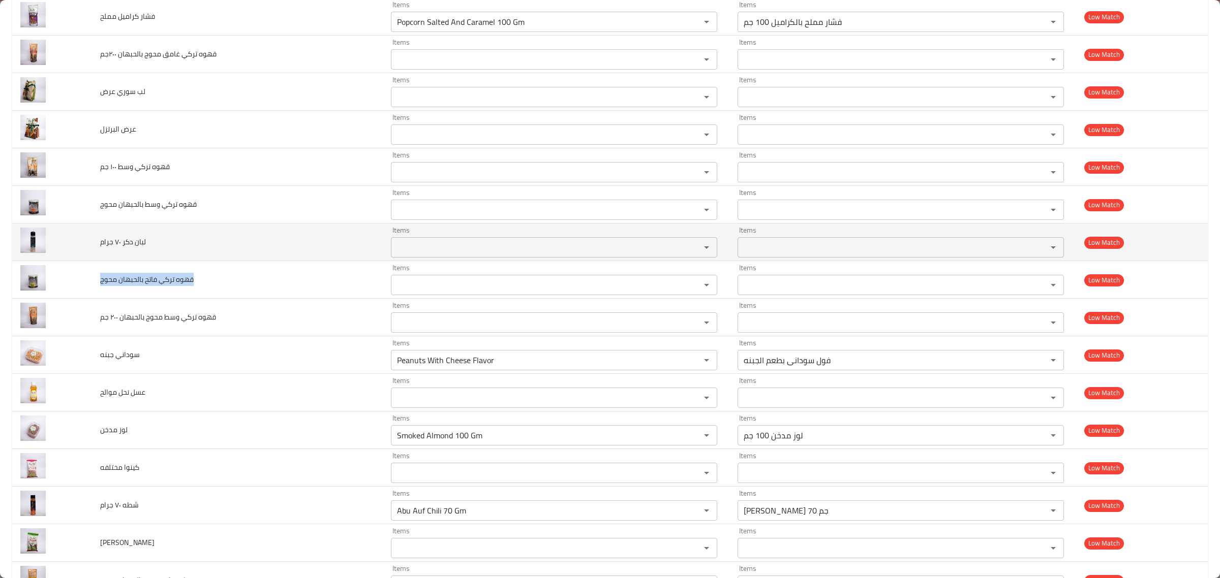
click at [126, 249] on span "لبان دكر ٧٠ جرام" at bounding box center [123, 241] width 46 height 13
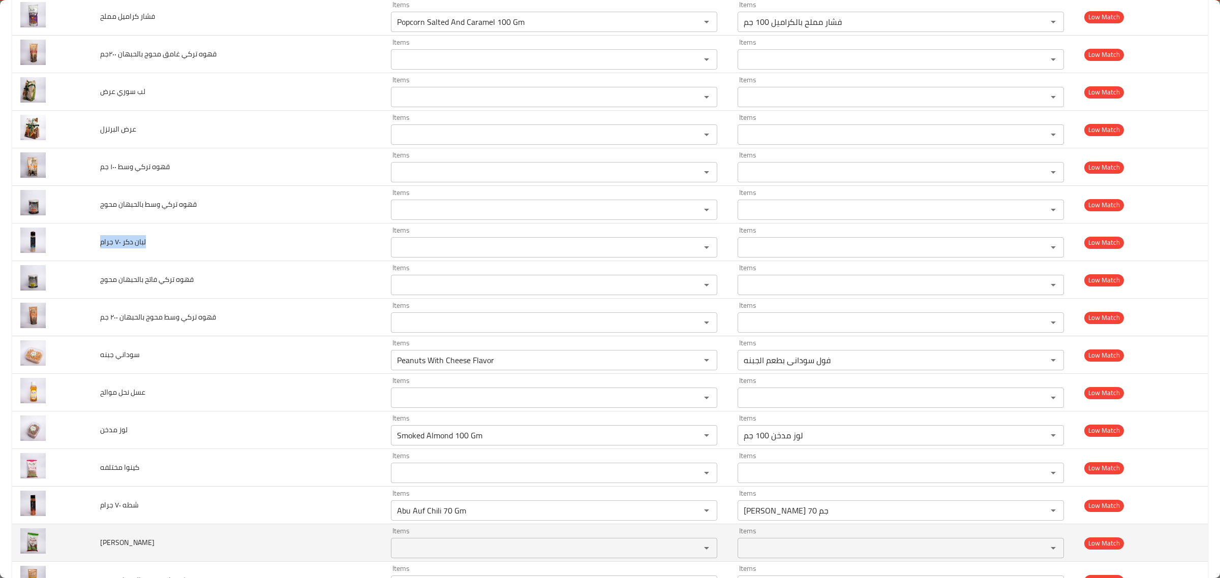
copy span "لبان دكر ٧٠ جرام"
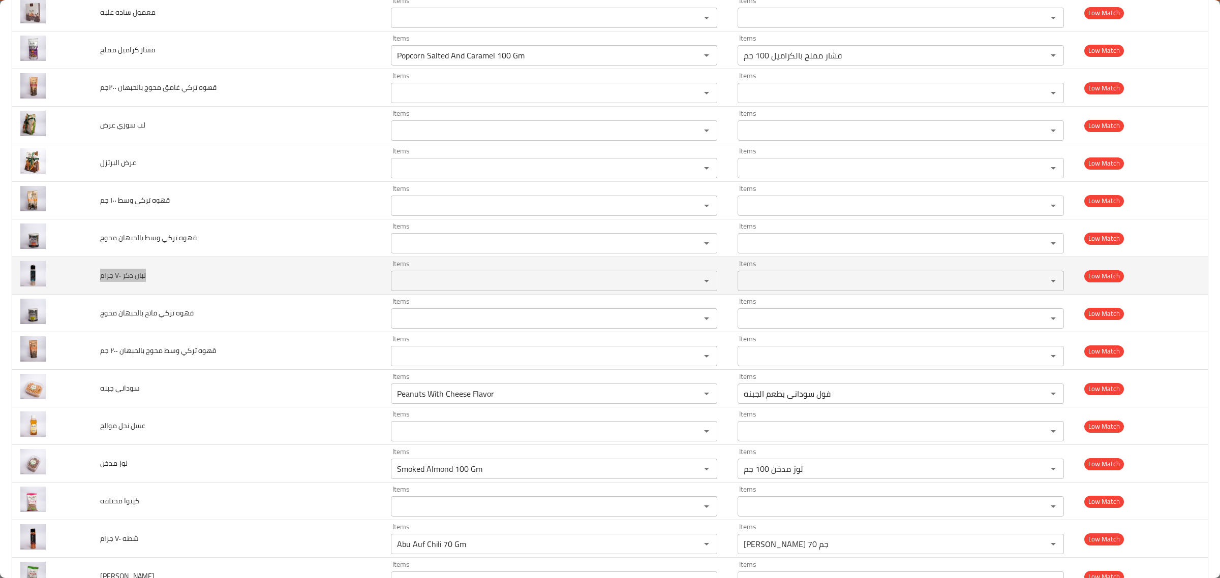
scroll to position [3930, 0]
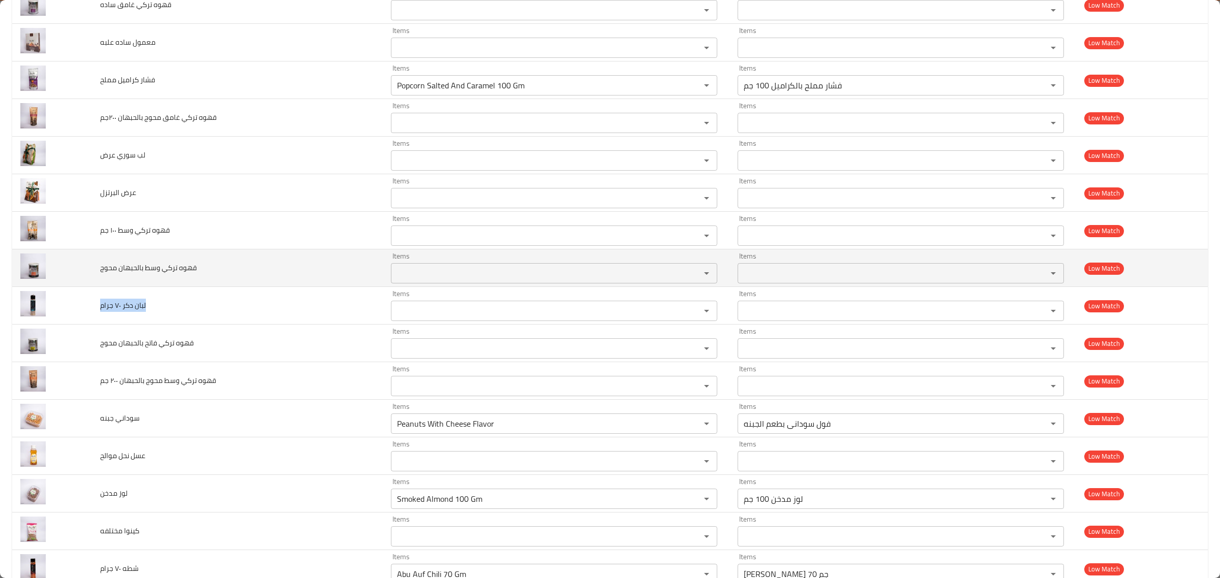
click at [170, 286] on td "قهوه تركي وسط بالحبهان محوج" at bounding box center [237, 269] width 291 height 38
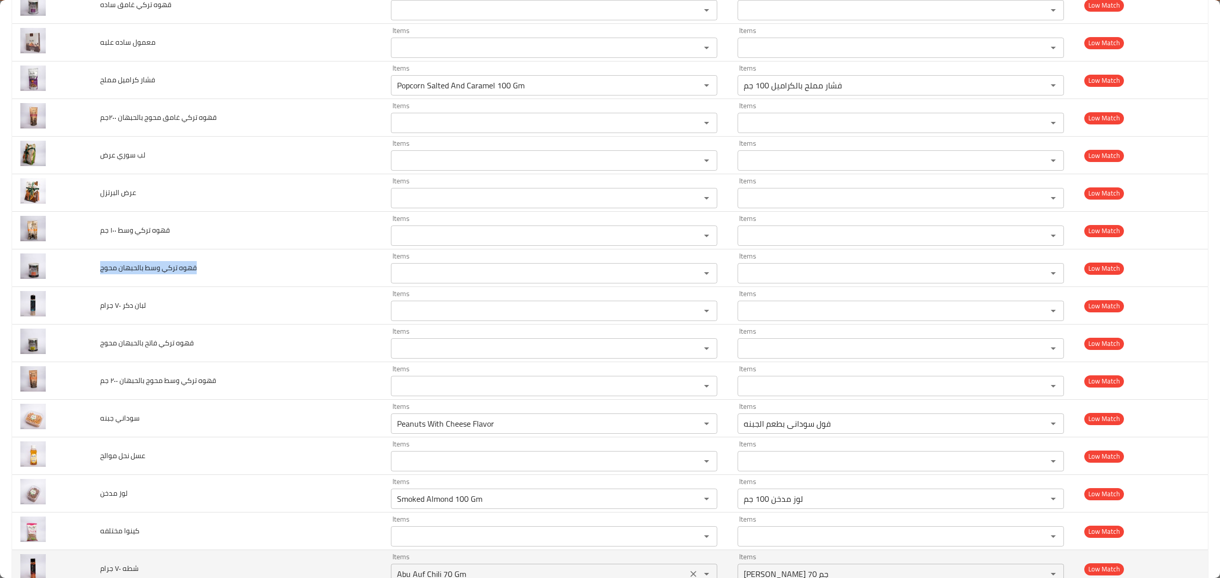
copy span "قهوه تركي وسط بالحبهان محوج"
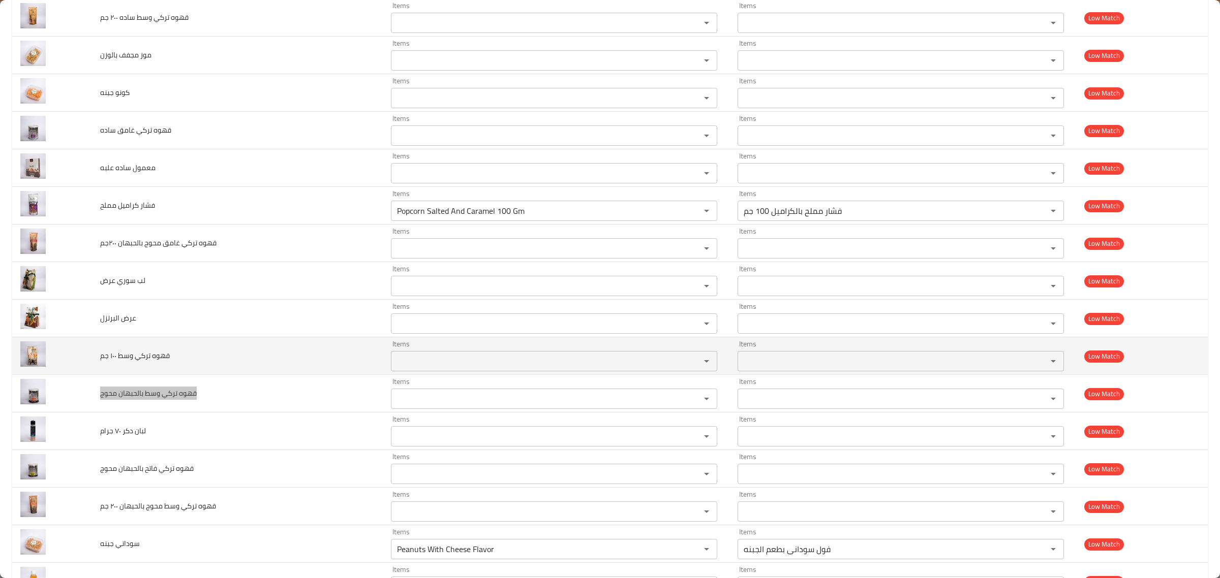
scroll to position [3803, 0]
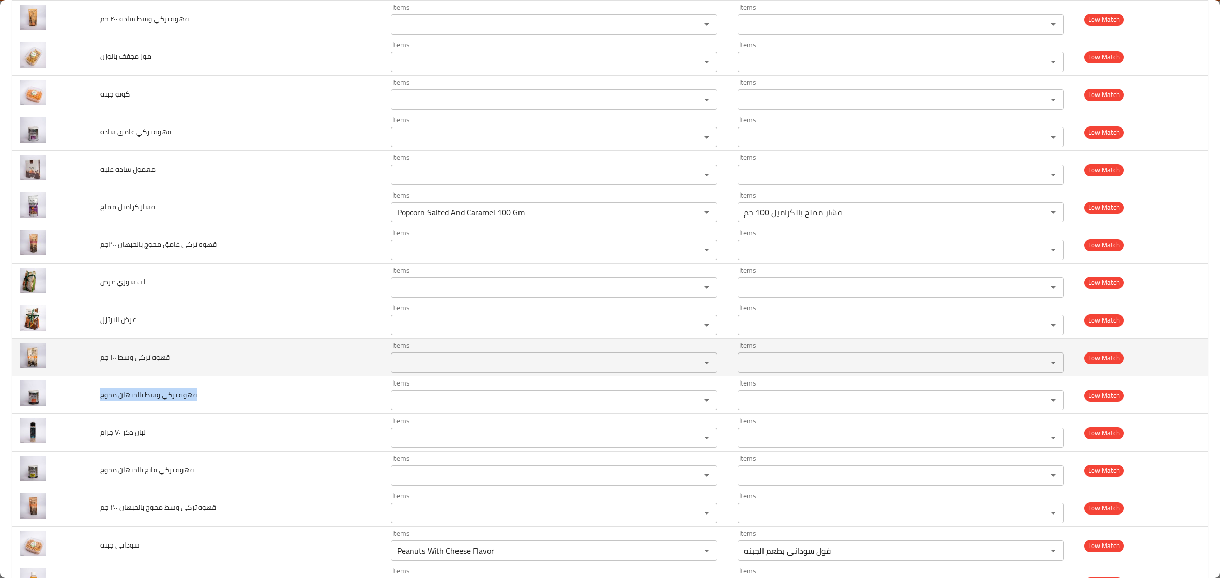
click at [138, 364] on span "قهوه تركي وسط ١٠٠ جم" at bounding box center [135, 357] width 70 height 13
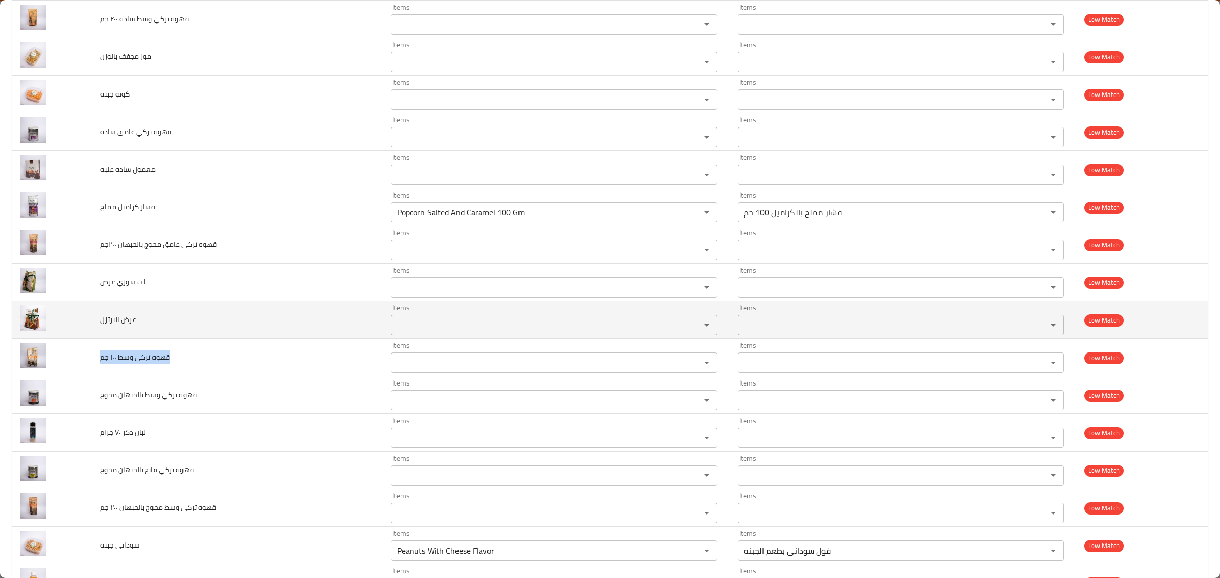
click at [113, 339] on td "عرض البرتزل" at bounding box center [237, 320] width 291 height 38
click at [117, 326] on span "عرض البرتزل" at bounding box center [118, 319] width 36 height 13
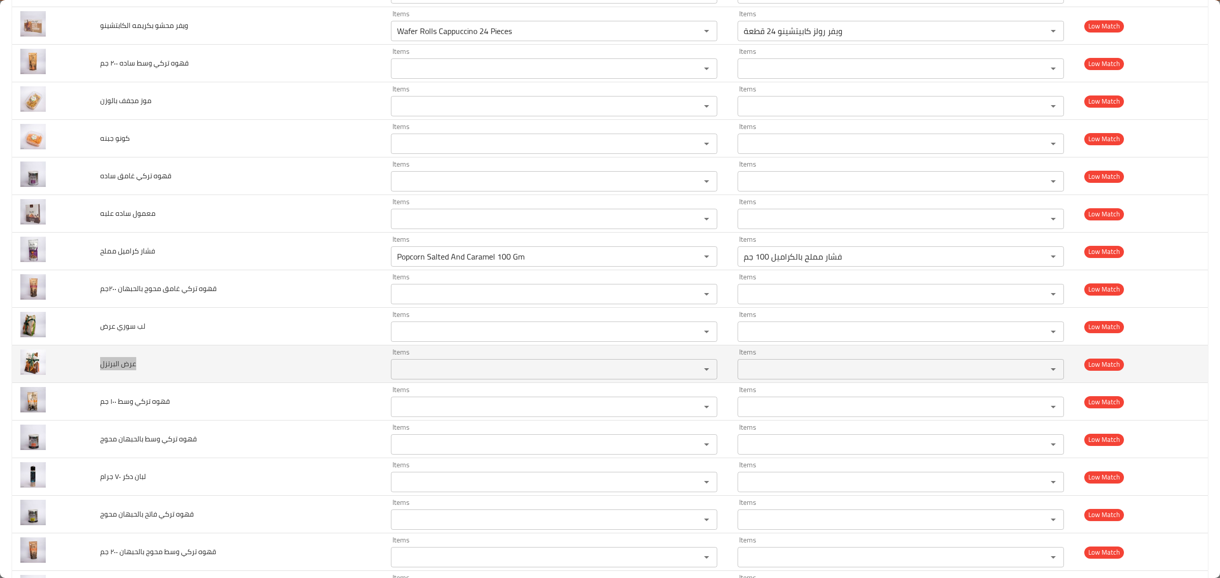
scroll to position [3739, 0]
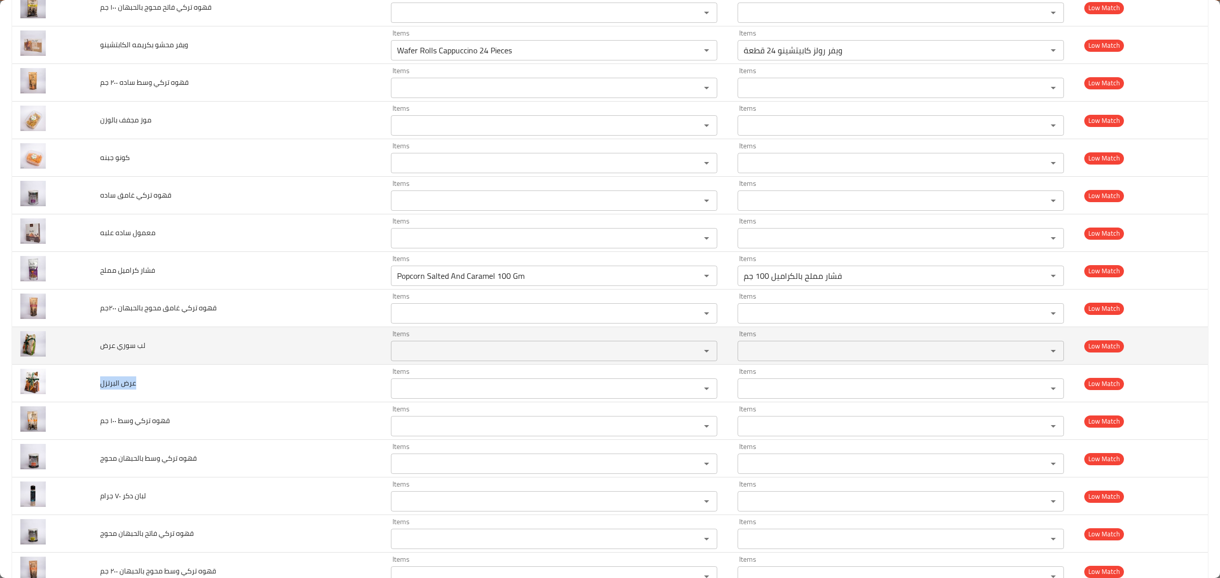
click at [135, 363] on td "لب سوري عرض" at bounding box center [237, 346] width 291 height 38
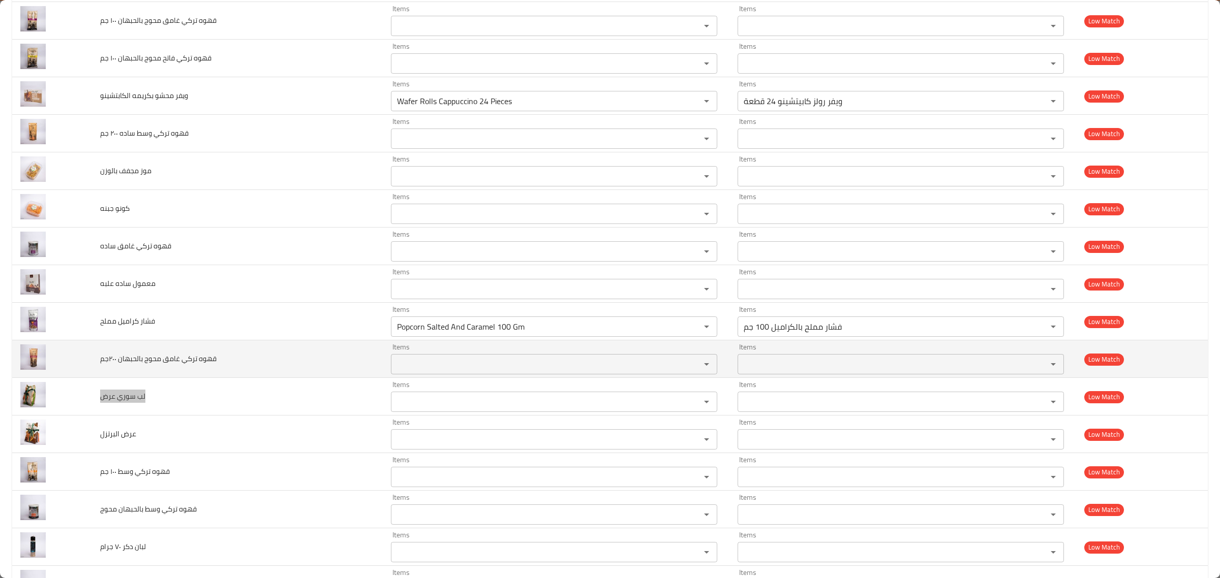
scroll to position [3676, 0]
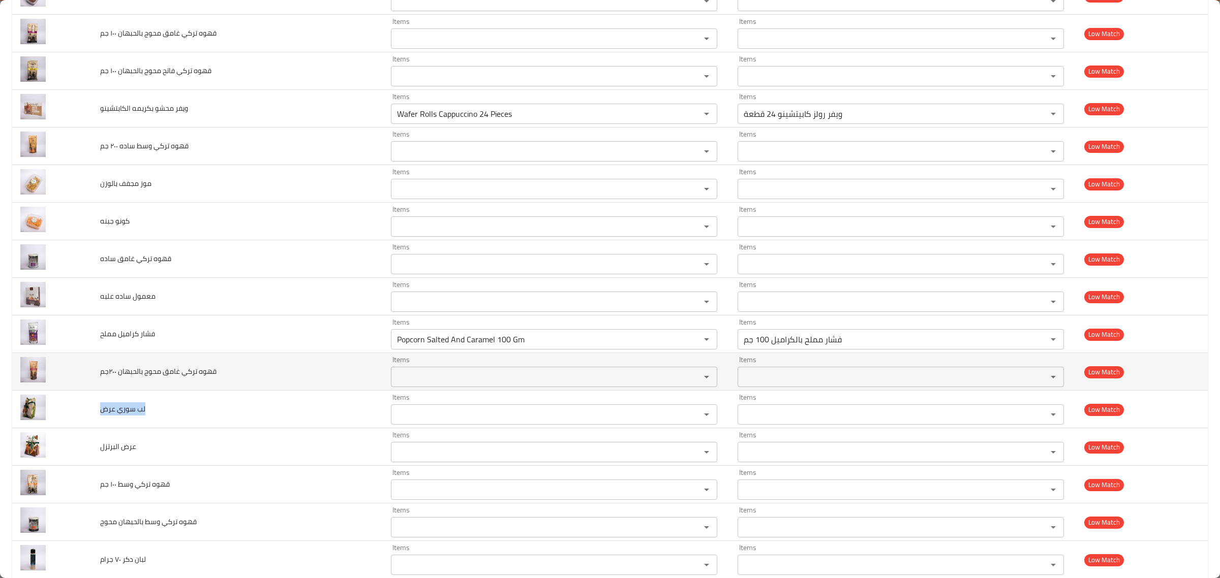
click at [156, 389] on td "قهوه تركي غامق محوج بالحبهان ٢٠٠جم" at bounding box center [237, 372] width 291 height 38
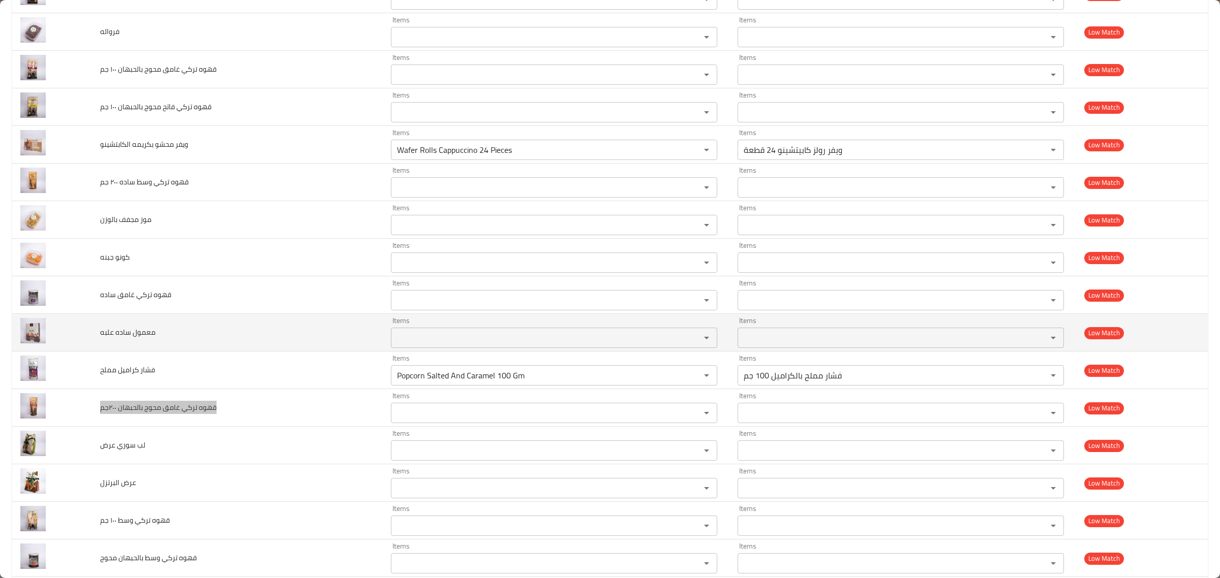
scroll to position [3612, 0]
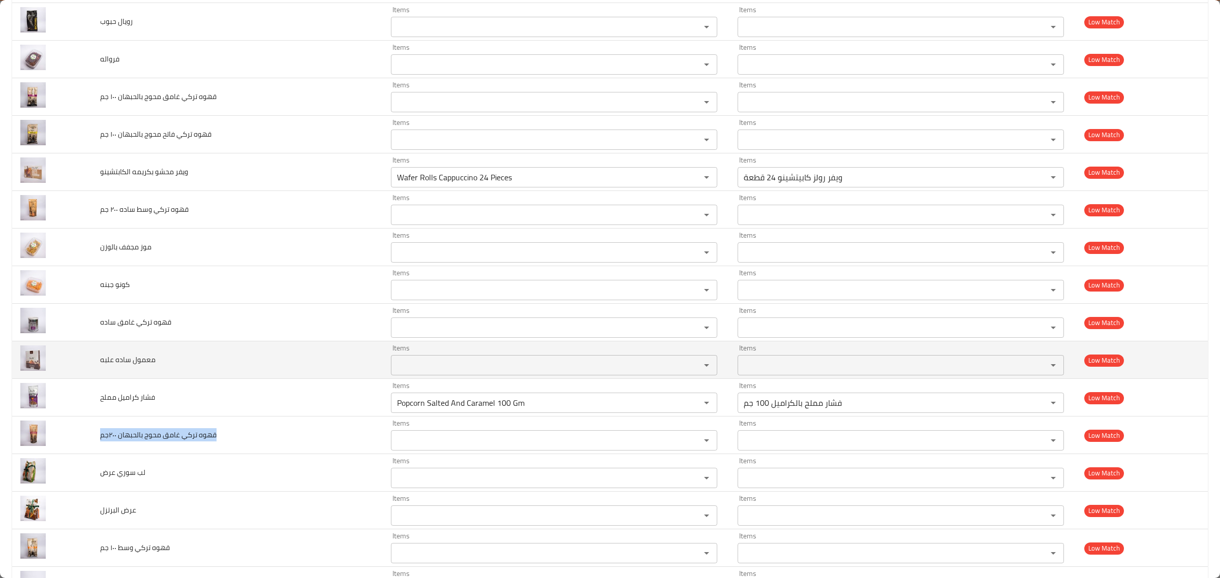
click at [139, 366] on span "معمول ساده علبه" at bounding box center [127, 359] width 55 height 13
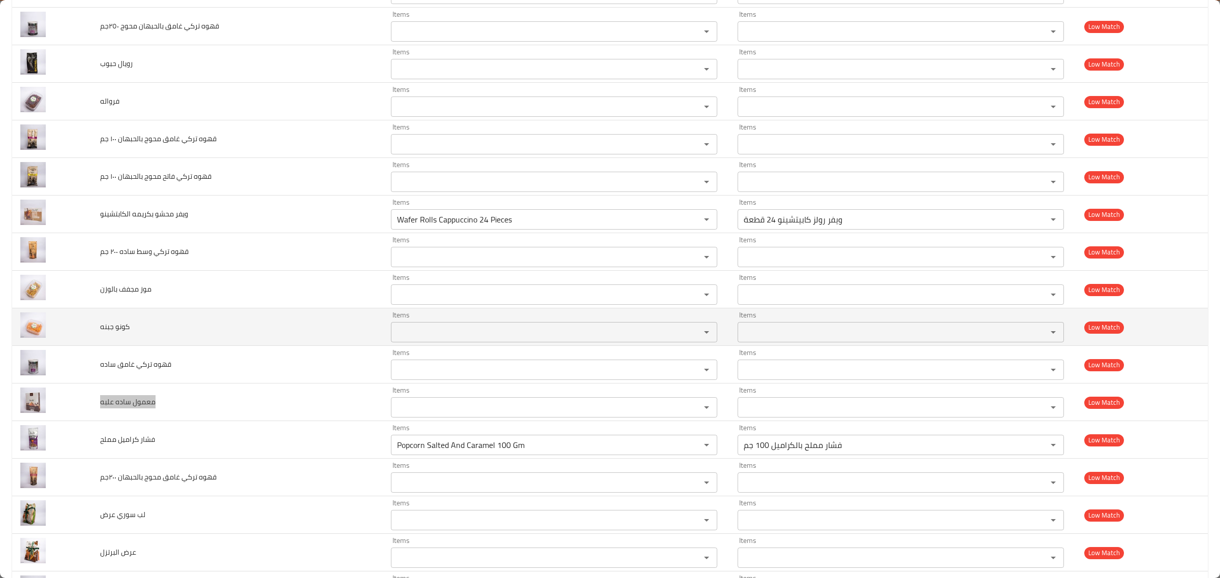
scroll to position [3549, 0]
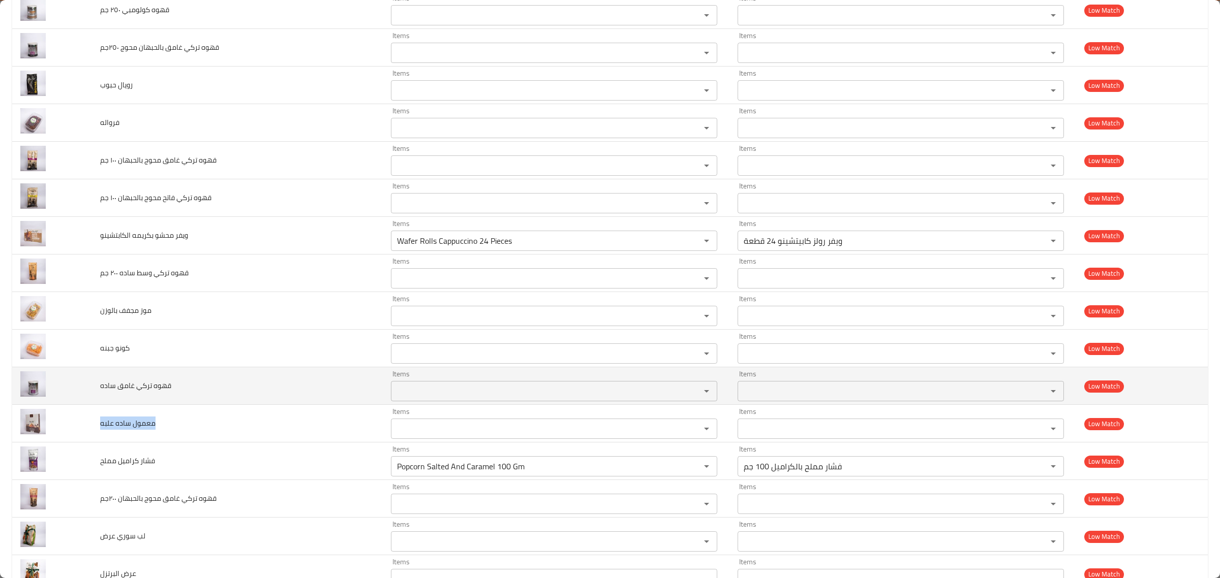
click at [153, 387] on td "قهوه تركي غامق ساده" at bounding box center [237, 386] width 291 height 38
click at [135, 390] on span "قهوه تركي غامق ساده" at bounding box center [135, 385] width 71 height 13
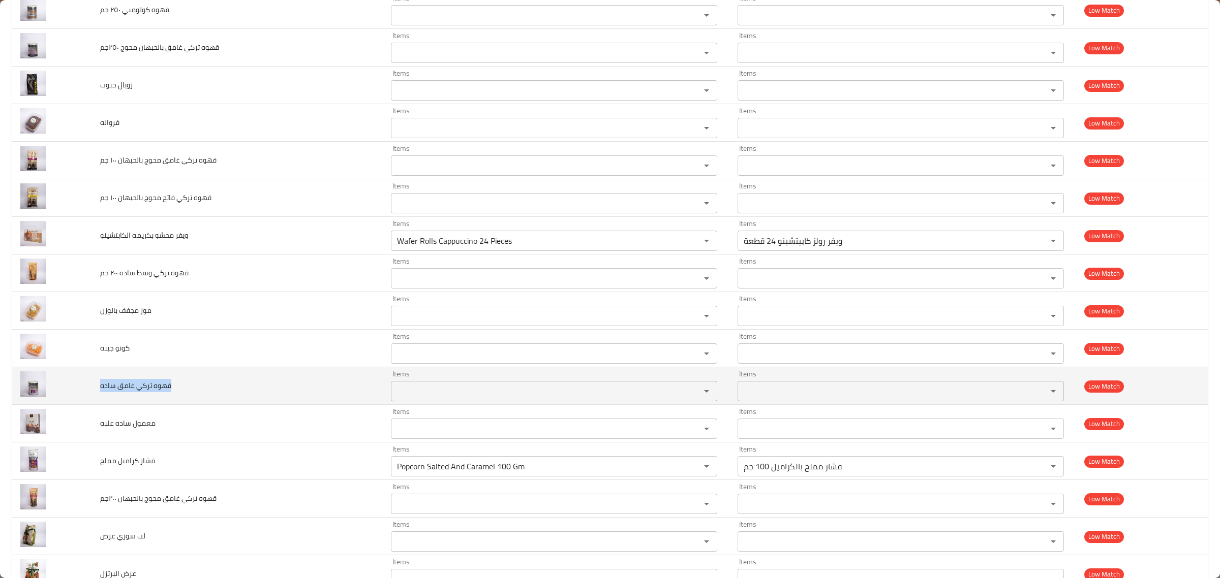
click at [135, 390] on span "قهوه تركي غامق ساده" at bounding box center [135, 385] width 71 height 13
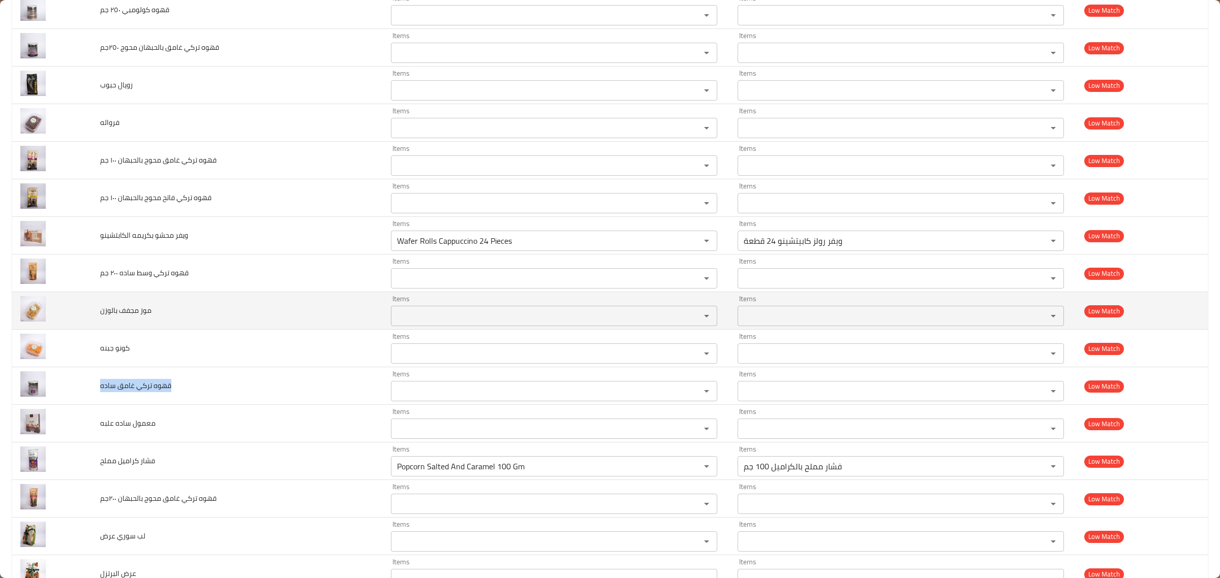
click at [128, 317] on span "موز مجفف بالوزن" at bounding box center [125, 310] width 51 height 13
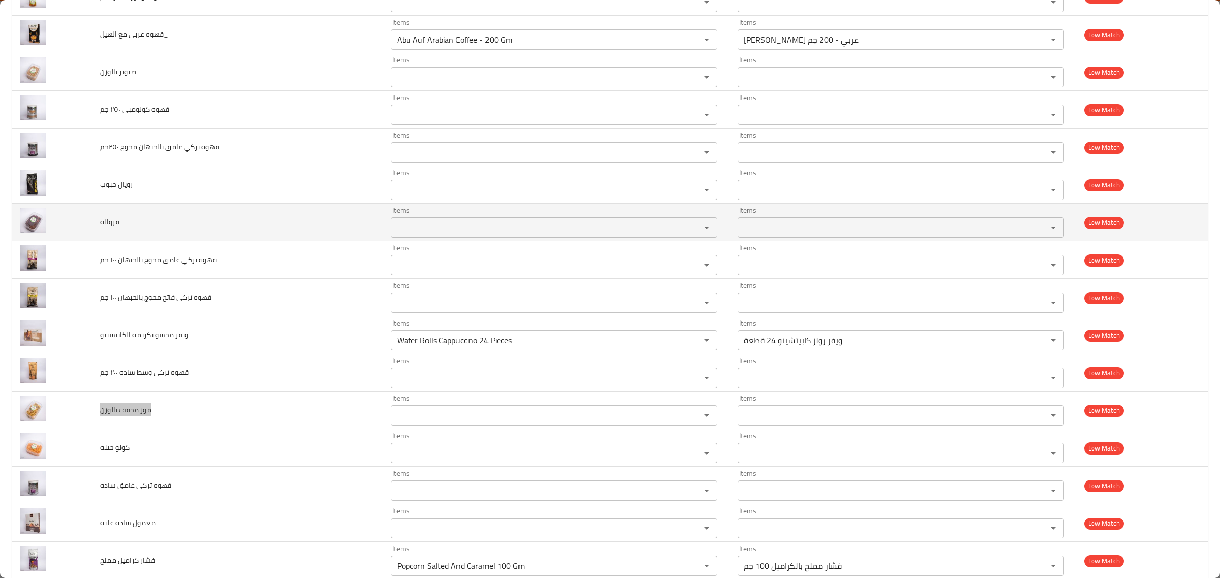
scroll to position [3422, 0]
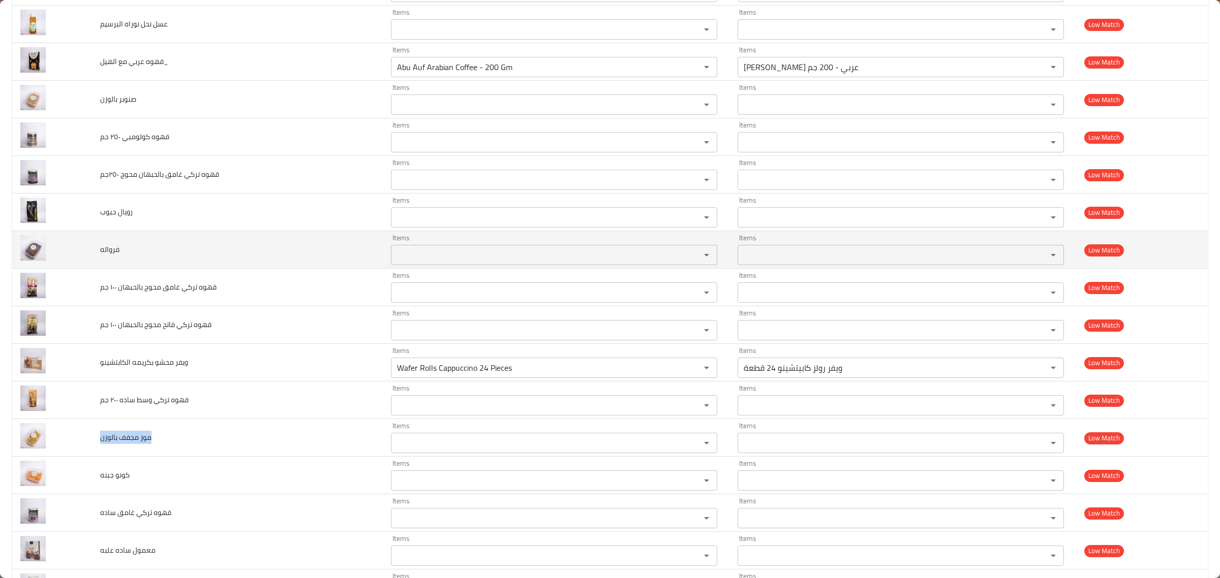
click at [110, 256] on span "فرواله" at bounding box center [109, 249] width 19 height 13
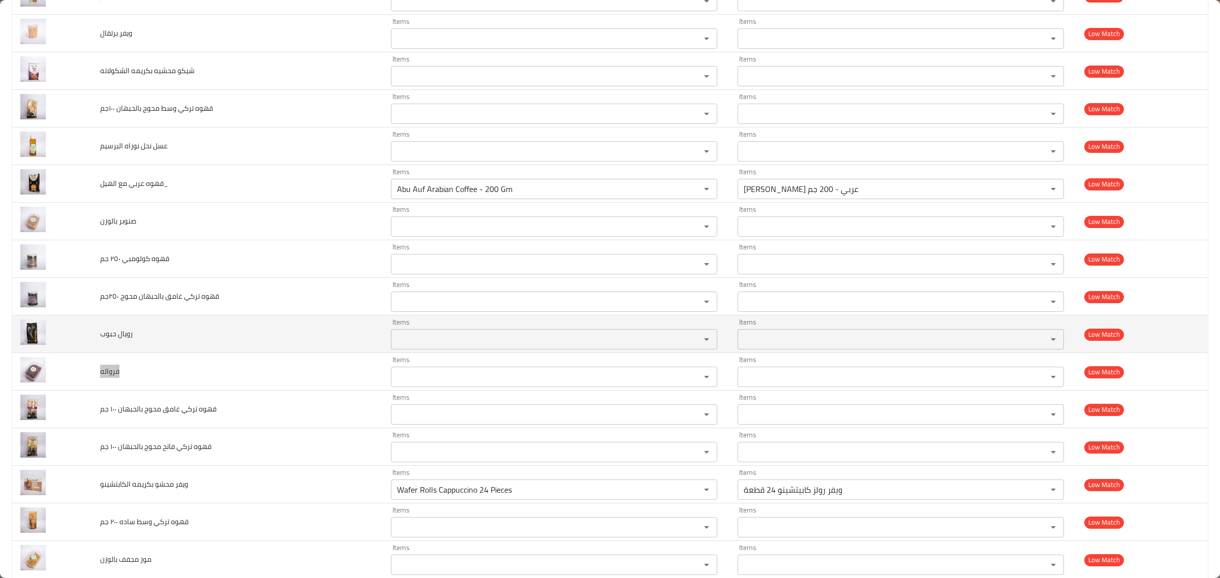
scroll to position [3295, 0]
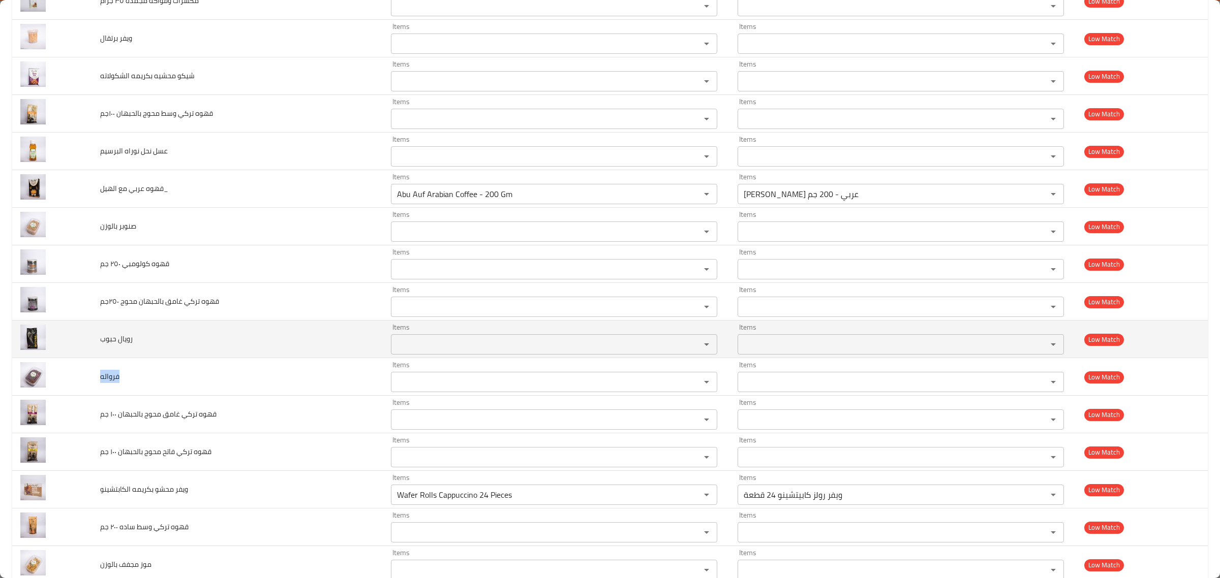
click at [113, 346] on span "رويال حبوب" at bounding box center [116, 338] width 33 height 13
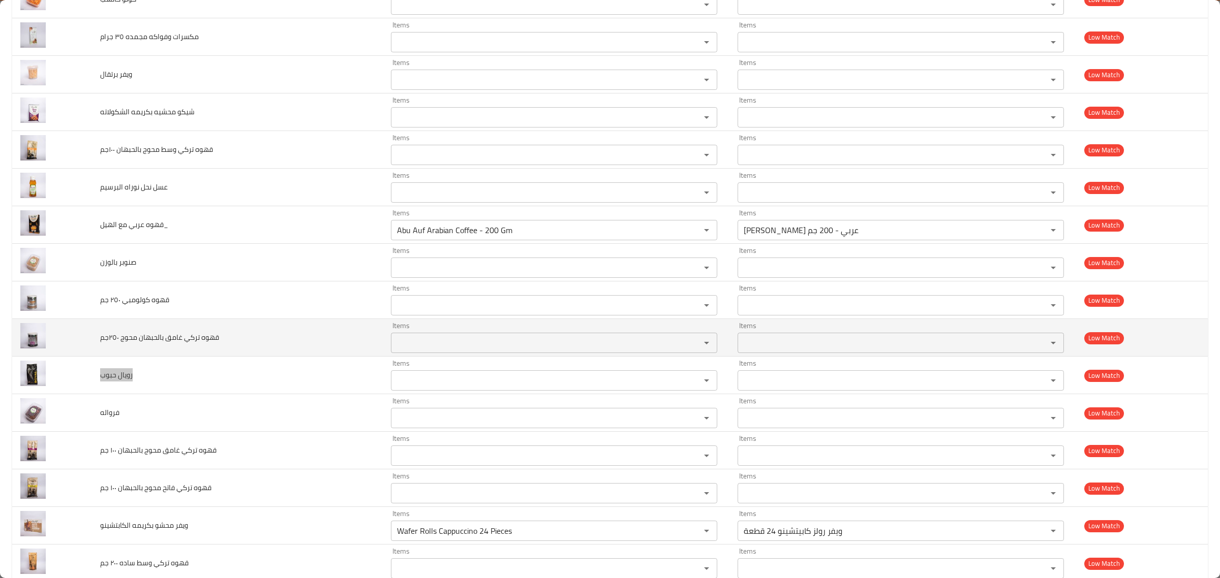
scroll to position [3231, 0]
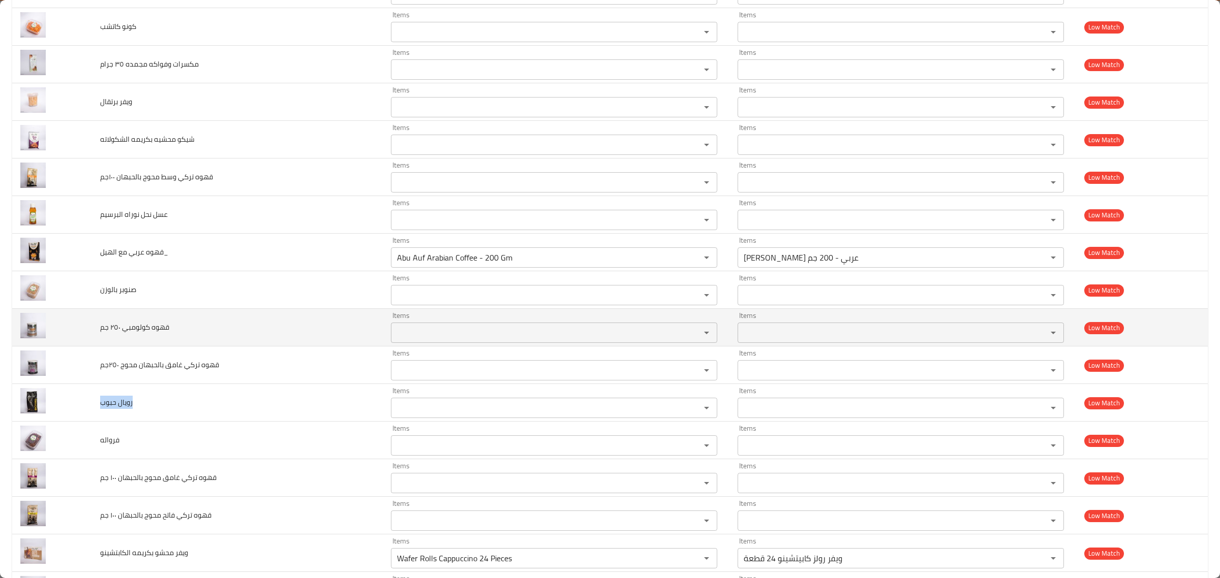
click at [156, 332] on span "قهوه كولومبي ٢٥٠ جم" at bounding box center [134, 327] width 69 height 13
click at [452, 334] on جم "Items" at bounding box center [539, 333] width 290 height 14
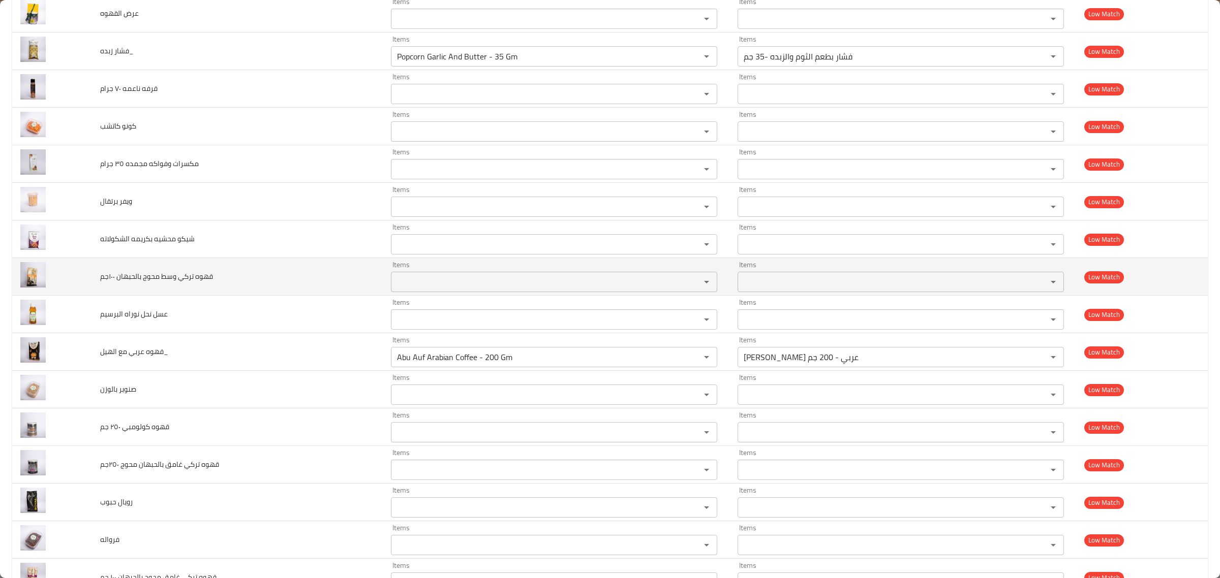
scroll to position [3104, 0]
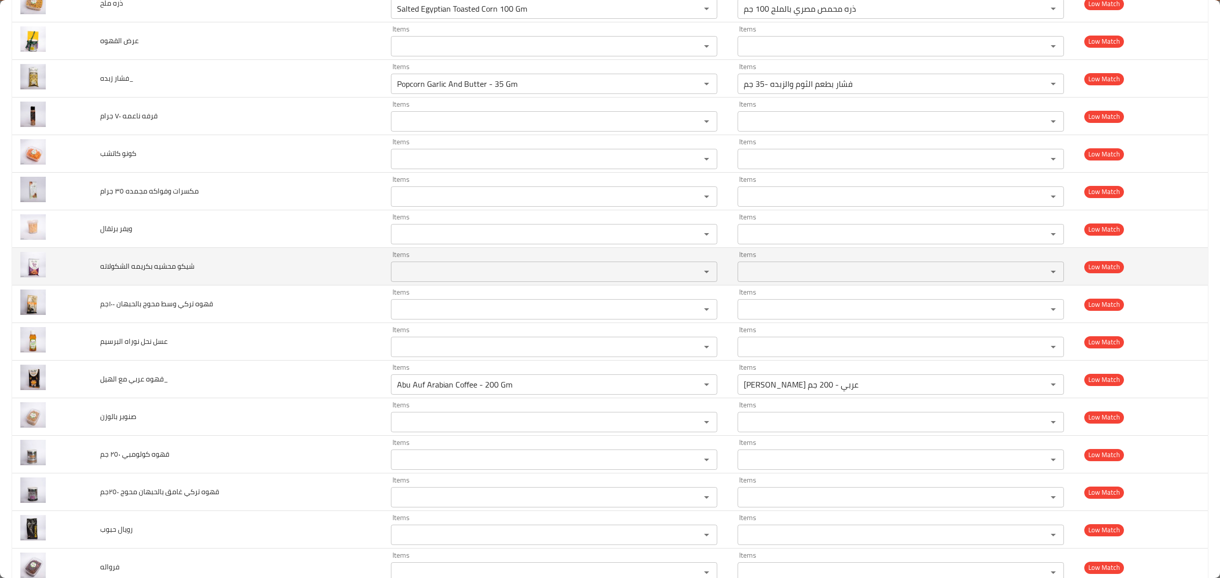
click at [181, 273] on span "شيكو محشيه بكريمه الشكولاته" at bounding box center [147, 266] width 95 height 13
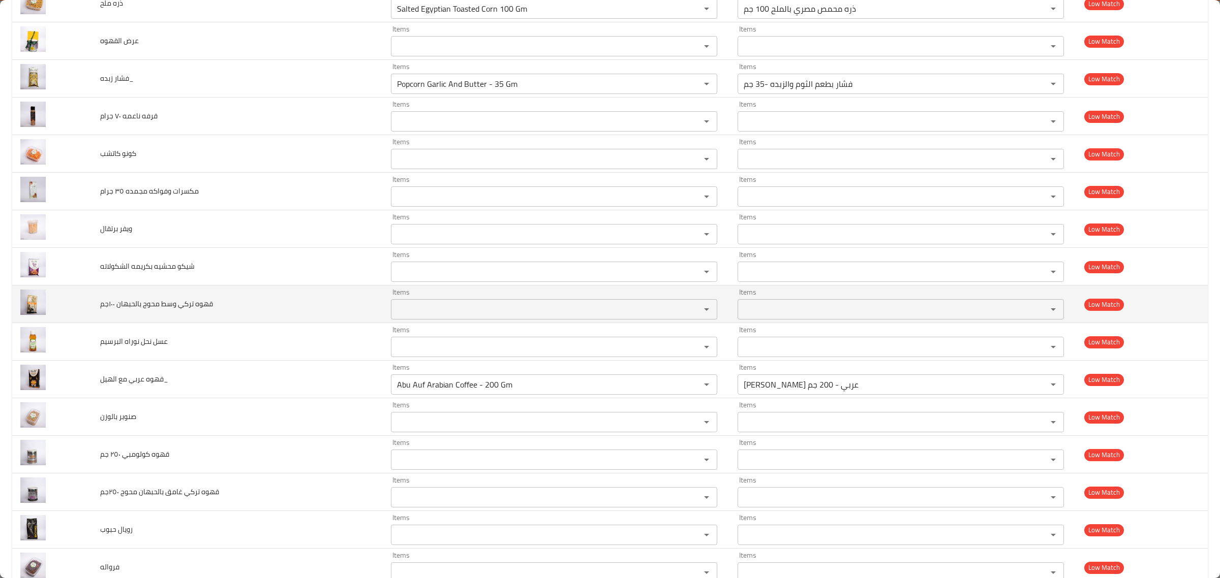
click at [197, 311] on span "قهوه تركي وسط محوج بالحبهان ١٠٠جم" at bounding box center [156, 303] width 113 height 13
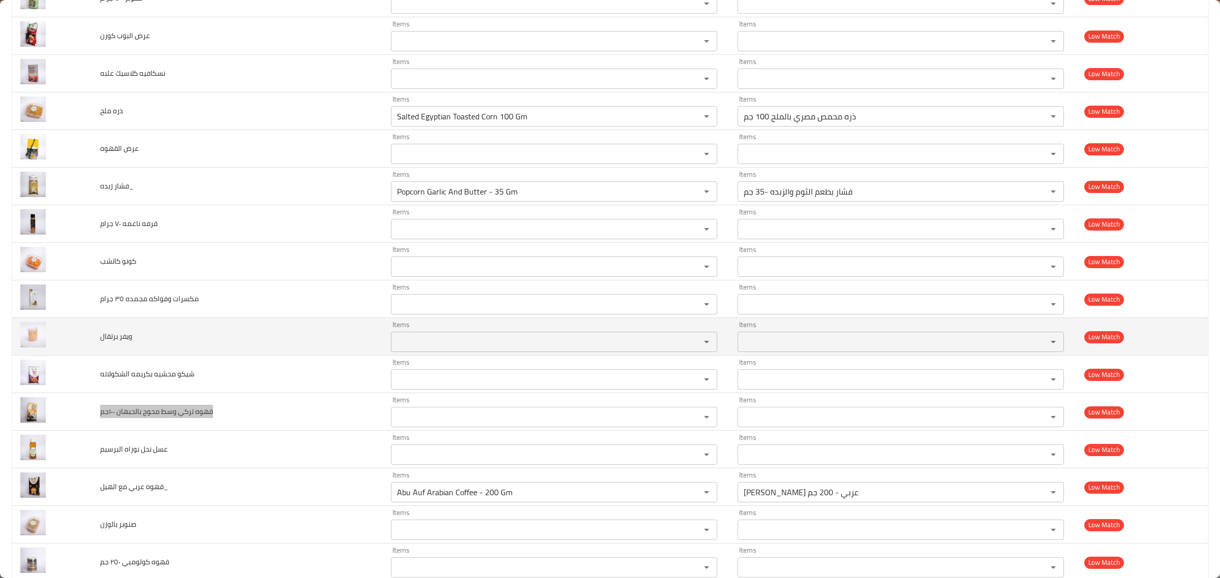
scroll to position [2977, 0]
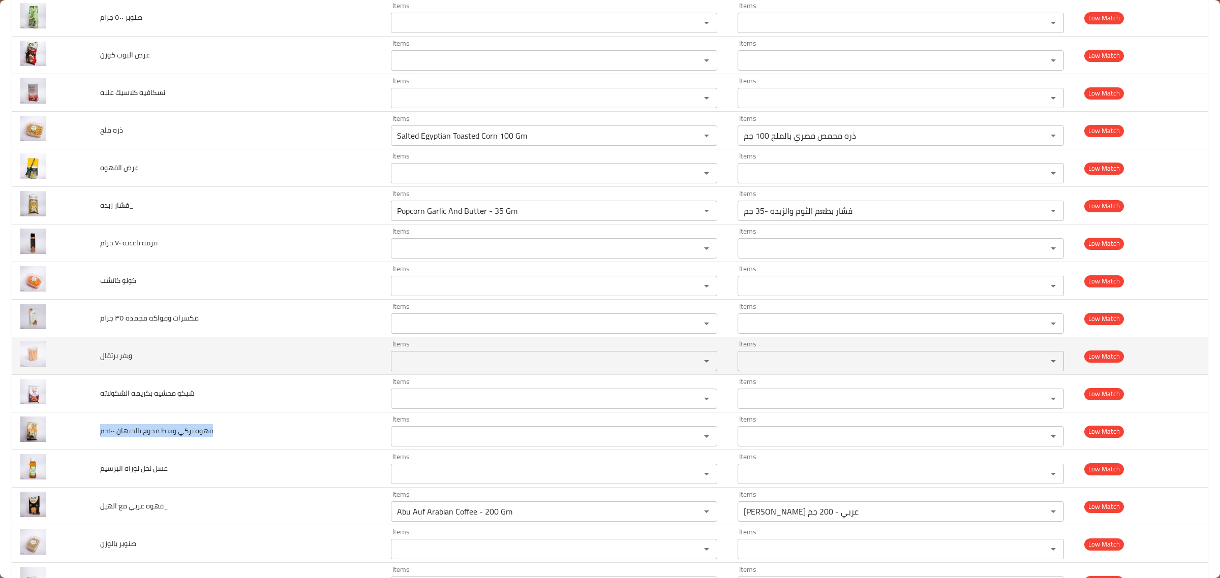
click at [141, 360] on td "ويفر برتقال" at bounding box center [237, 356] width 291 height 38
click at [121, 362] on span "ويفر برتقال" at bounding box center [116, 355] width 32 height 13
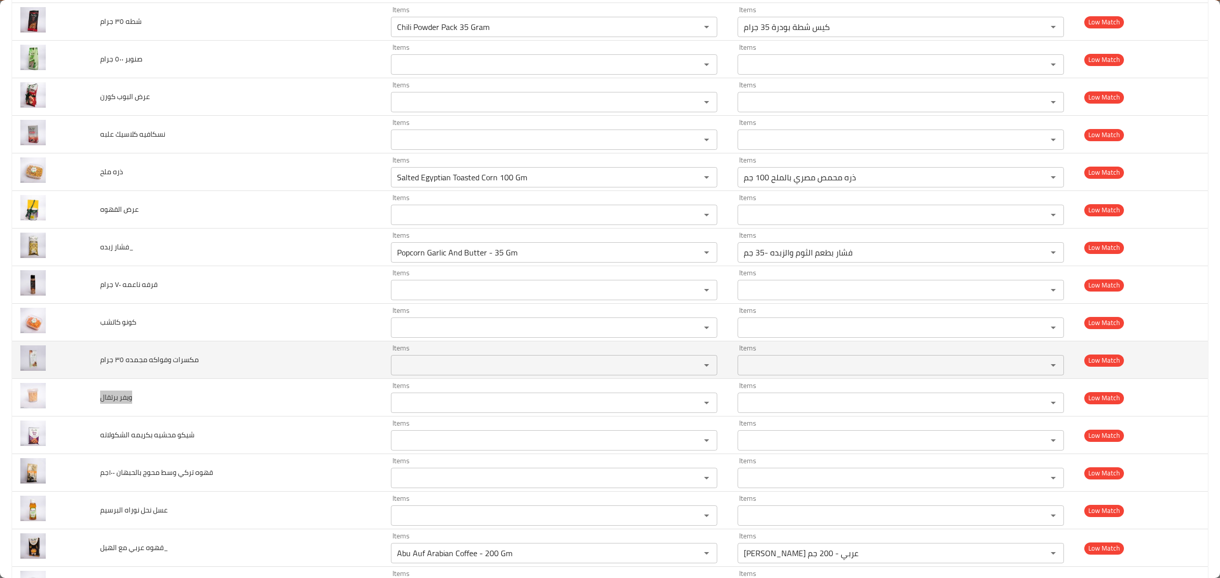
scroll to position [2914, 0]
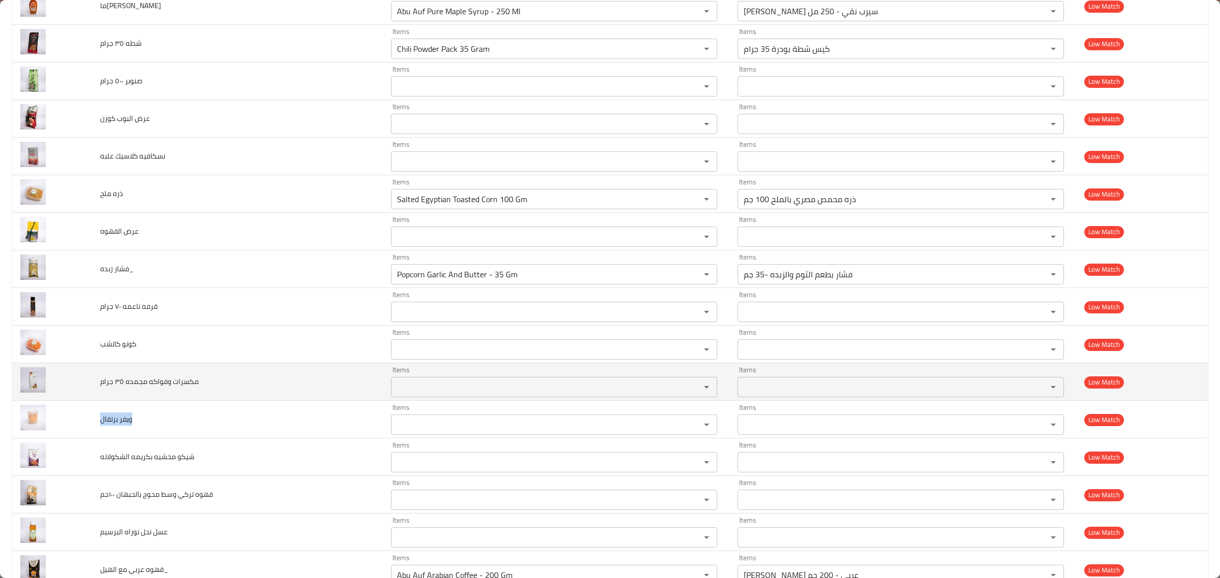
click at [146, 386] on span "مكسرات وفواكه مجمده ٣٥ جرام" at bounding box center [149, 381] width 99 height 13
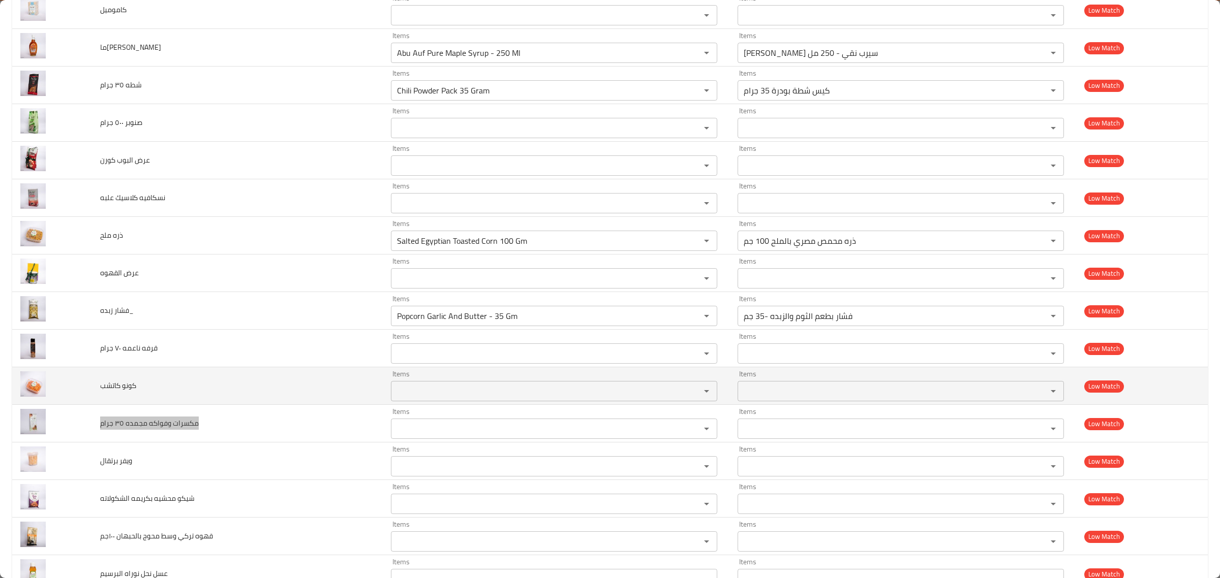
scroll to position [2850, 0]
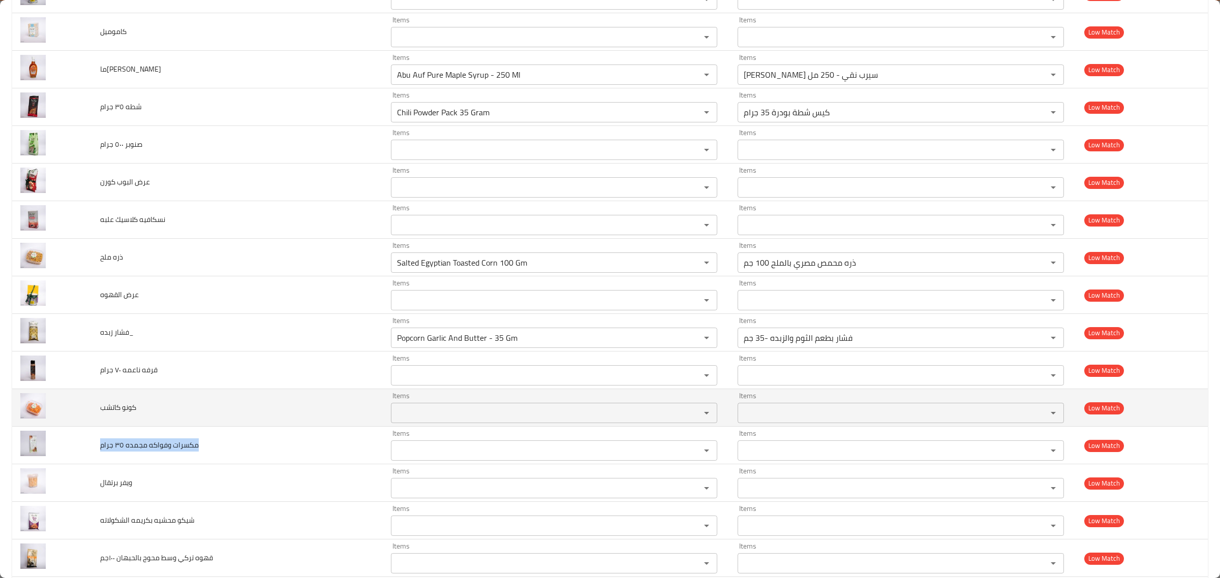
click at [127, 412] on span "كونو كاتشب" at bounding box center [118, 407] width 36 height 13
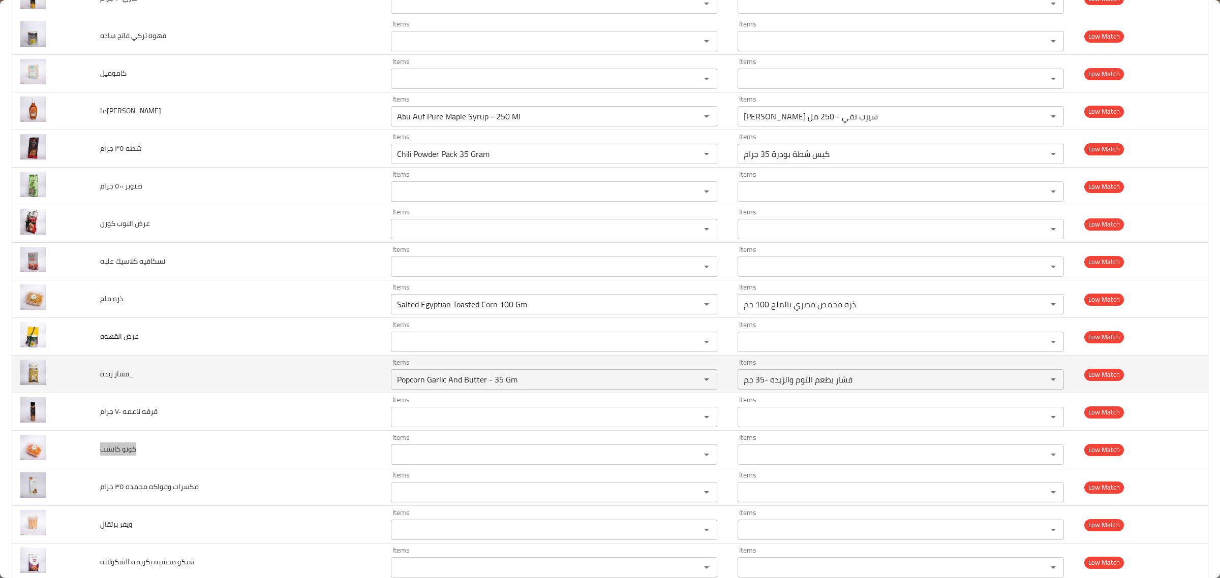
scroll to position [2787, 0]
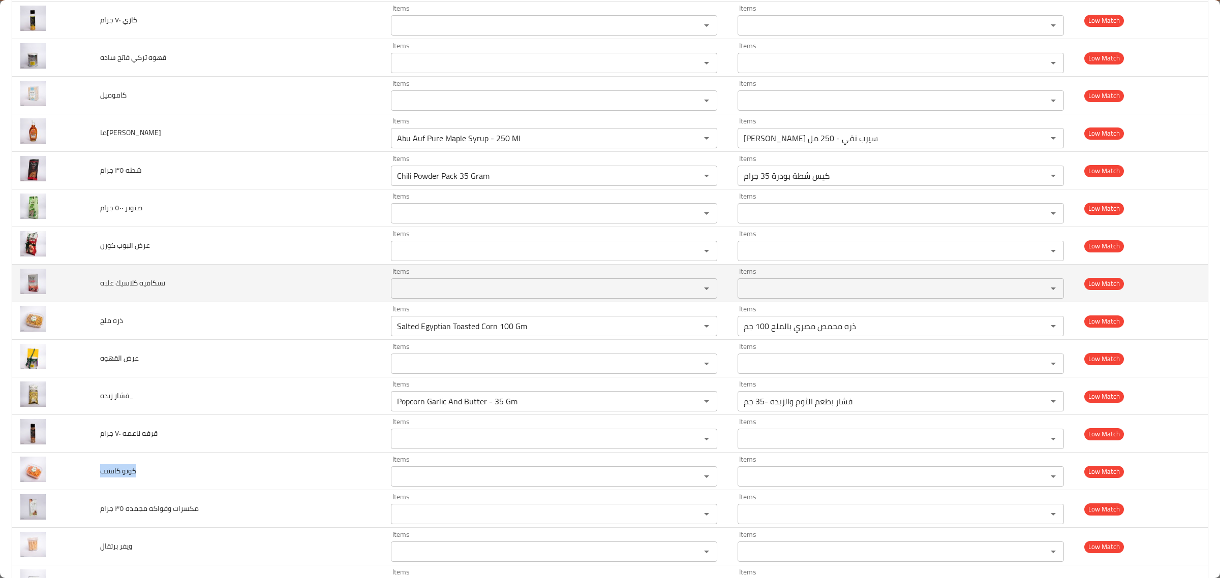
click at [146, 290] on span "نسكافيه كلاسيك علبه" at bounding box center [132, 282] width 65 height 13
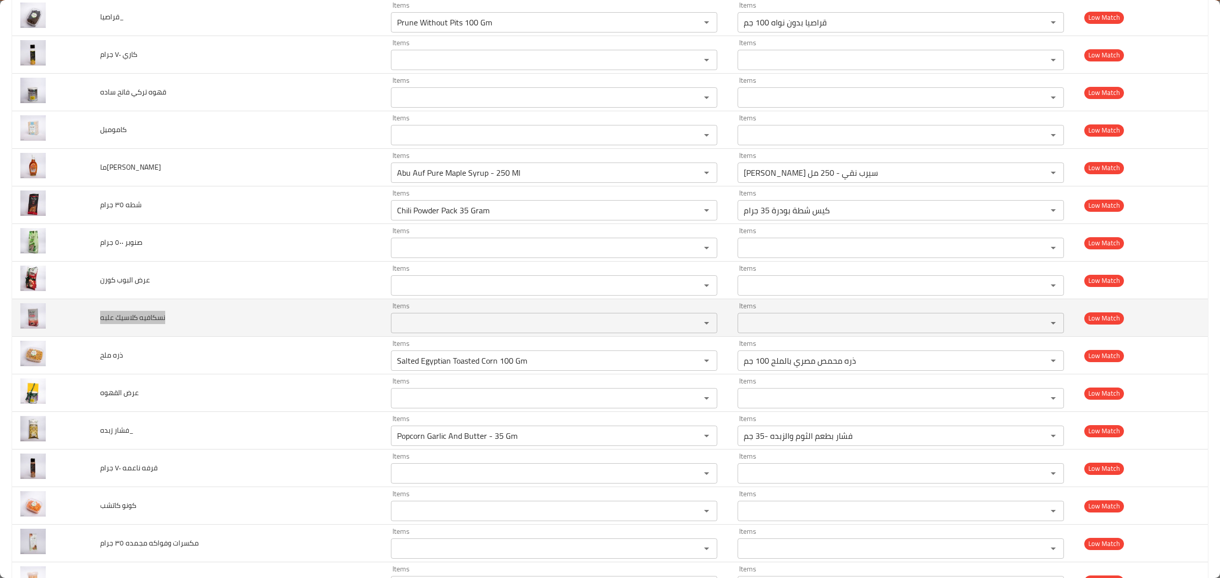
scroll to position [2723, 0]
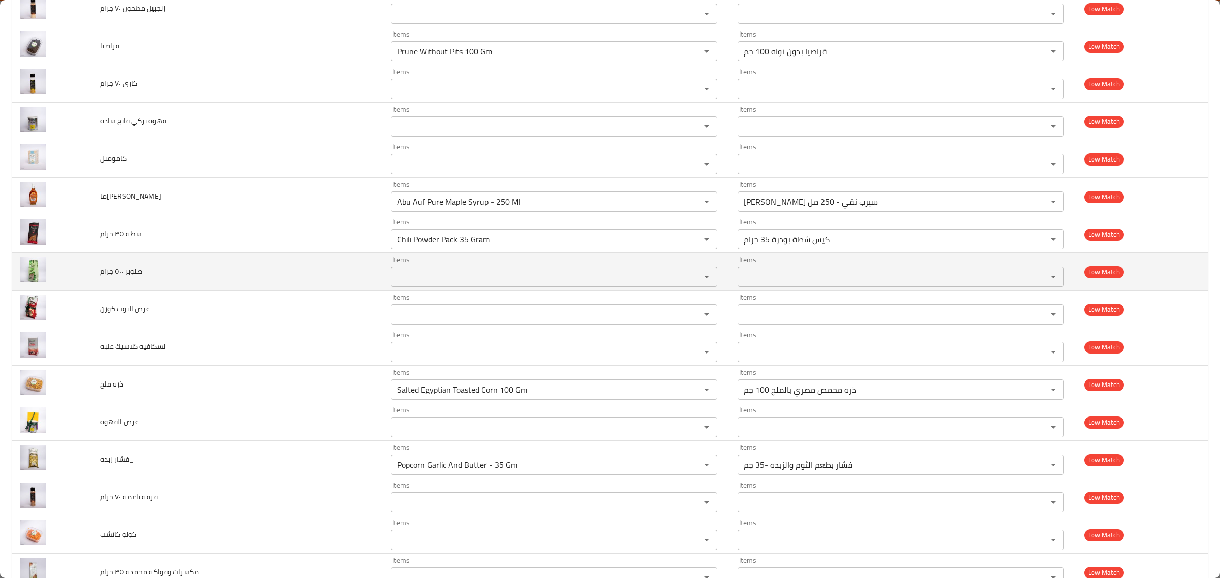
click at [134, 278] on span "صنوبر ٥٠٠ جرام" at bounding box center [121, 271] width 42 height 13
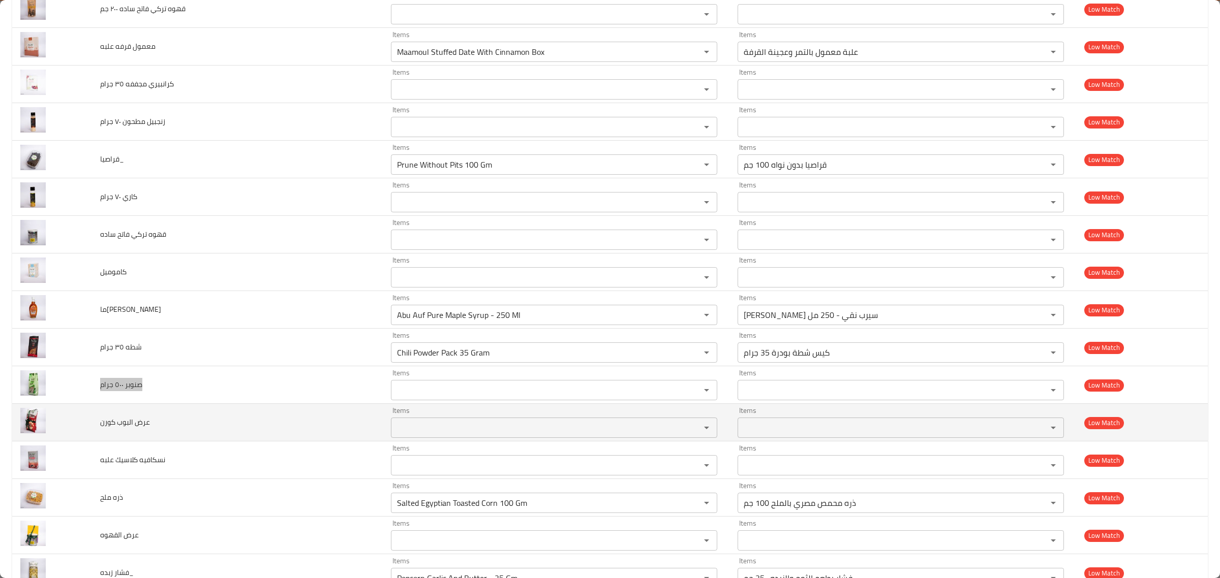
scroll to position [2596, 0]
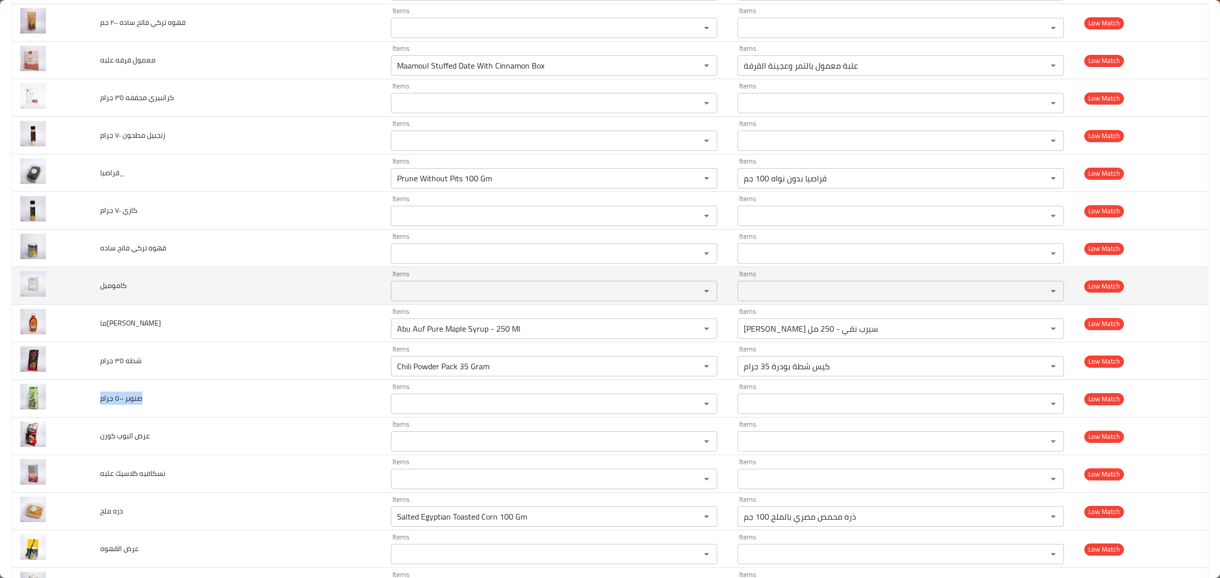
click at [122, 292] on span "كاموميل" at bounding box center [113, 285] width 26 height 13
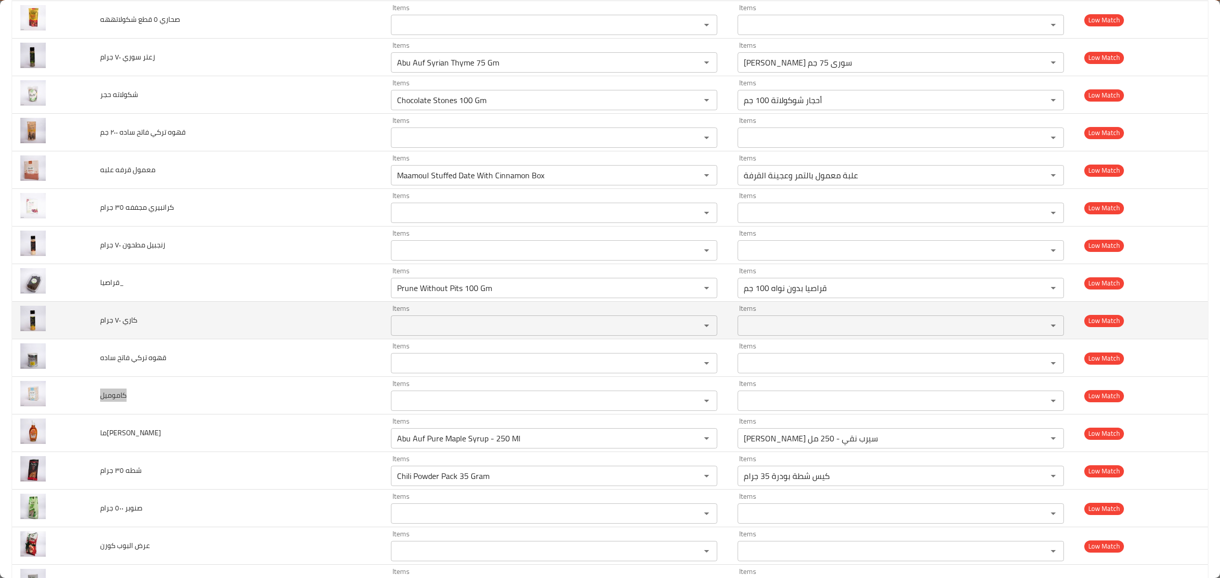
scroll to position [2469, 0]
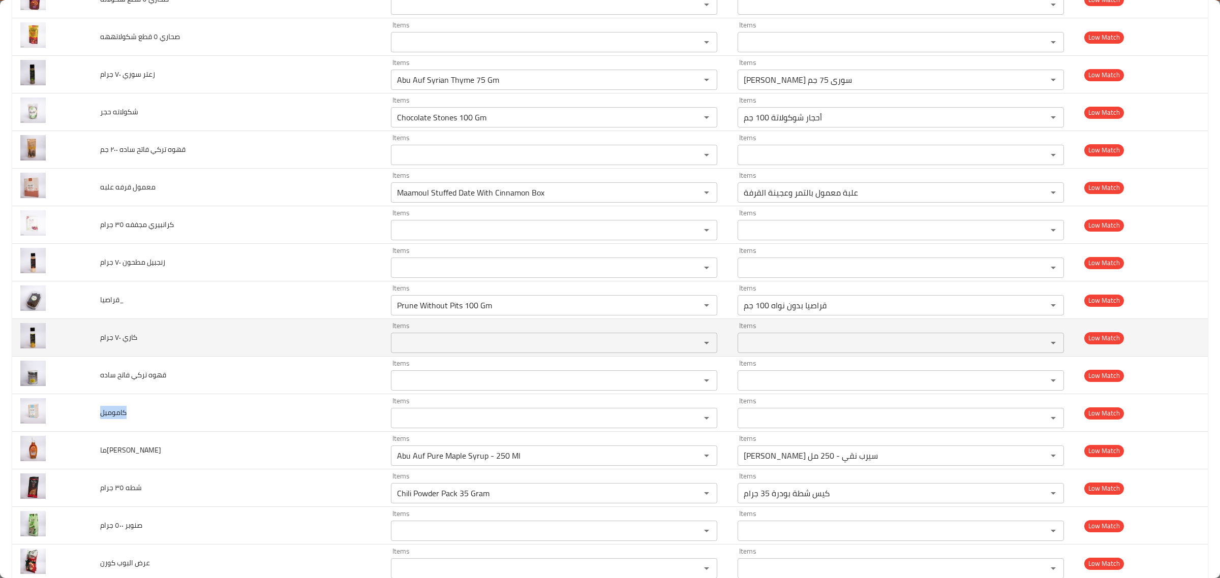
click at [136, 344] on span "كاري ٧٠ جرام" at bounding box center [118, 337] width 37 height 13
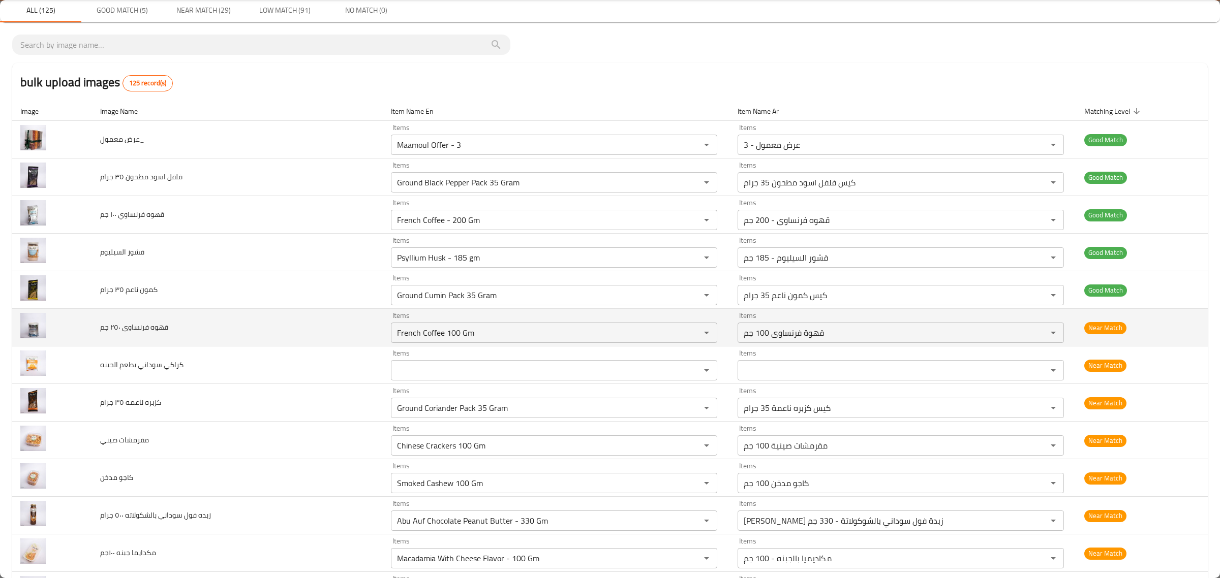
scroll to position [0, 0]
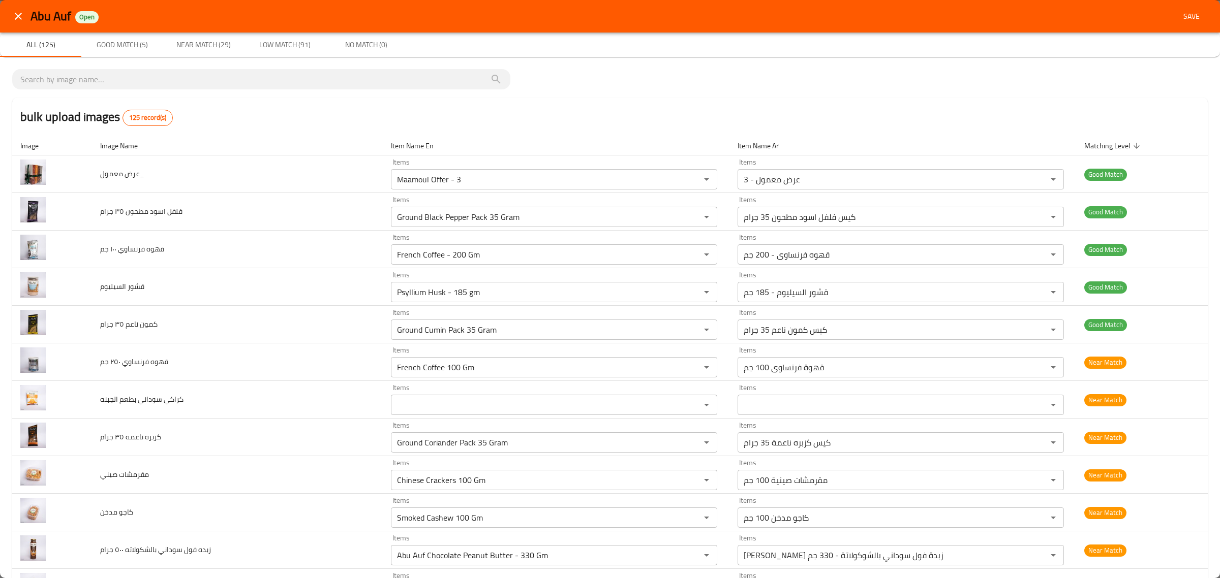
click at [700, 117] on div "bulk upload images 125 record(s)" at bounding box center [609, 117] width 1195 height 39
click at [1185, 13] on span "Save" at bounding box center [1191, 16] width 24 height 13
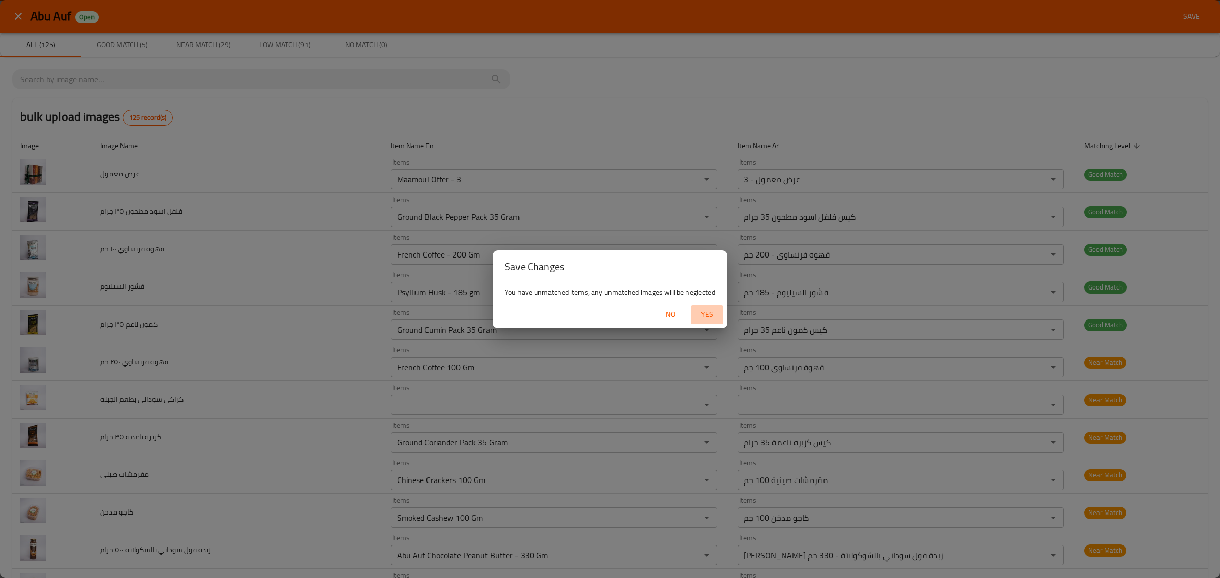
click at [704, 307] on button "Yes" at bounding box center [707, 314] width 33 height 19
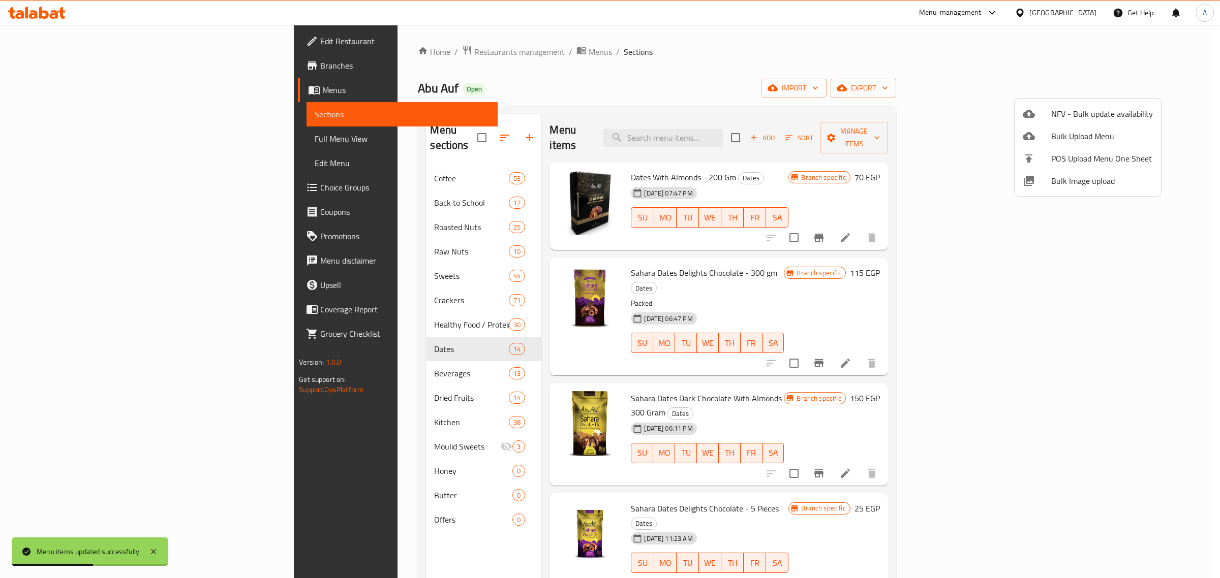
click at [712, 34] on div at bounding box center [610, 289] width 1220 height 578
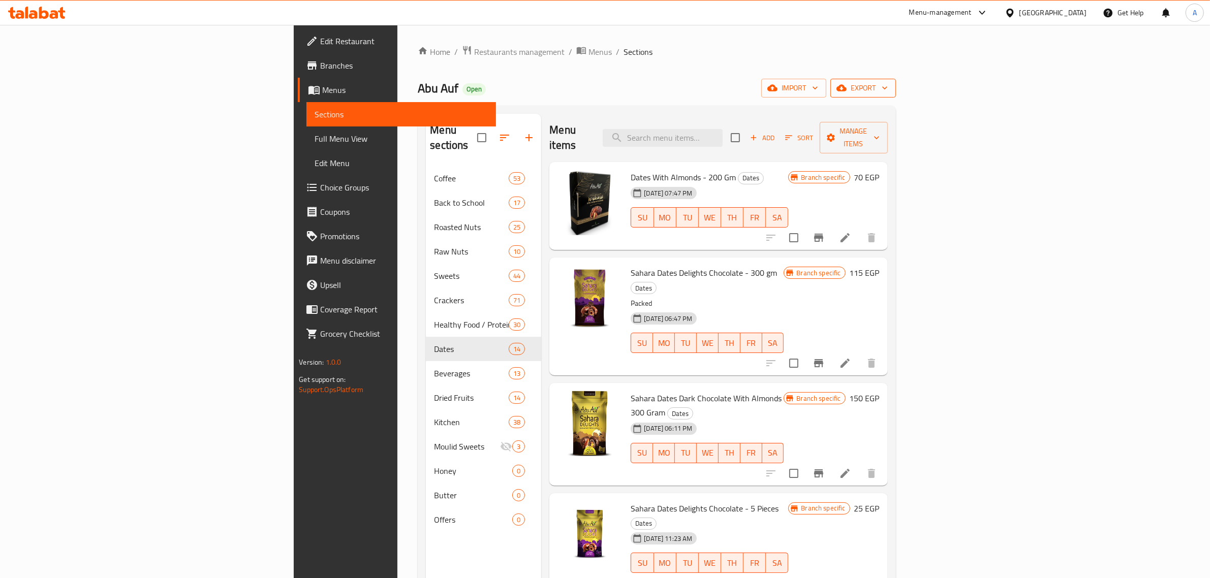
click at [888, 85] on span "export" at bounding box center [863, 88] width 49 height 13
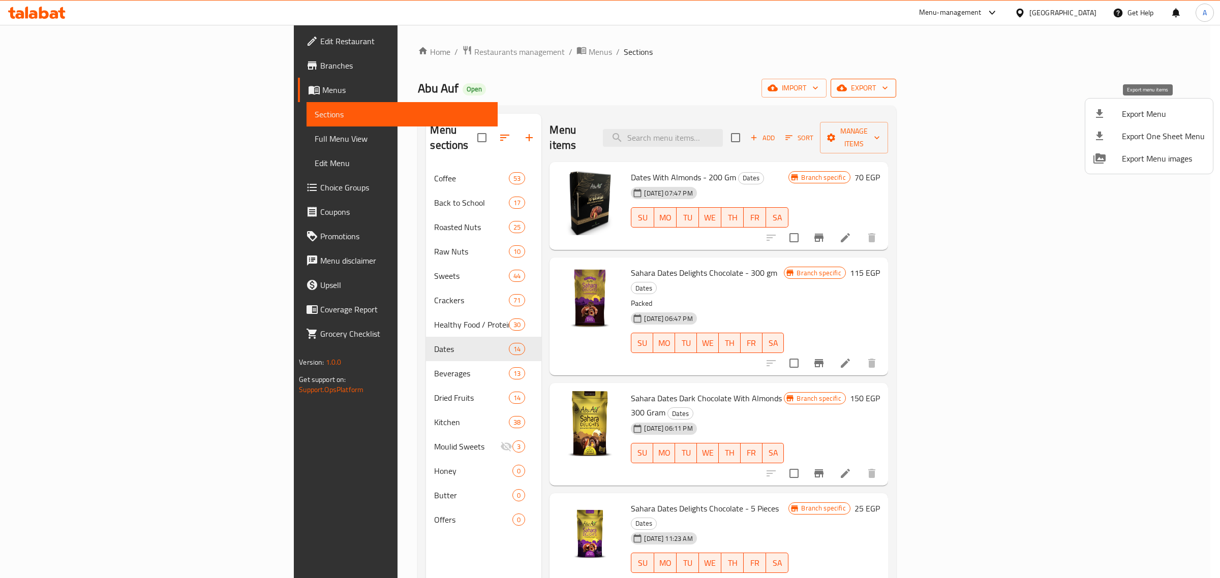
click at [1152, 110] on span "Export Menu" at bounding box center [1163, 114] width 83 height 12
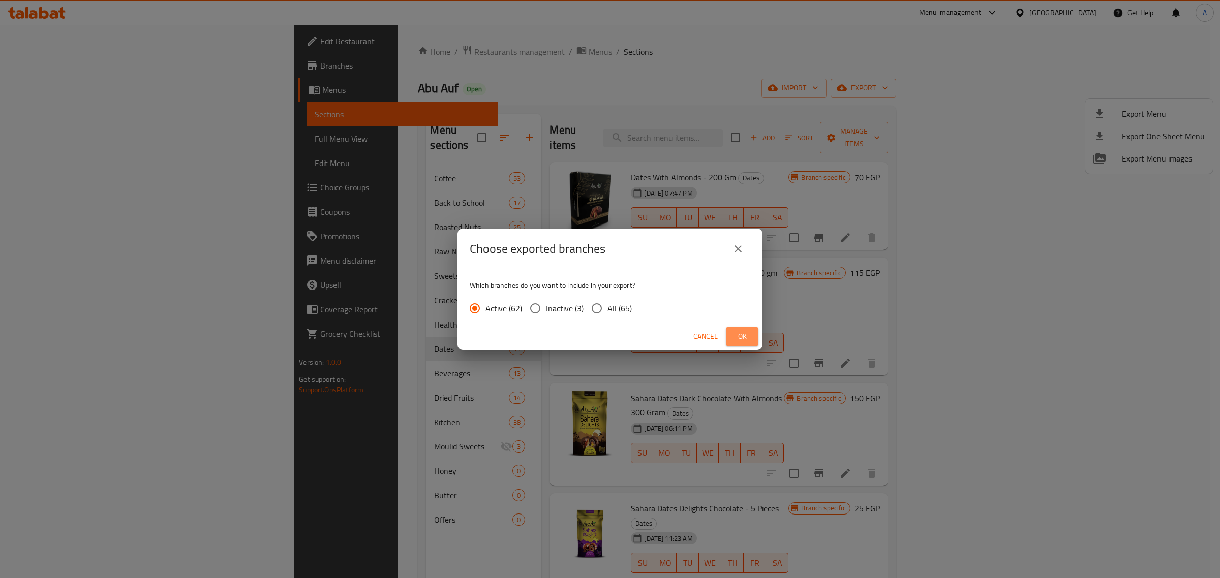
click at [745, 338] on span "Ok" at bounding box center [742, 336] width 16 height 13
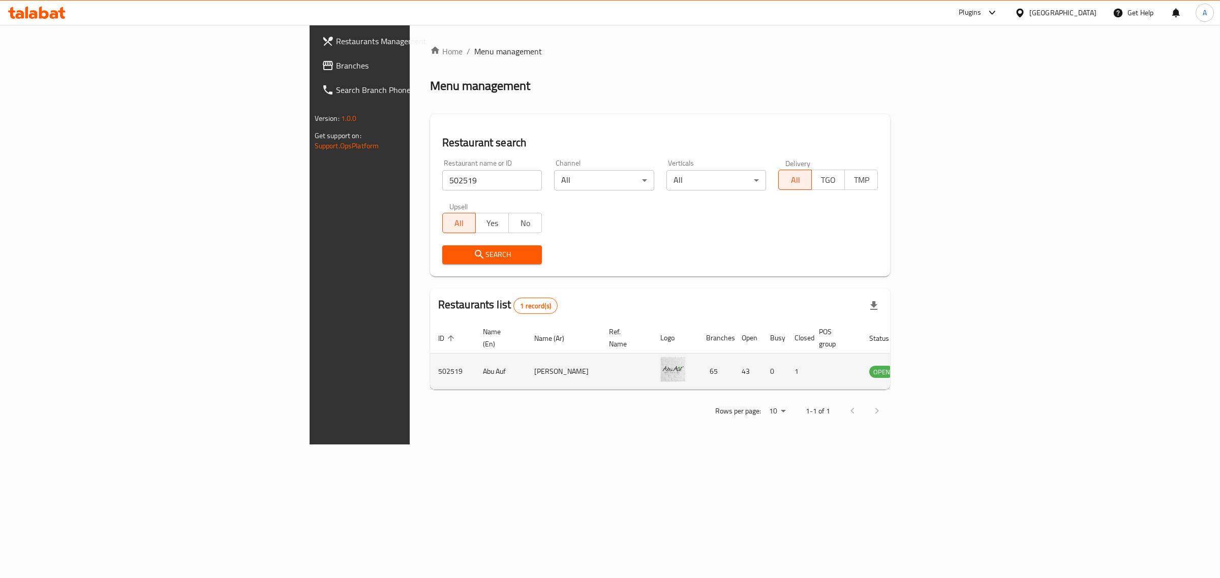
click at [475, 362] on td "Abu Auf" at bounding box center [500, 372] width 51 height 36
copy td "Abu Auf"
click at [442, 179] on input "502519" at bounding box center [492, 180] width 100 height 20
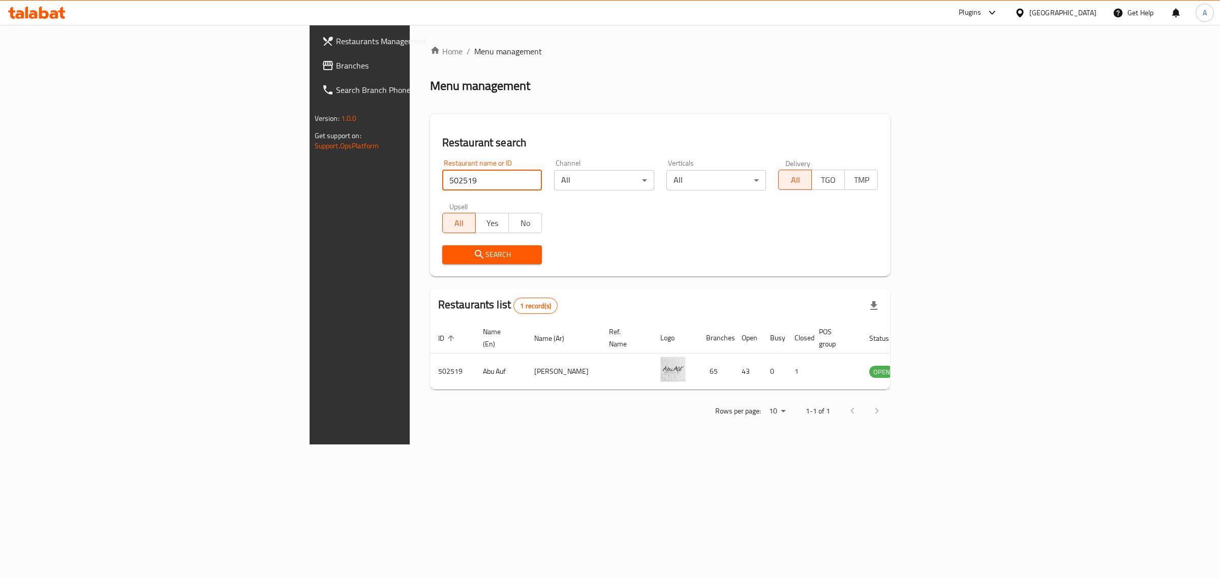
click at [442, 179] on input "502519" at bounding box center [492, 180] width 100 height 20
paste input "الشبراوي اشارة الوزير"
type input "الشبراوي اشارة الوزير"
click button "Search" at bounding box center [492, 254] width 100 height 19
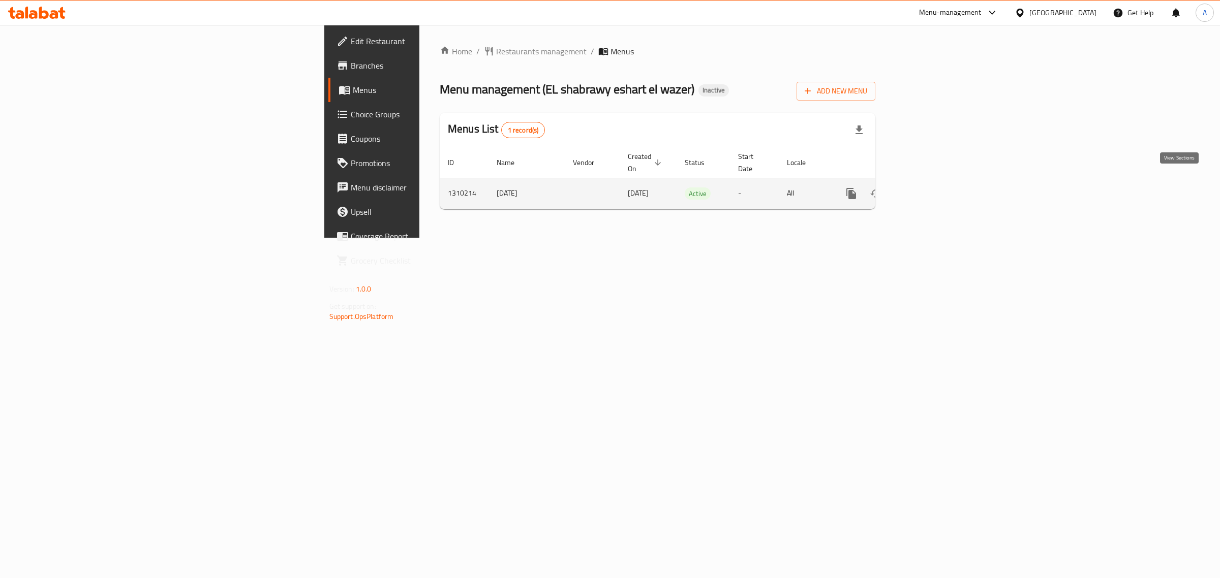
click at [931, 189] on icon "enhanced table" at bounding box center [924, 194] width 12 height 12
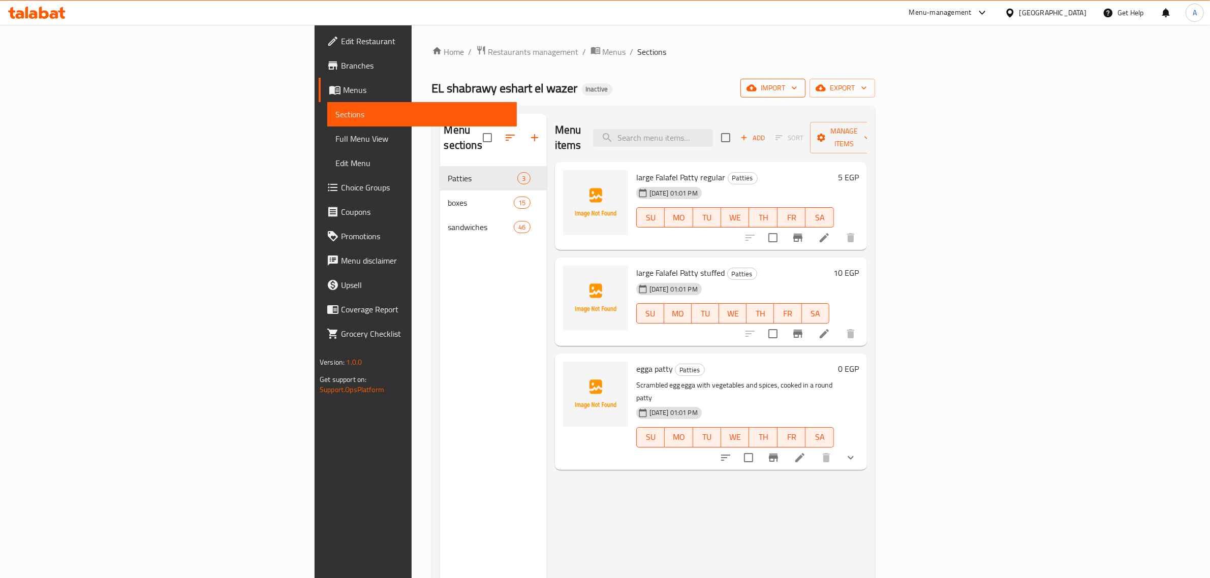
click at [799, 92] on icon "button" at bounding box center [794, 88] width 10 height 10
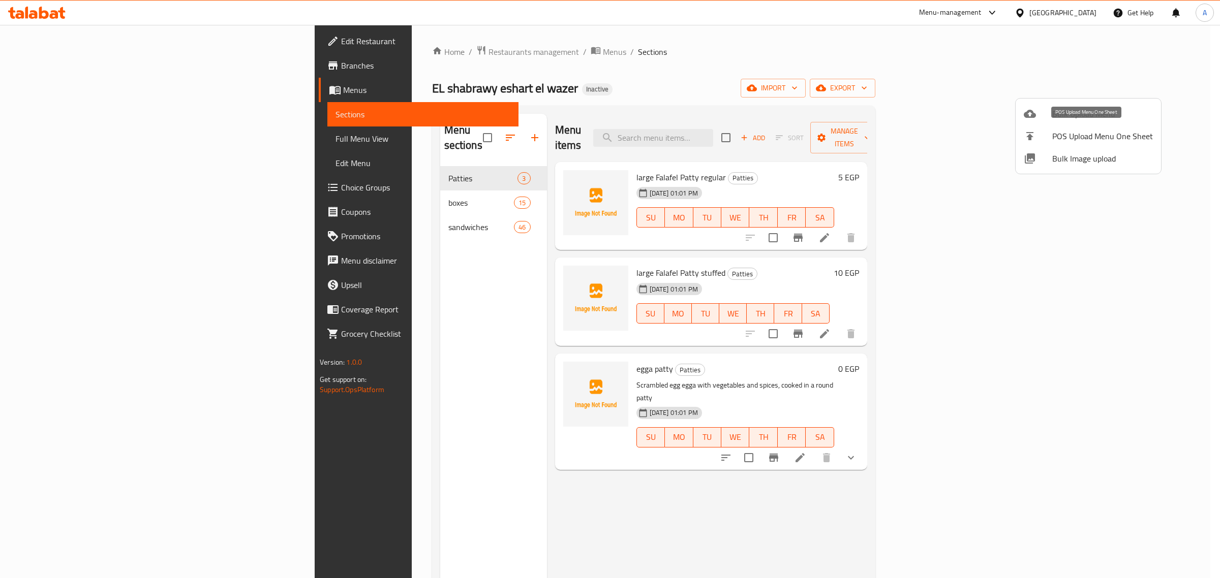
click at [1086, 146] on li "POS Upload Menu One Sheet" at bounding box center [1087, 136] width 145 height 22
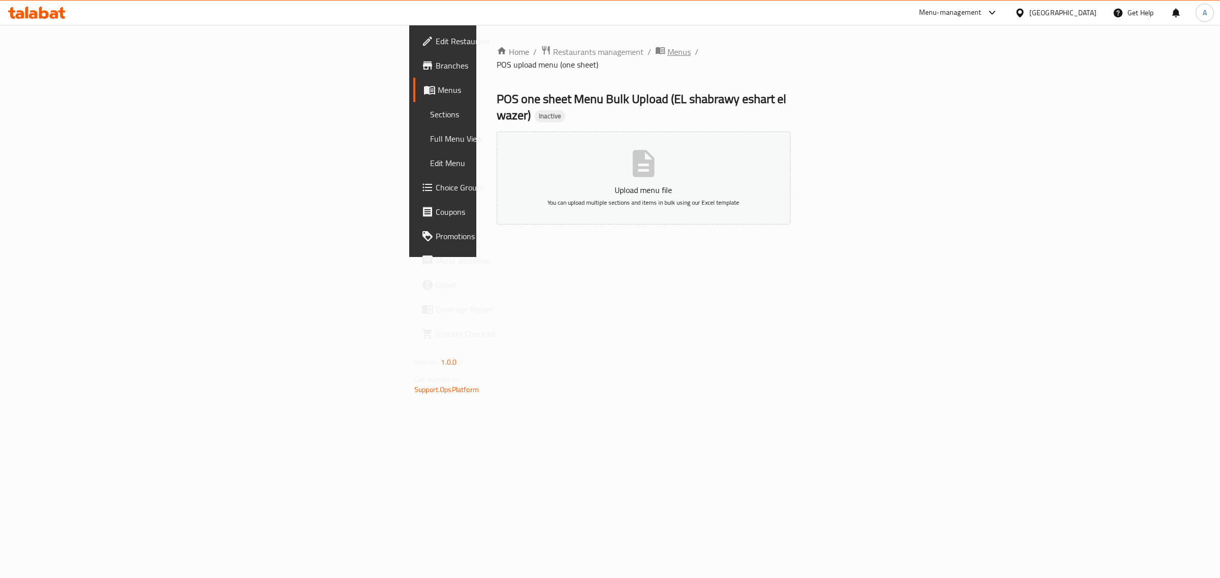
click at [667, 52] on span "Menus" at bounding box center [678, 52] width 23 height 12
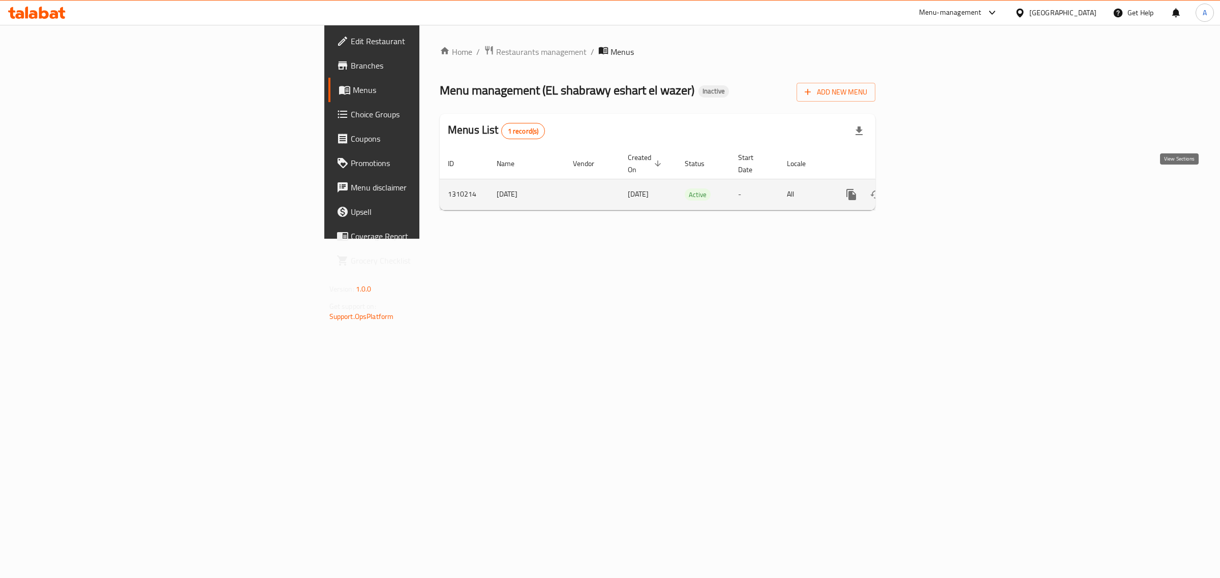
click at [931, 189] on icon "enhanced table" at bounding box center [924, 195] width 12 height 12
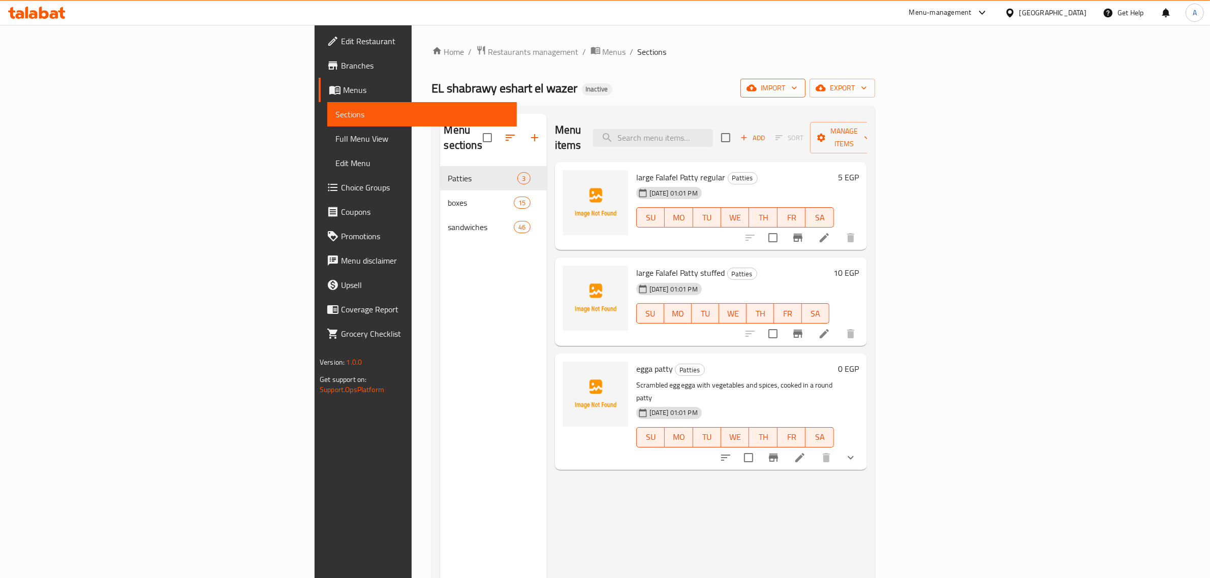
click at [806, 97] on button "import" at bounding box center [772, 88] width 65 height 19
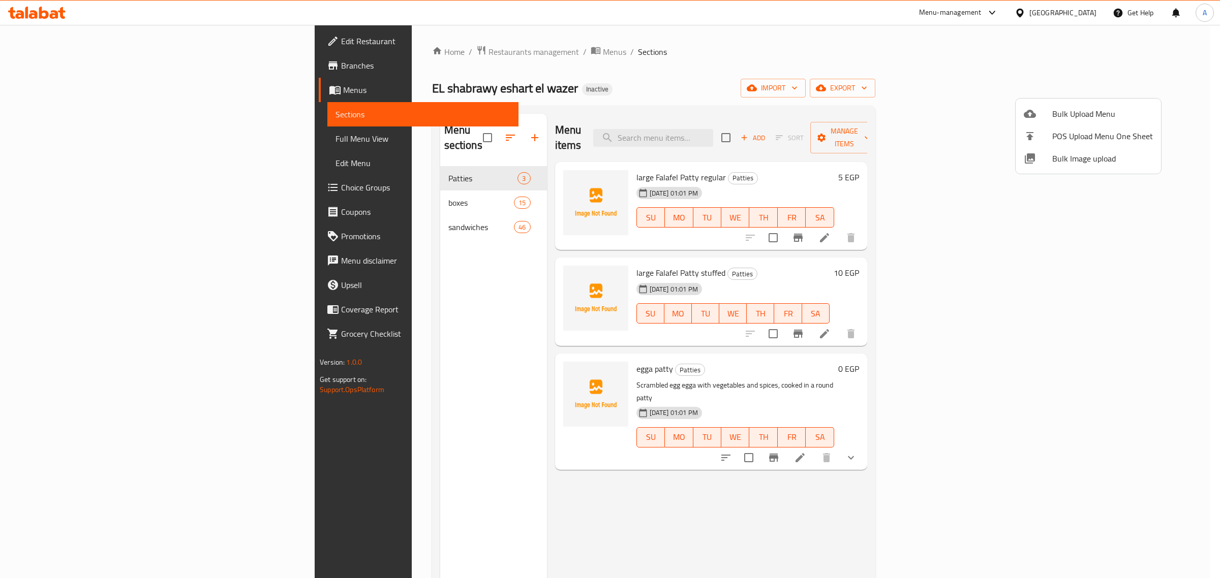
click at [1068, 152] on span "Bulk Image upload" at bounding box center [1102, 158] width 101 height 12
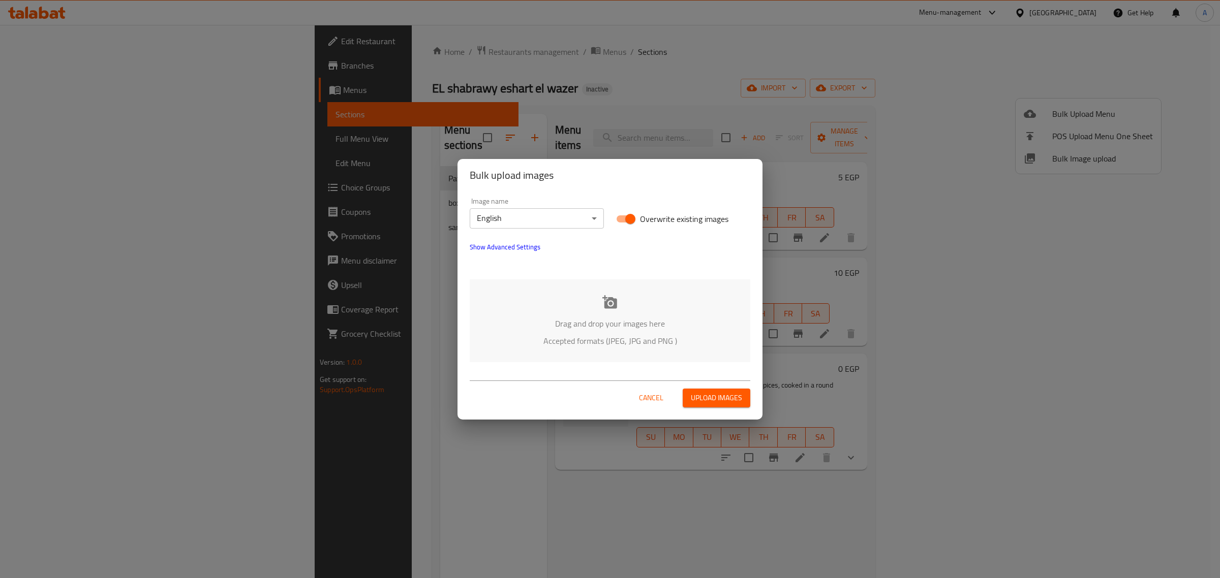
click at [481, 219] on body "​ Menu-management [GEOGRAPHIC_DATA] Get Help A Edit Restaurant Branches Menus S…" at bounding box center [610, 301] width 1220 height 553
click at [537, 242] on li "Arabic" at bounding box center [537, 236] width 134 height 18
click at [596, 302] on div "Drag and drop your images here Accepted formats (JPEG, JPG and PNG )" at bounding box center [610, 321] width 281 height 83
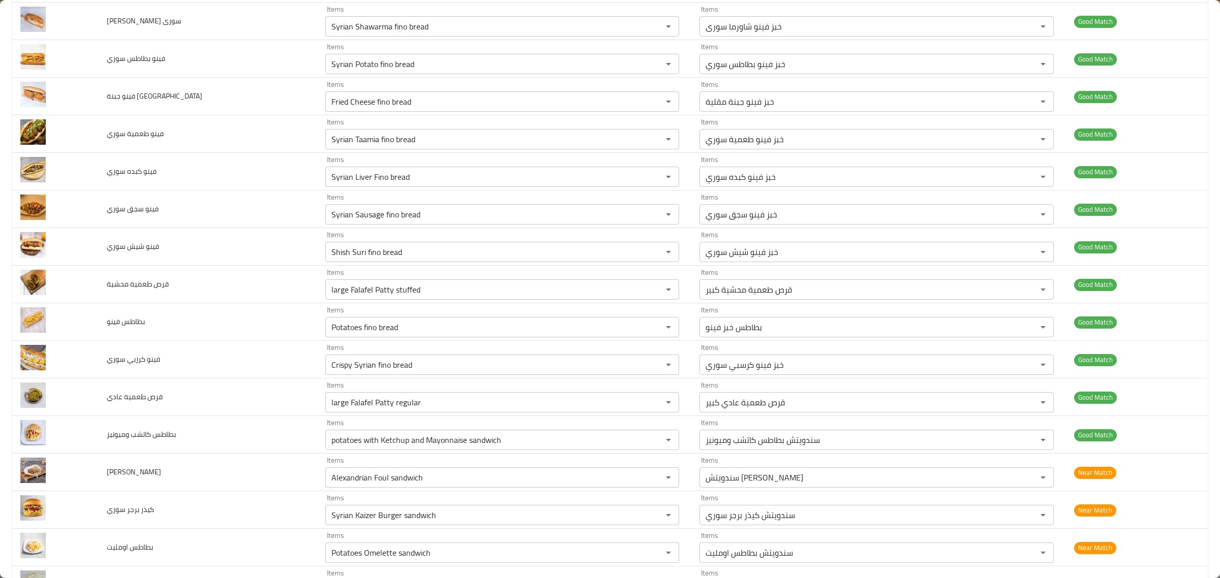
scroll to position [953, 0]
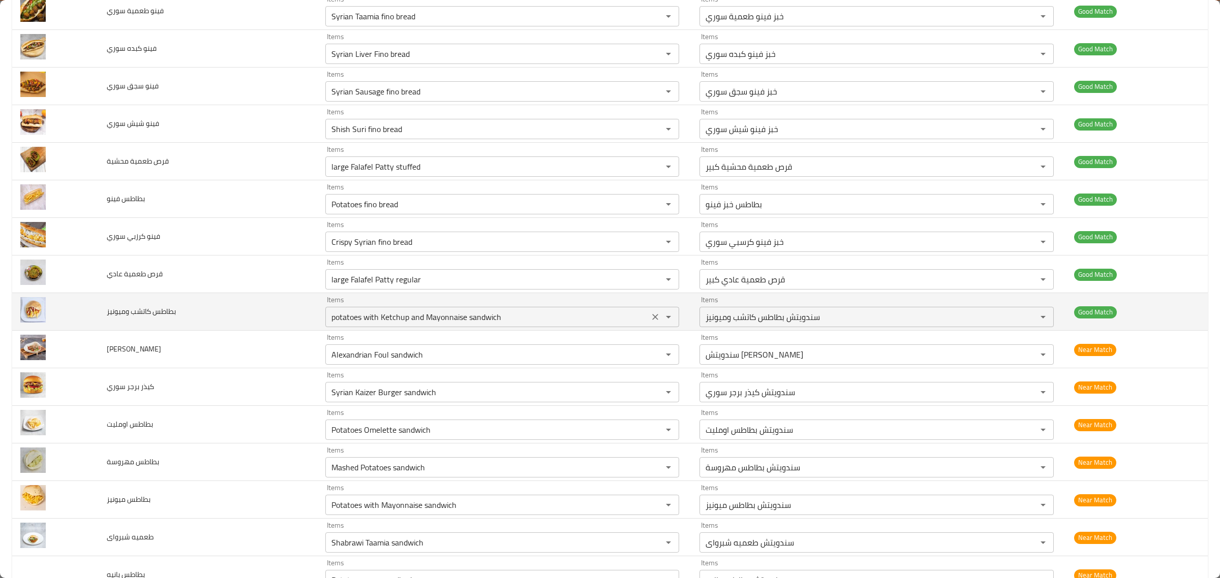
click at [564, 318] on وميونيز "potatoes with Ketchup and Mayonnaise sandwich" at bounding box center [487, 317] width 318 height 14
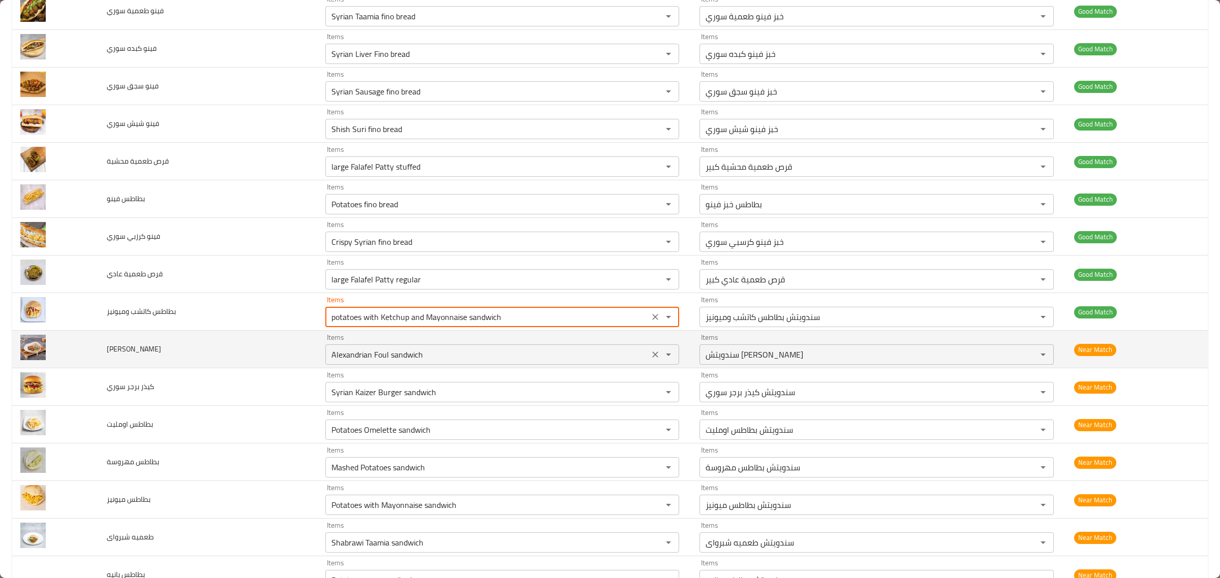
click at [559, 354] on اسكندراني "Alexandrian Foul sandwich" at bounding box center [487, 355] width 318 height 14
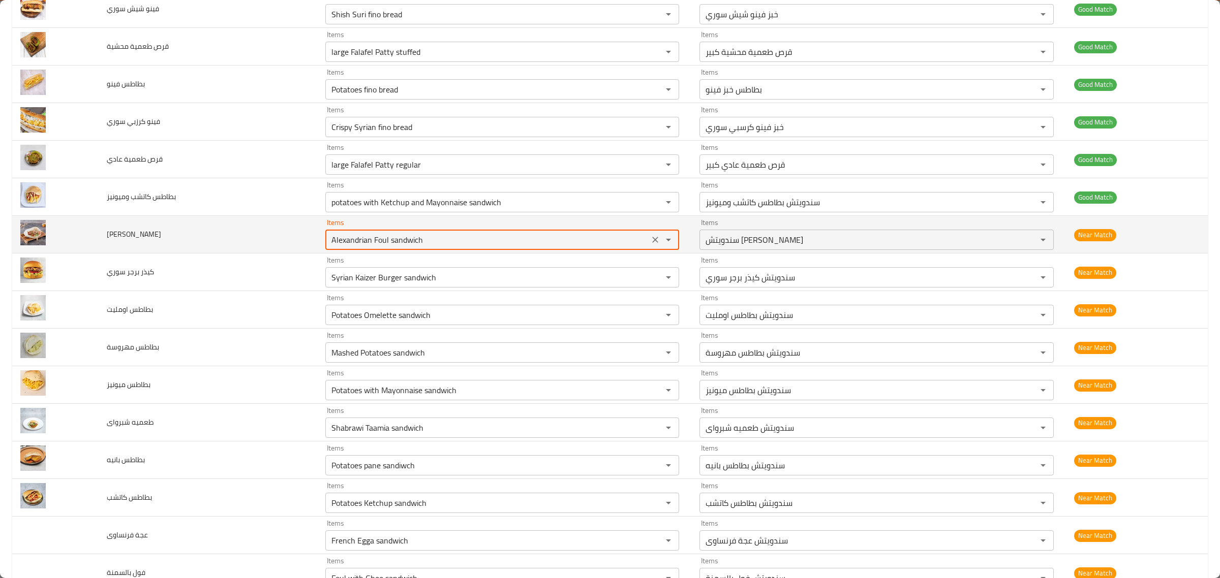
scroll to position [1080, 0]
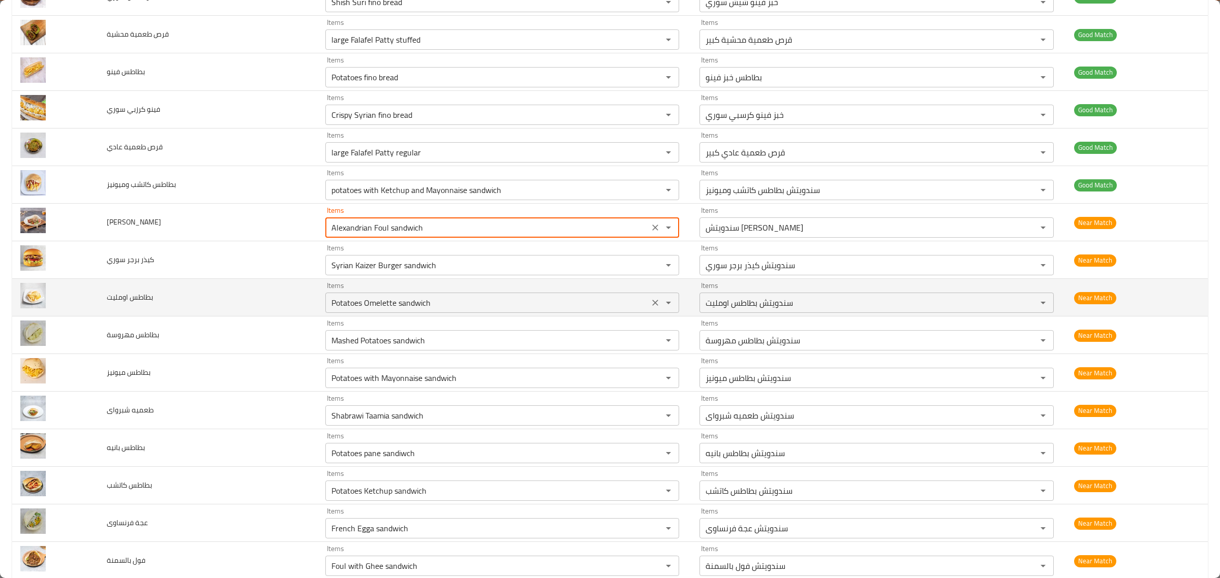
click at [562, 300] on اومليت "Potatoes Omelette sandwich" at bounding box center [487, 303] width 318 height 14
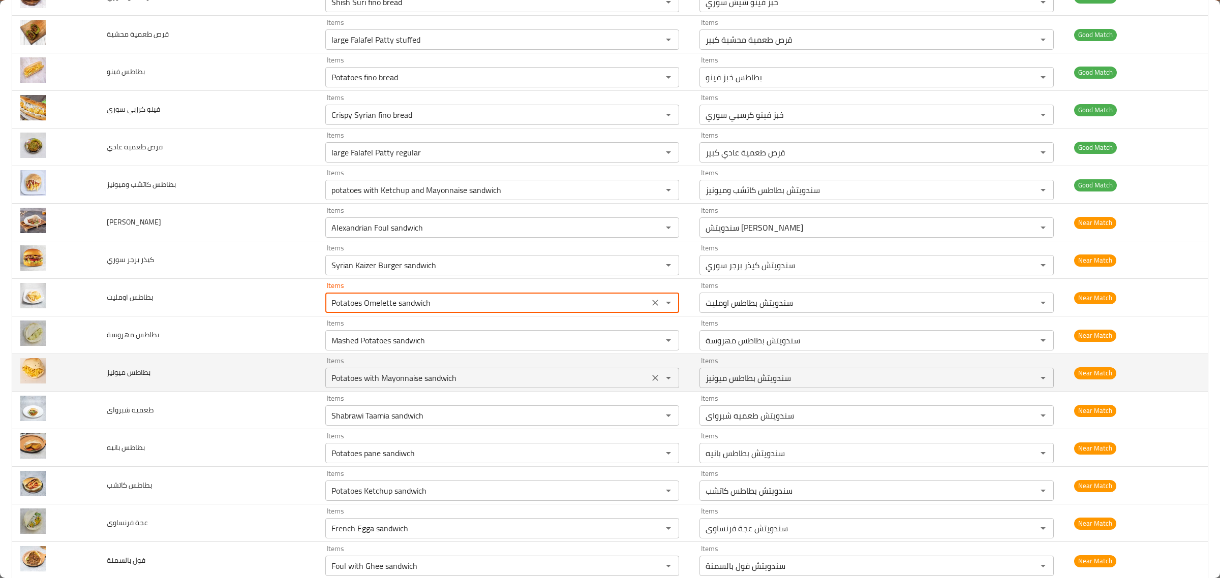
click at [507, 372] on div "Potatoes with Mayonnaise sandwich Items" at bounding box center [502, 378] width 354 height 20
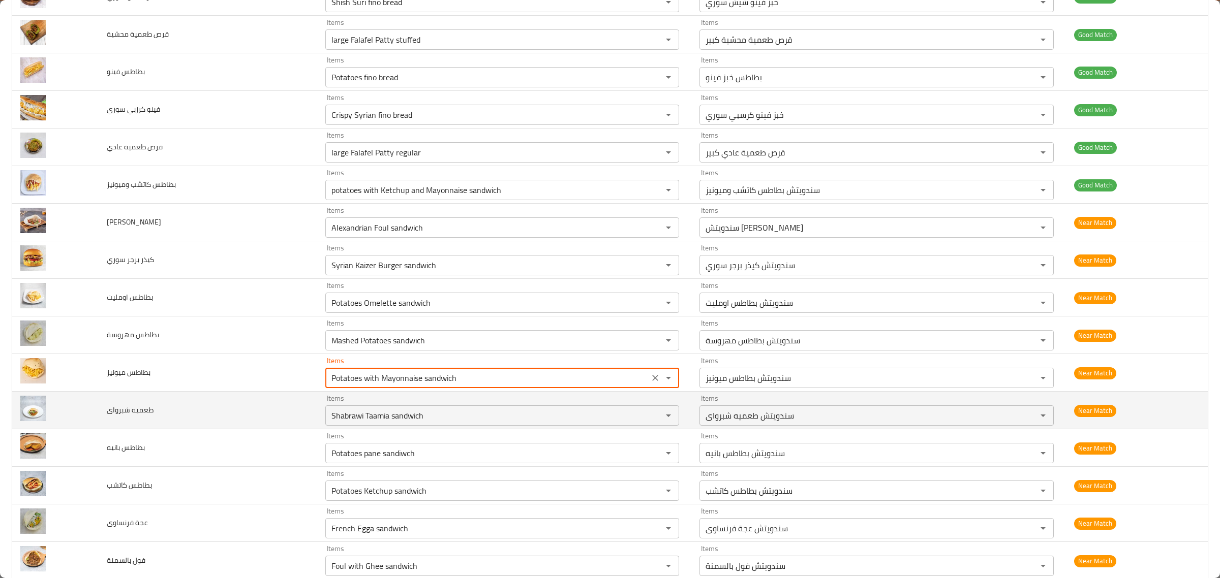
click at [497, 396] on td "Items Shabrawi Taamia sandwich Items" at bounding box center [504, 411] width 374 height 38
click at [491, 407] on div "Items Shabrawi Taamia sandwich Items" at bounding box center [502, 410] width 354 height 31
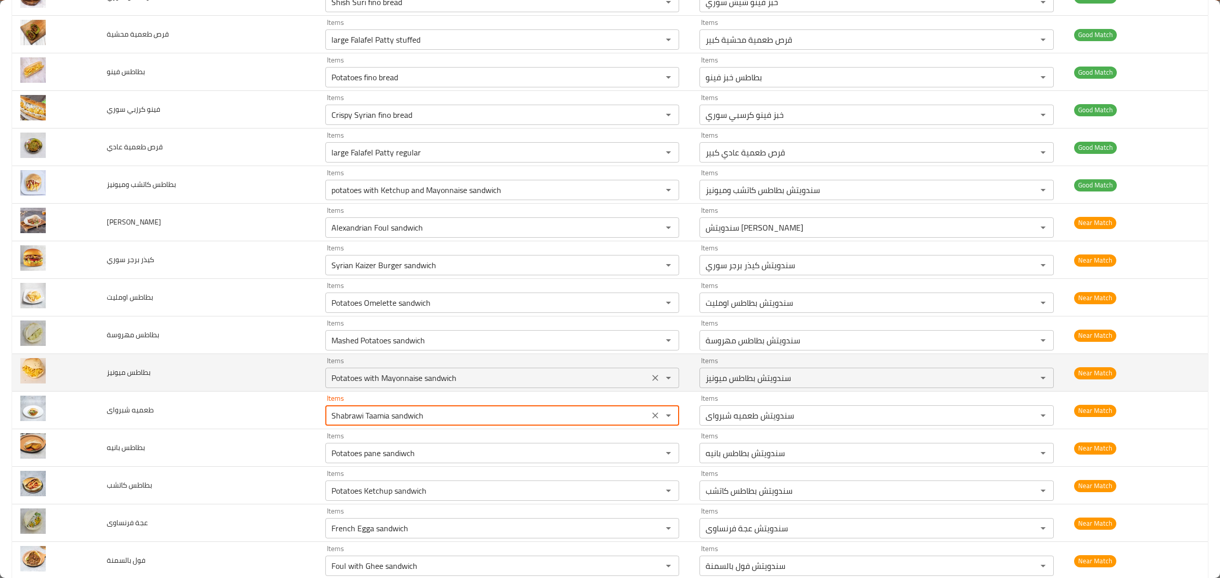
scroll to position [1143, 0]
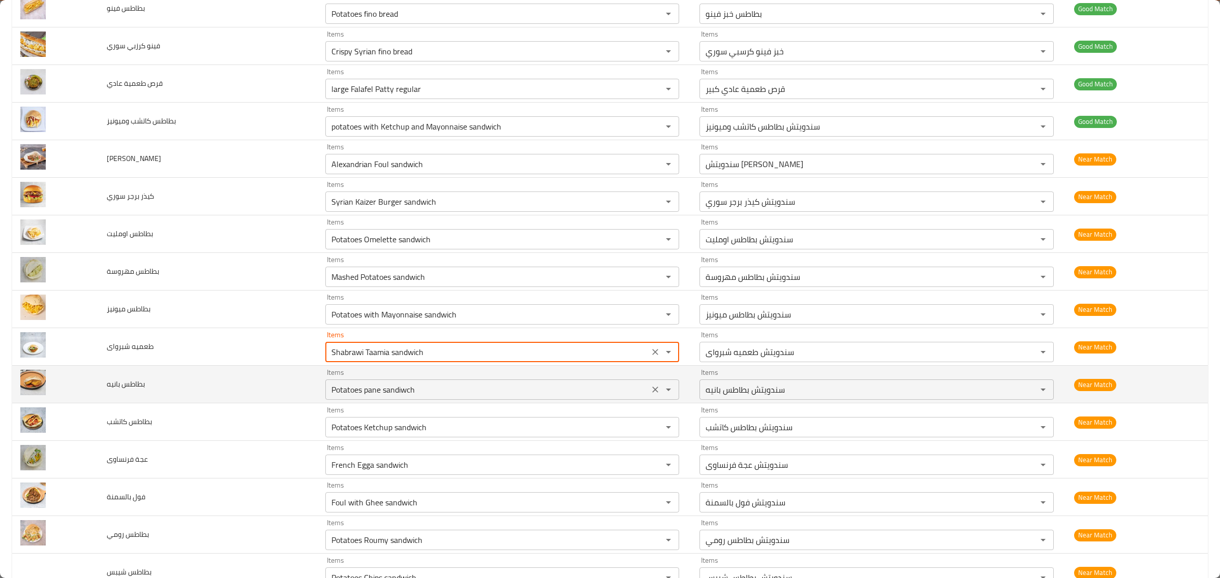
click at [502, 378] on div "Items Potatoes pane sandiwch Items" at bounding box center [502, 384] width 354 height 31
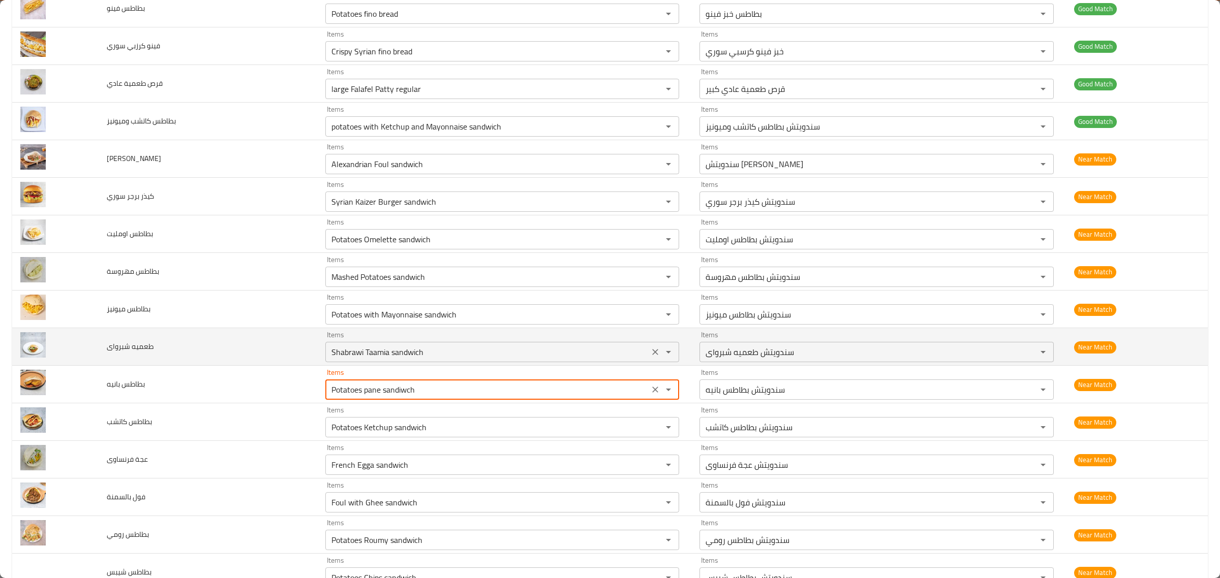
scroll to position [1207, 0]
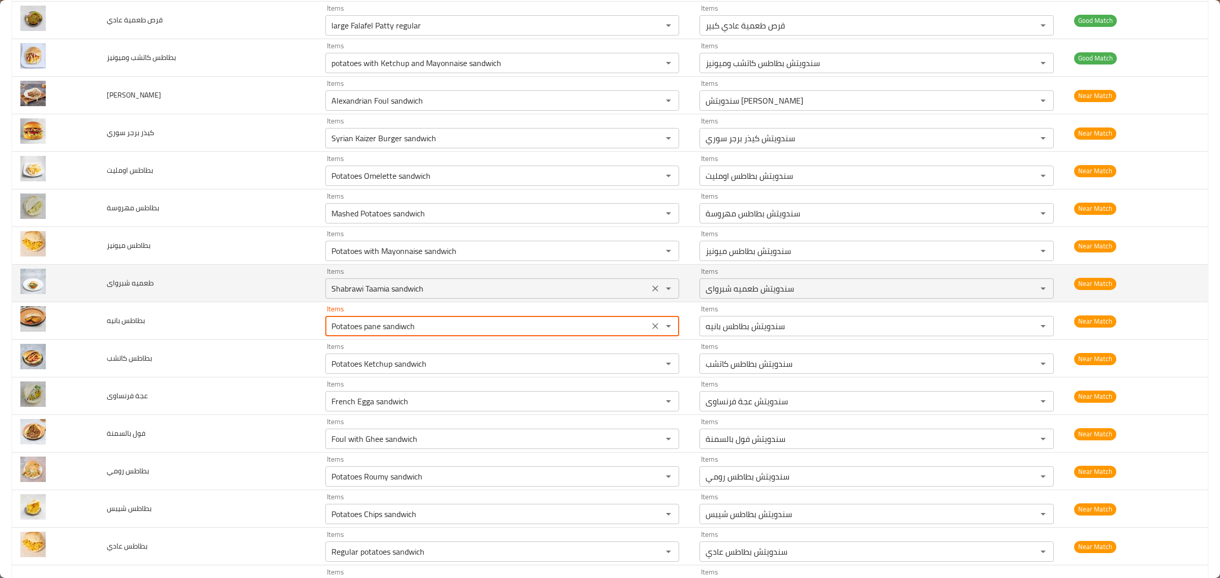
click at [506, 359] on div "Potatoes Ketchup sandwich Items" at bounding box center [502, 364] width 354 height 20
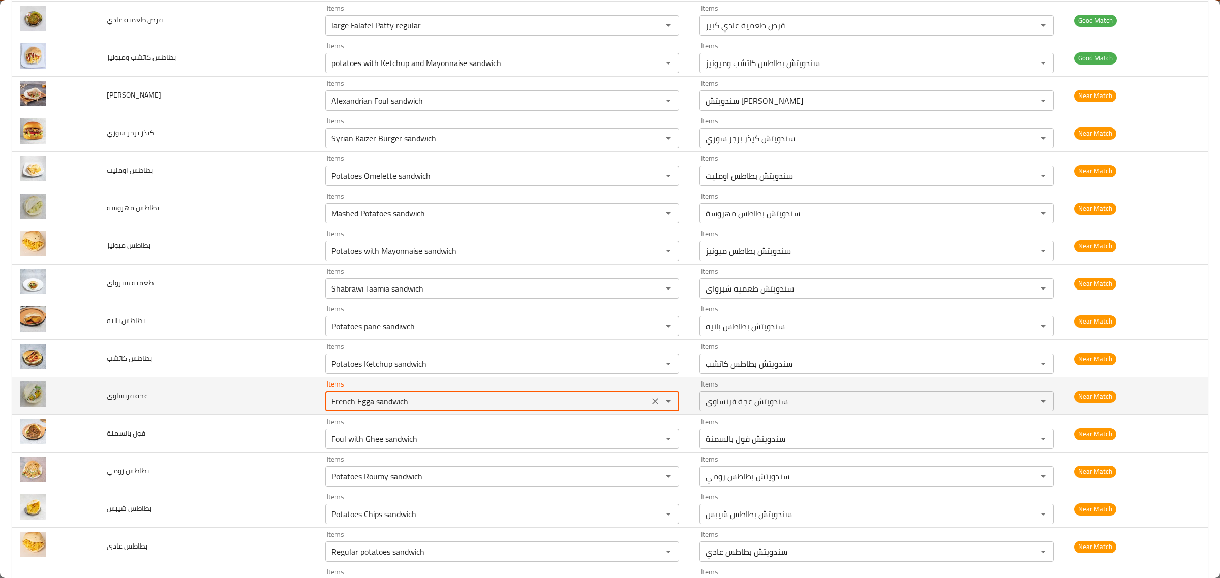
click at [504, 402] on فرنساوى "French Egga sandwich" at bounding box center [487, 401] width 318 height 14
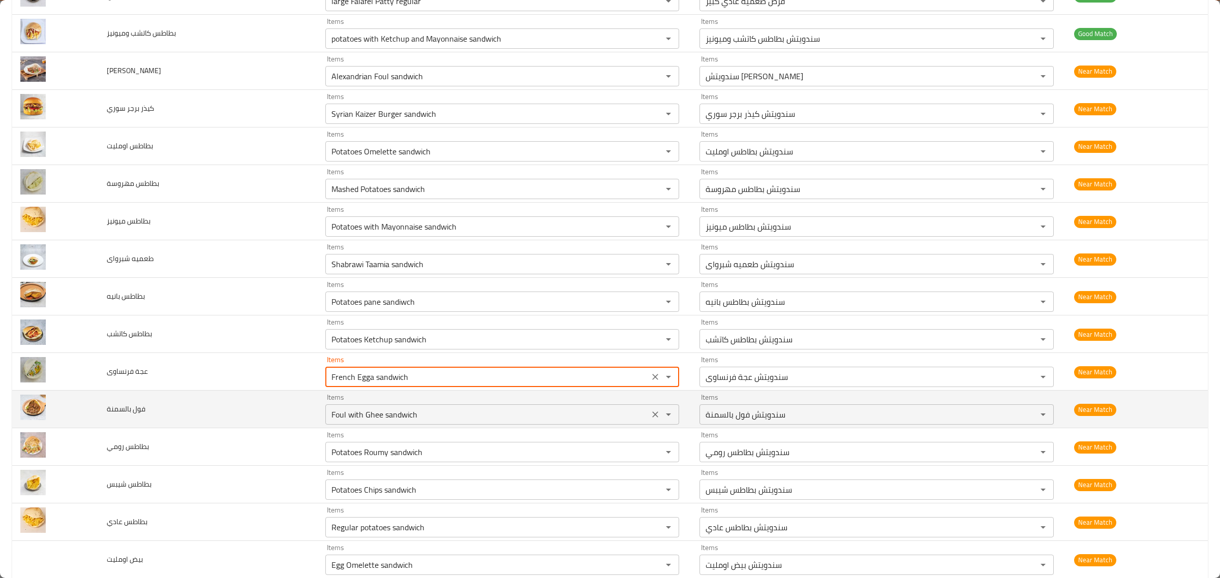
scroll to position [1271, 0]
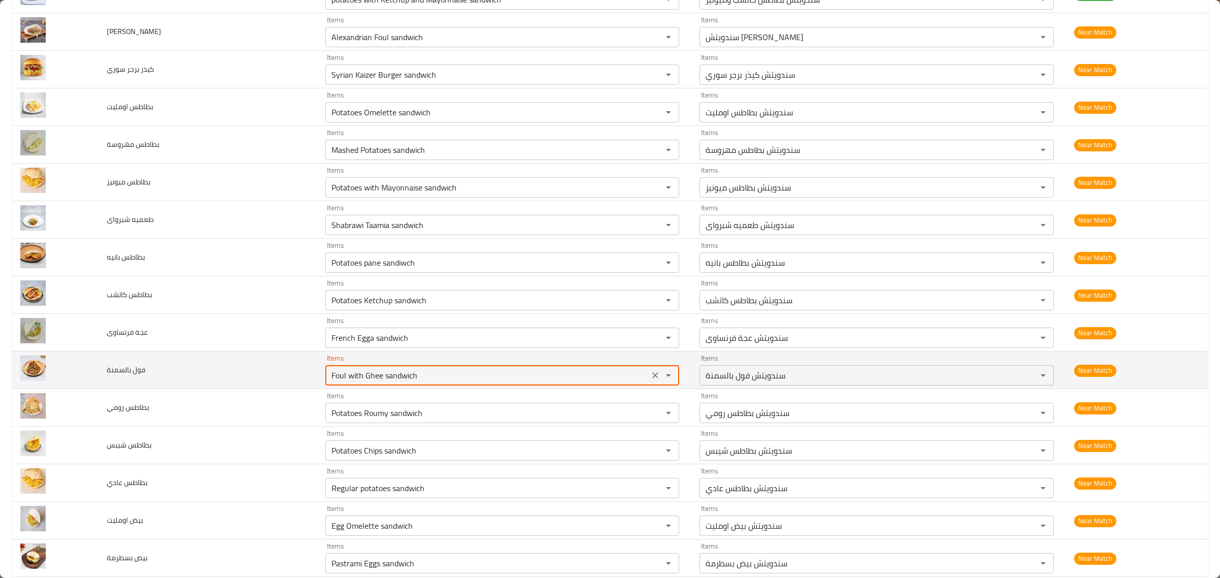
click at [509, 380] on بالسمنة "Foul with Ghee sandwich" at bounding box center [487, 375] width 318 height 14
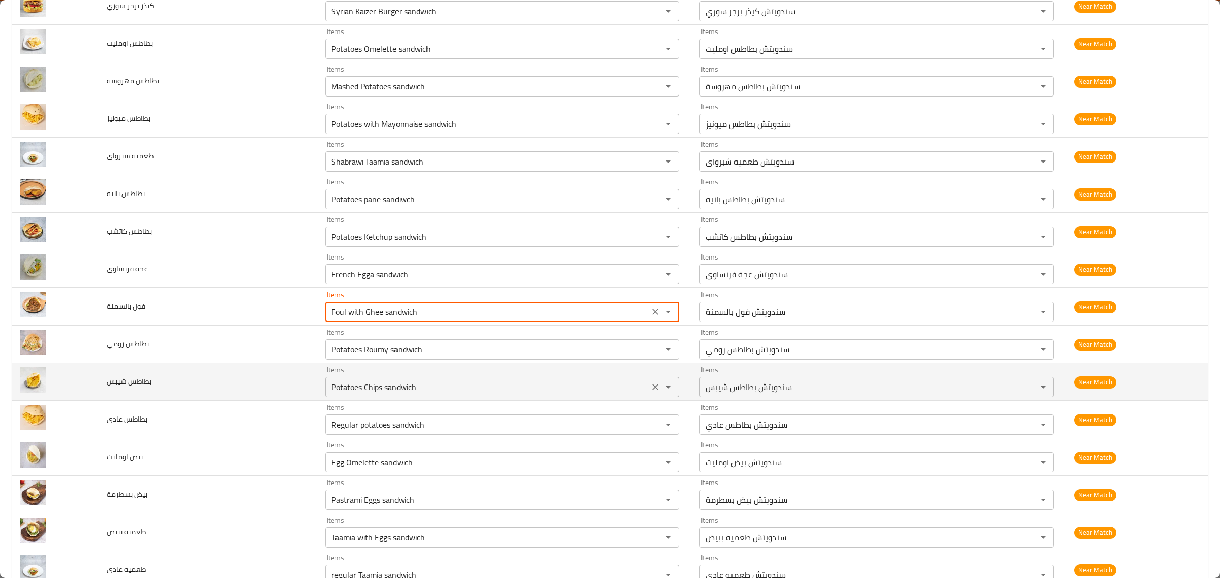
click at [507, 389] on شيبس "Potatoes Chips sandwich" at bounding box center [487, 387] width 318 height 14
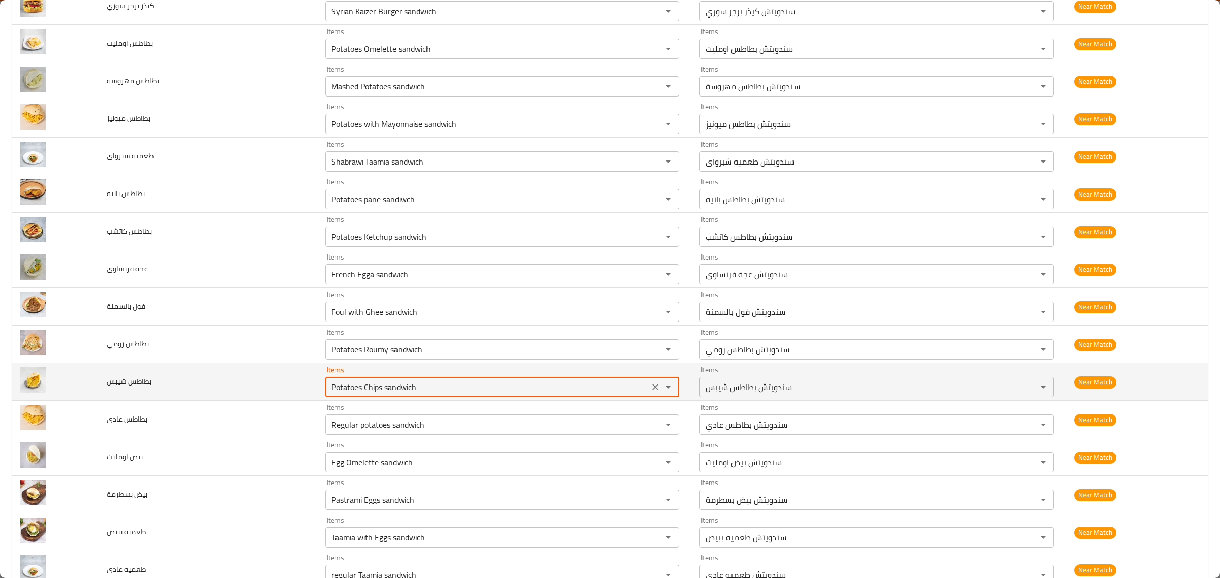
scroll to position [1398, 0]
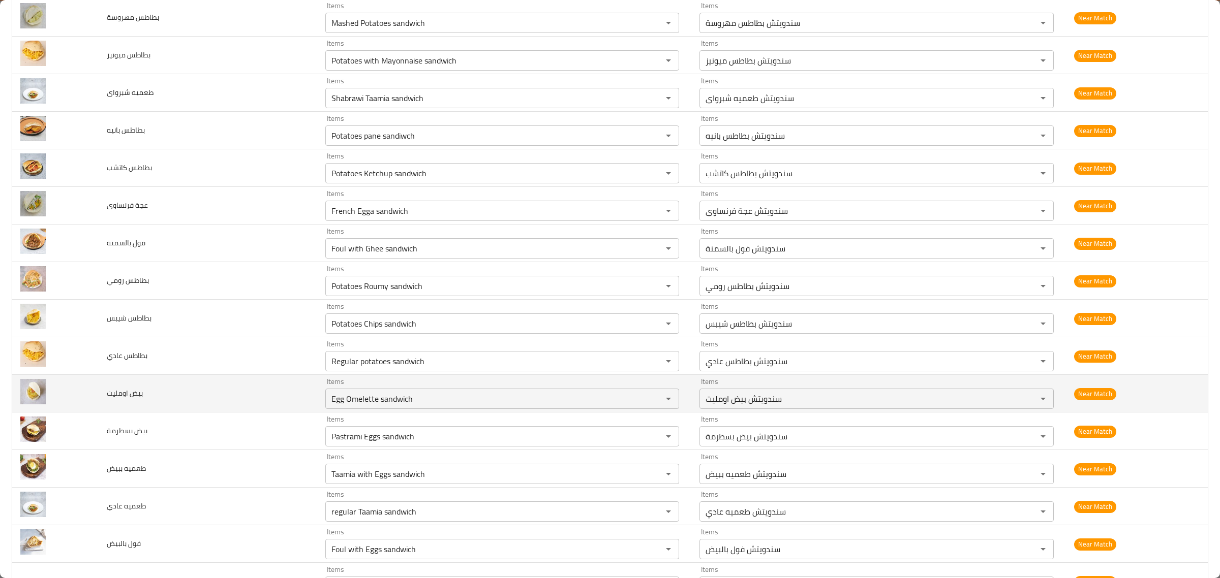
click at [509, 380] on td "Items Egg Omelette sandwich Items" at bounding box center [504, 394] width 374 height 38
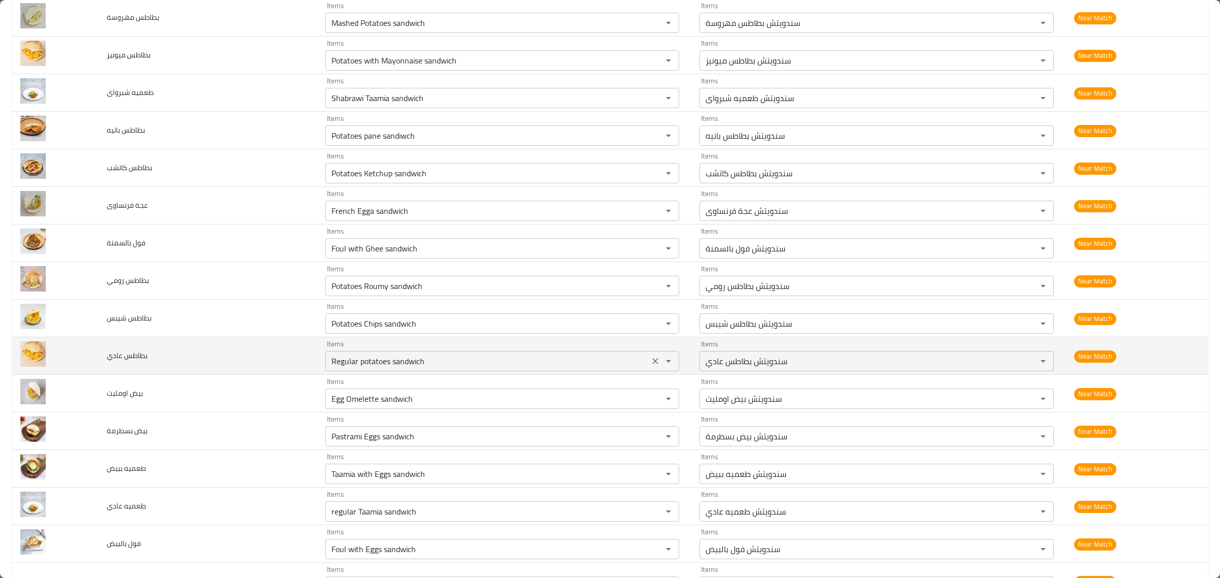
click at [512, 368] on عادي "Regular potatoes sandwich" at bounding box center [487, 361] width 318 height 14
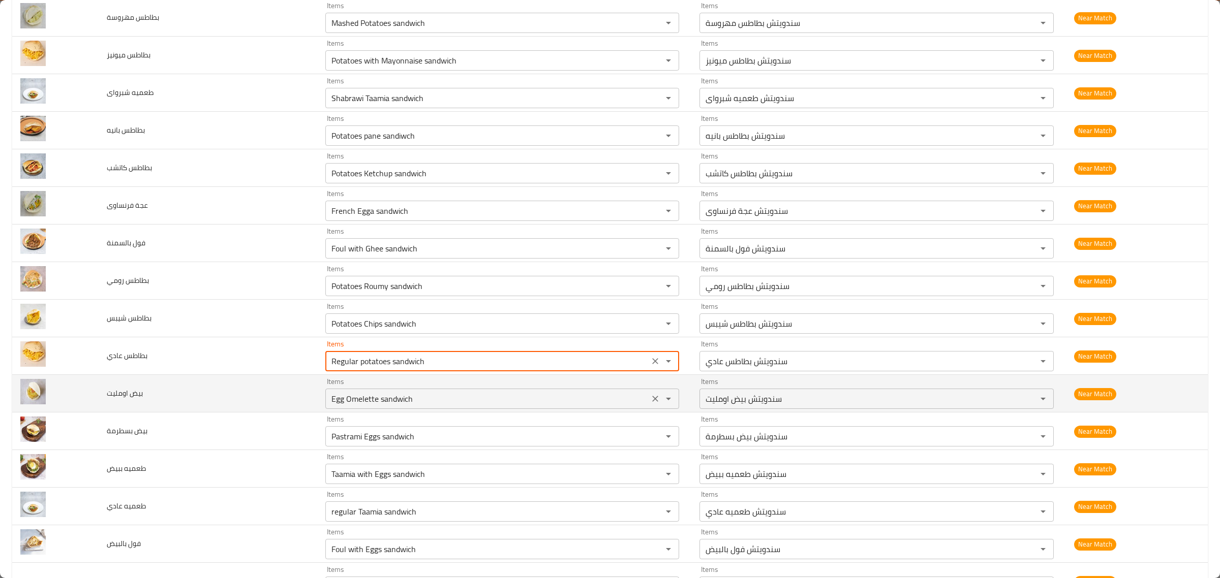
click at [509, 392] on div "Items Egg Omelette sandwich Items" at bounding box center [502, 393] width 354 height 31
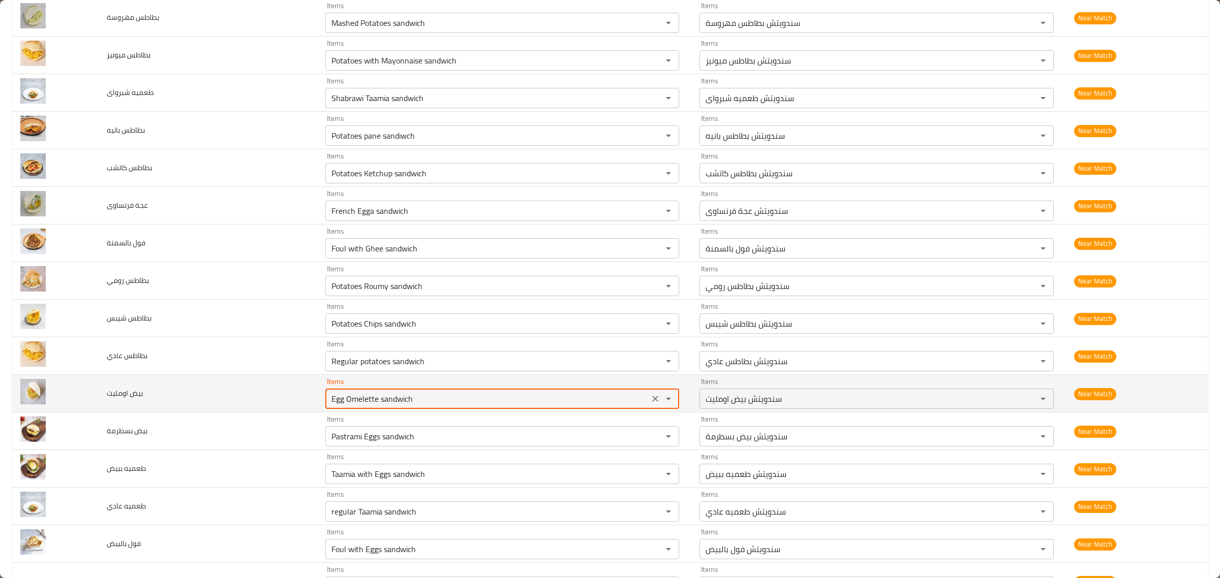
scroll to position [1461, 0]
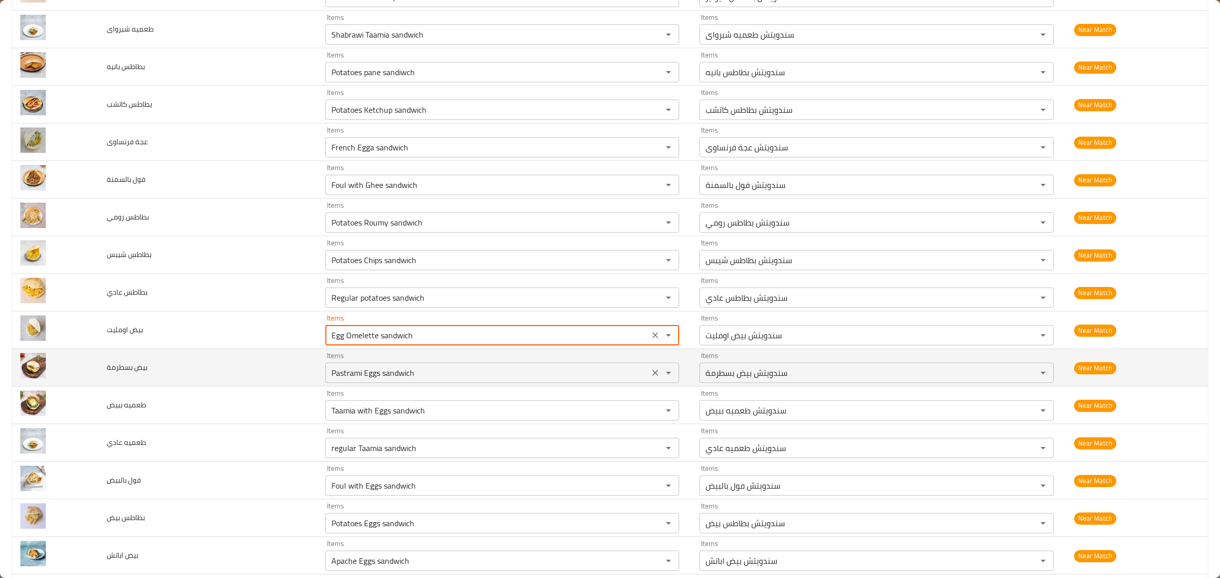
click at [511, 369] on div "Pastrami Eggs sandwich Items" at bounding box center [502, 373] width 354 height 20
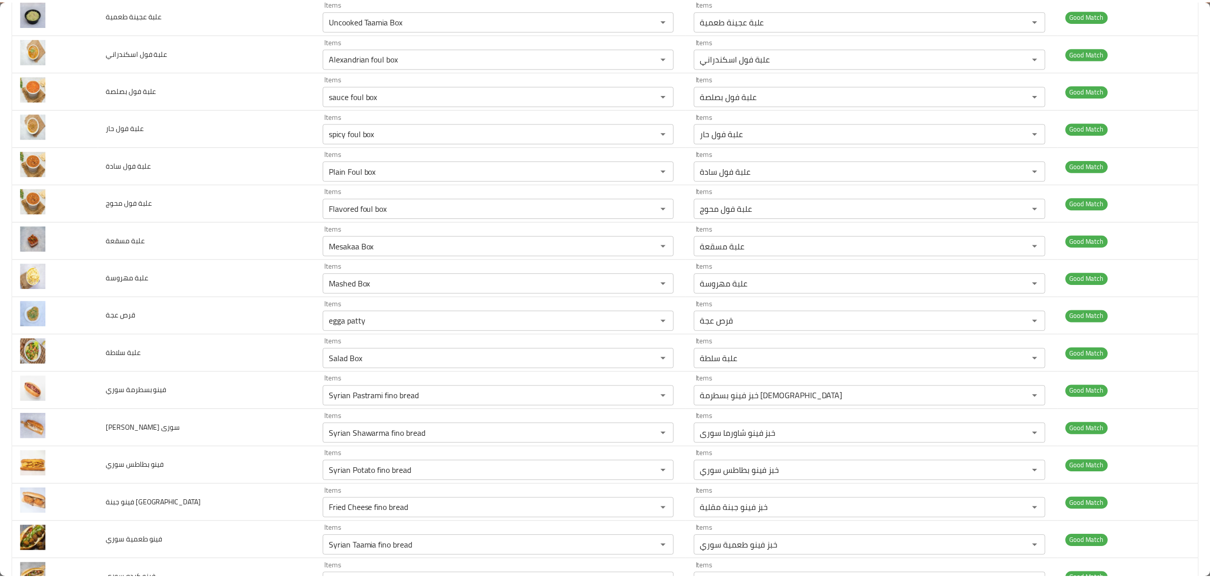
scroll to position [0, 0]
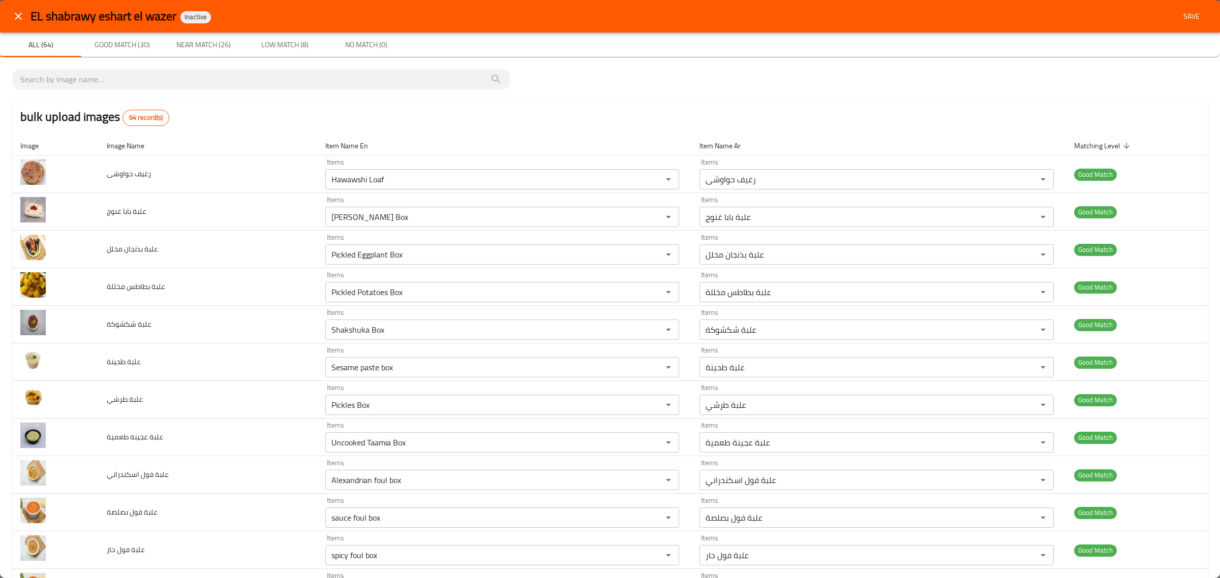
drag, startPoint x: 1167, startPoint y: 14, endPoint x: 991, endPoint y: 110, distance: 200.4
click at [1175, 14] on button "Save" at bounding box center [1191, 16] width 33 height 19
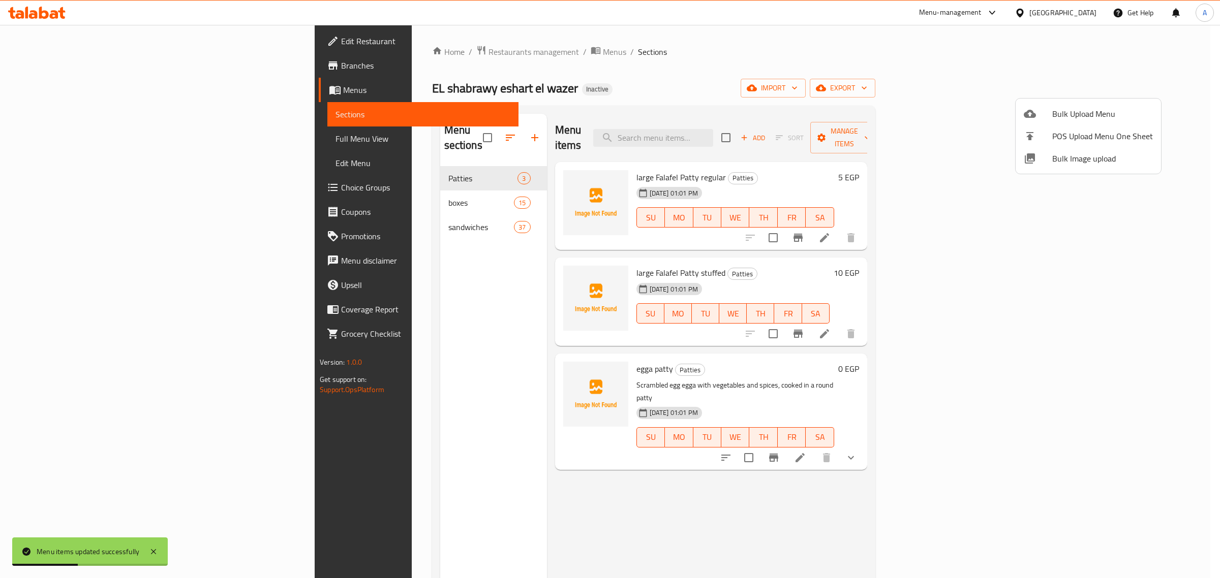
click at [280, 193] on div at bounding box center [610, 289] width 1220 height 578
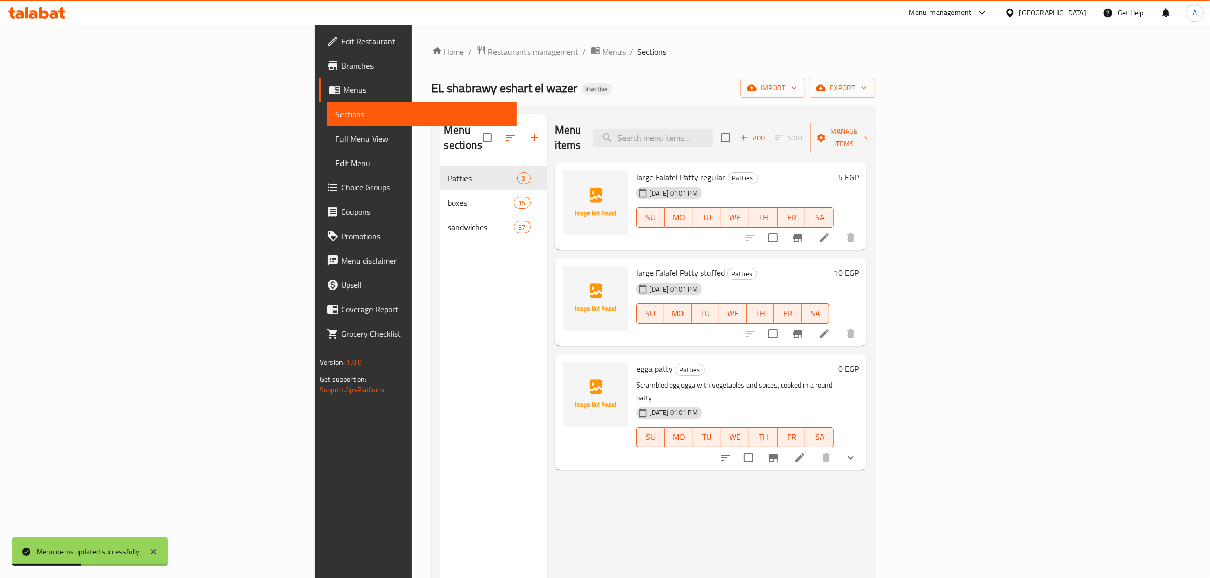
click at [448, 197] on span "boxes" at bounding box center [481, 203] width 66 height 12
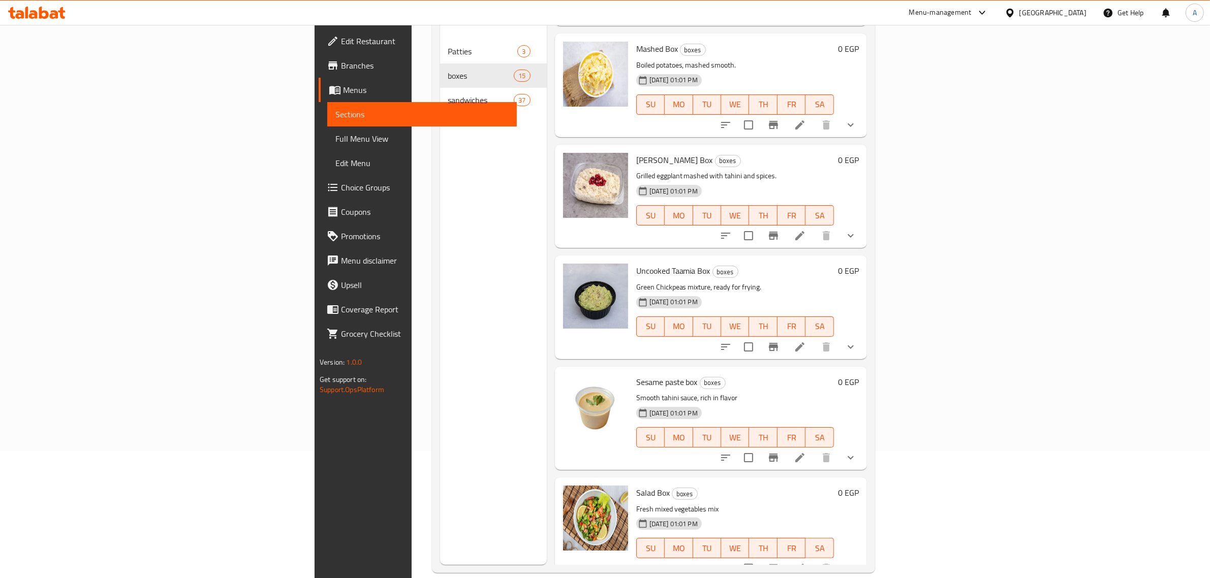
scroll to position [730, 0]
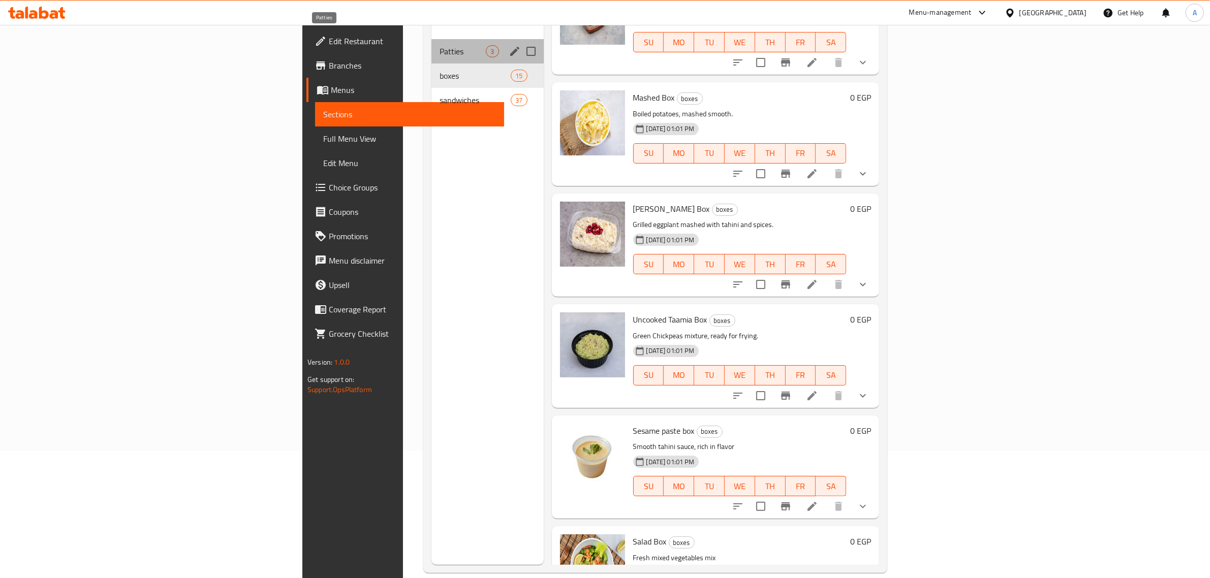
click at [440, 45] on span "Patties" at bounding box center [463, 51] width 46 height 12
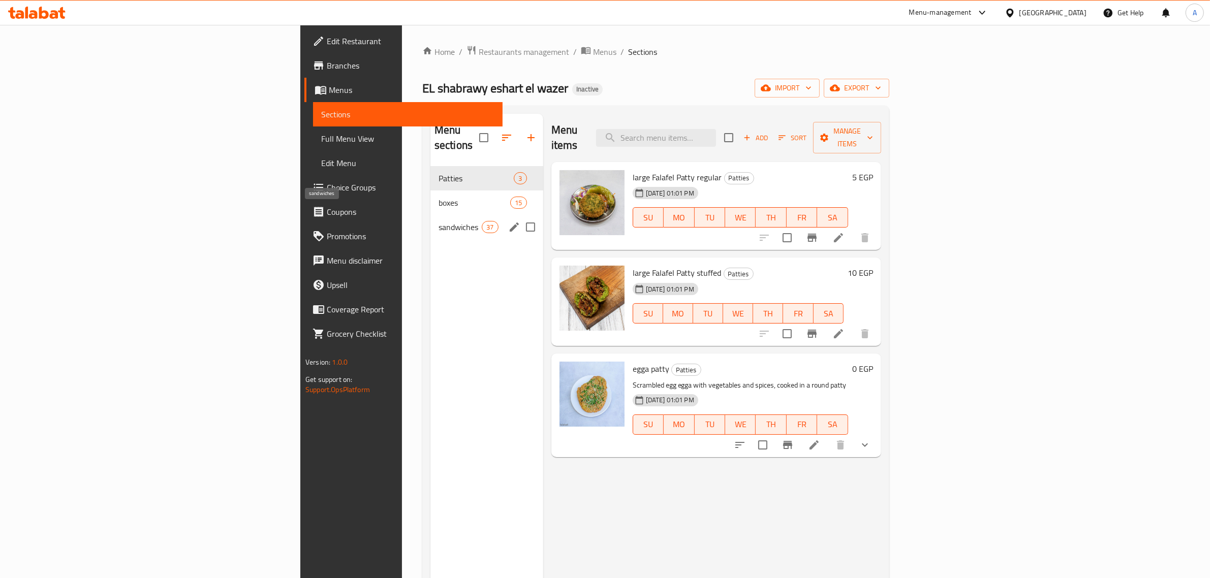
click at [439, 221] on span "sandwiches" at bounding box center [460, 227] width 43 height 12
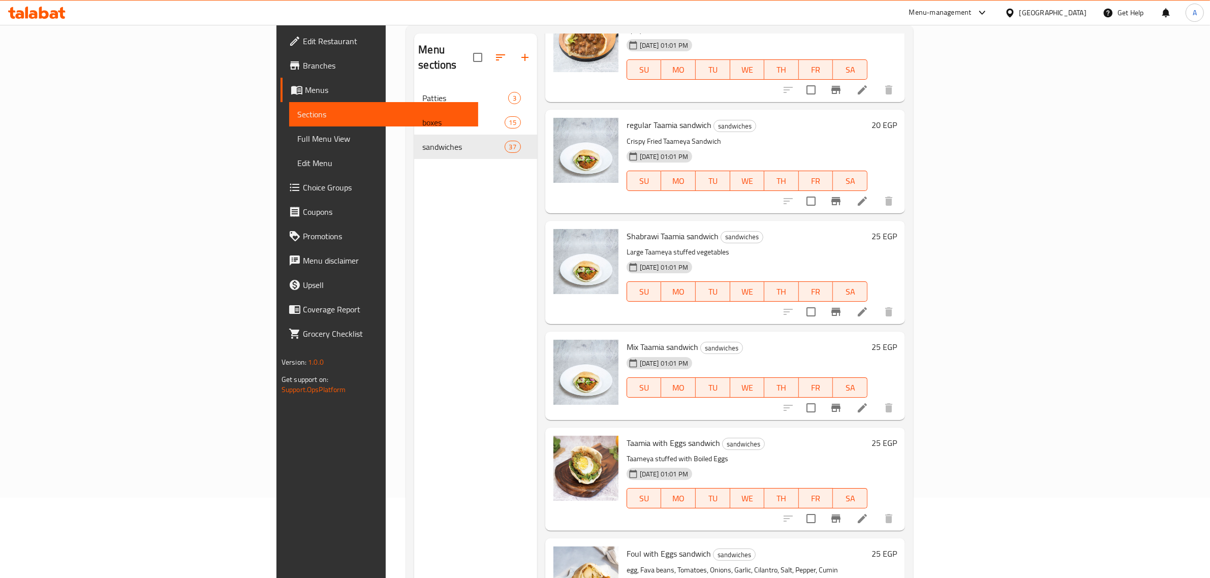
scroll to position [143, 0]
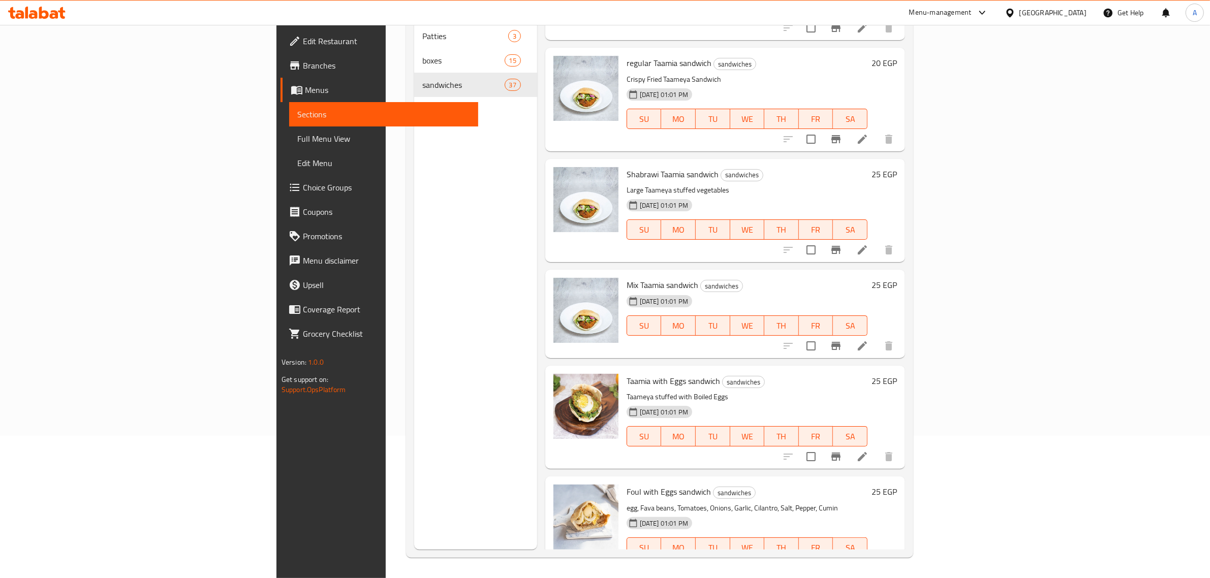
click at [297, 133] on span "Full Menu View" at bounding box center [383, 139] width 173 height 12
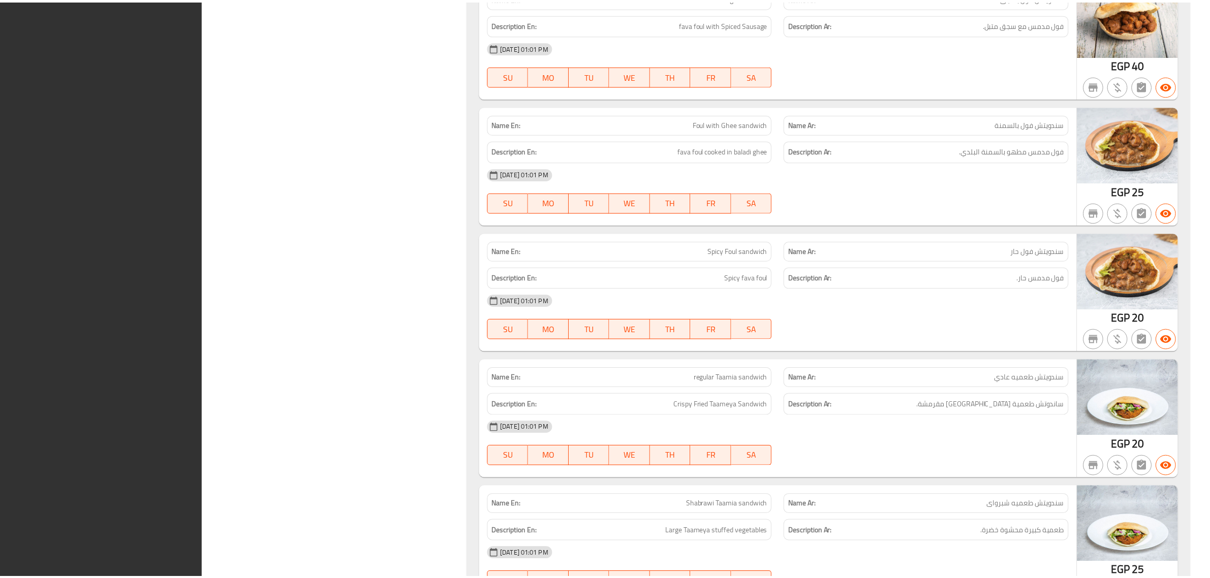
scroll to position [7608, 0]
